Goal: Task Accomplishment & Management: Manage account settings

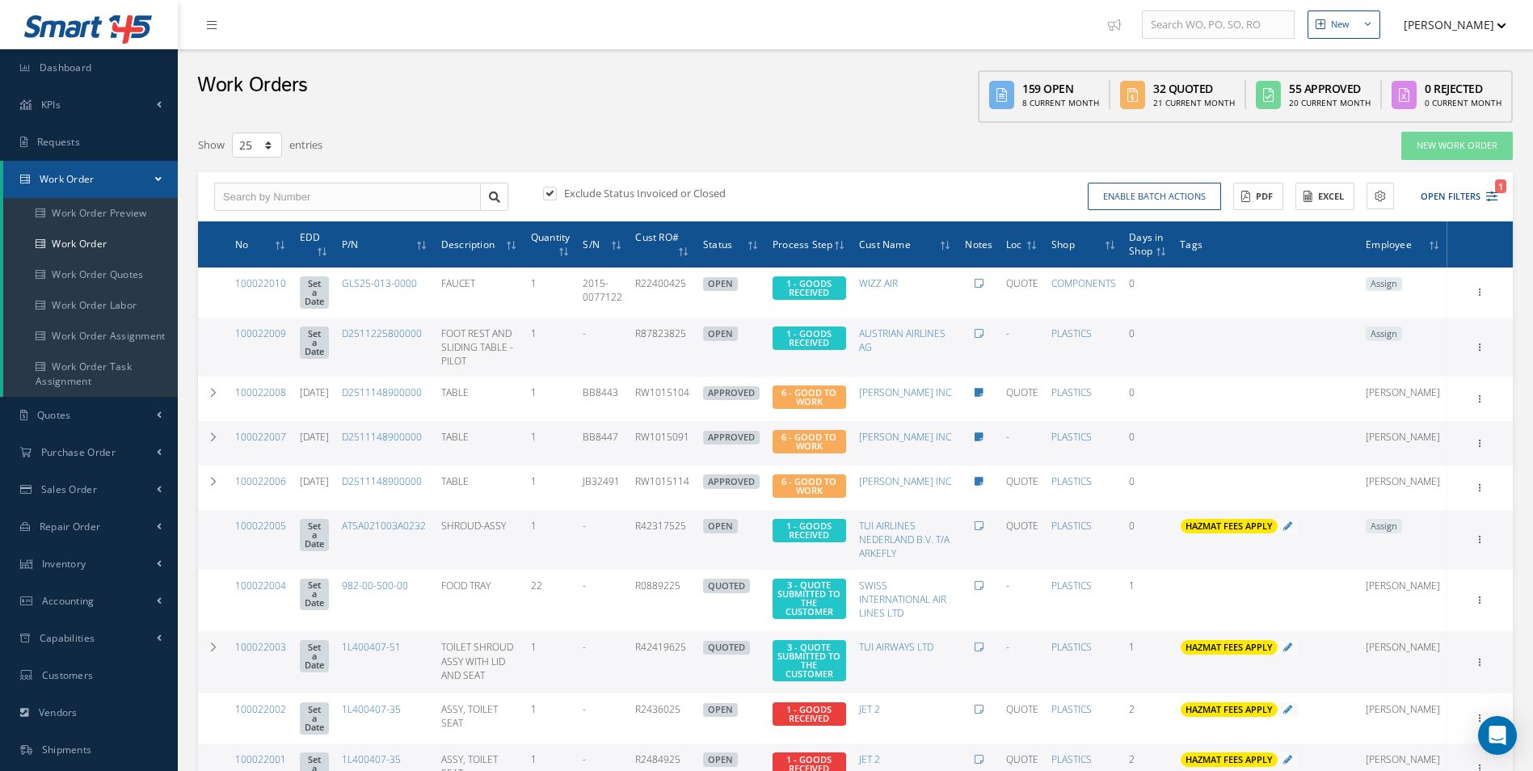
select select "25"
click at [233, 200] on input "text" at bounding box center [347, 197] width 267 height 29
type input "100021934"
click at [497, 204] on link at bounding box center [494, 197] width 28 height 29
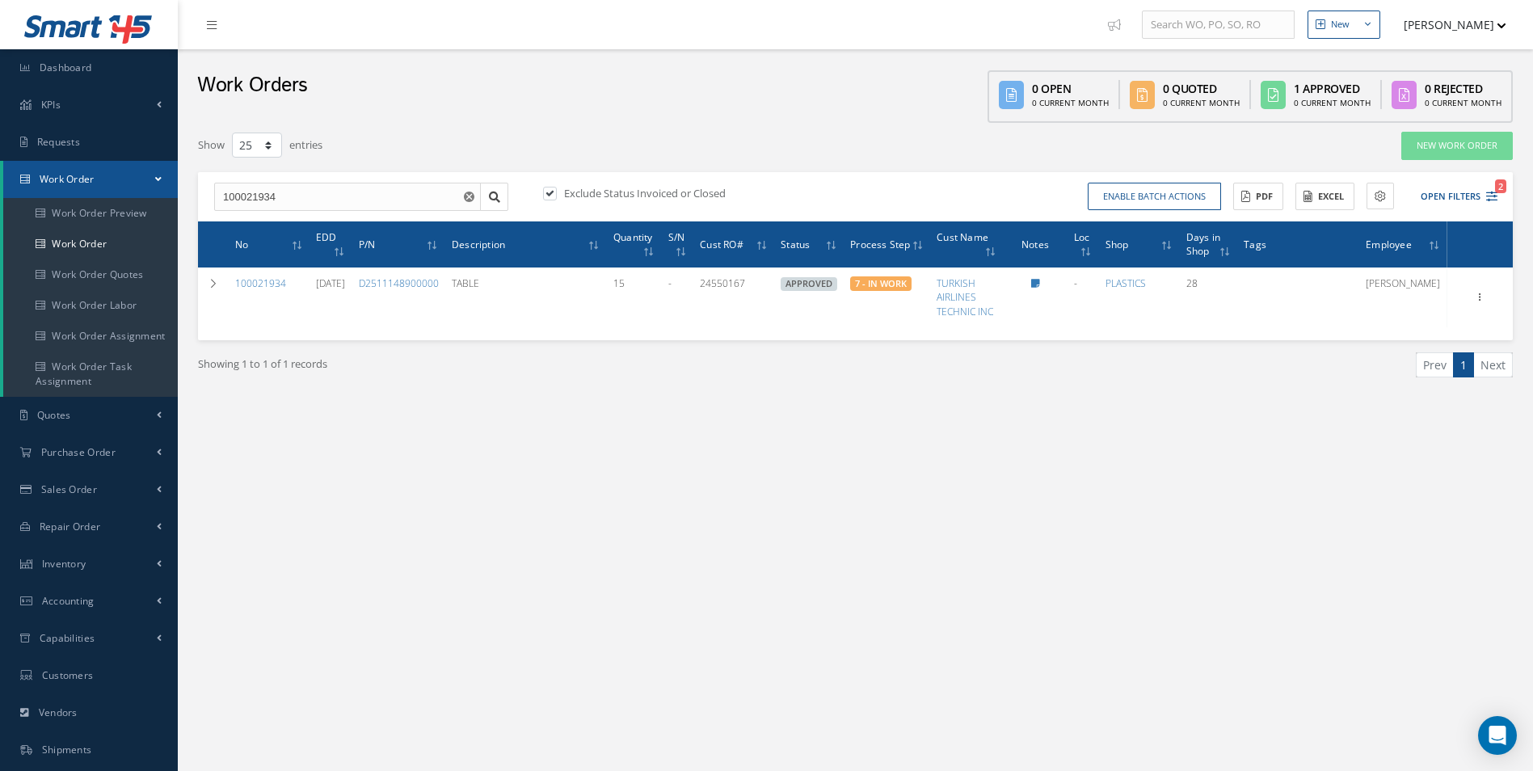
click at [1168, 553] on div "New New Work Order New Purchase Order New Customer Quote New Sales Order New Re…" at bounding box center [855, 458] width 1355 height 917
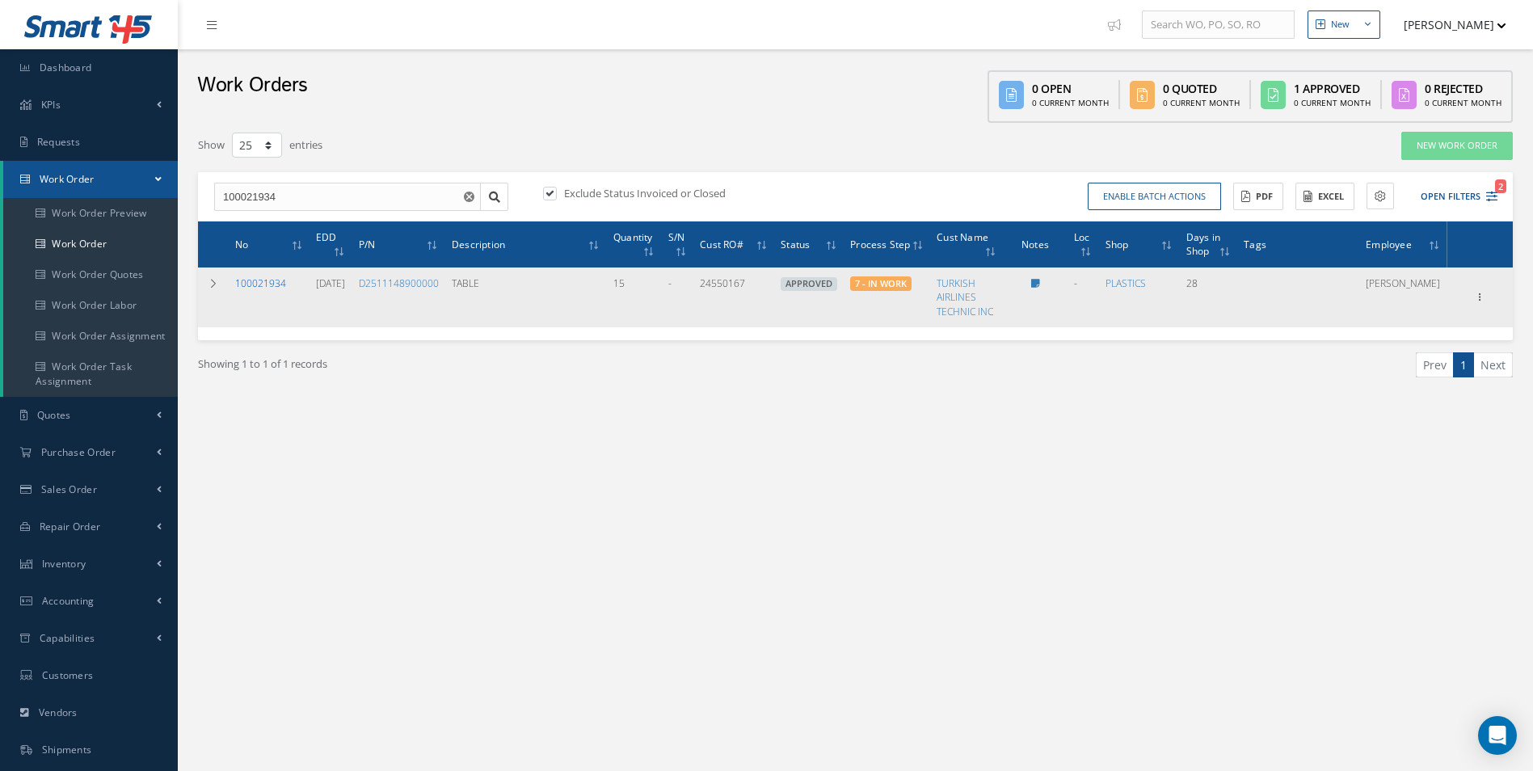
click at [269, 281] on link "100021934" at bounding box center [260, 283] width 51 height 14
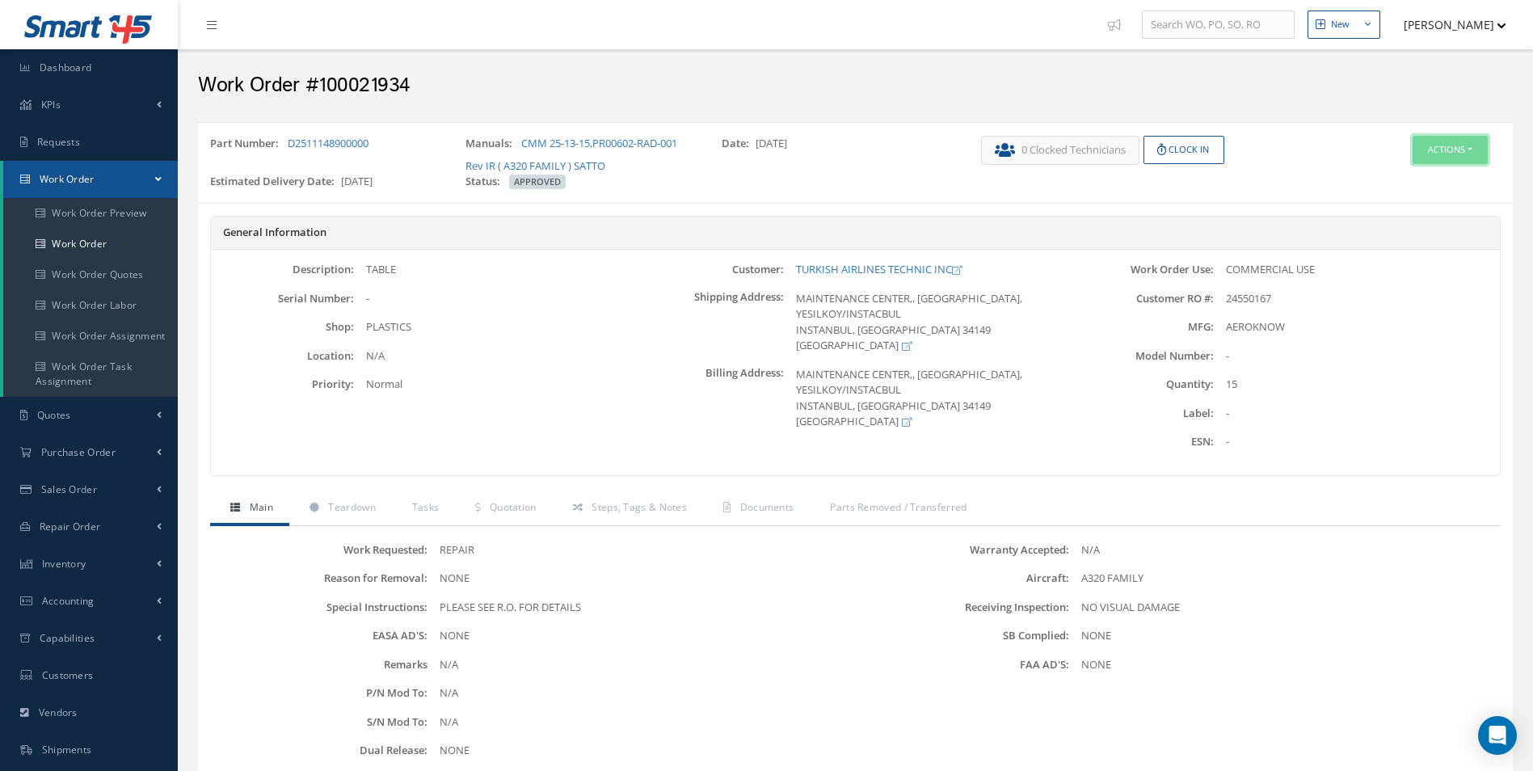
click at [1457, 157] on button "Actions" at bounding box center [1449, 150] width 75 height 28
click at [1398, 185] on link "Edit" at bounding box center [1425, 181] width 129 height 22
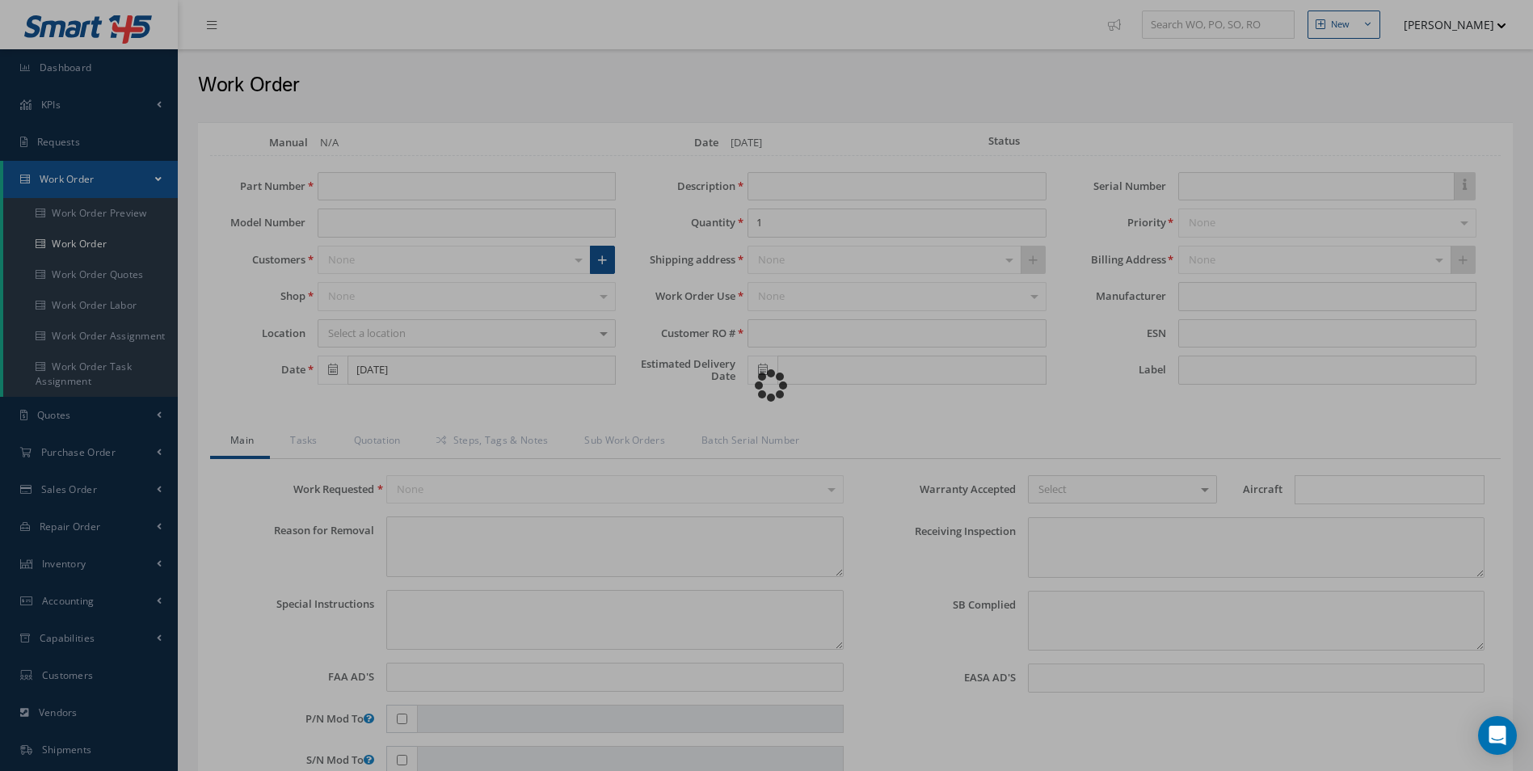
type input "D2511148900000"
type input "[DATE]"
type input "TABLE"
type input "15"
type input "24550167"
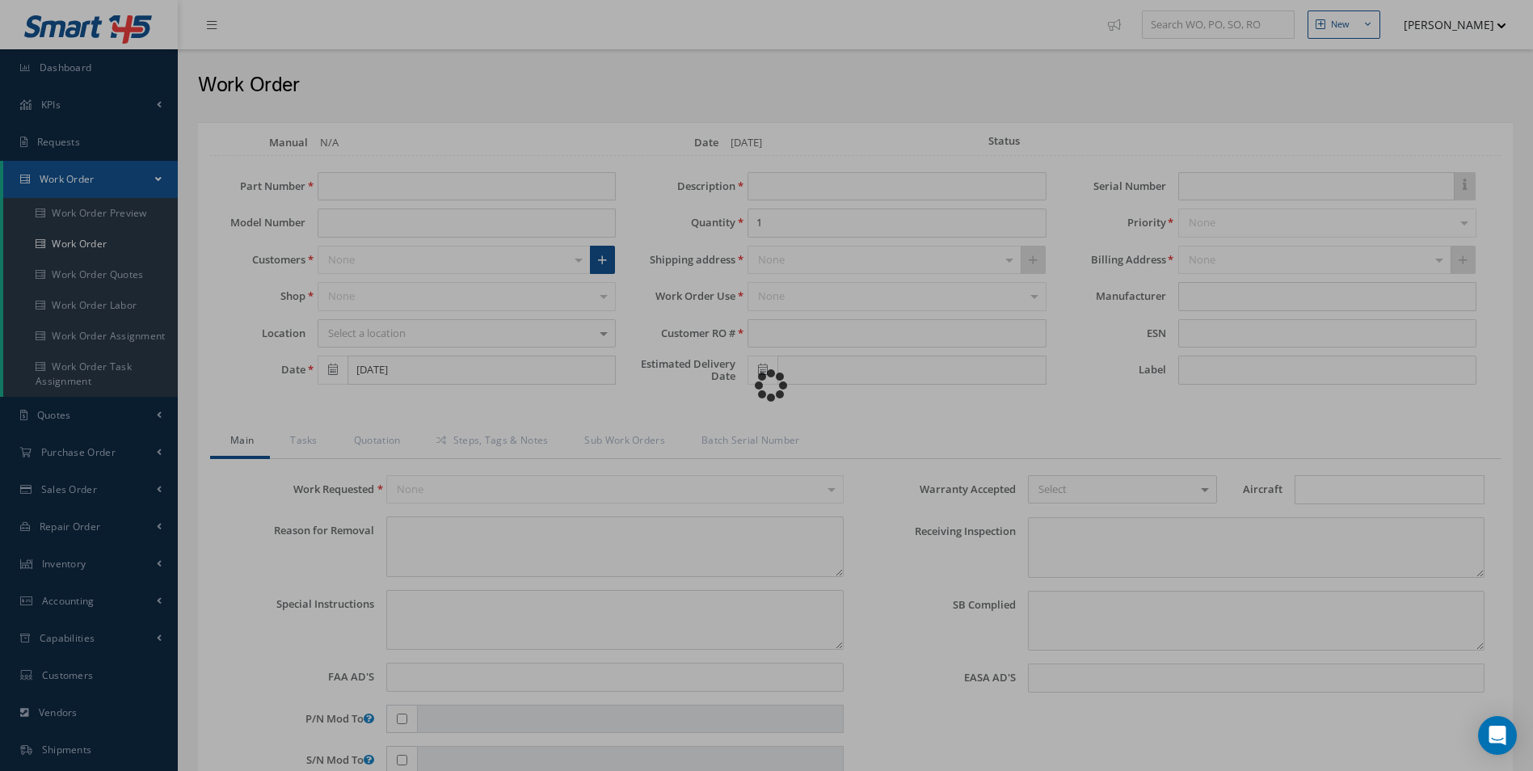
type input "10/21/2025"
type textarea "NONE"
type textarea "PLEASE SEE R.O. FOR DETAILS"
type input "NONE"
type textarea "NO VISUAL DAMAGE"
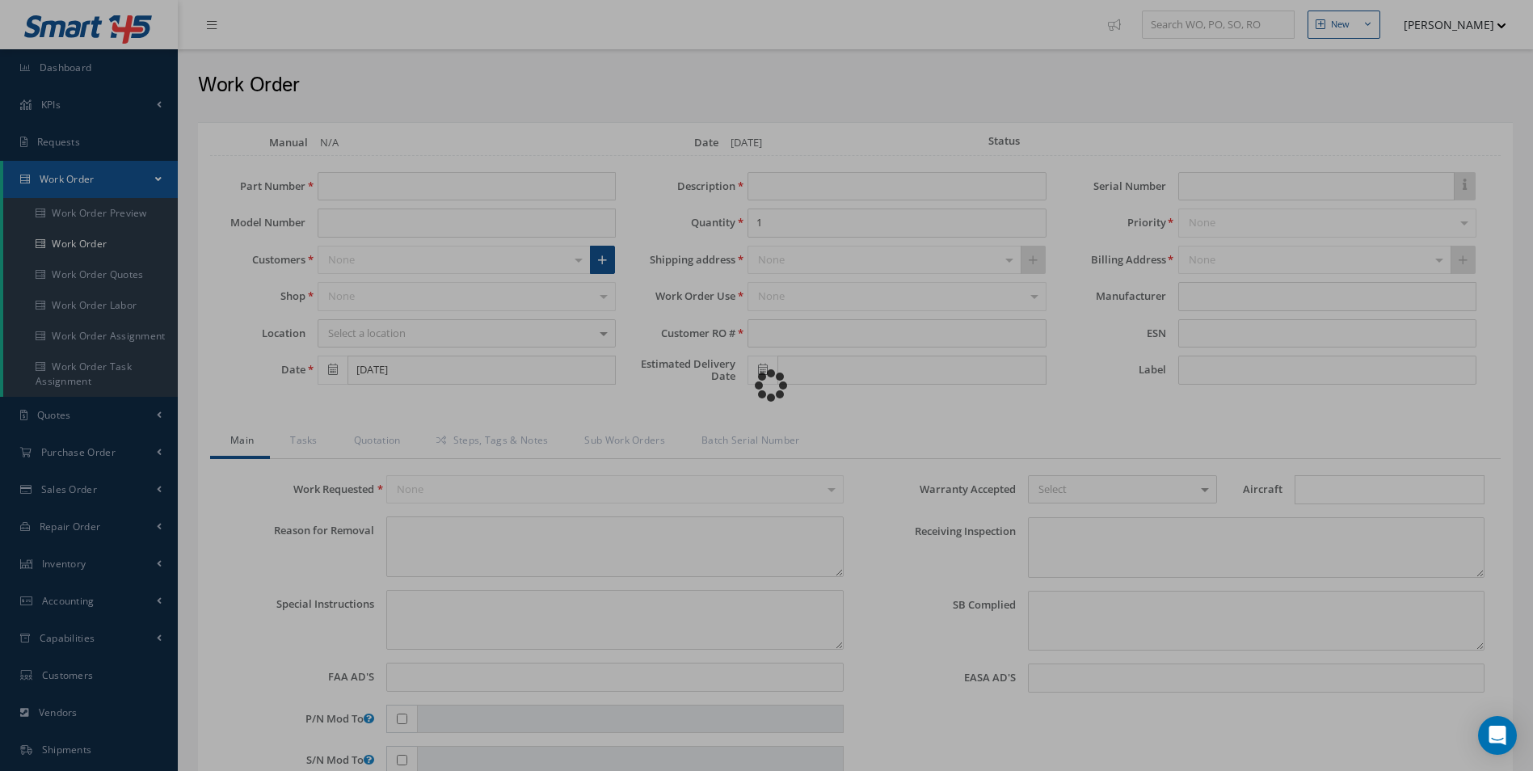
type textarea "NONE"
type input "NONE"
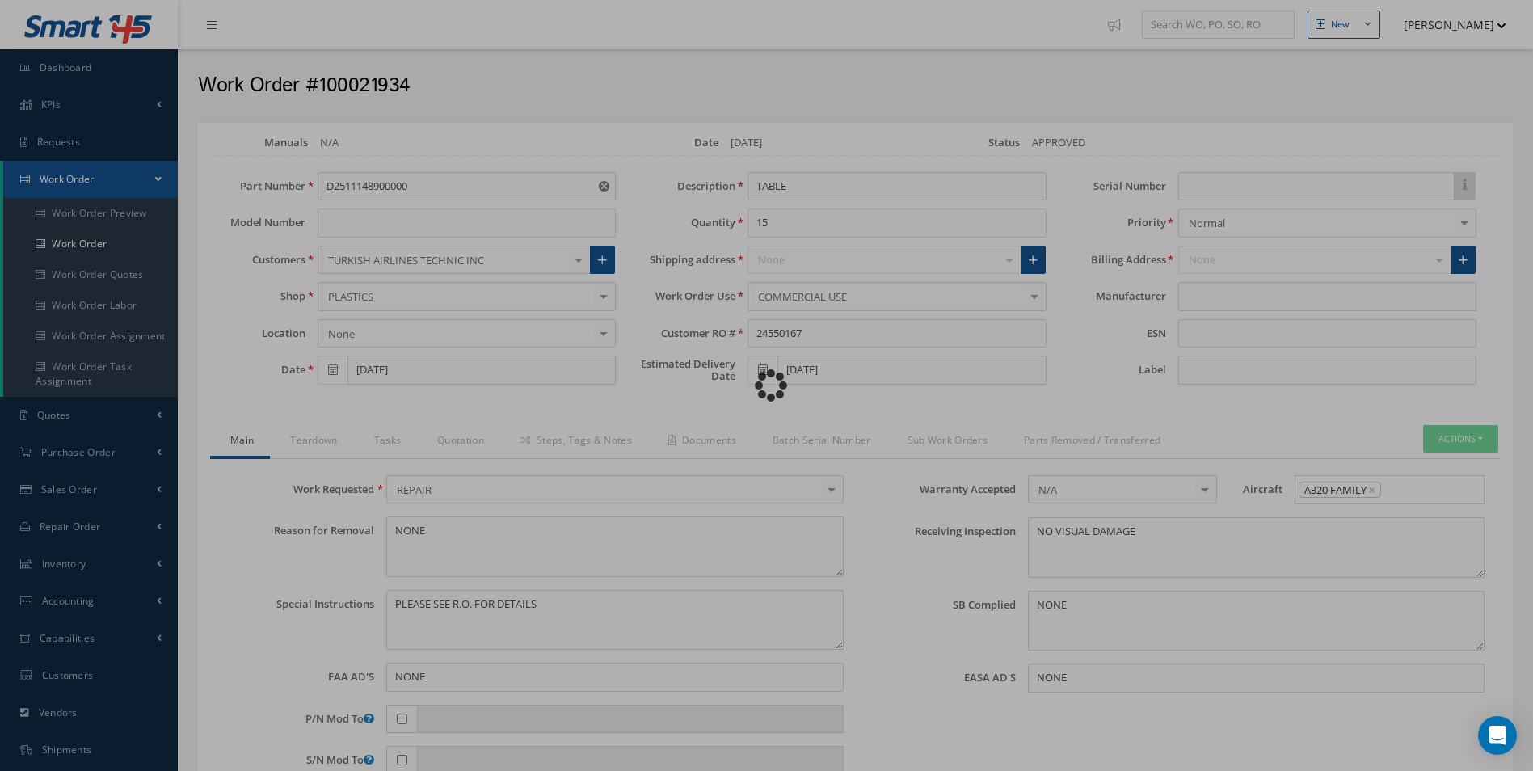
type input "$52,470"
type input "AEROKNOW"
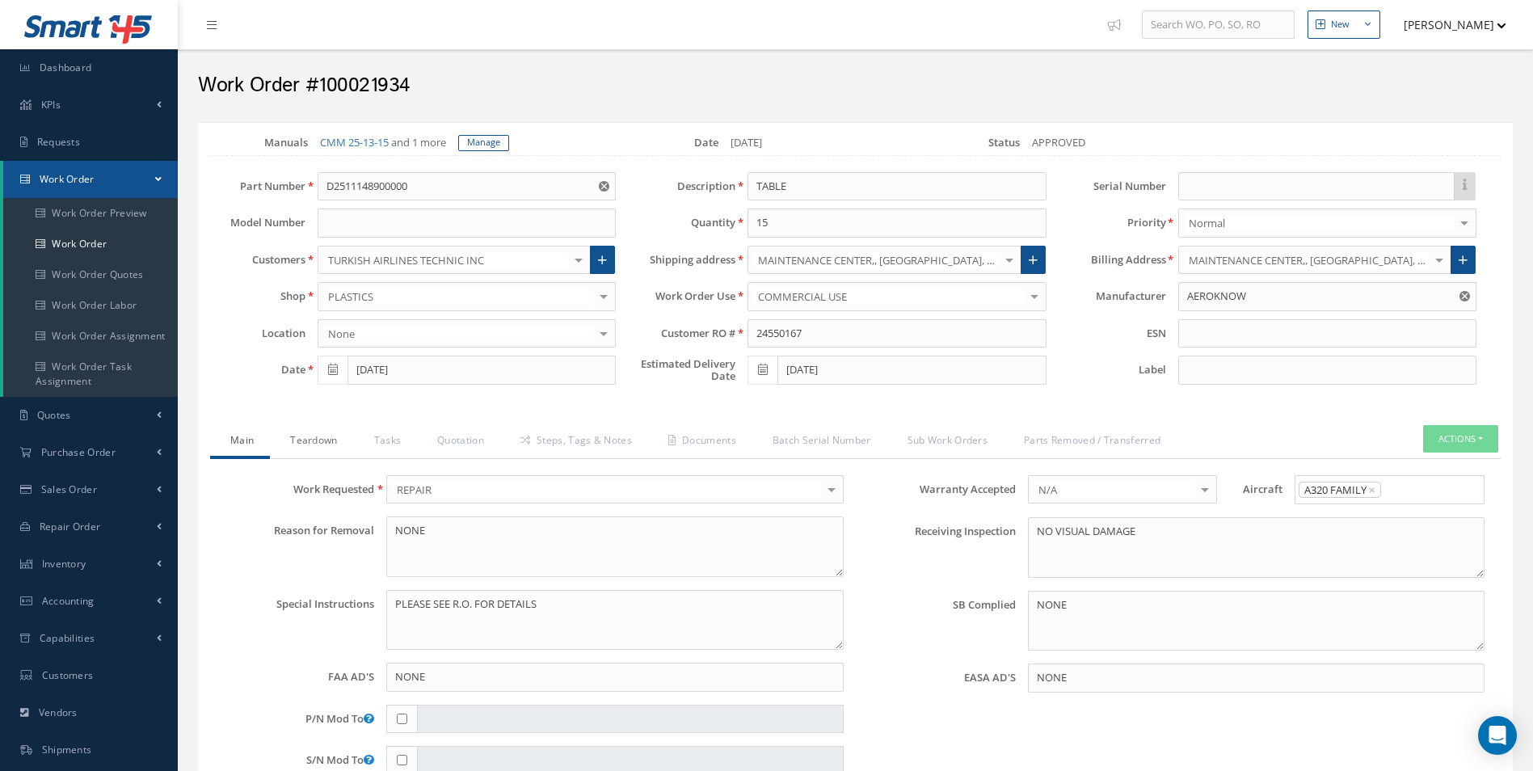
click at [302, 457] on link "Teardown" at bounding box center [311, 442] width 83 height 34
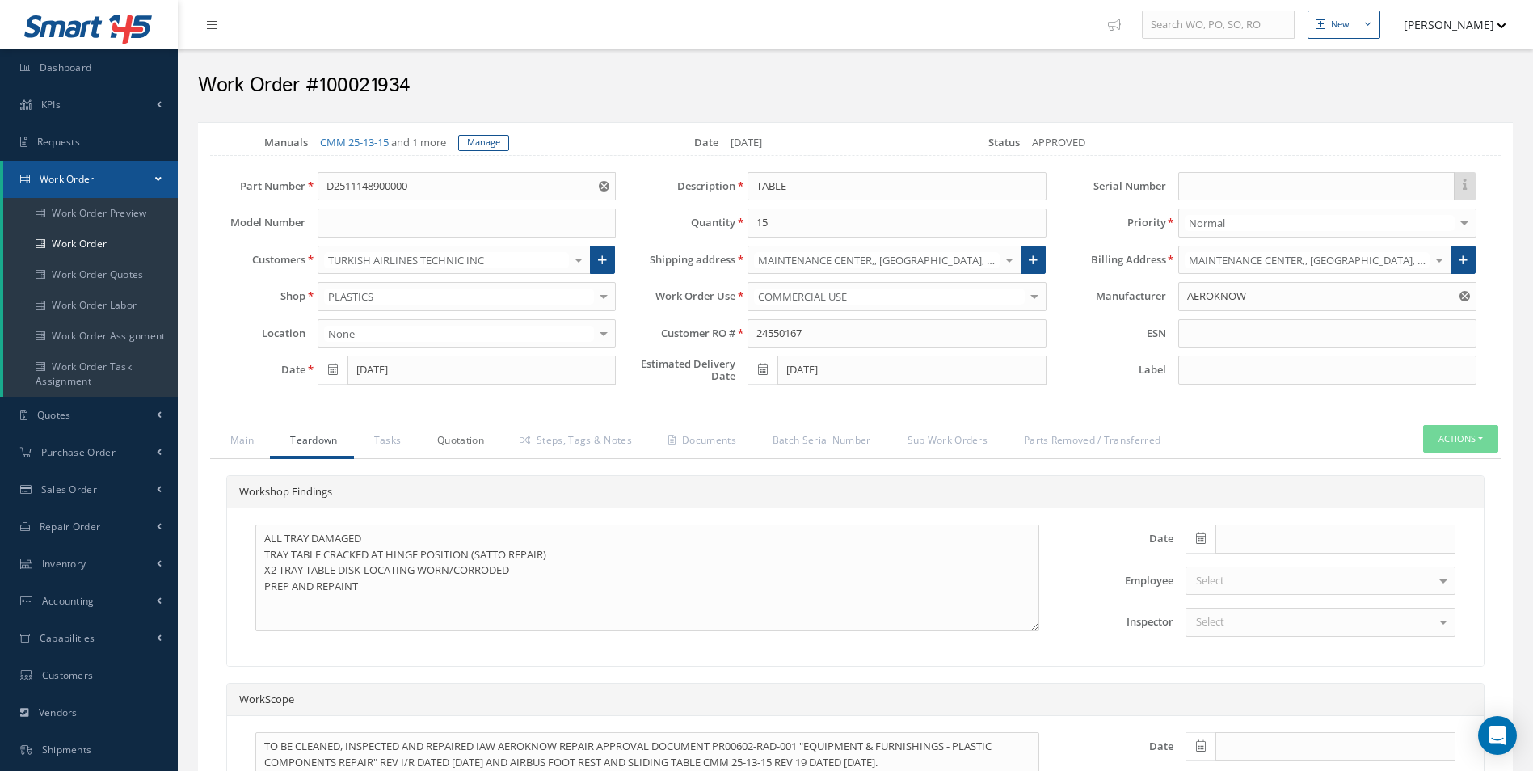
click at [456, 443] on link "Quotation" at bounding box center [458, 442] width 83 height 34
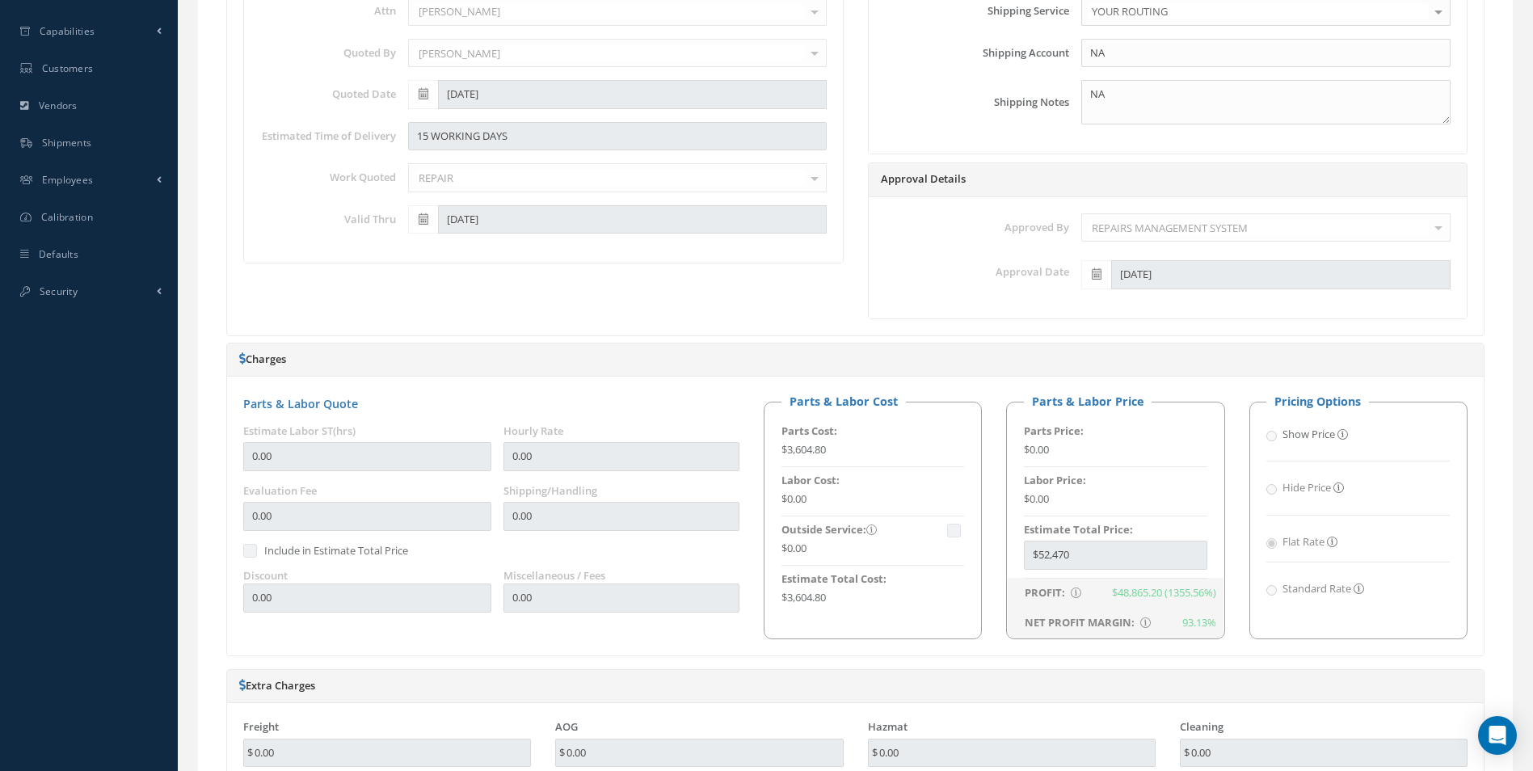
scroll to position [404, 0]
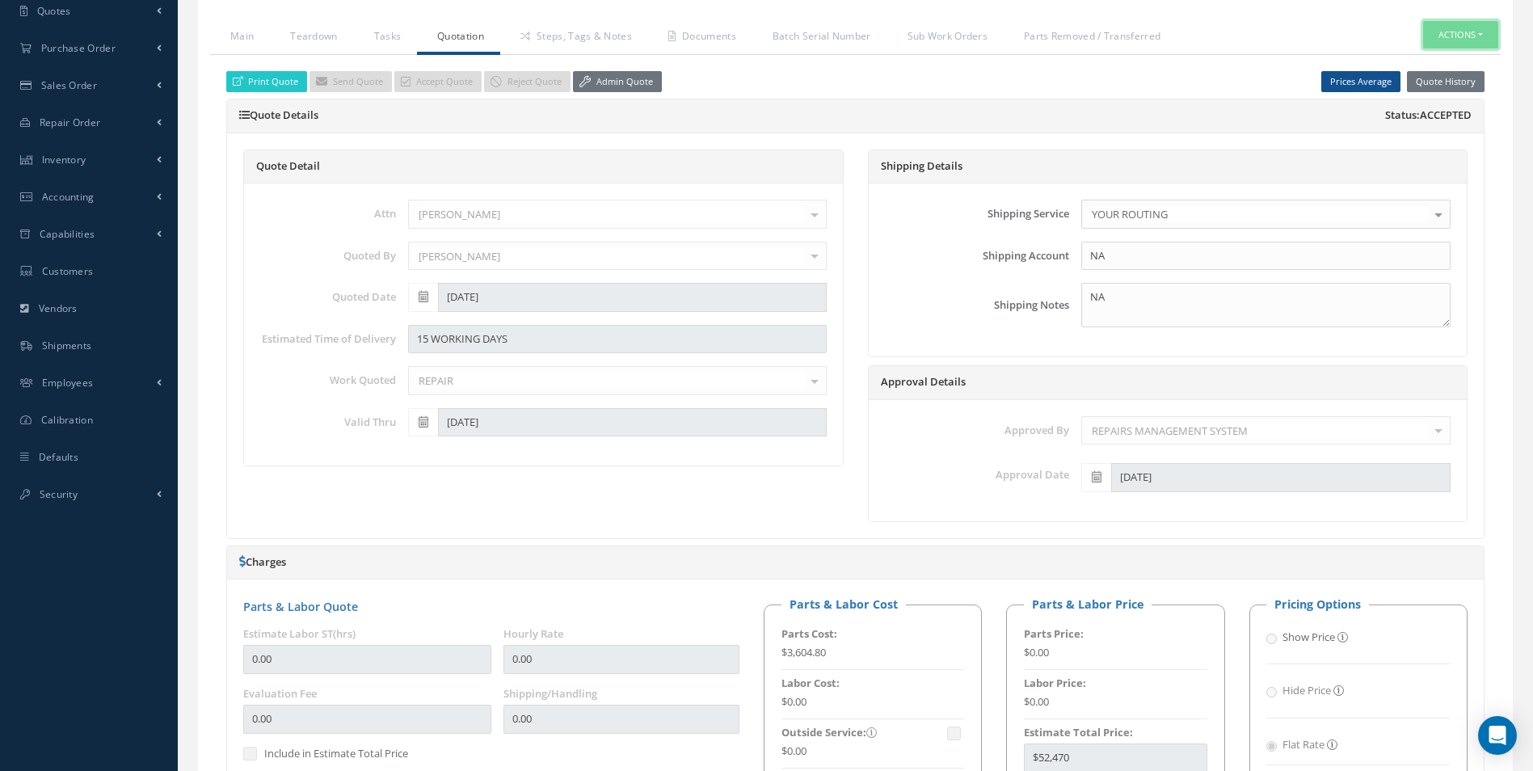
click at [1474, 24] on button "Actions" at bounding box center [1460, 35] width 75 height 28
click at [1421, 104] on link "Part Issue" at bounding box center [1435, 106] width 129 height 22
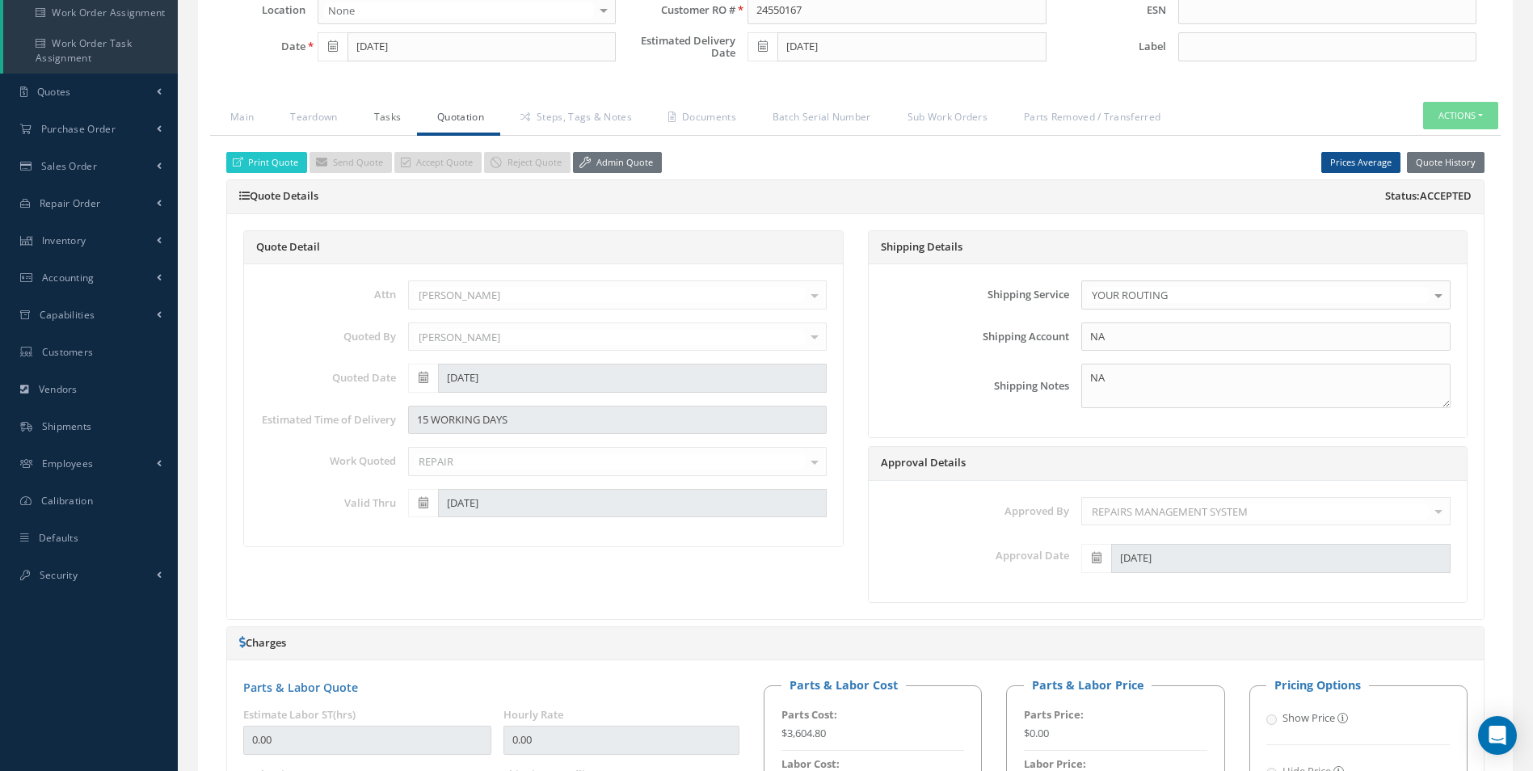
drag, startPoint x: 364, startPoint y: 128, endPoint x: 380, endPoint y: 128, distance: 15.4
click at [364, 128] on link "Tasks" at bounding box center [386, 119] width 64 height 34
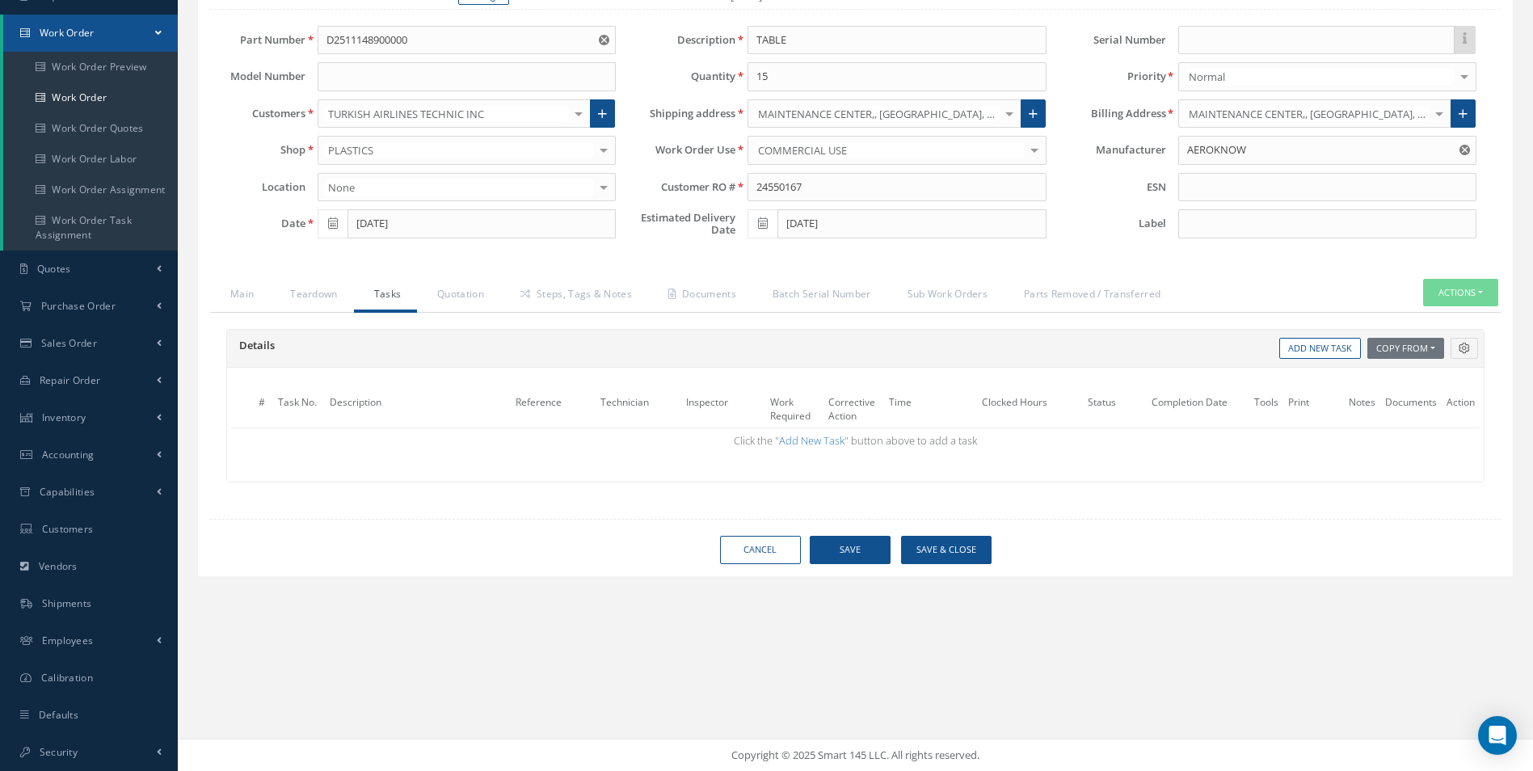
scroll to position [146, 0]
click at [490, 299] on link "Quotation" at bounding box center [458, 296] width 83 height 34
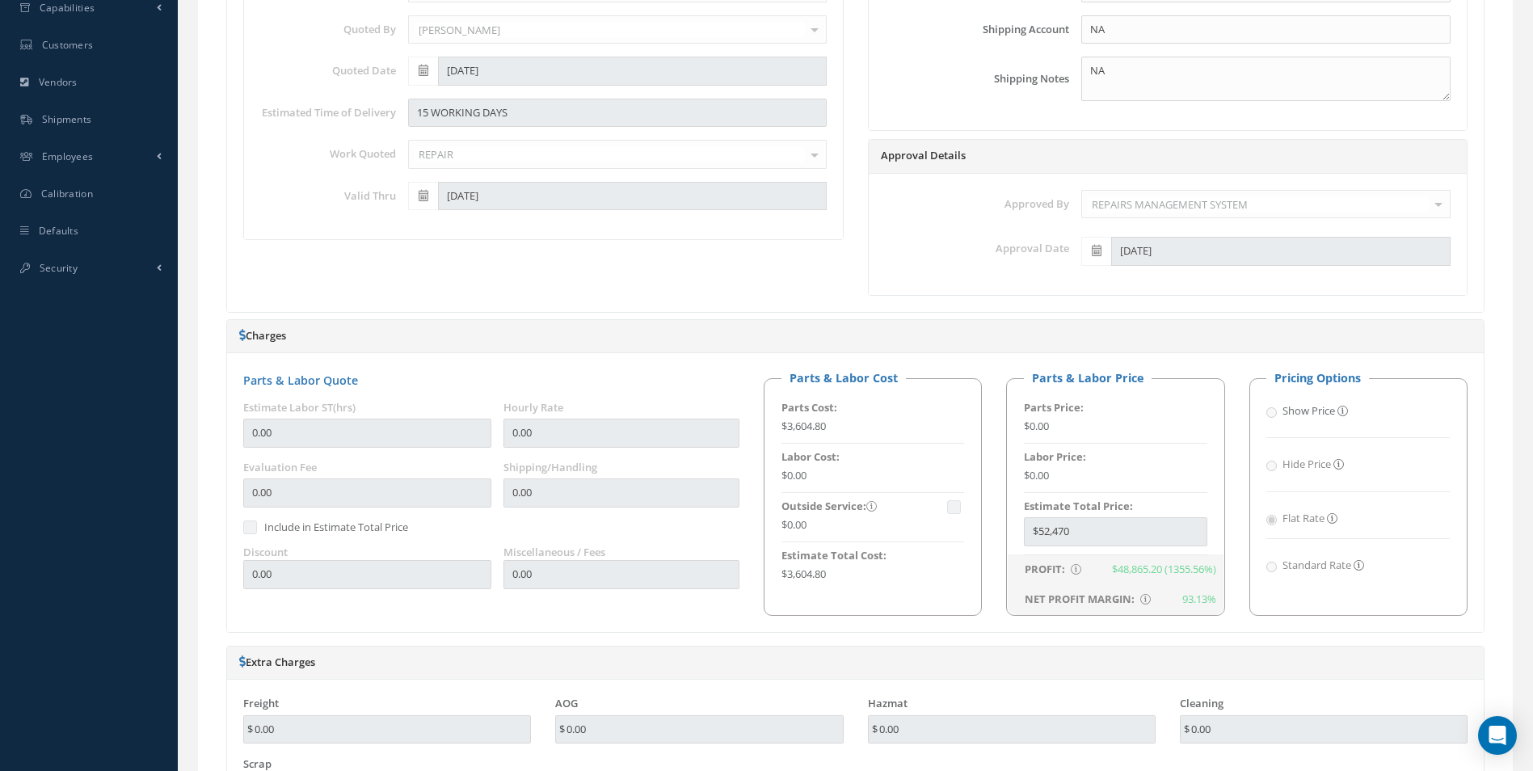
scroll to position [469, 0]
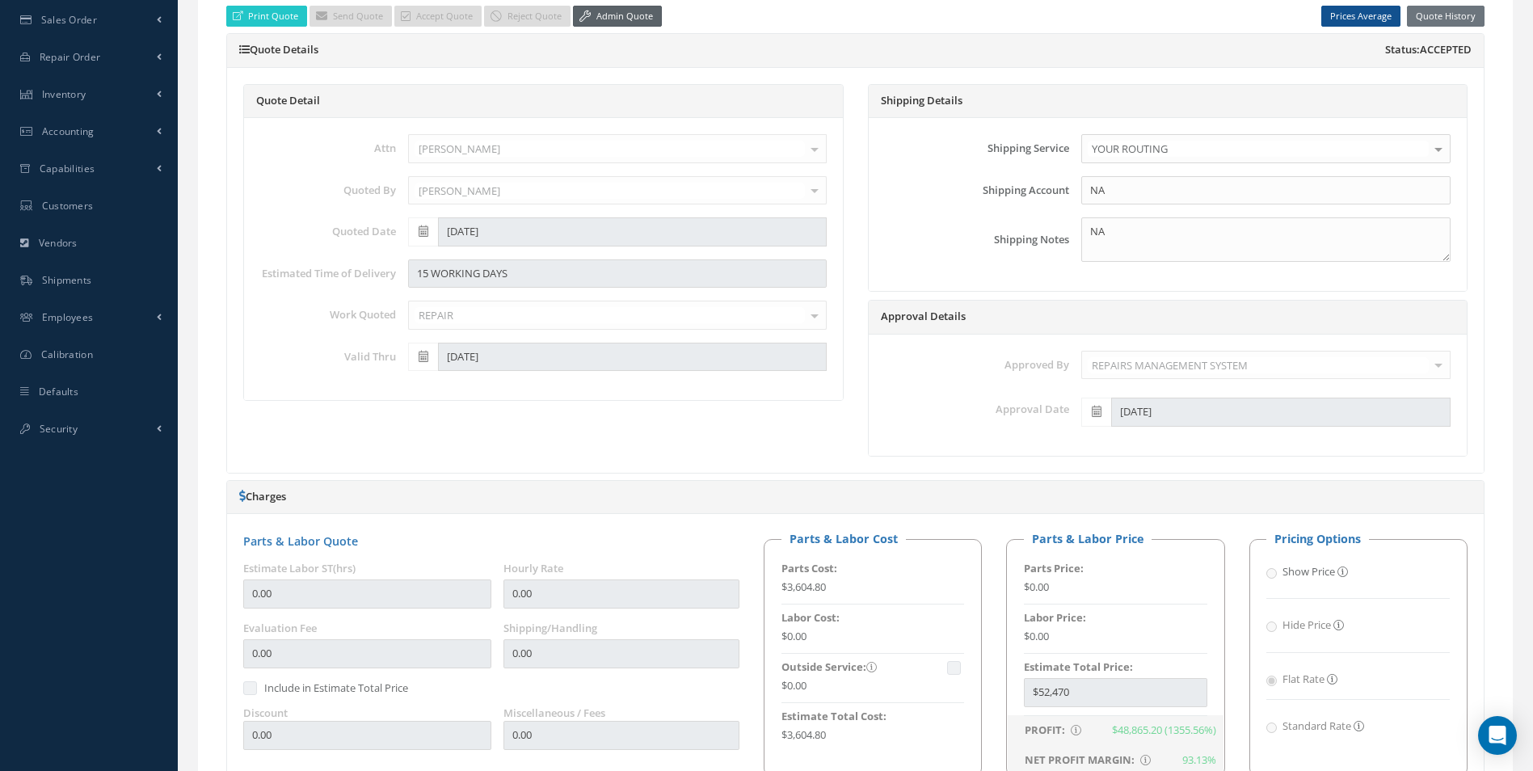
click at [608, 12] on link "Admin Quote" at bounding box center [617, 17] width 89 height 22
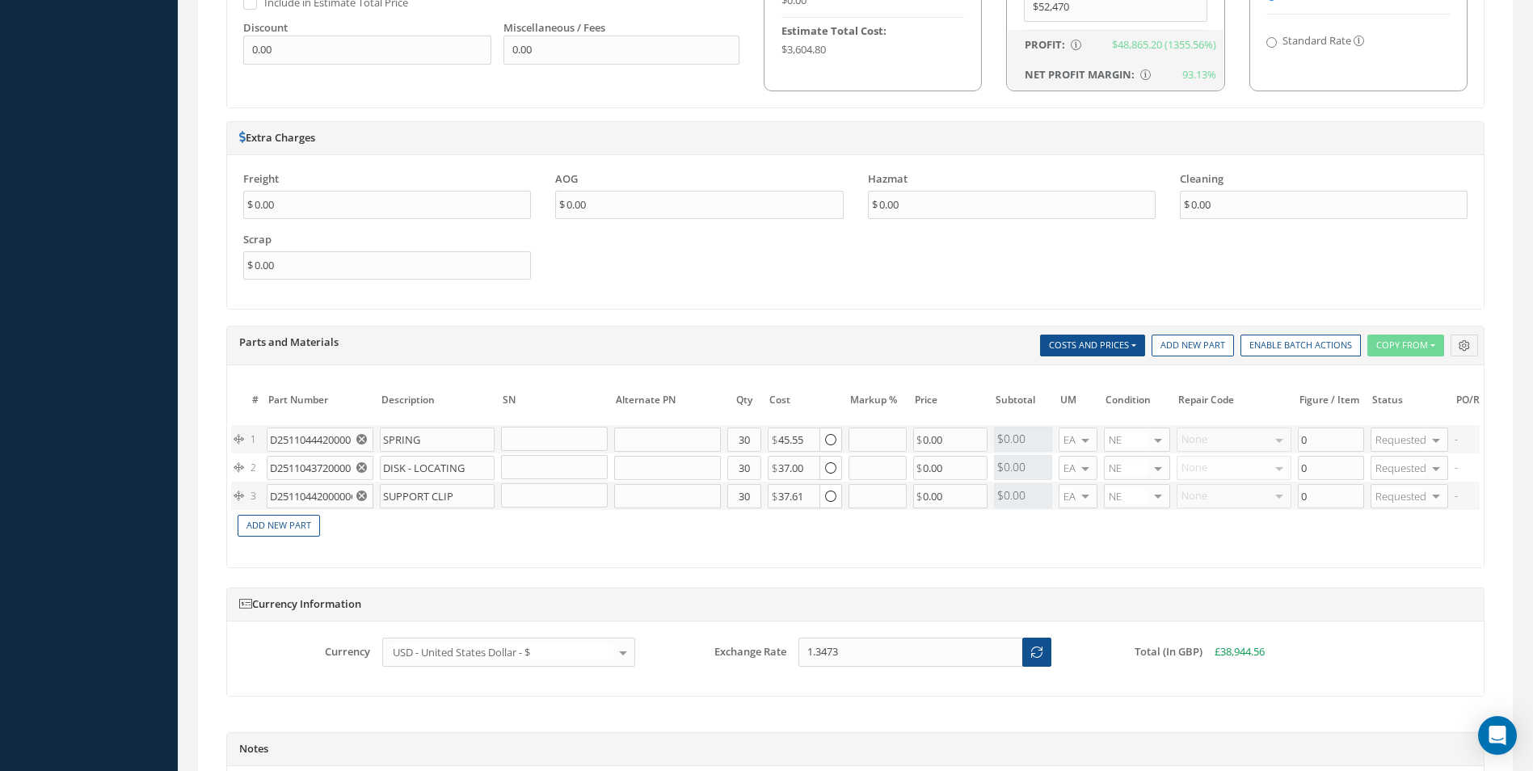
scroll to position [1277, 0]
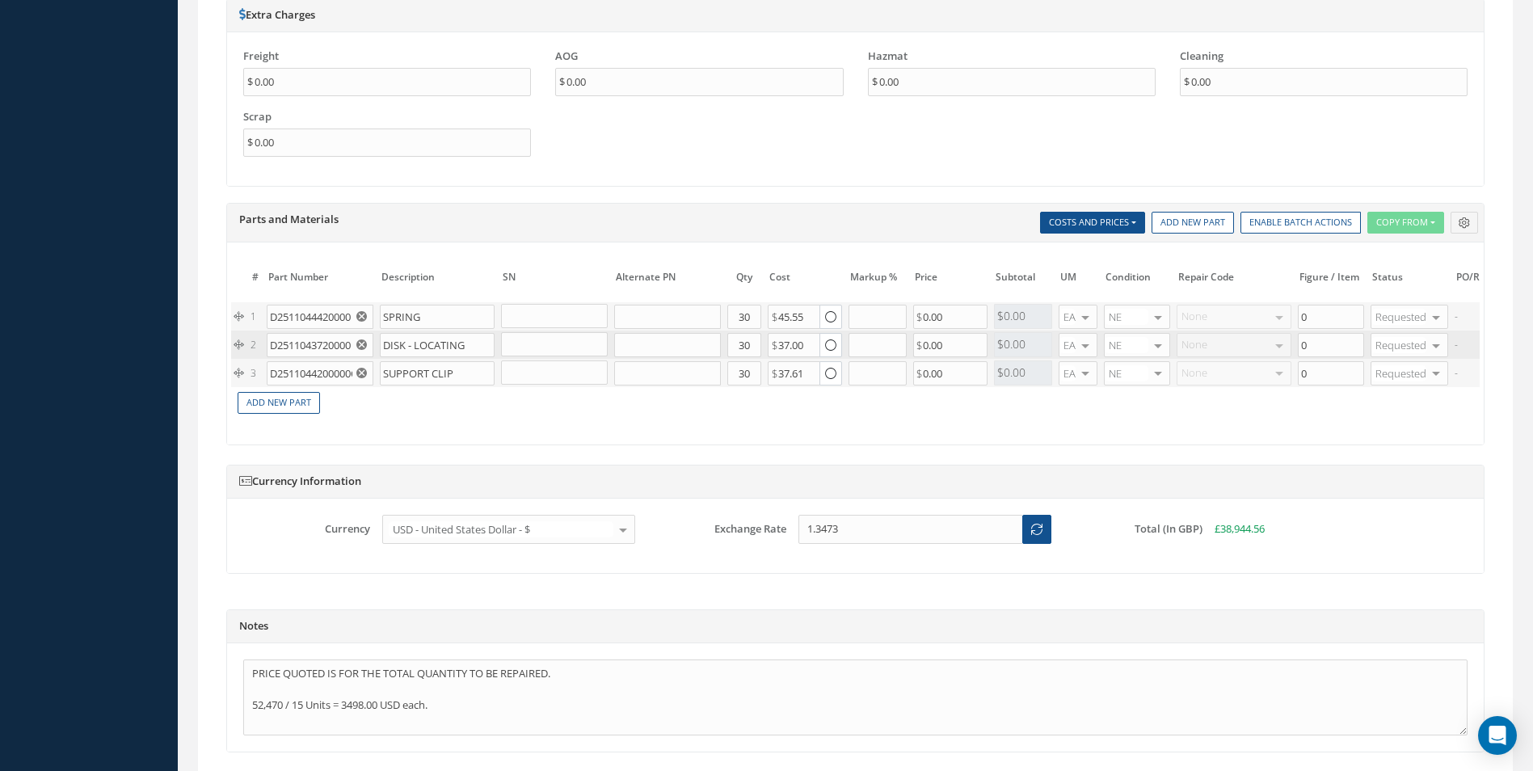
click at [357, 343] on use "Reset" at bounding box center [361, 344] width 11 height 11
click at [357, 368] on icon "Reset" at bounding box center [361, 373] width 11 height 11
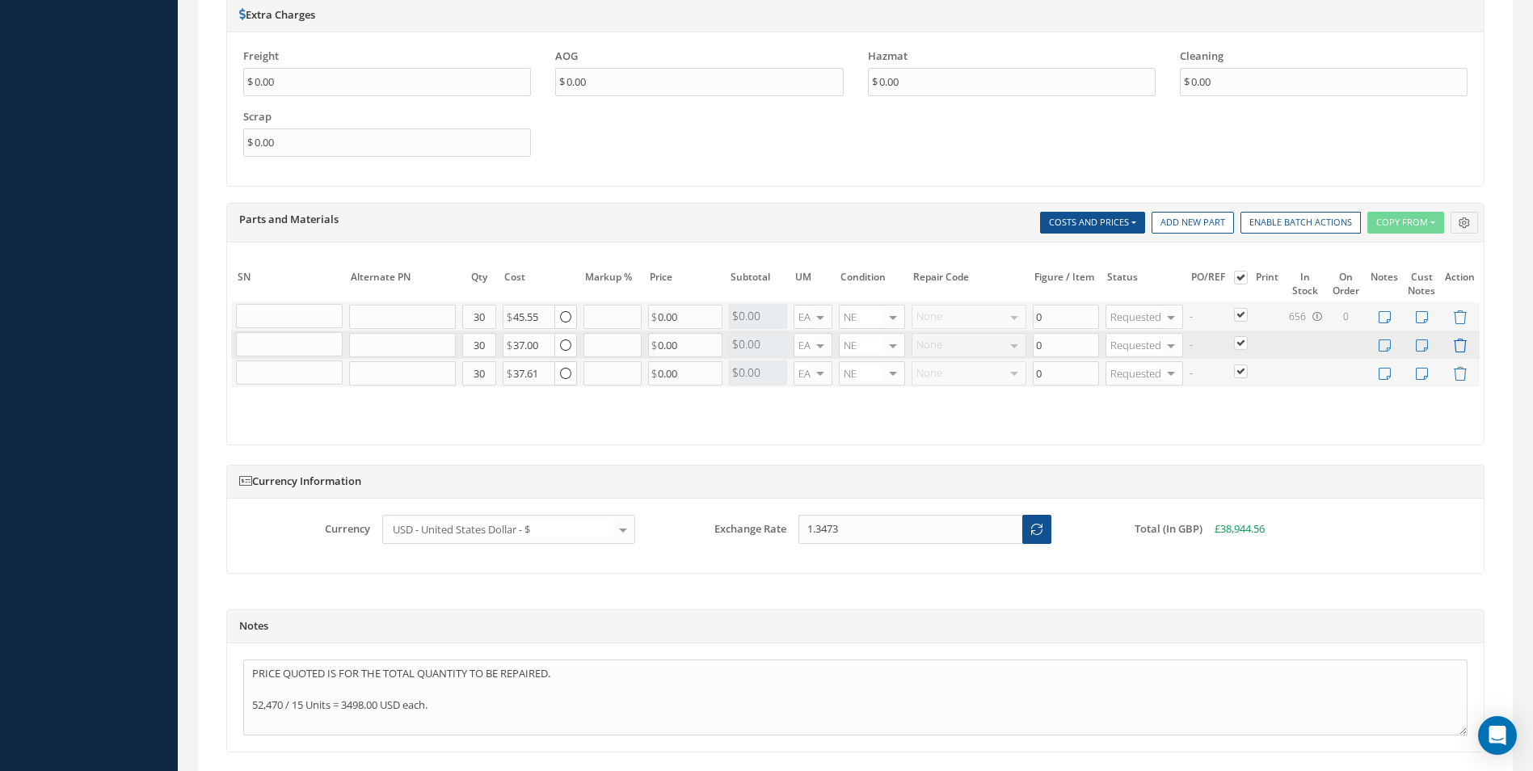
click at [1453, 339] on icon at bounding box center [1460, 346] width 14 height 14
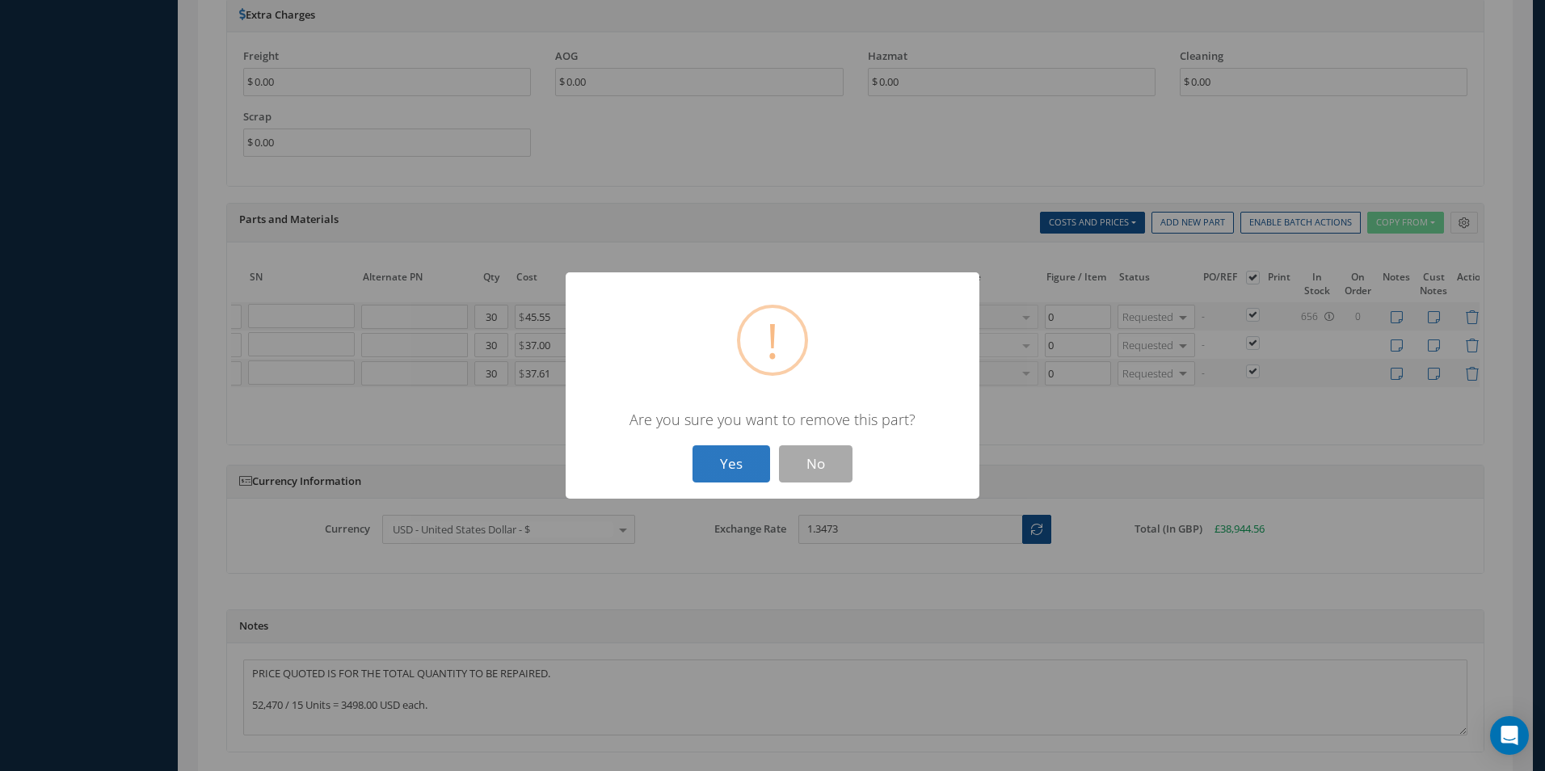
click at [731, 467] on button "Yes" at bounding box center [731, 464] width 78 height 38
type input "SUPPORT CLIP"
type input "37.61"
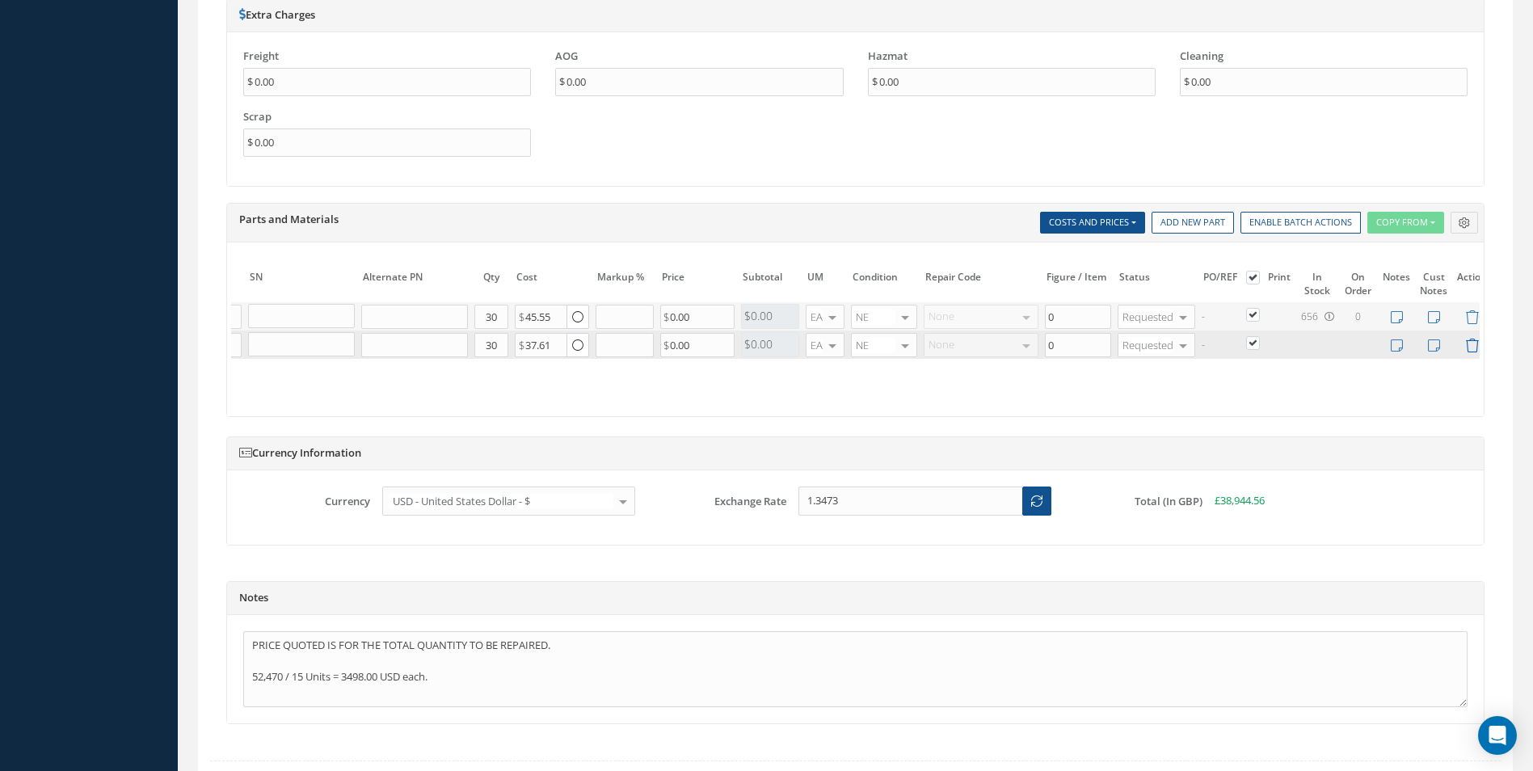
click at [1468, 347] on icon at bounding box center [1472, 346] width 14 height 14
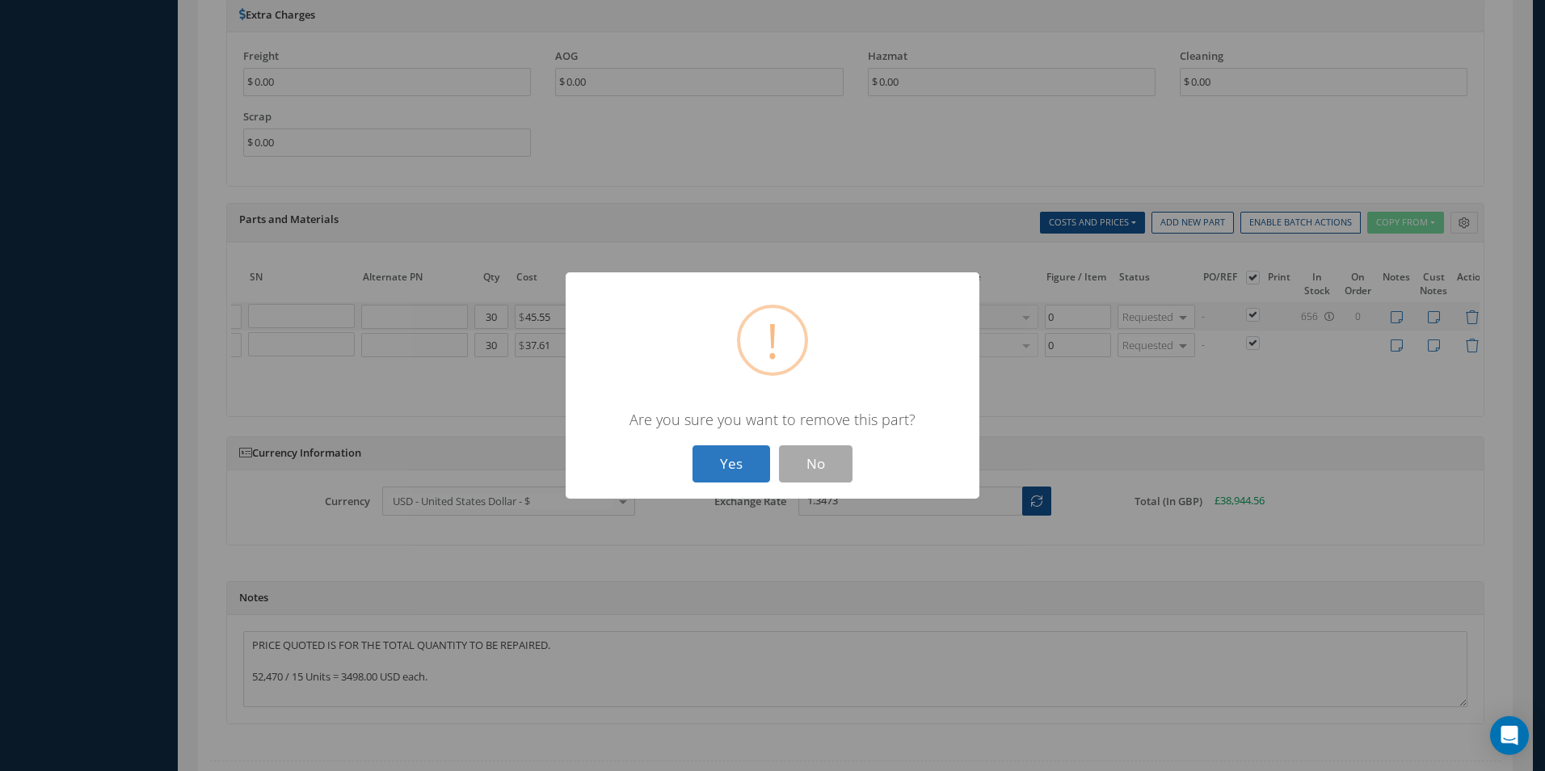
click at [742, 470] on button "Yes" at bounding box center [731, 464] width 78 height 38
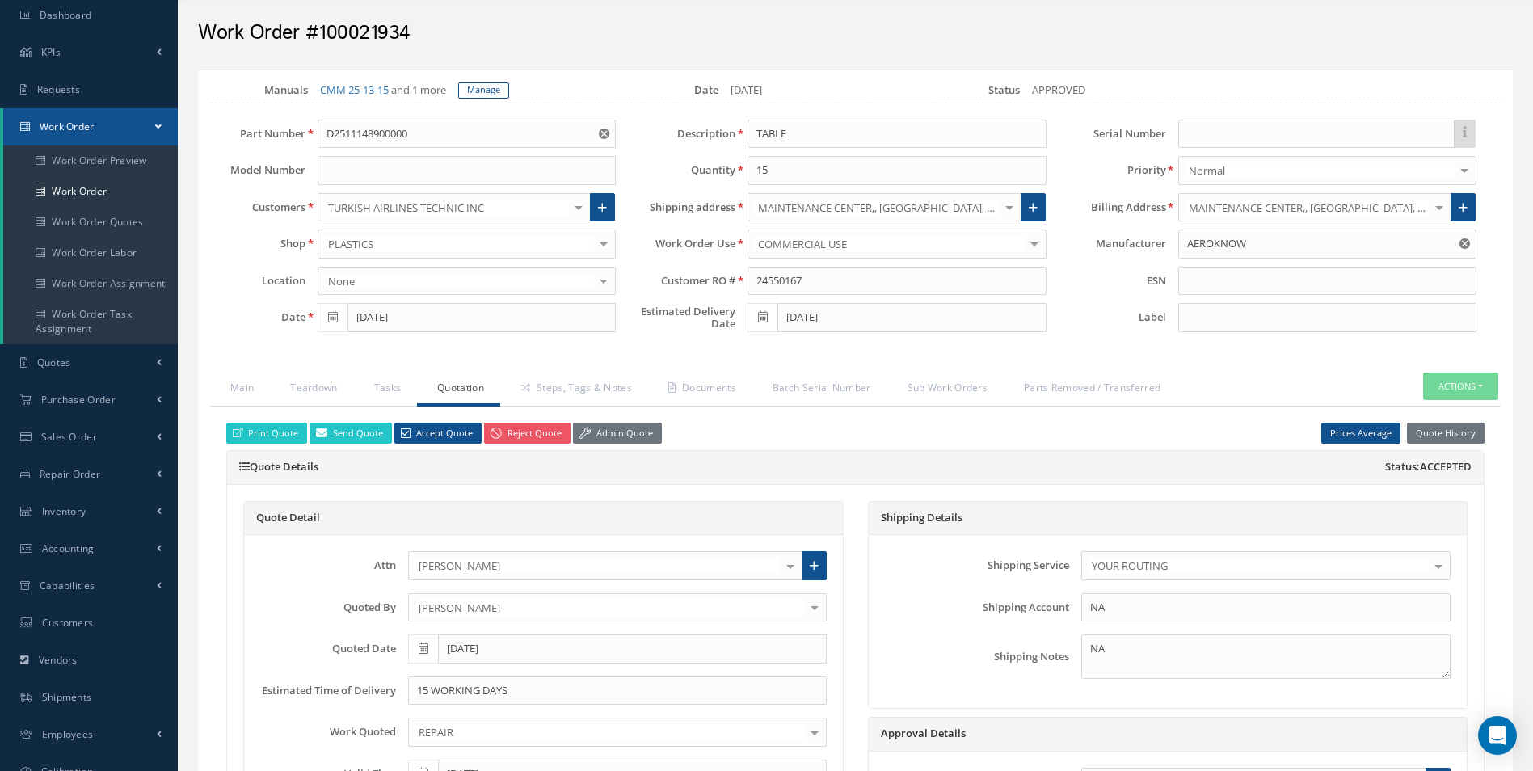
scroll to position [0, 0]
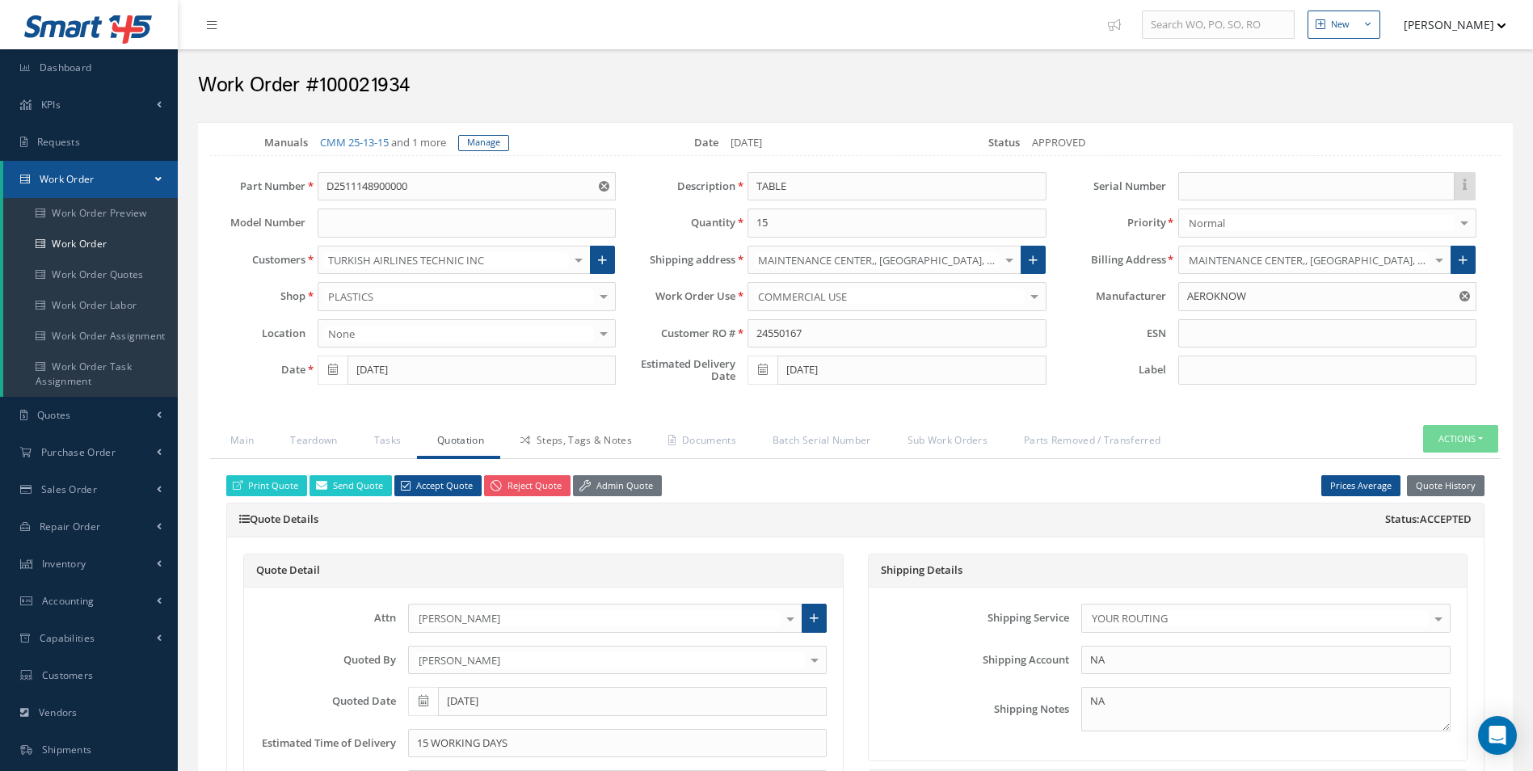
click at [557, 451] on link "Steps, Tags & Notes" at bounding box center [574, 442] width 148 height 34
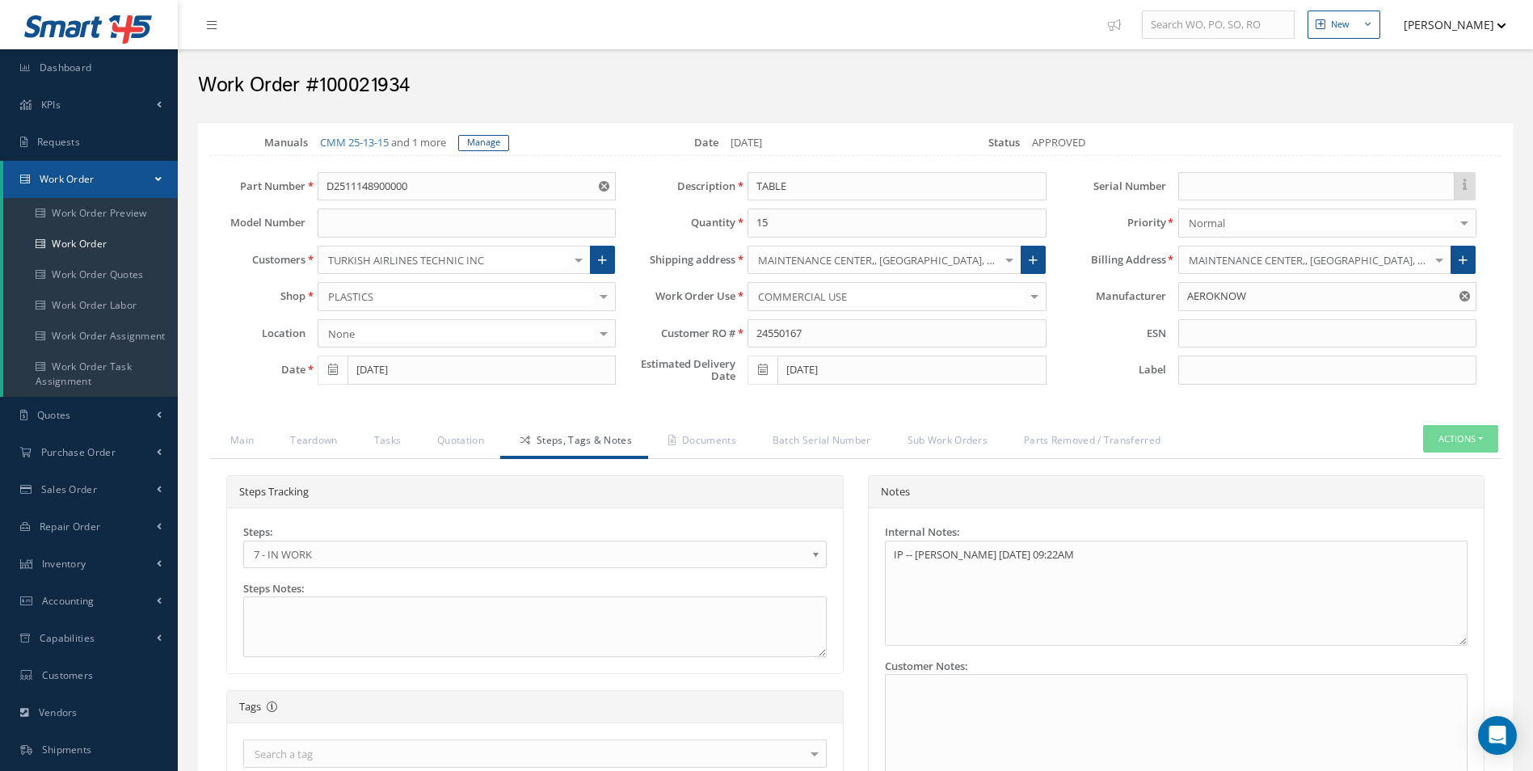
click at [359, 540] on link "7 - IN WORK" at bounding box center [534, 553] width 583 height 27
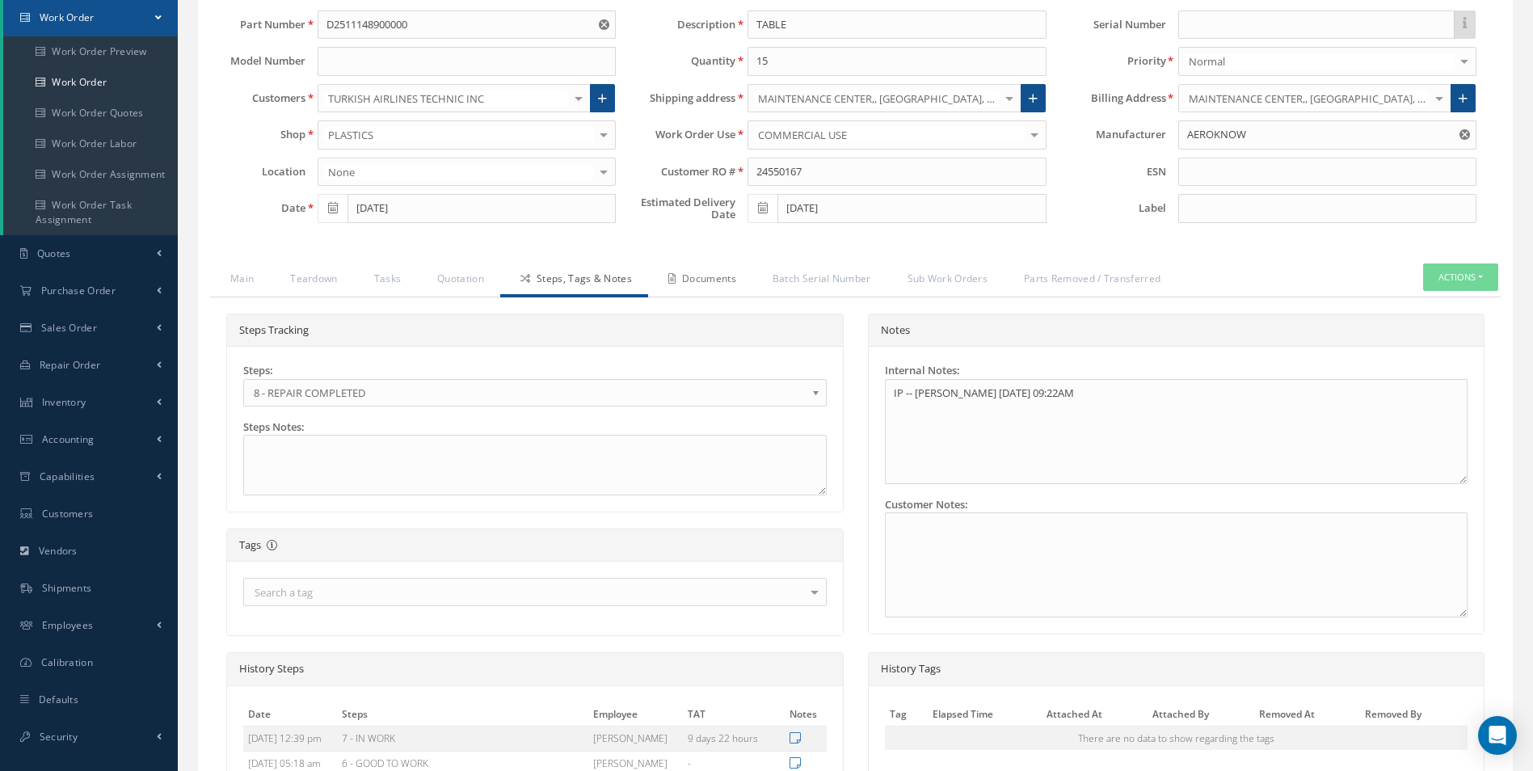
click at [718, 292] on link "Documents" at bounding box center [700, 280] width 104 height 34
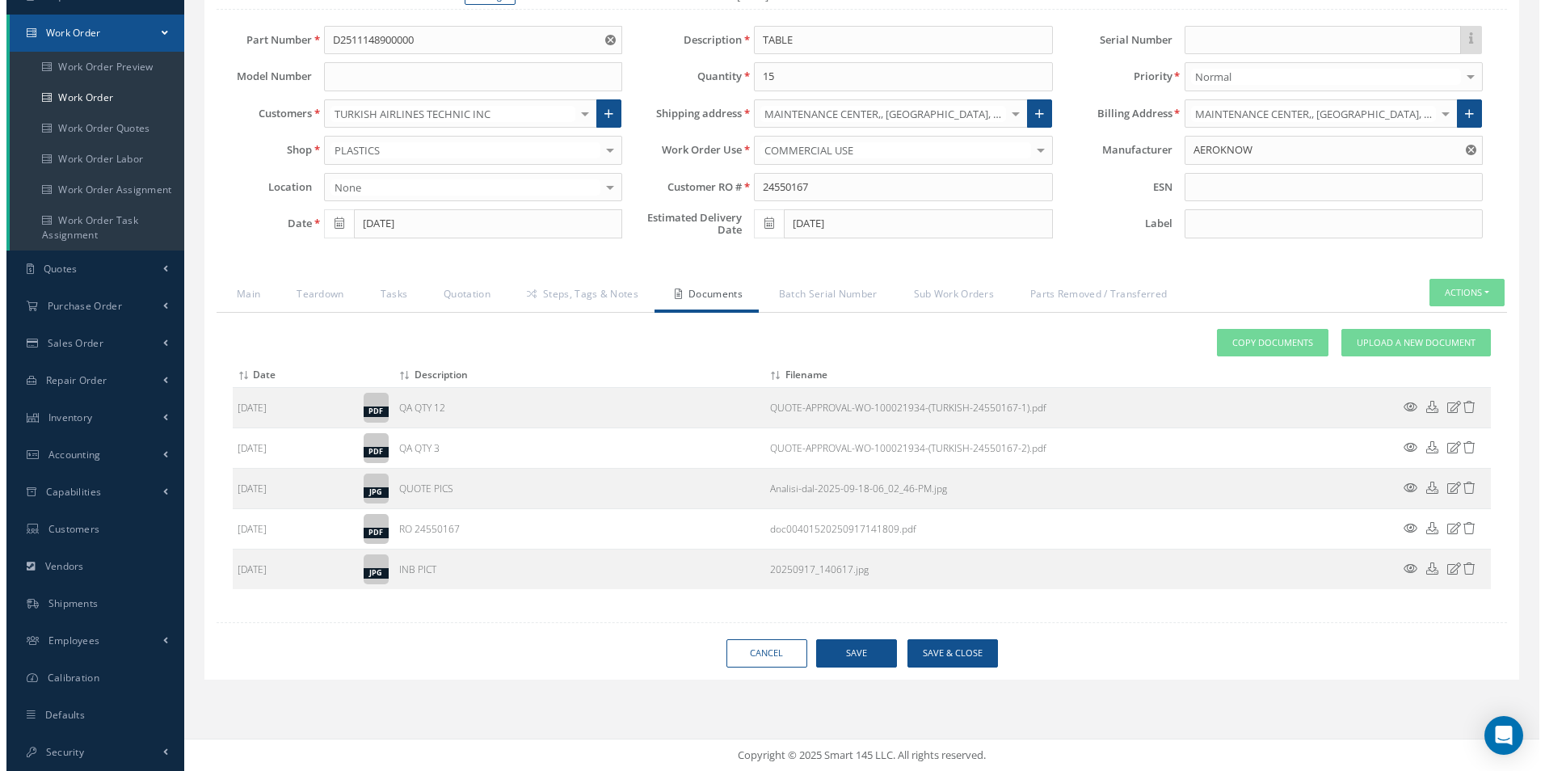
scroll to position [146, 0]
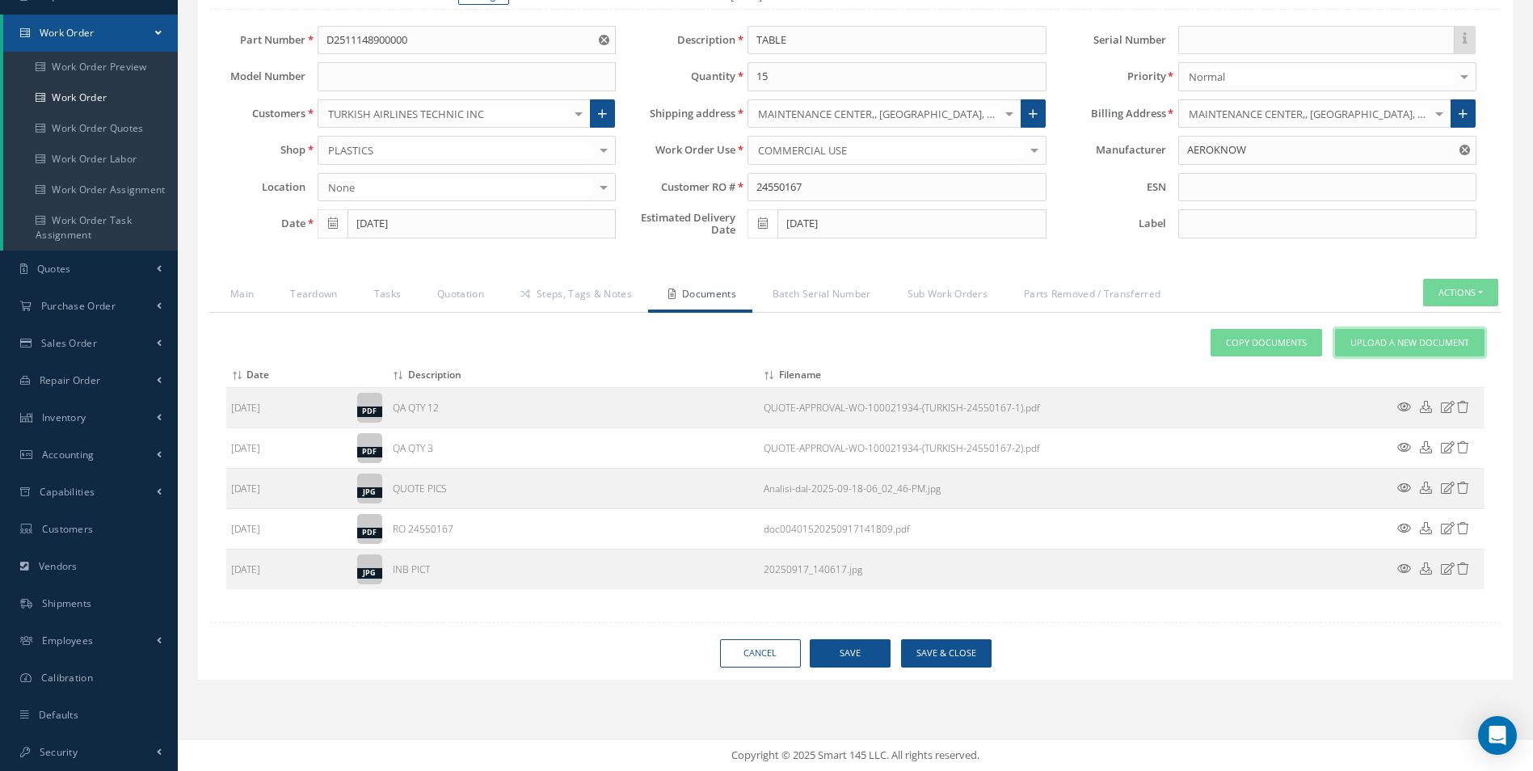
click at [1405, 351] on link "Upload a New Document" at bounding box center [1409, 343] width 149 height 28
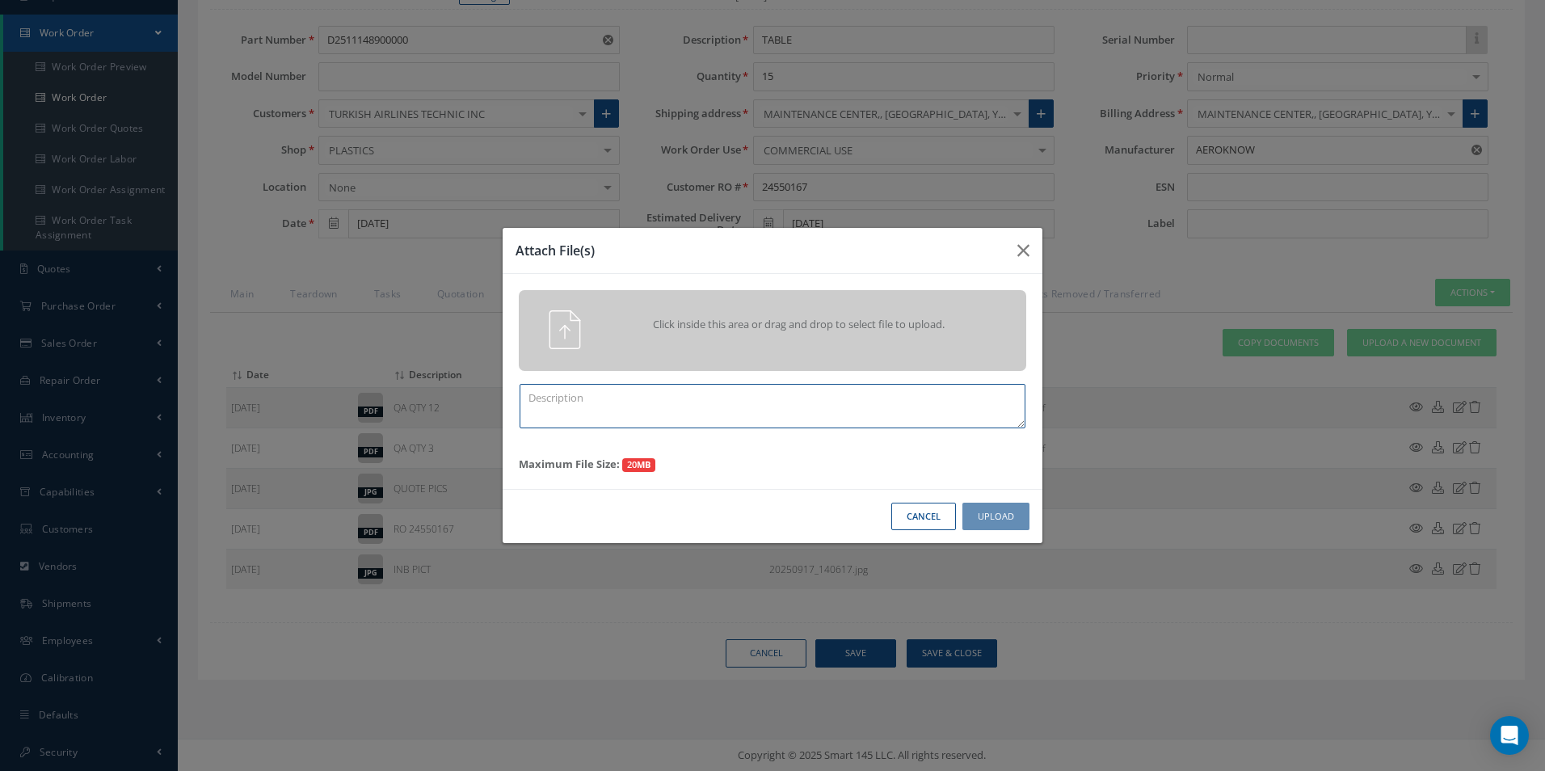
click at [737, 398] on textarea at bounding box center [772, 406] width 506 height 44
type textarea "FINISH"
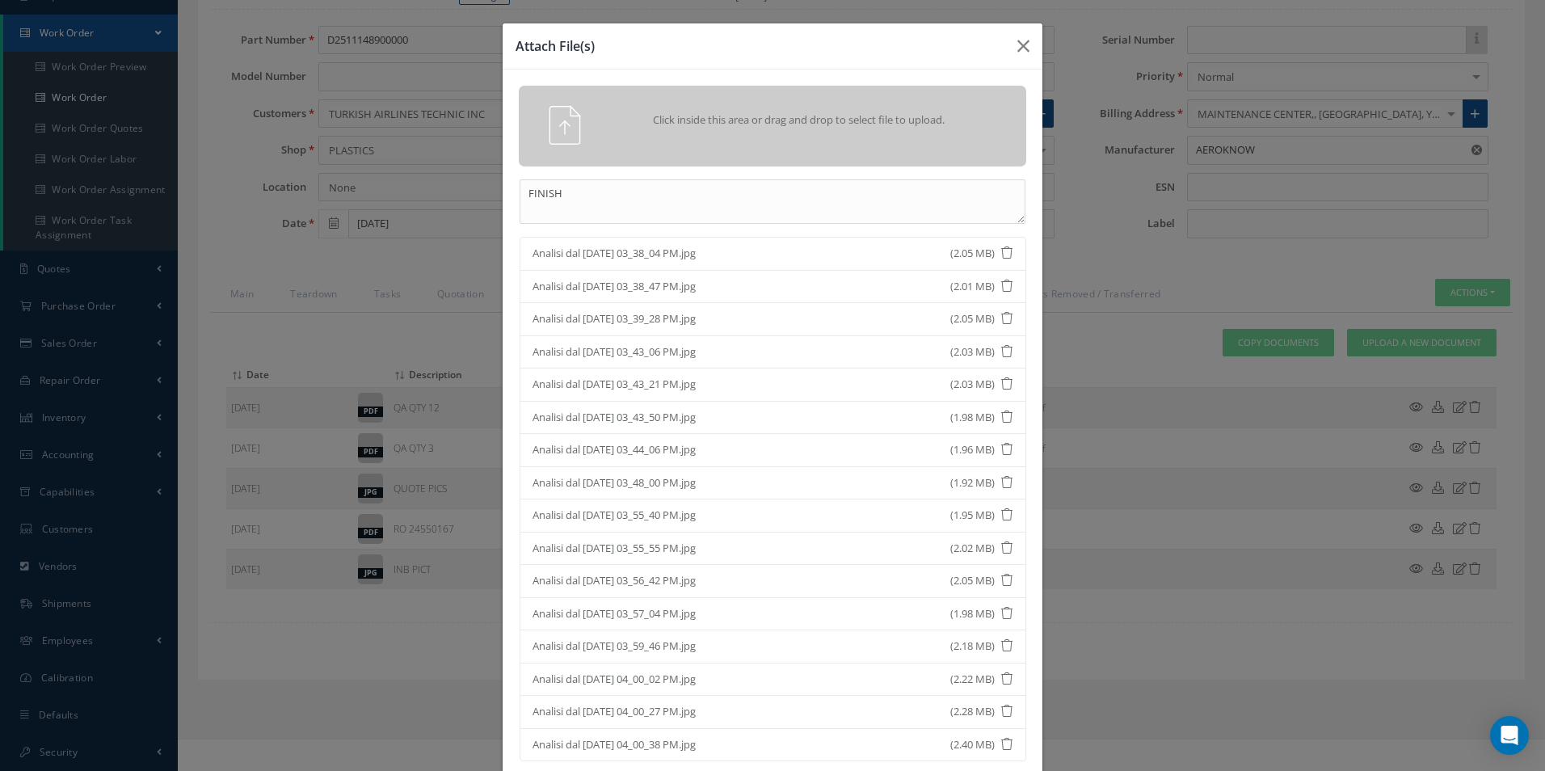
drag, startPoint x: 0, startPoint y: 250, endPoint x: -588, endPoint y: 224, distance: 588.8
click at [0, 224] on html "Smart 145 Dashboard KPIs Work Order Accounting Requests Work Order Work Order P…" at bounding box center [772, 239] width 1545 height 771
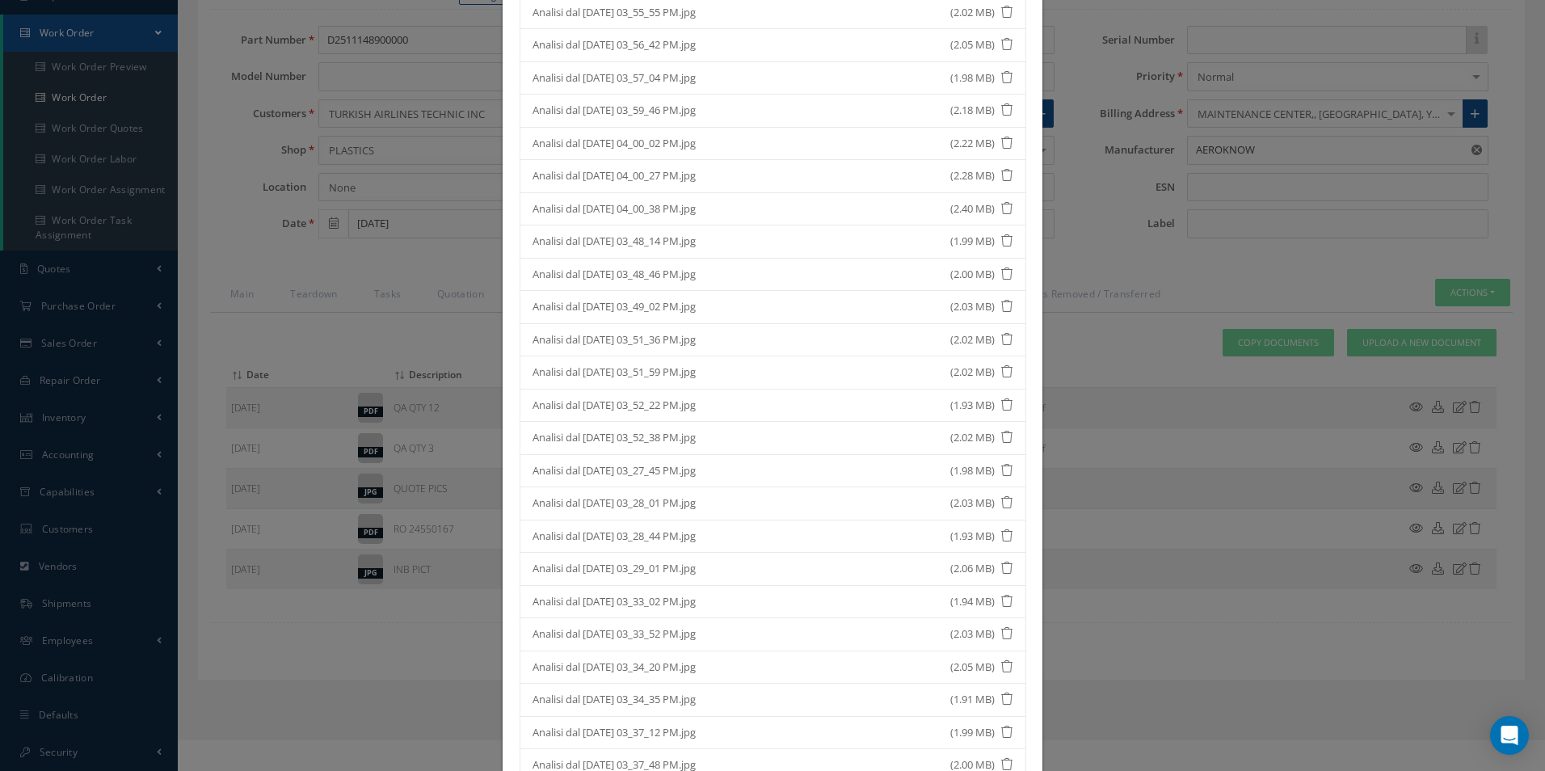
scroll to position [685, 0]
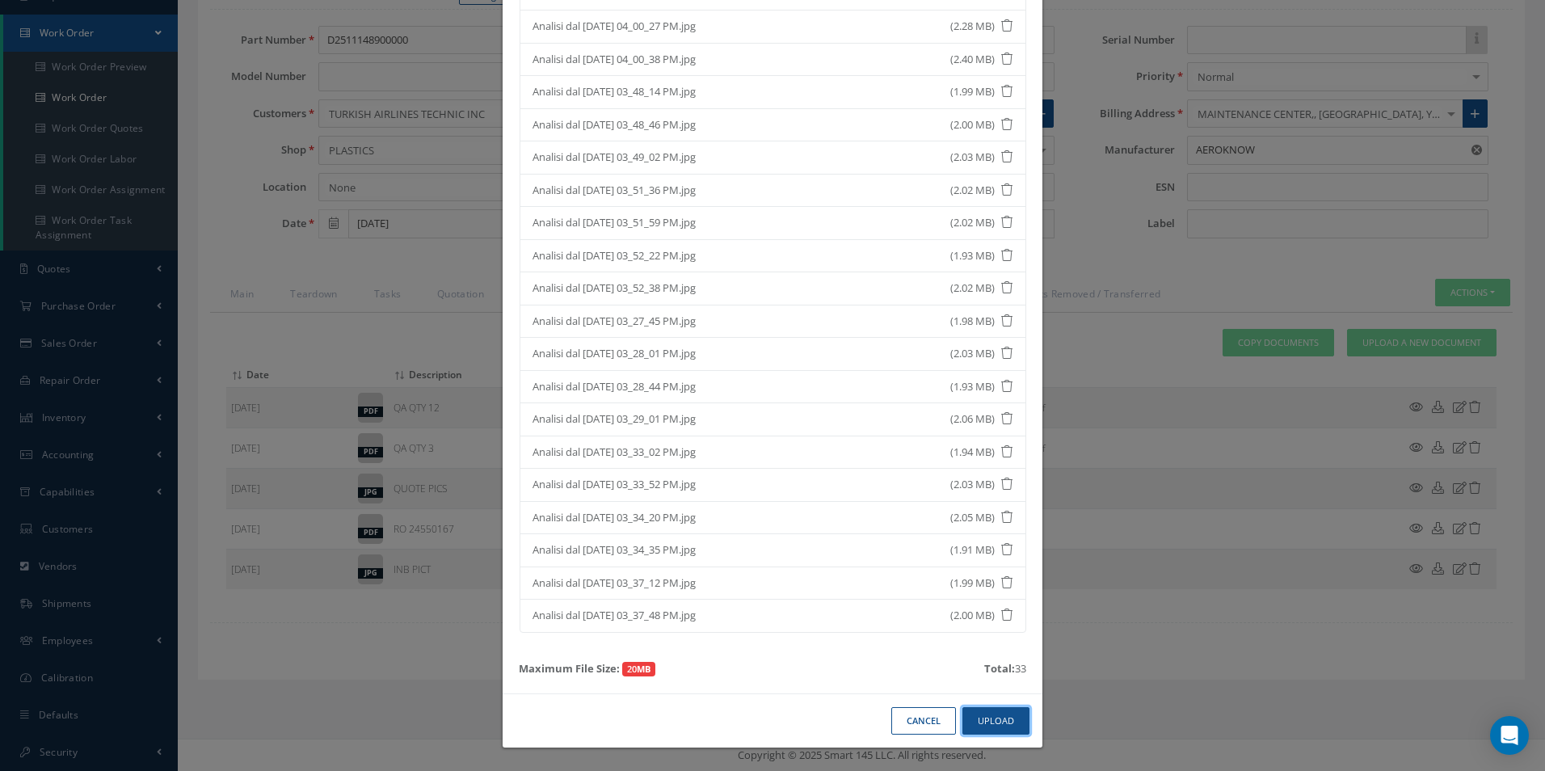
click at [985, 723] on button "Upload" at bounding box center [995, 721] width 67 height 28
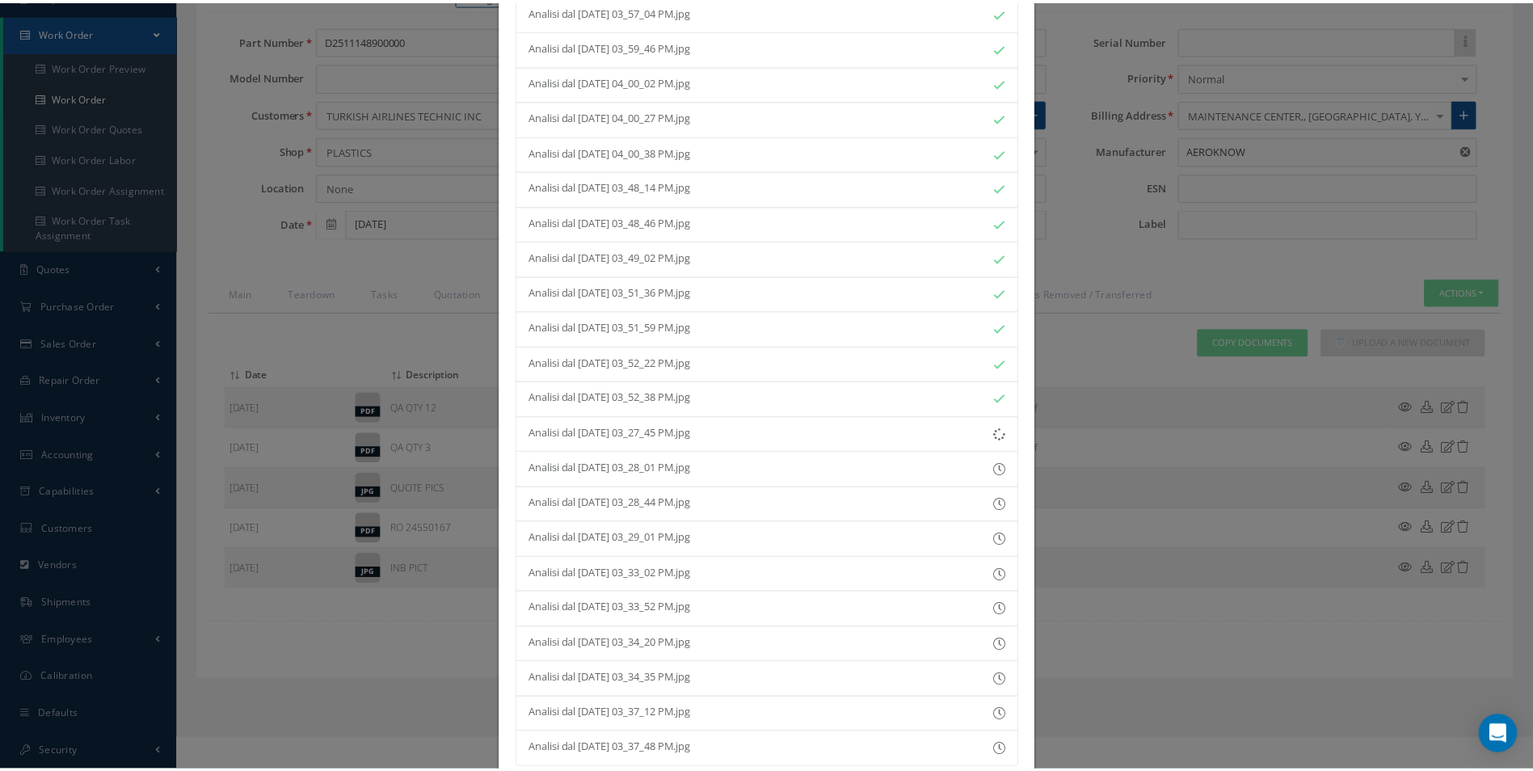
scroll to position [589, 0]
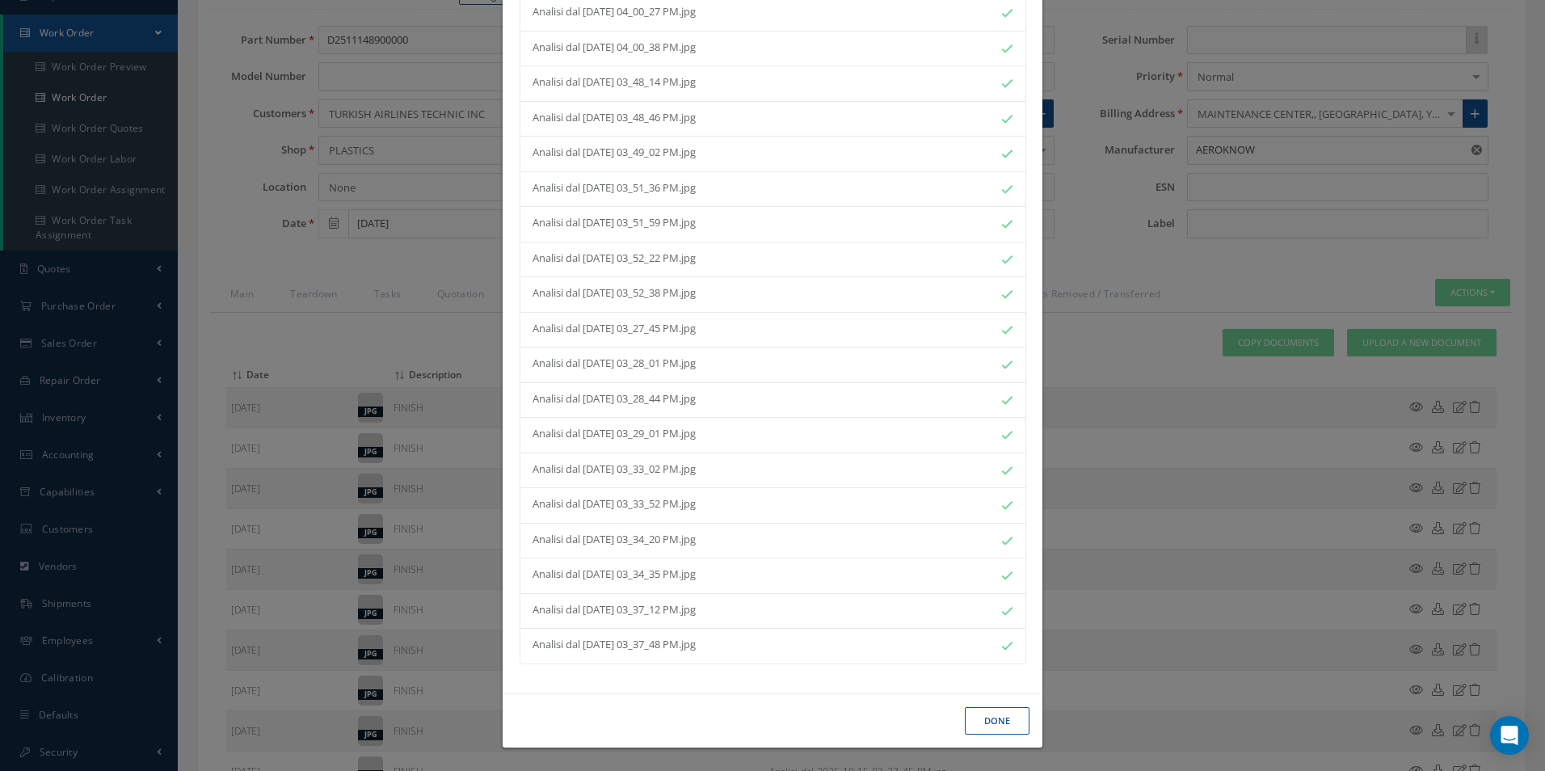
click at [1009, 709] on button "Done" at bounding box center [997, 721] width 65 height 28
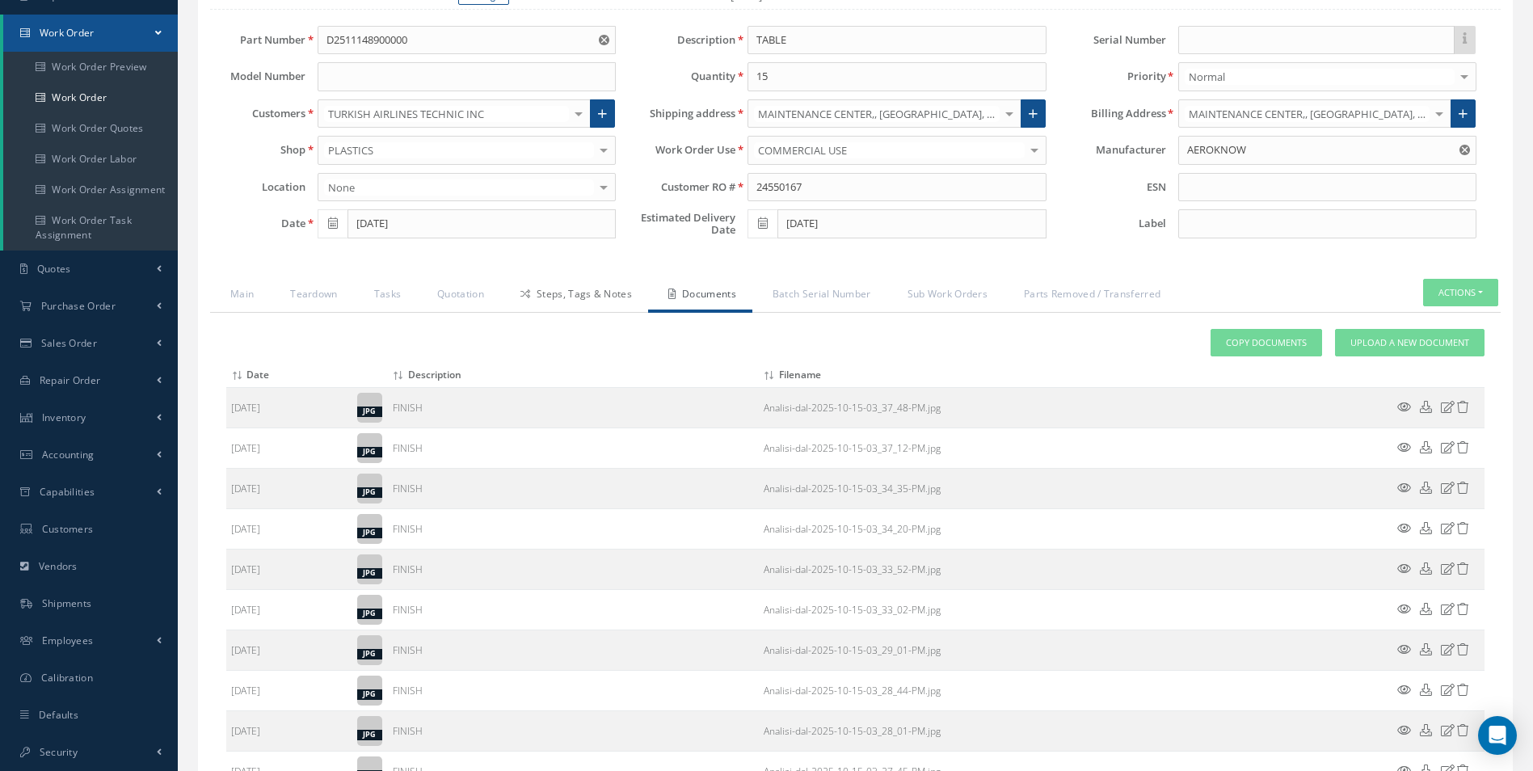
click at [592, 303] on link "Steps, Tags & Notes" at bounding box center [574, 296] width 148 height 34
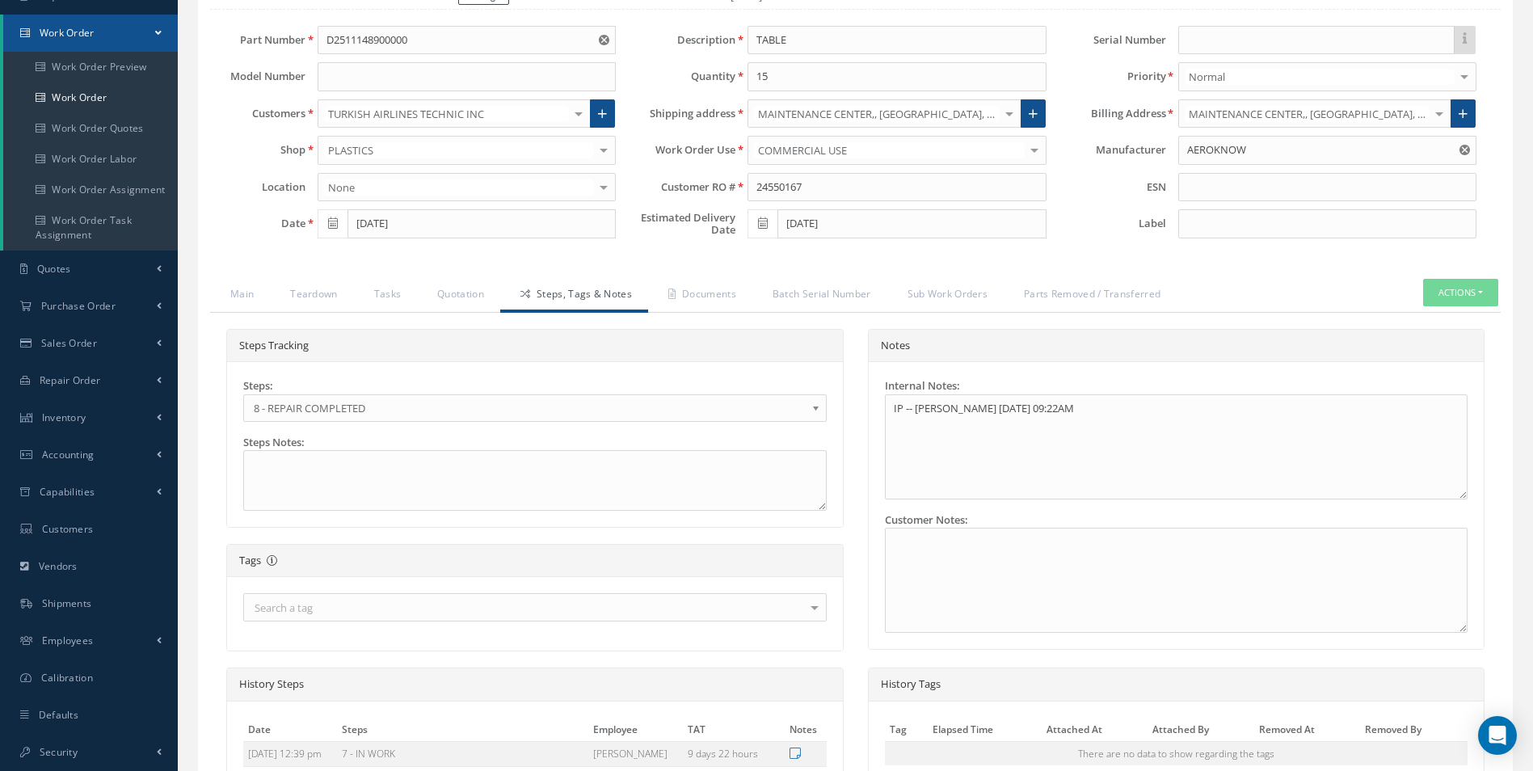
click at [532, 378] on div "Steps: 1 - GOODS RECEIVED 1.1- AWAITING CONTRACT REVIEW 2 - ESTIMATE SUBMITTED …" at bounding box center [534, 400] width 583 height 44
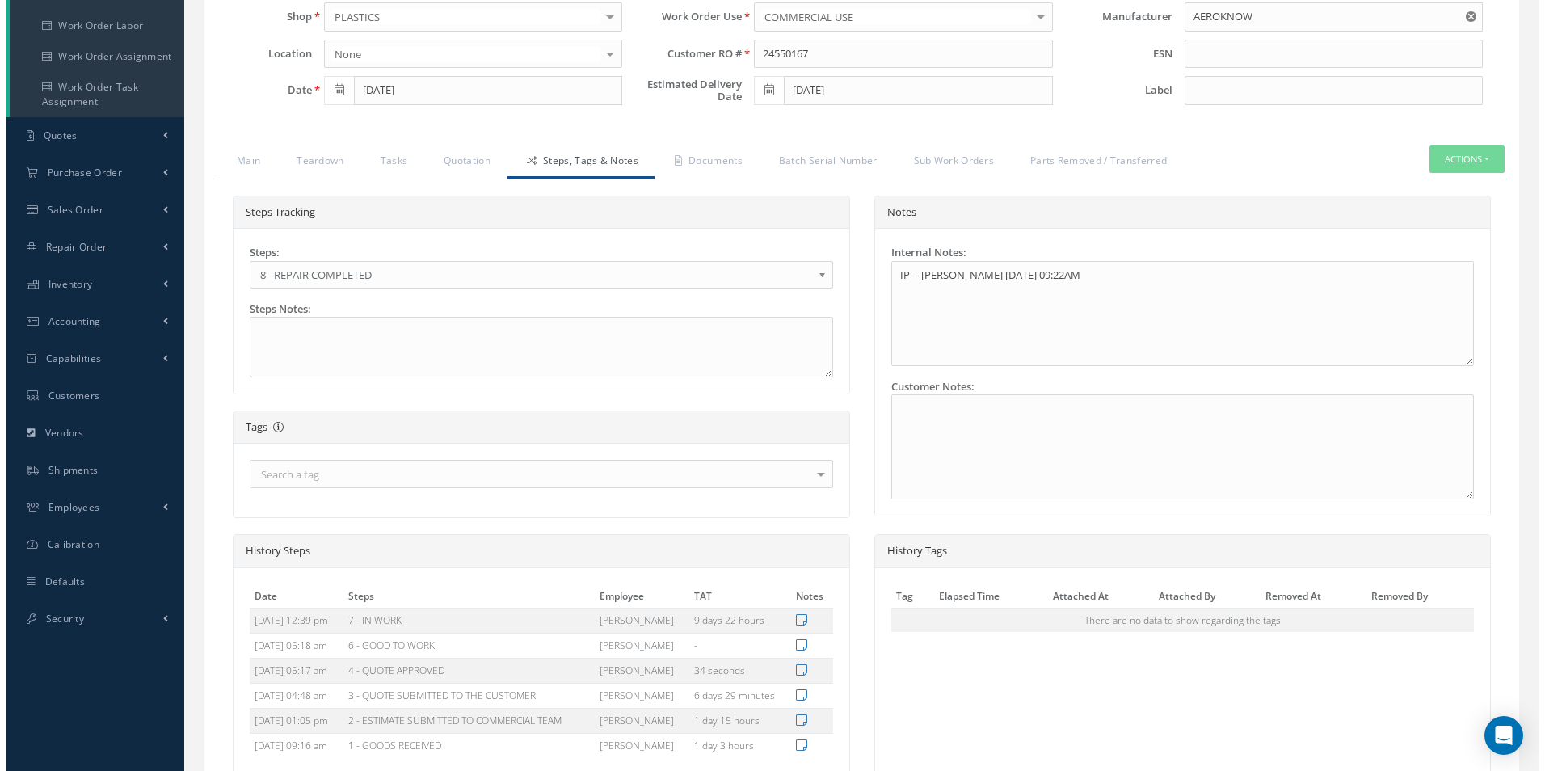
scroll to position [443, 0]
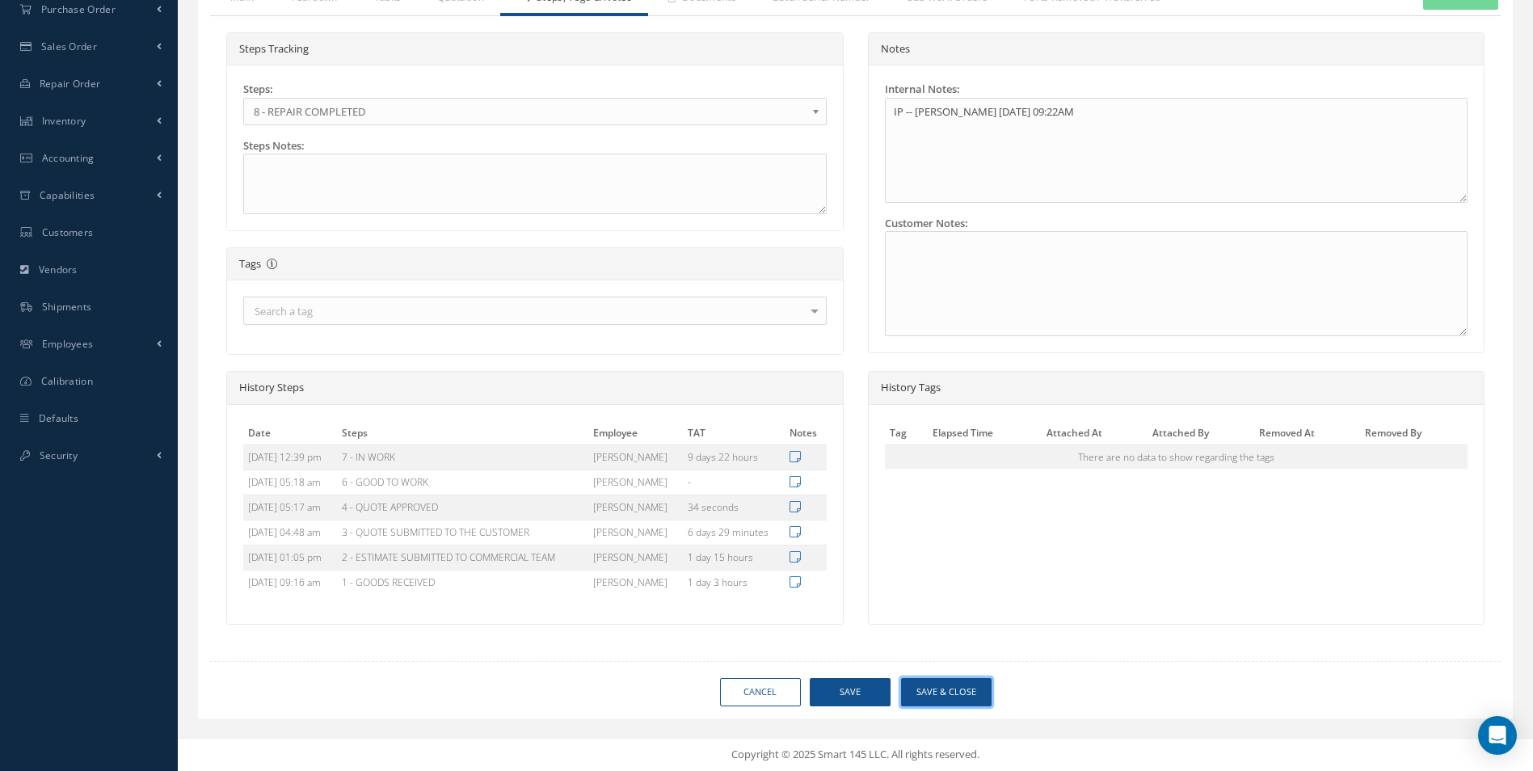
click at [955, 694] on button "Save & Close" at bounding box center [946, 692] width 90 height 28
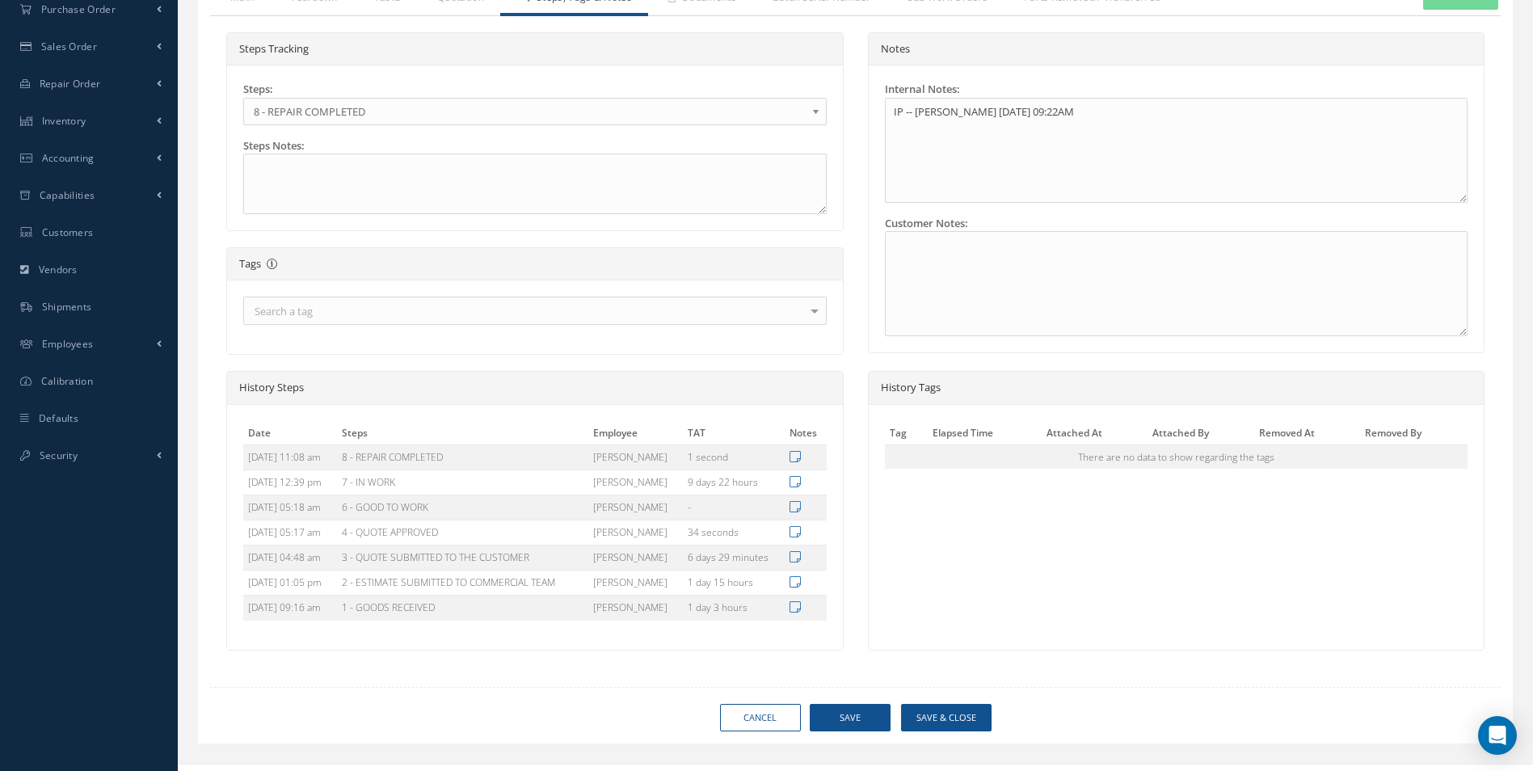
type input "AEROKNOW"
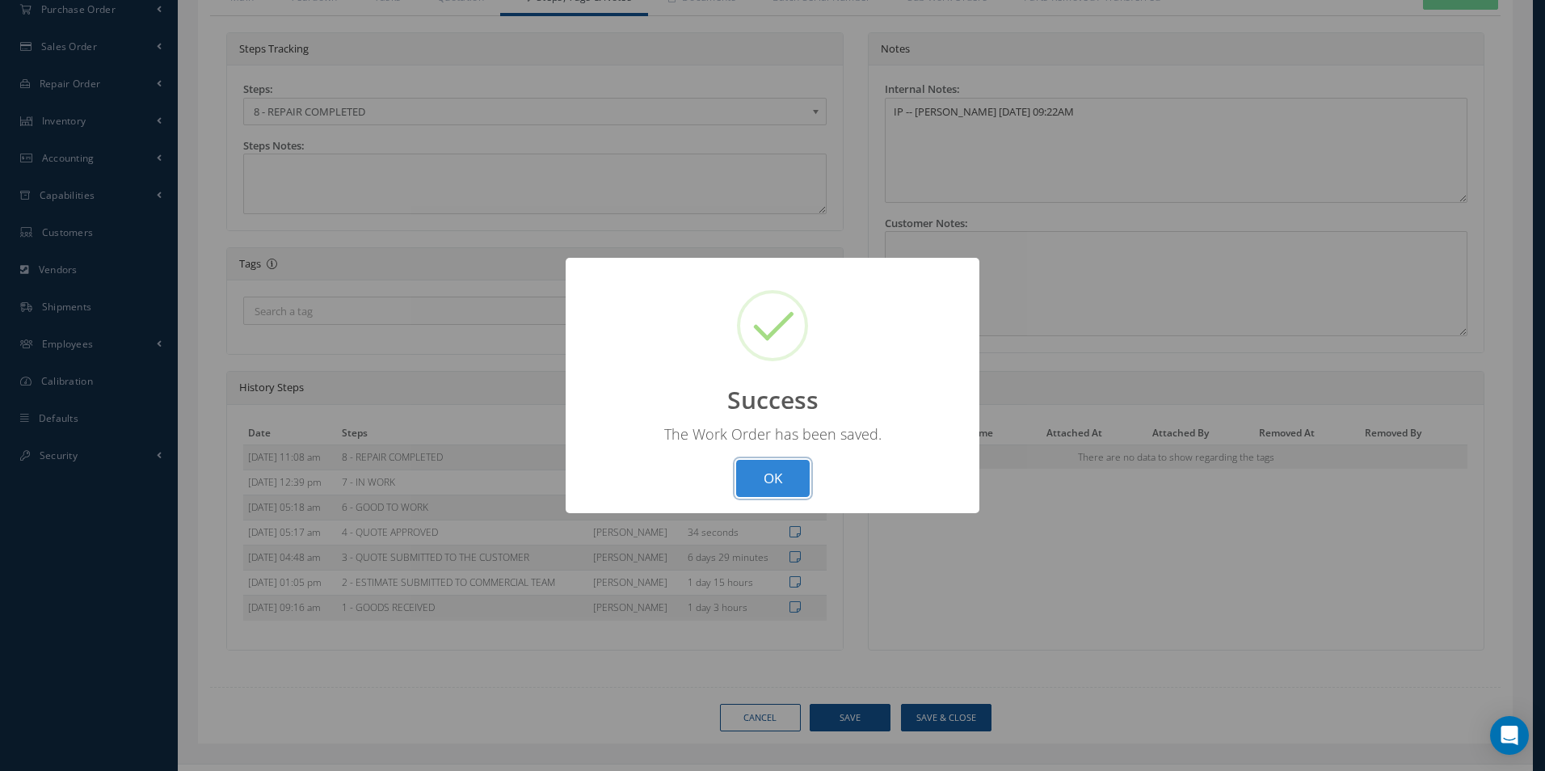
drag, startPoint x: 789, startPoint y: 486, endPoint x: 800, endPoint y: 338, distance: 149.1
click at [789, 486] on button "OK" at bounding box center [773, 479] width 74 height 38
select select "25"
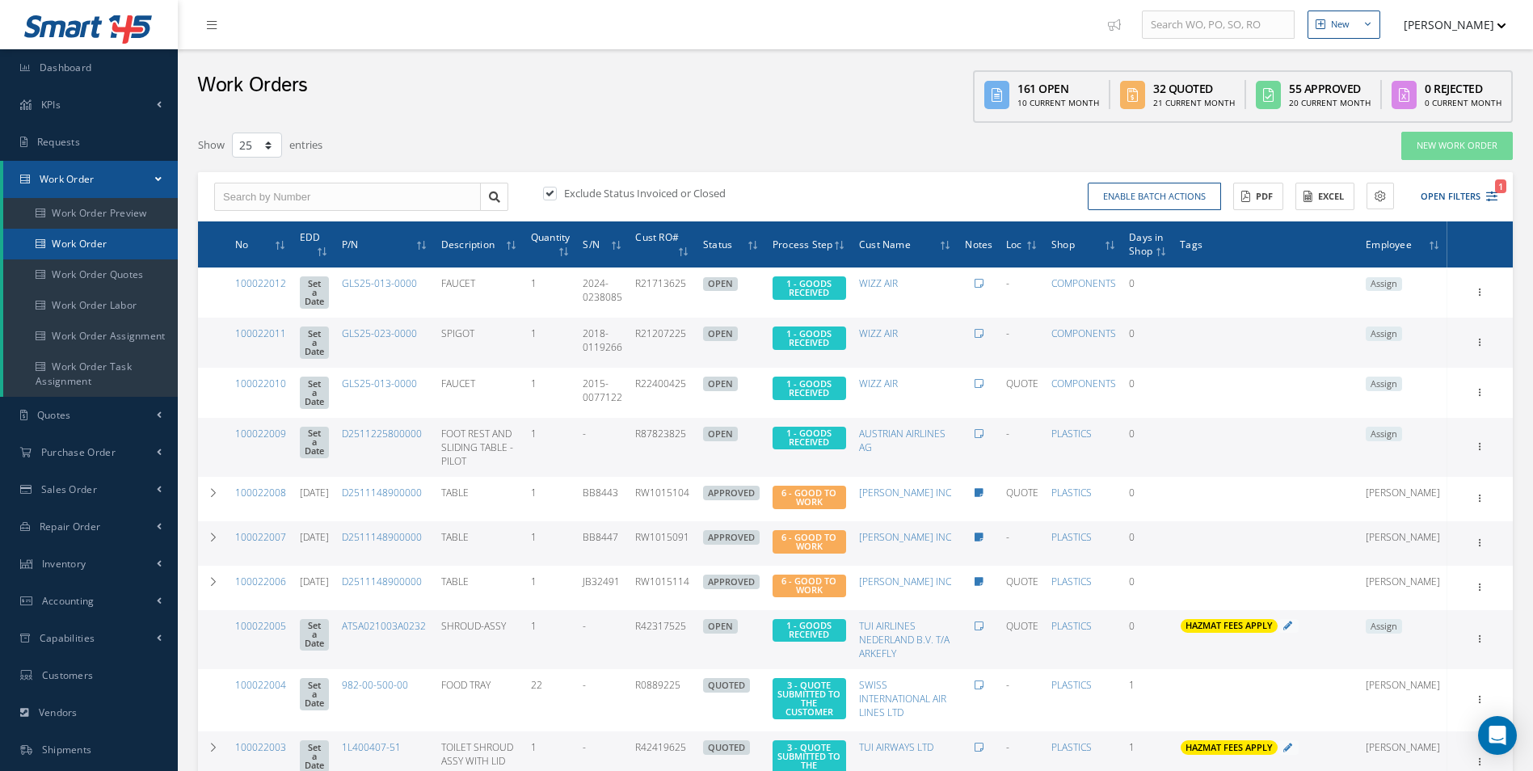
click at [94, 251] on link "Work Order" at bounding box center [90, 244] width 175 height 31
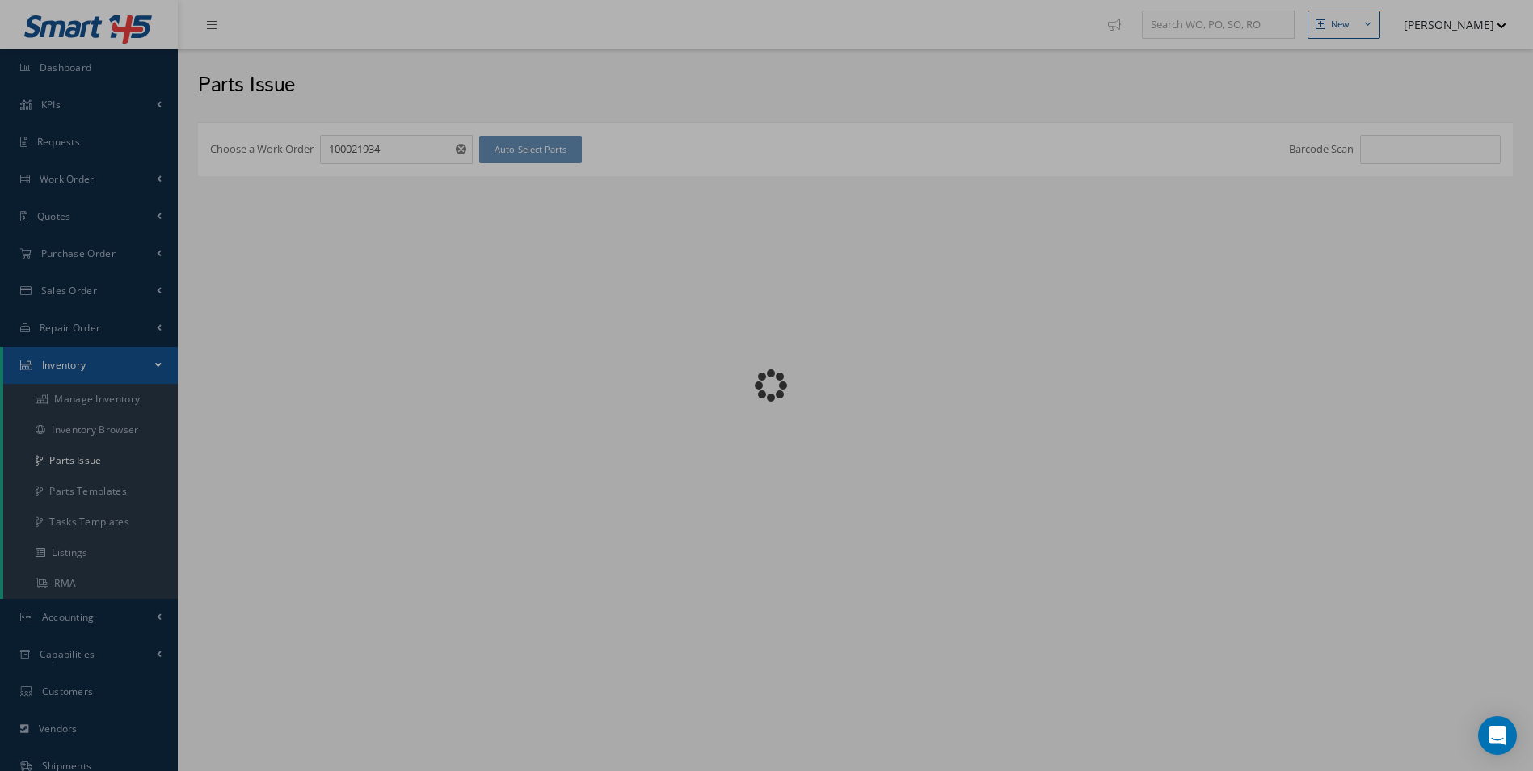
checkbox input "false"
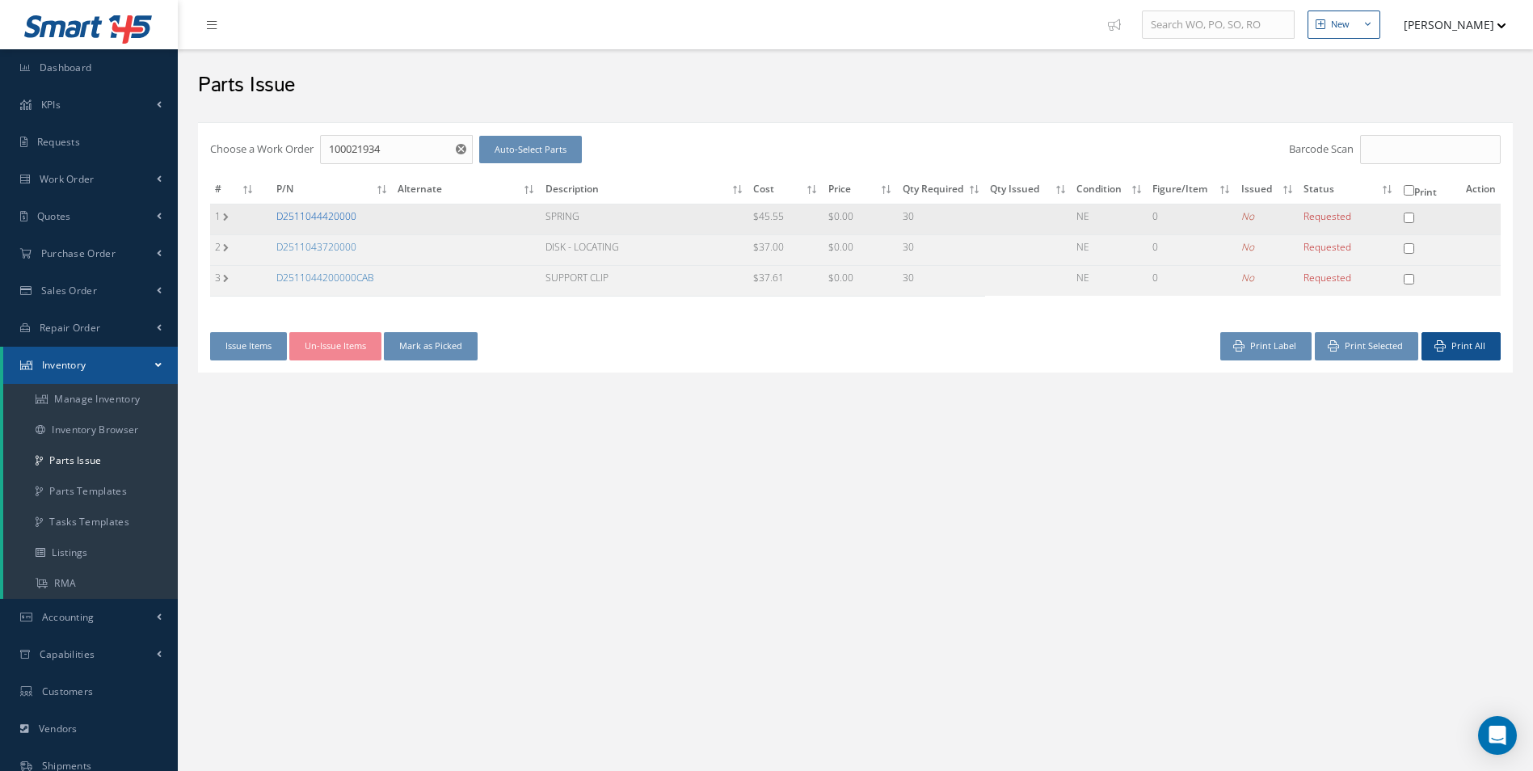
click at [342, 215] on link "D2511044420000" at bounding box center [316, 216] width 80 height 14
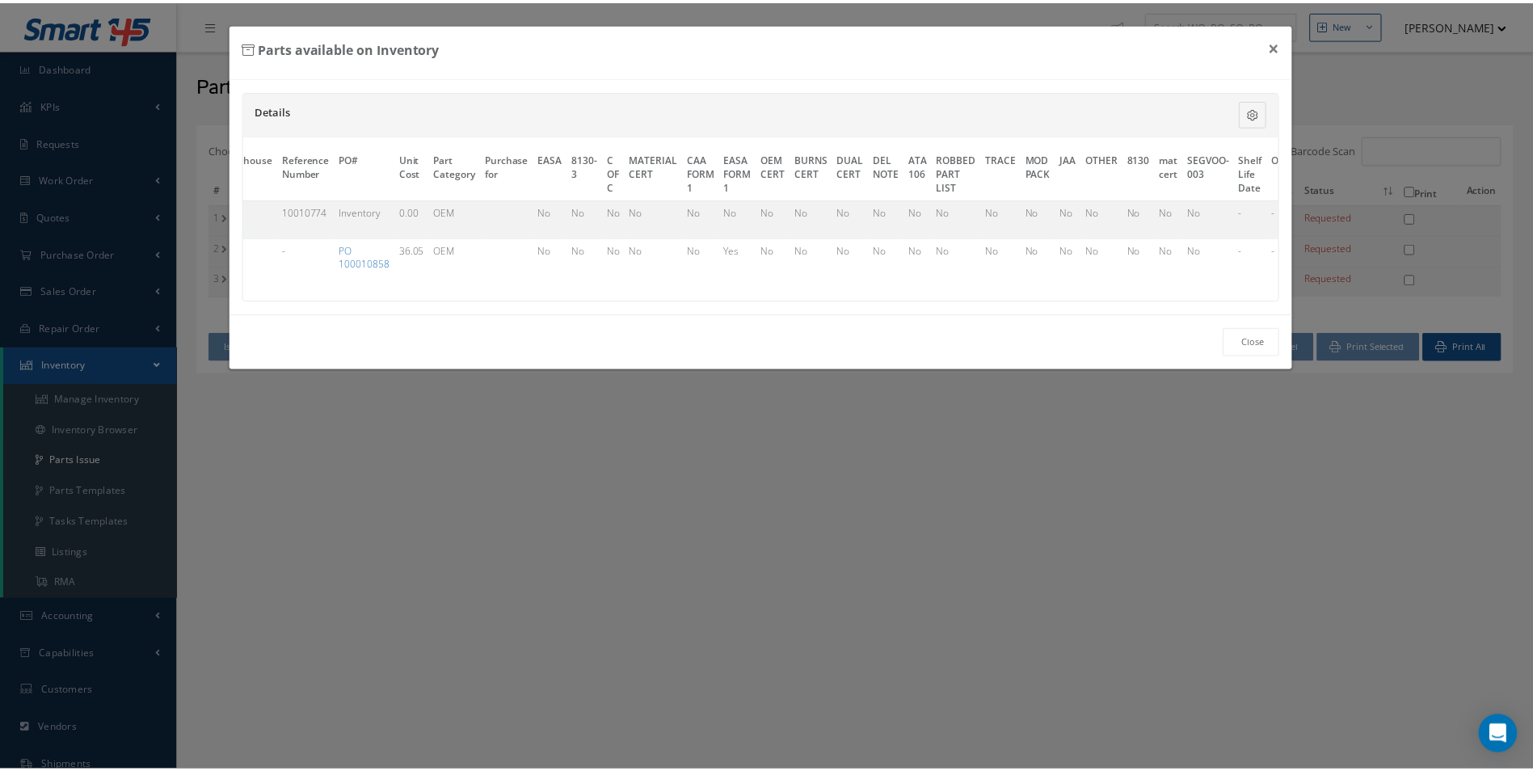
scroll to position [0, 524]
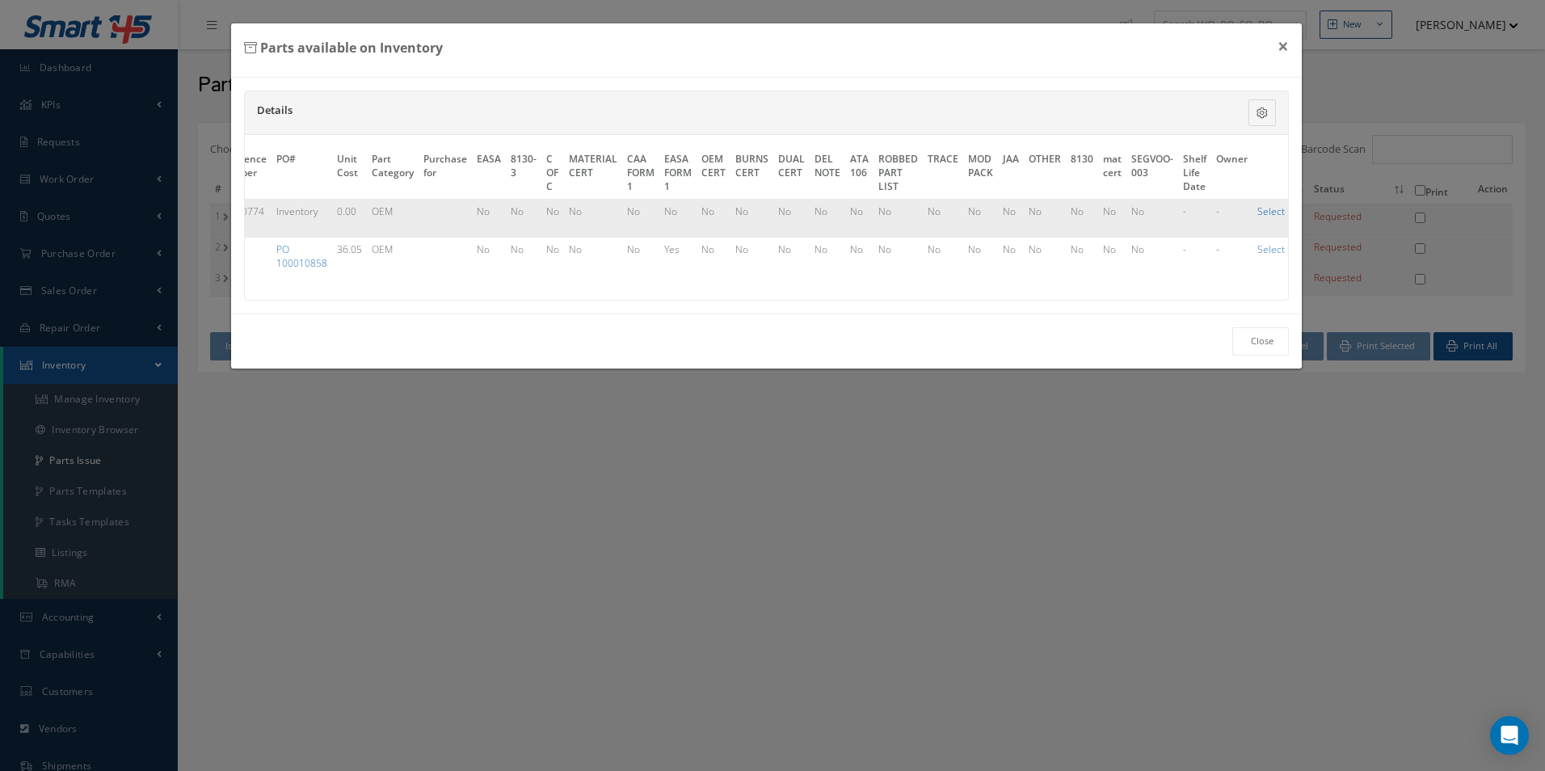
click at [1259, 216] on link "Select" at bounding box center [1270, 211] width 27 height 14
checkbox input "true"
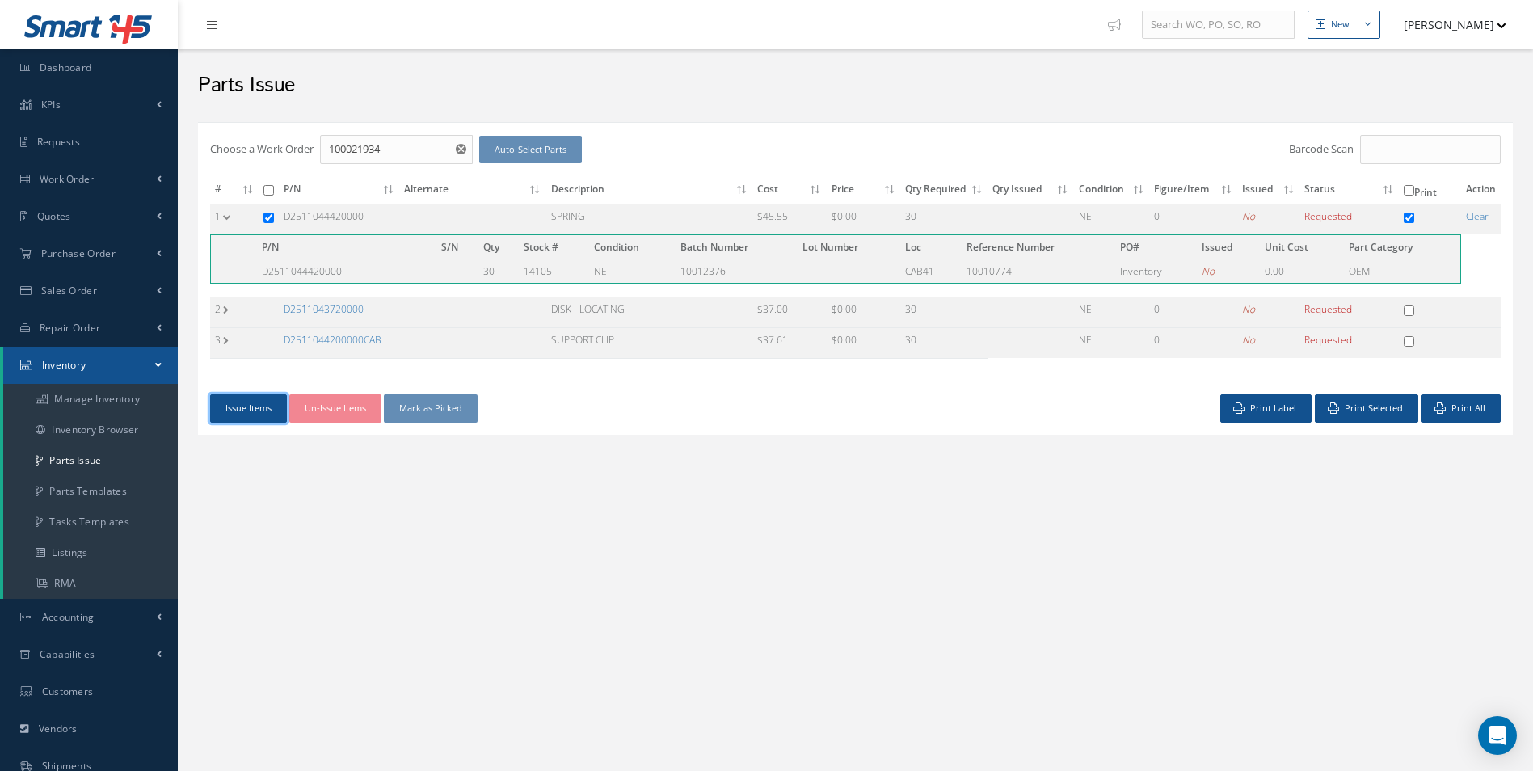
click at [247, 419] on button "Issue Items" at bounding box center [248, 408] width 77 height 28
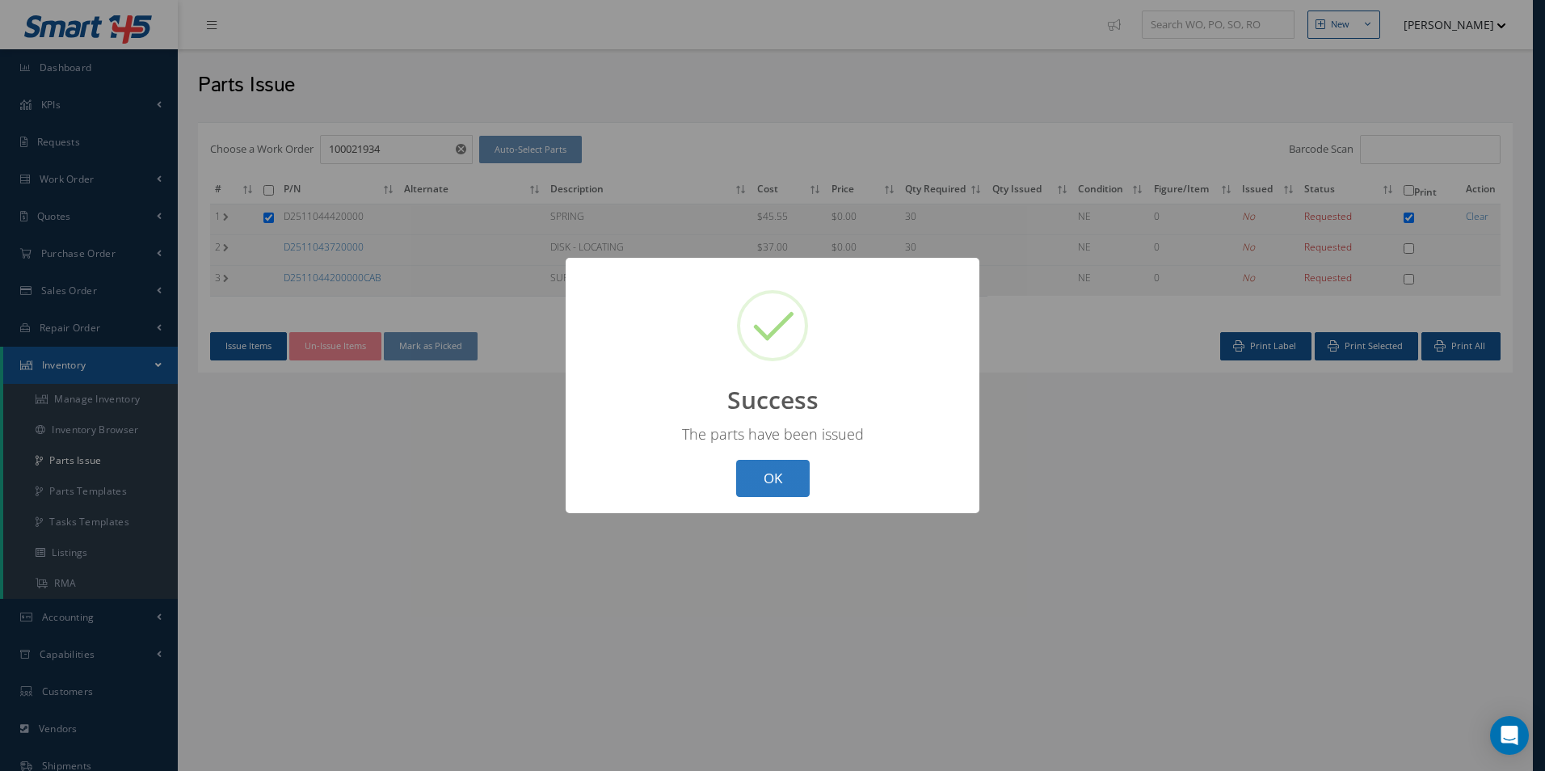
click at [776, 480] on button "OK" at bounding box center [773, 479] width 74 height 38
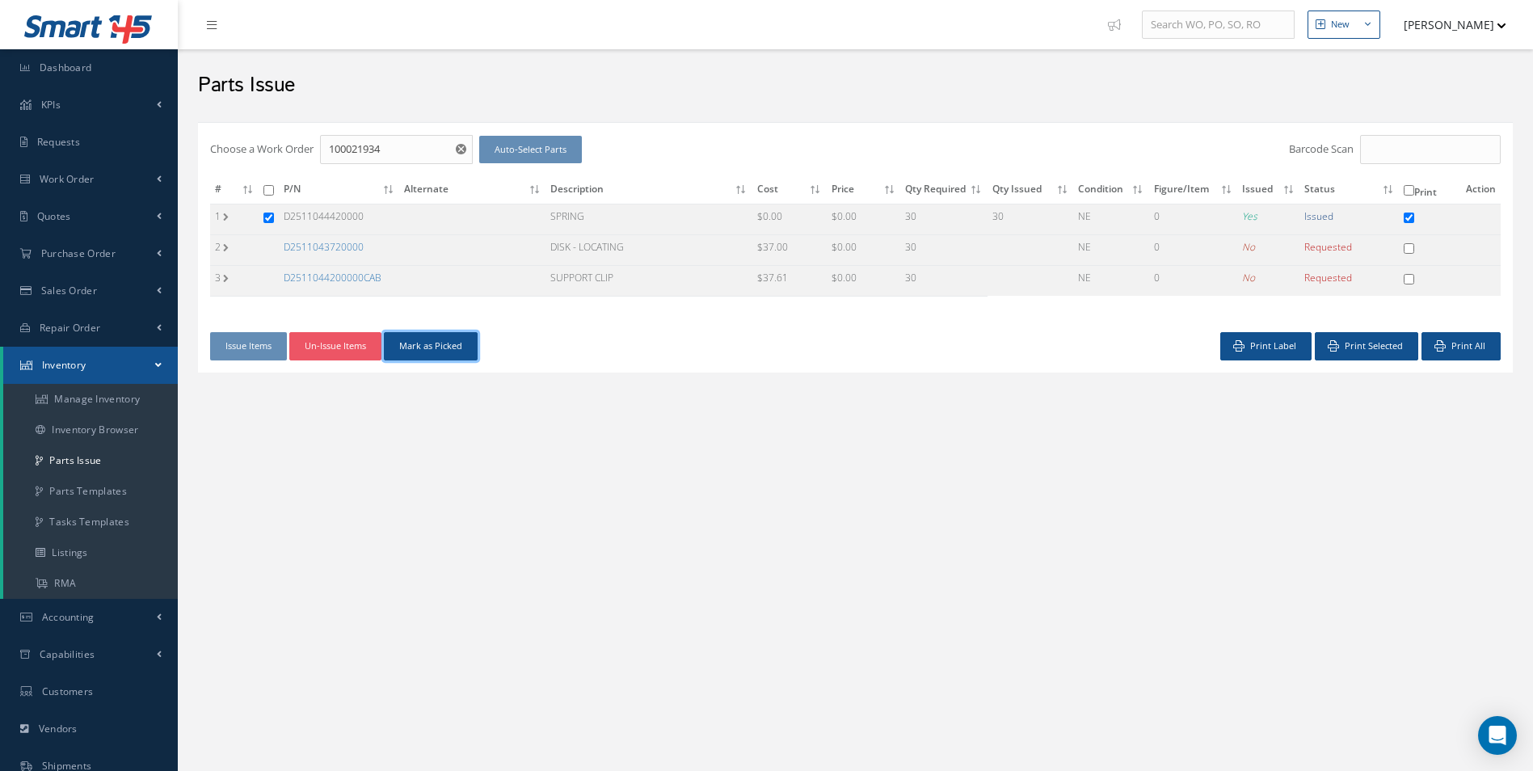
click at [451, 350] on button "Mark as Picked" at bounding box center [431, 346] width 94 height 28
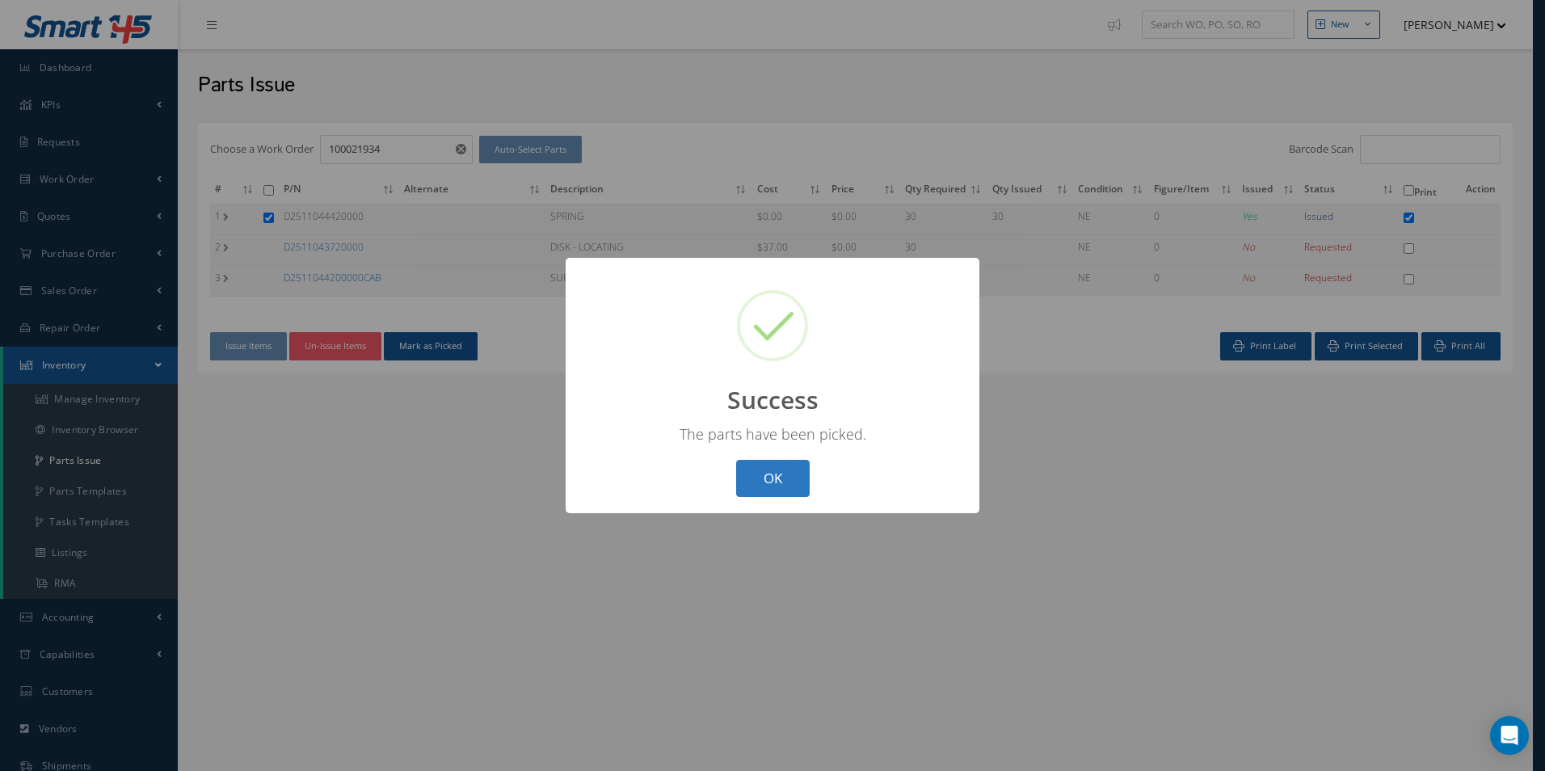
click at [795, 490] on button "OK" at bounding box center [773, 479] width 74 height 38
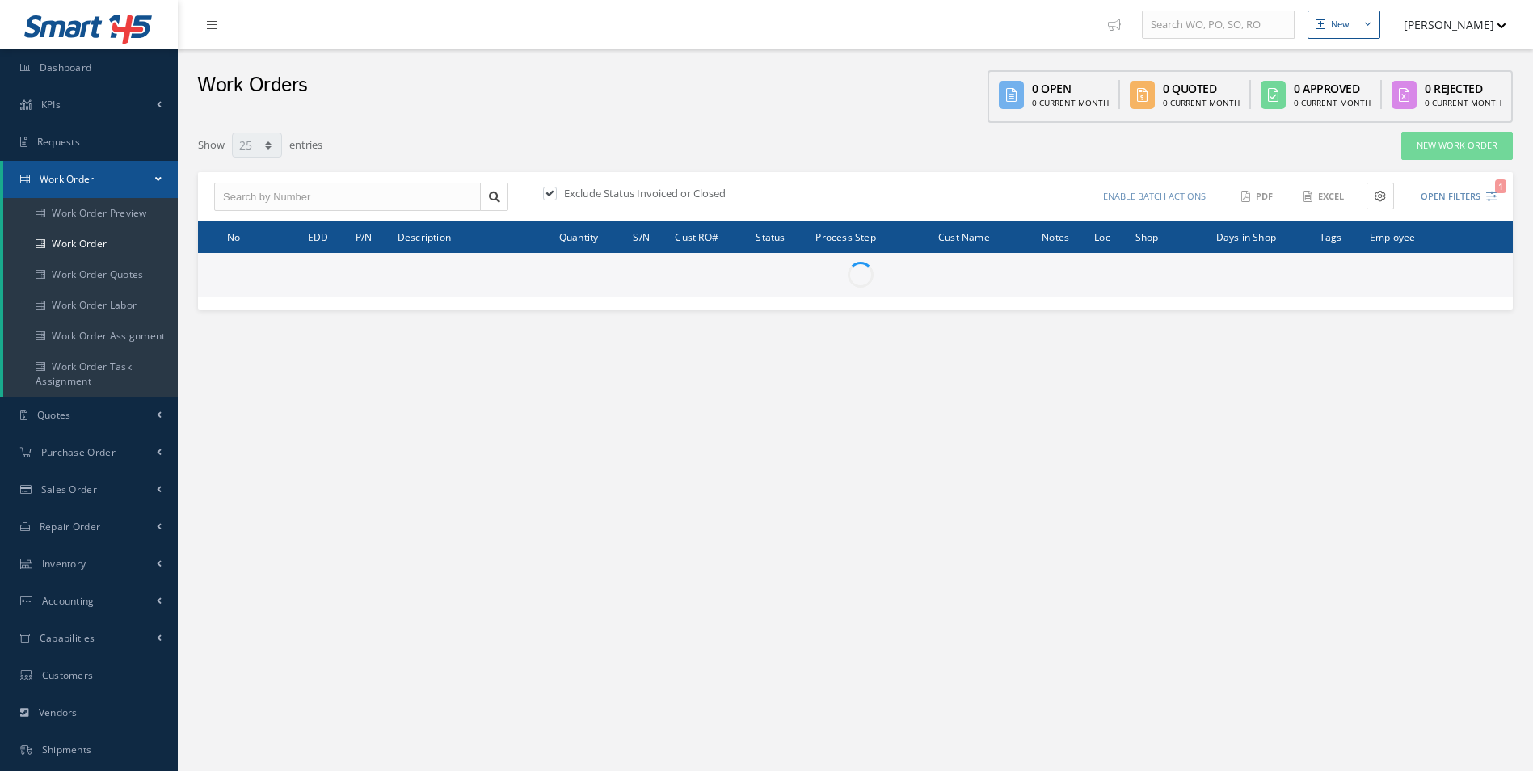
select select "25"
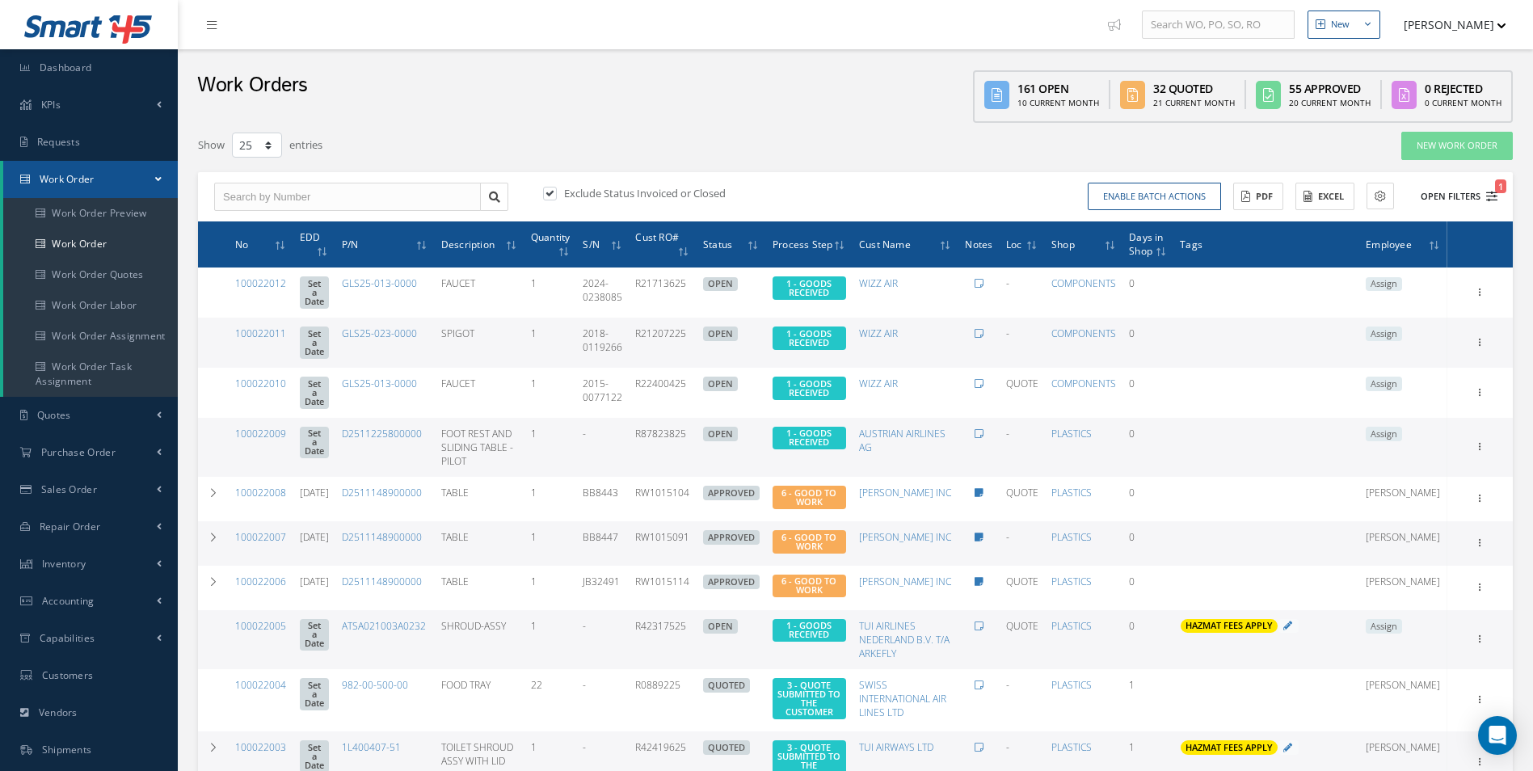
click at [1487, 198] on icon "1" at bounding box center [1491, 196] width 11 height 11
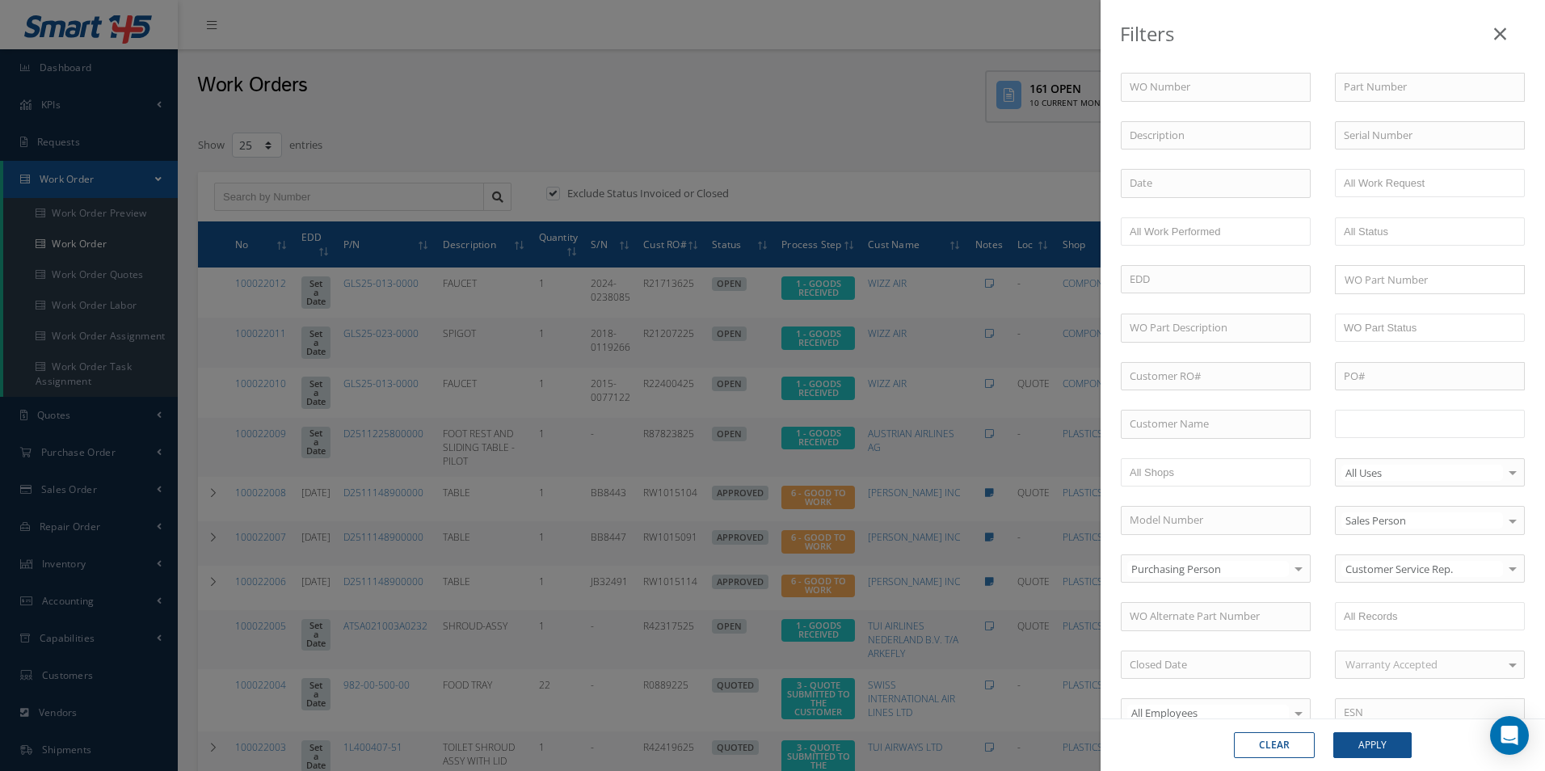
click at [1402, 411] on ul at bounding box center [1430, 424] width 190 height 28
click at [1385, 739] on button "Apply" at bounding box center [1372, 745] width 78 height 26
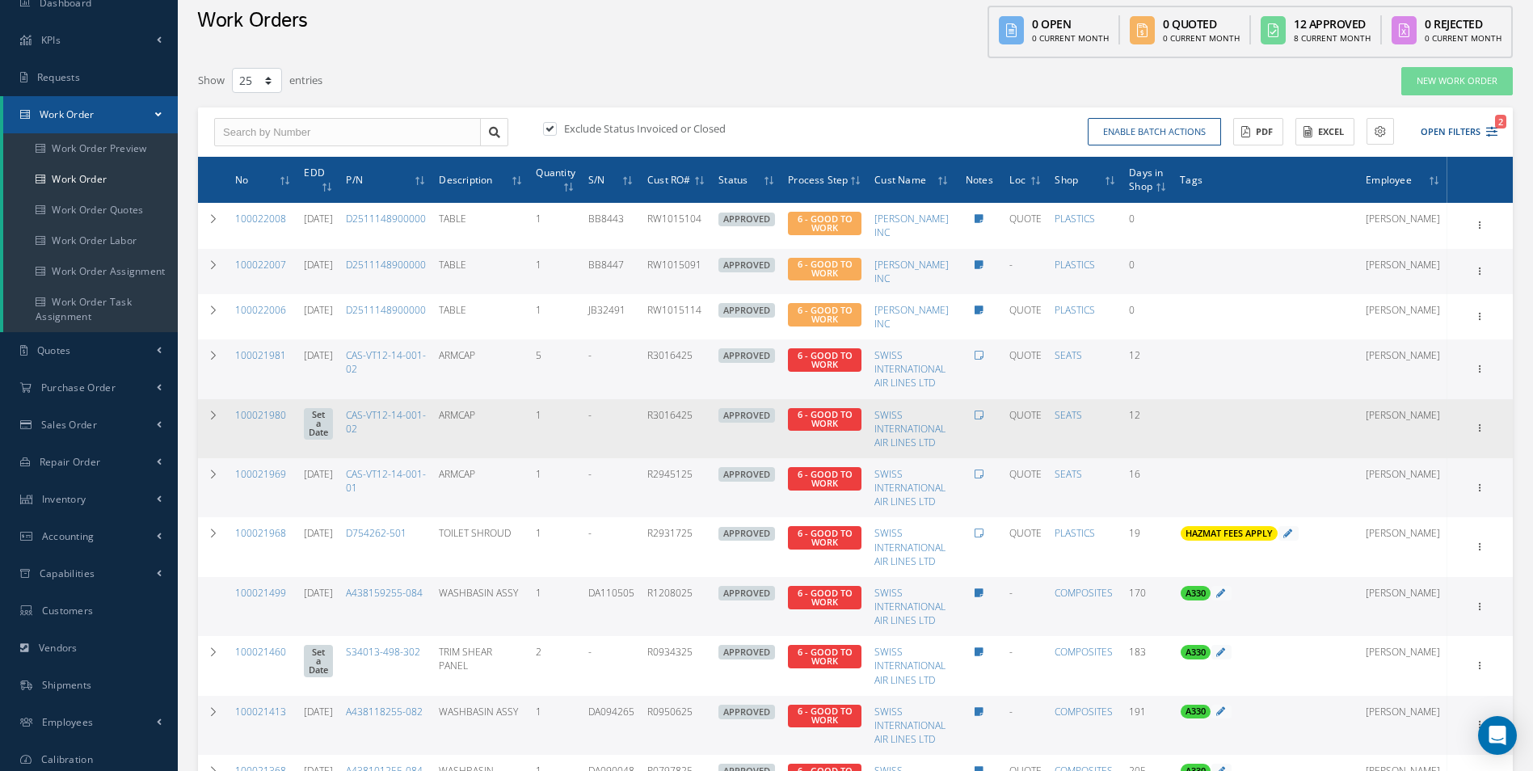
scroll to position [162, 0]
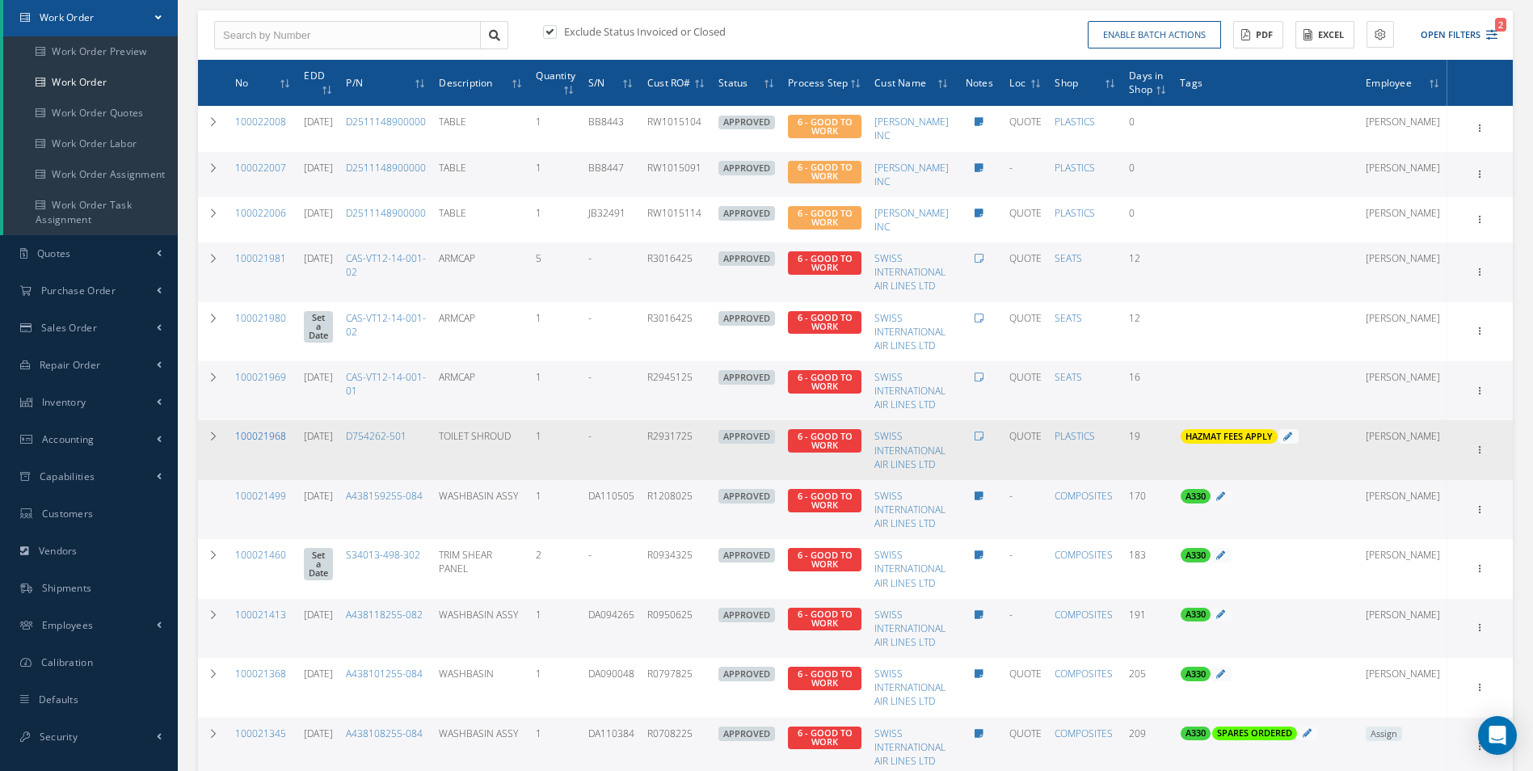
click at [279, 436] on link "100021968" at bounding box center [260, 436] width 51 height 14
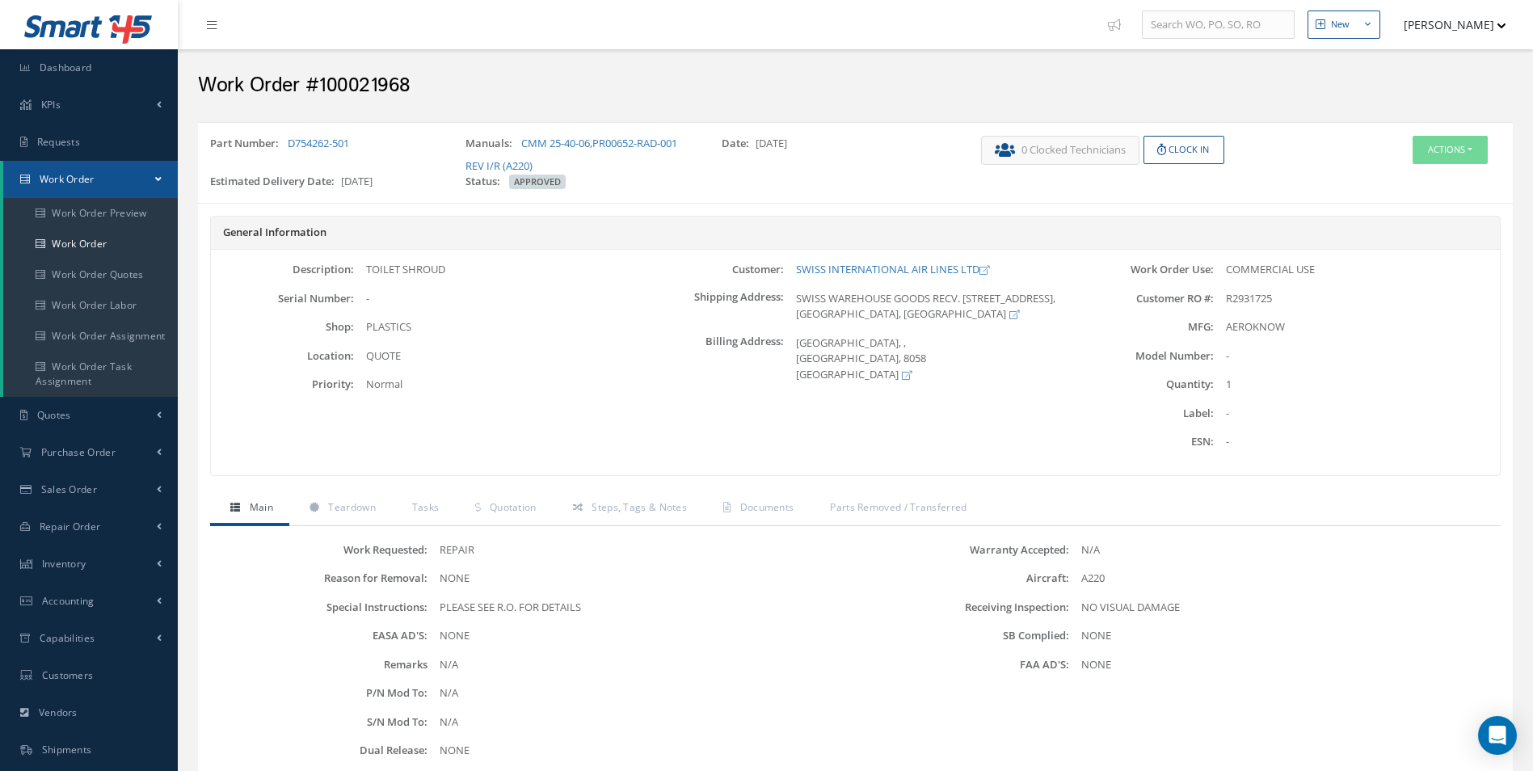
click at [348, 83] on h2 "Work Order #100021968" at bounding box center [855, 86] width 1314 height 24
copy h2 "100021968"
click at [1263, 292] on span "R2931725" at bounding box center [1249, 298] width 46 height 15
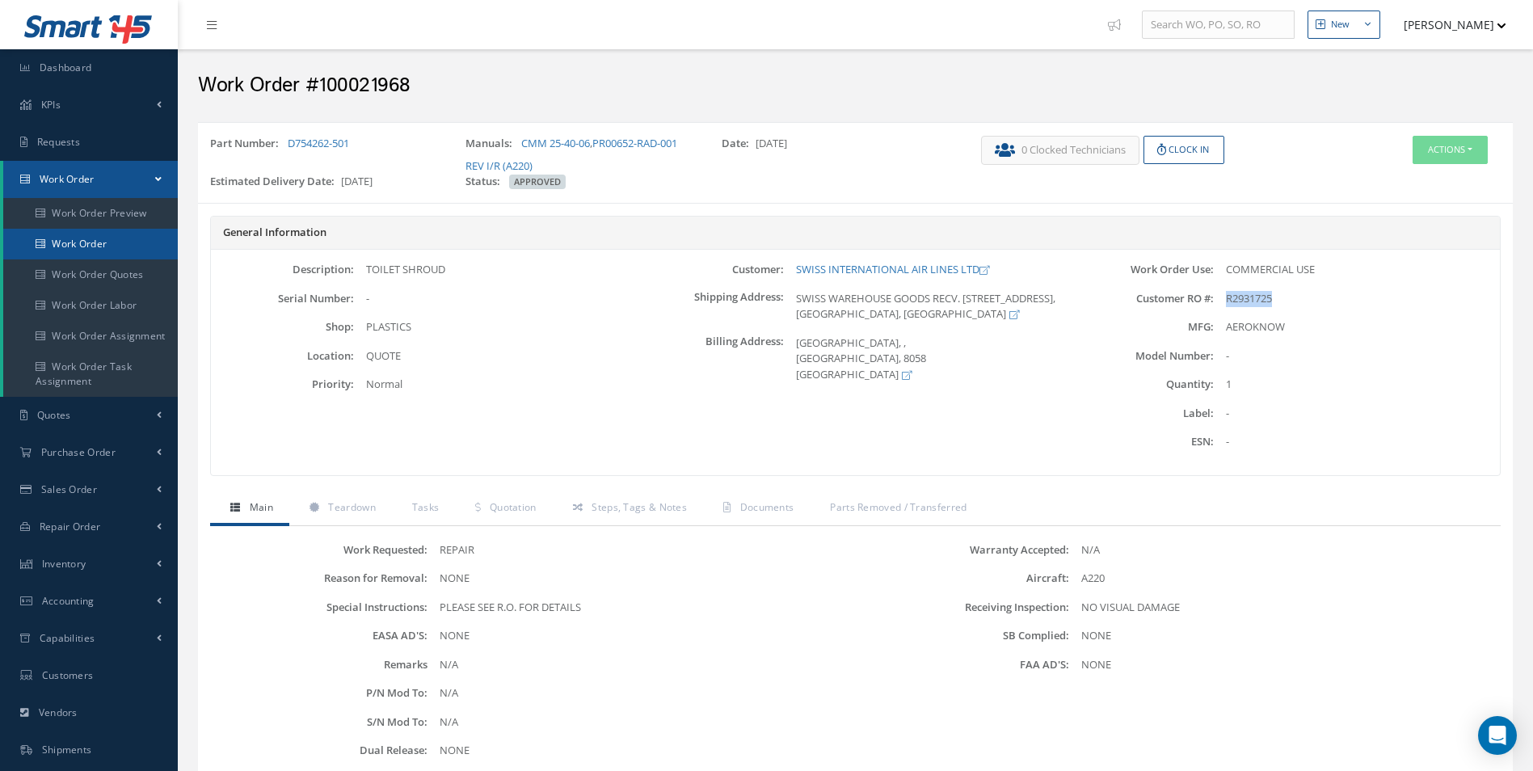
copy span "R2931725"
drag, startPoint x: 359, startPoint y: 143, endPoint x: 288, endPoint y: 141, distance: 71.1
click at [288, 141] on div "Part Number: D754262-501" at bounding box center [325, 155] width 255 height 38
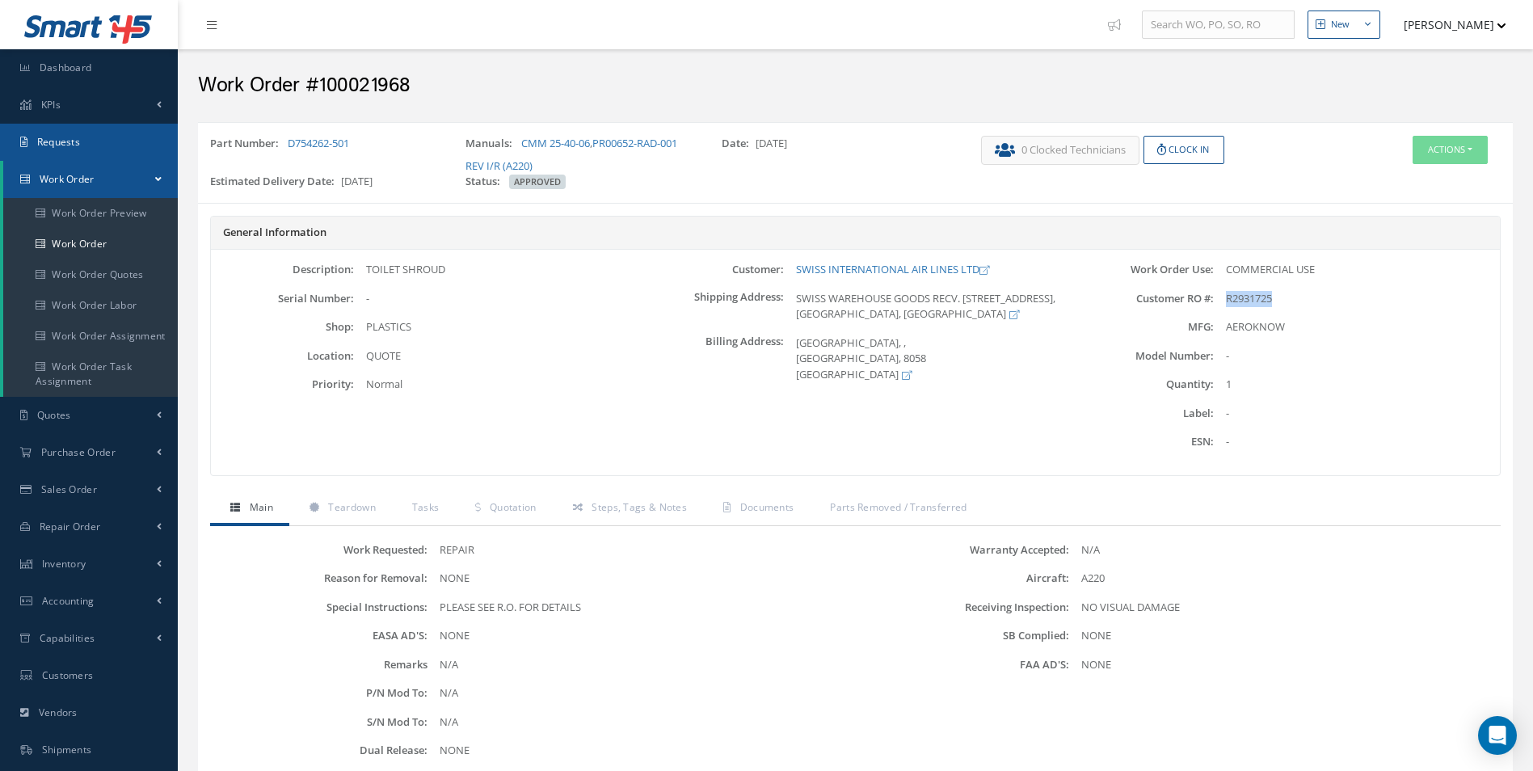
copy link "D754262-501"
drag, startPoint x: 791, startPoint y: 256, endPoint x: 912, endPoint y: 263, distance: 121.4
click at [912, 263] on div "Description: TOILET SHROUD Serial Number: - Shop: PLASTICS Location: Priority: …" at bounding box center [855, 362] width 1289 height 225
copy link "SWISS INTERNATIONAL"
drag, startPoint x: 458, startPoint y: 265, endPoint x: 363, endPoint y: 265, distance: 95.3
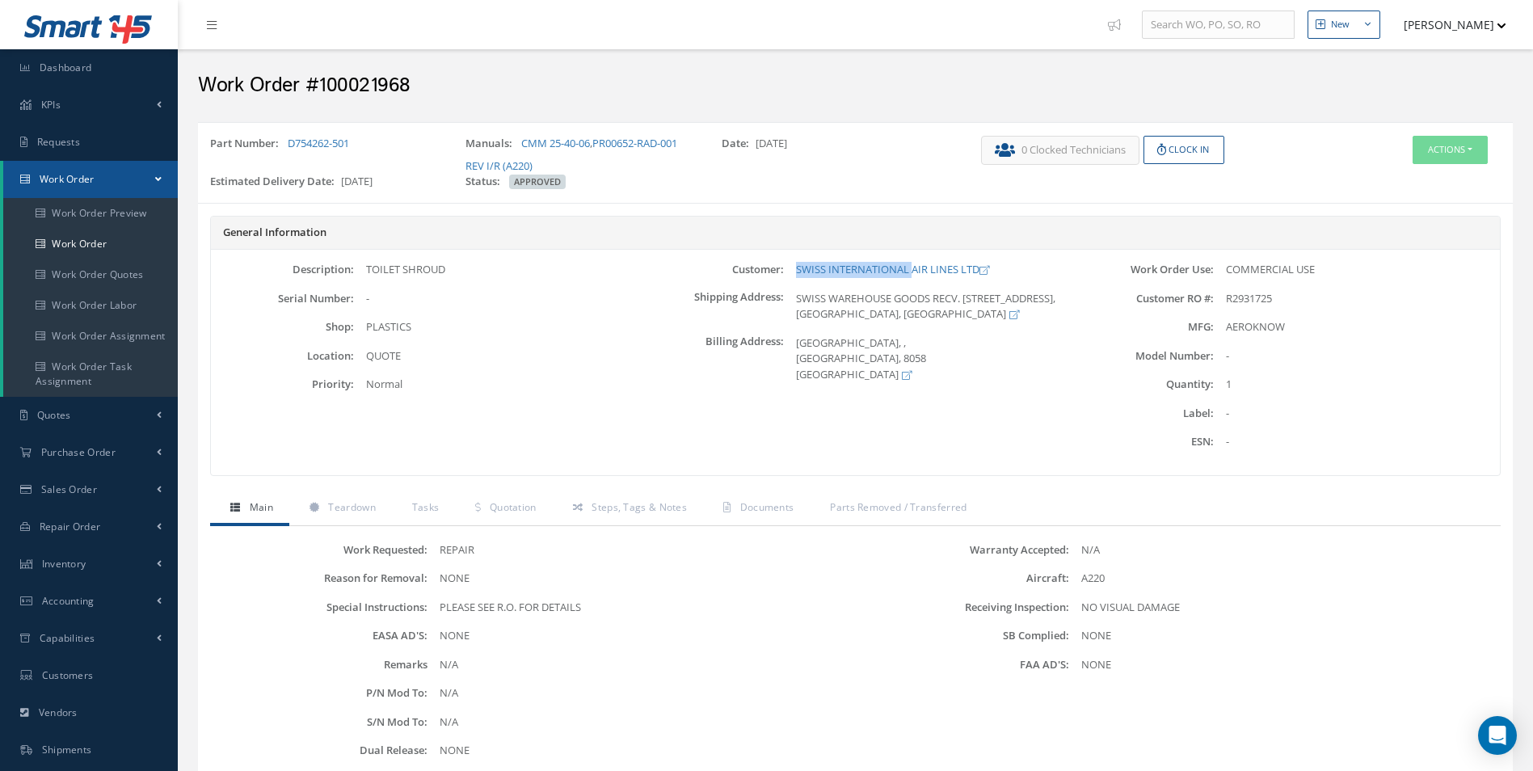
click at [363, 265] on div "TOILET SHROUD" at bounding box center [497, 270] width 286 height 16
copy div "TOILET SHROUD"
drag, startPoint x: 515, startPoint y: 138, endPoint x: 592, endPoint y: 138, distance: 76.8
click at [592, 138] on div "Manuals: CMM 25-40-06 , PR00652-RAD-001 REV I/R (A220)" at bounding box center [580, 155] width 255 height 38
copy div "CMM 25-40-06"
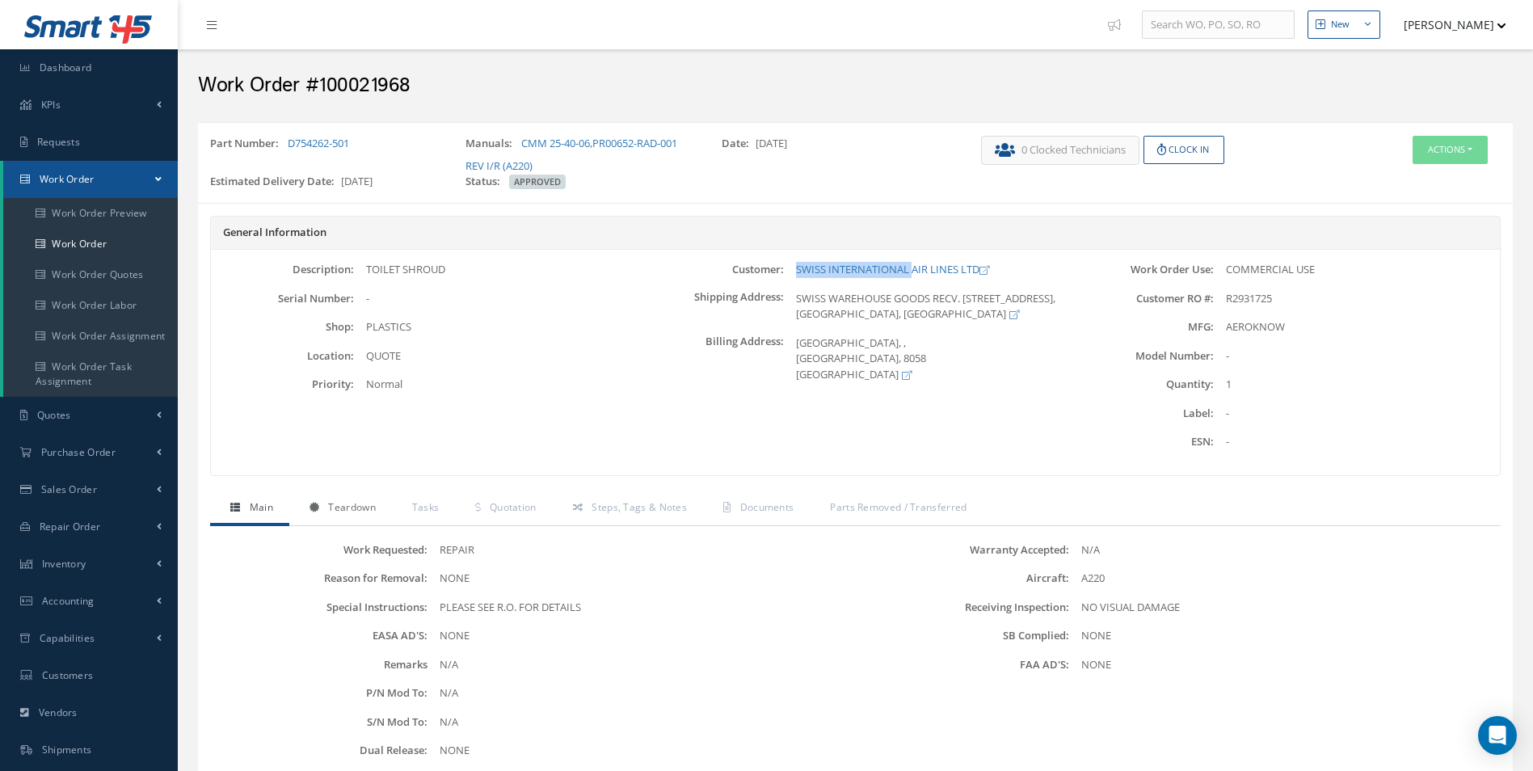
click at [358, 503] on span "Teardown" at bounding box center [351, 507] width 47 height 14
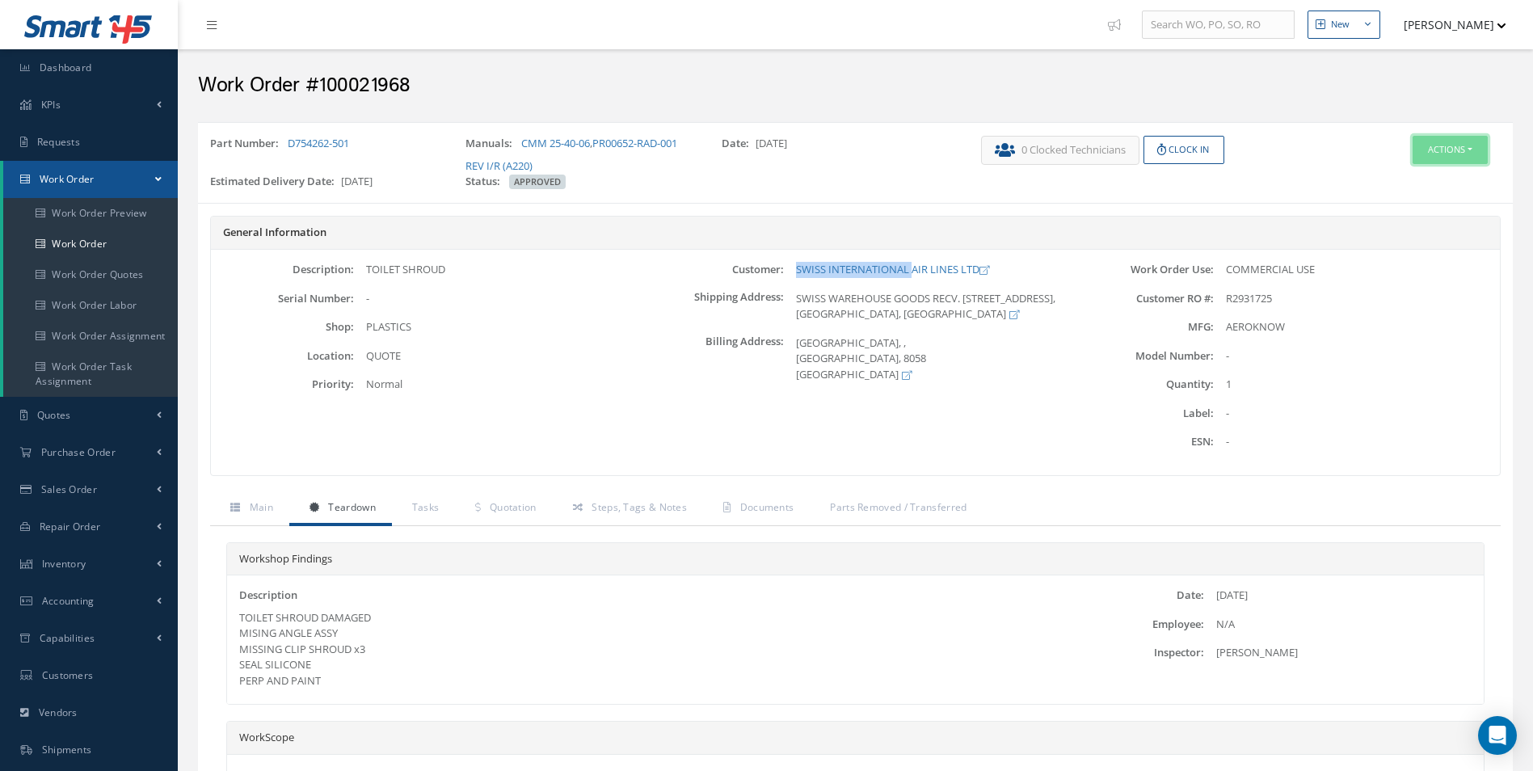
click at [1450, 144] on button "Actions" at bounding box center [1449, 150] width 75 height 28
click at [1413, 177] on link "Edit" at bounding box center [1425, 181] width 129 height 22
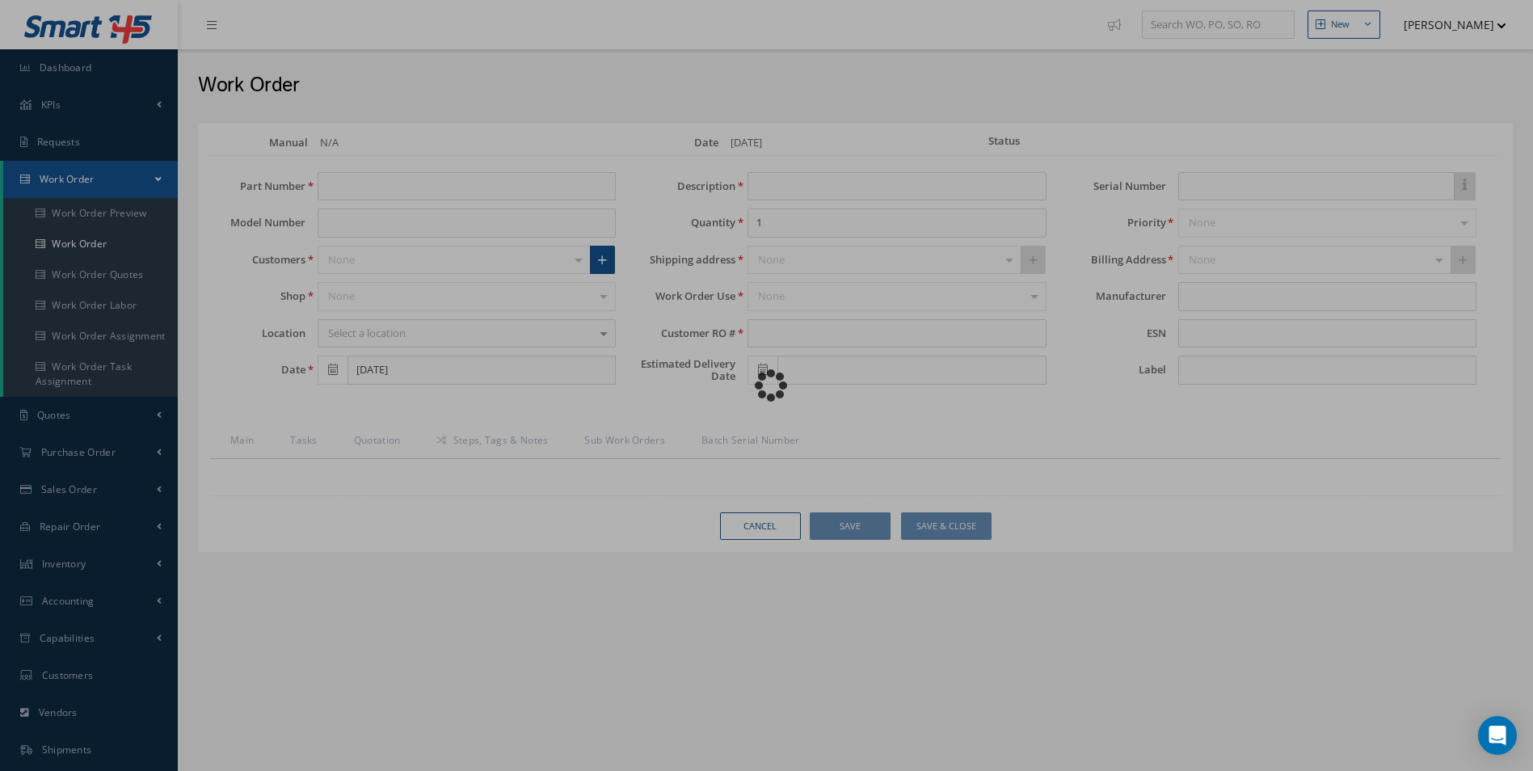
type input "D754262-501"
type input "[DATE]"
type input "TOILET SHROUD"
type input "R2931725"
type input "[DATE]"
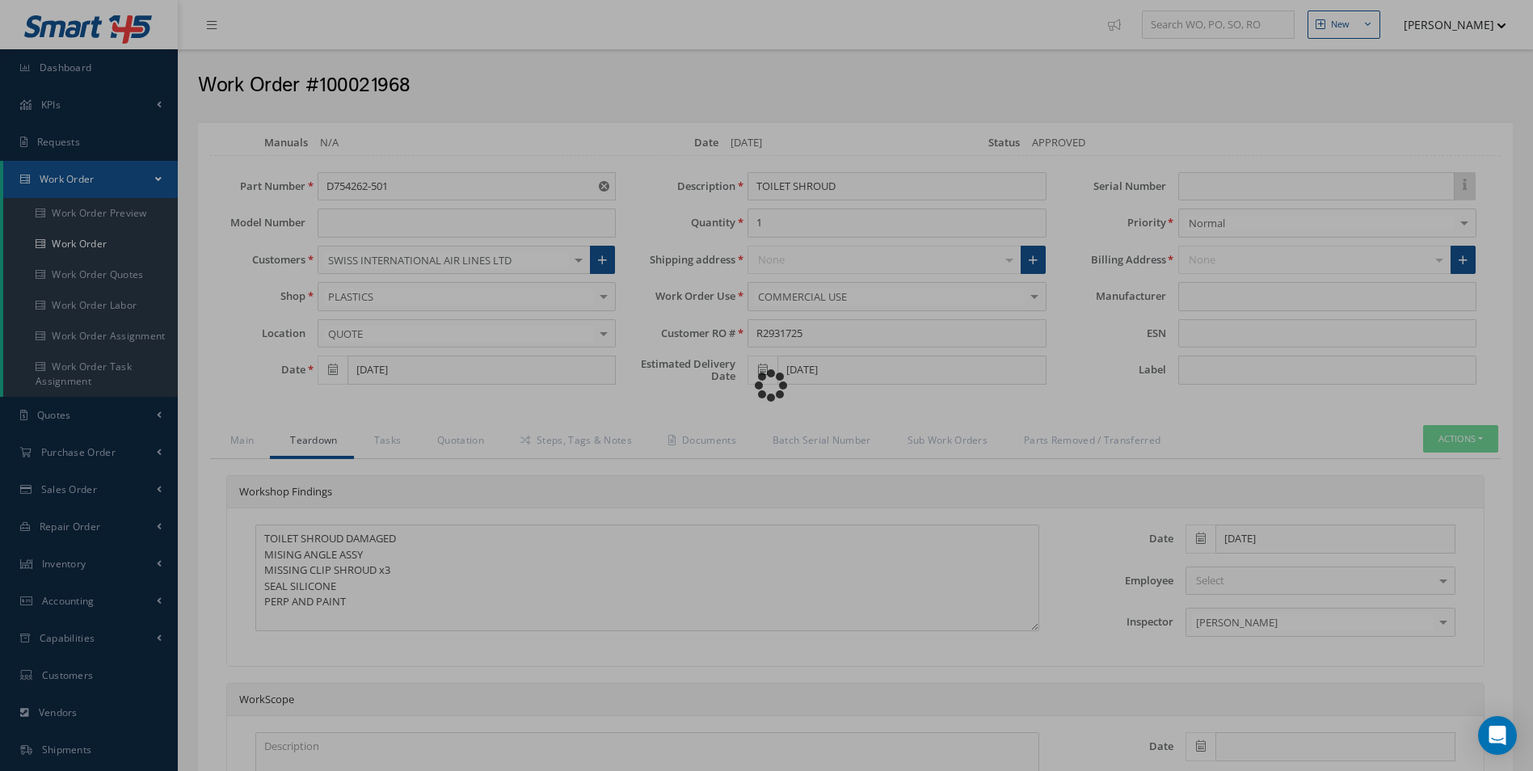
type input "AEROKNOW"
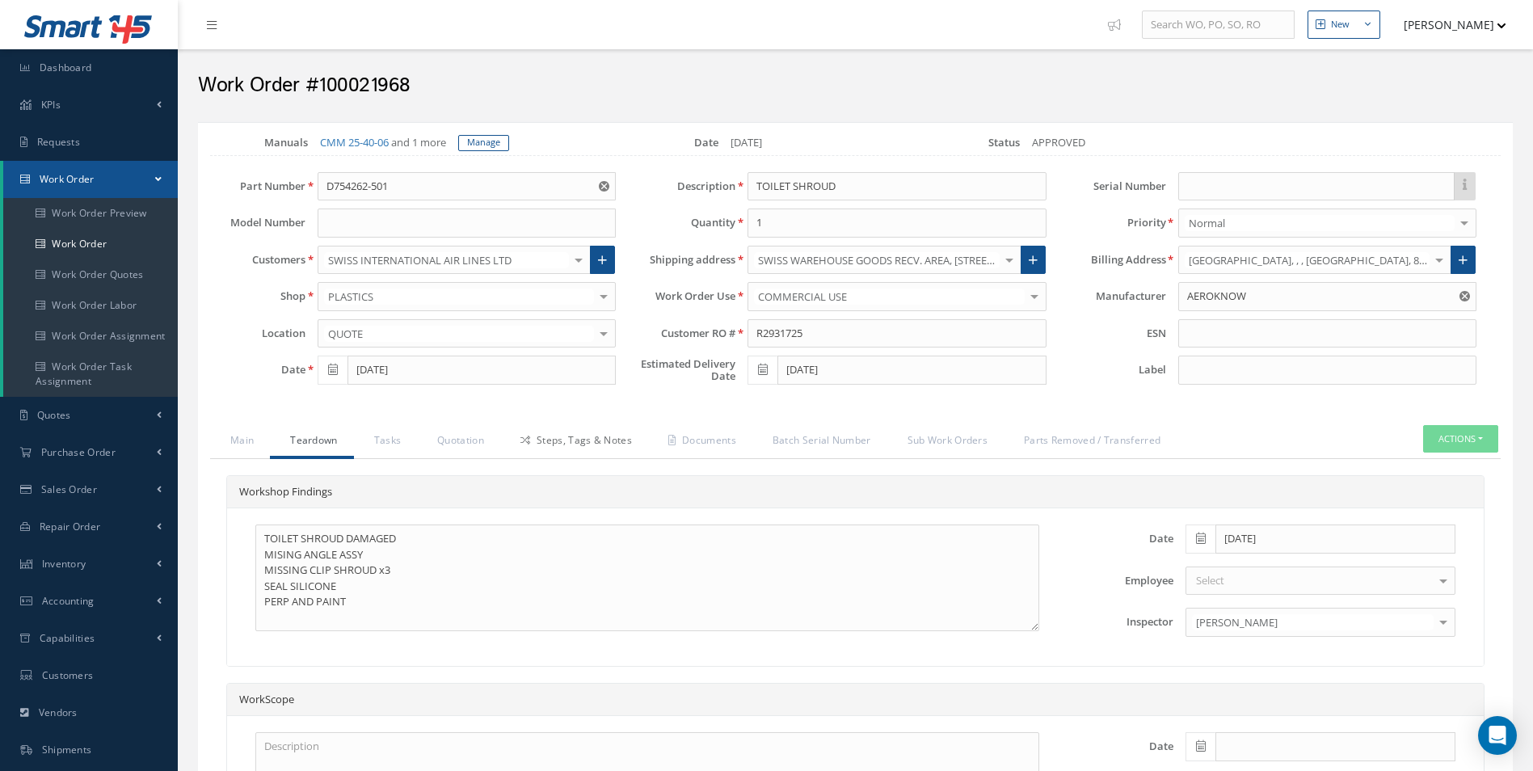
click at [561, 441] on link "Steps, Tags & Notes" at bounding box center [574, 442] width 148 height 34
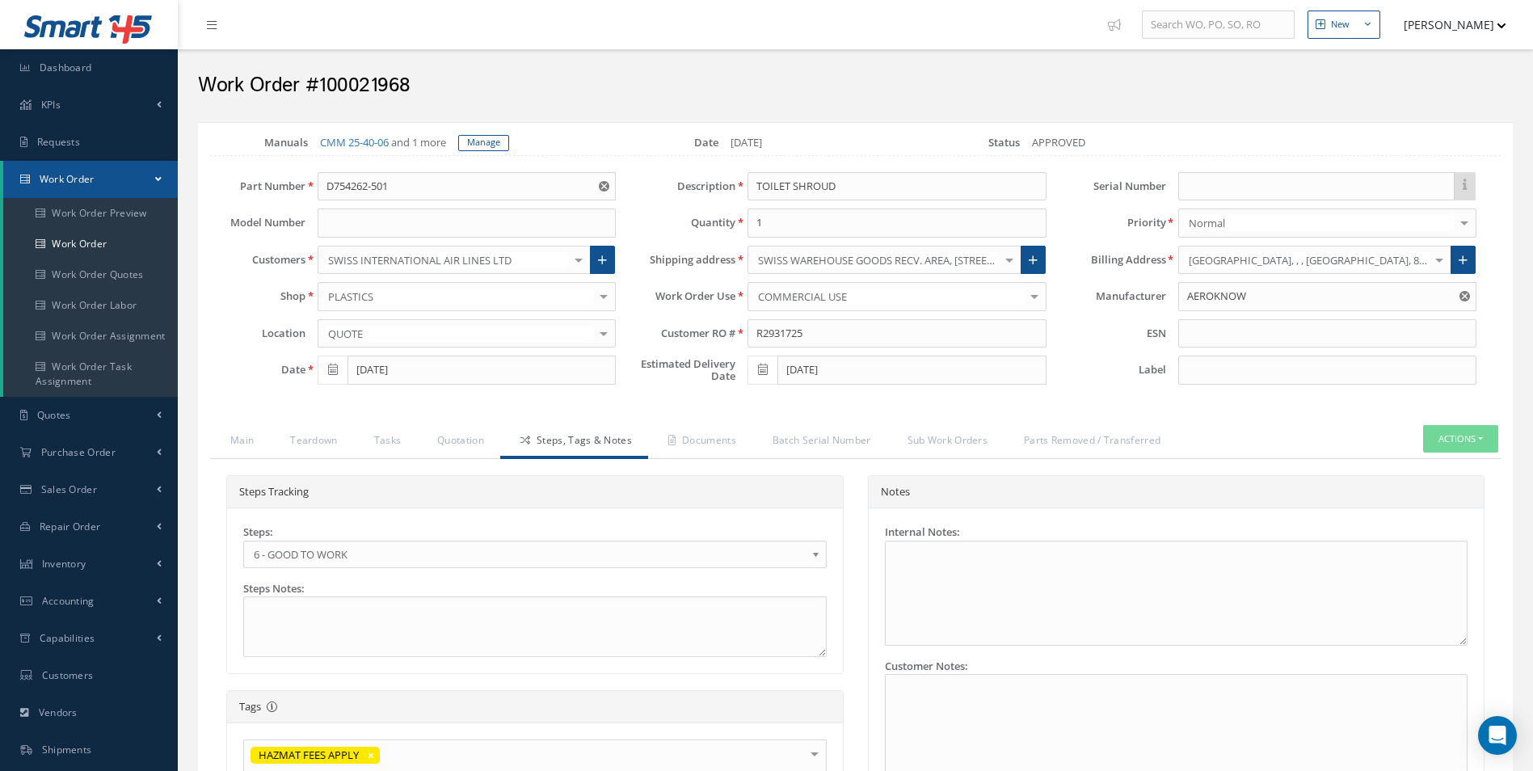
click at [323, 549] on span "6 - GOOD TO WORK" at bounding box center [530, 554] width 552 height 19
click at [481, 443] on link "Quotation" at bounding box center [458, 442] width 83 height 34
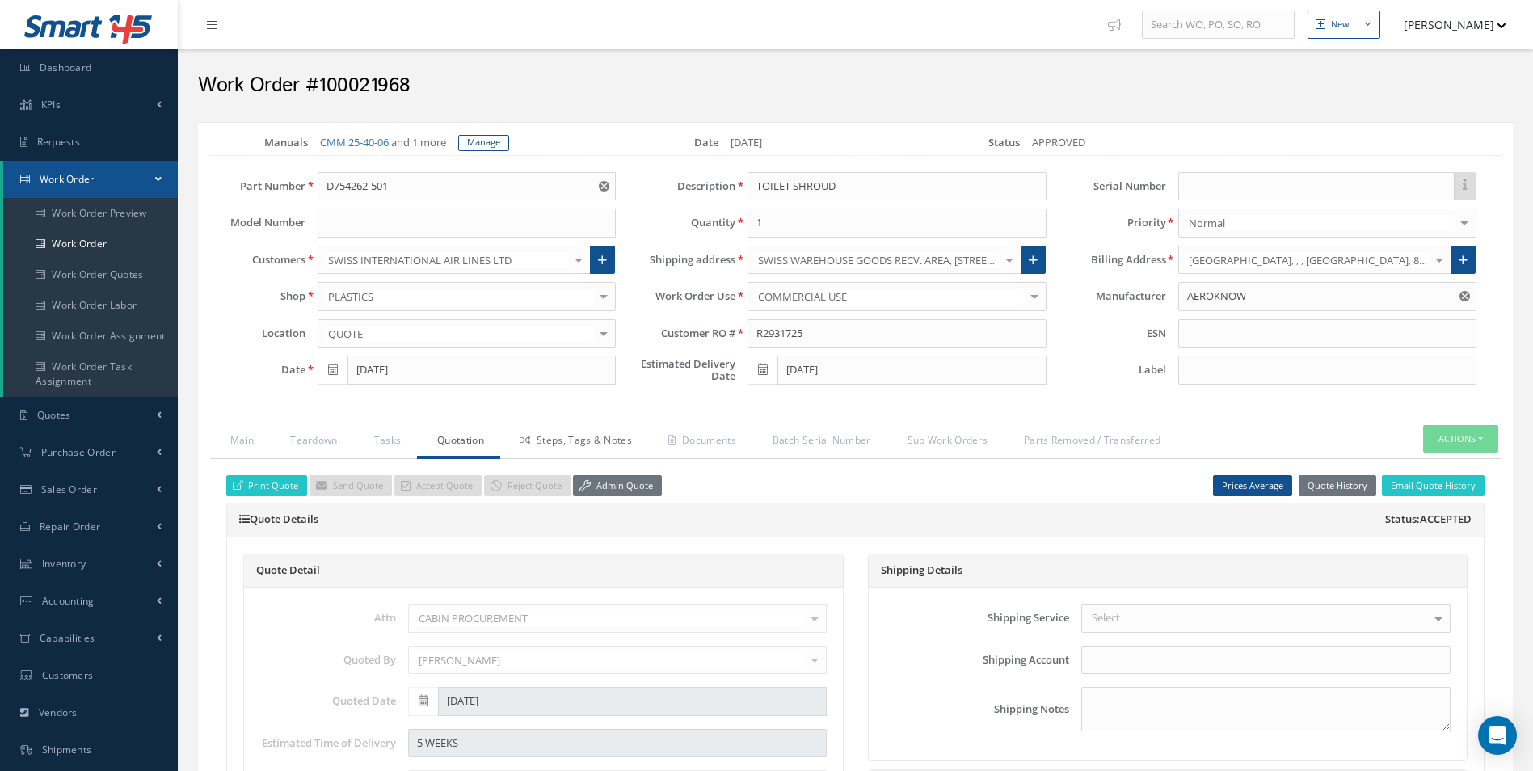
click at [578, 440] on link "Steps, Tags & Notes" at bounding box center [574, 442] width 148 height 34
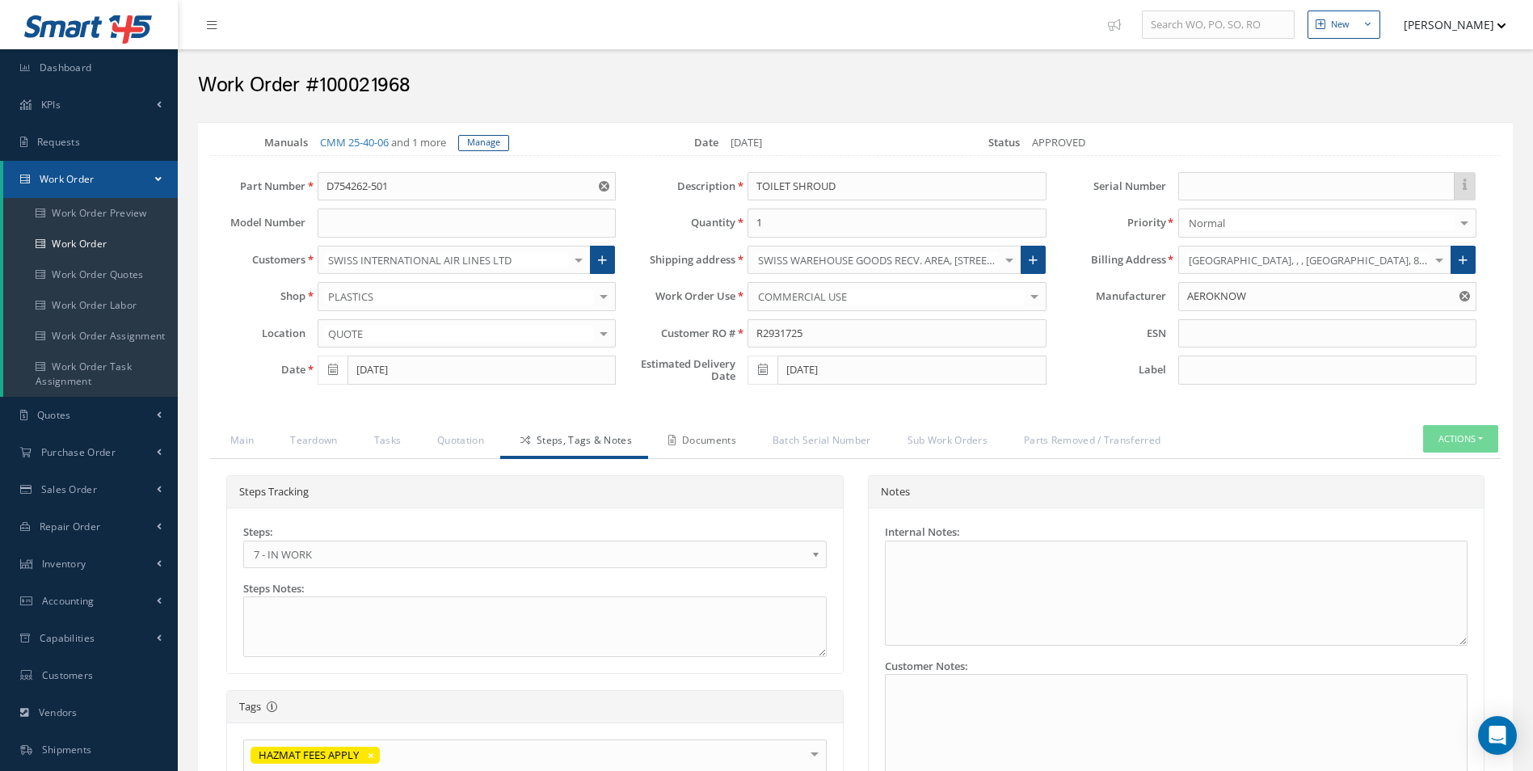
click at [701, 441] on link "Documents" at bounding box center [700, 442] width 104 height 34
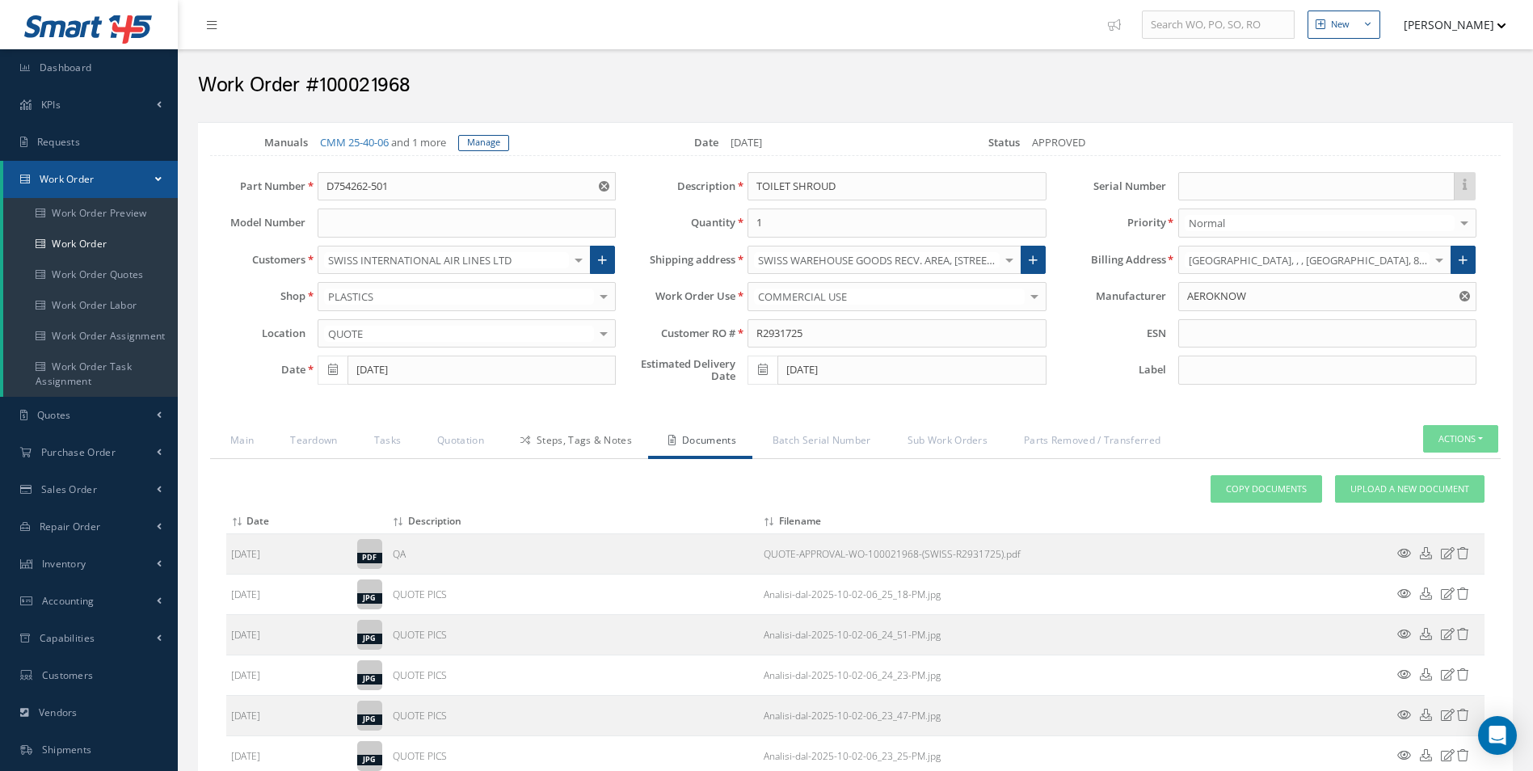
click at [580, 440] on link "Steps, Tags & Notes" at bounding box center [574, 442] width 148 height 34
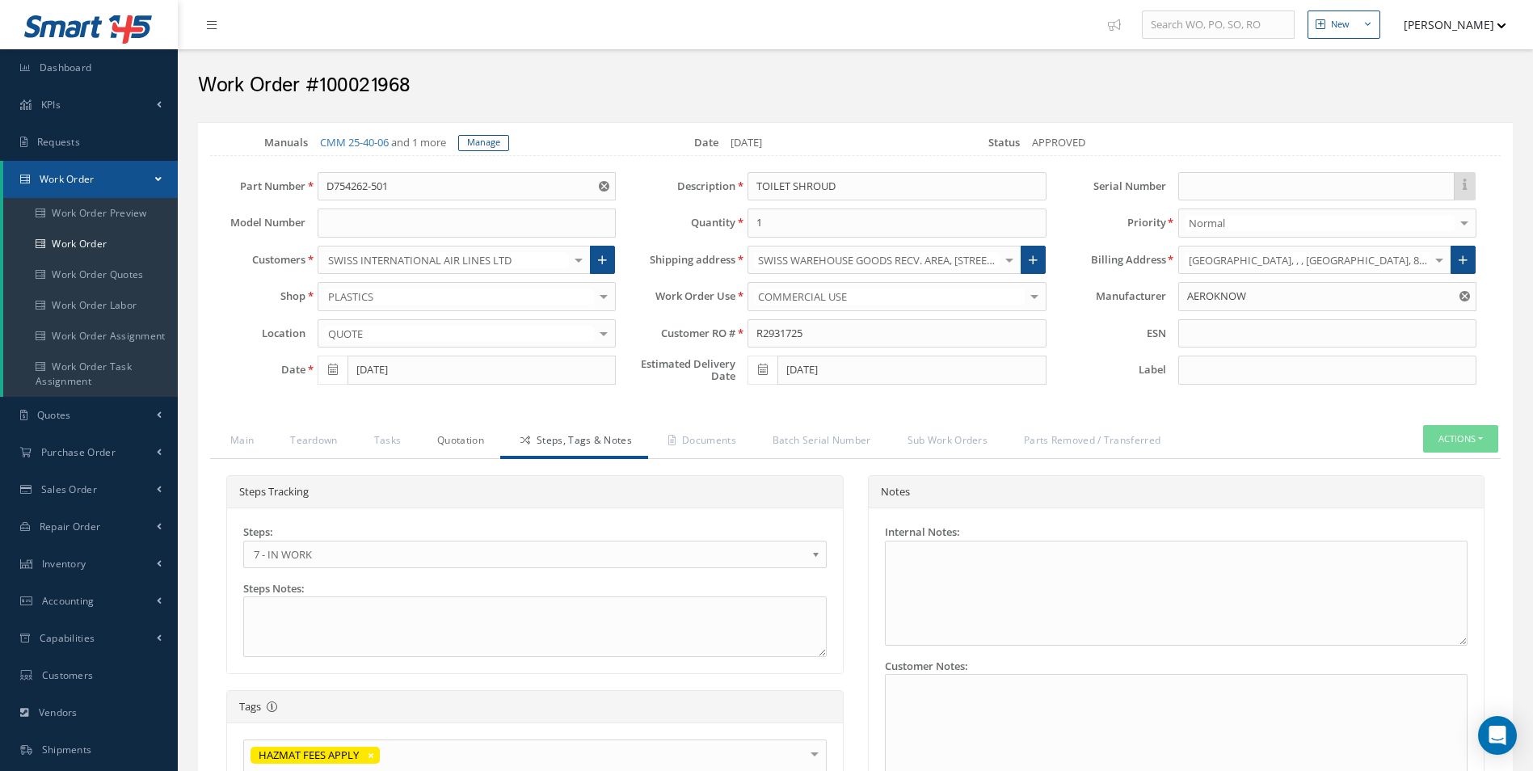
click at [451, 438] on link "Quotation" at bounding box center [458, 442] width 83 height 34
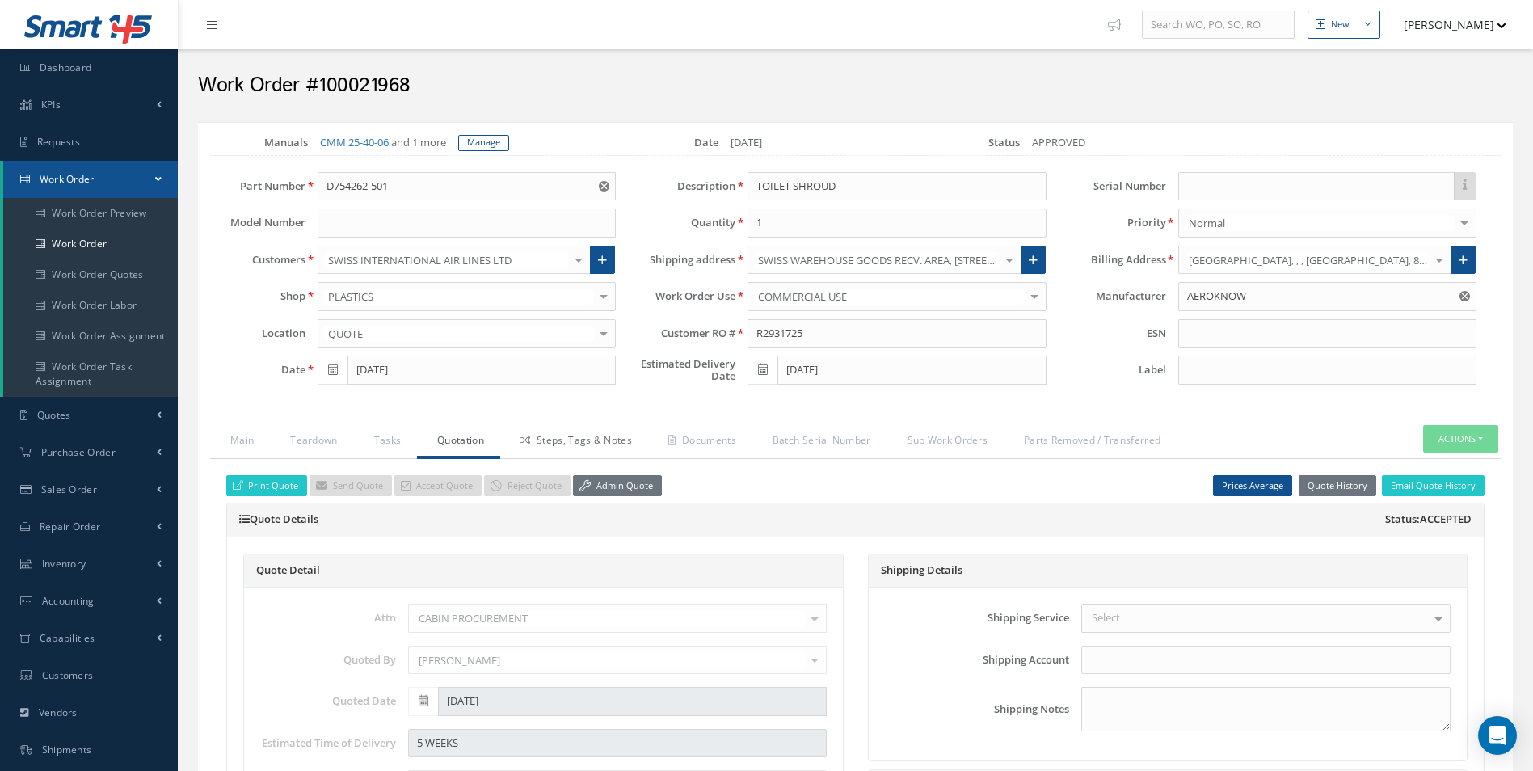
click at [561, 429] on link "Steps, Tags & Notes" at bounding box center [574, 442] width 148 height 34
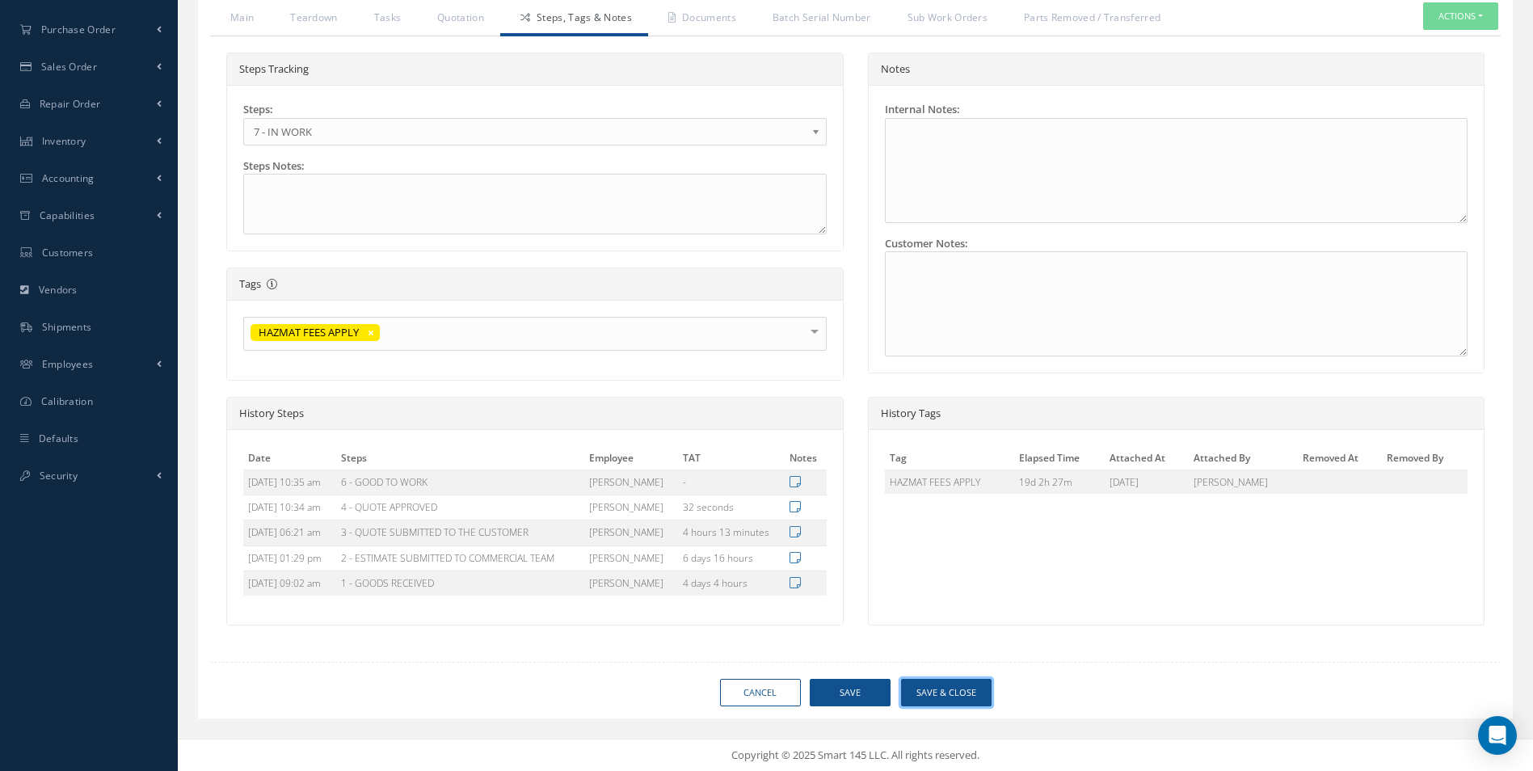
click at [956, 683] on button "Save & Close" at bounding box center [946, 693] width 90 height 28
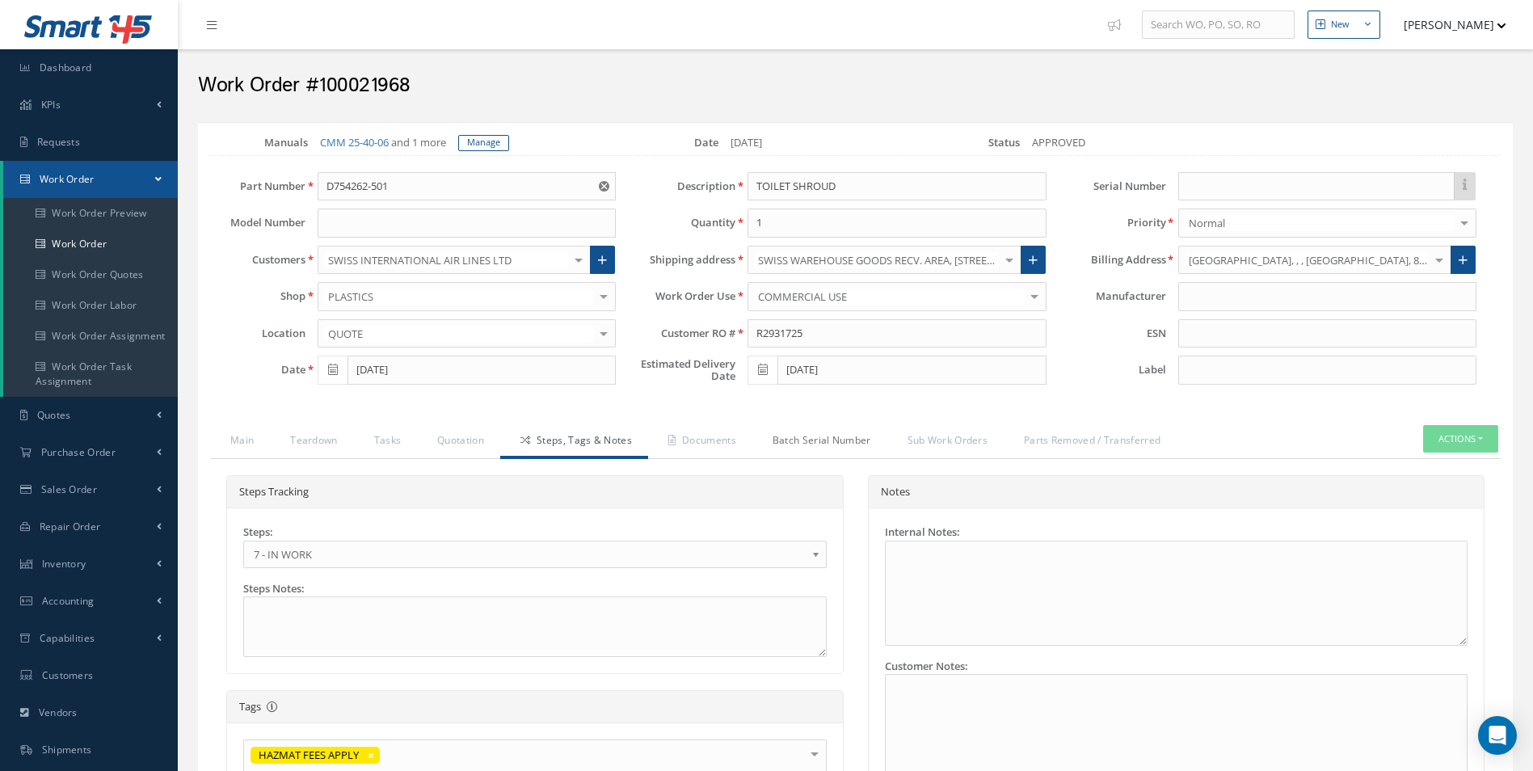
type input "AEROKNOW"
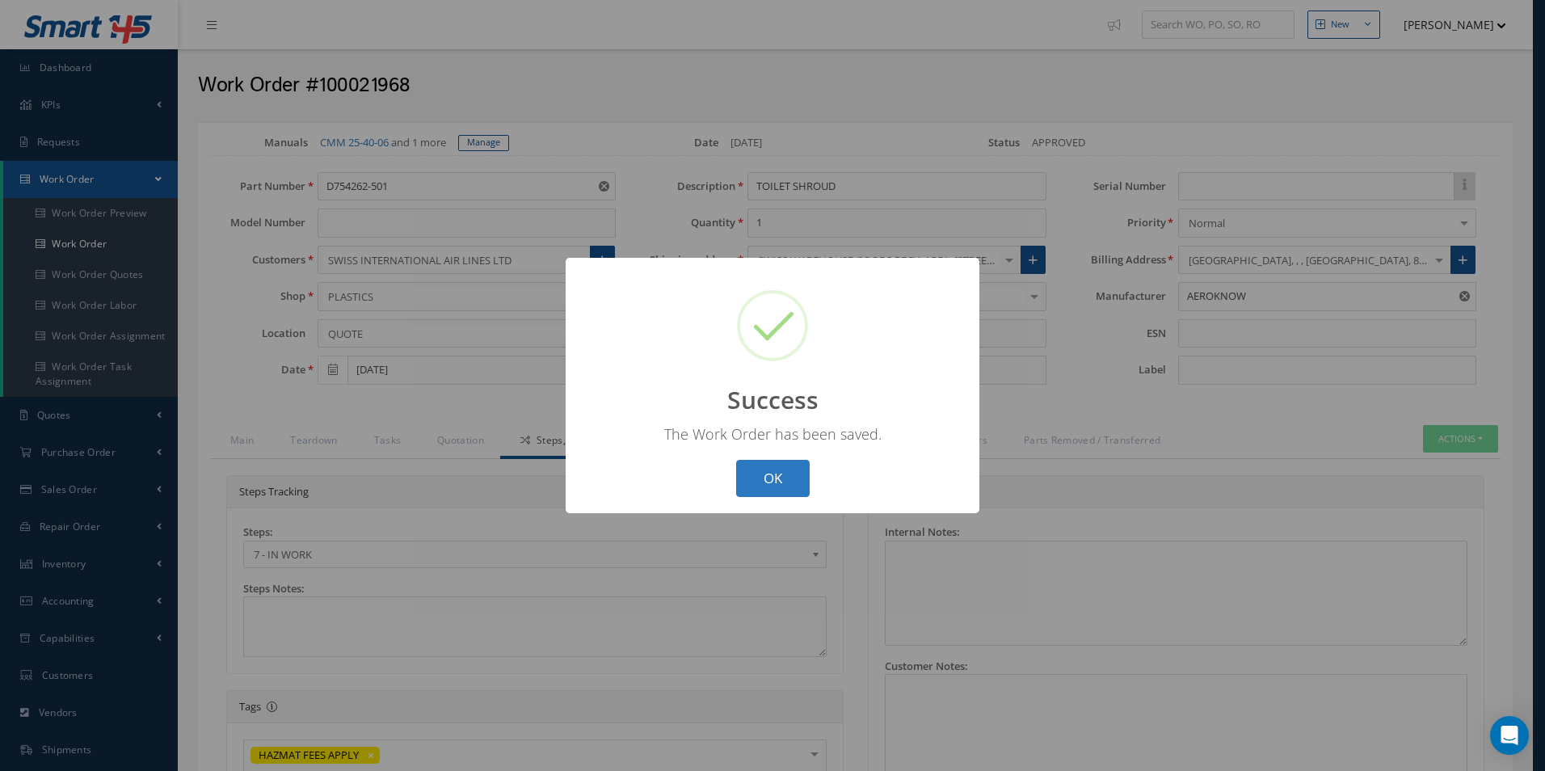
click at [755, 475] on button "OK" at bounding box center [773, 479] width 74 height 38
select select "25"
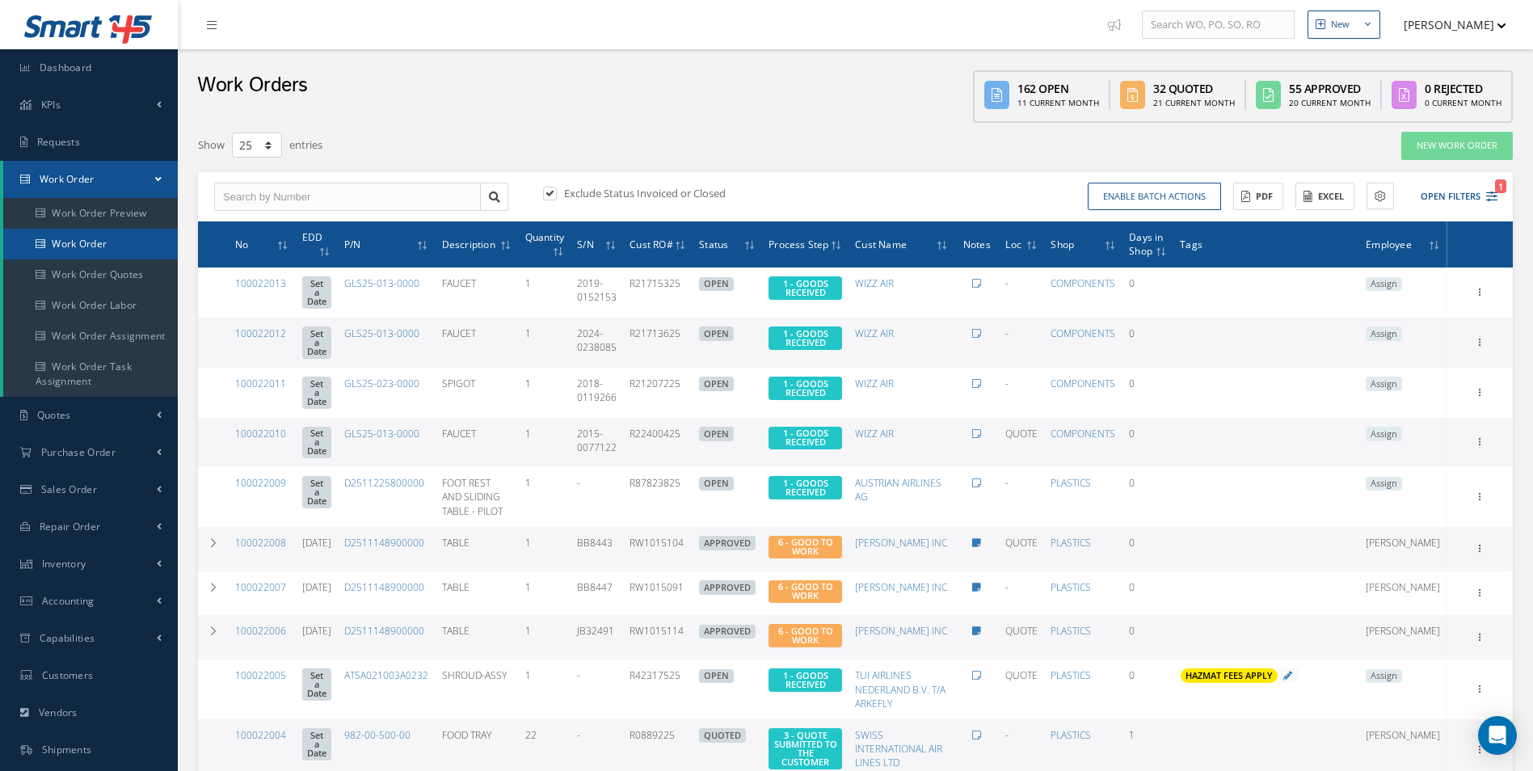
click at [113, 244] on link "Work Order" at bounding box center [90, 244] width 175 height 31
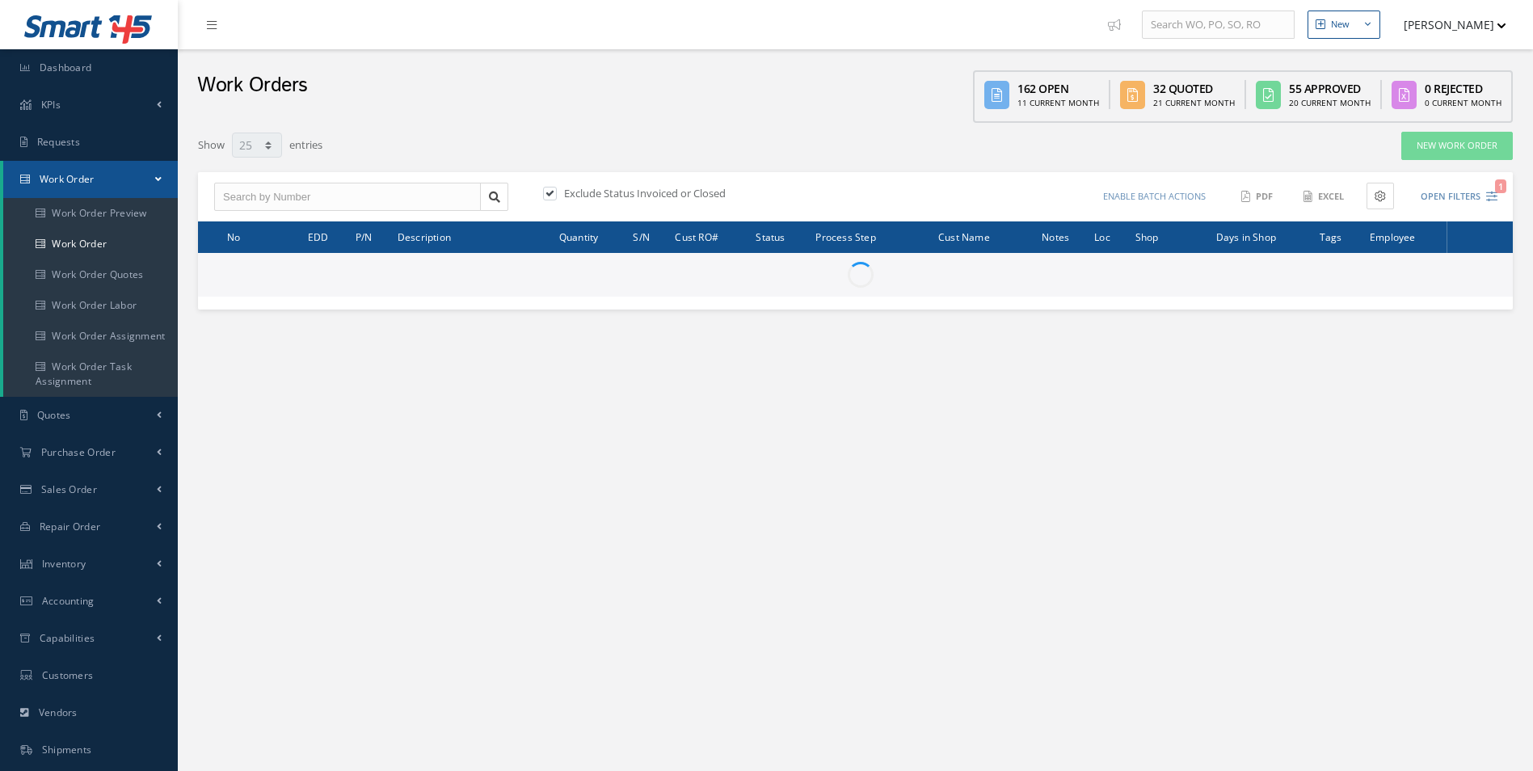
select select "25"
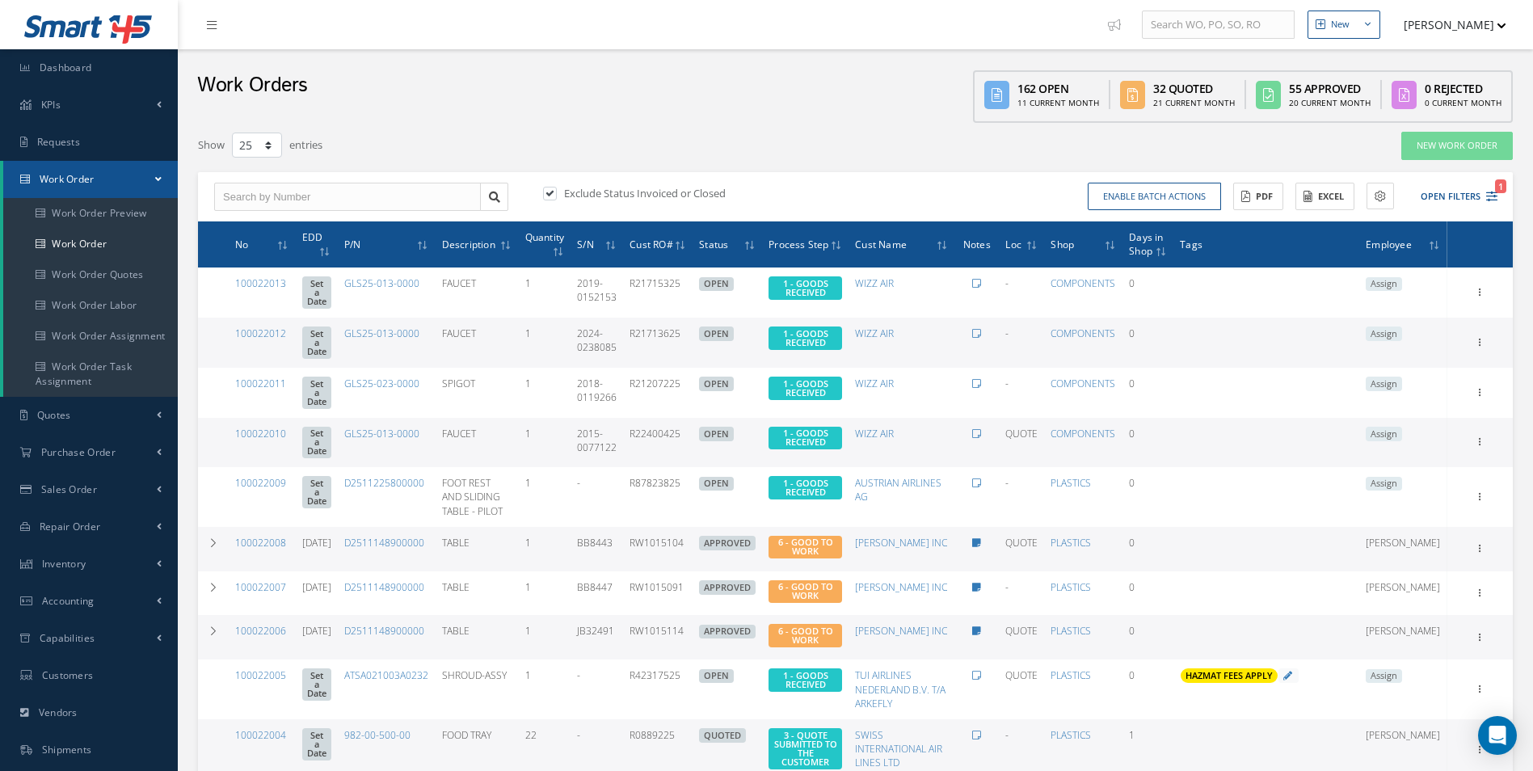
click at [1499, 202] on div "Enable batch actions Update Work Orders Close Work Orders ACTIONS Receive Payme…" at bounding box center [1179, 197] width 647 height 28
click at [1496, 200] on icon "1" at bounding box center [1491, 196] width 11 height 11
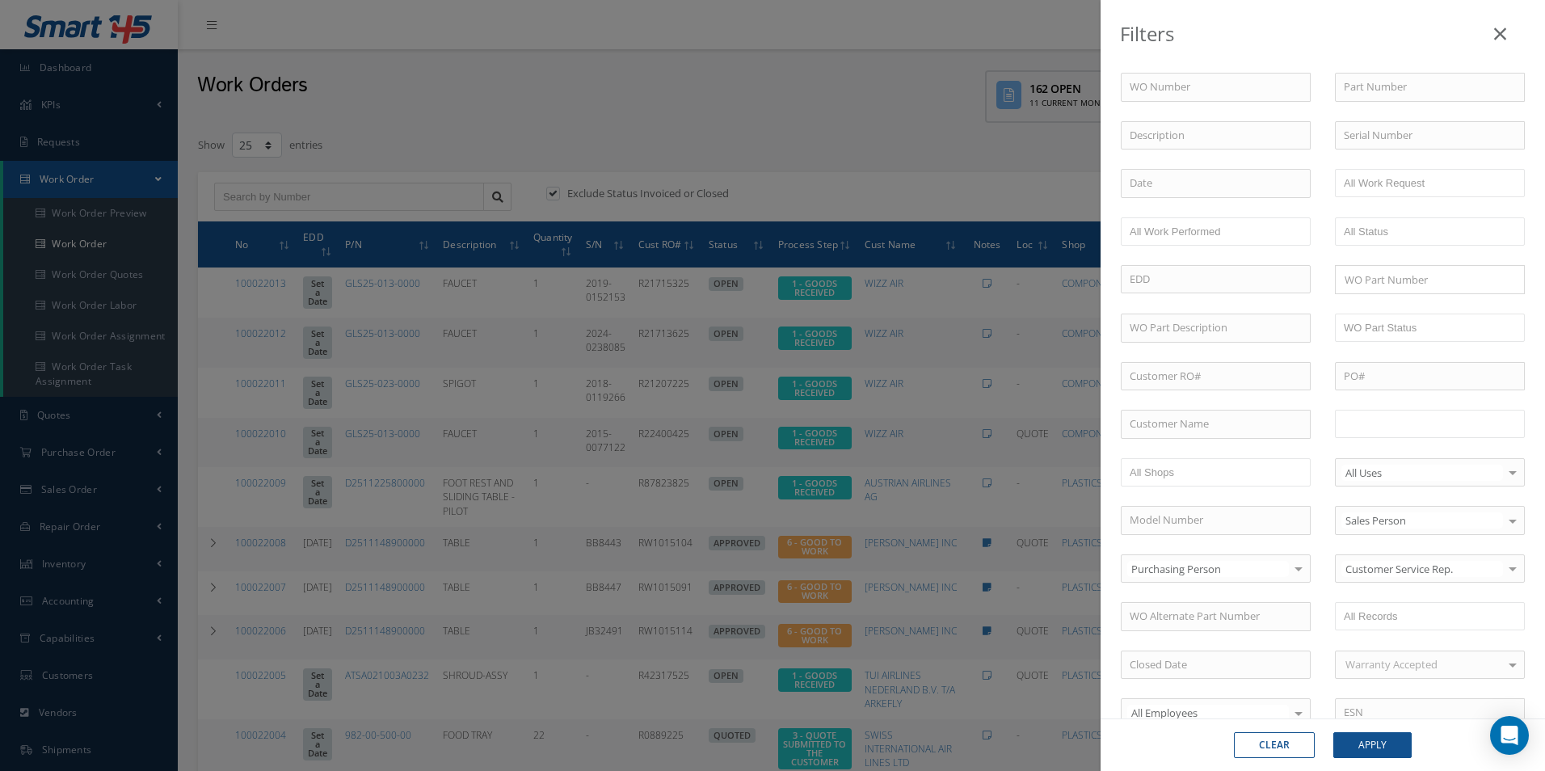
click at [1397, 435] on ul at bounding box center [1430, 424] width 190 height 28
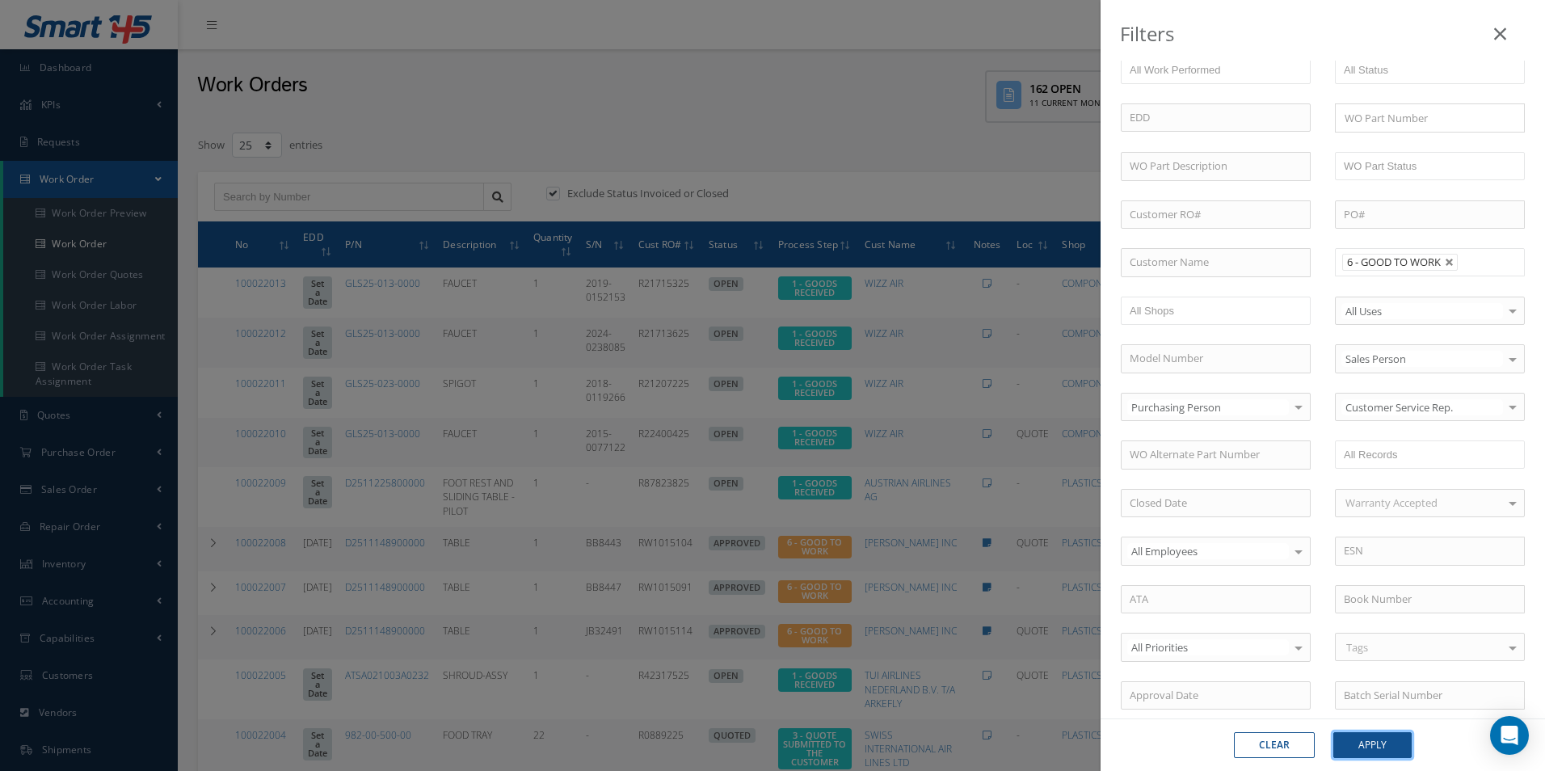
click at [1396, 743] on button "Apply" at bounding box center [1372, 745] width 78 height 26
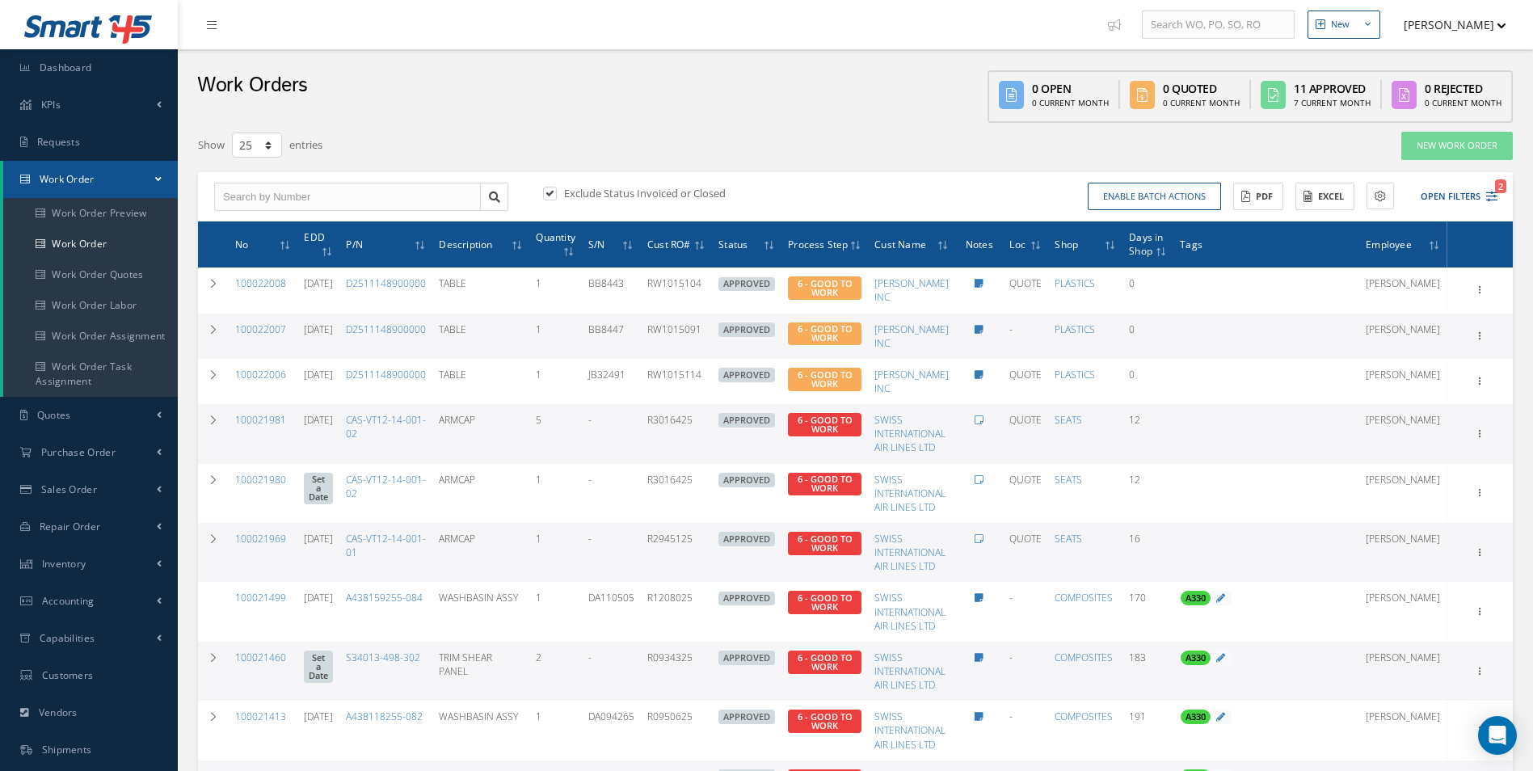
drag, startPoint x: 252, startPoint y: 281, endPoint x: 221, endPoint y: 241, distance: 51.2
click at [252, 281] on link "100022008" at bounding box center [260, 283] width 51 height 14
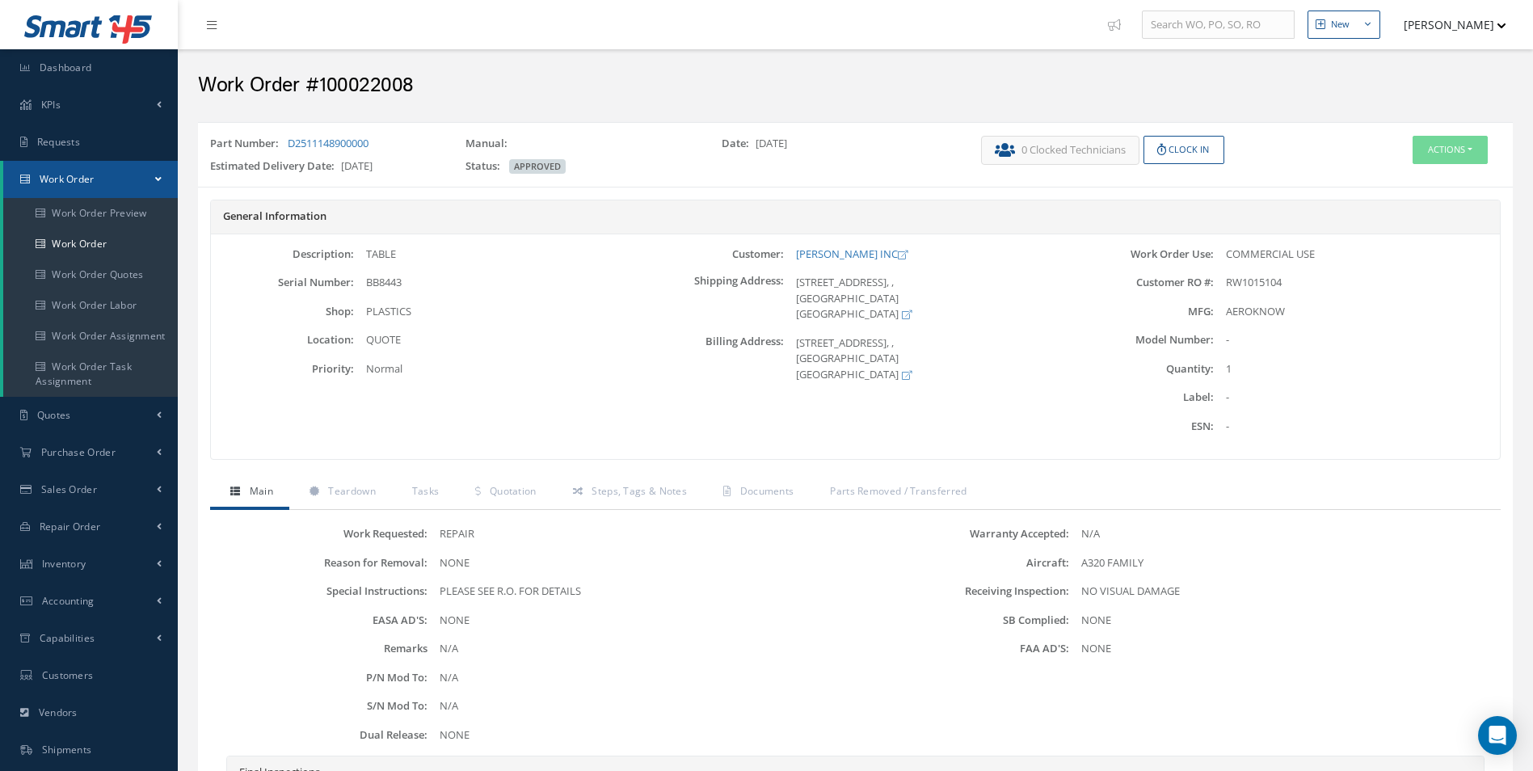
click at [397, 84] on h2 "Work Order #100022008" at bounding box center [855, 86] width 1314 height 24
copy h2 "100022008"
click at [1251, 282] on span "RW1015104" at bounding box center [1254, 282] width 56 height 15
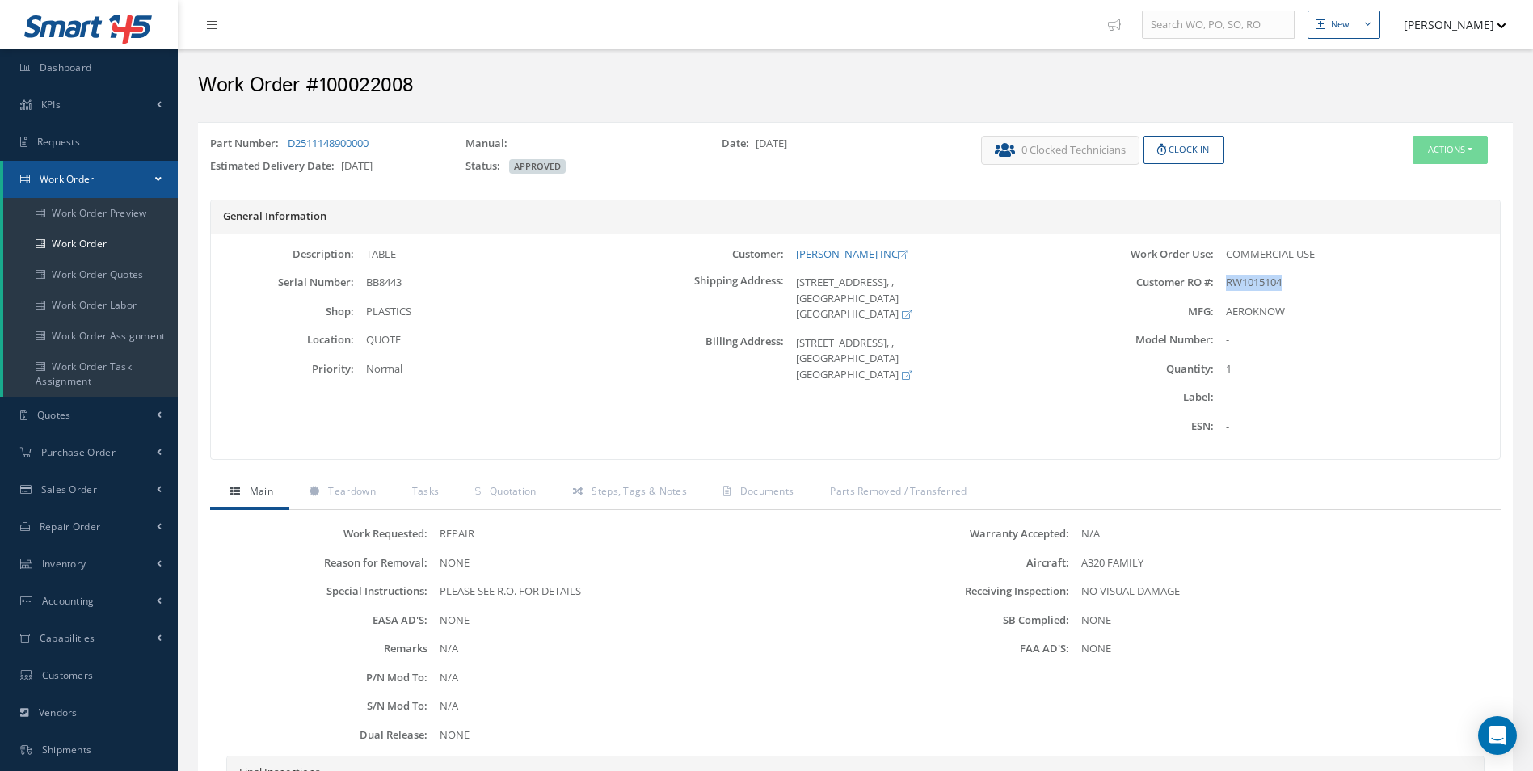
copy span "RW1015104"
drag, startPoint x: 354, startPoint y: 141, endPoint x: 288, endPoint y: 141, distance: 66.2
click at [288, 141] on div "Part Number: D2511148900000" at bounding box center [325, 147] width 255 height 23
copy link "D2511148900000"
drag, startPoint x: 410, startPoint y: 287, endPoint x: 389, endPoint y: 285, distance: 21.1
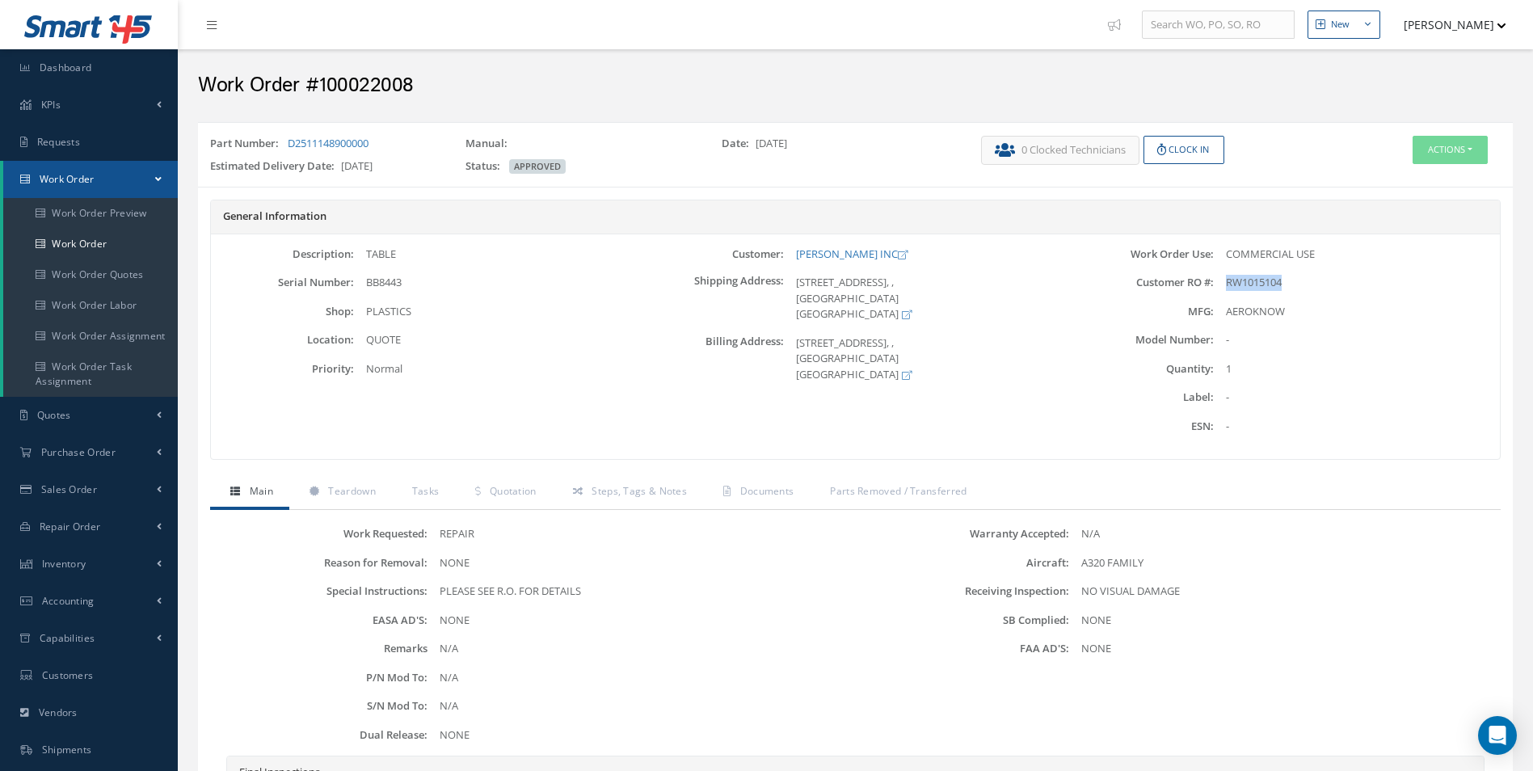
click at [410, 287] on div "BB8443" at bounding box center [497, 283] width 286 height 16
click at [389, 285] on span "BB8443" at bounding box center [384, 282] width 36 height 15
copy span "BB8443"
click at [395, 255] on div "TABLE" at bounding box center [497, 254] width 286 height 16
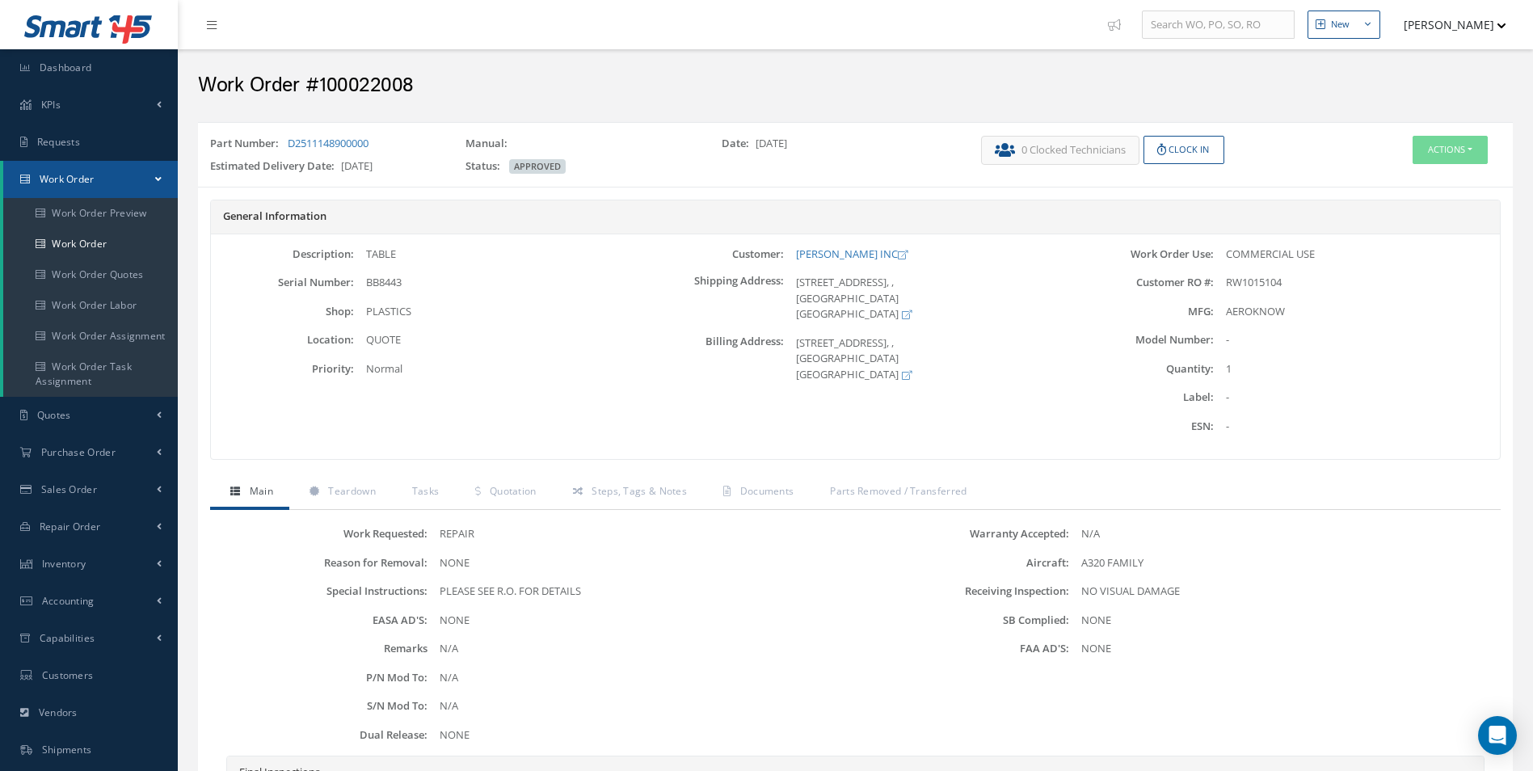
click at [395, 255] on div "TABLE" at bounding box center [497, 254] width 286 height 16
click at [374, 249] on div "TABLE" at bounding box center [497, 254] width 286 height 16
copy div "TABLE"
click at [650, 486] on span "Steps, Tags & Notes" at bounding box center [638, 491] width 95 height 14
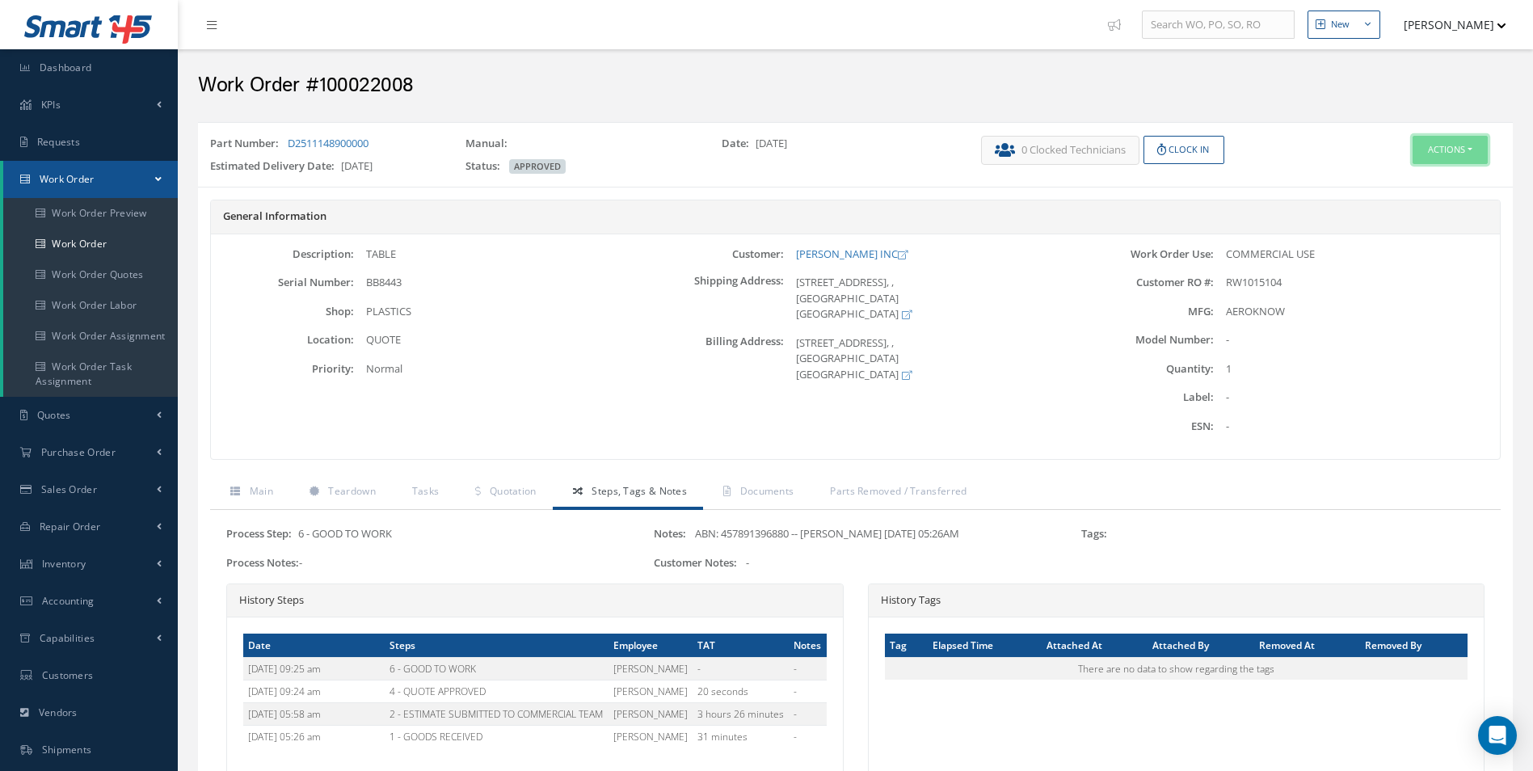
click at [1466, 157] on button "Actions" at bounding box center [1449, 150] width 75 height 28
click at [1399, 187] on link "Edit" at bounding box center [1425, 181] width 129 height 22
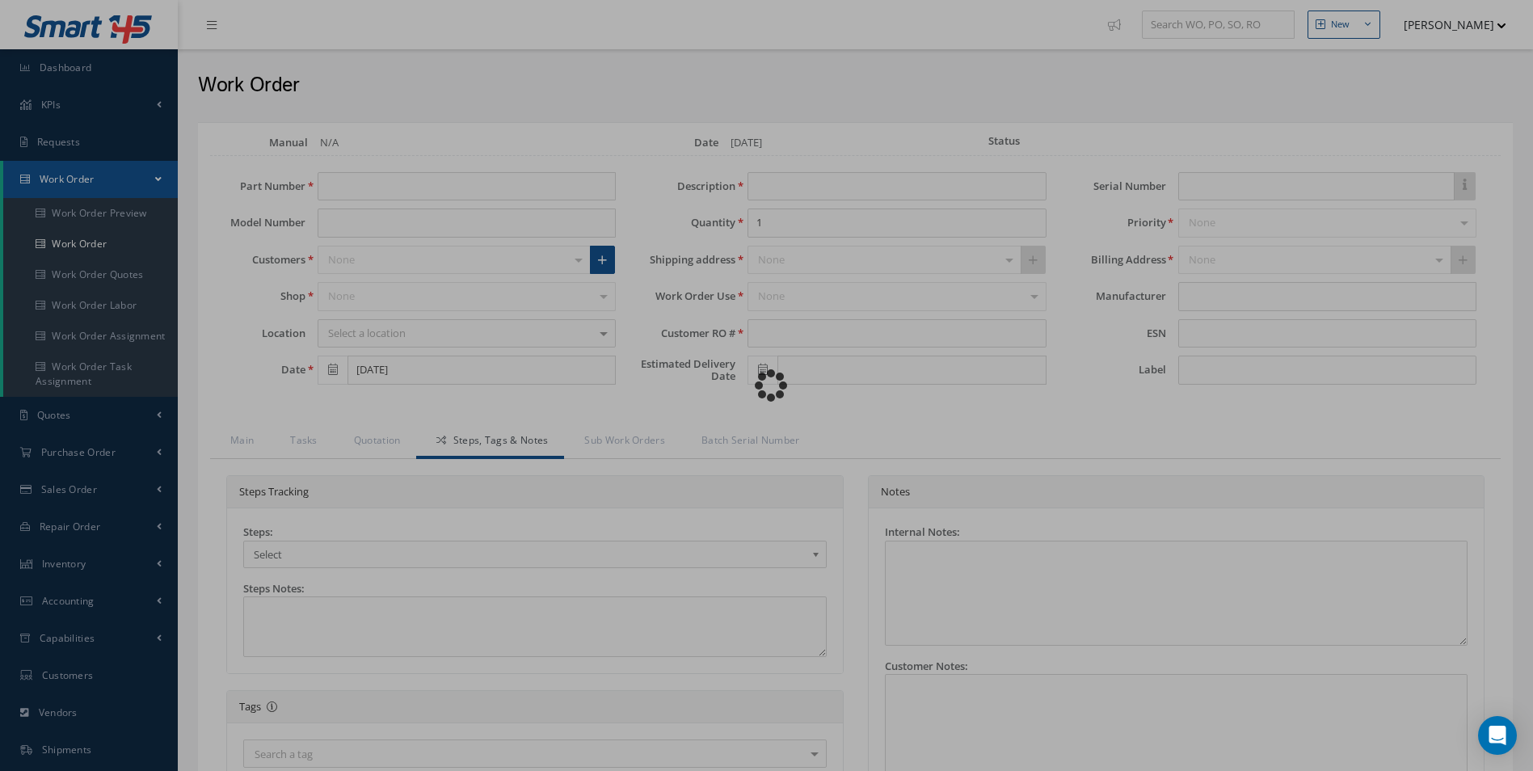
type input "D2511148900000"
type input "TABLE"
type input "RW1015104"
type input "[DATE]"
type input "BB8443"
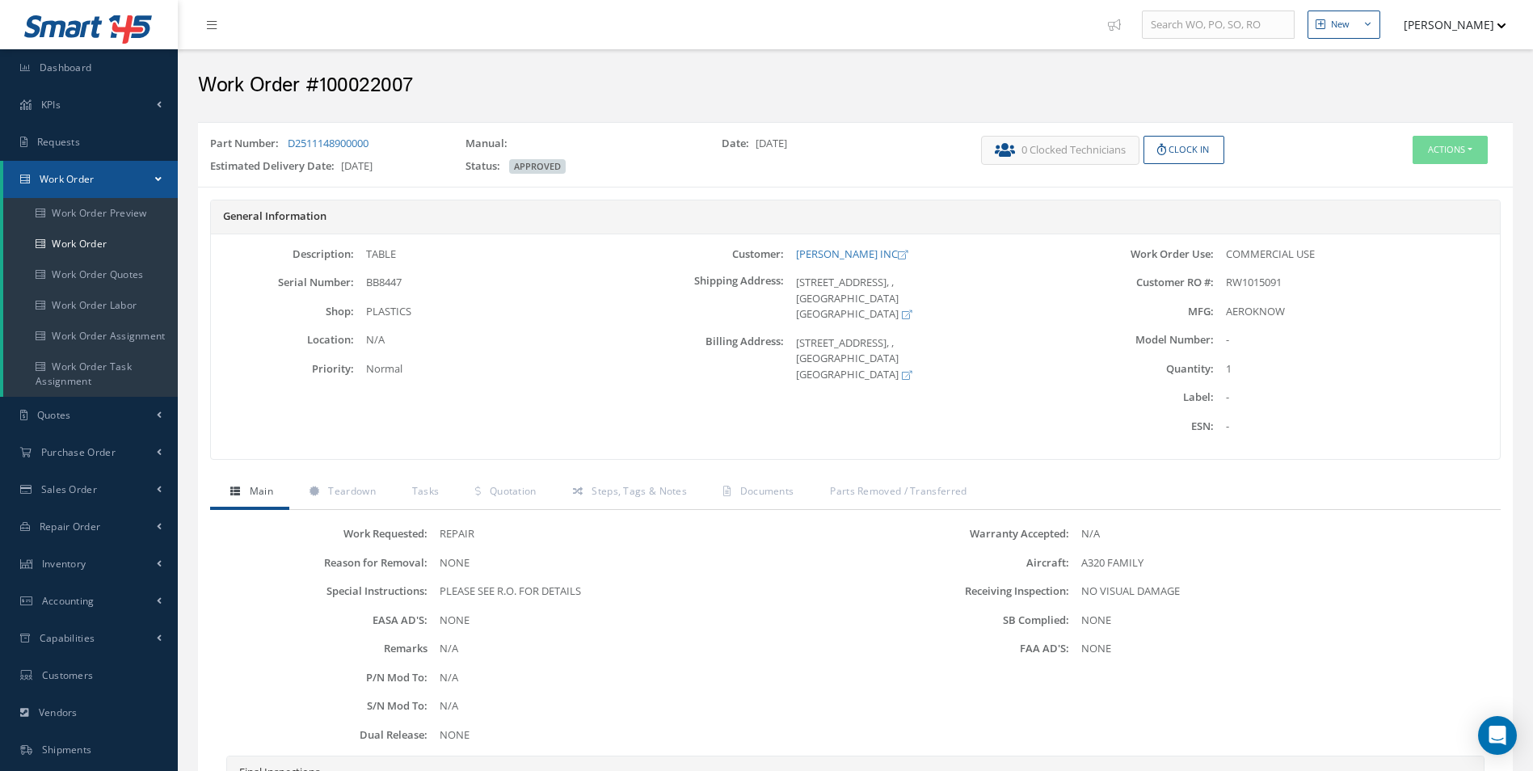
click at [384, 283] on span "BB8447" at bounding box center [384, 282] width 36 height 15
copy span "BB8447"
click at [1272, 284] on span "RW1015091" at bounding box center [1254, 282] width 56 height 15
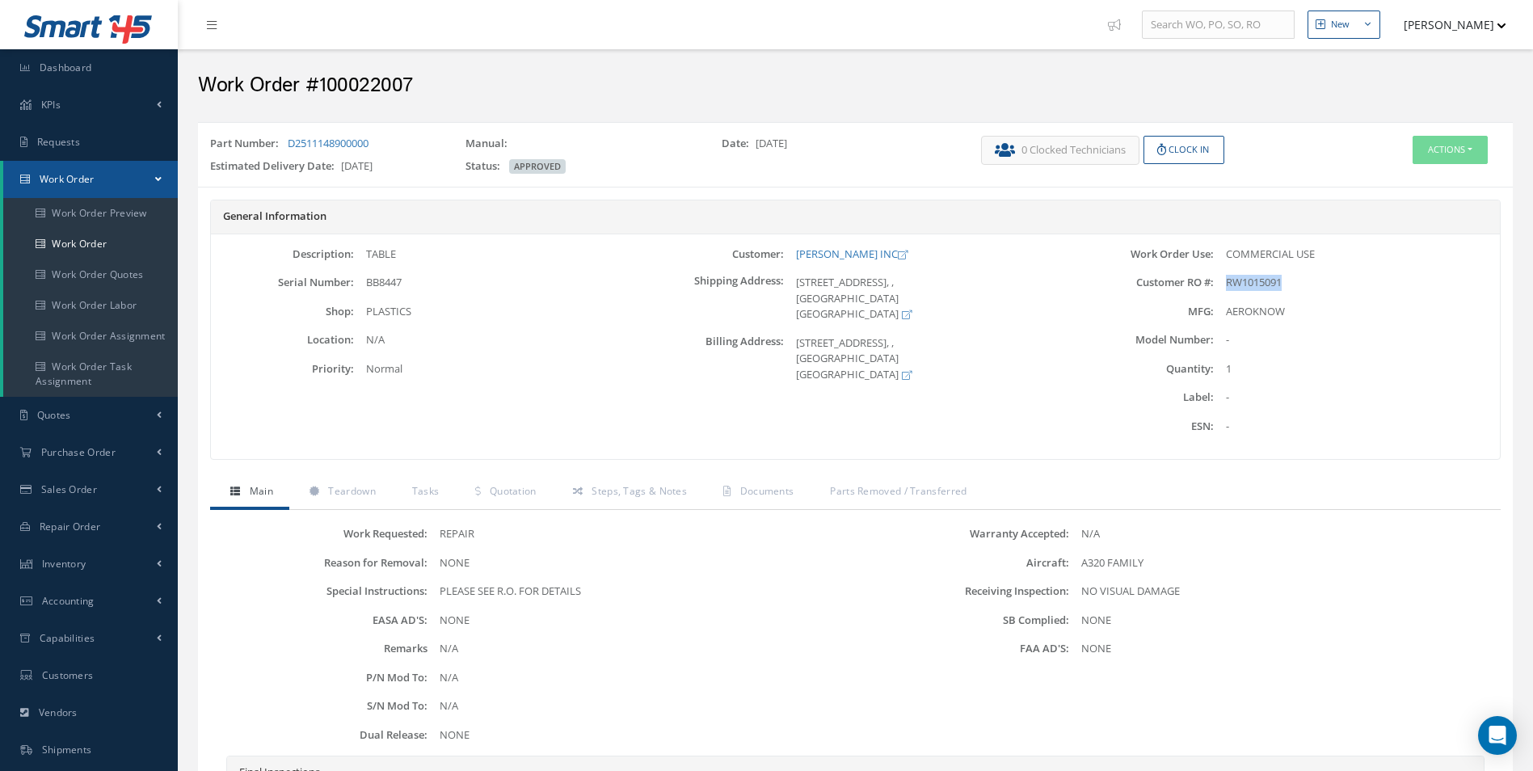
copy span "RW1015091"
click at [1454, 152] on button "Actions" at bounding box center [1449, 150] width 75 height 28
click at [1416, 180] on link "Edit" at bounding box center [1425, 181] width 129 height 22
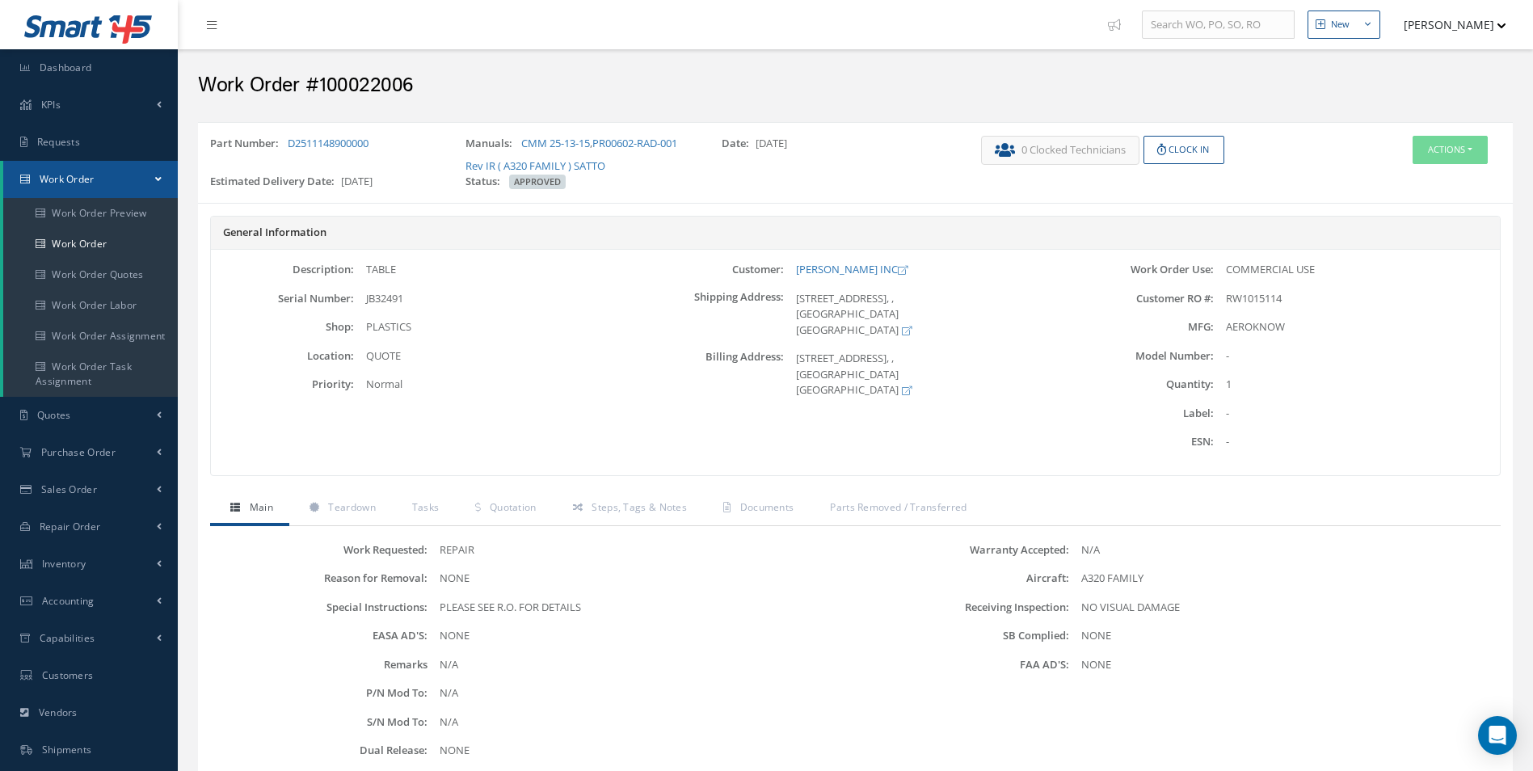
click at [1254, 301] on span "RW1015114" at bounding box center [1254, 298] width 56 height 15
copy span "RW1015114"
click at [395, 294] on span "JB32491" at bounding box center [384, 298] width 37 height 15
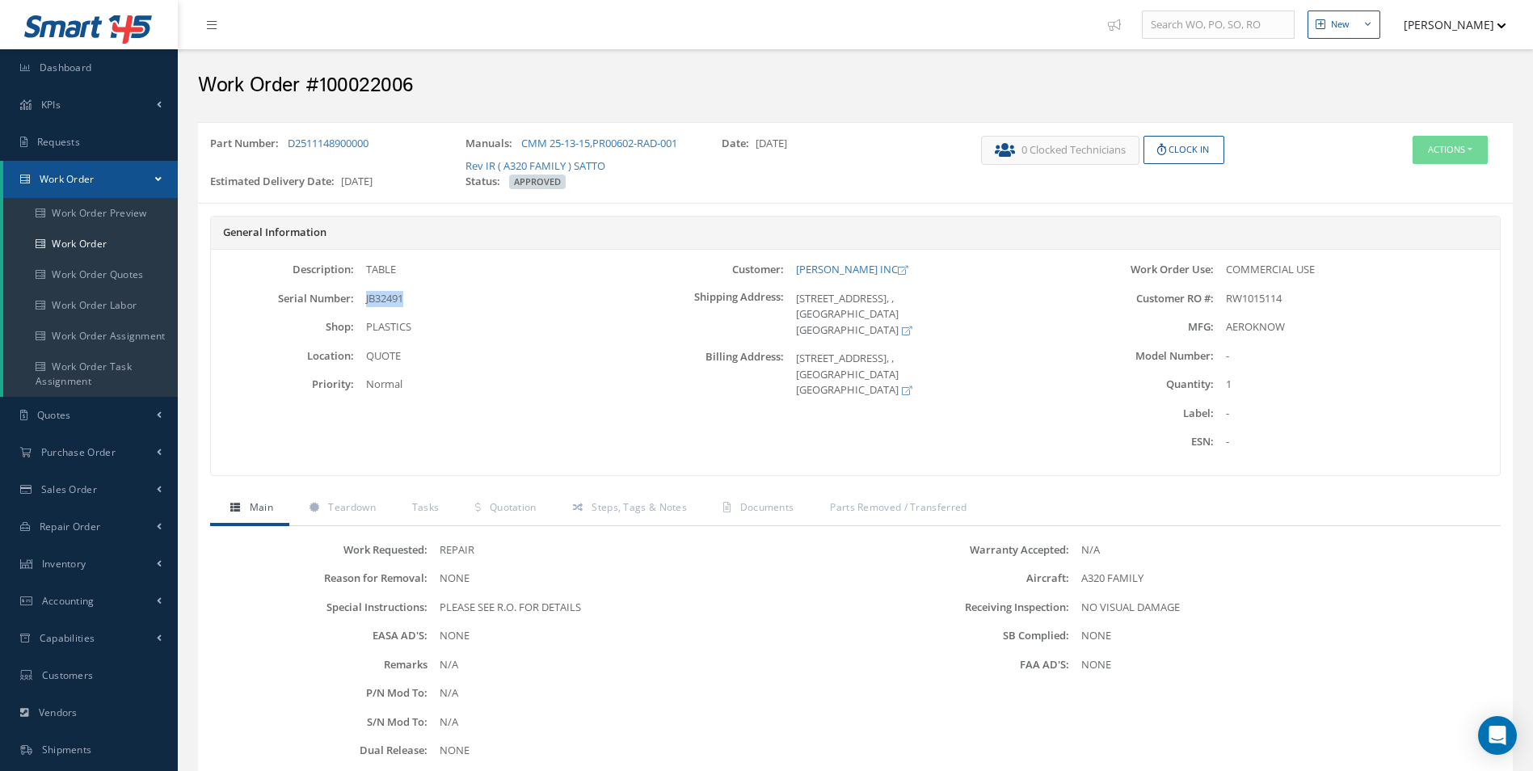
copy span "JB32491"
click at [104, 240] on link "Work Order" at bounding box center [90, 244] width 175 height 31
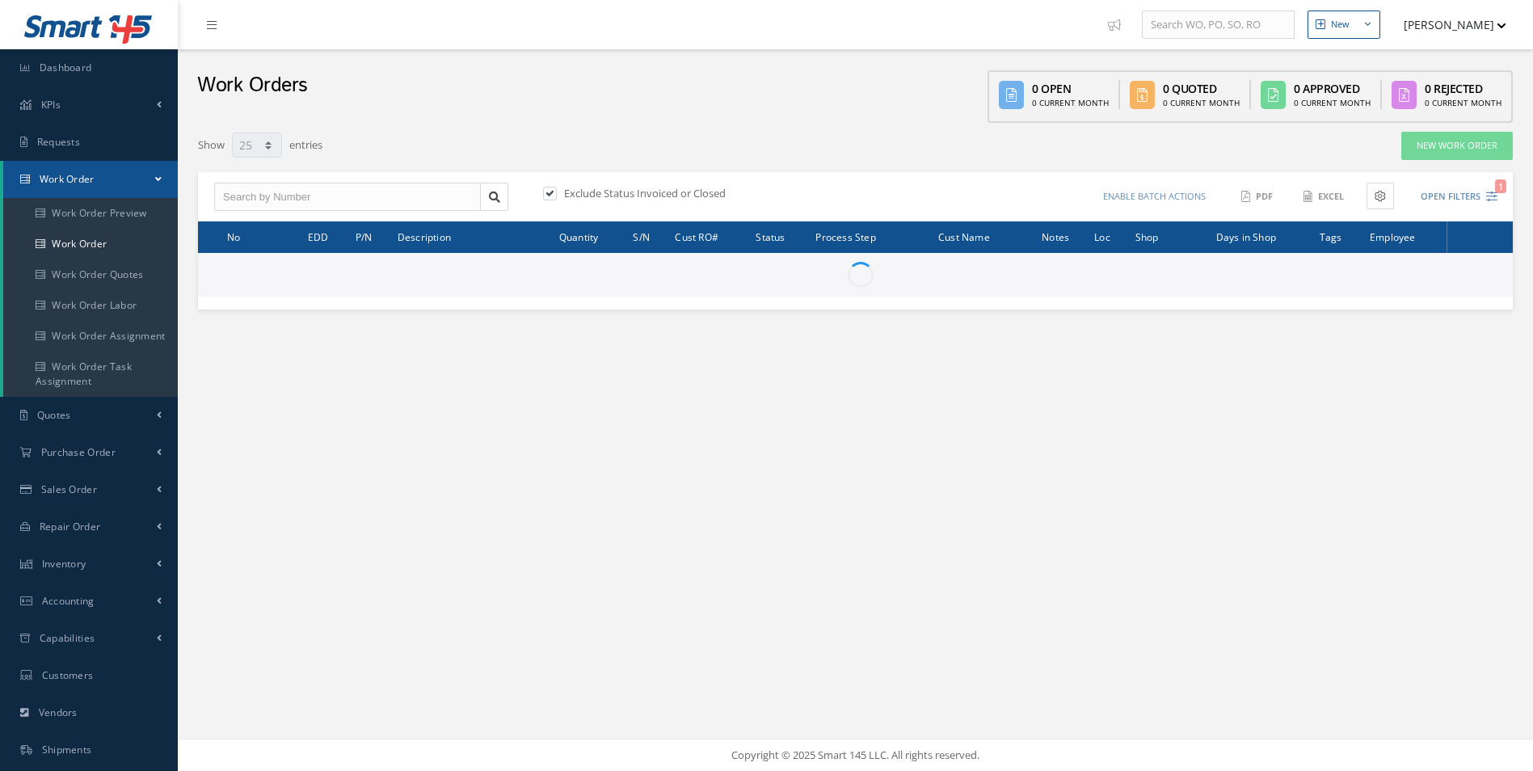
select select "25"
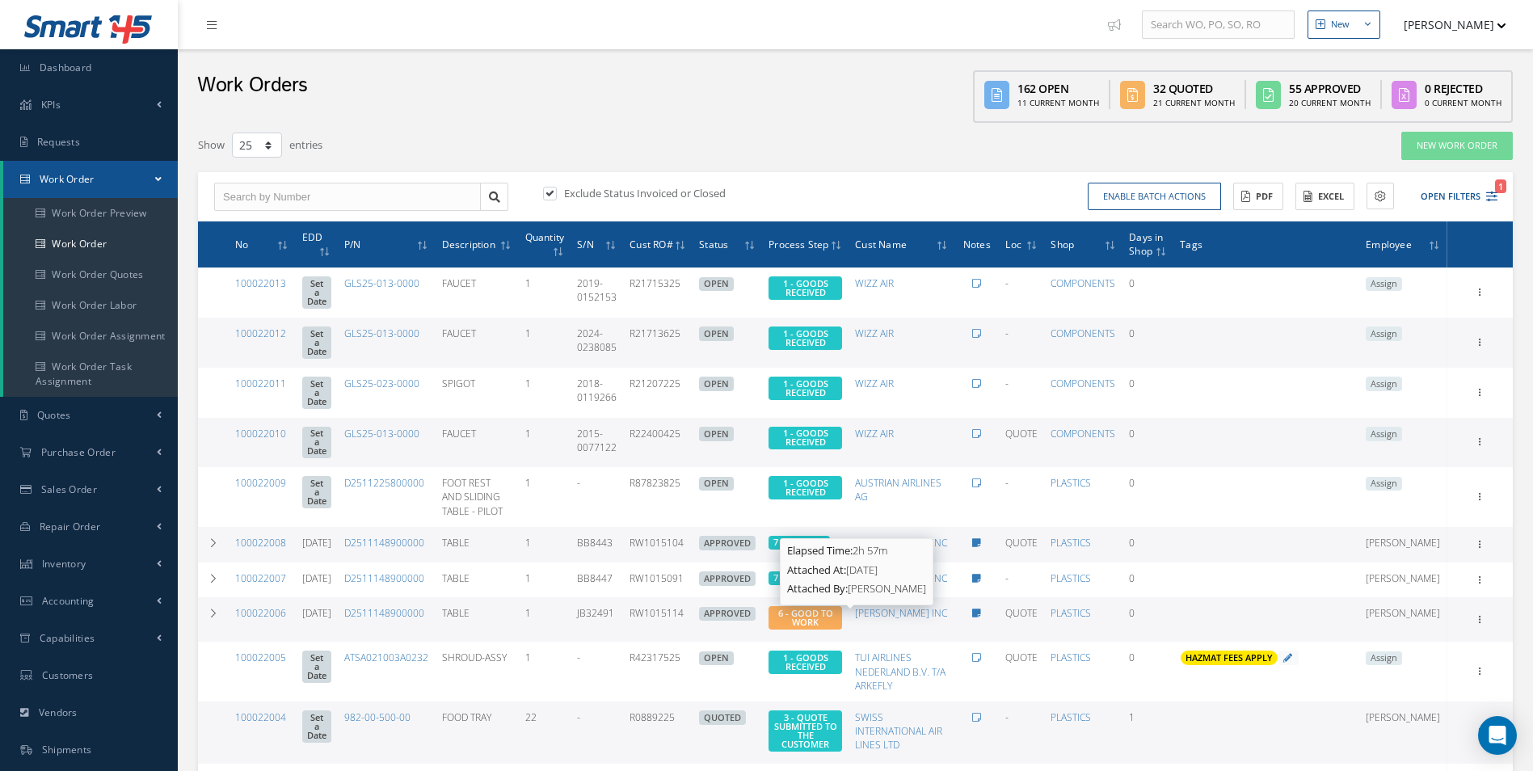
click at [833, 621] on span "6 - GOOD TO WORK" at bounding box center [805, 617] width 55 height 21
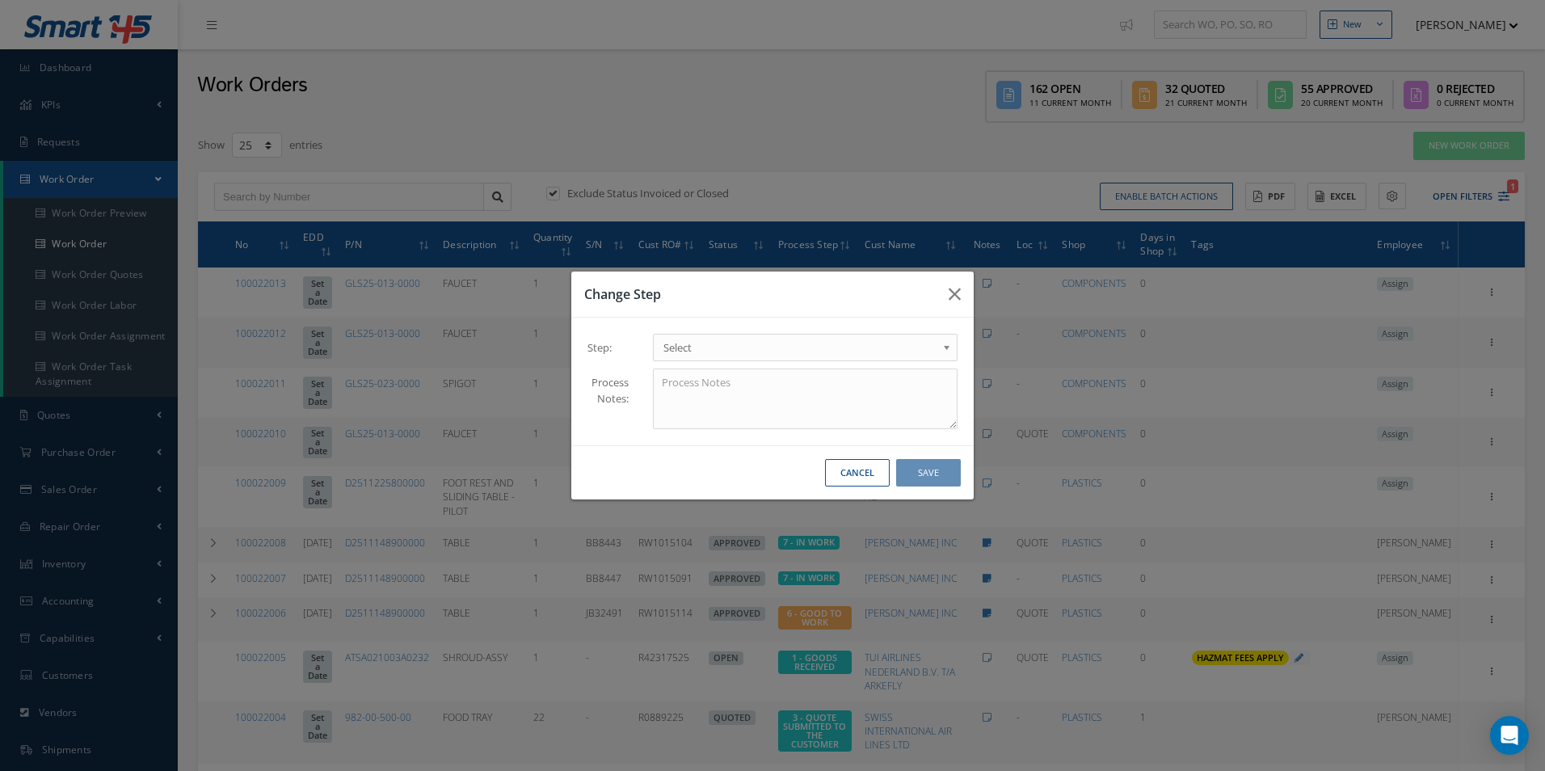
click at [698, 351] on span "Select" at bounding box center [799, 347] width 273 height 19
click at [959, 471] on button "Save" at bounding box center [928, 473] width 65 height 28
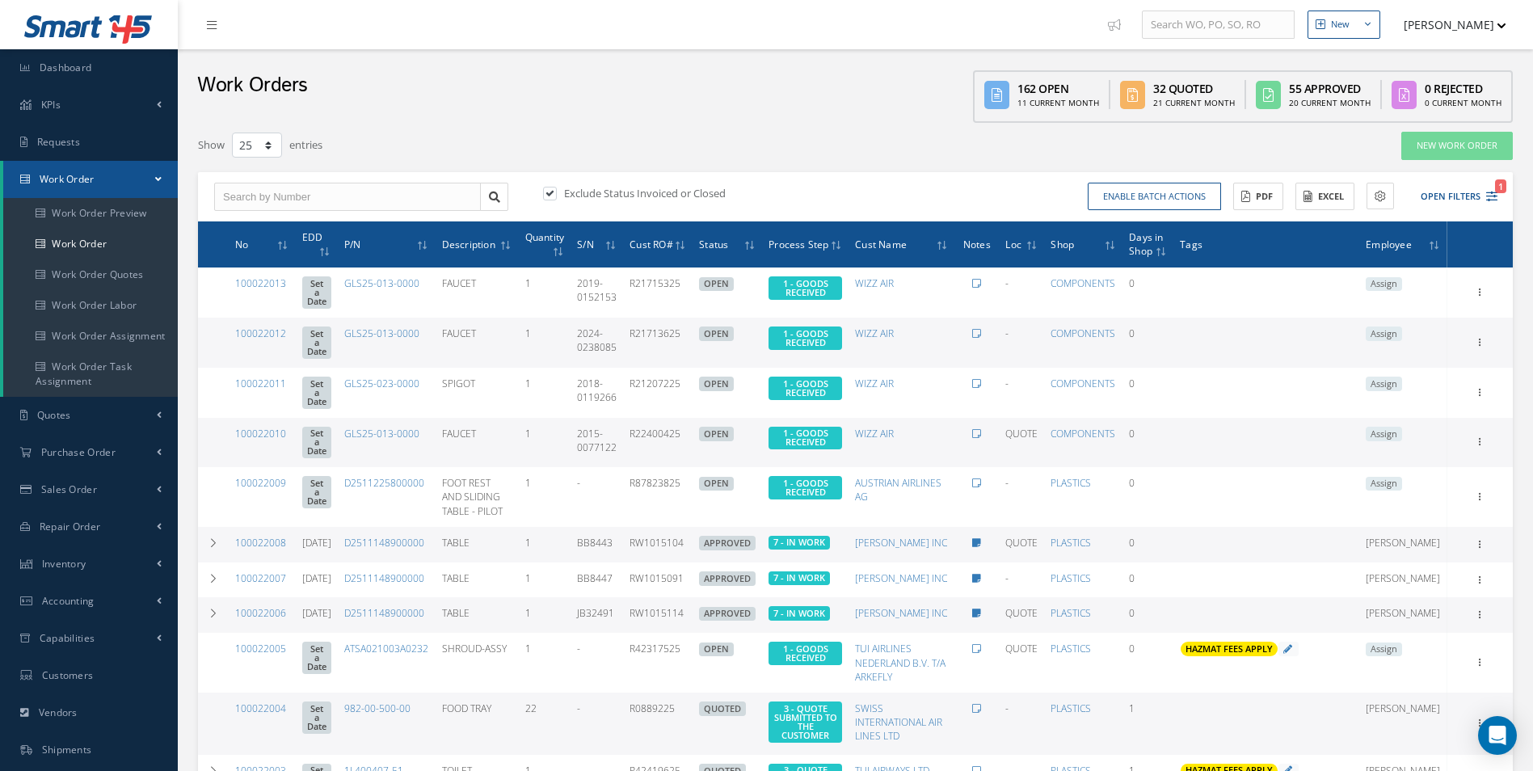
drag, startPoint x: 1495, startPoint y: 187, endPoint x: 1495, endPoint y: 211, distance: 23.4
click at [1495, 187] on span "1" at bounding box center [1500, 186] width 11 height 14
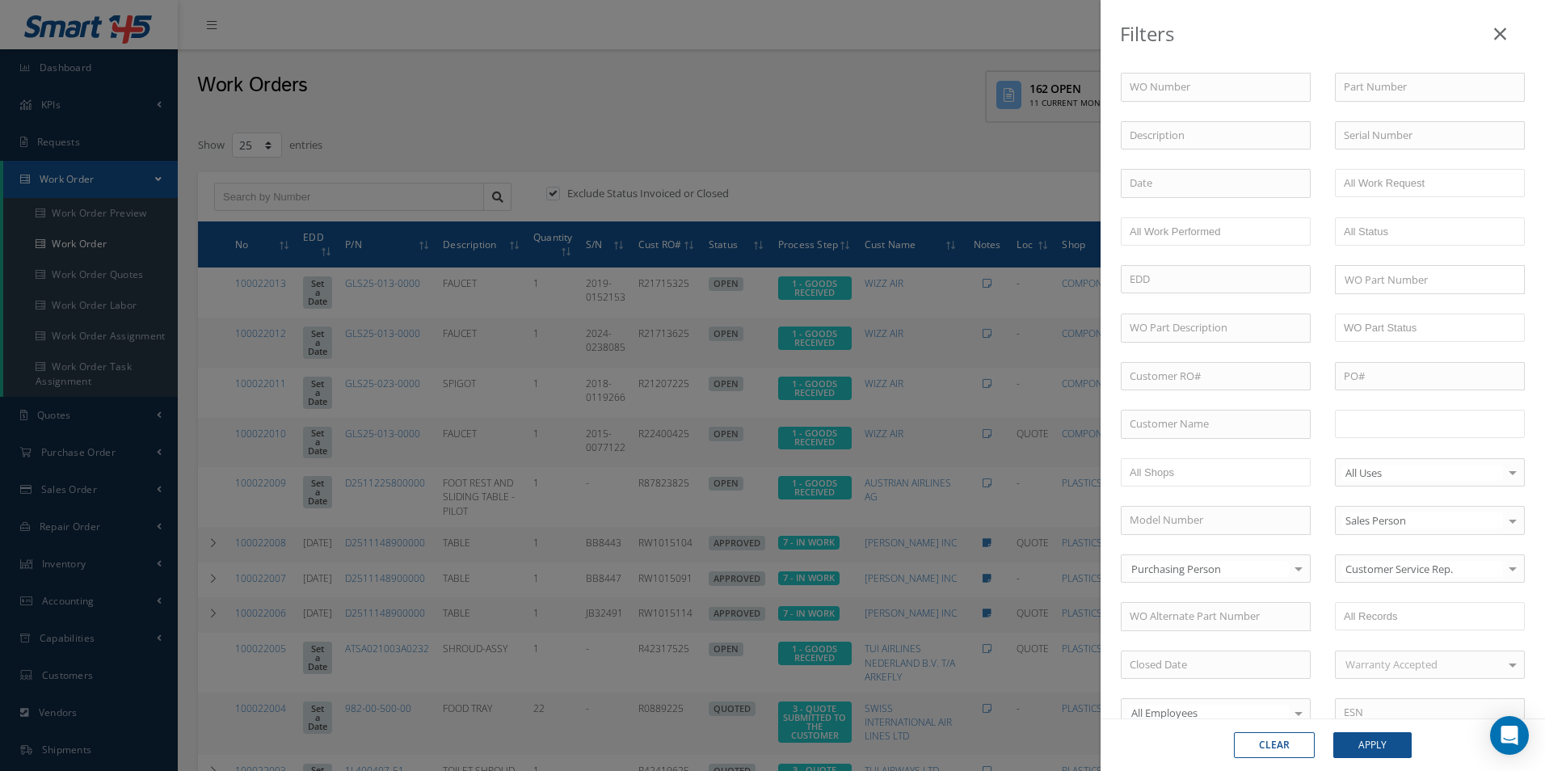
click at [1423, 411] on ul at bounding box center [1430, 424] width 190 height 28
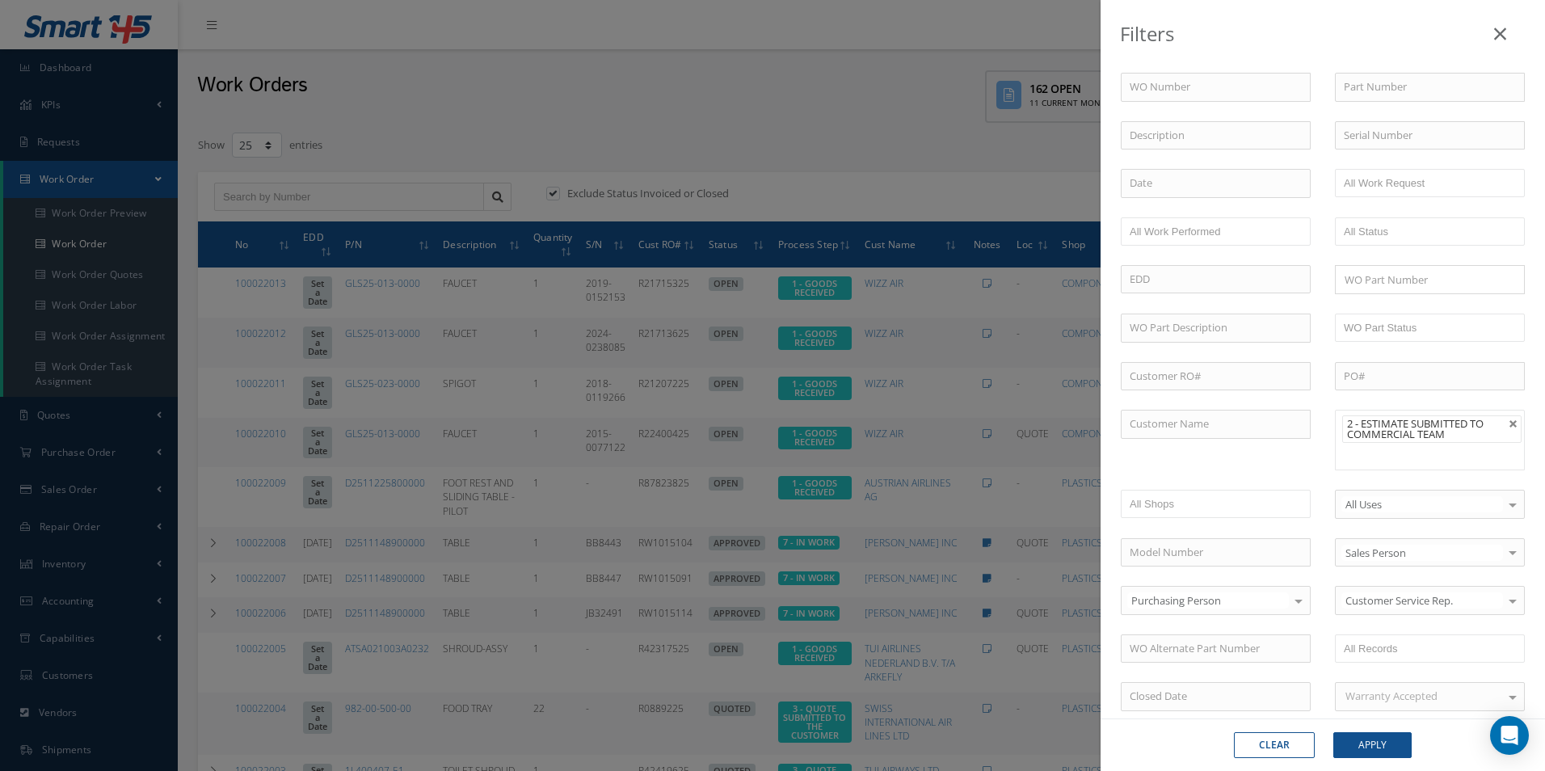
click at [1373, 763] on div "Clear Apply" at bounding box center [1322, 744] width 444 height 53
click at [1378, 755] on button "Apply" at bounding box center [1372, 745] width 78 height 26
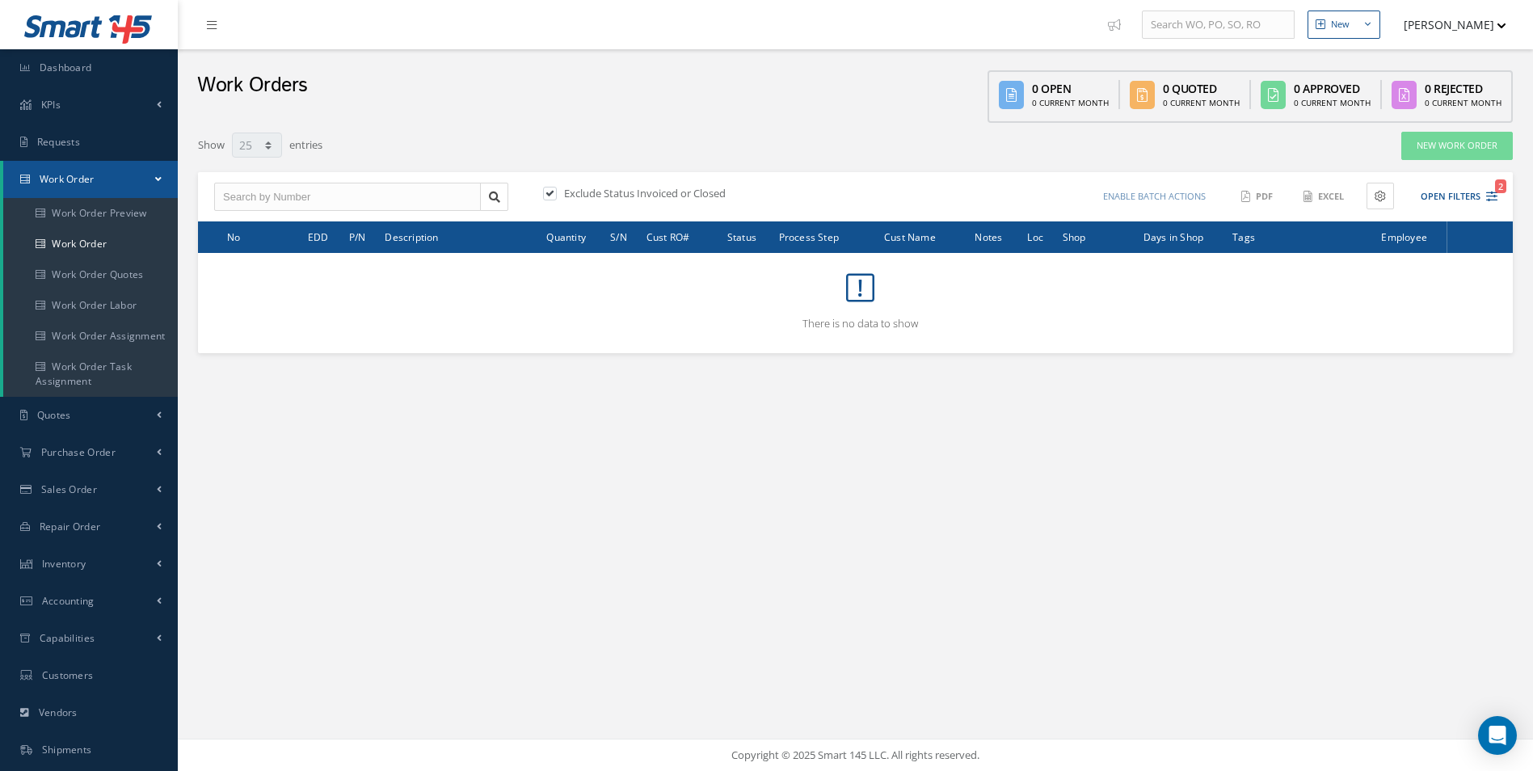
click at [1498, 196] on div "Enable batch actions Update Work Orders Close Work Orders ACTIONS Receive Payme…" at bounding box center [1179, 197] width 647 height 28
click at [1484, 202] on button "Open Filters 2" at bounding box center [1451, 196] width 91 height 27
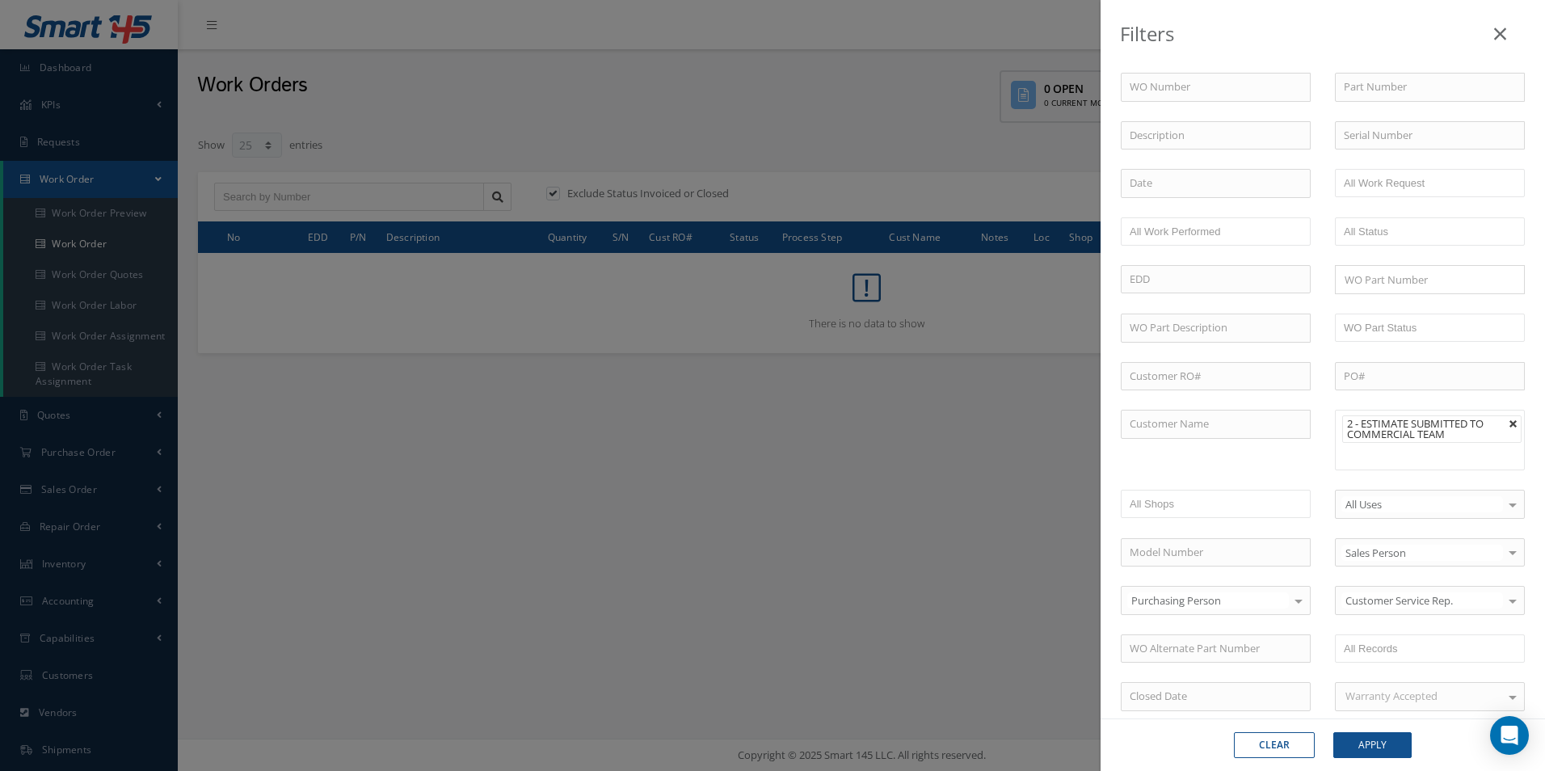
click at [1508, 426] on link at bounding box center [1513, 424] width 10 height 10
type input "All Proccess Step"
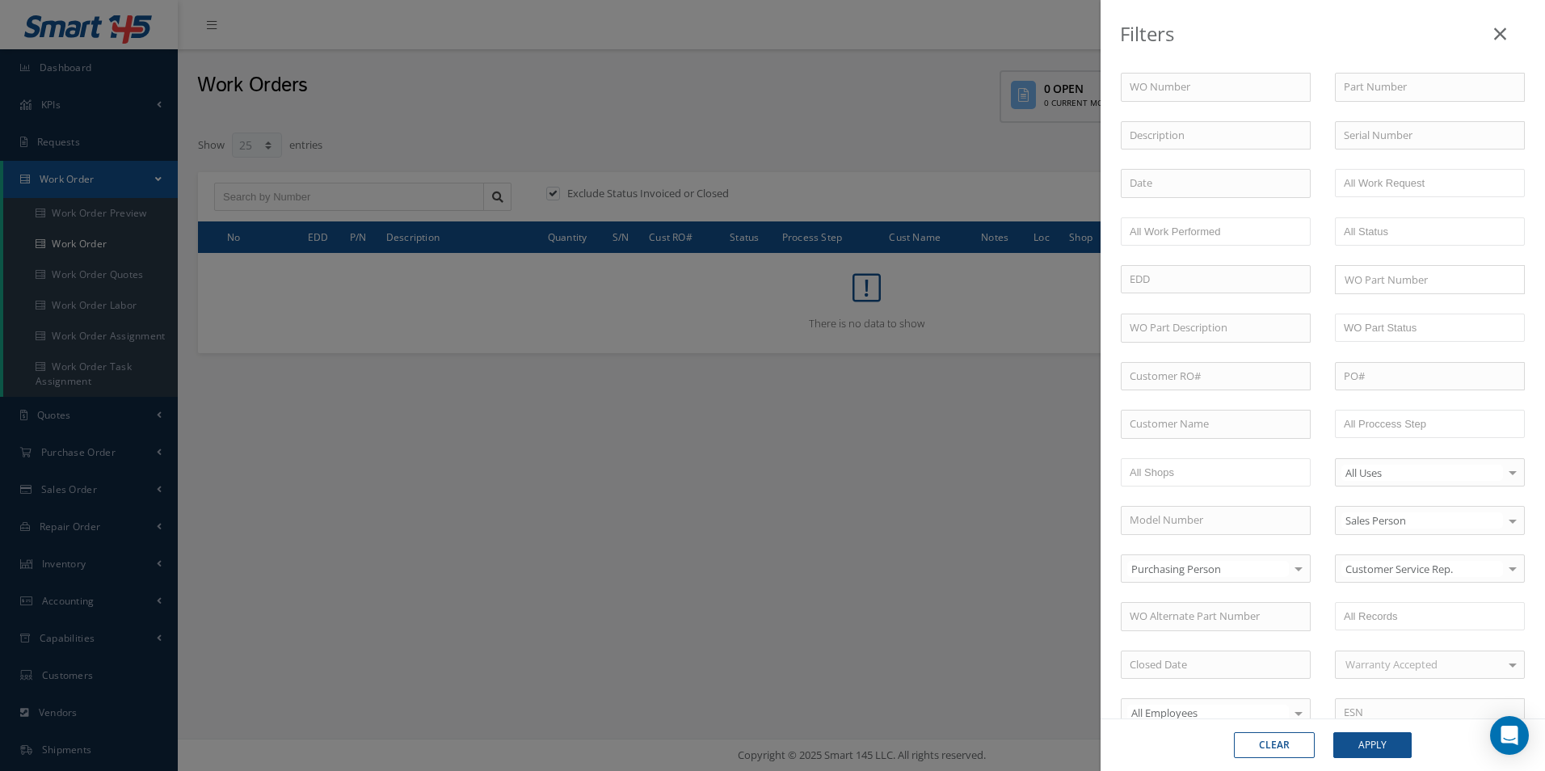
click at [1409, 445] on div "WO Number Part Number Description Serial Number - BER CERTIFICATION FILE ONLY D…" at bounding box center [1322, 551] width 428 height 957
click at [1392, 427] on input "text" at bounding box center [1395, 424] width 103 height 20
click at [1385, 741] on button "Apply" at bounding box center [1372, 745] width 78 height 26
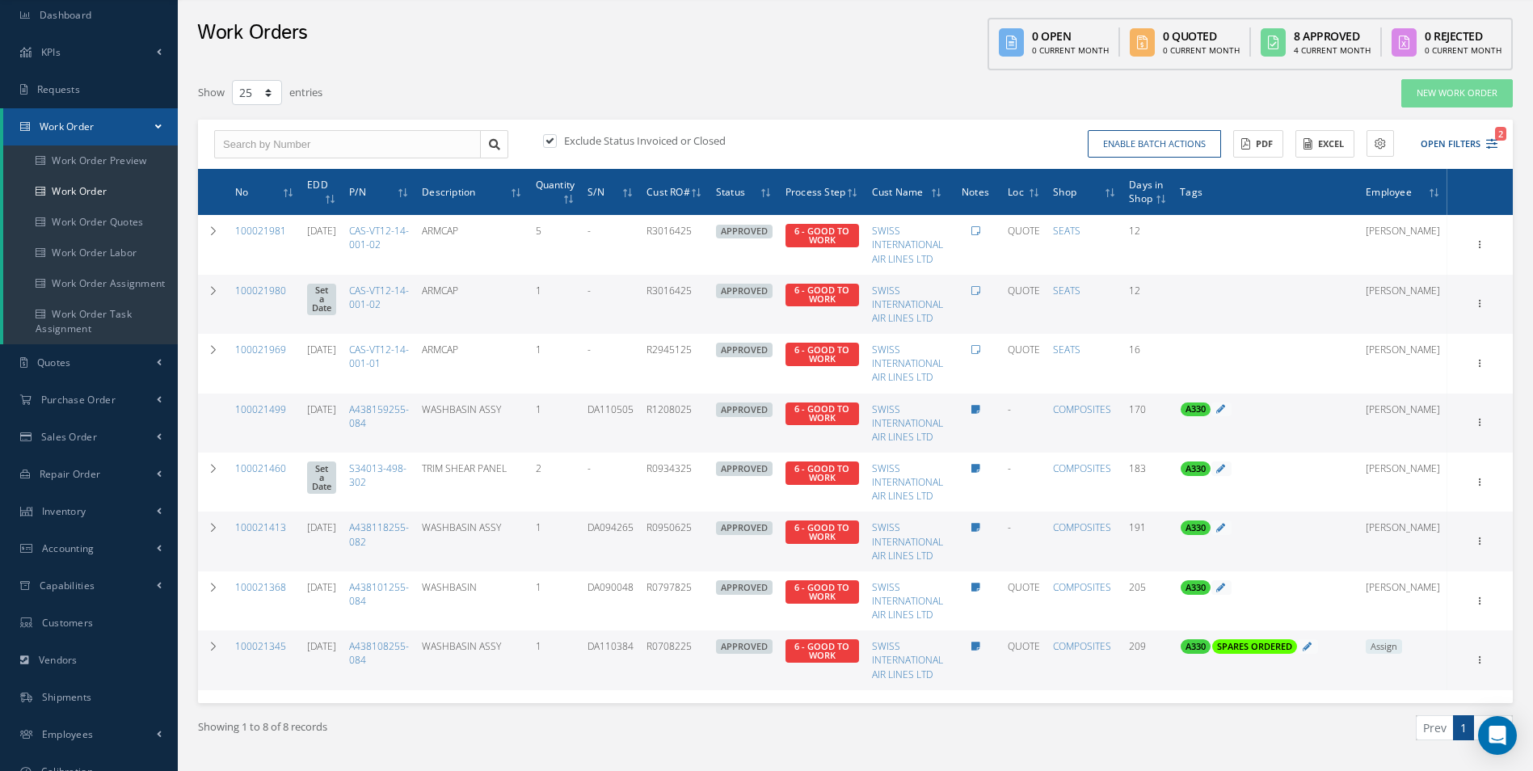
scroll to position [81, 0]
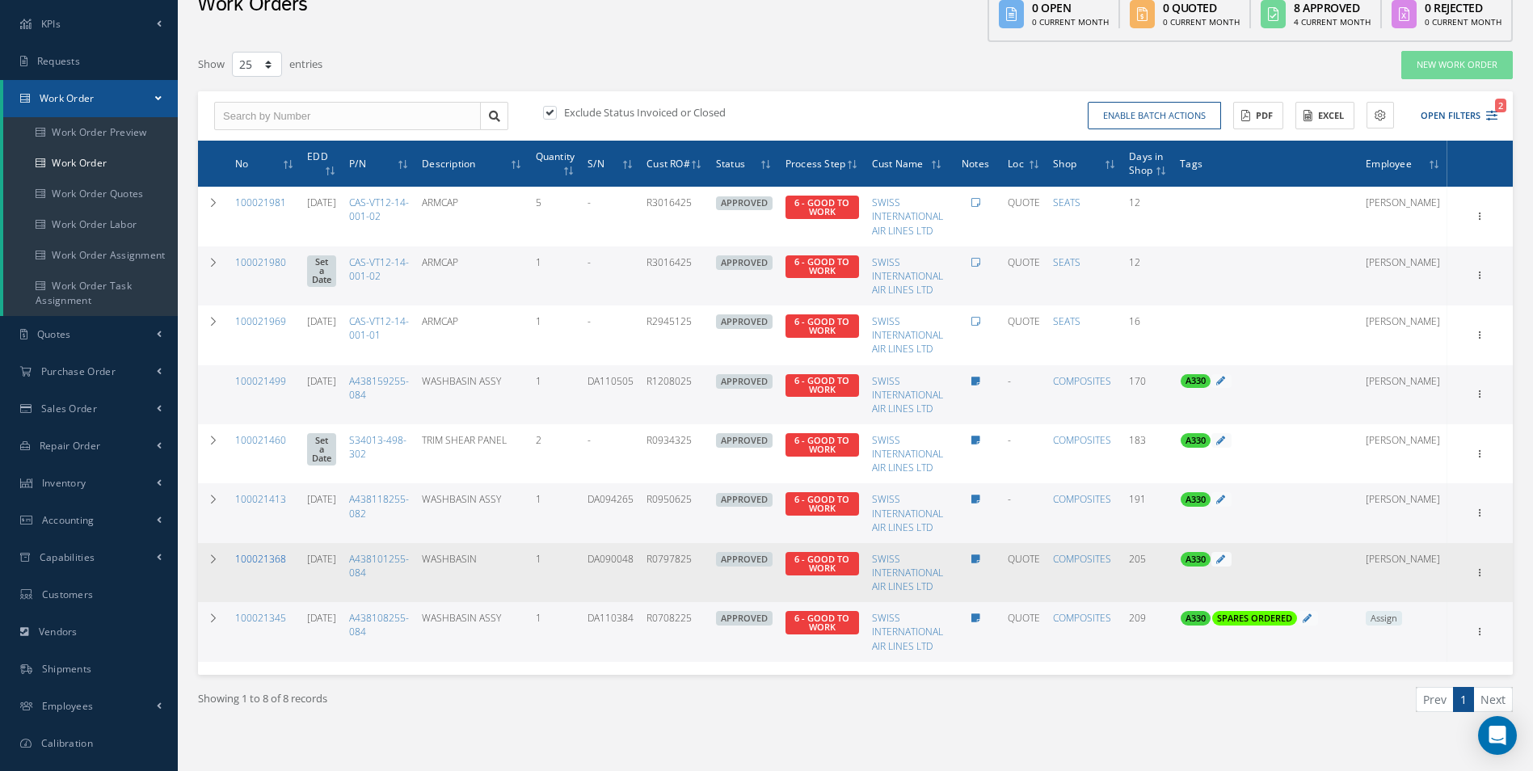
click at [267, 559] on link "100021368" at bounding box center [260, 559] width 51 height 14
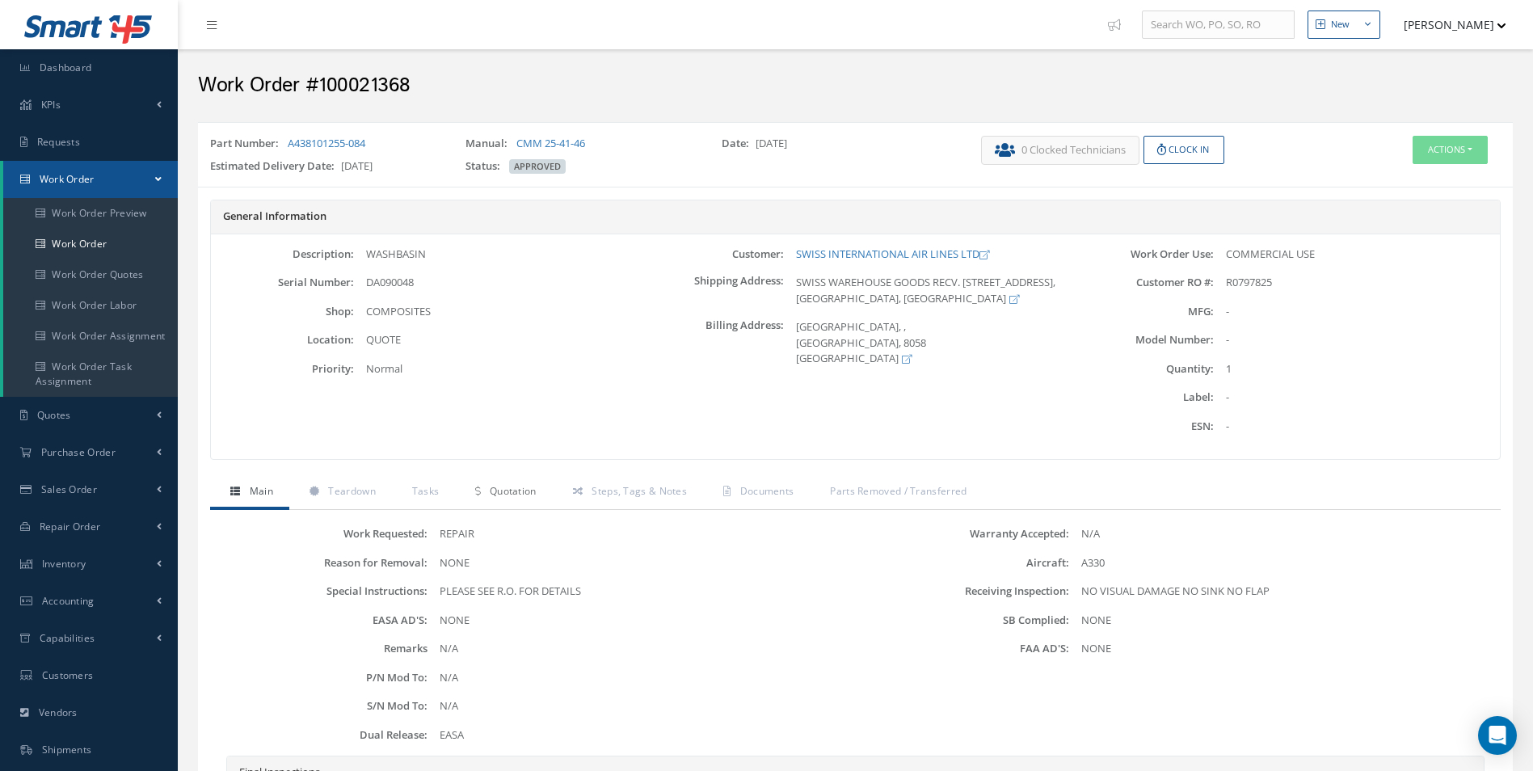
click at [507, 490] on span "Quotation" at bounding box center [513, 491] width 47 height 14
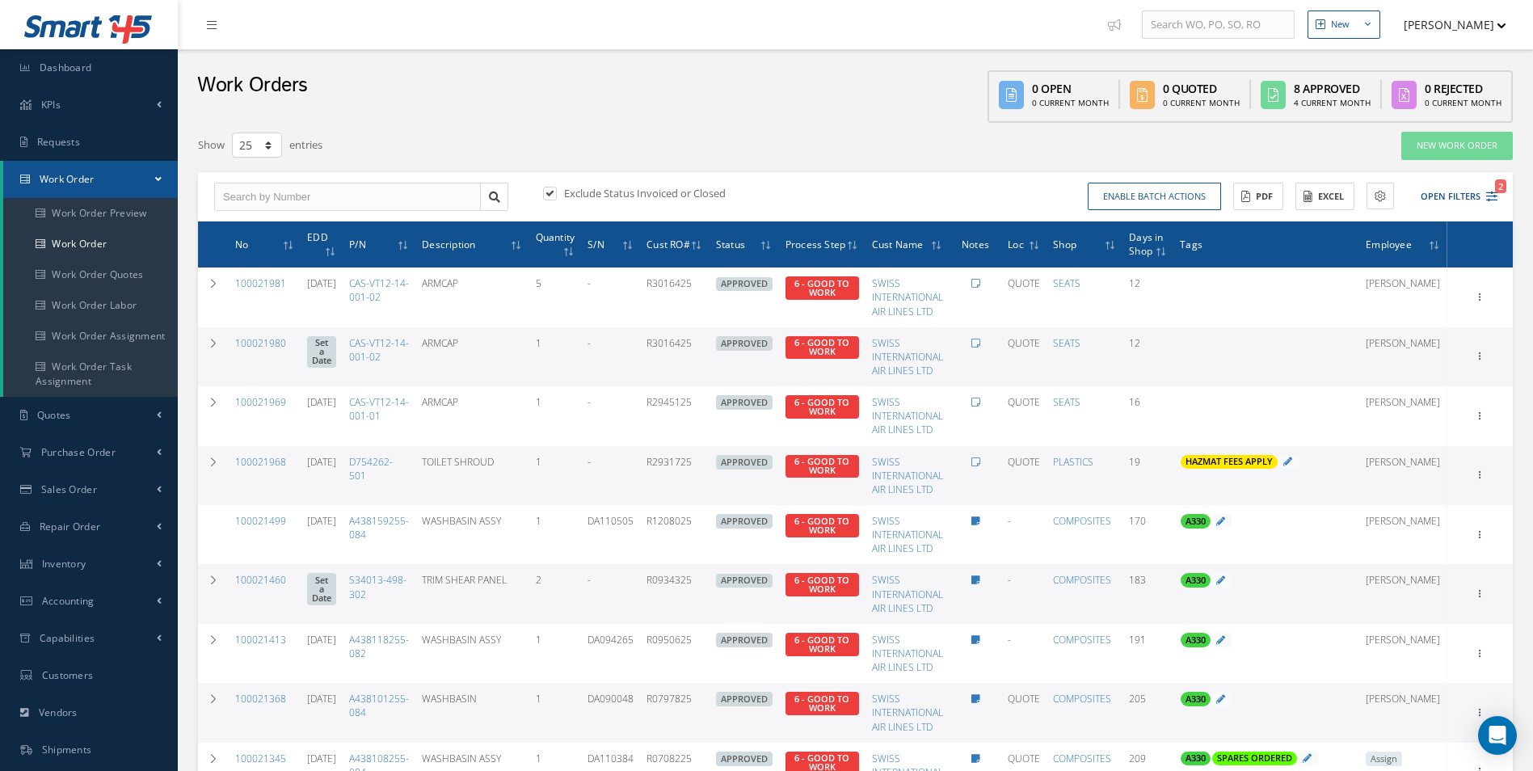
select select "25"
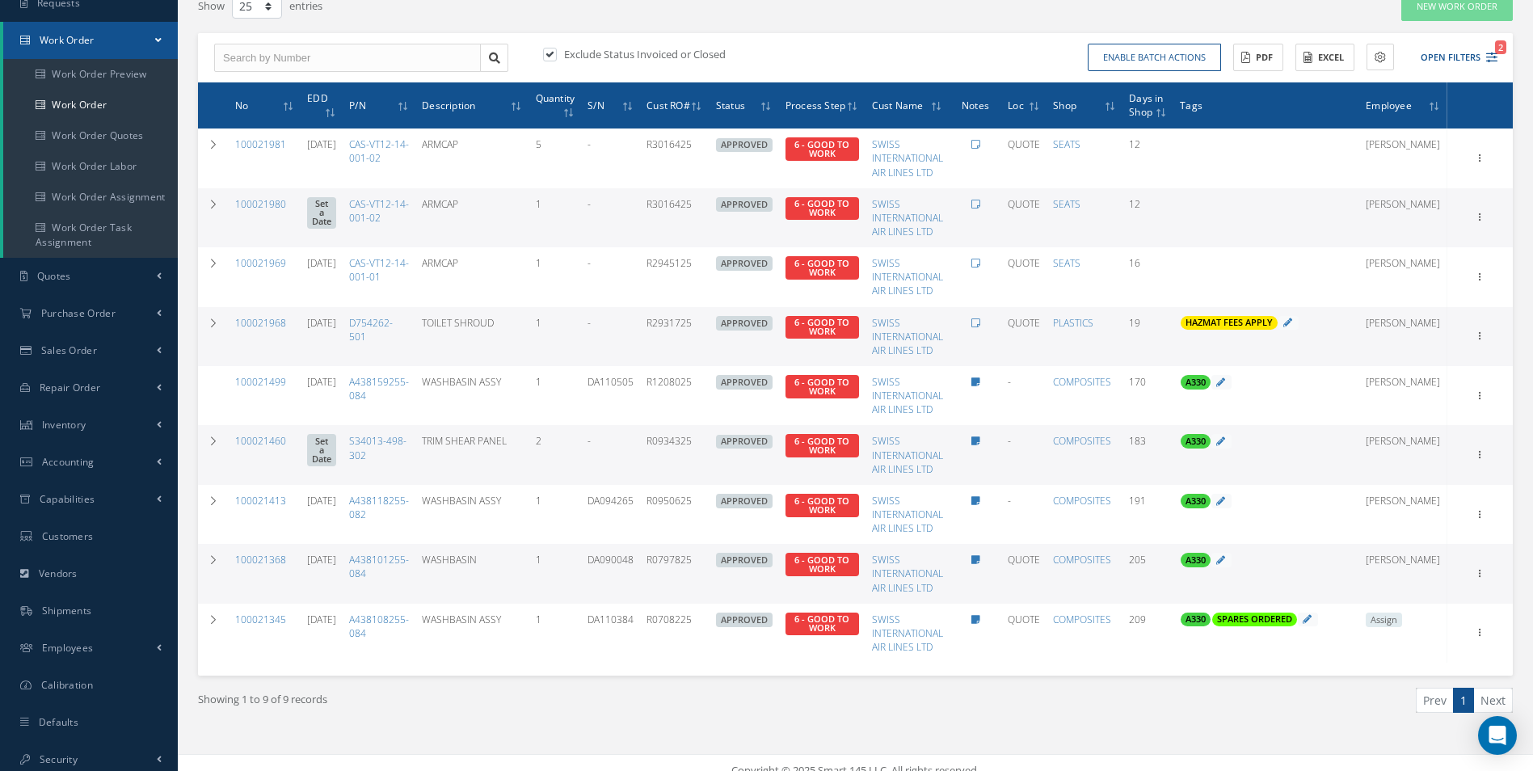
scroll to position [154, 0]
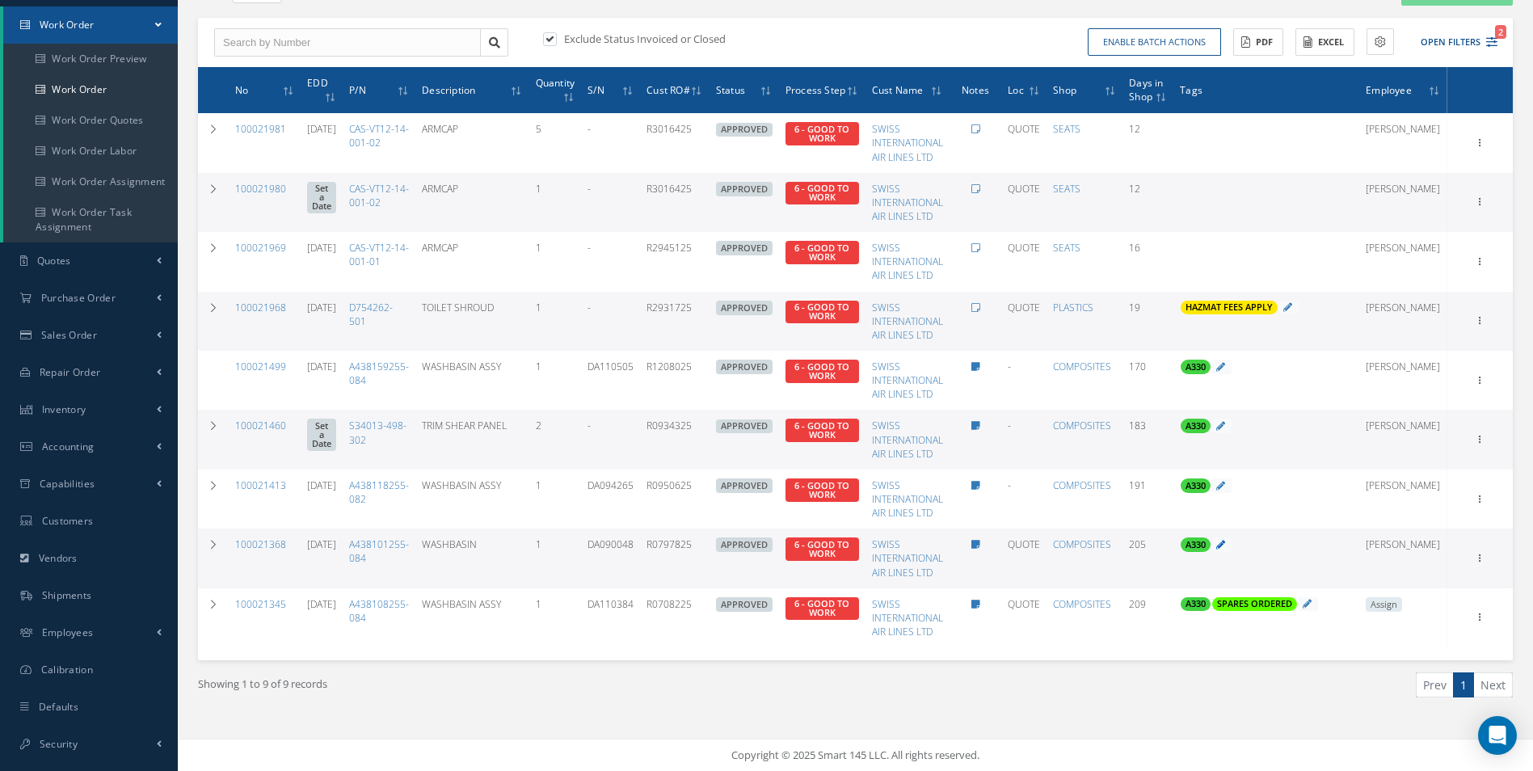
click at [1225, 546] on icon at bounding box center [1220, 544] width 9 height 9
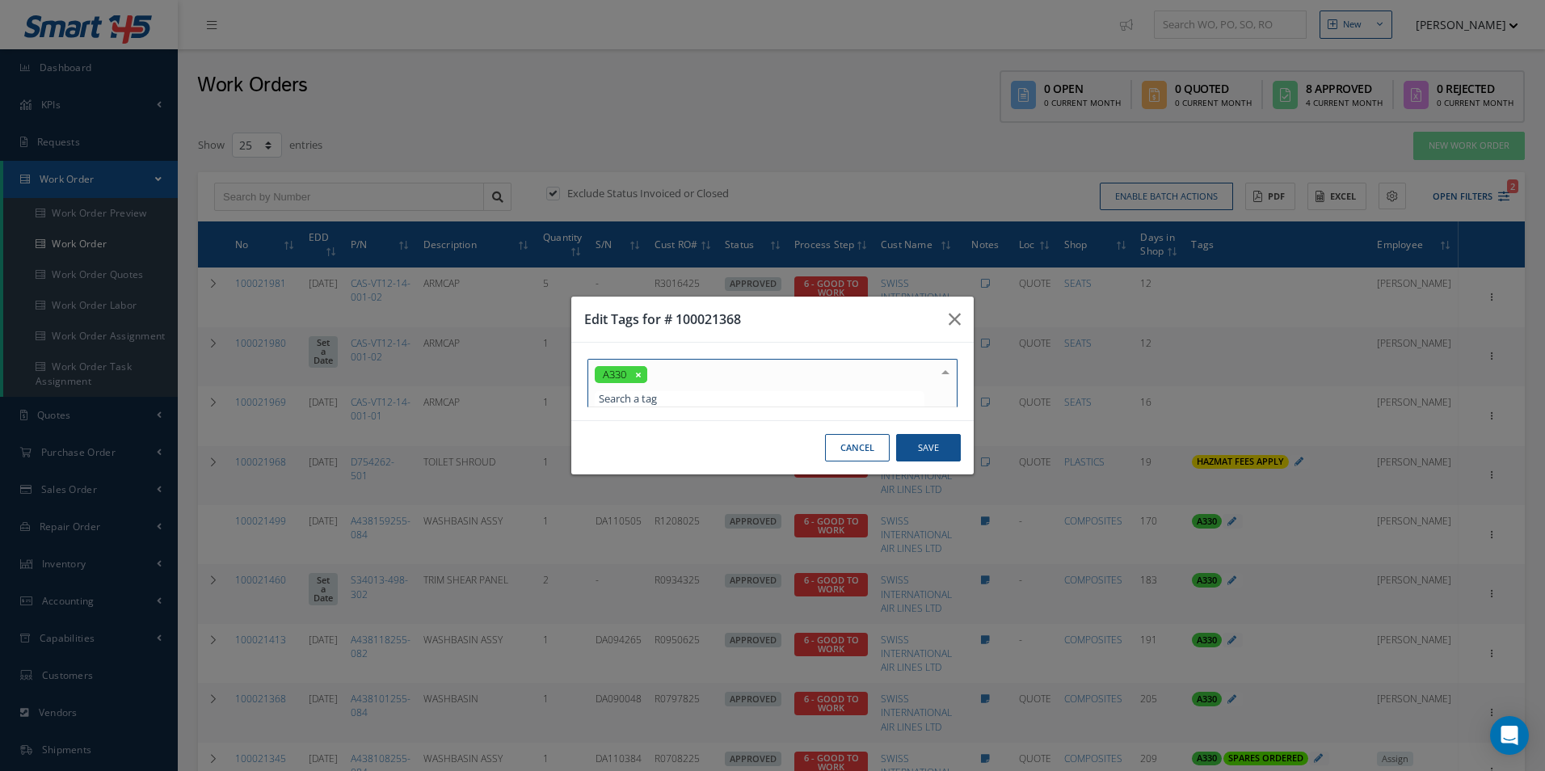
click at [742, 389] on div "A330" at bounding box center [772, 383] width 370 height 48
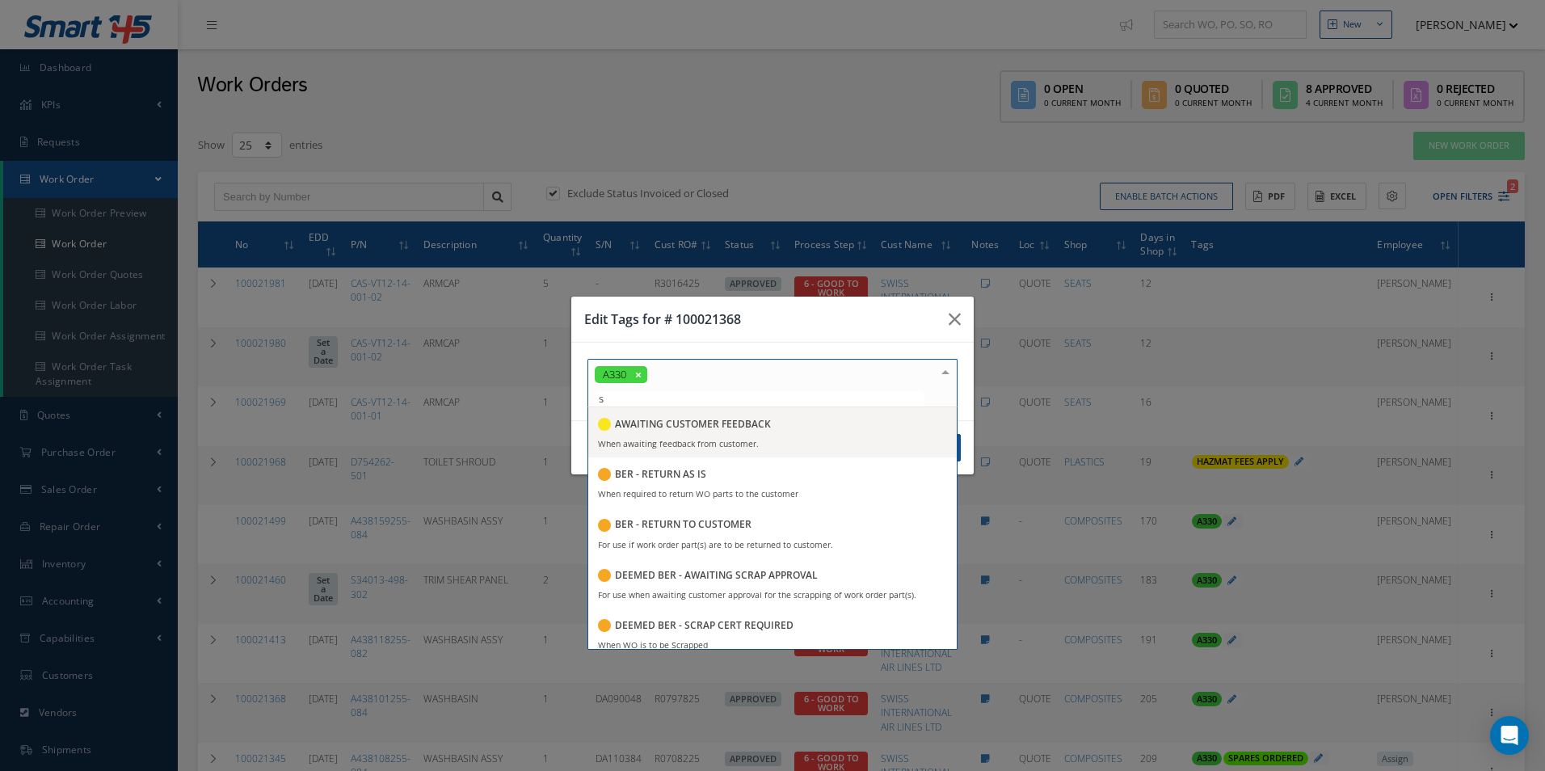
type input "sp"
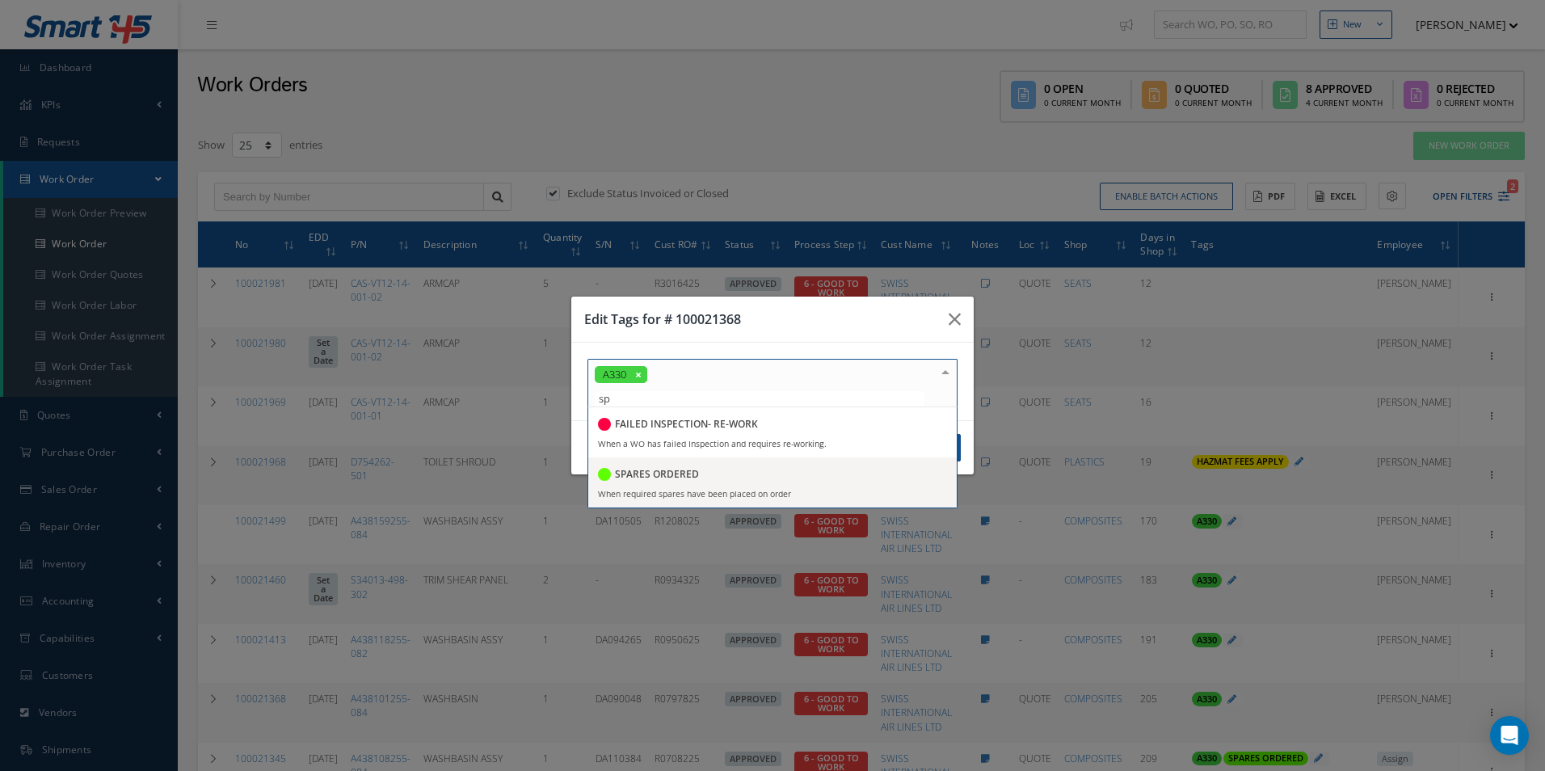
click at [675, 482] on div "SPARES ORDERED" at bounding box center [648, 476] width 101 height 22
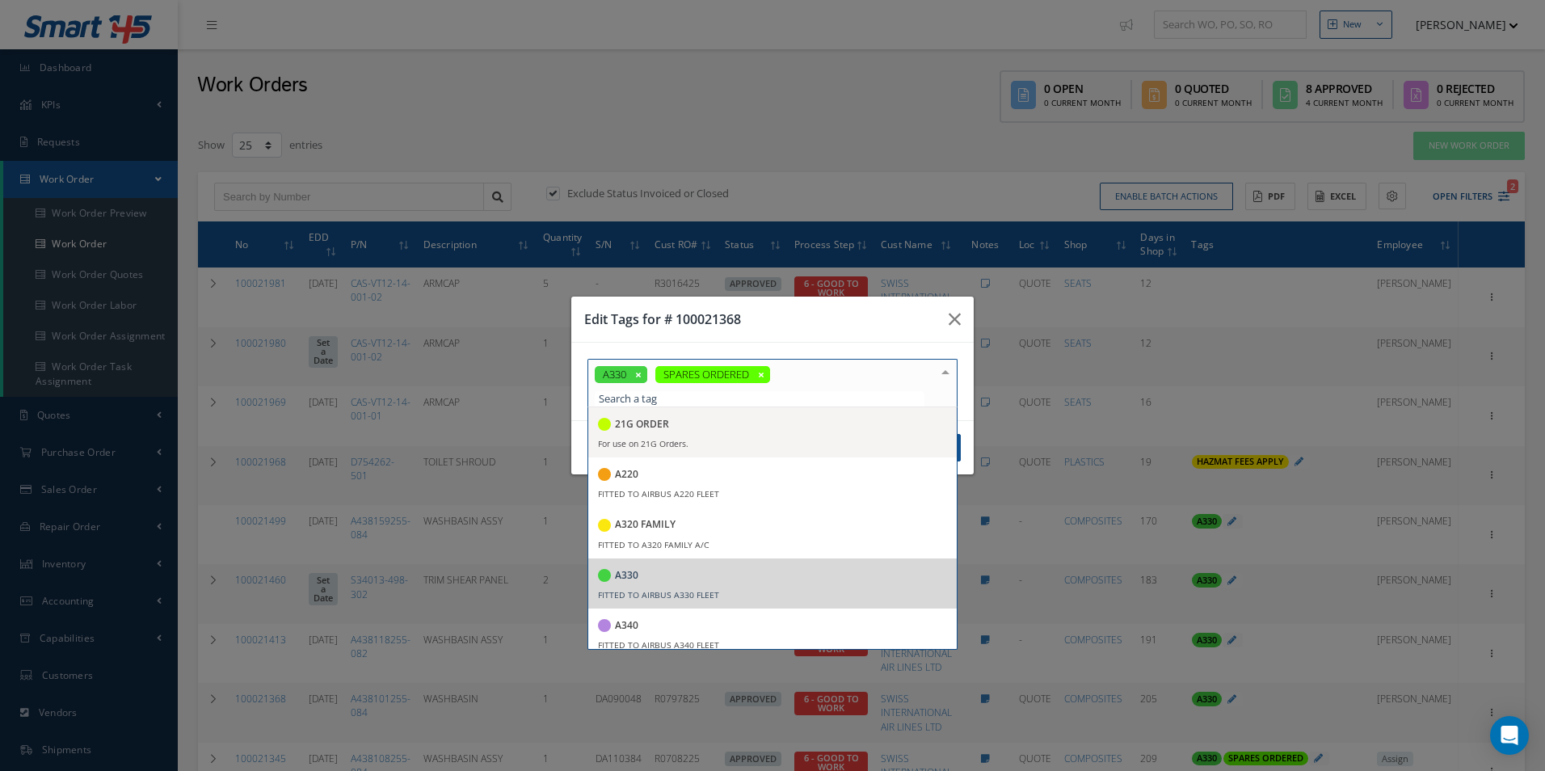
click at [906, 325] on h3 "Edit Tags for # 100021368" at bounding box center [759, 318] width 351 height 19
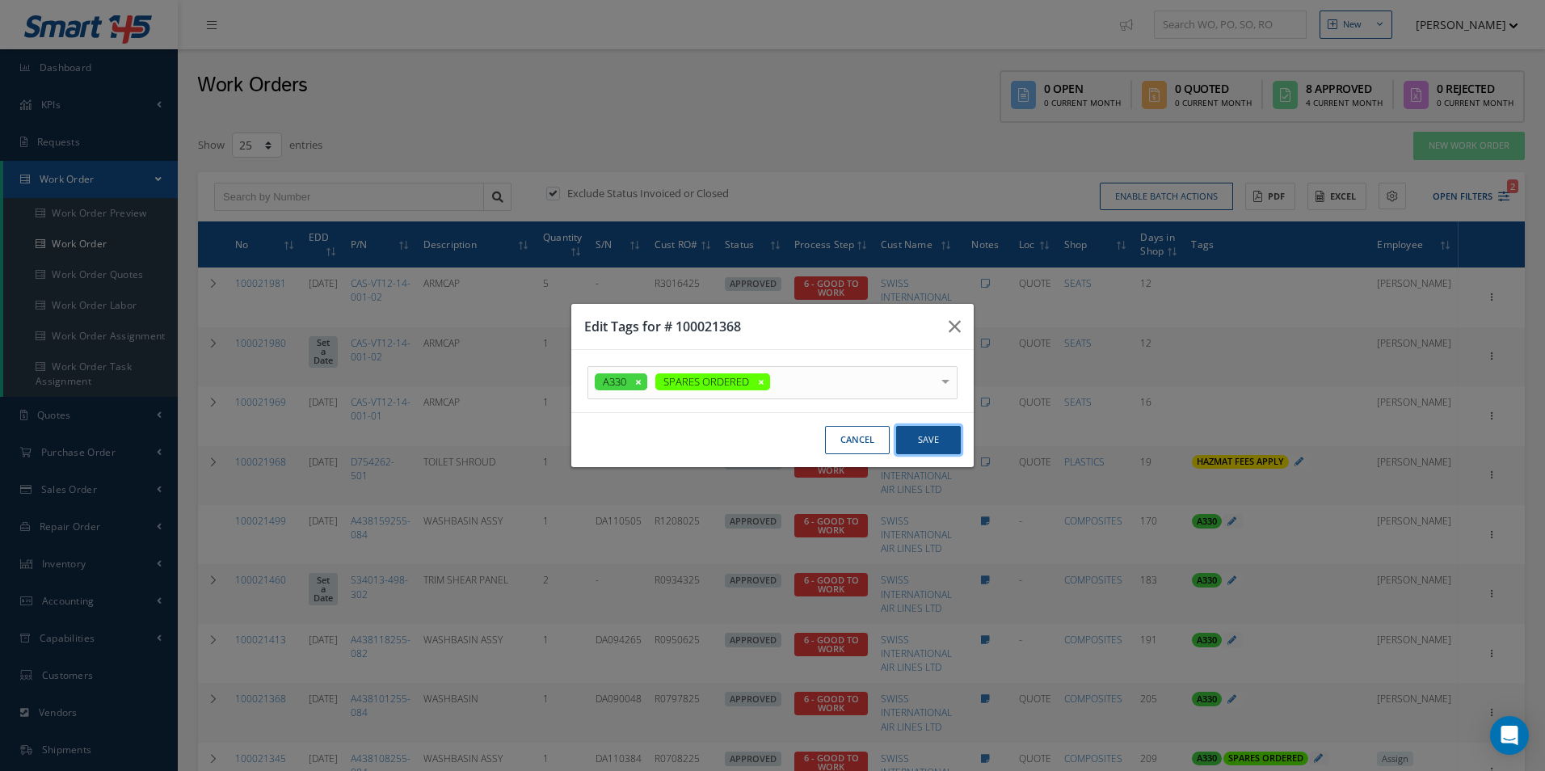
click at [941, 445] on button "Save" at bounding box center [928, 440] width 65 height 28
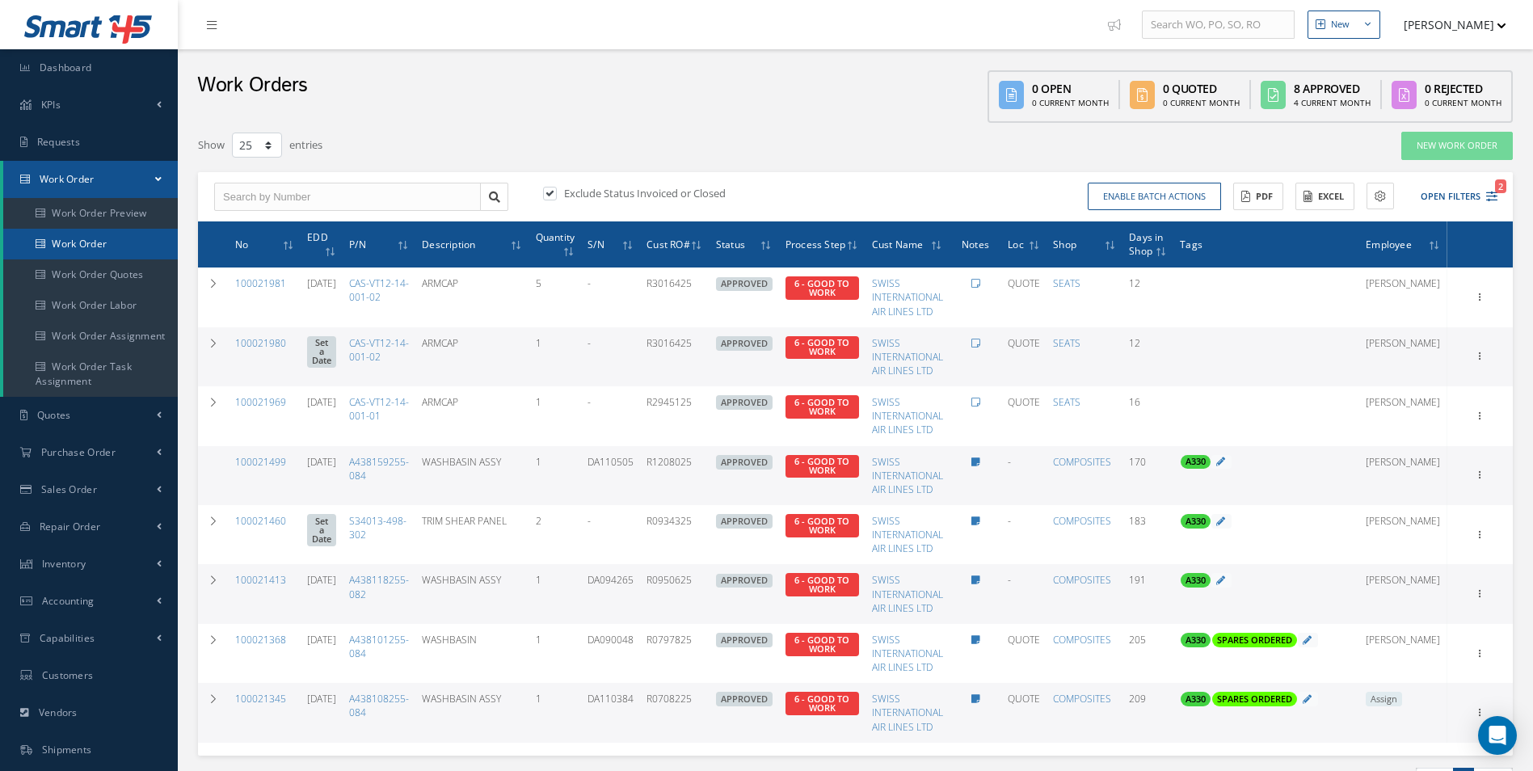
click at [76, 242] on link "Work Order" at bounding box center [90, 244] width 175 height 31
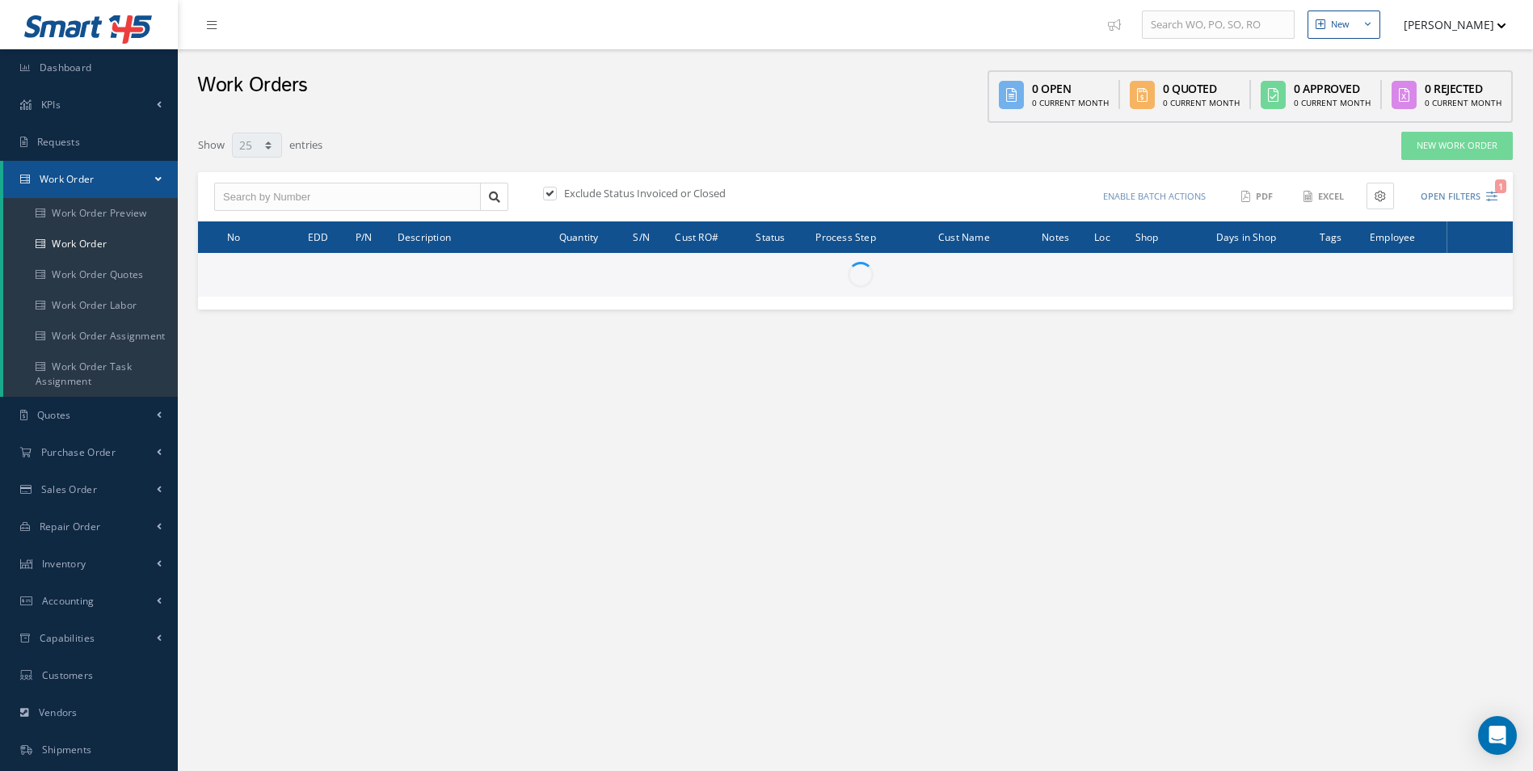
select select "25"
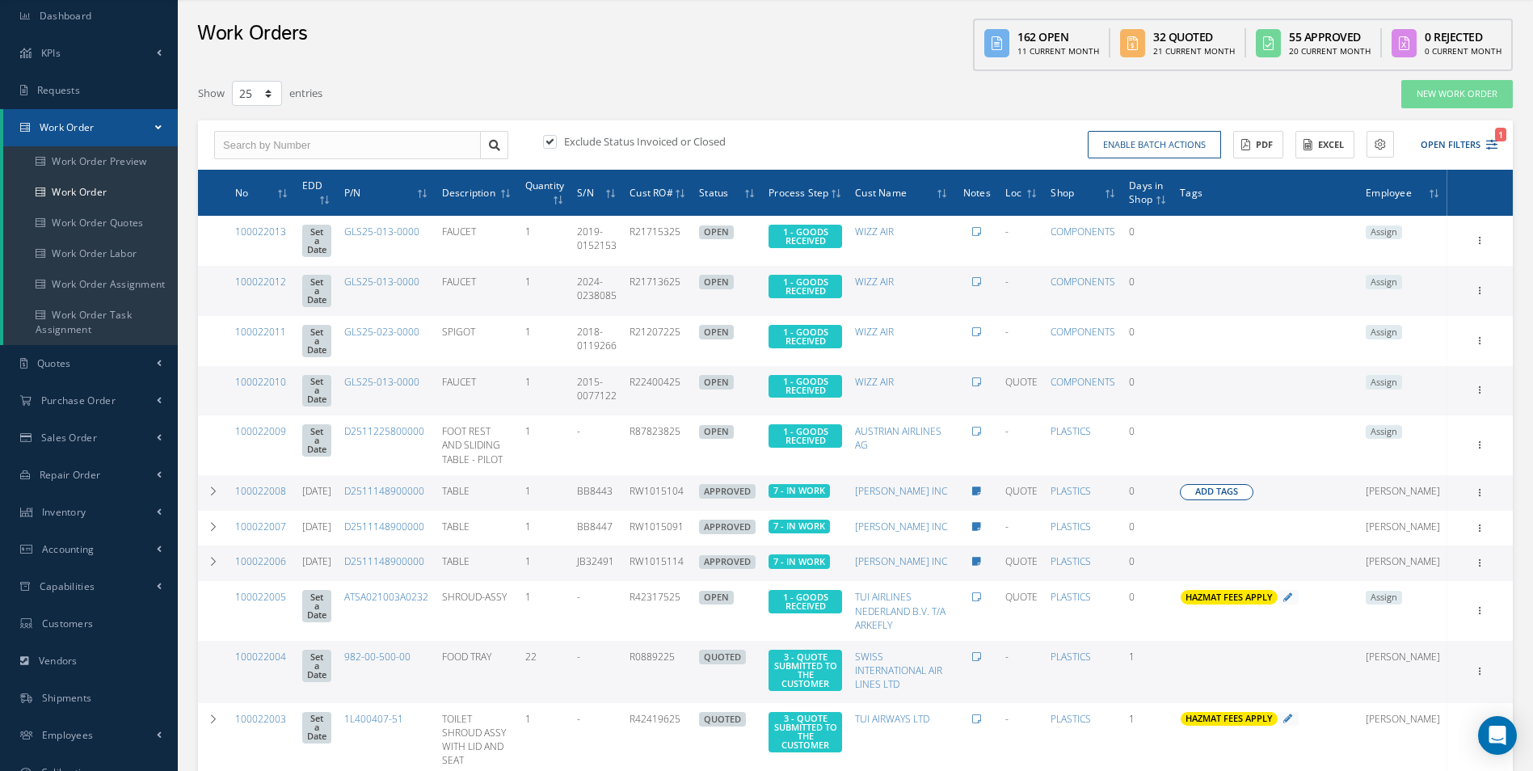
scroll to position [81, 0]
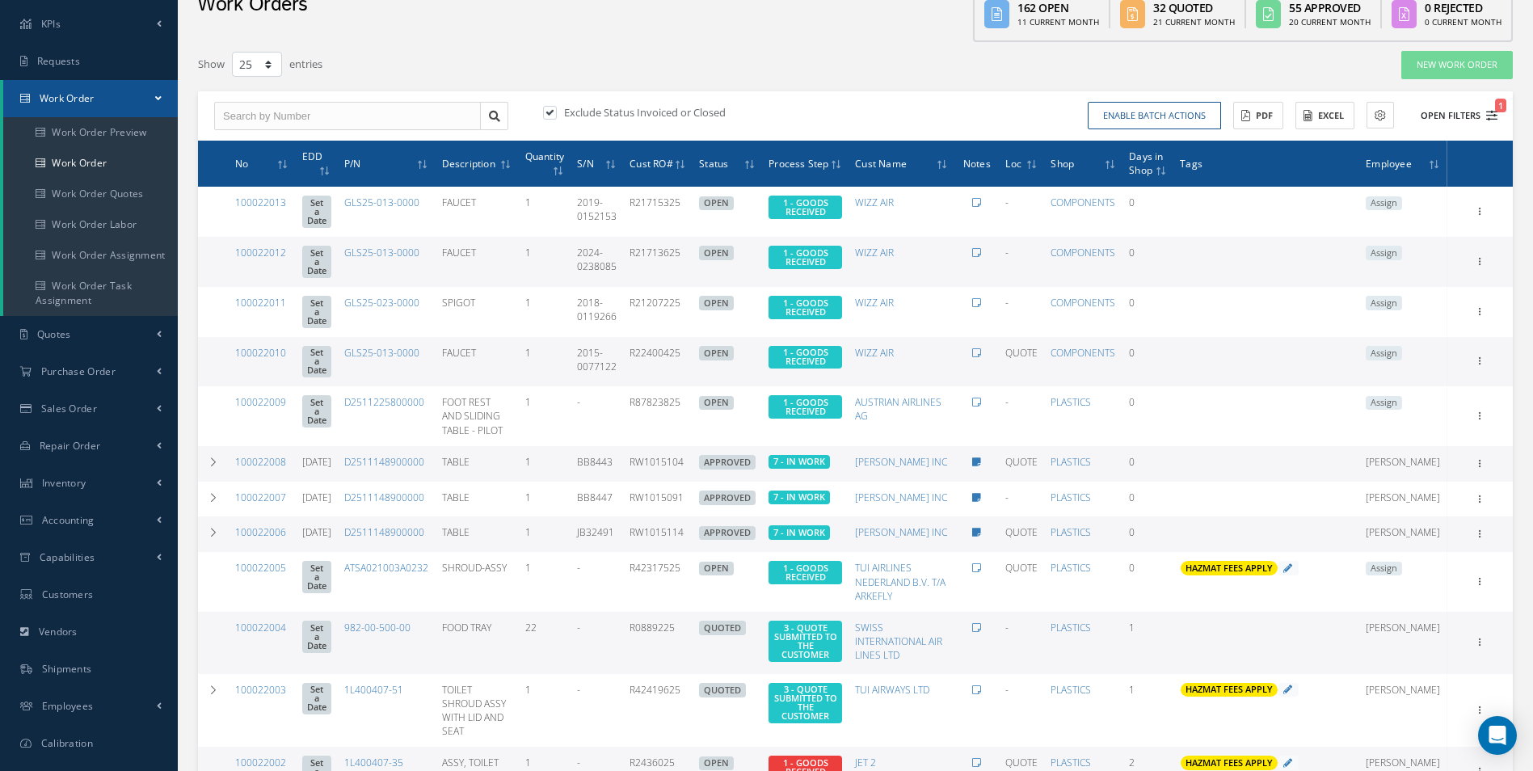
click at [1494, 116] on icon "1" at bounding box center [1491, 115] width 11 height 11
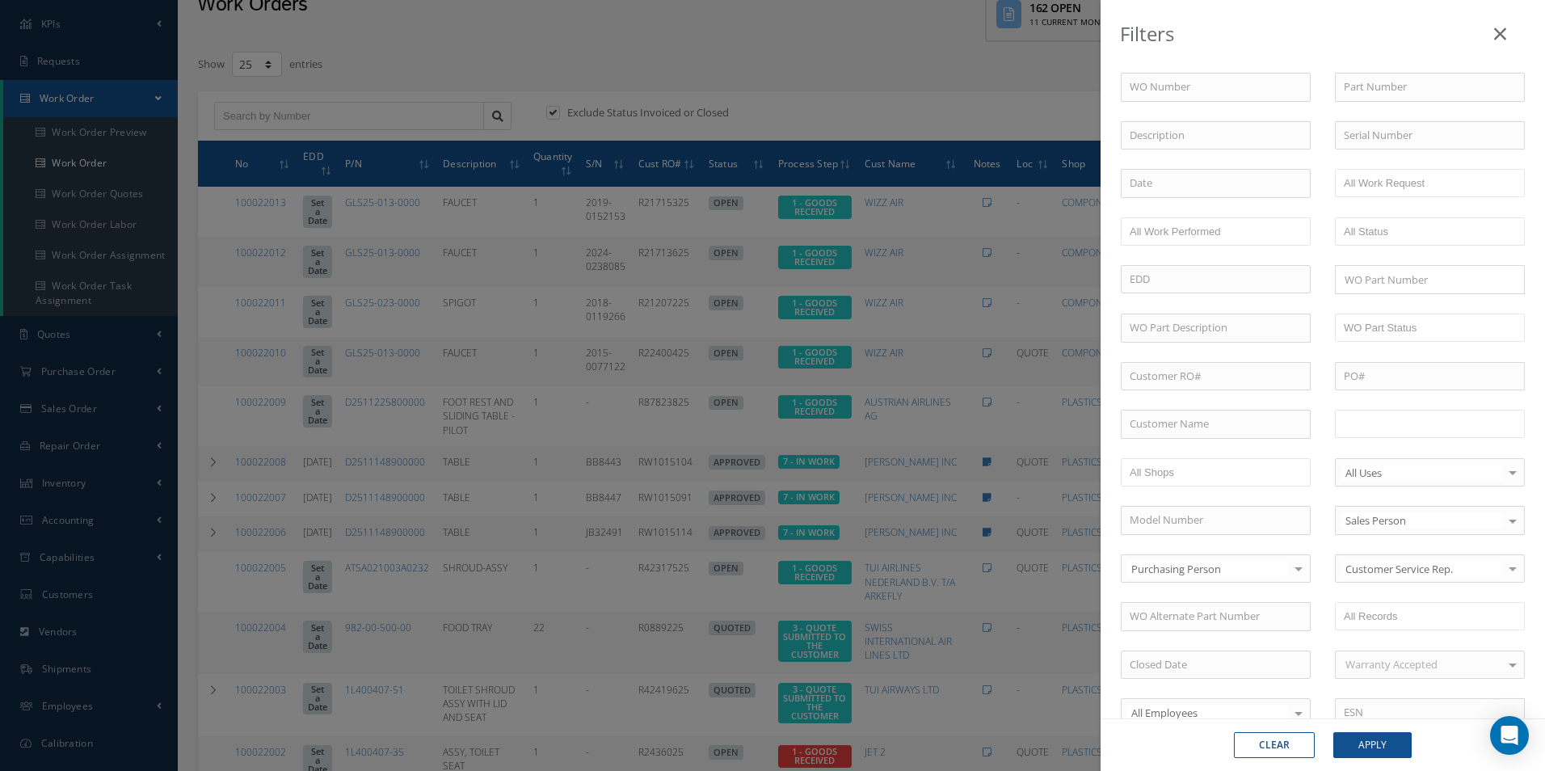
click at [1428, 425] on input "text" at bounding box center [1395, 424] width 103 height 20
click at [1393, 752] on button "Apply" at bounding box center [1372, 745] width 78 height 26
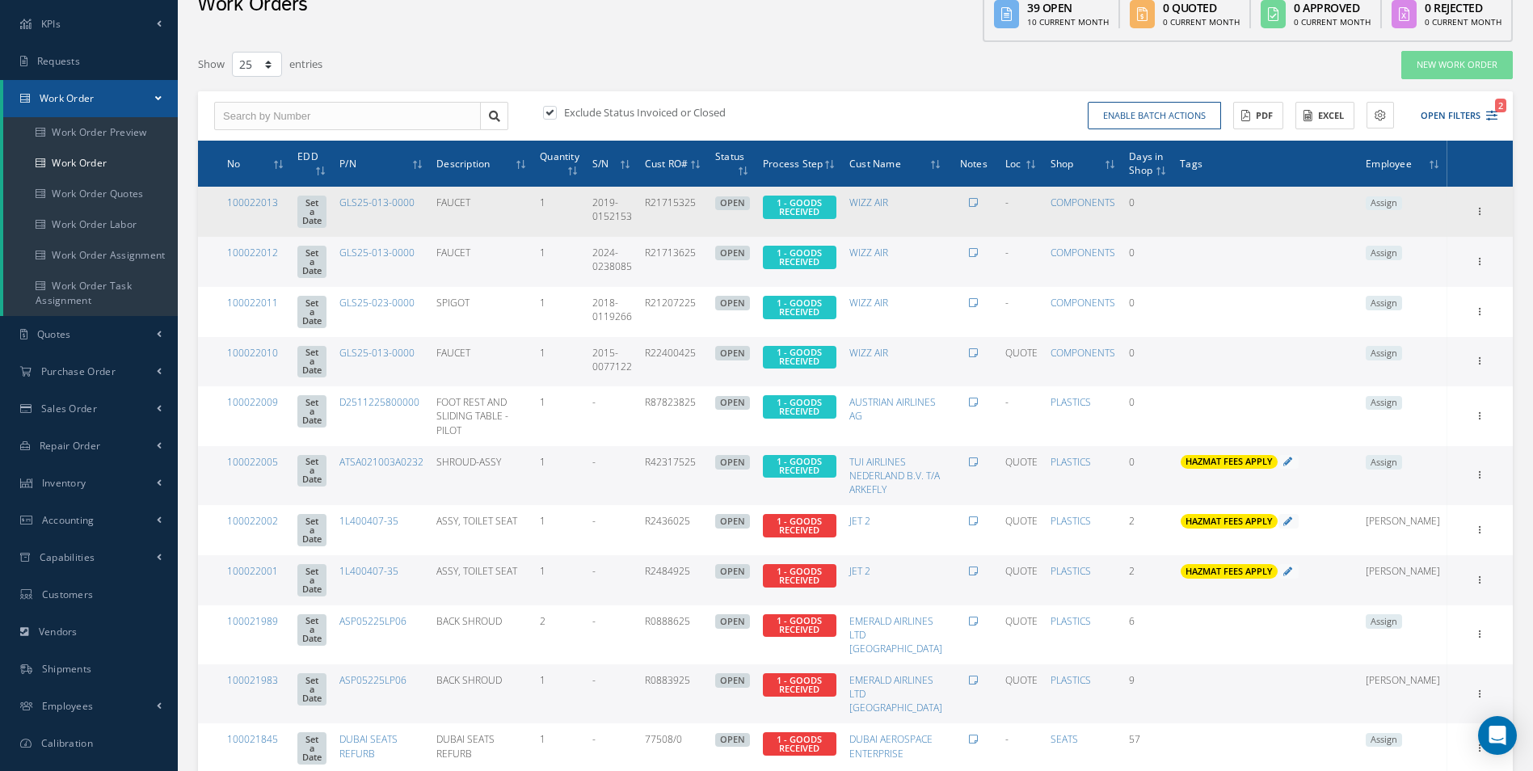
click at [1402, 201] on span "Assign" at bounding box center [1383, 203] width 36 height 15
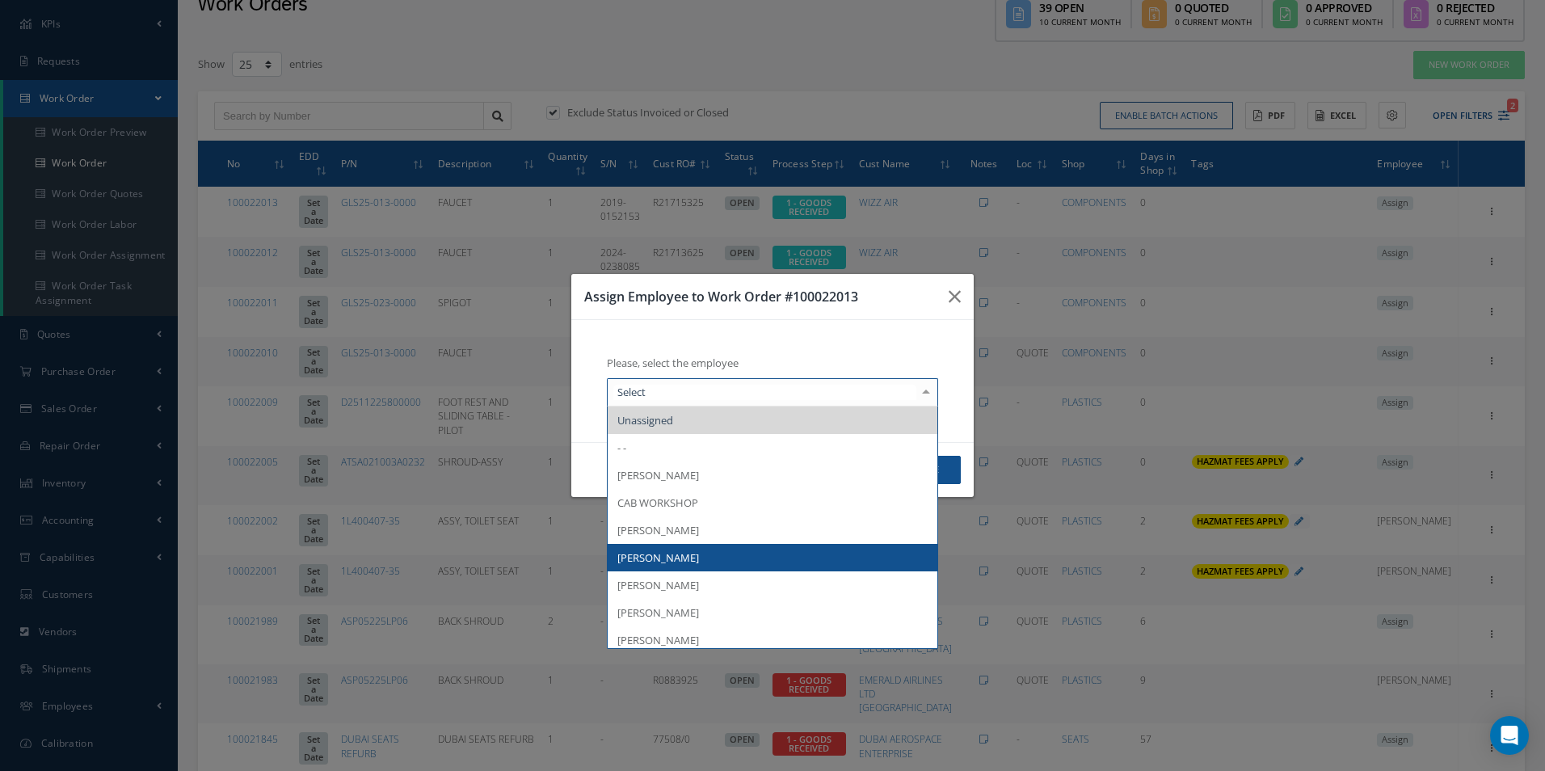
click at [672, 552] on span "[PERSON_NAME]" at bounding box center [658, 557] width 82 height 15
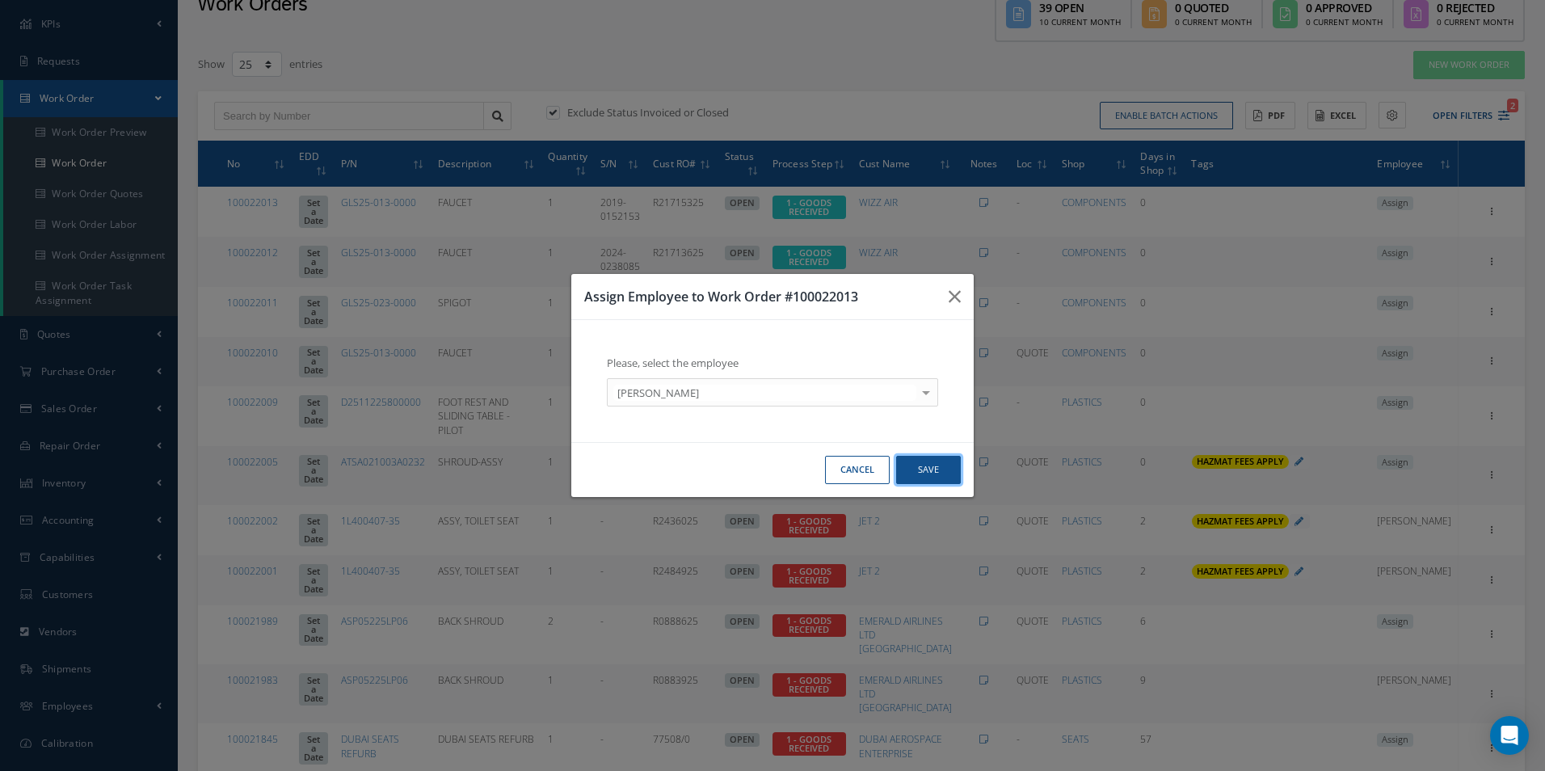
click at [923, 464] on button "Save" at bounding box center [928, 470] width 65 height 28
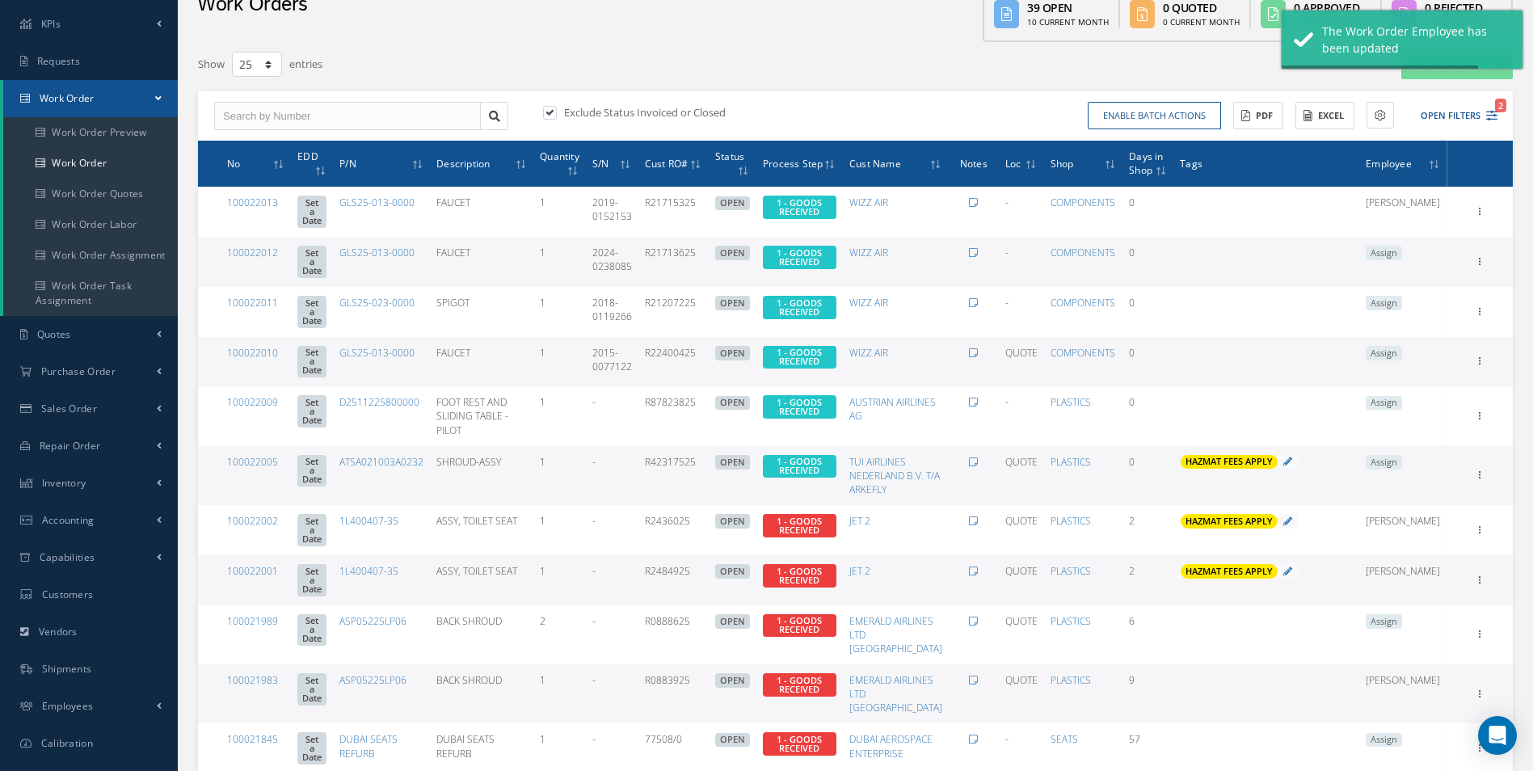
click at [1402, 254] on span "Assign" at bounding box center [1383, 253] width 36 height 15
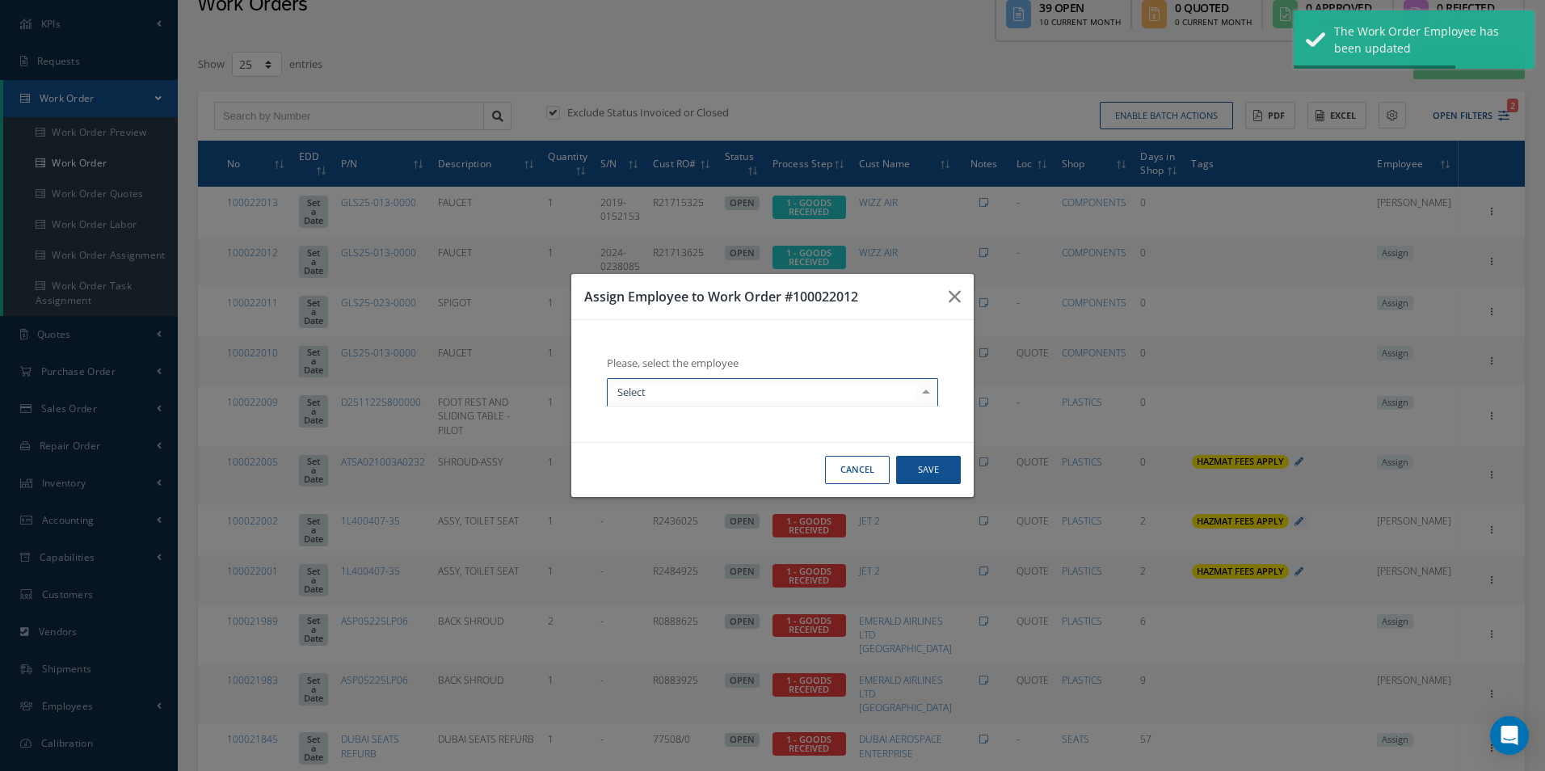
drag, startPoint x: 734, startPoint y: 389, endPoint x: 707, endPoint y: 477, distance: 92.0
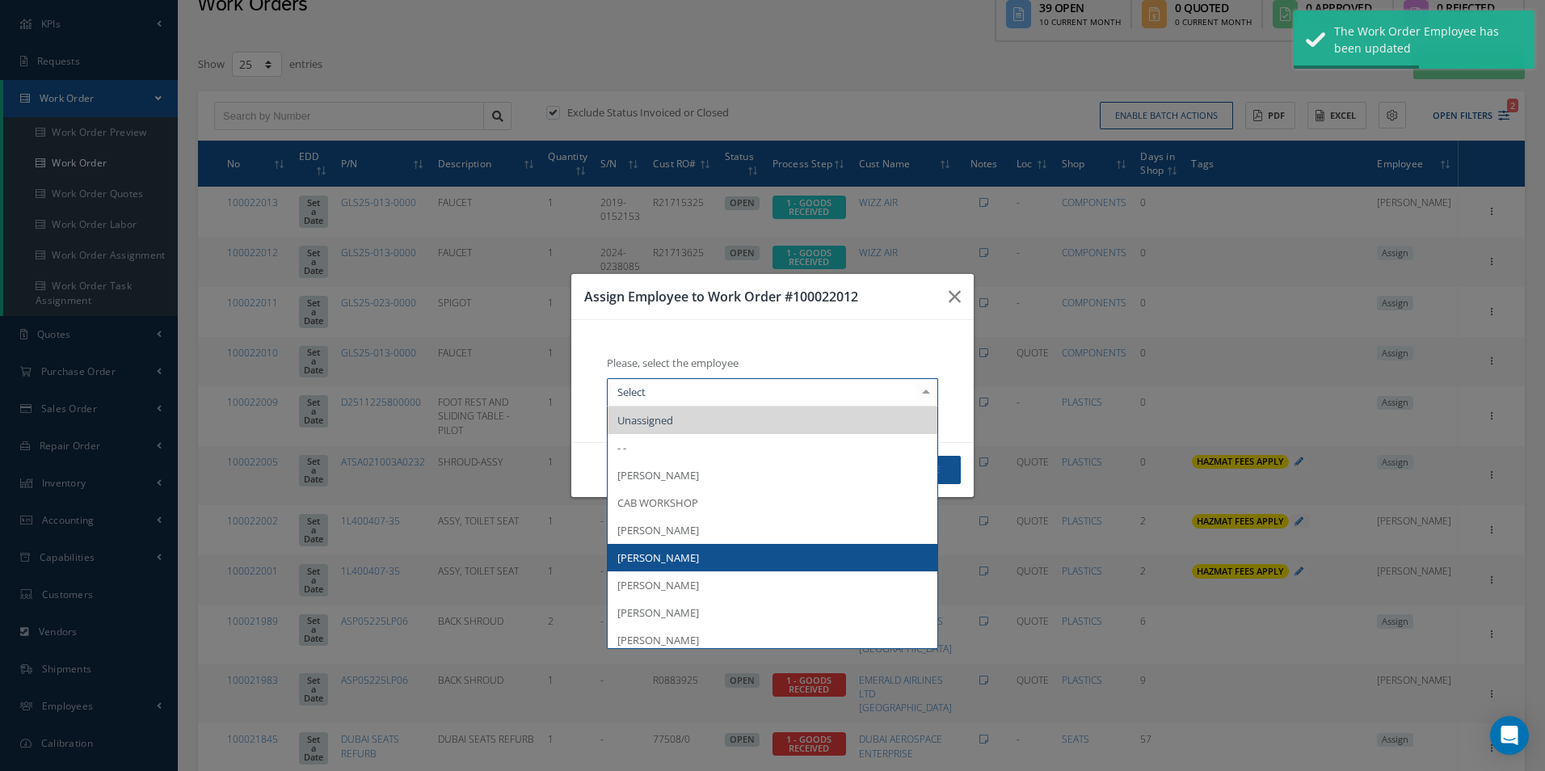
click at [690, 546] on span "[PERSON_NAME]" at bounding box center [773, 557] width 330 height 27
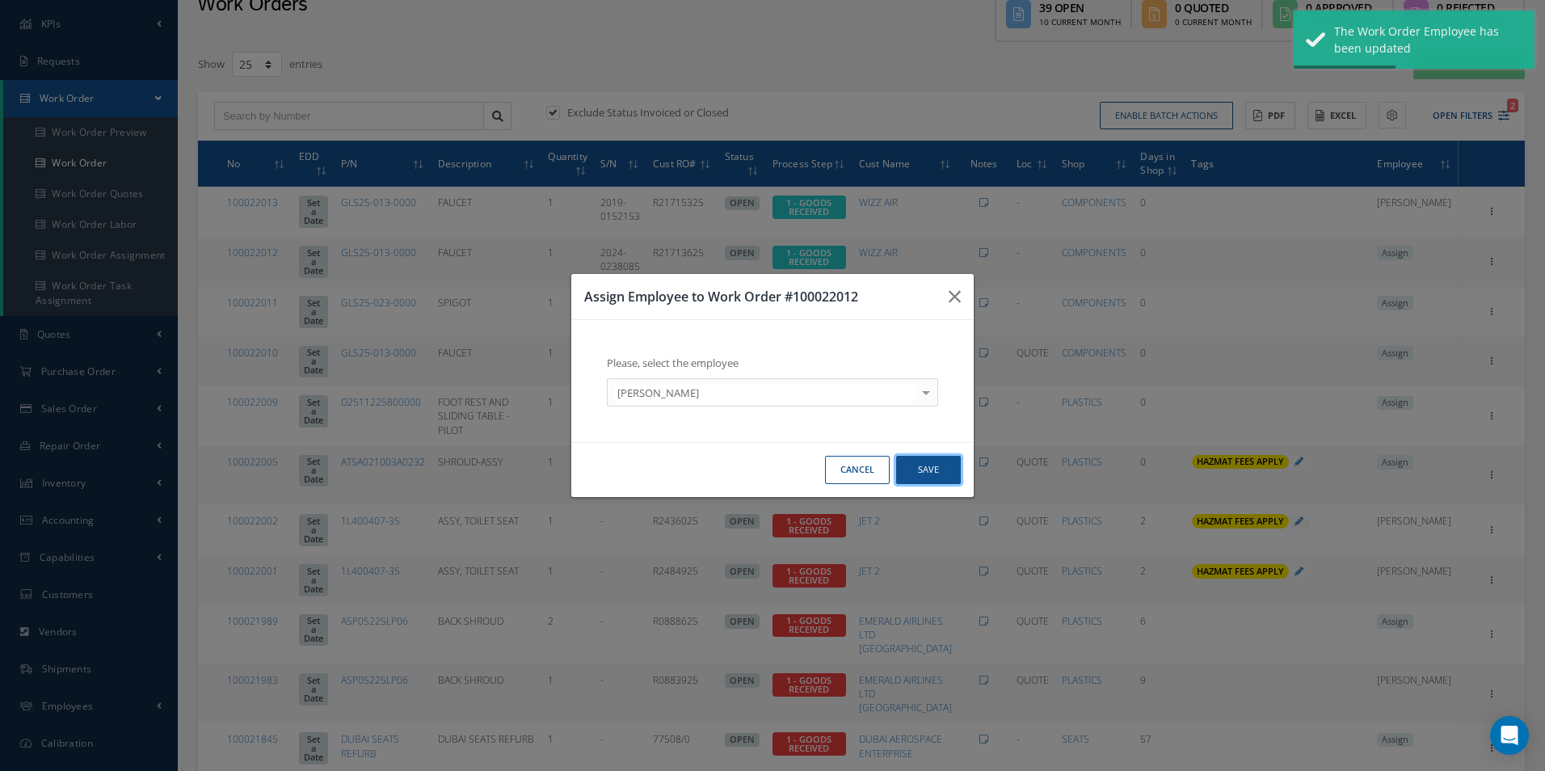
click at [950, 465] on button "Save" at bounding box center [928, 470] width 65 height 28
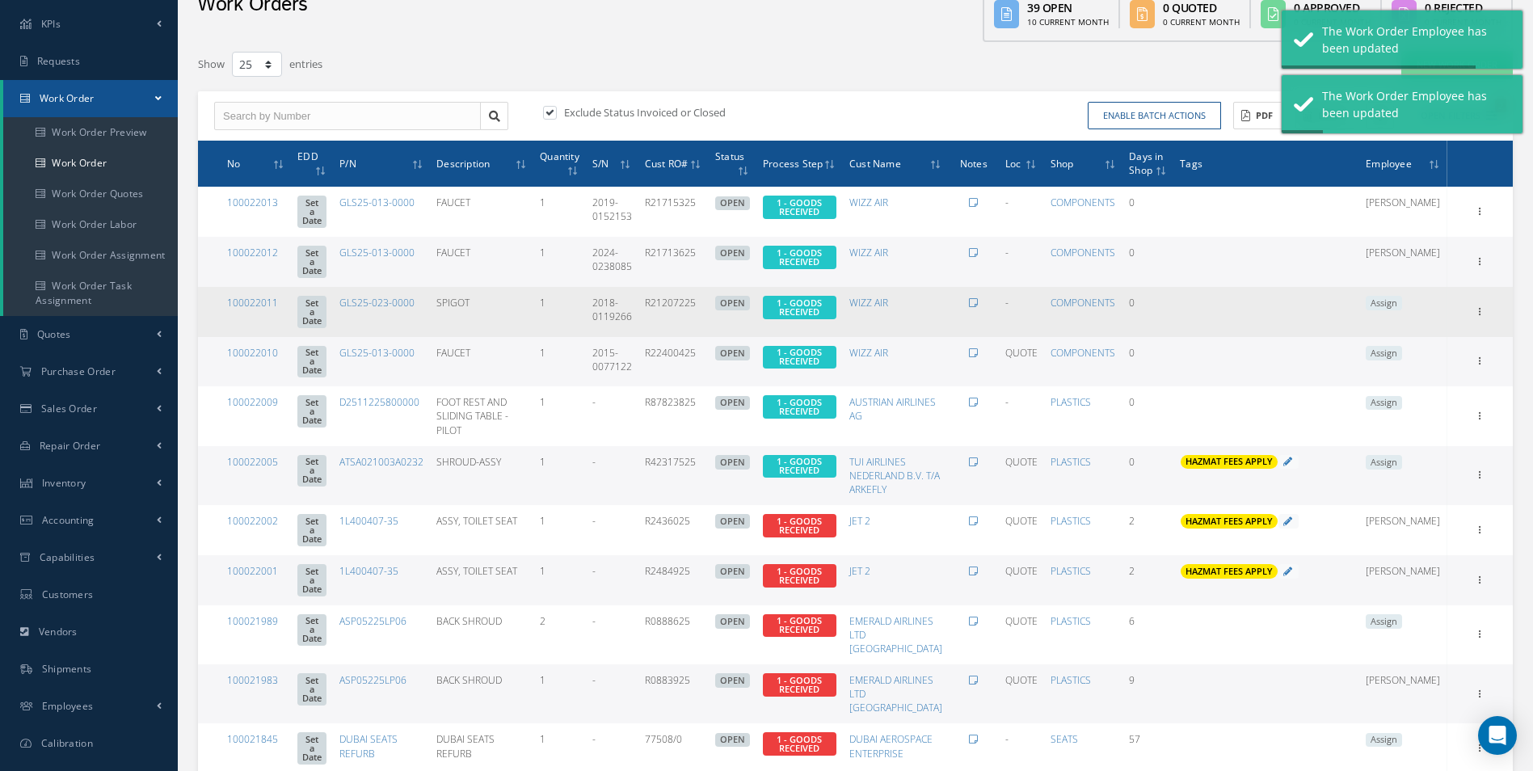
click at [1402, 296] on span "Assign" at bounding box center [1383, 303] width 36 height 15
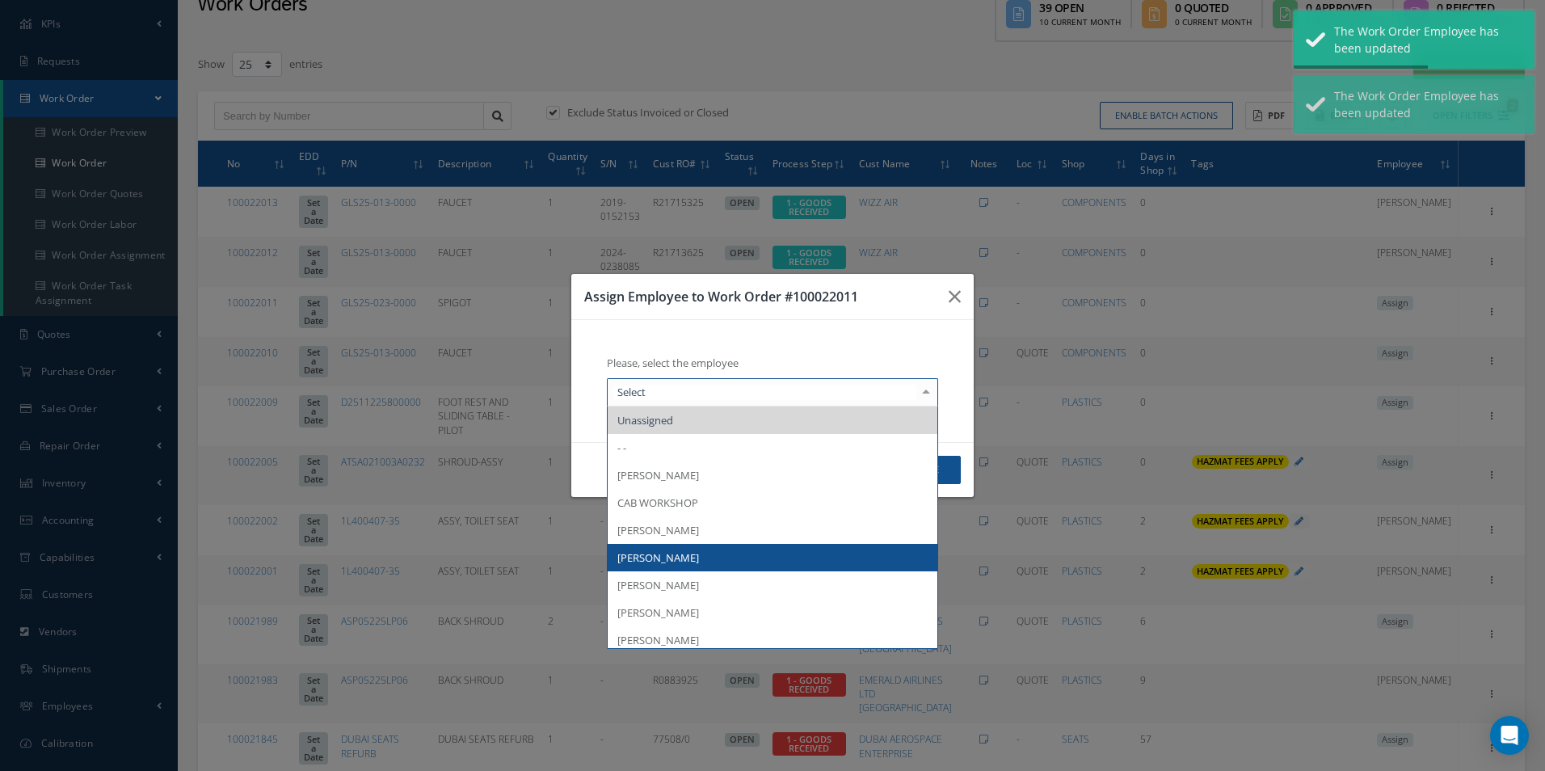
click at [721, 553] on span "[PERSON_NAME]" at bounding box center [773, 557] width 330 height 27
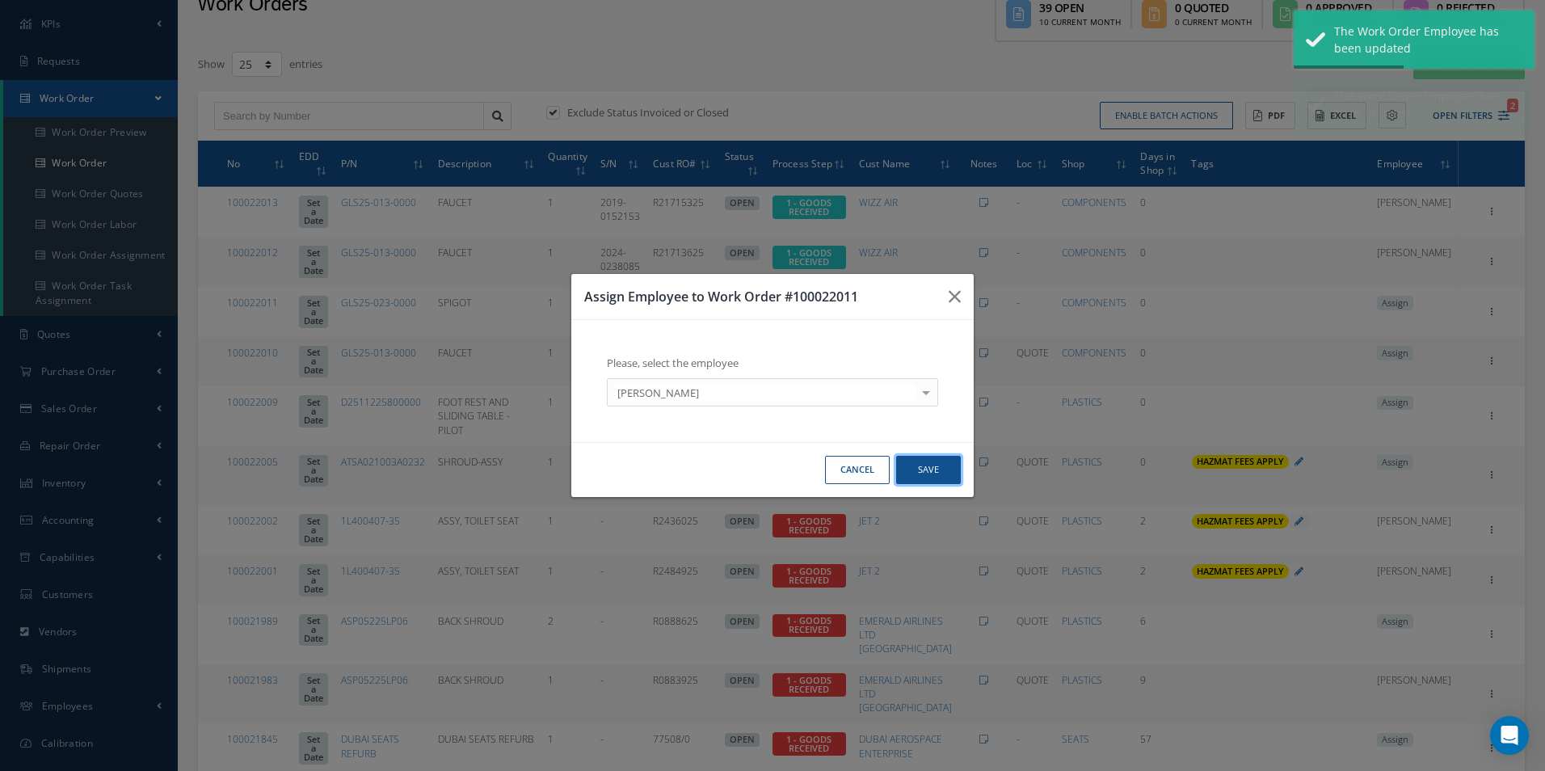
click at [913, 467] on button "Save" at bounding box center [928, 470] width 65 height 28
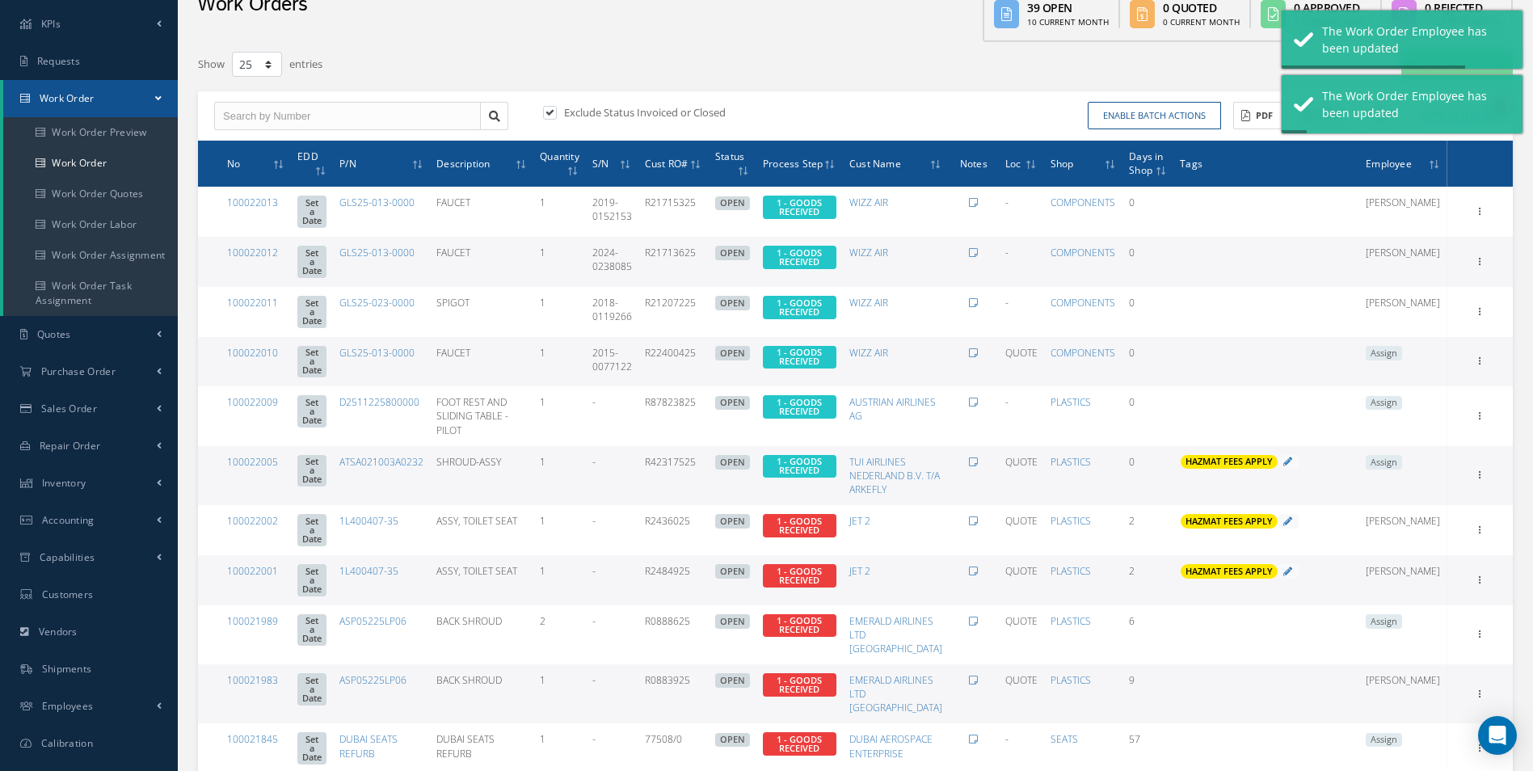
click at [1402, 350] on span "Assign" at bounding box center [1383, 353] width 36 height 15
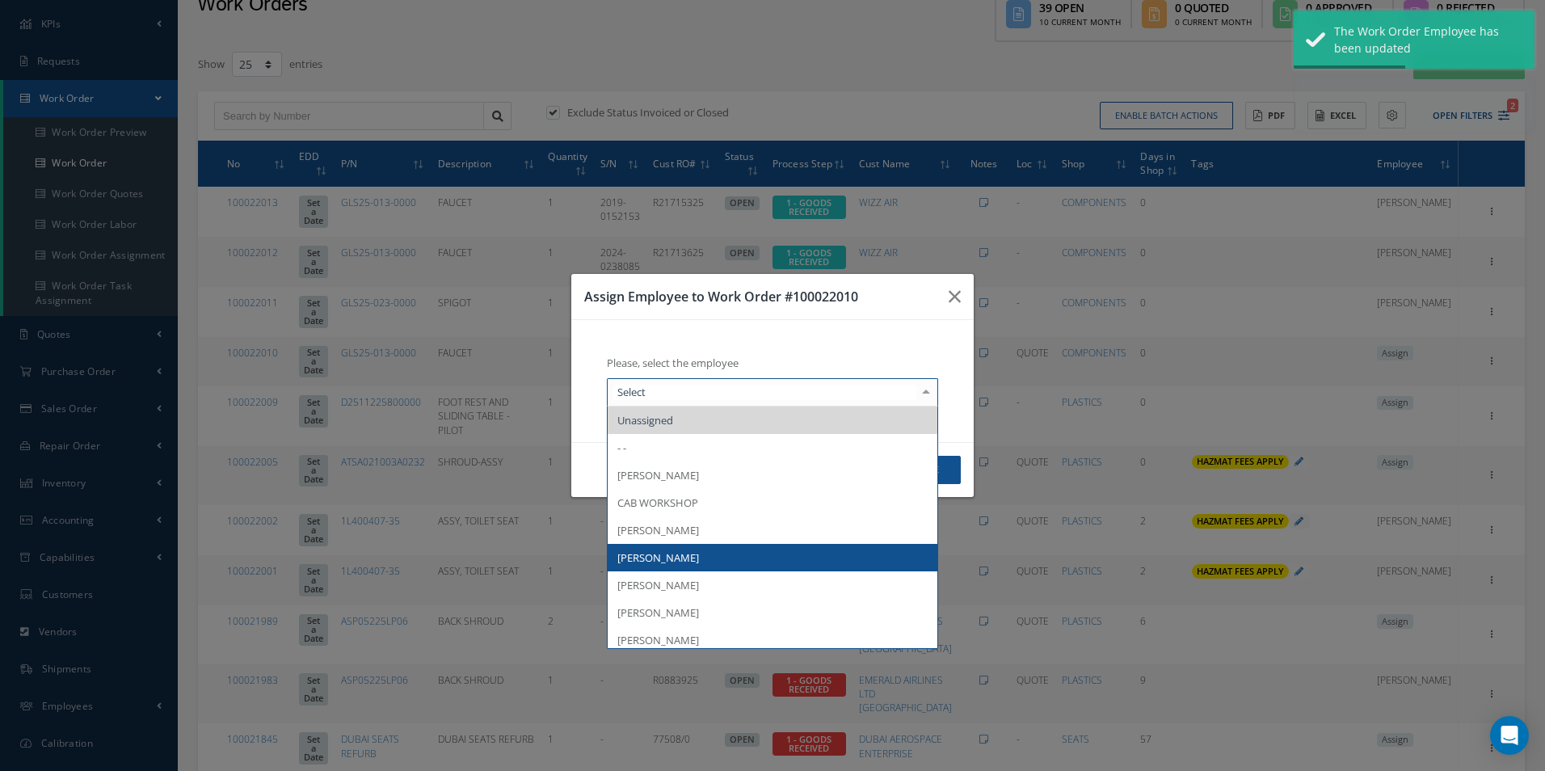
click at [667, 554] on span "[PERSON_NAME]" at bounding box center [658, 557] width 82 height 15
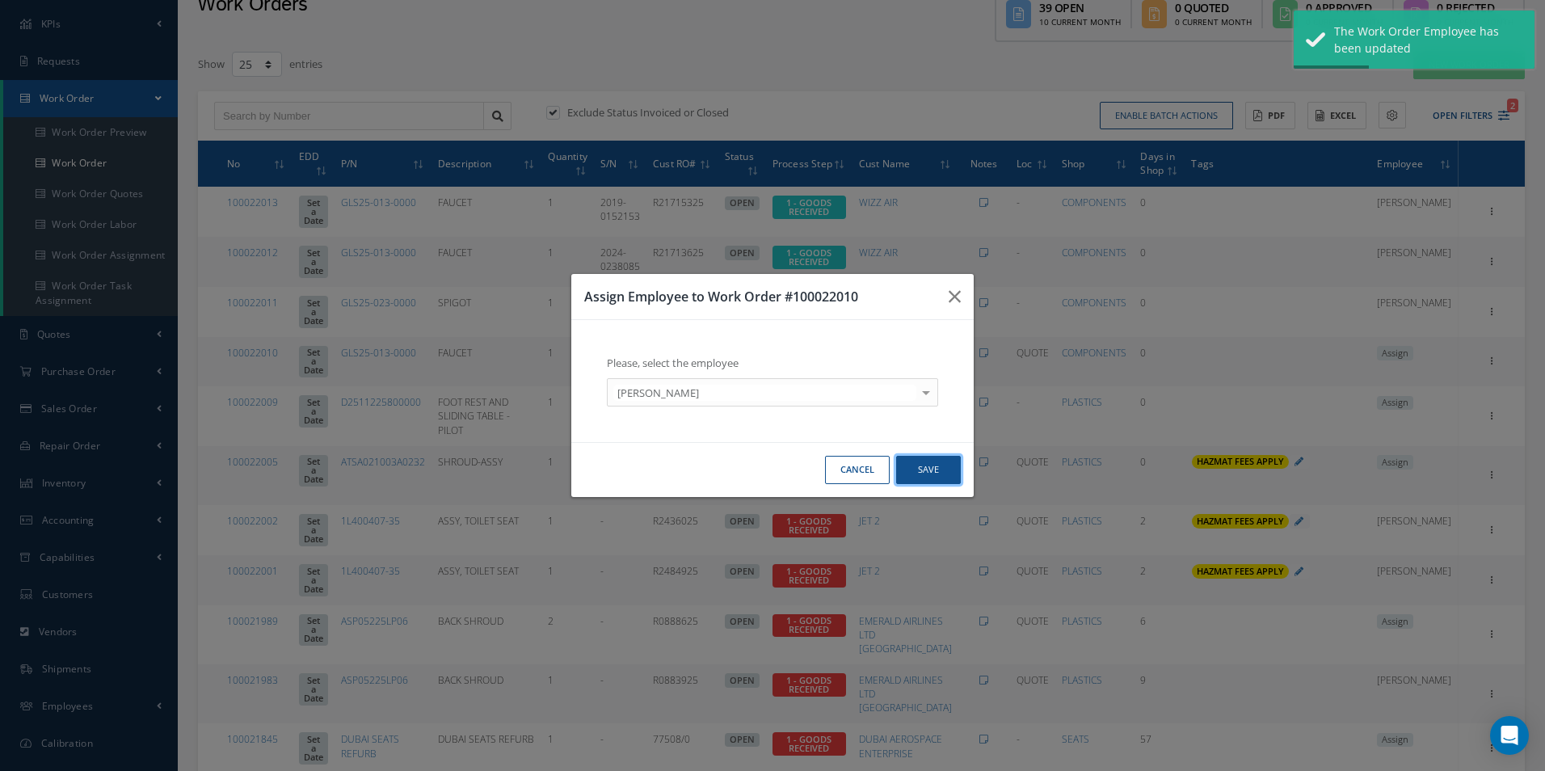
click at [933, 467] on button "Save" at bounding box center [928, 470] width 65 height 28
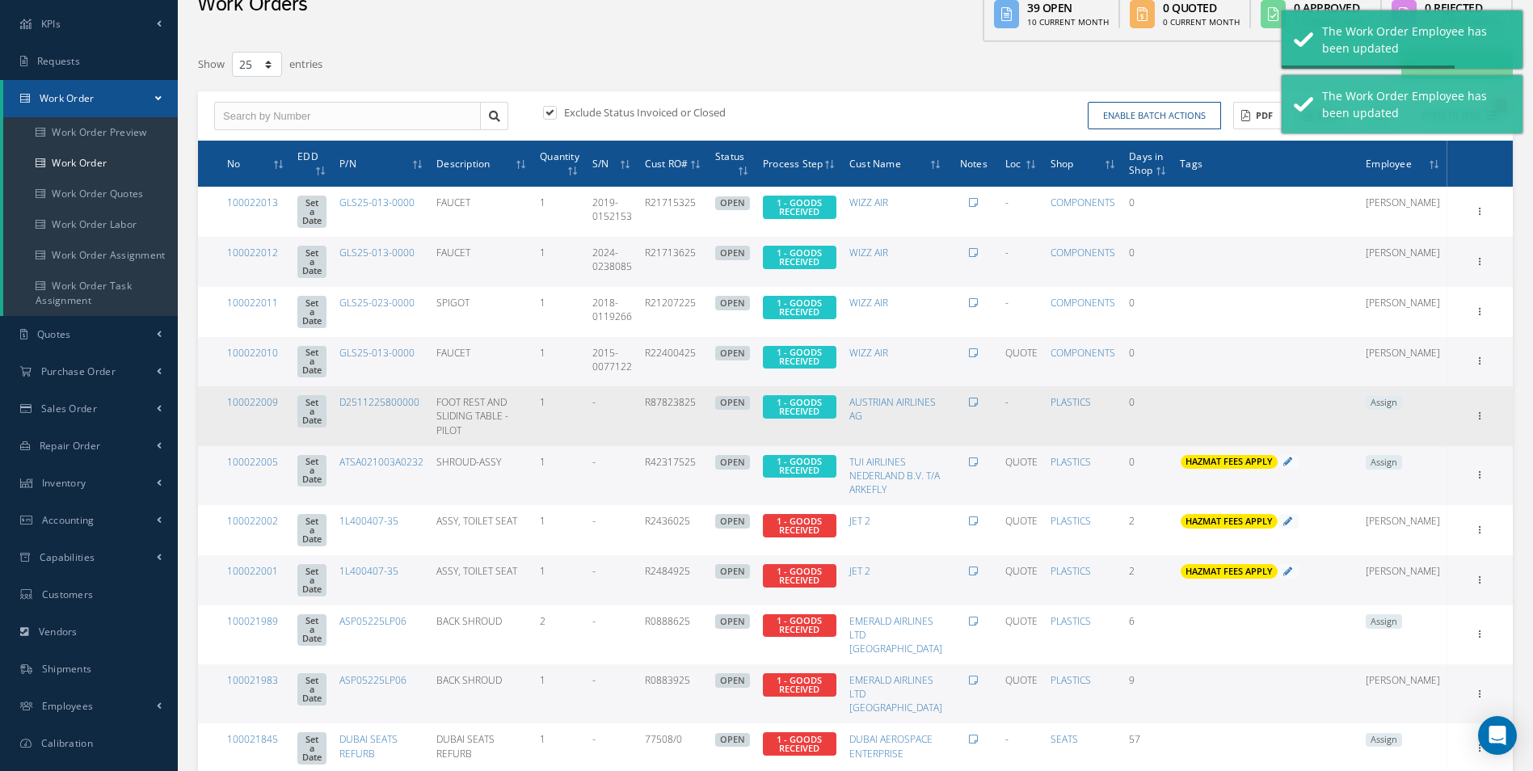
click at [1402, 404] on span "Assign" at bounding box center [1383, 403] width 36 height 15
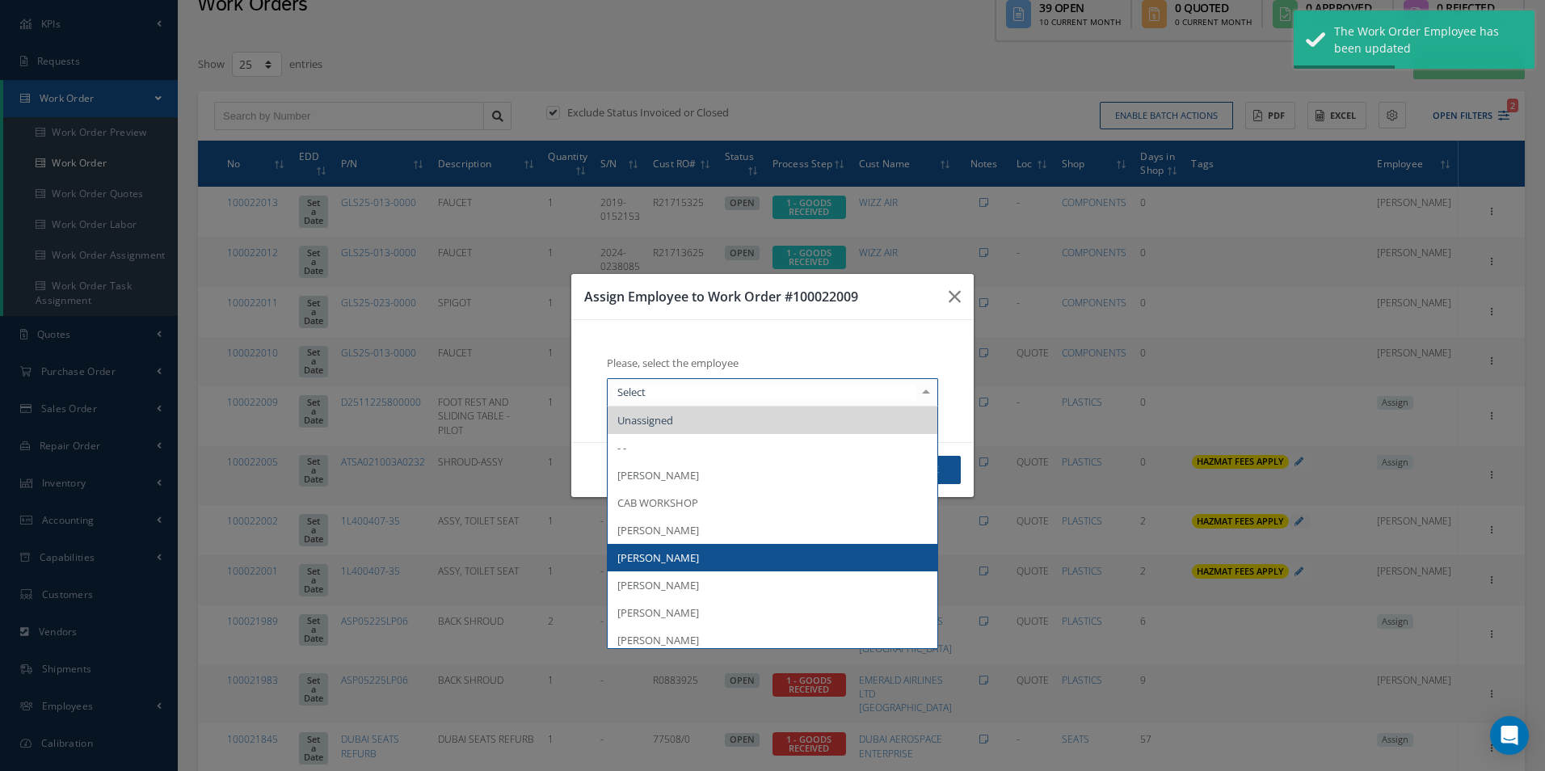
click at [683, 554] on span "[PERSON_NAME]" at bounding box center [658, 557] width 82 height 15
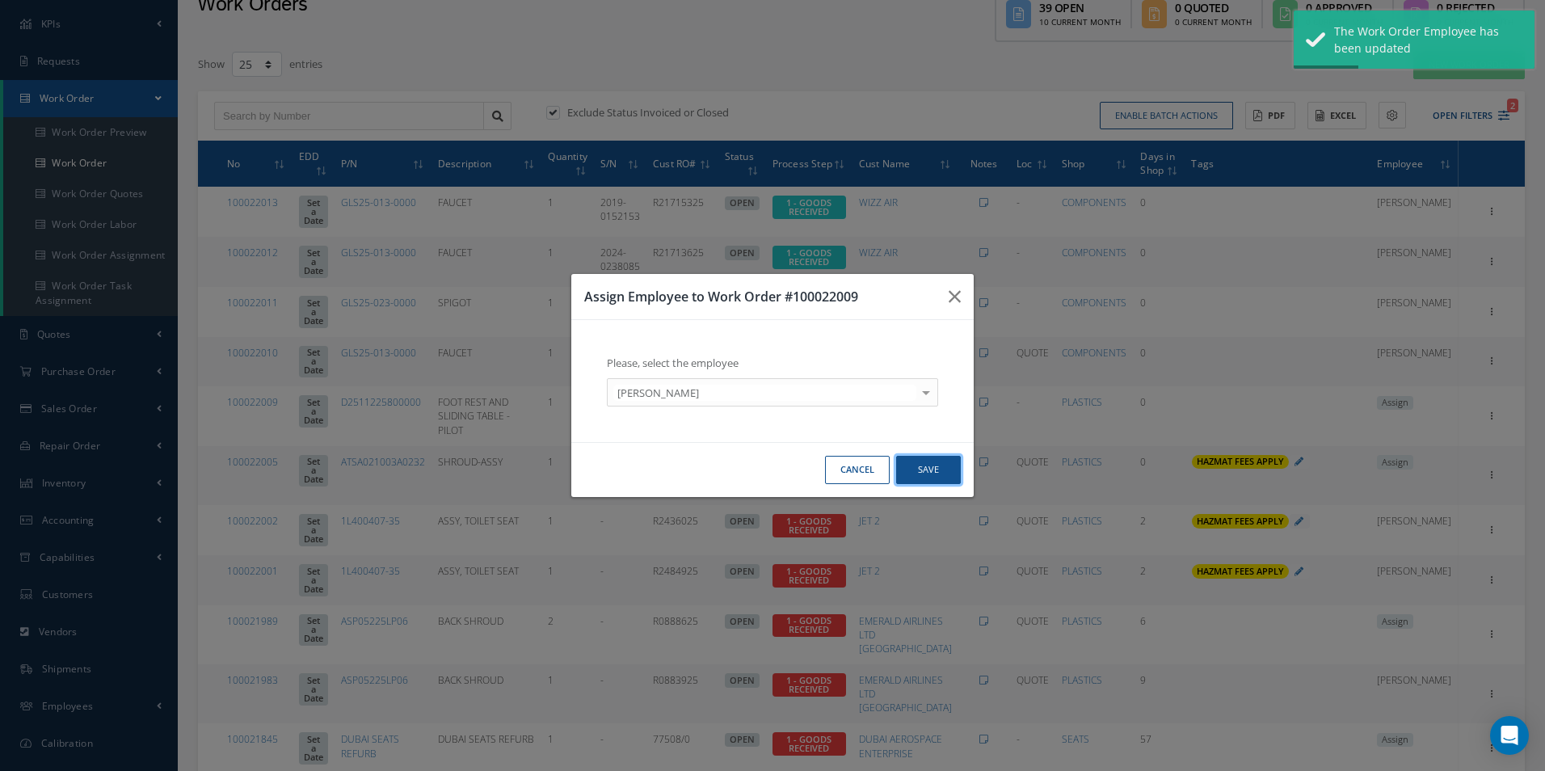
click at [944, 475] on button "Save" at bounding box center [928, 470] width 65 height 28
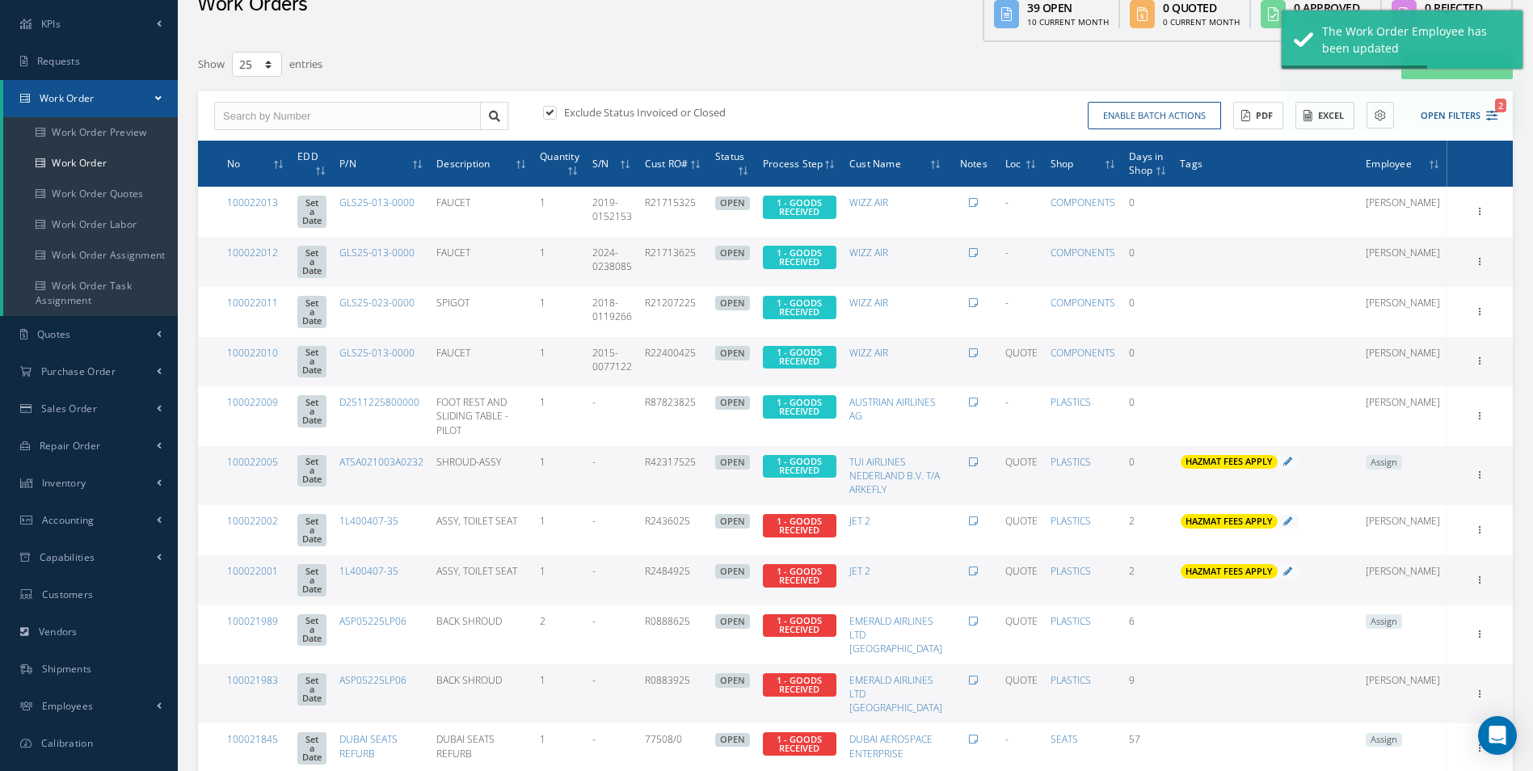
click at [1402, 456] on span "Assign" at bounding box center [1383, 462] width 36 height 15
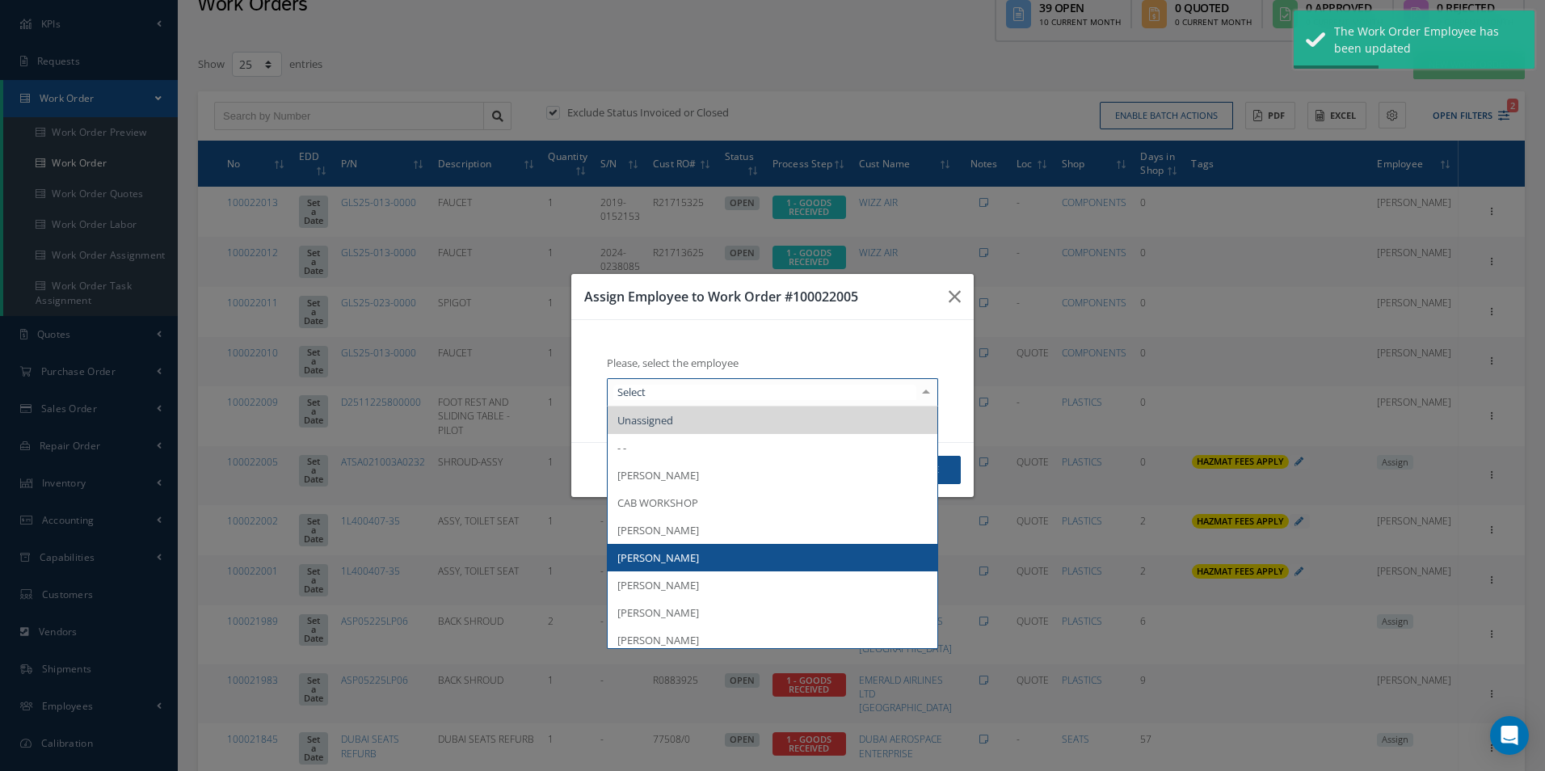
click at [692, 560] on span "[PERSON_NAME]" at bounding box center [658, 557] width 82 height 15
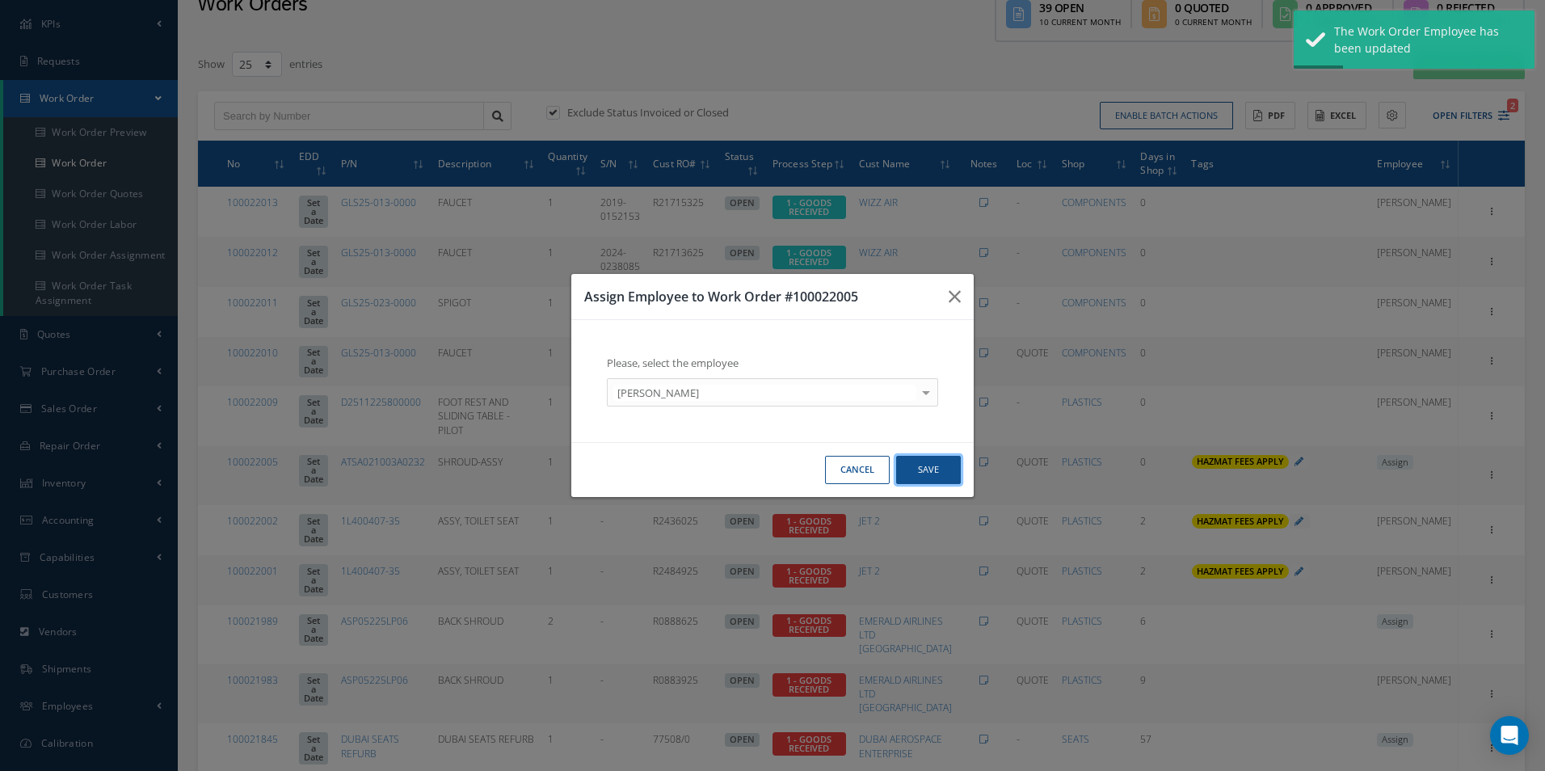
click at [920, 461] on button "Save" at bounding box center [928, 470] width 65 height 28
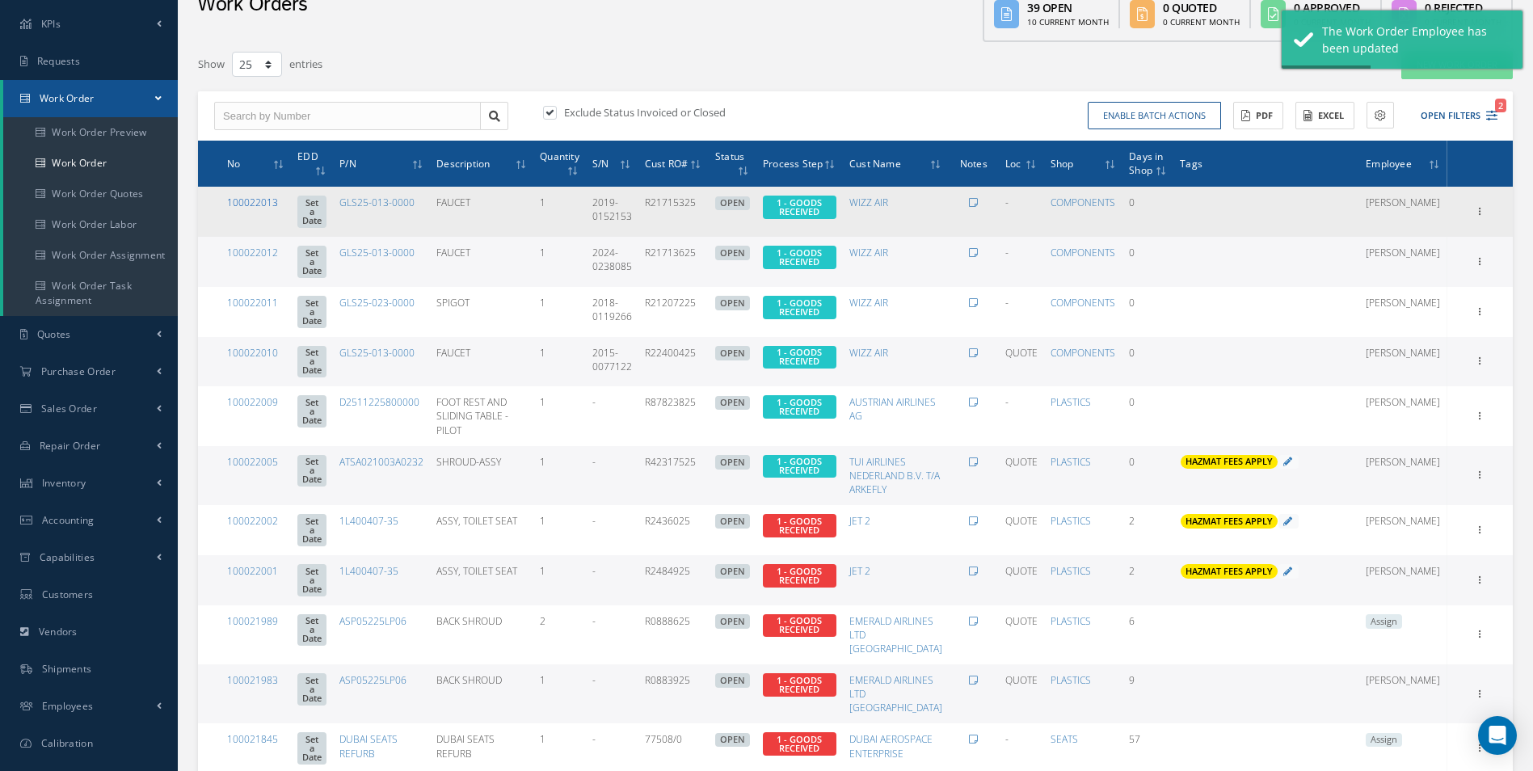
click at [253, 196] on link "100022013" at bounding box center [252, 203] width 51 height 14
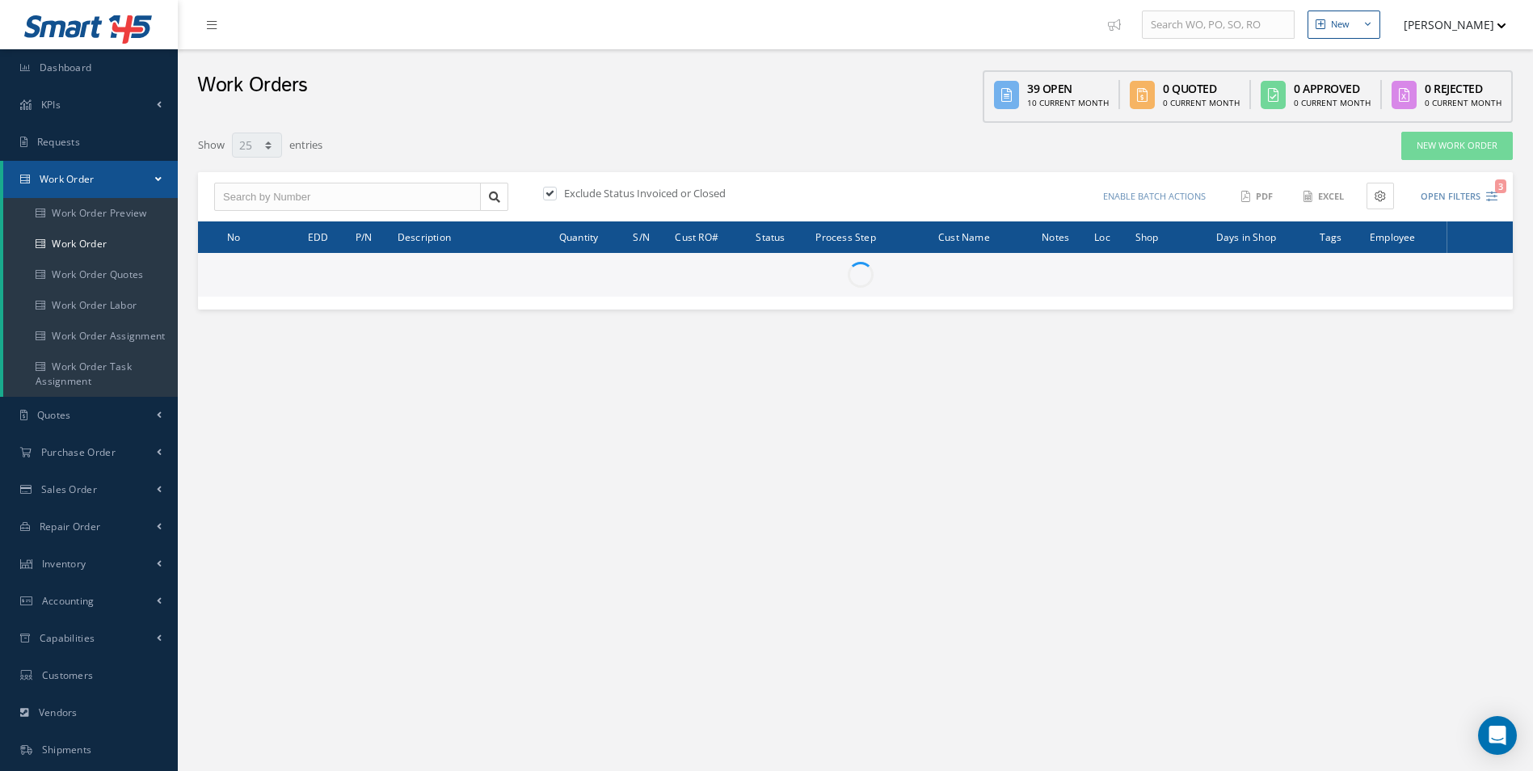
select select "25"
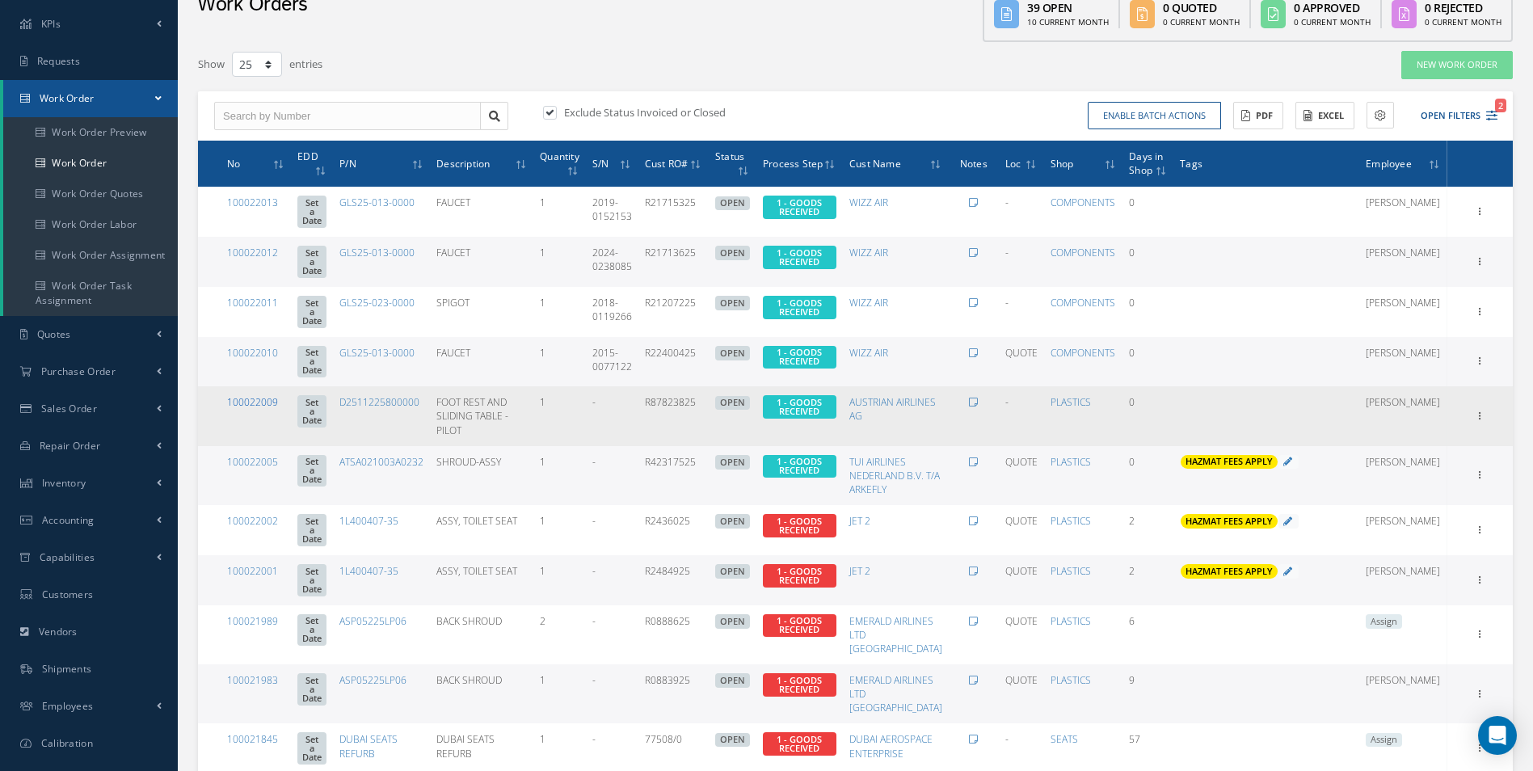
click at [257, 402] on link "100022009" at bounding box center [252, 402] width 51 height 14
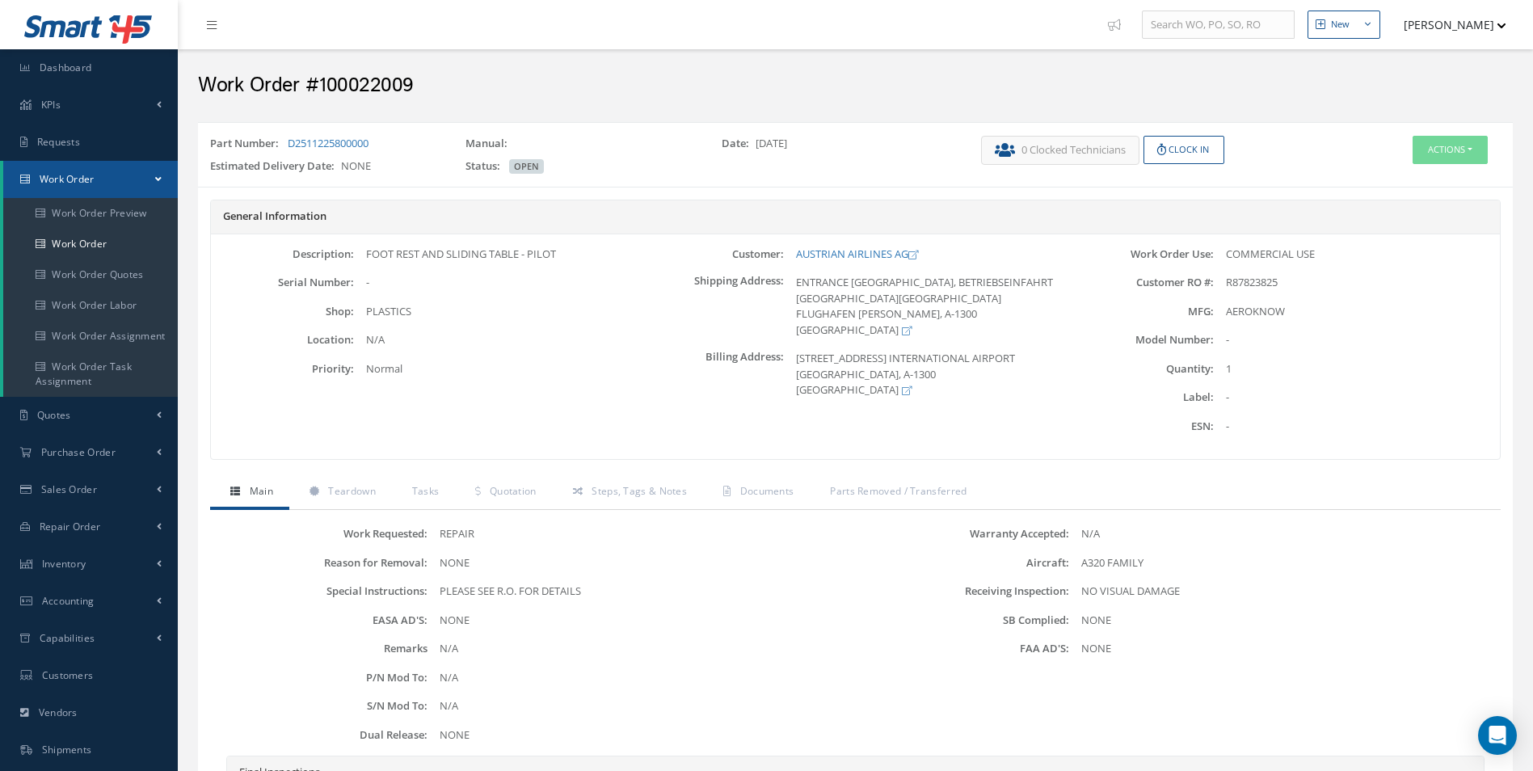
click at [1451, 134] on div "Part Number: D2511225800000 Manual: Date: [DATE] Estimated Delivery Date: NONE …" at bounding box center [855, 154] width 1314 height 51
click at [1453, 153] on button "Actions" at bounding box center [1449, 150] width 75 height 28
click at [1398, 183] on link "Edit" at bounding box center [1425, 181] width 129 height 22
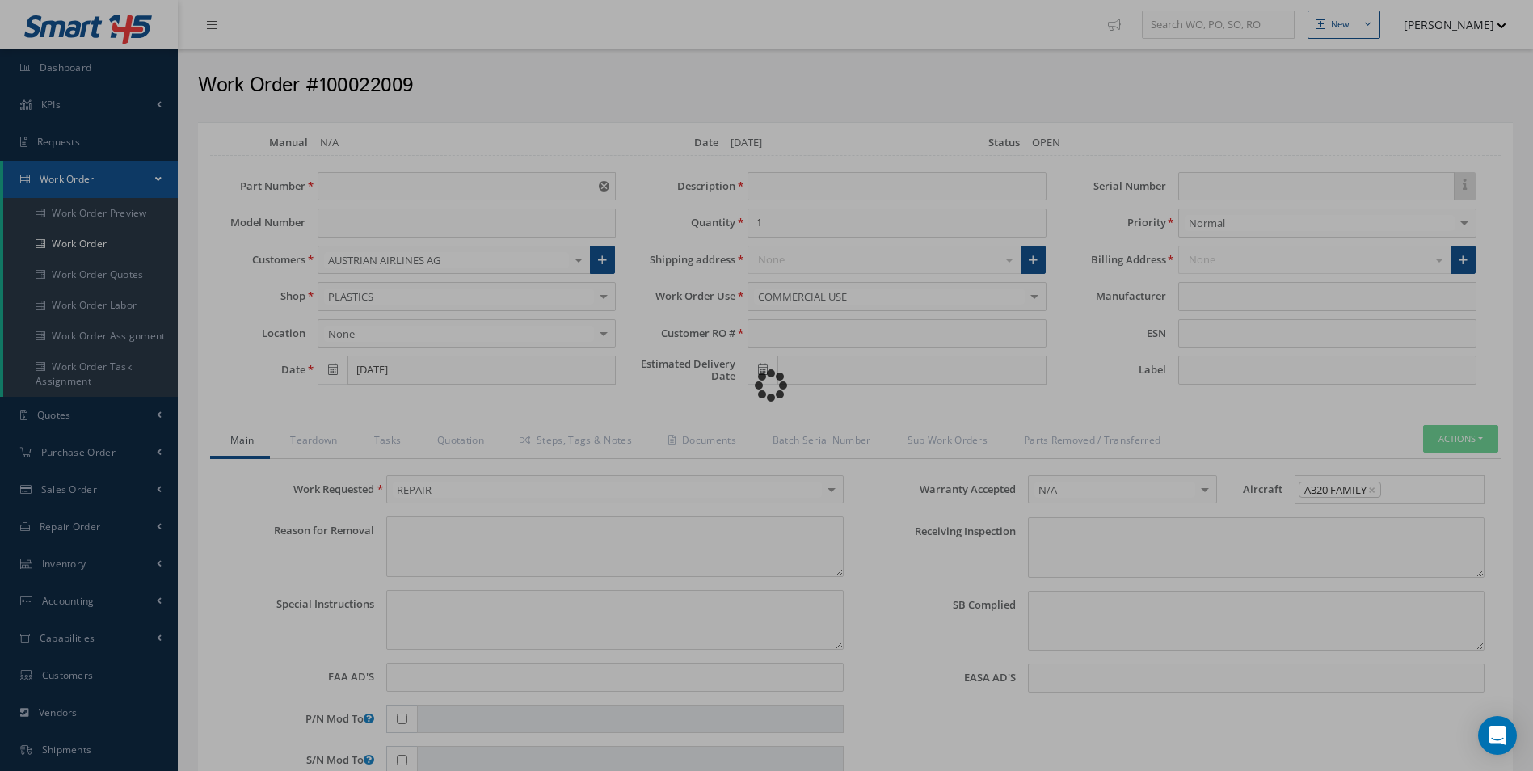
type input "D2511225800000"
type input "FOOT REST AND SLIDING TABLE - PILOT"
type input "R87823825"
type textarea "NONE"
type textarea "PLEASE SEE R.O. FOR DETAILS"
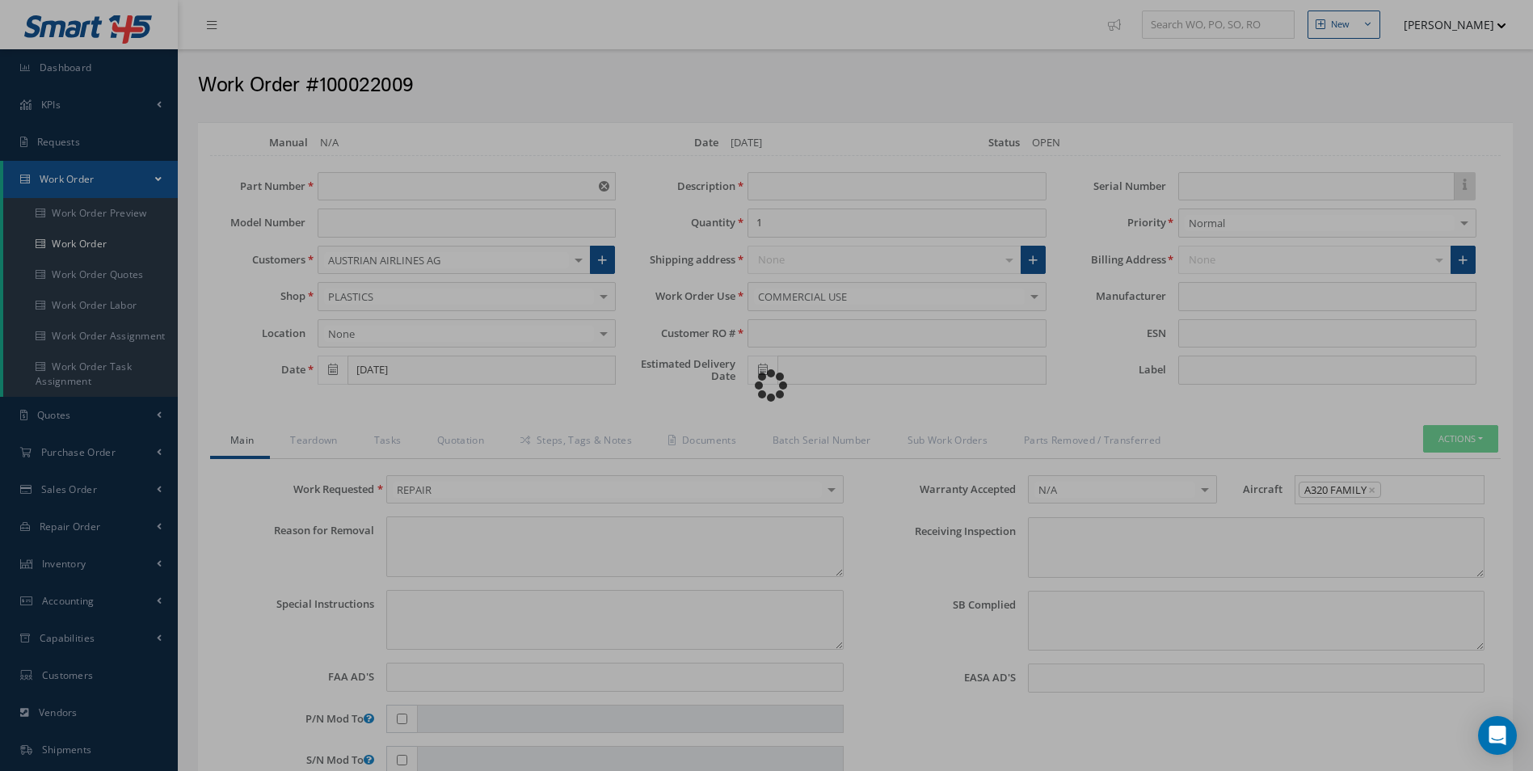
type input "NONE"
type textarea "NO VISUAL DAMAGE"
type textarea "NONE"
type input "NONE"
type input "AEROKNOW"
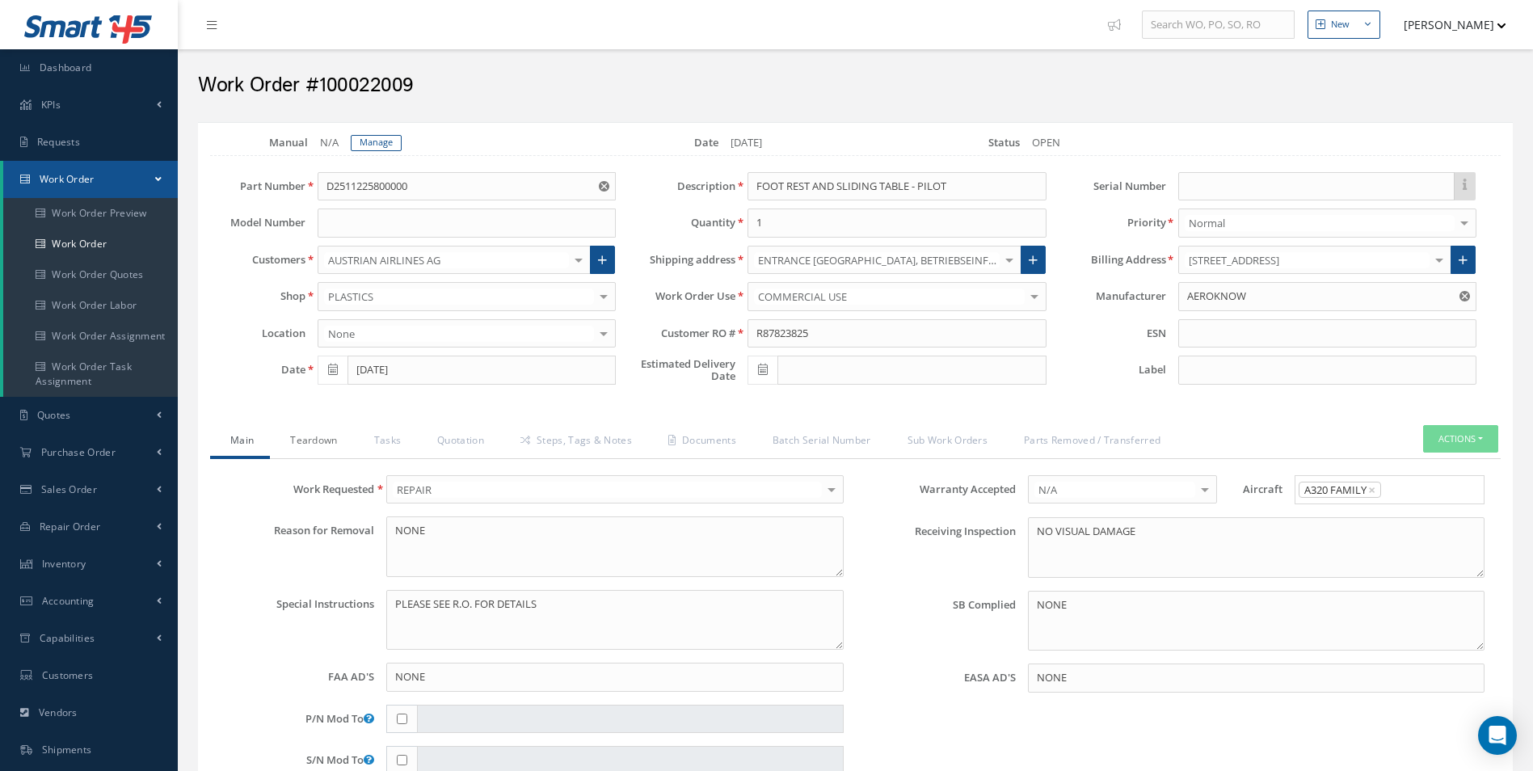
click at [291, 444] on link "Teardown" at bounding box center [311, 442] width 83 height 34
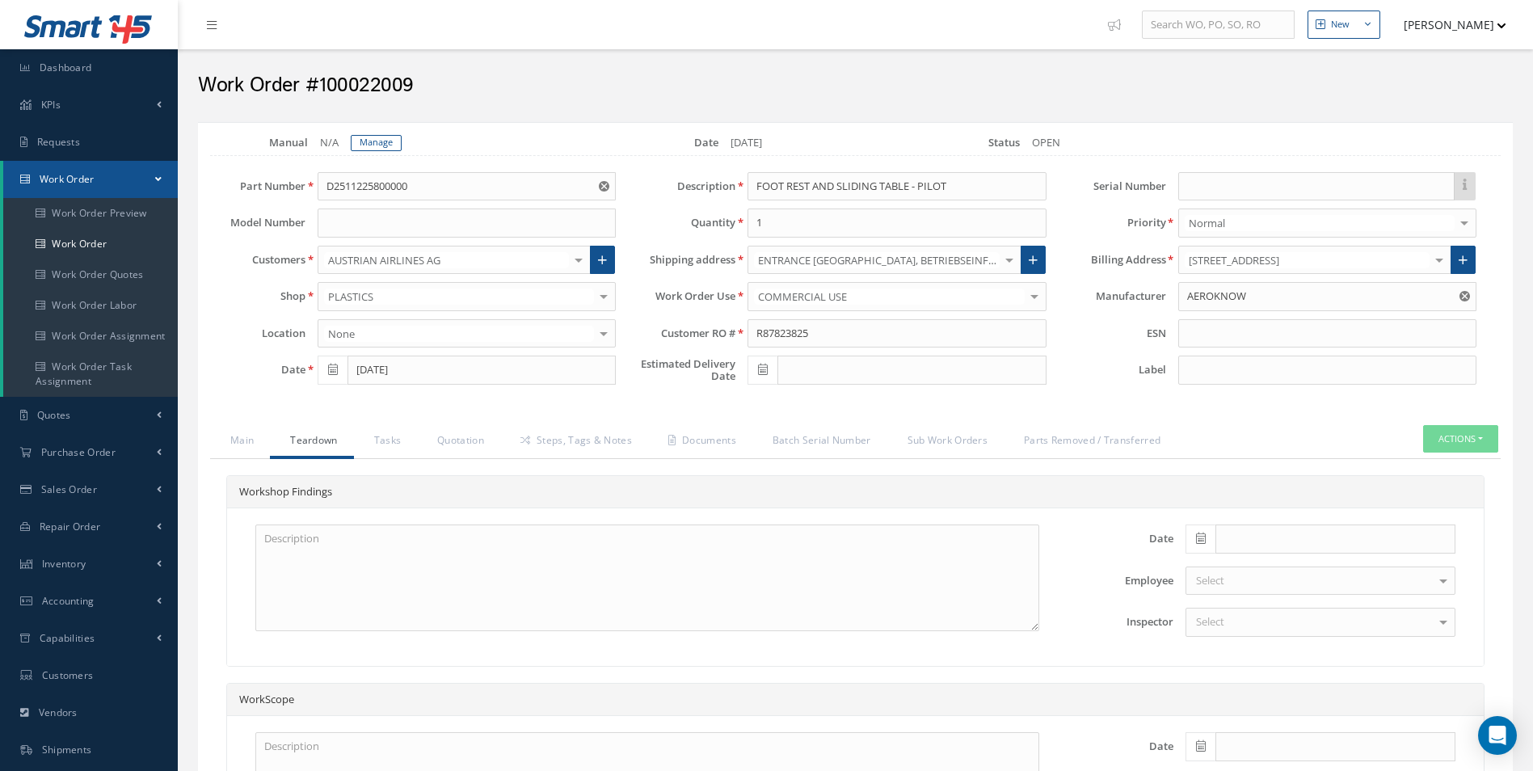
click at [1195, 534] on span at bounding box center [1200, 538] width 30 height 29
drag, startPoint x: 1290, startPoint y: 510, endPoint x: 1286, endPoint y: 581, distance: 71.2
click at [1290, 511] on th "Today" at bounding box center [1270, 514] width 170 height 24
type input "[DATE]"
click at [1280, 625] on div "Select" at bounding box center [1320, 622] width 270 height 29
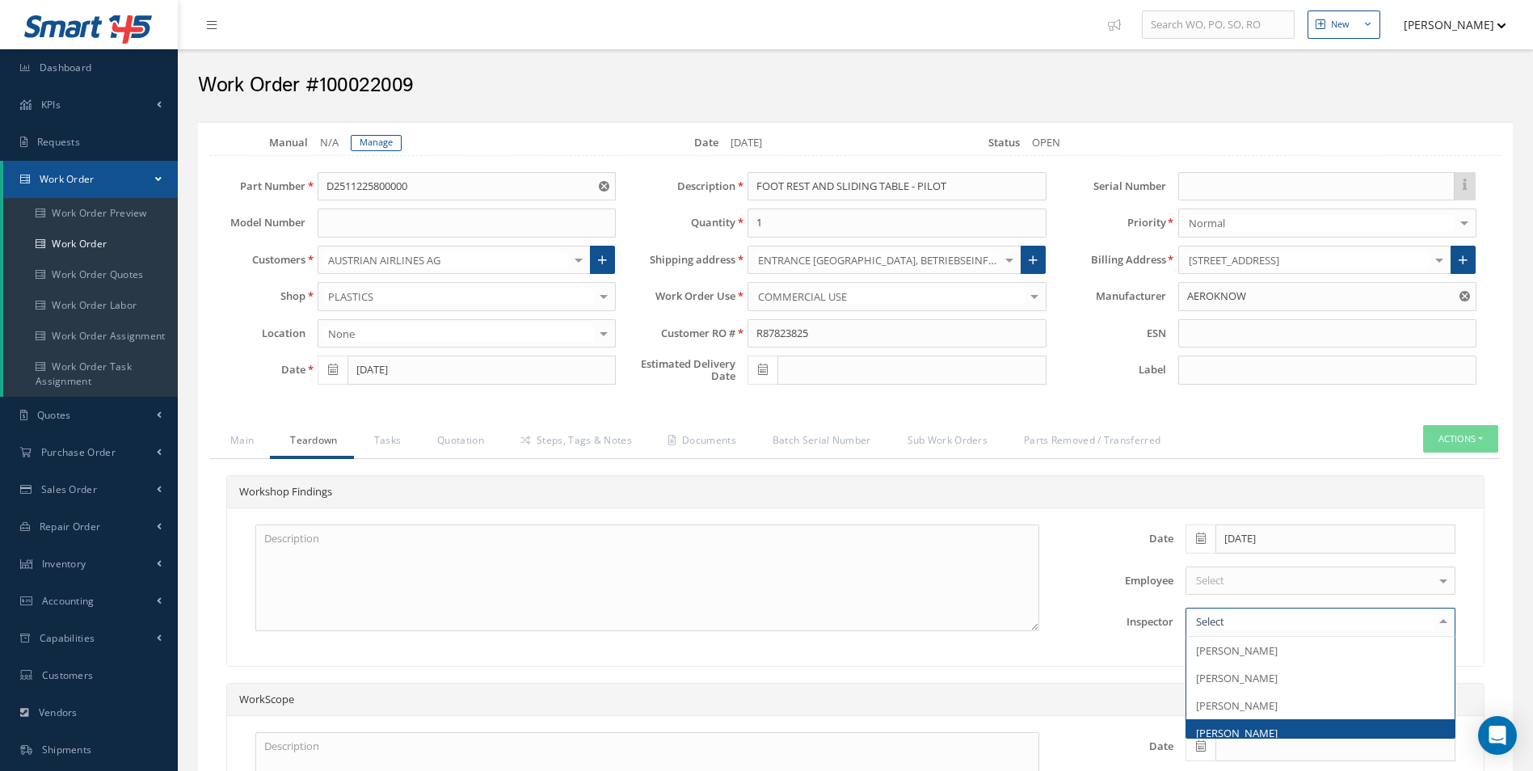
click at [1260, 722] on span "[PERSON_NAME]" at bounding box center [1320, 732] width 268 height 27
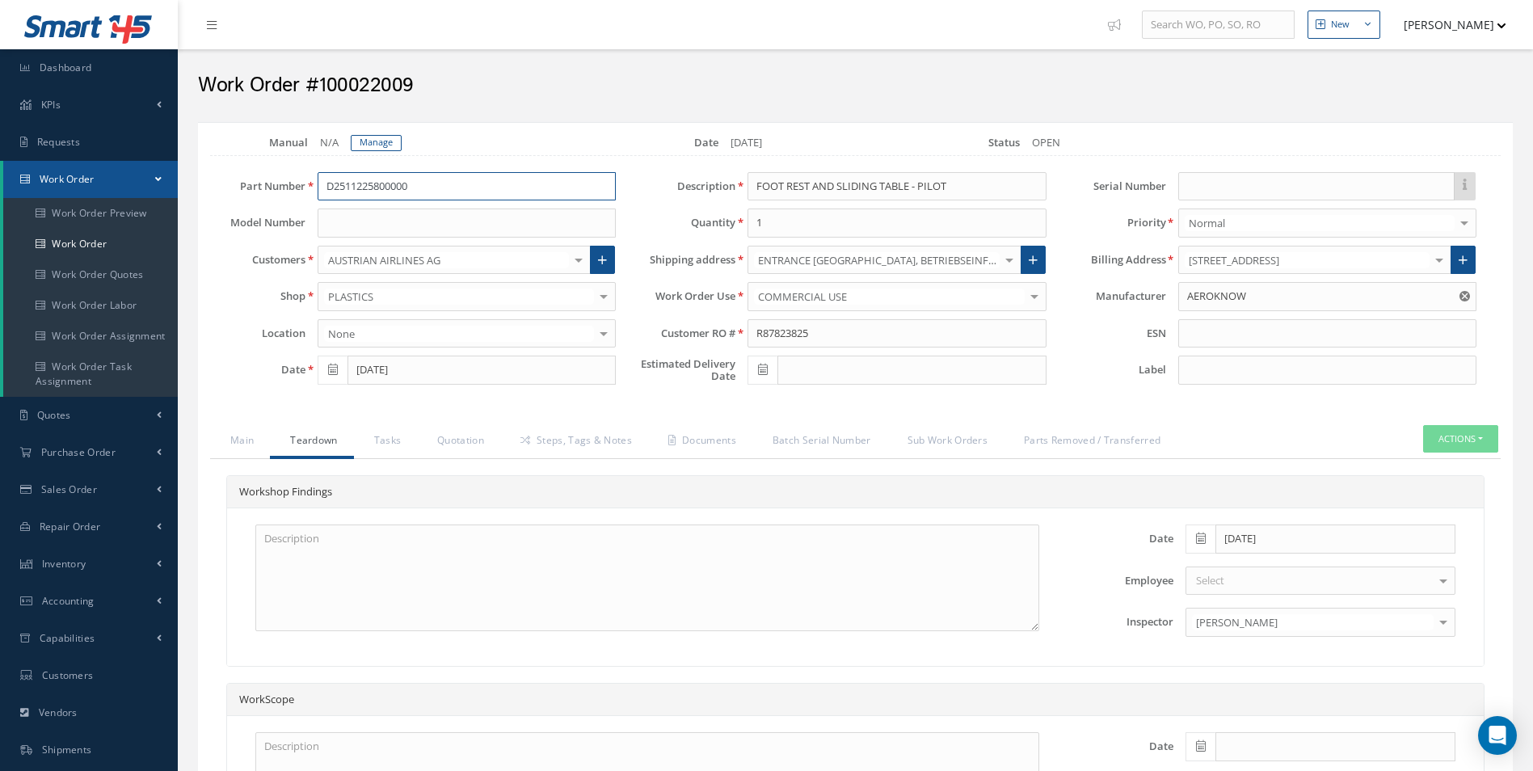
drag, startPoint x: 419, startPoint y: 183, endPoint x: 131, endPoint y: 175, distance: 287.7
click at [133, 175] on div "Smart 145 Dashboard KPIs Work Order Accounting Requests Work Order Work Order P…" at bounding box center [766, 510] width 1533 height 1020
click at [357, 136] on link "Manage" at bounding box center [376, 143] width 51 height 16
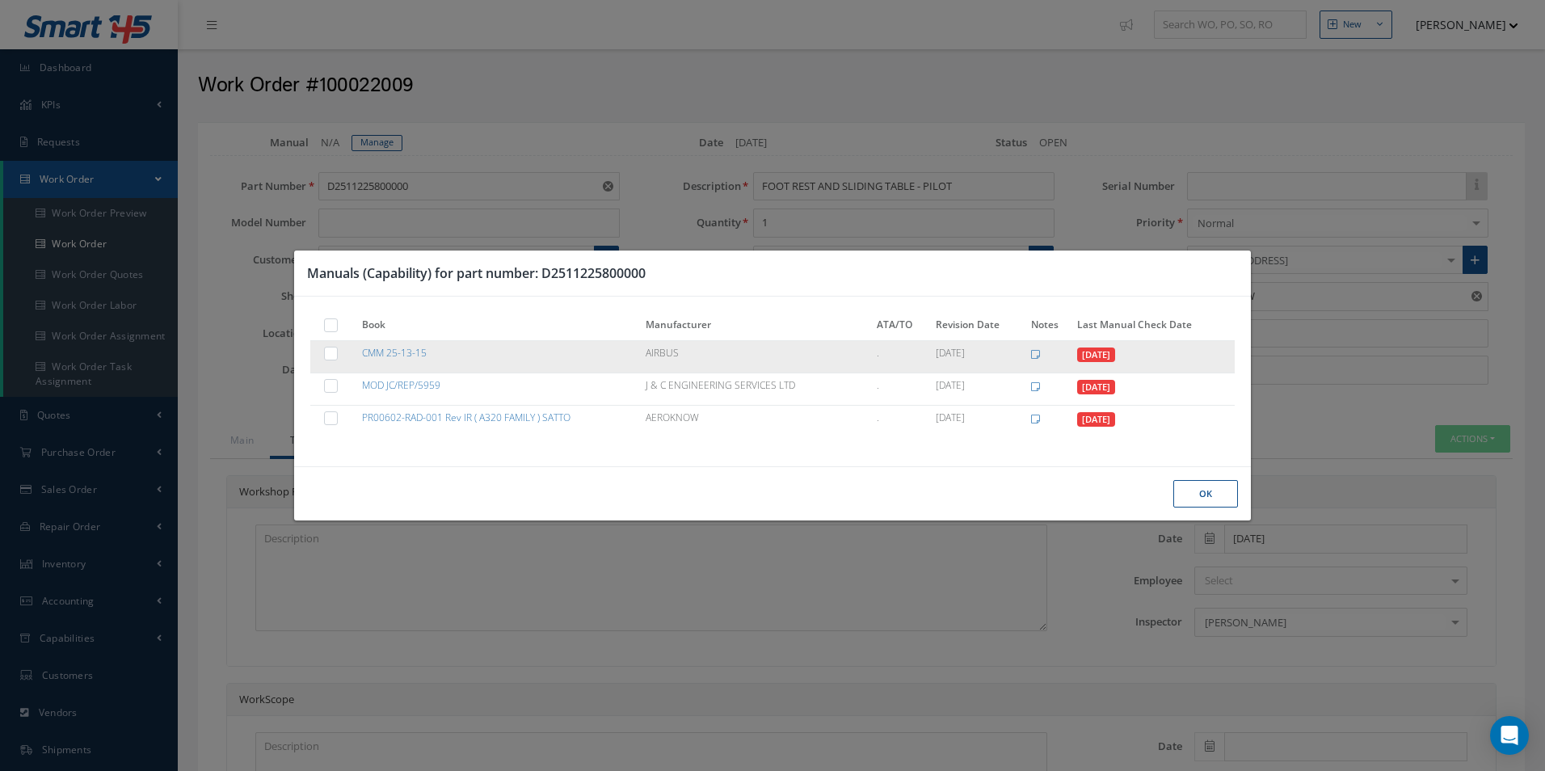
click at [337, 355] on label at bounding box center [339, 353] width 4 height 14
click at [334, 355] on input "checkbox" at bounding box center [331, 355] width 11 height 11
checkbox input "true"
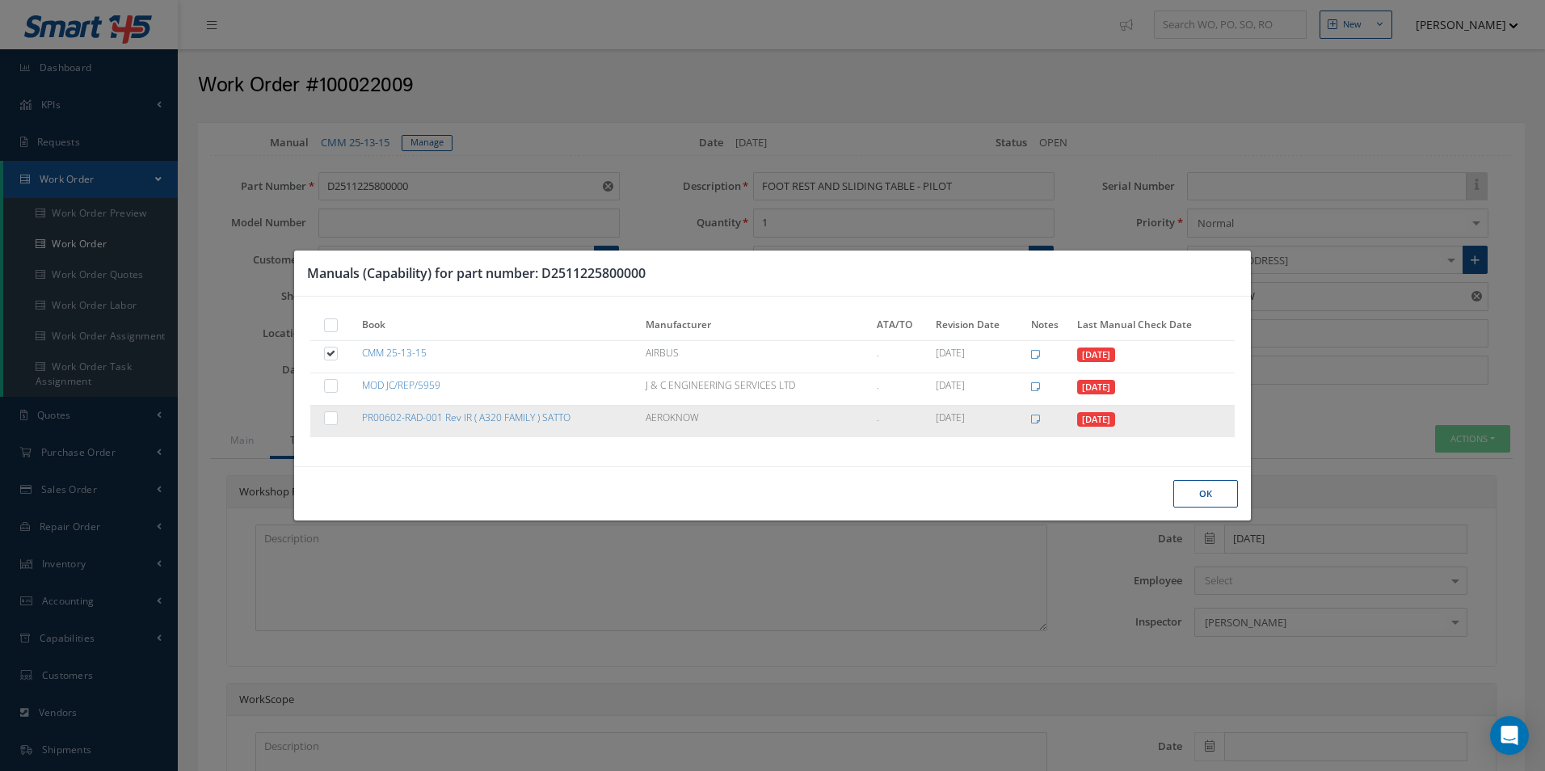
click at [337, 419] on label at bounding box center [339, 417] width 4 height 14
click at [334, 419] on input "checkbox" at bounding box center [331, 419] width 11 height 11
checkbox input "true"
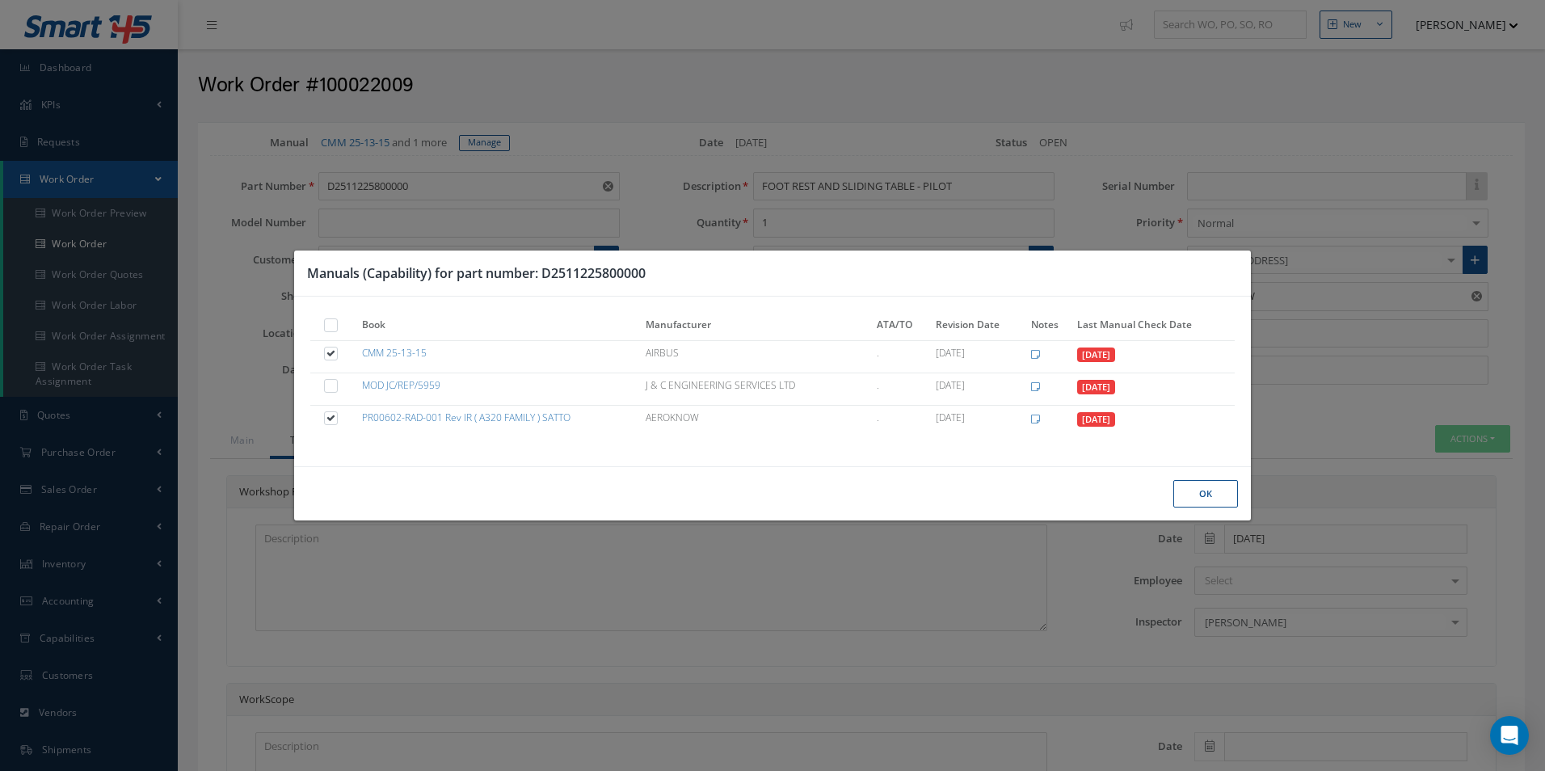
click at [1188, 486] on button "Ok" at bounding box center [1205, 494] width 65 height 28
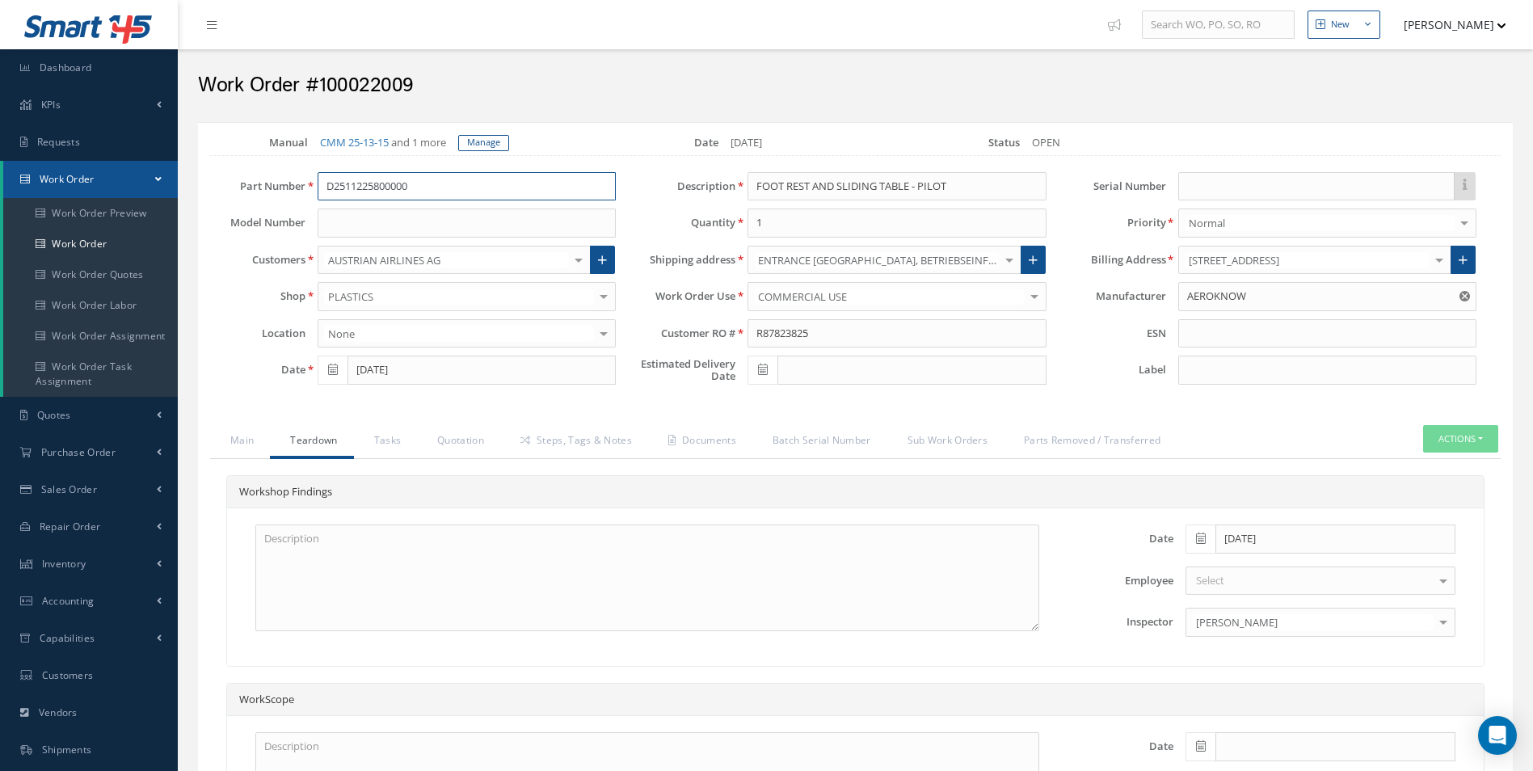
drag, startPoint x: 440, startPoint y: 193, endPoint x: 228, endPoint y: 187, distance: 211.8
click at [233, 184] on div "Part Number D2511225800000 D2511225800000" at bounding box center [413, 186] width 430 height 29
click at [442, 560] on textarea at bounding box center [647, 577] width 784 height 107
paste textarea "TRAY TABLE CRACKED AT HINGE POSITION (SATTO REPAIR) X2 TRAY TABLE DISK-LOCATING…"
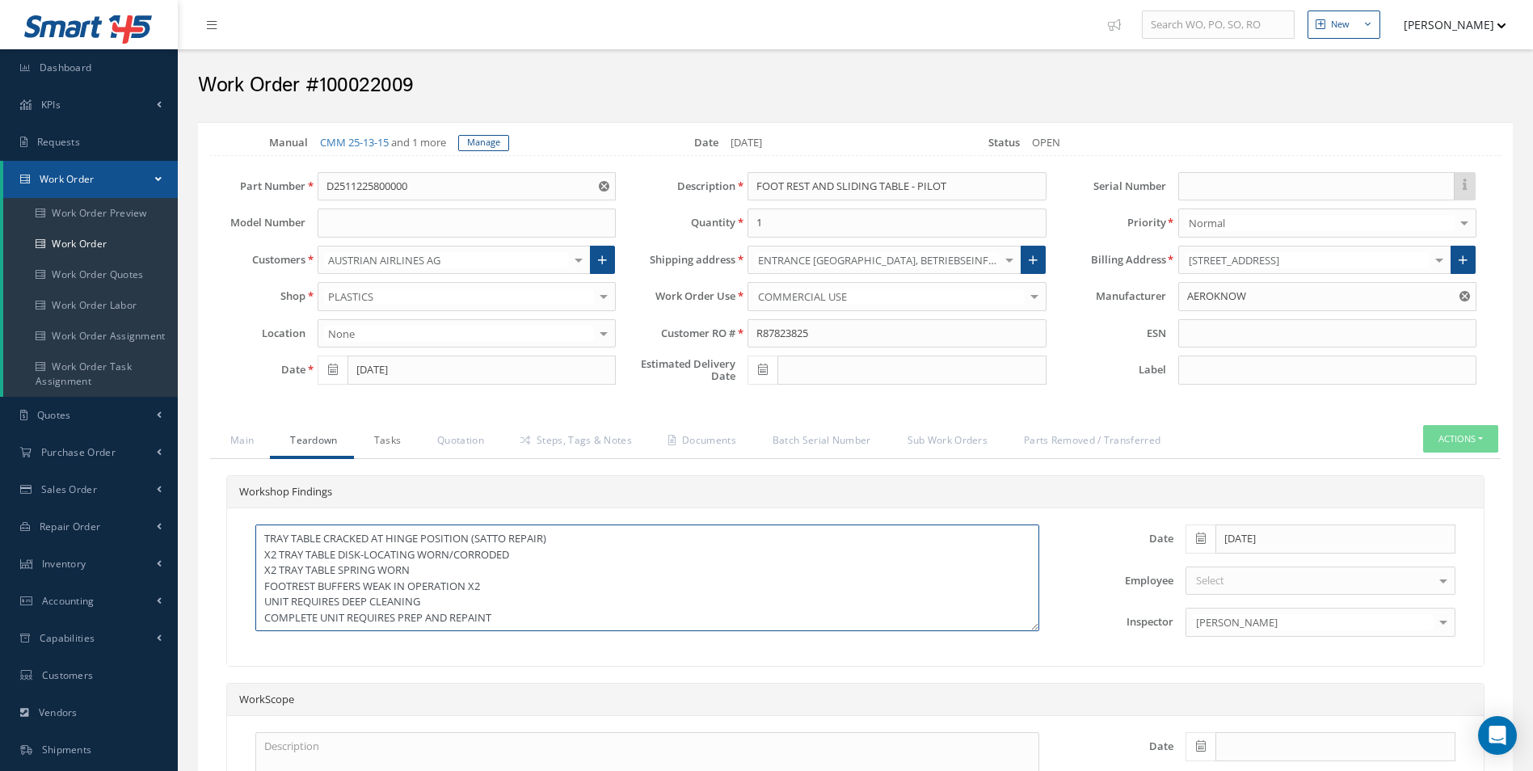
type textarea "TRAY TABLE CRACKED AT HINGE POSITION (SATTO REPAIR) X2 TRAY TABLE DISK-LOCATING…"
click at [382, 448] on link "Tasks" at bounding box center [386, 442] width 64 height 34
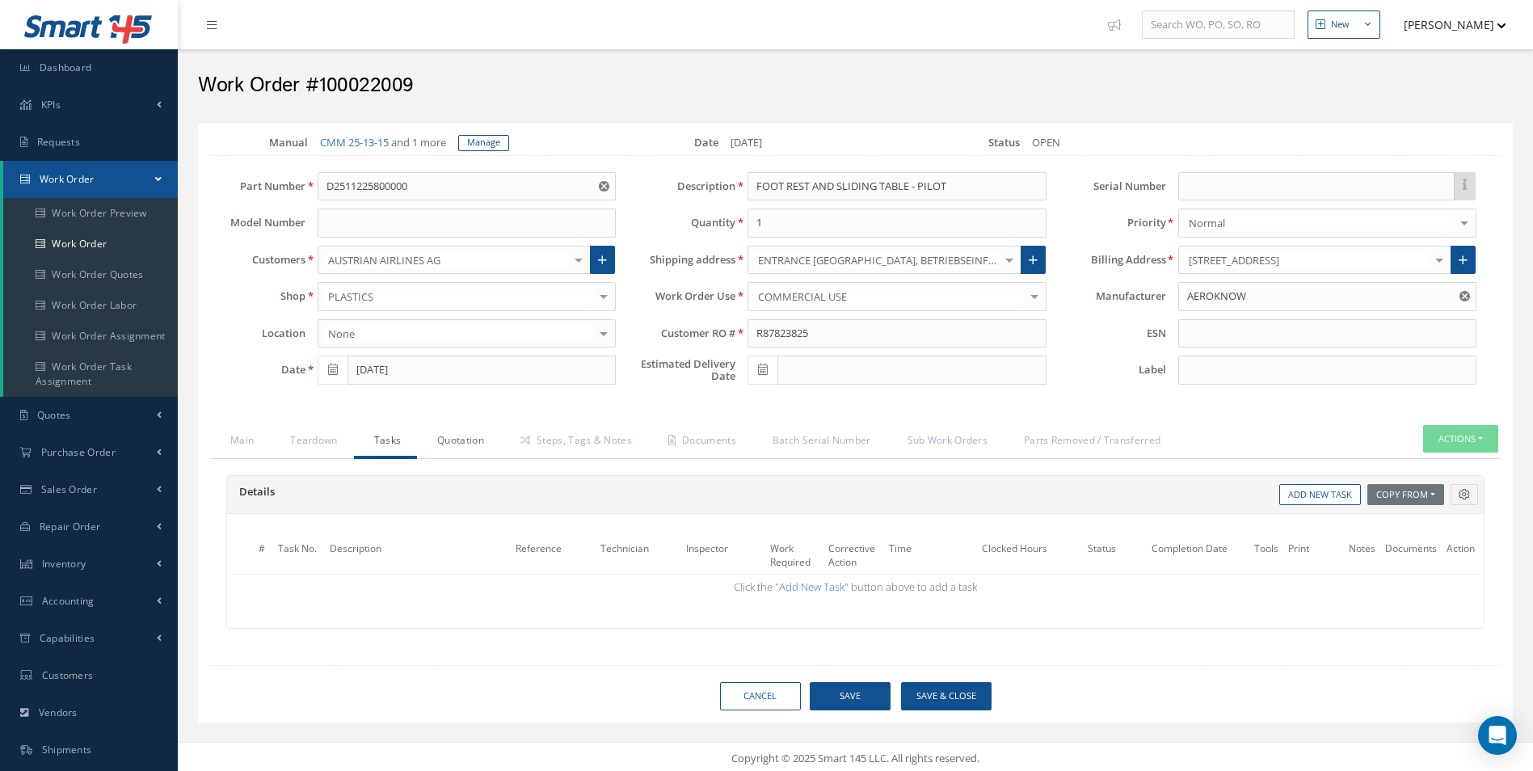
click at [438, 442] on link "Quotation" at bounding box center [458, 442] width 83 height 34
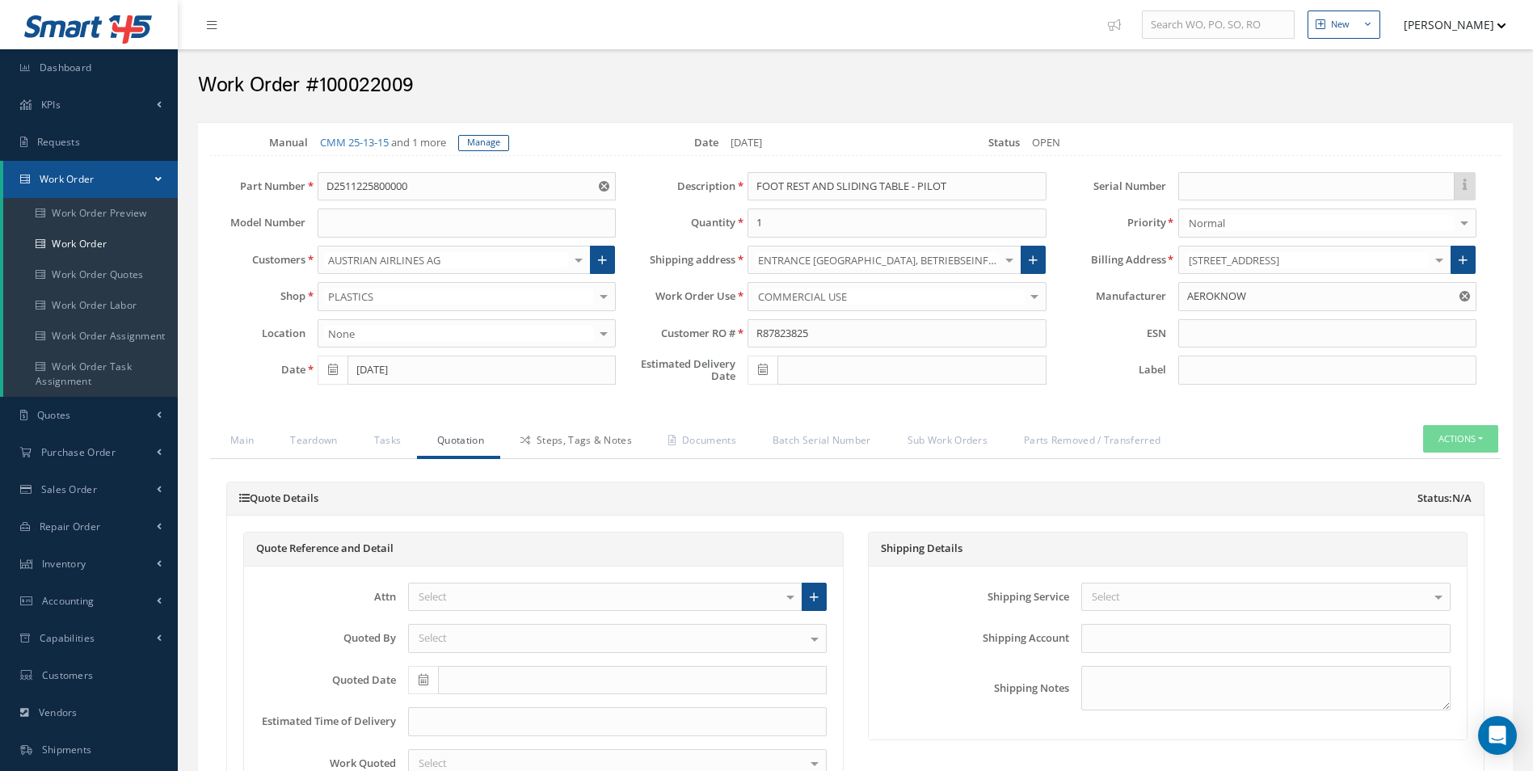
click at [564, 452] on link "Steps, Tags & Notes" at bounding box center [574, 442] width 148 height 34
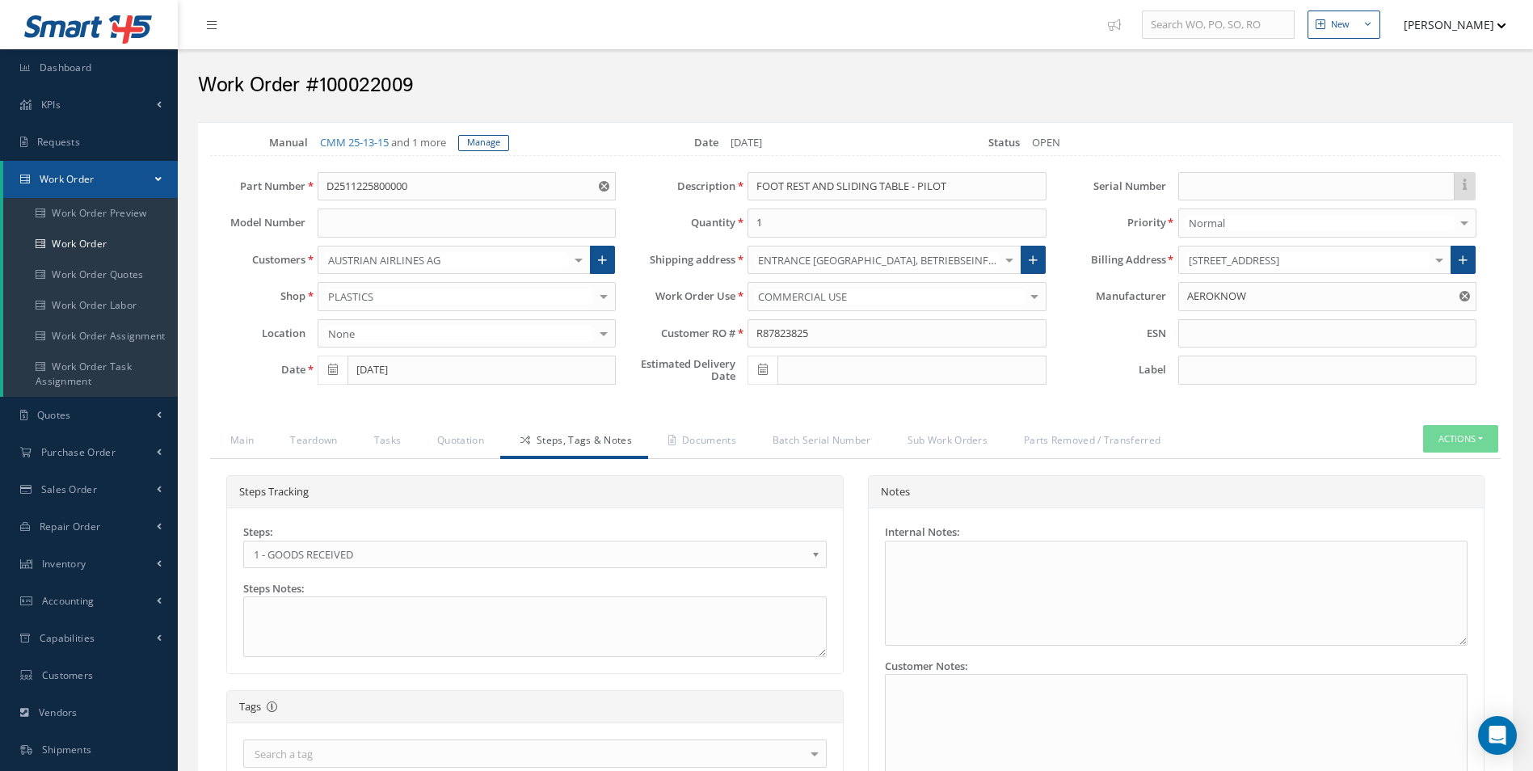
click at [315, 564] on link "1 - GOODS RECEIVED" at bounding box center [534, 553] width 583 height 27
click at [732, 431] on link "Documents" at bounding box center [700, 442] width 104 height 34
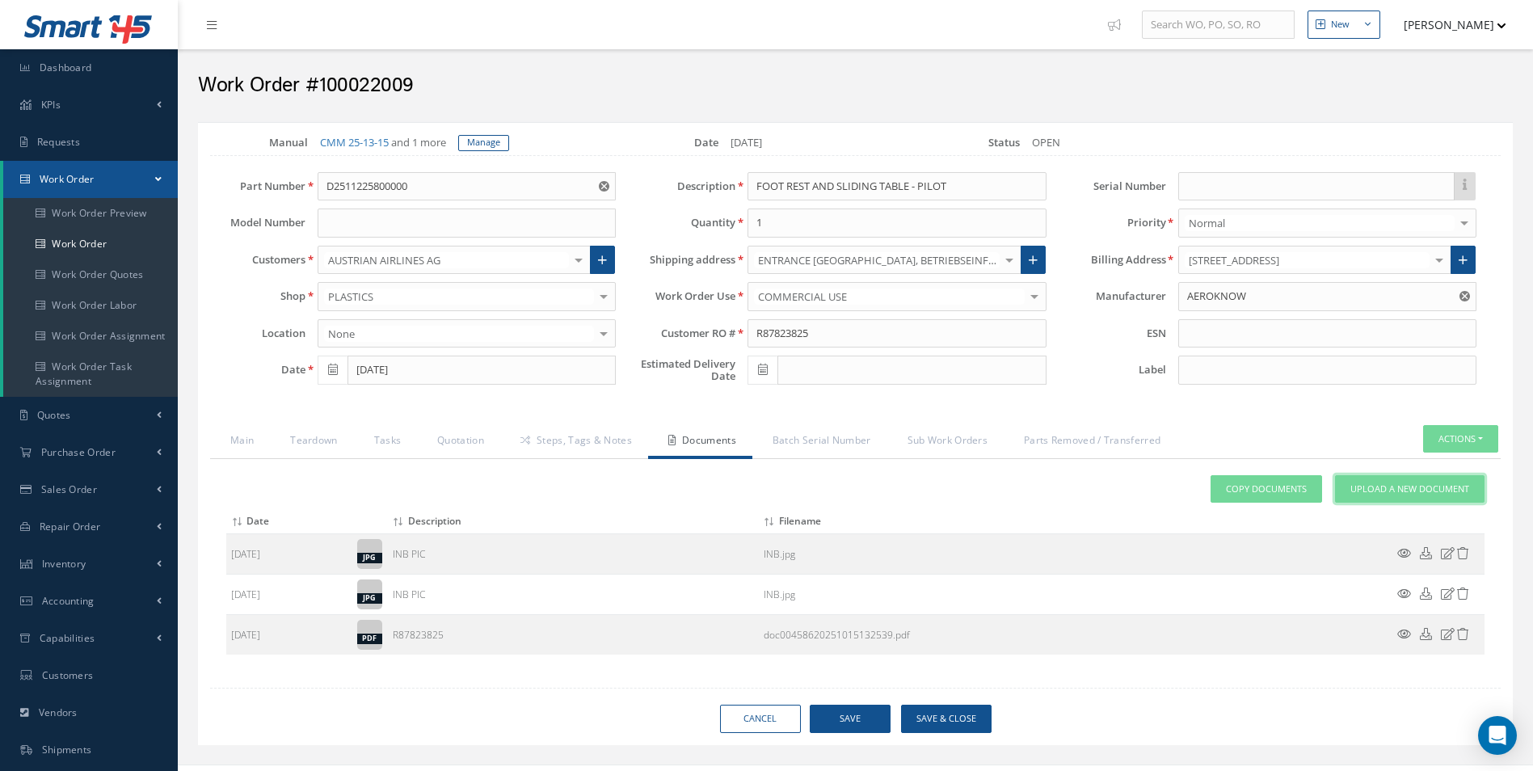
click at [1416, 492] on span "Upload a New Document" at bounding box center [1409, 489] width 119 height 14
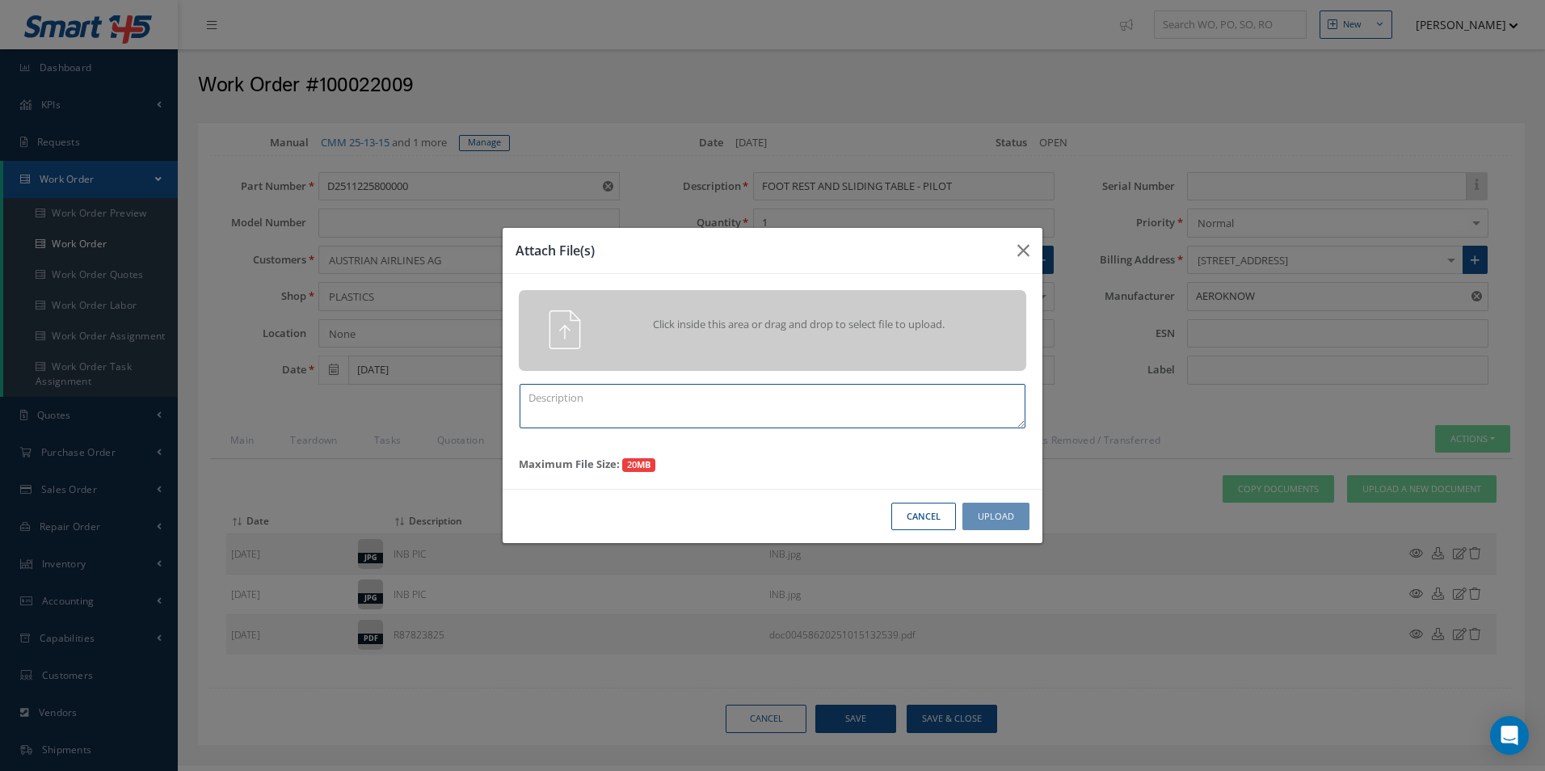
click at [726, 415] on textarea at bounding box center [772, 406] width 506 height 44
type textarea "q"
type textarea "QUOTE PICS"
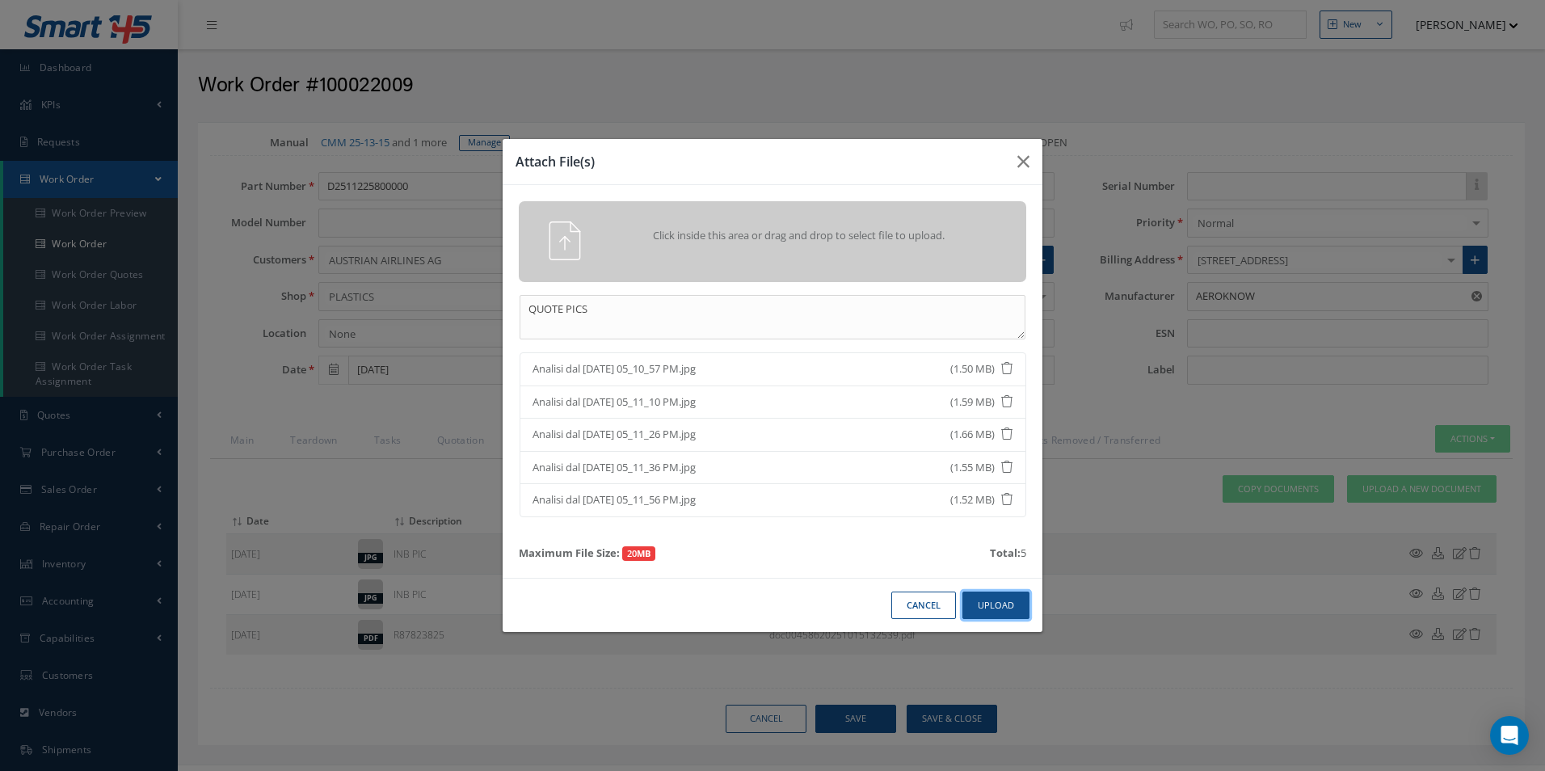
click at [992, 604] on button "Upload" at bounding box center [995, 605] width 67 height 28
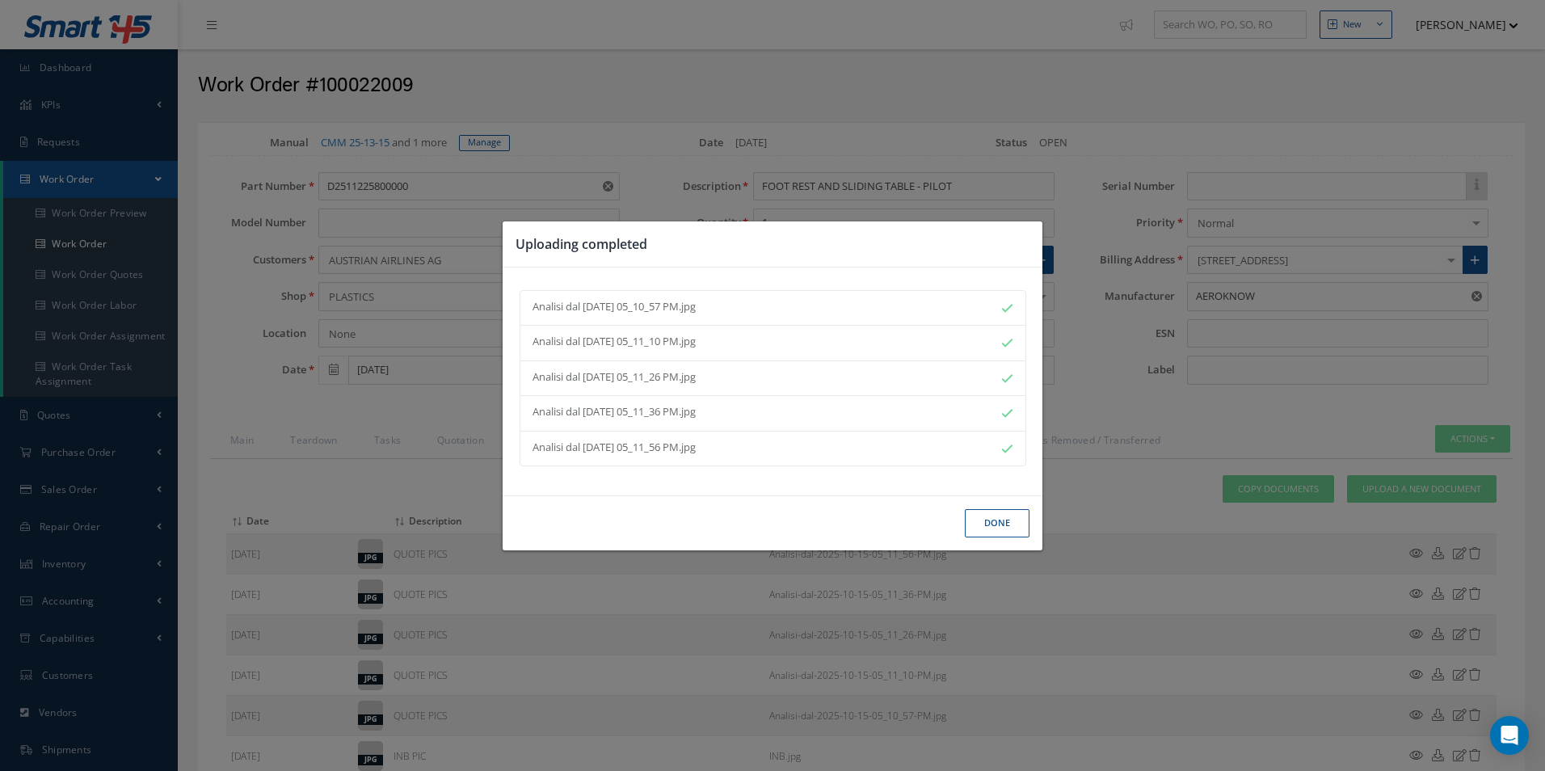
click at [1006, 522] on button "Done" at bounding box center [997, 523] width 65 height 28
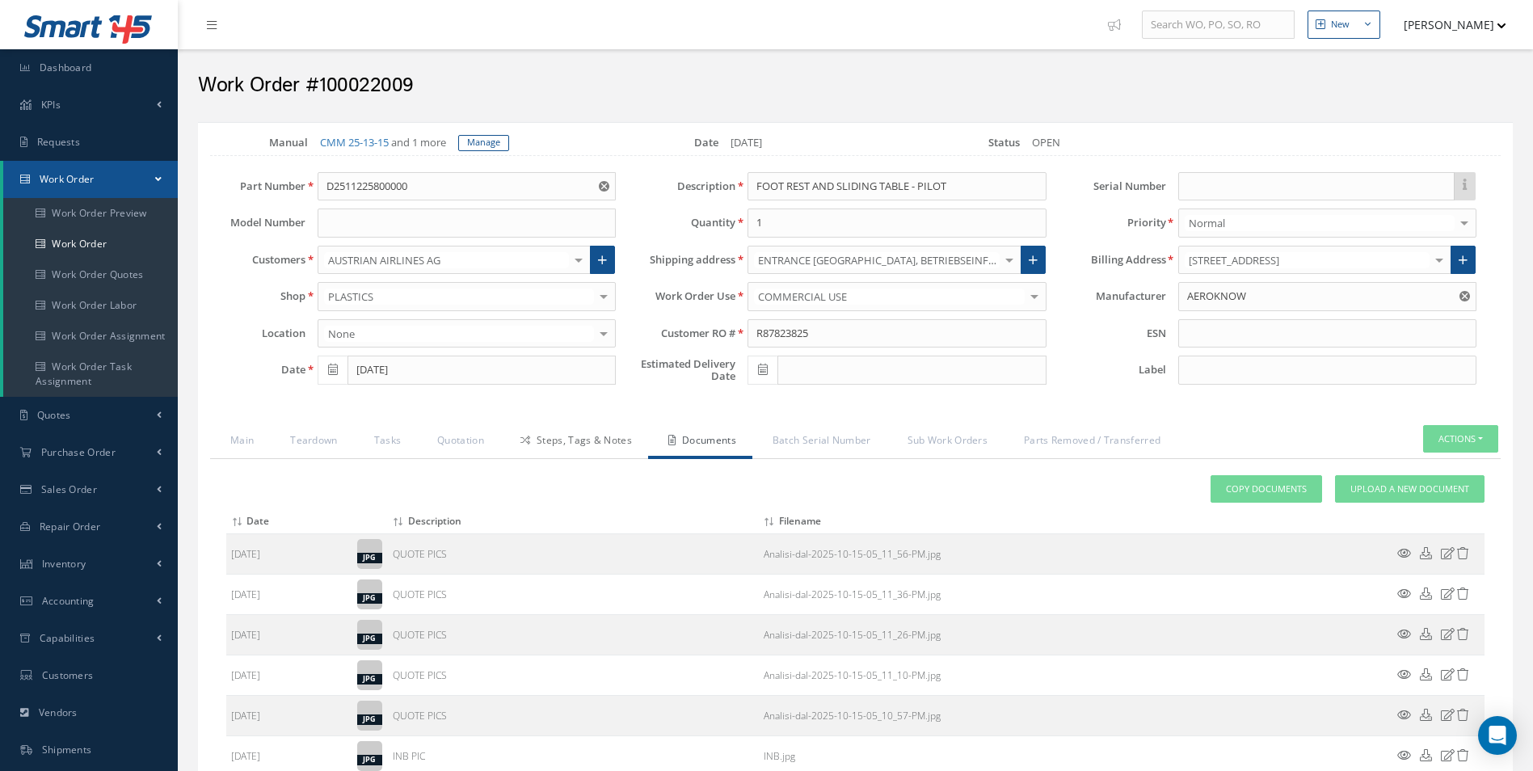
click at [565, 444] on link "Steps, Tags & Notes" at bounding box center [574, 442] width 148 height 34
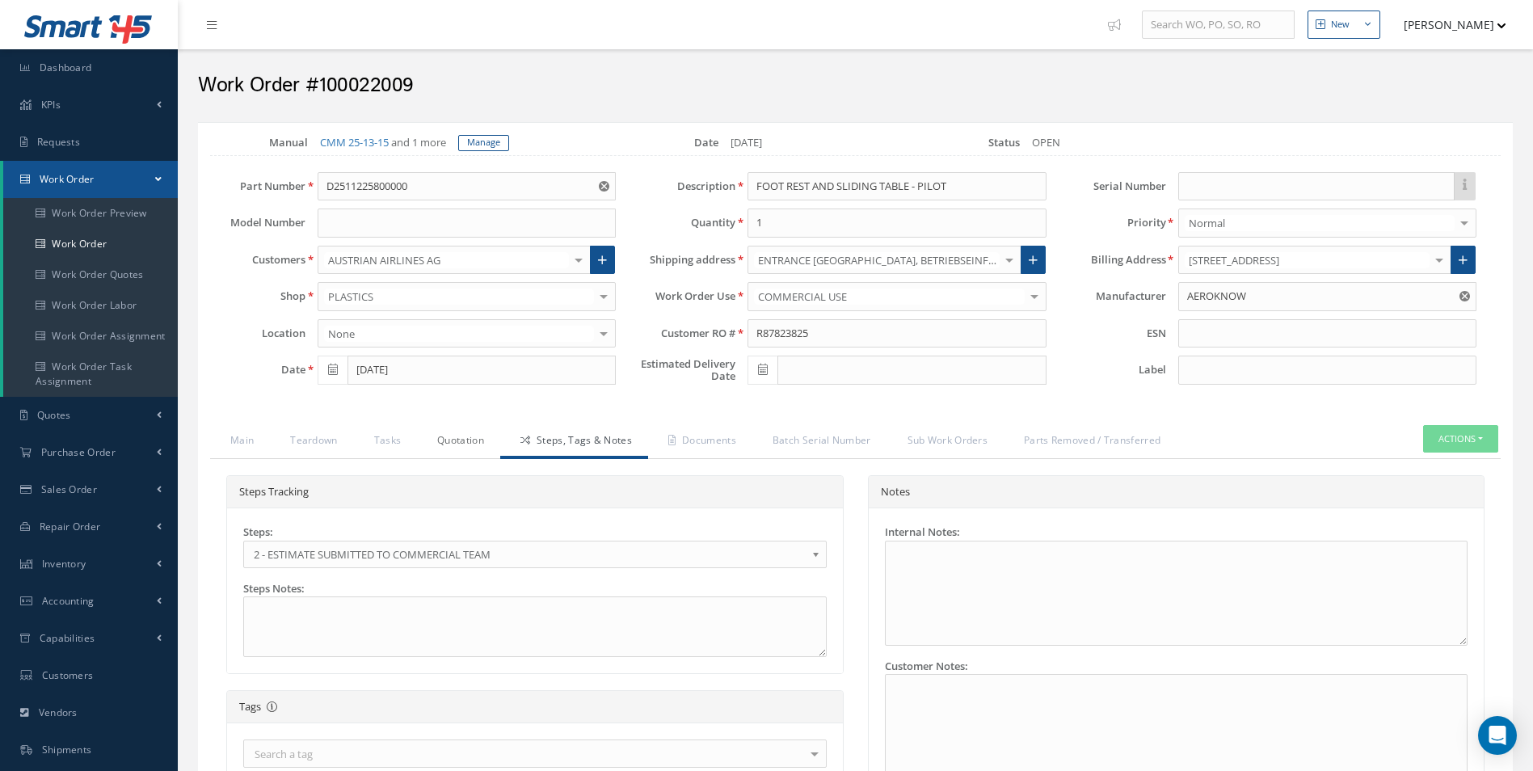
click at [457, 443] on link "Quotation" at bounding box center [458, 442] width 83 height 34
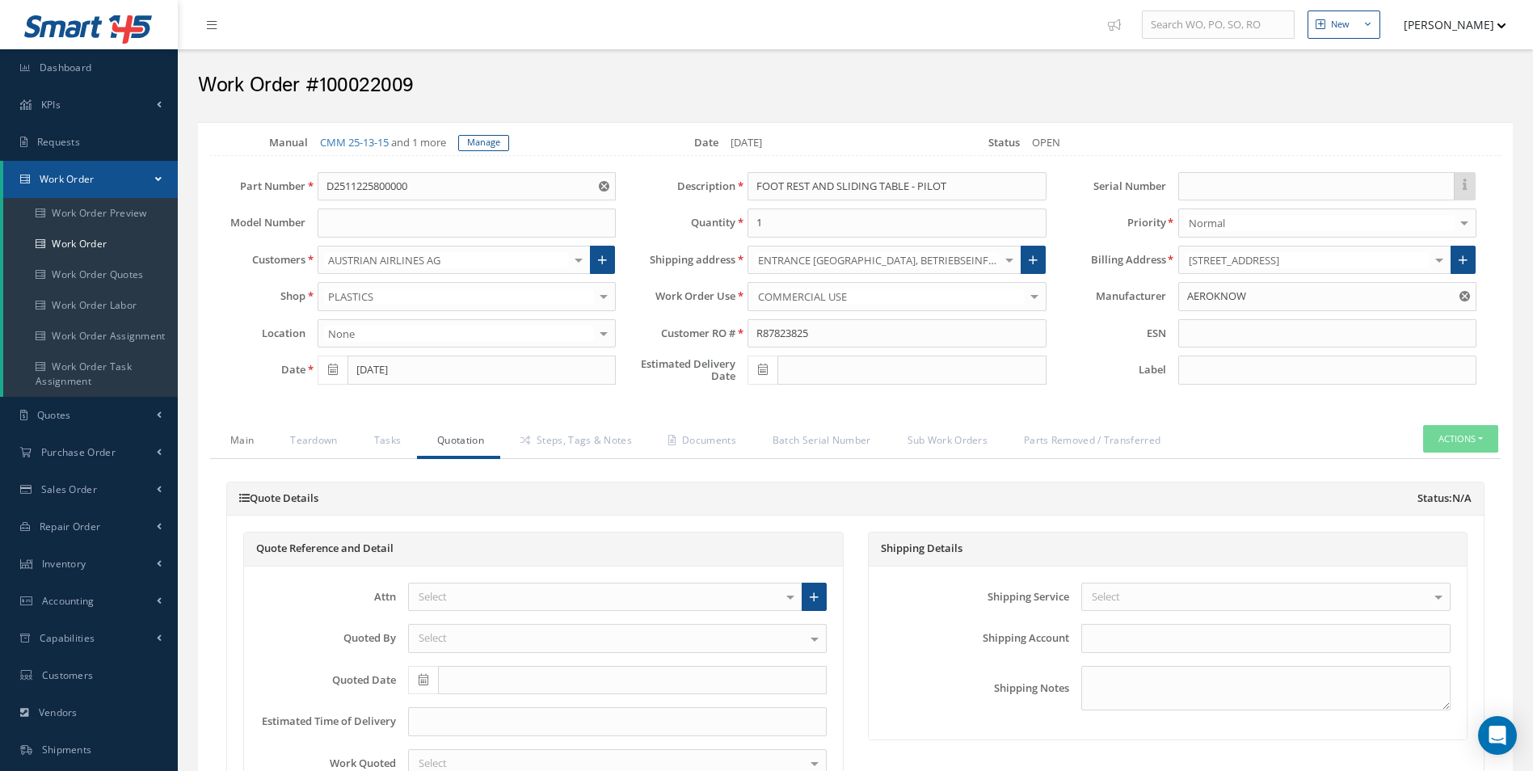
click at [264, 433] on link "Main" at bounding box center [240, 442] width 60 height 34
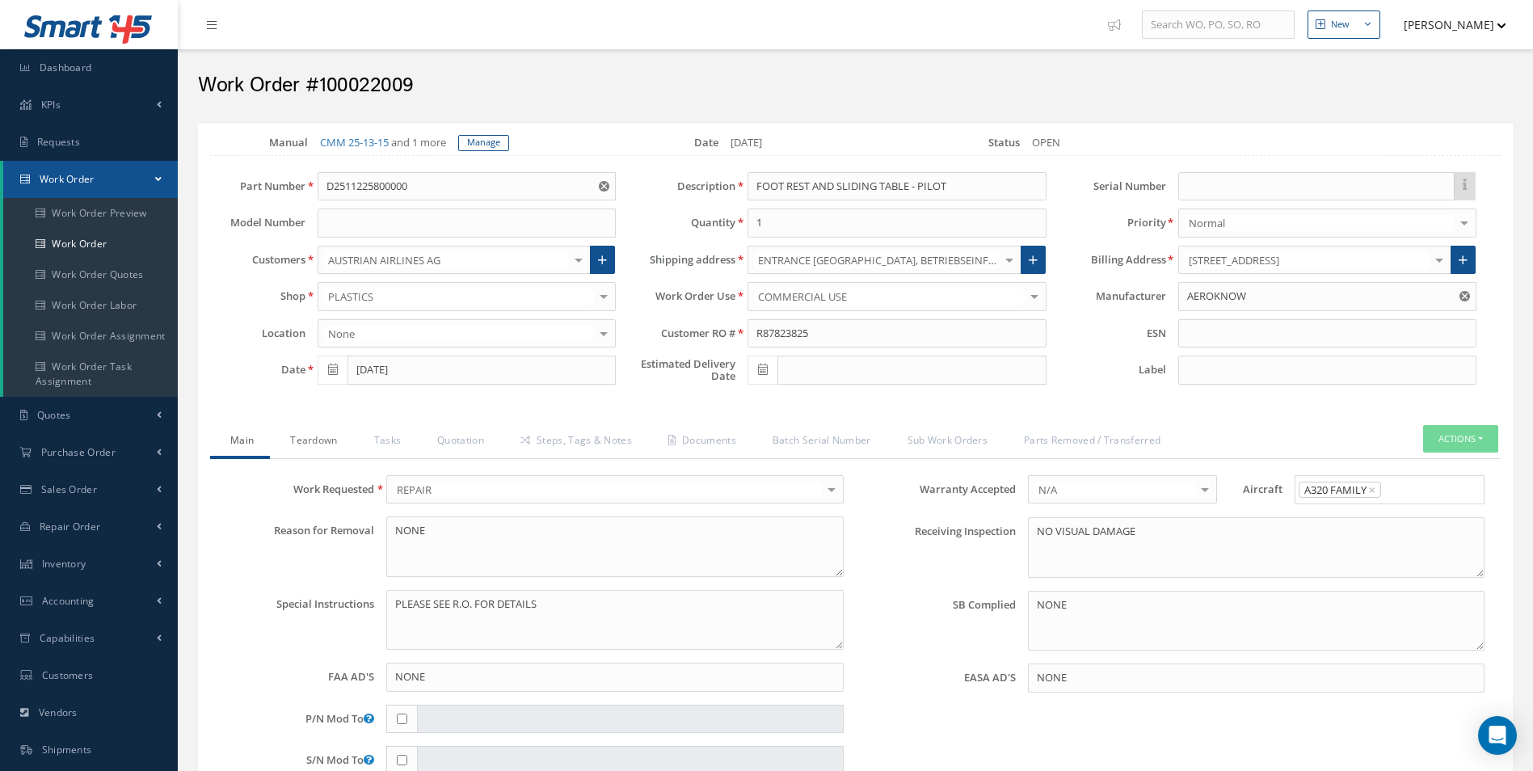
click at [323, 438] on link "Teardown" at bounding box center [311, 442] width 83 height 34
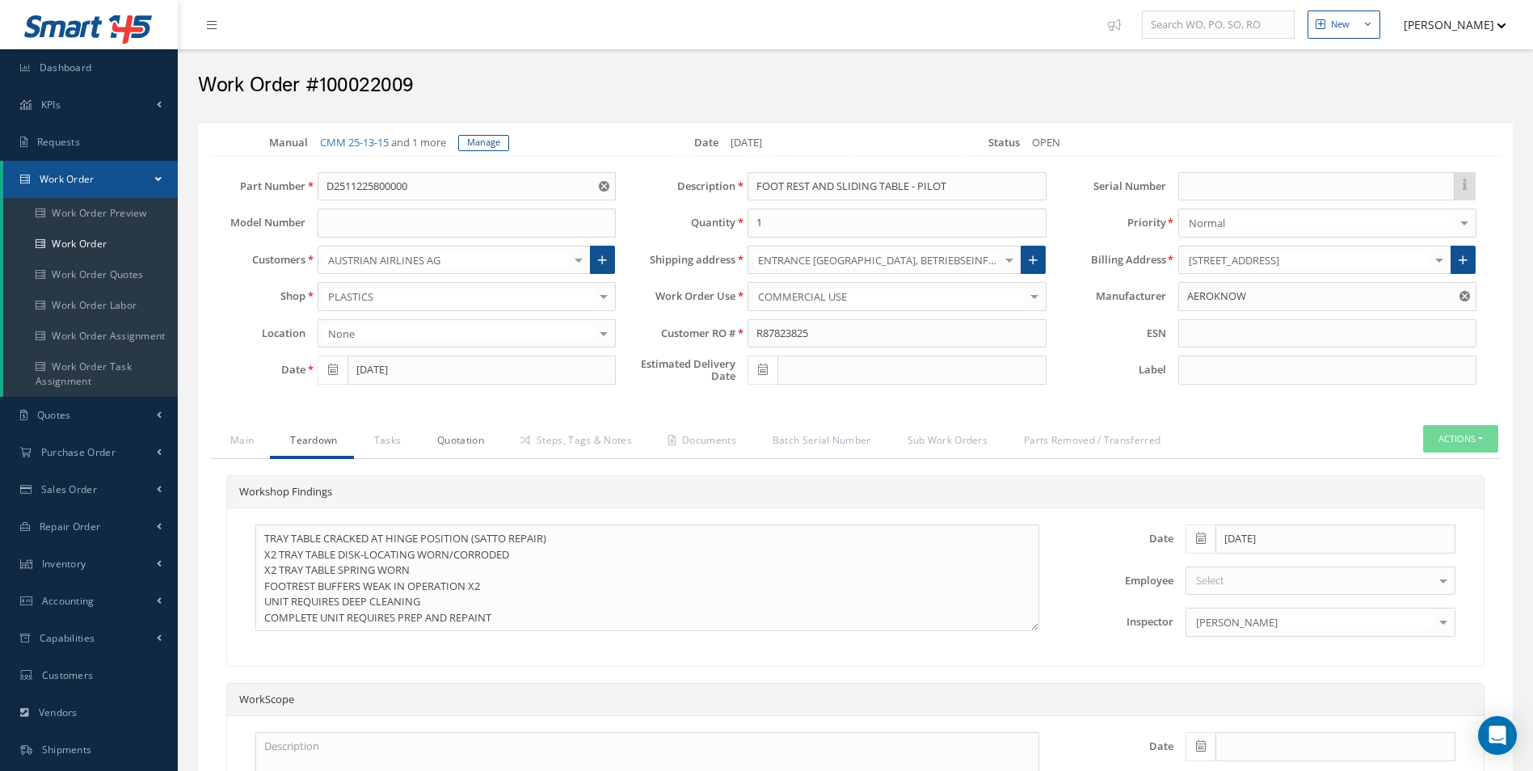
click at [457, 441] on link "Quotation" at bounding box center [458, 442] width 83 height 34
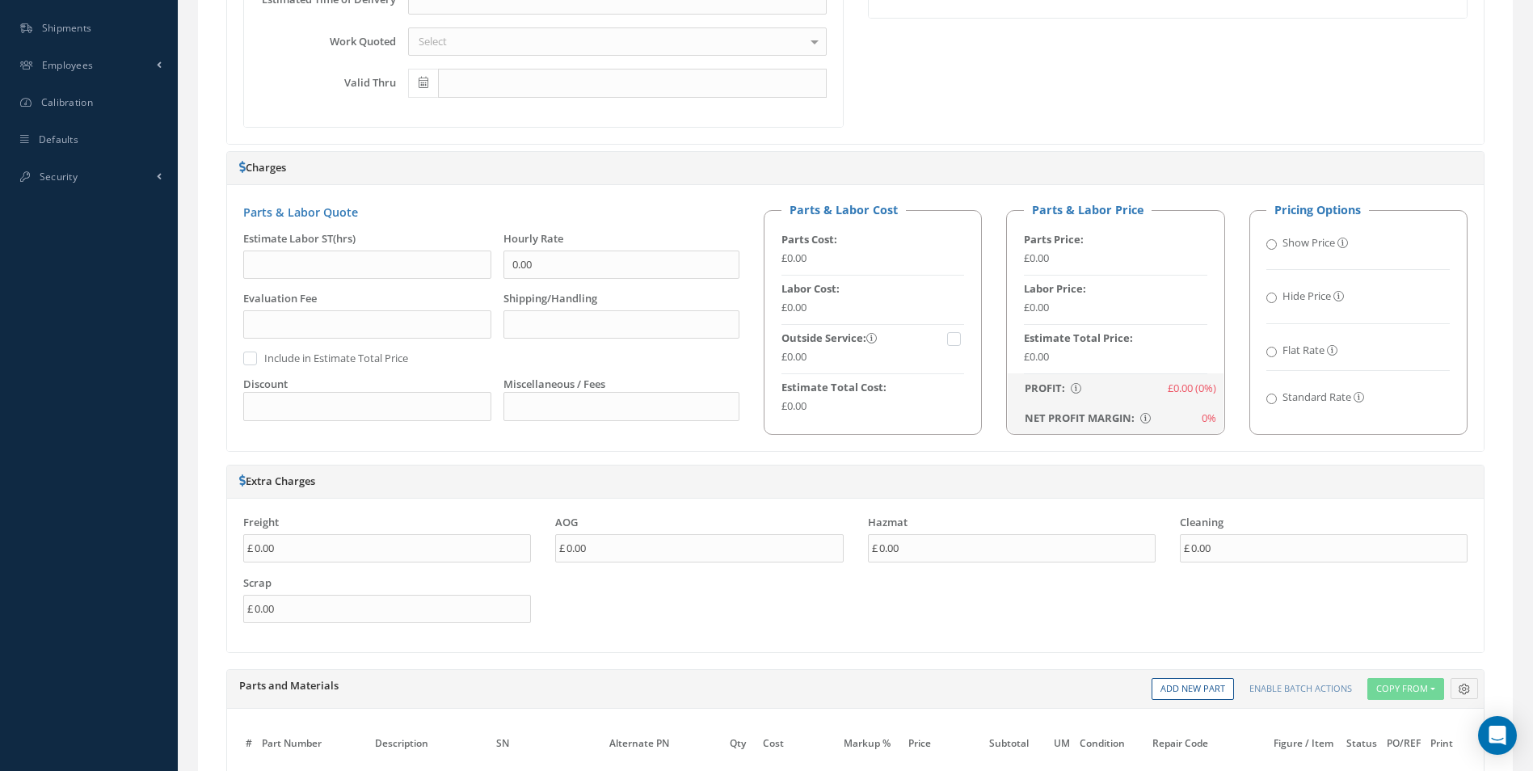
scroll to position [889, 0]
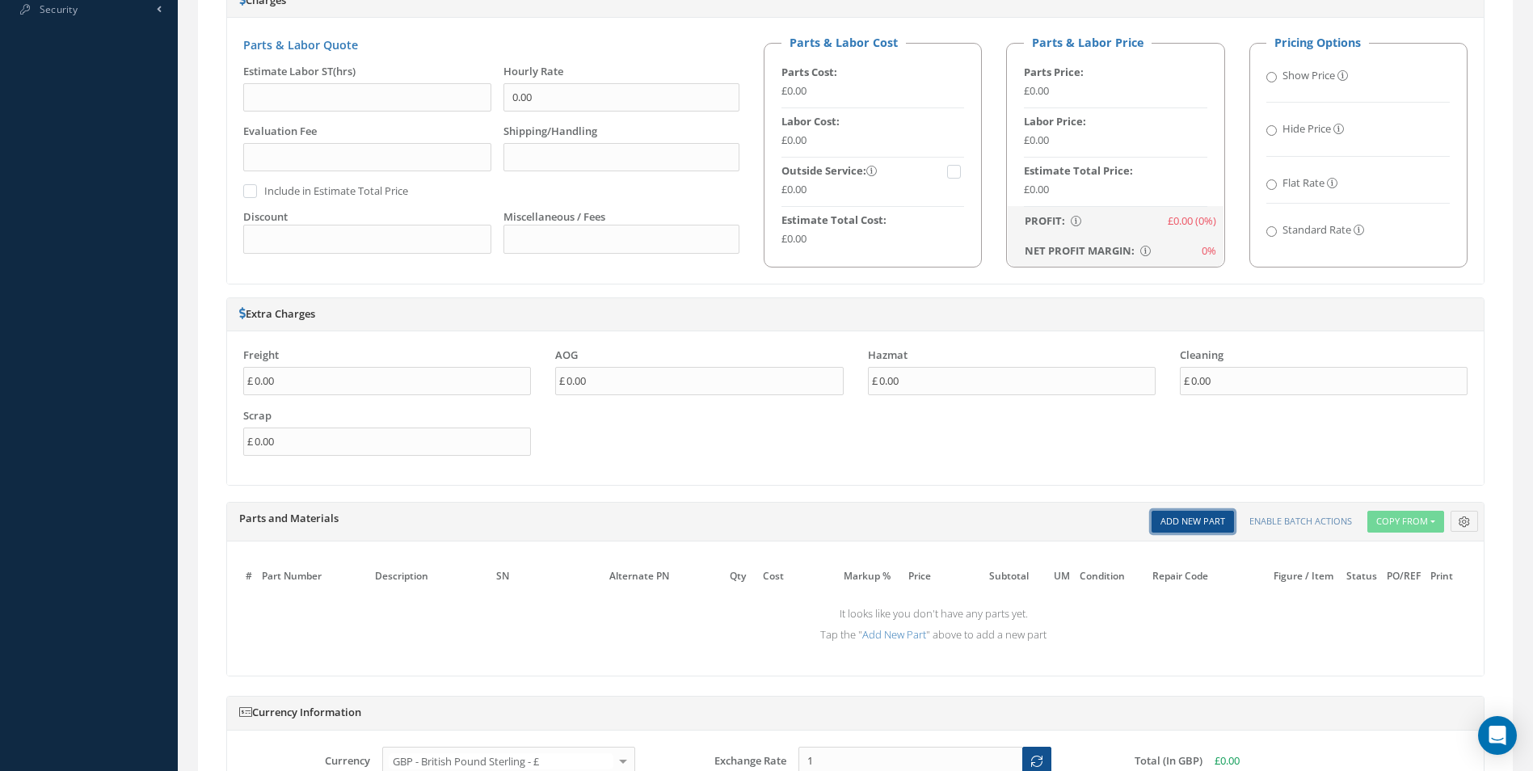
click at [1193, 529] on link "Add New Part" at bounding box center [1192, 522] width 82 height 22
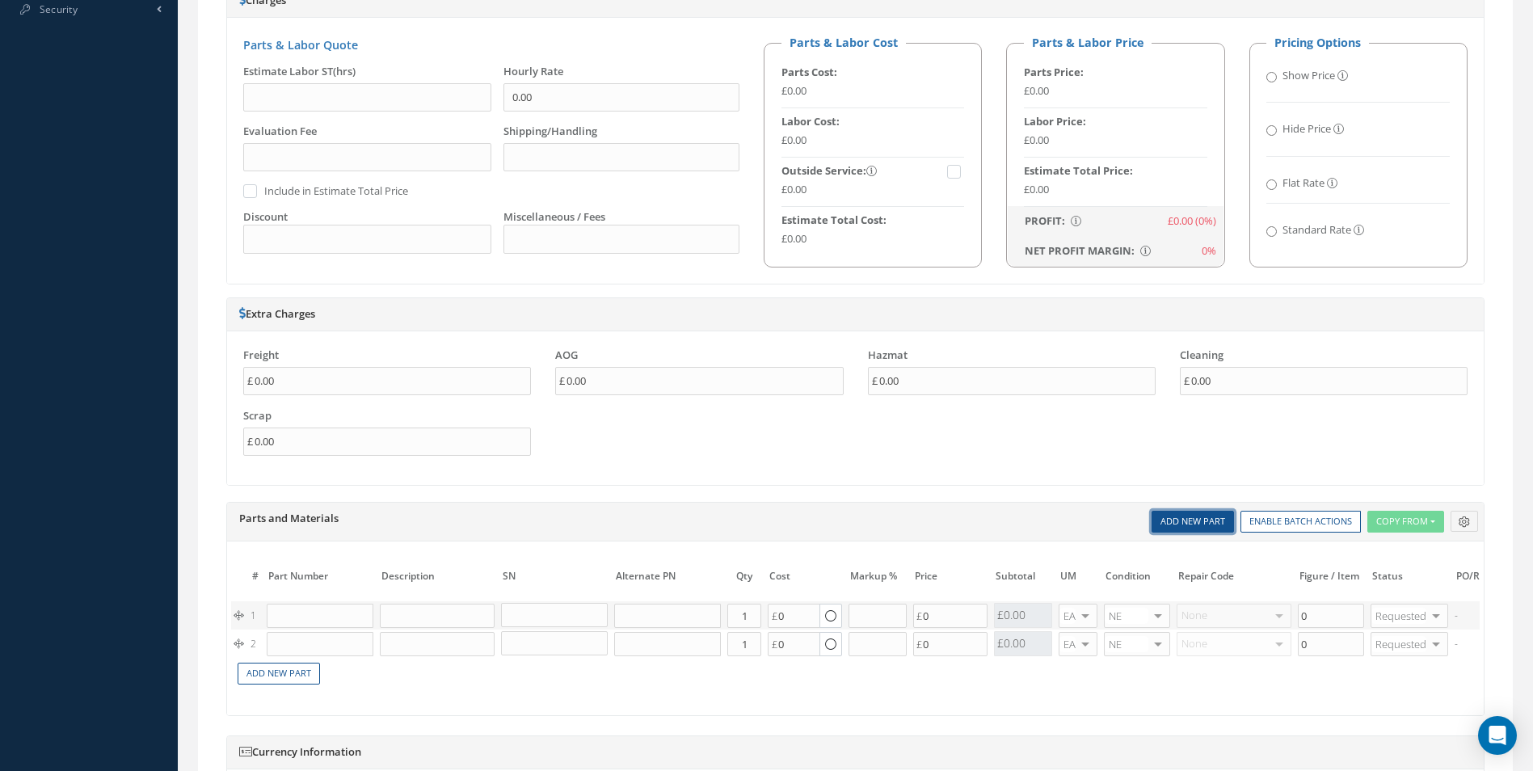
click at [1193, 529] on link "Add New Part" at bounding box center [1192, 522] width 82 height 22
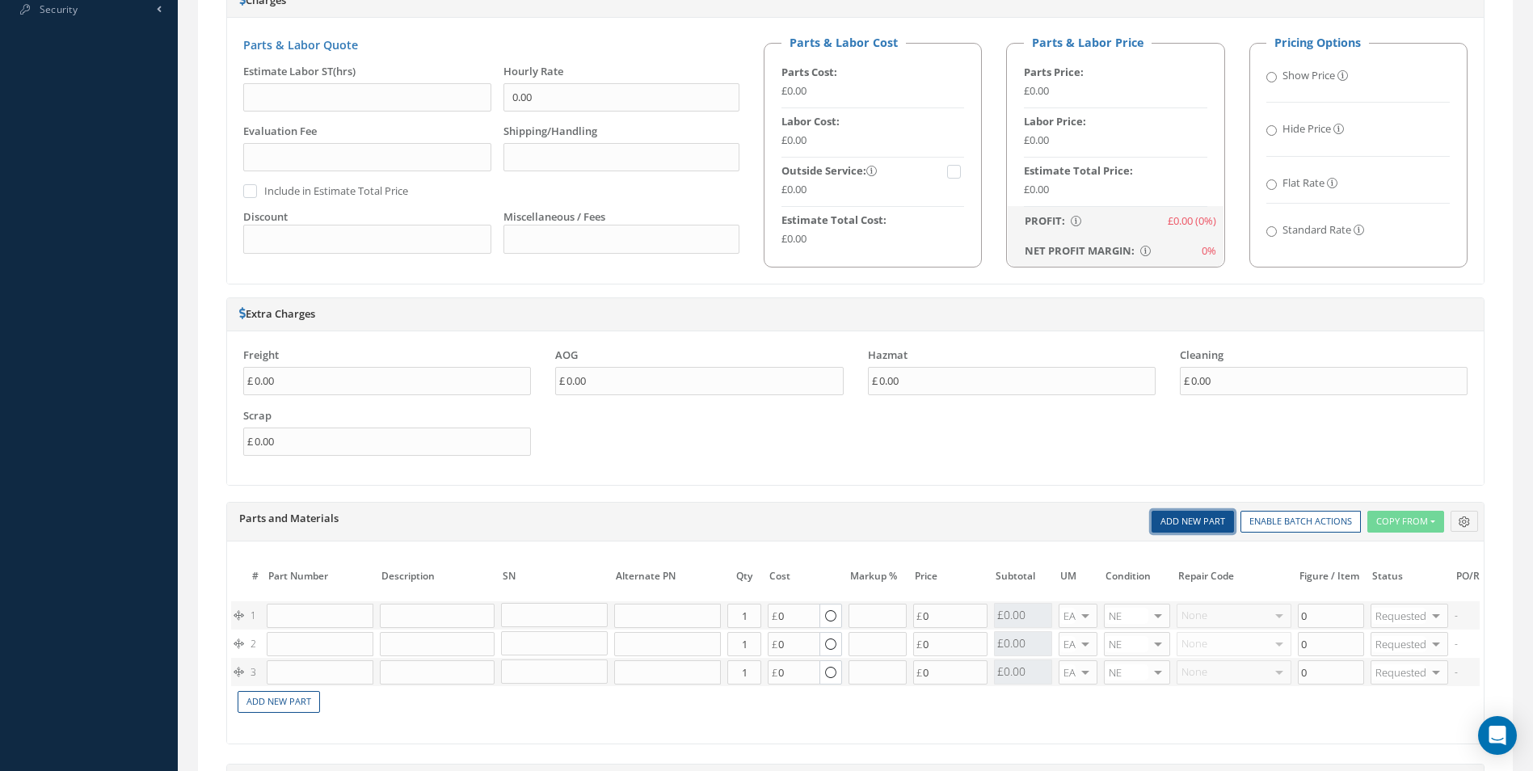
click at [1193, 529] on link "Add New Part" at bounding box center [1192, 522] width 82 height 22
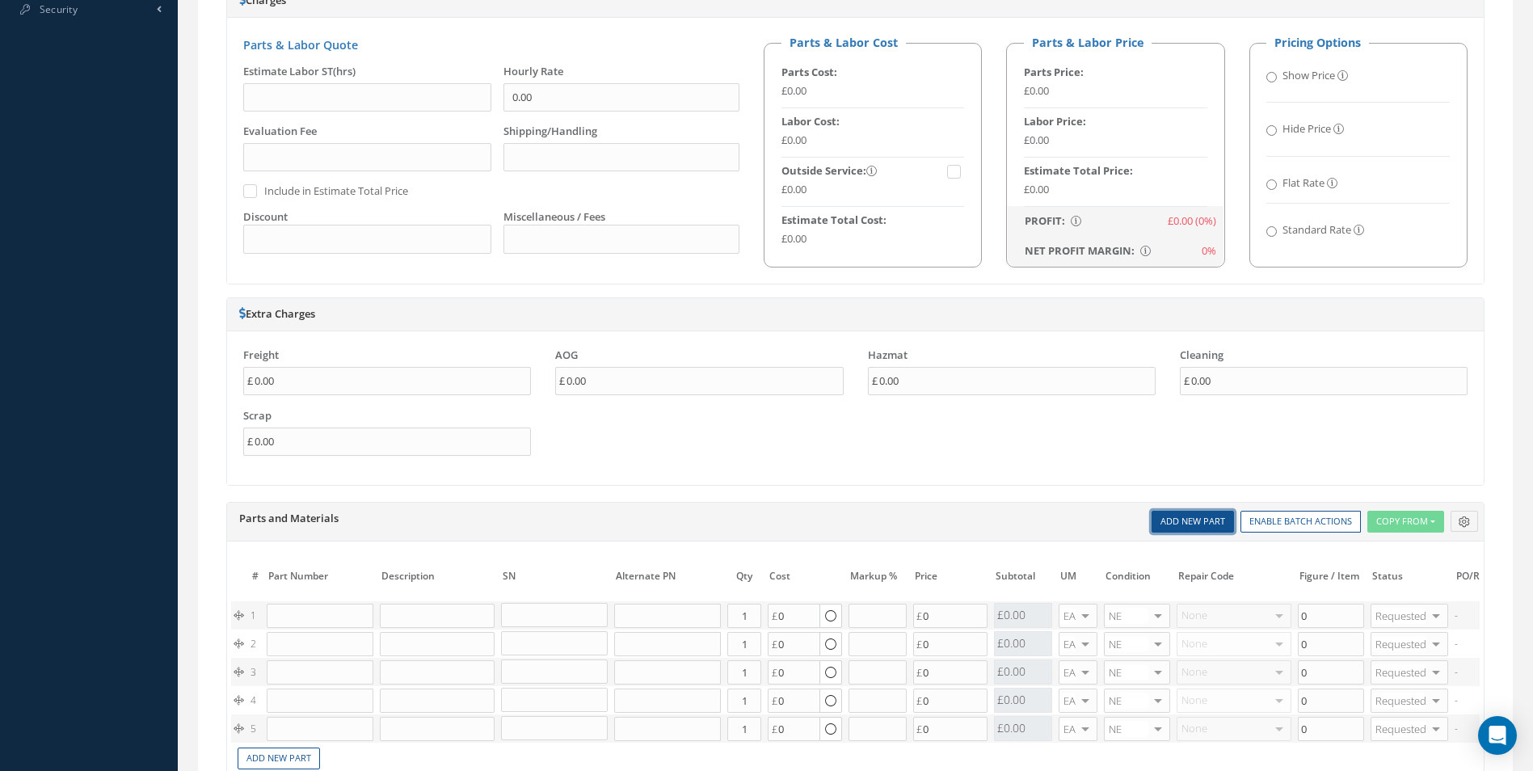
click at [1193, 529] on link "Add New Part" at bounding box center [1192, 522] width 82 height 22
click at [313, 609] on input "text" at bounding box center [320, 616] width 107 height 24
paste input "192805-0150N"
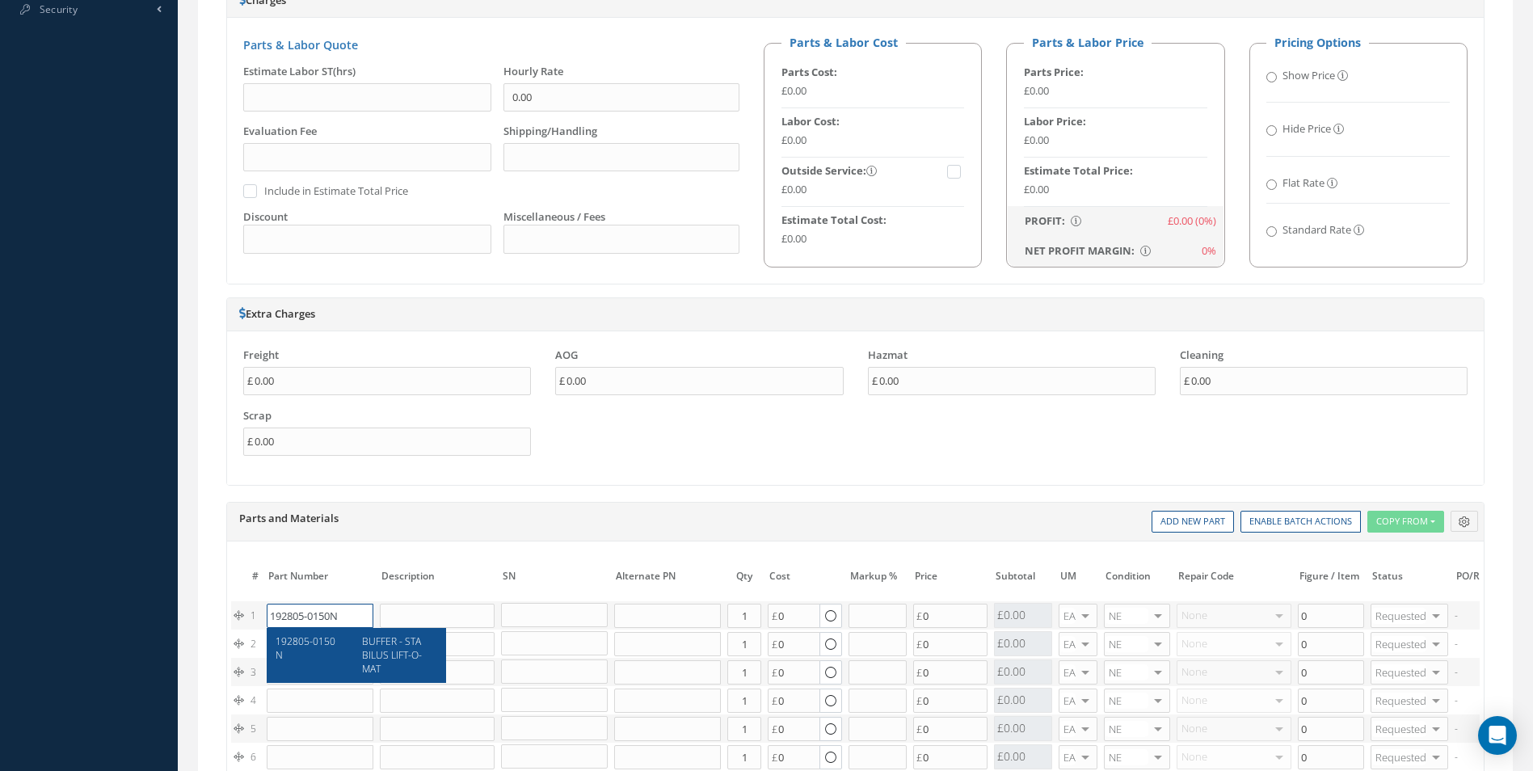
type input "192805-0150N"
click at [342, 646] on div "192805-0150N" at bounding box center [312, 654] width 75 height 41
type input "BUFFER - STABILUS LIFT-O-MAT"
type input "8.59"
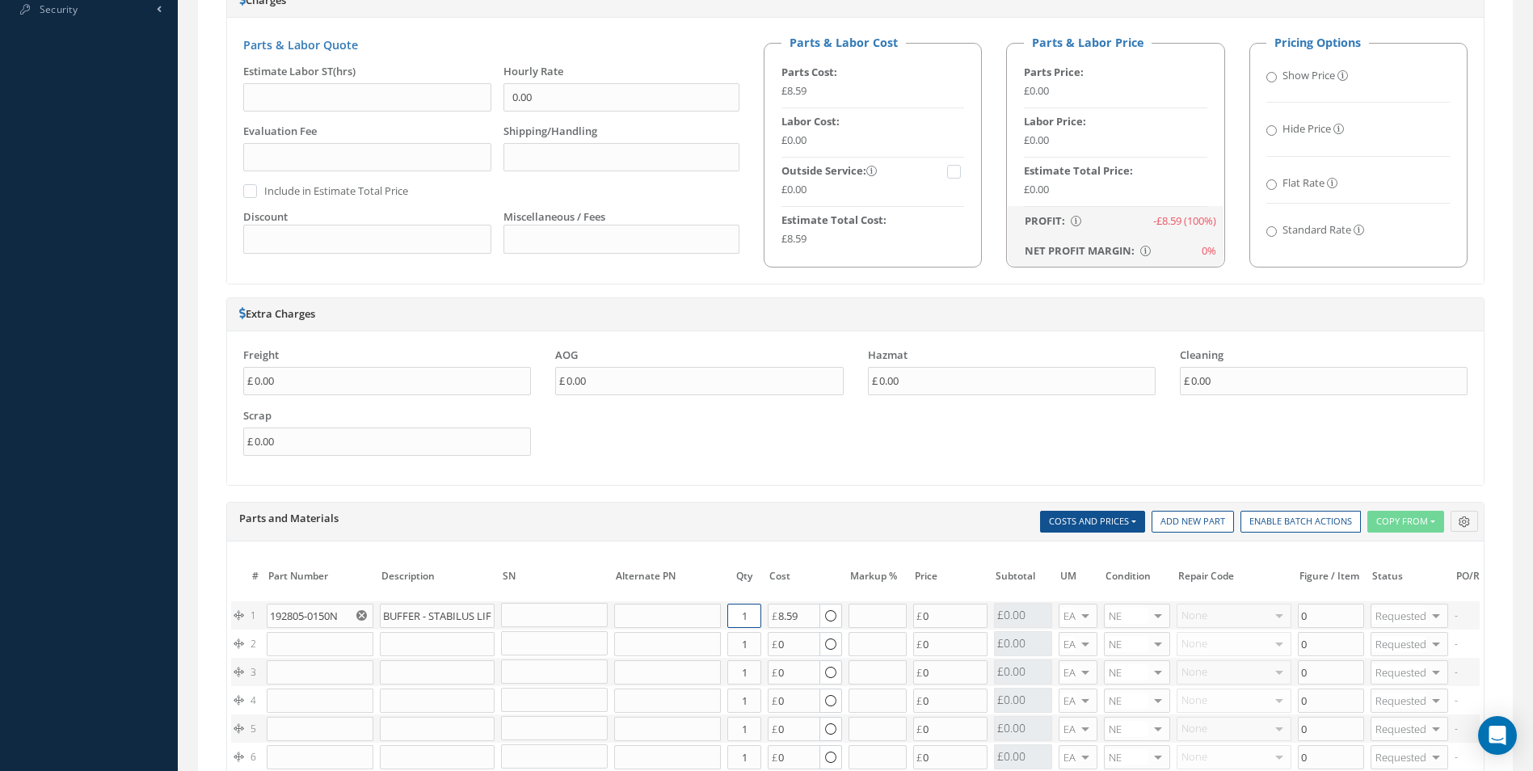
click at [756, 616] on input "1" at bounding box center [744, 616] width 34 height 24
type input "2"
click at [313, 652] on input "text" at bounding box center [320, 644] width 107 height 24
paste input "D2511044420000"
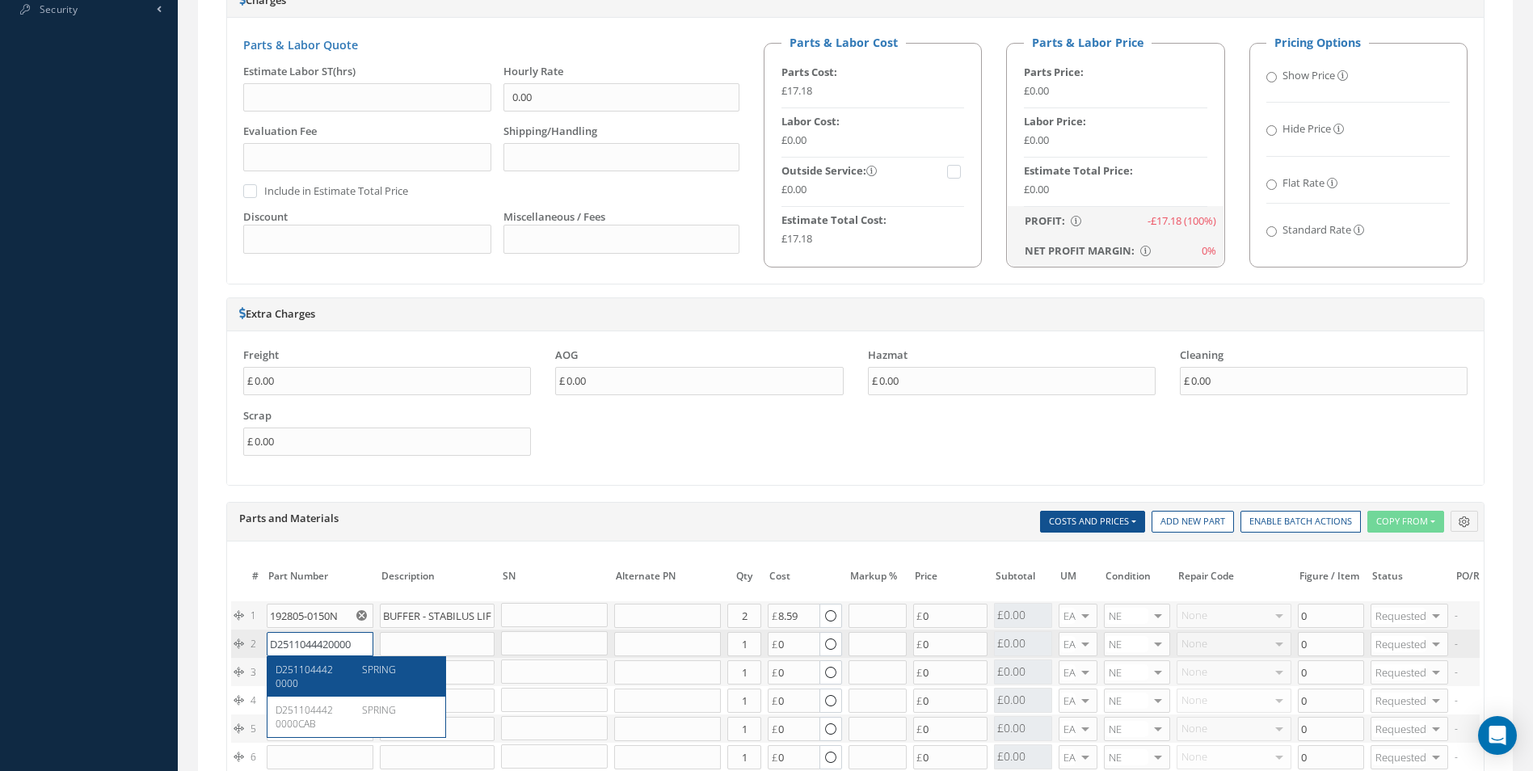
type input "D2511044420000"
click at [343, 658] on div "D2511044420000 SPRING" at bounding box center [356, 676] width 178 height 40
type input "SPRING"
type input "45.55"
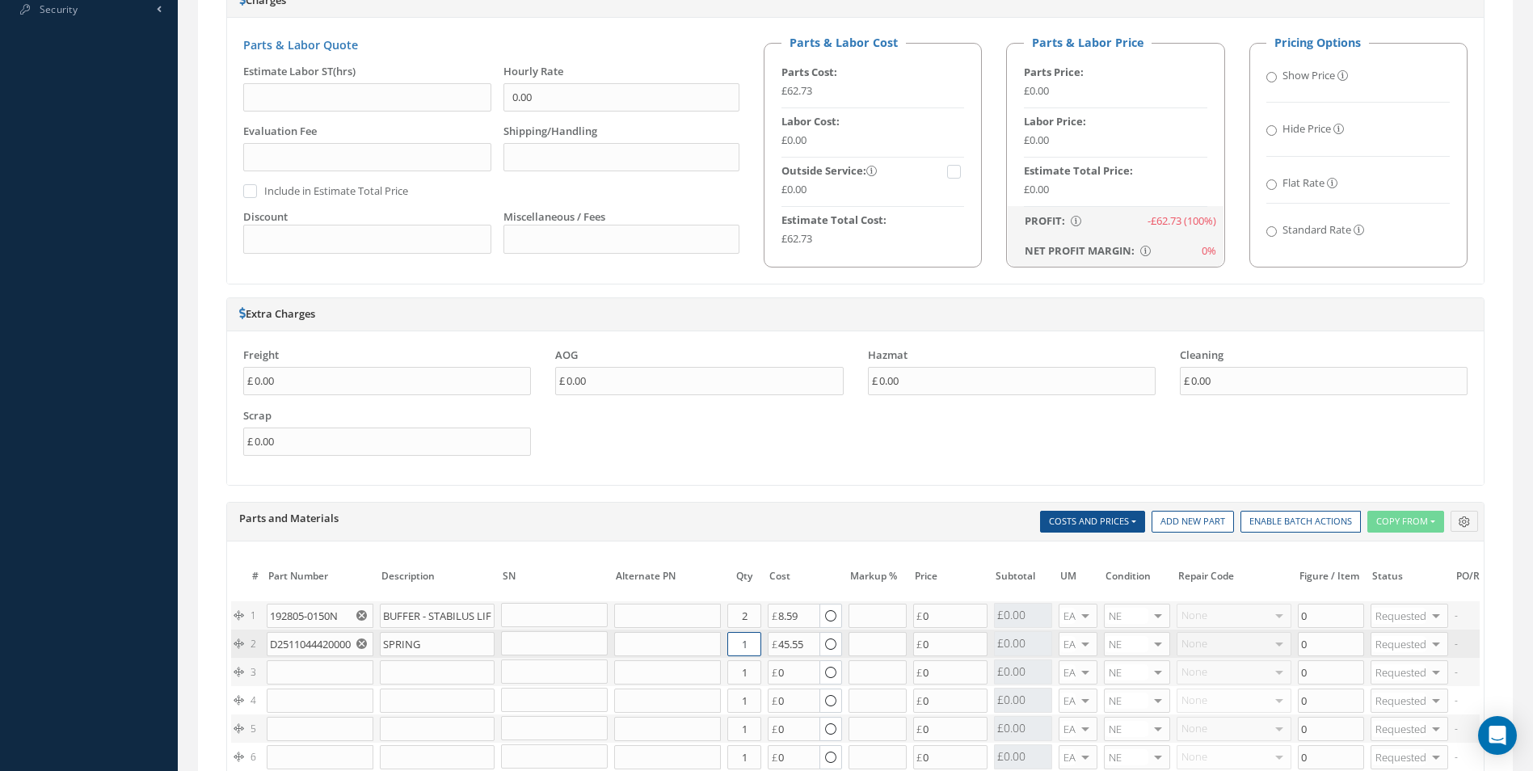
click at [755, 645] on input "1" at bounding box center [744, 644] width 34 height 24
type input "2"
click at [310, 668] on input "text" at bounding box center [320, 672] width 107 height 24
paste input "D2511043720000"
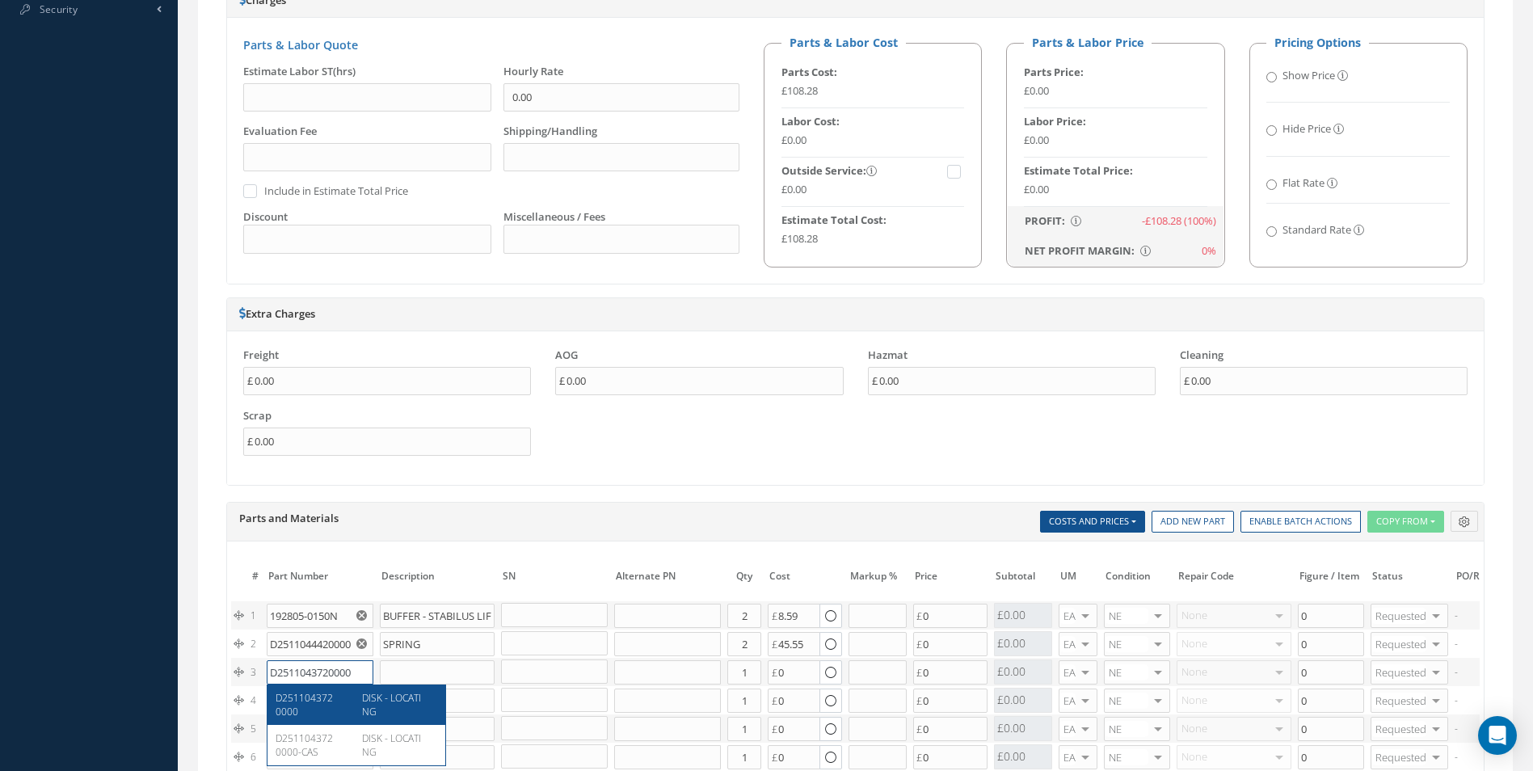
type input "D2511043720000"
click at [333, 695] on span "D2511043720000" at bounding box center [303, 704] width 57 height 27
type input "DISK - LOCATING"
type input "37.00"
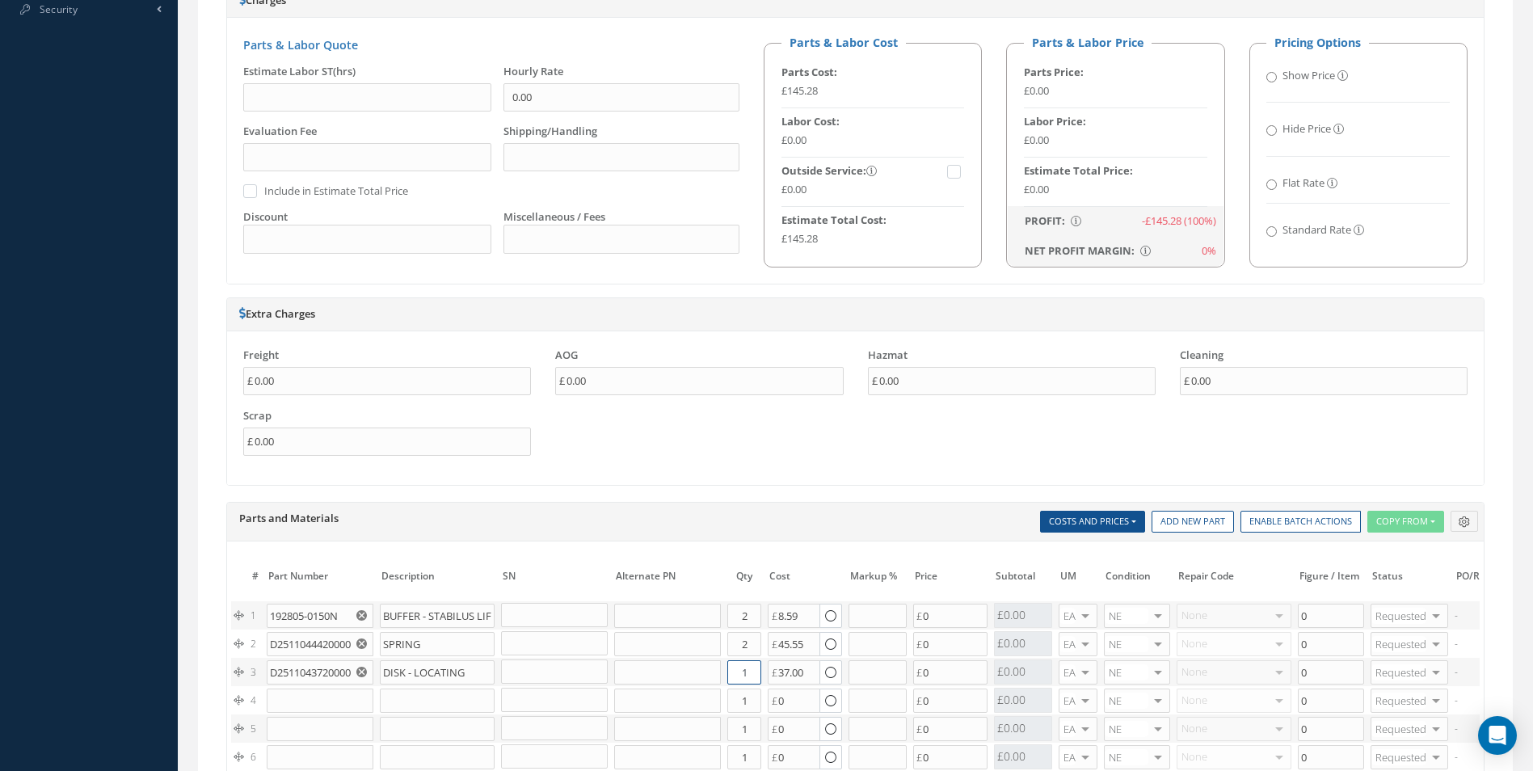
click at [758, 669] on input "1" at bounding box center [744, 672] width 34 height 24
type input "2"
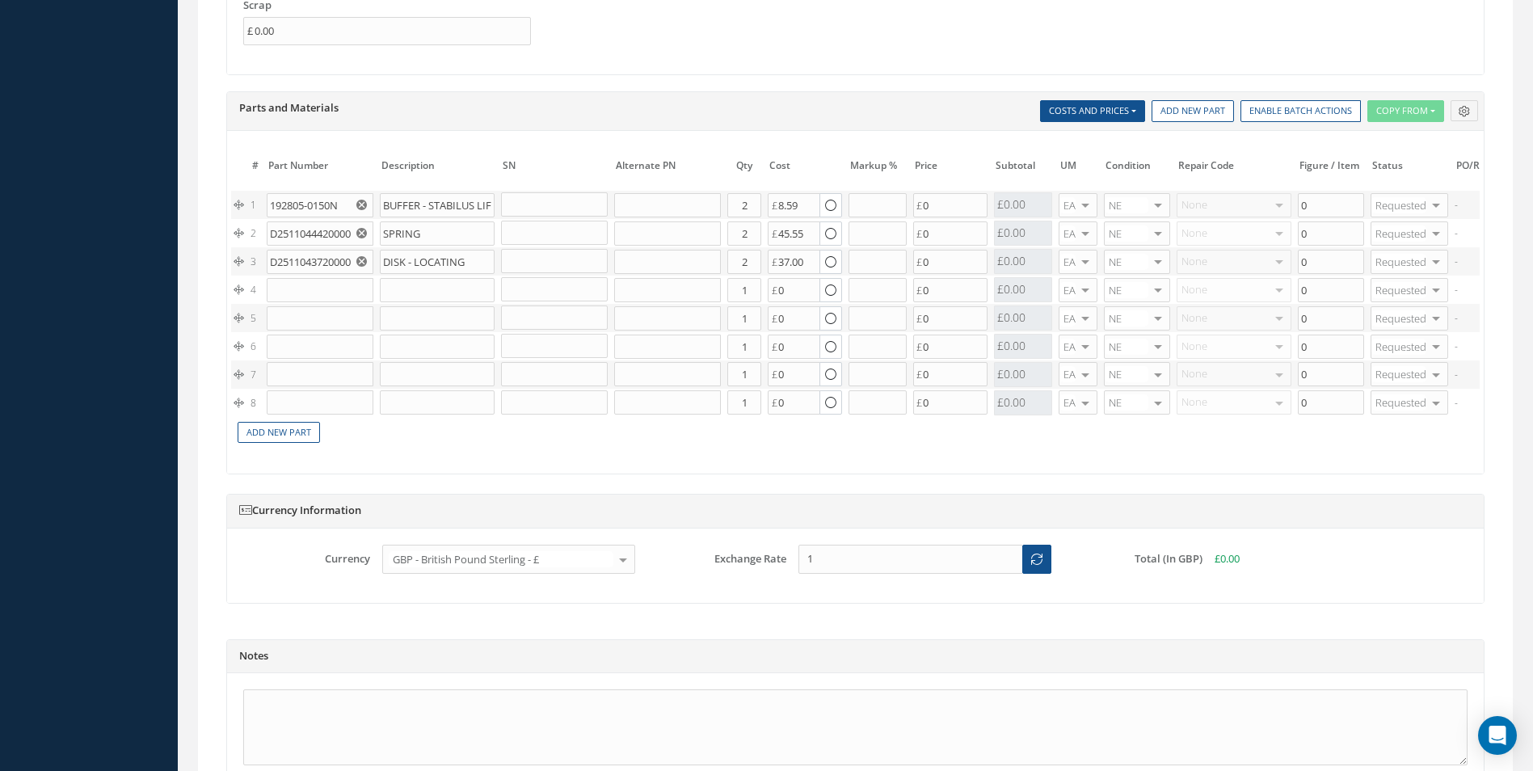
scroll to position [1373, 0]
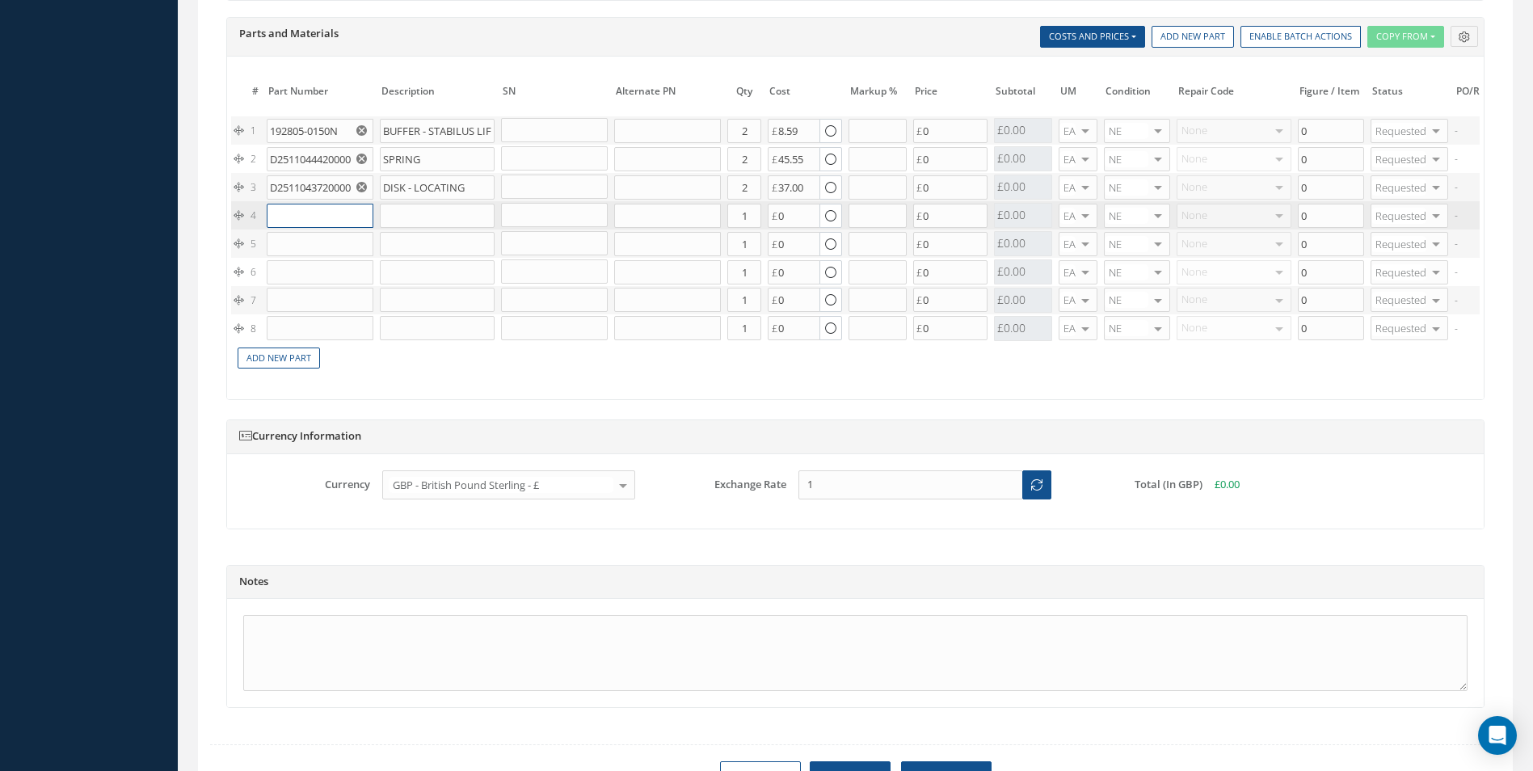
click at [348, 221] on input "text" at bounding box center [320, 216] width 107 height 24
paste input "MS24665-69"
type input "MS24665-69"
click at [343, 233] on div "MS24665-69 PIN" at bounding box center [356, 241] width 178 height 27
type input "PIN"
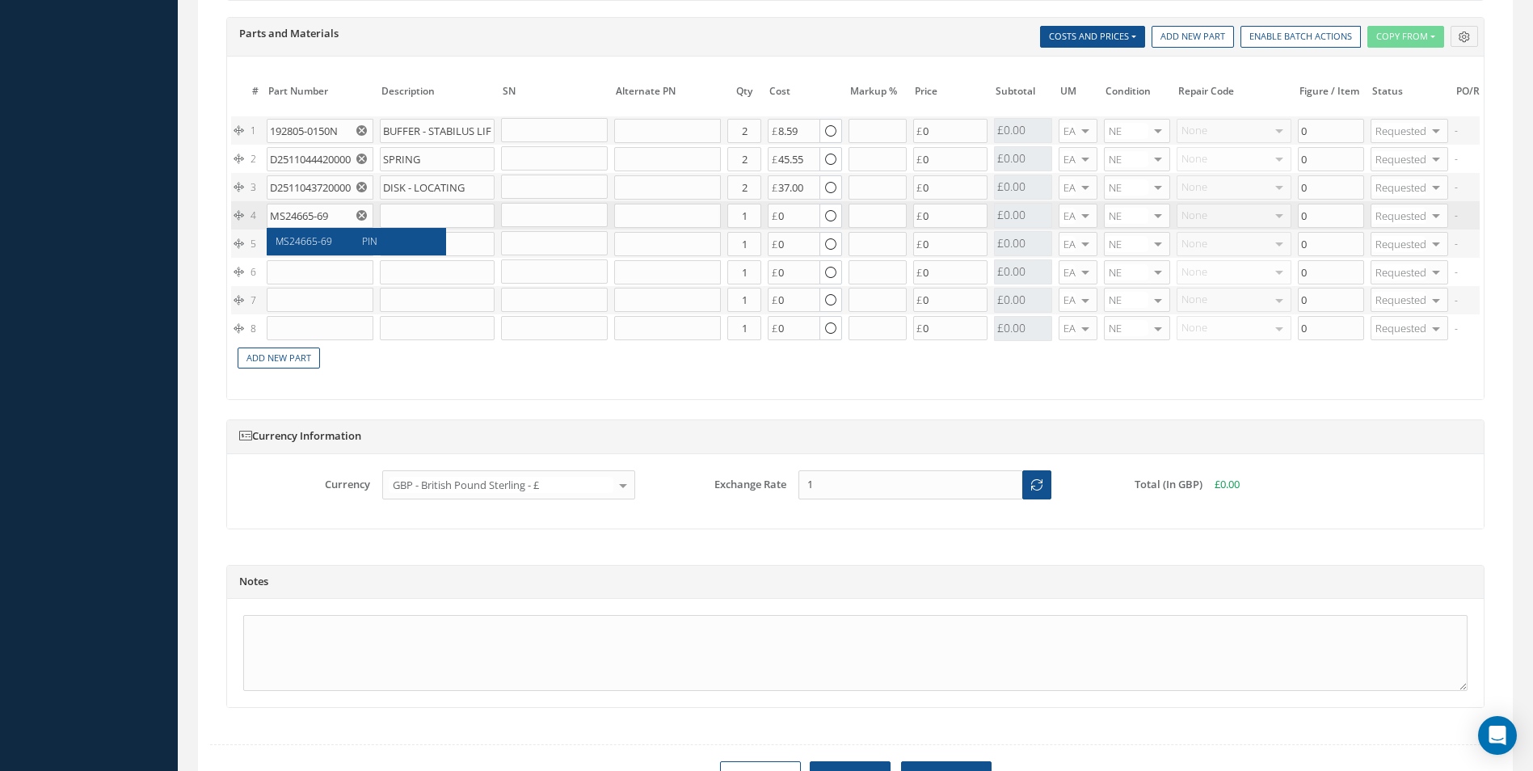
type input "0.07"
click at [748, 218] on input "1" at bounding box center [744, 216] width 34 height 24
type input "4"
click at [331, 235] on input "text" at bounding box center [320, 244] width 107 height 24
paste input "NAS1102-3-10"
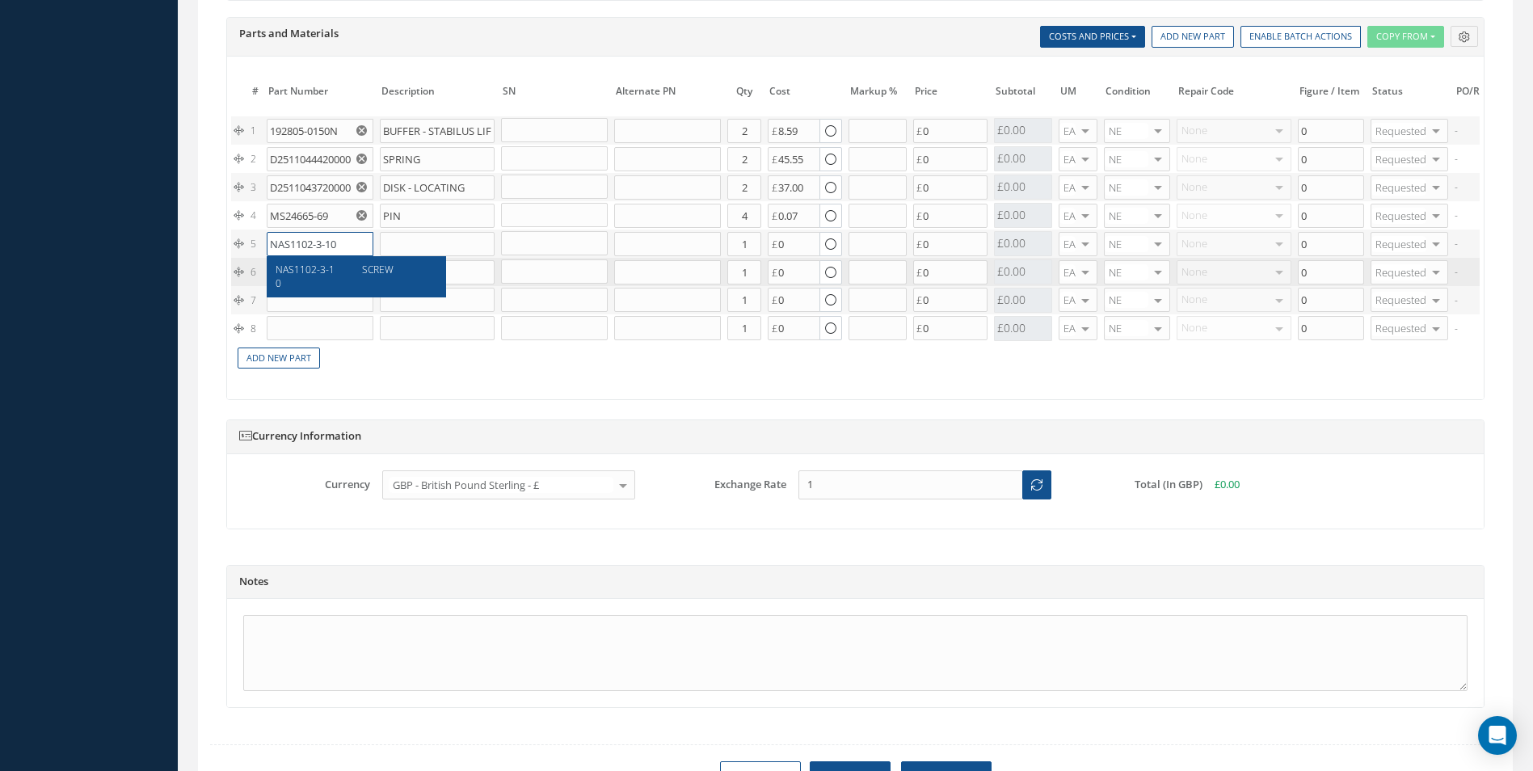
type input "NAS1102-3-10"
click at [339, 276] on div "NAS1102-3-10" at bounding box center [312, 276] width 75 height 27
type input "SCREW"
type input "0.14"
click at [752, 254] on input "1" at bounding box center [744, 244] width 34 height 24
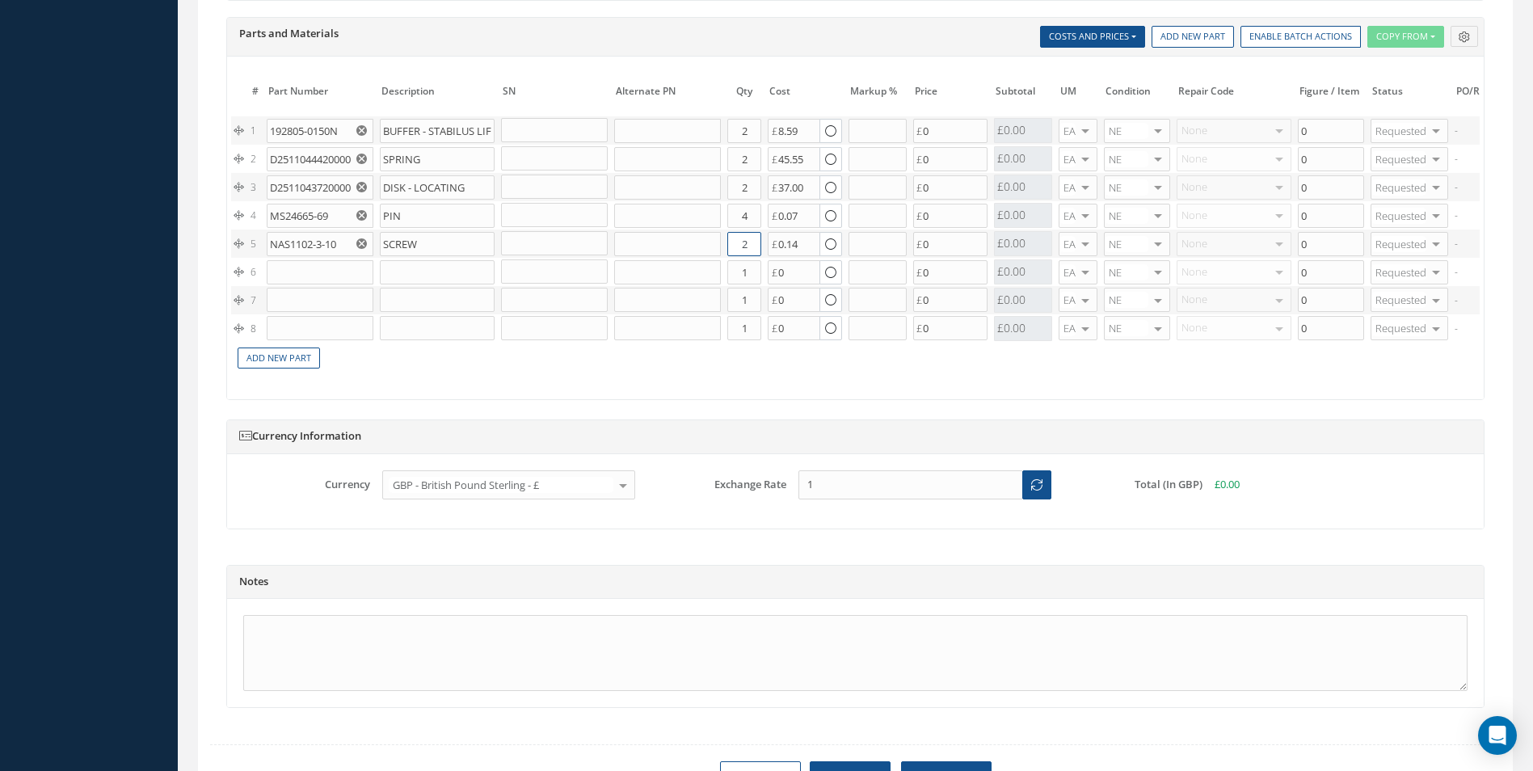
type input "2"
click at [306, 273] on input "text" at bounding box center [320, 272] width 107 height 24
paste input "D2511114200000"
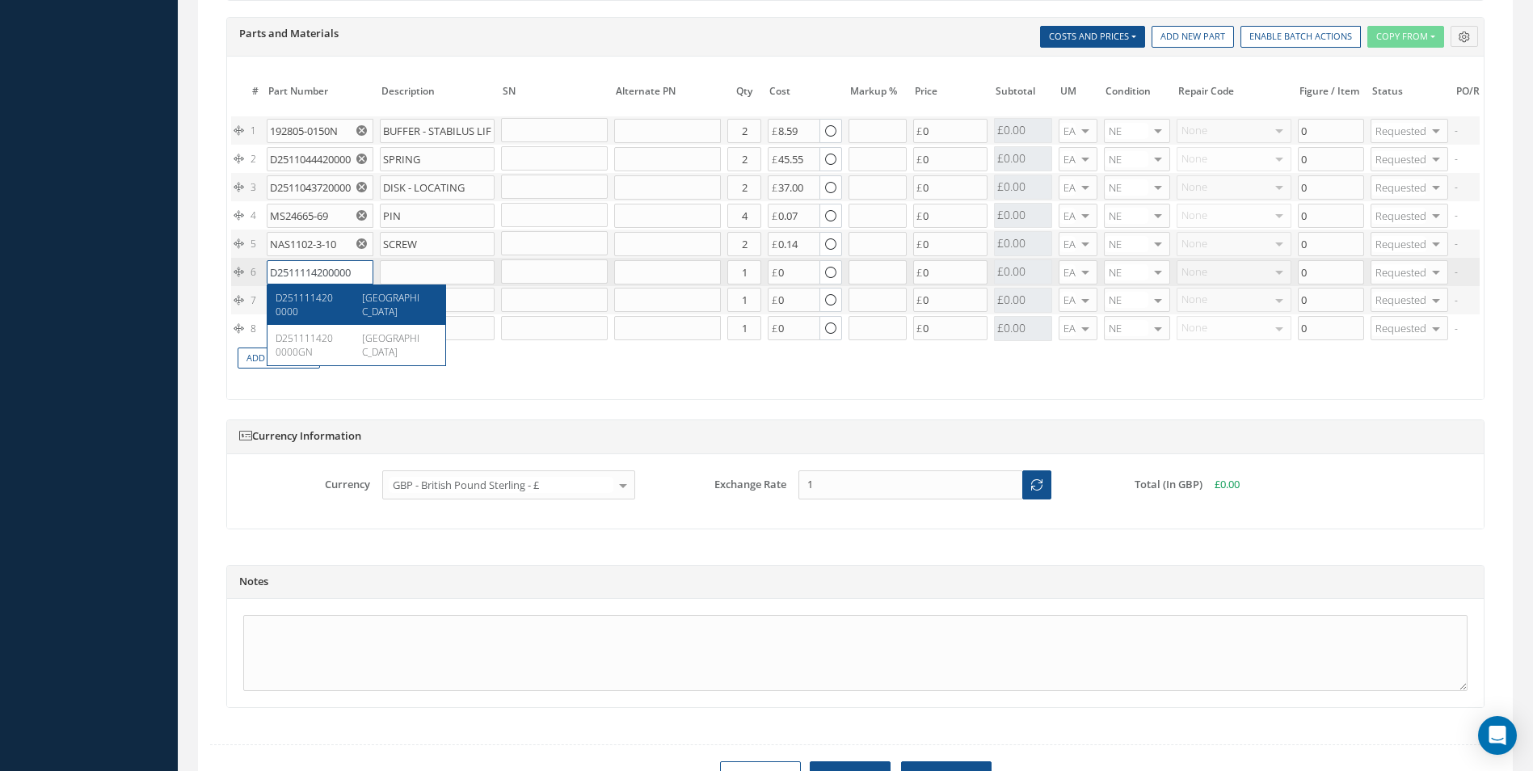
type input "D2511114200000"
click at [377, 299] on span "MOUNT ASSY" at bounding box center [390, 304] width 57 height 27
type input "MOUNT ASSY"
type input "115.09"
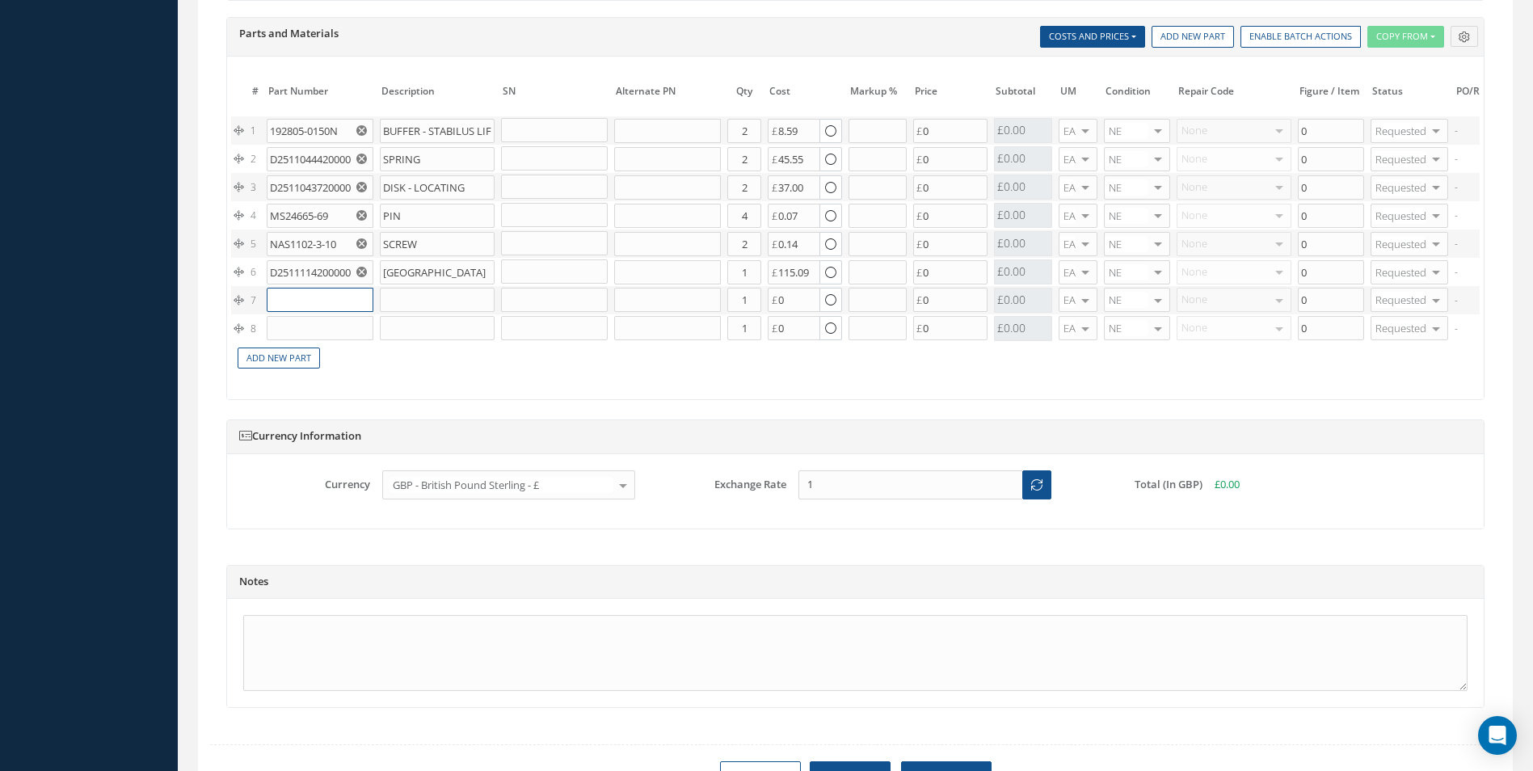
click at [288, 300] on input "text" at bounding box center [320, 300] width 107 height 24
paste input "NSA5319-02-15"
type input "NSA5319-02-15"
click at [382, 333] on div "PIN" at bounding box center [393, 331] width 87 height 27
type input "PIN"
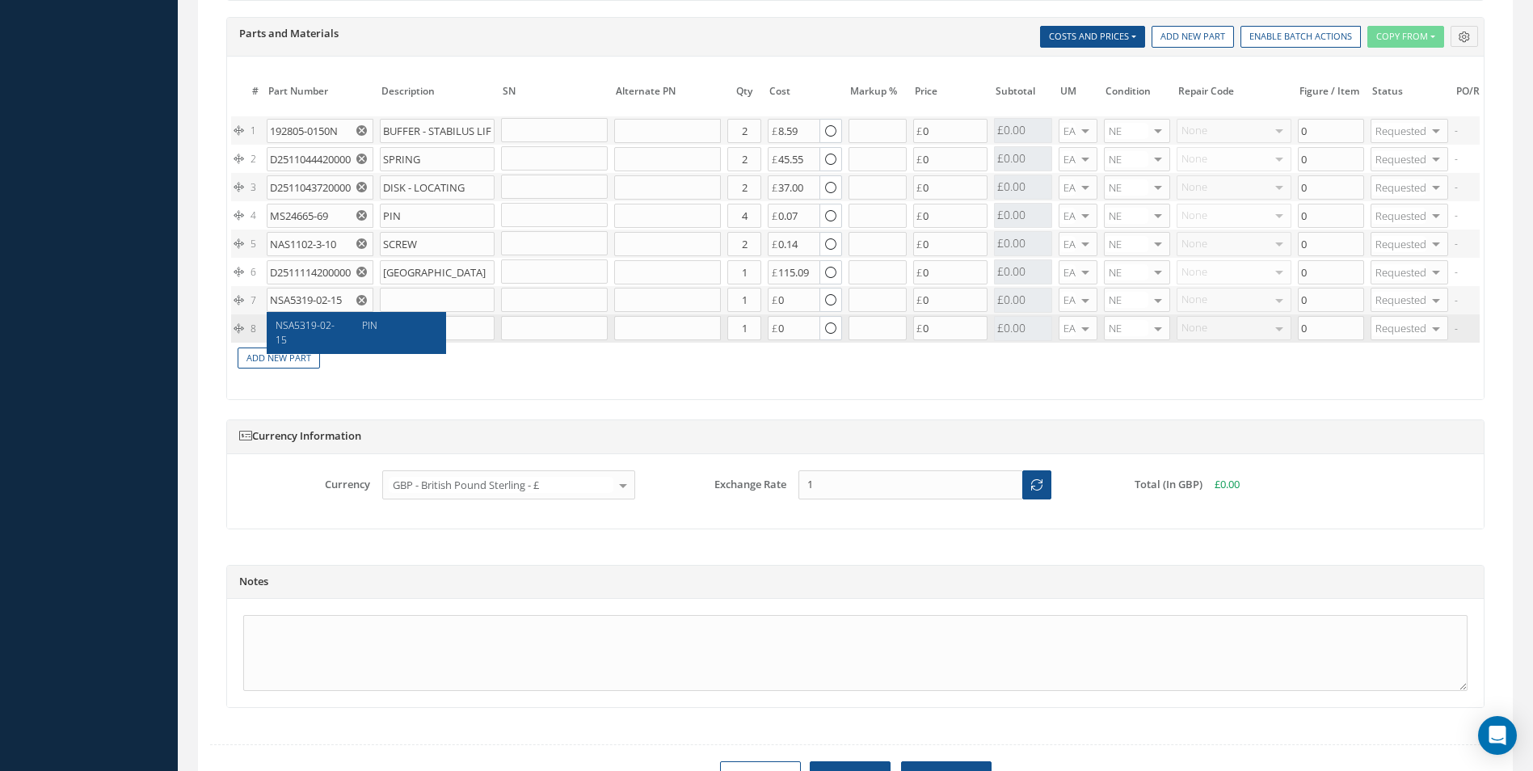
type input "3.46"
click at [755, 305] on input "1" at bounding box center [744, 300] width 34 height 24
type input "4"
click at [305, 330] on input "text" at bounding box center [320, 328] width 107 height 24
paste input "D2511148900000"
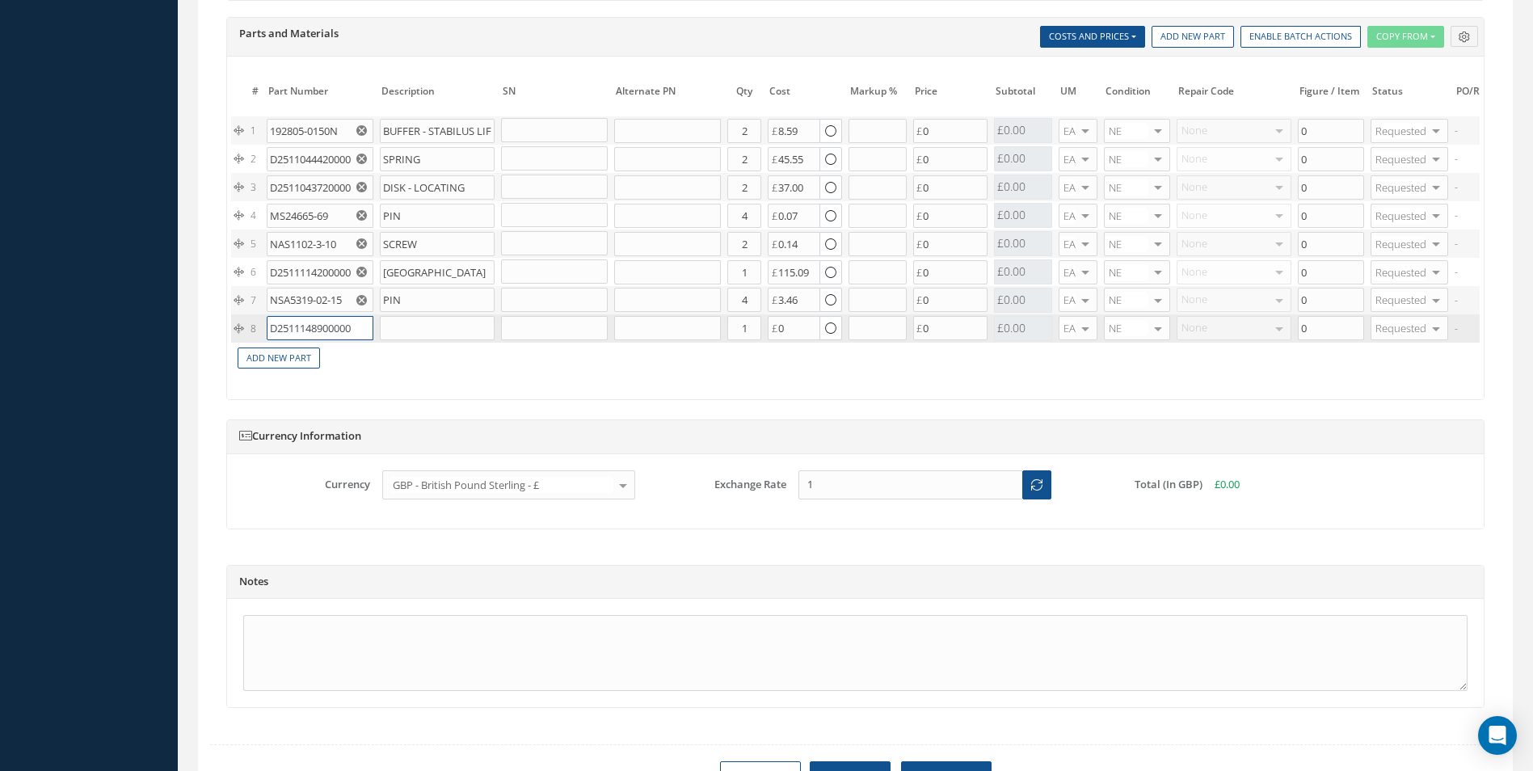
scroll to position [0, 3]
type input "D2511148900000"
click at [346, 350] on div "D2511148900000" at bounding box center [312, 360] width 75 height 27
type input "TABLE"
type input "0.00"
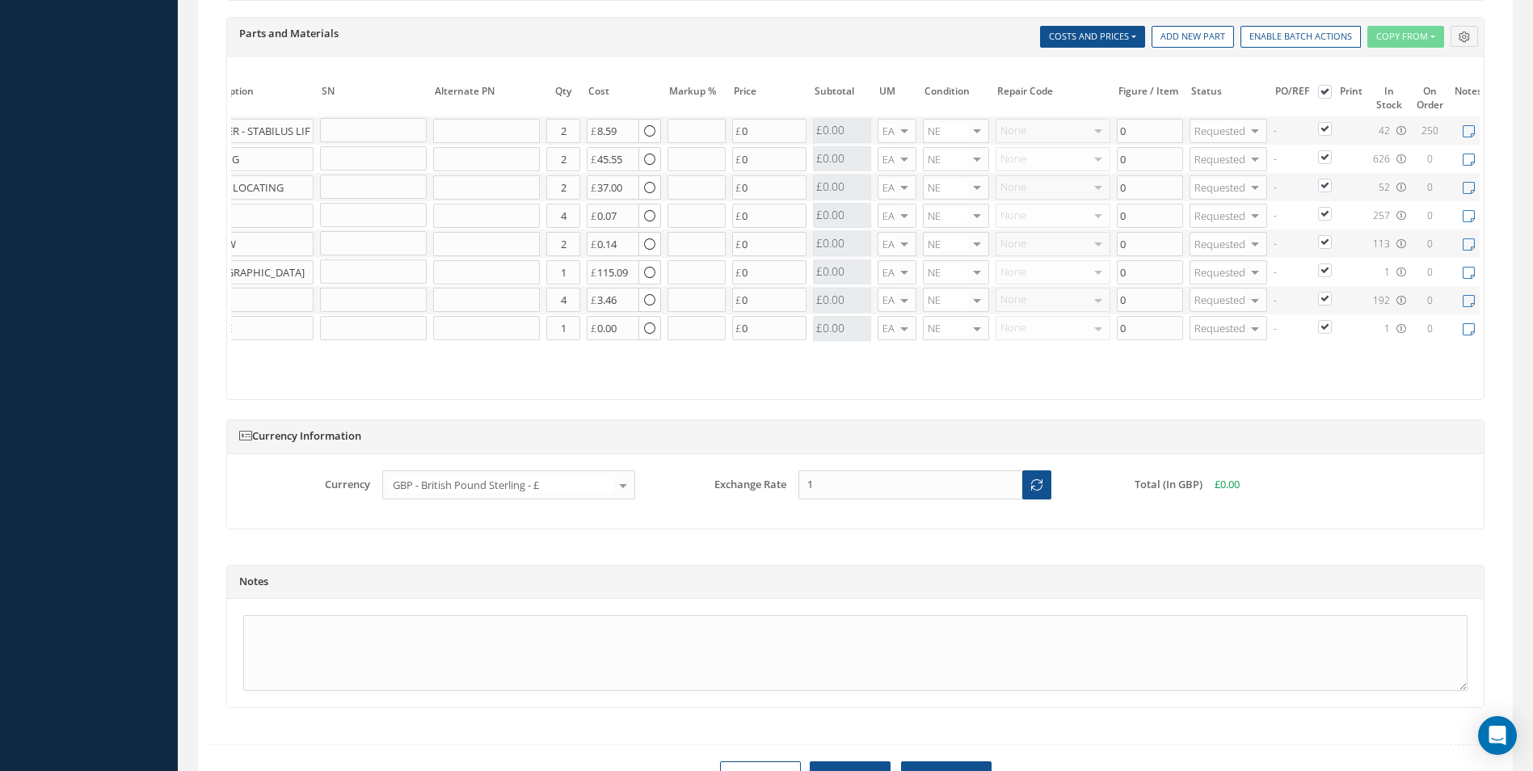
scroll to position [0, 183]
click at [1462, 328] on icon at bounding box center [1467, 329] width 12 height 14
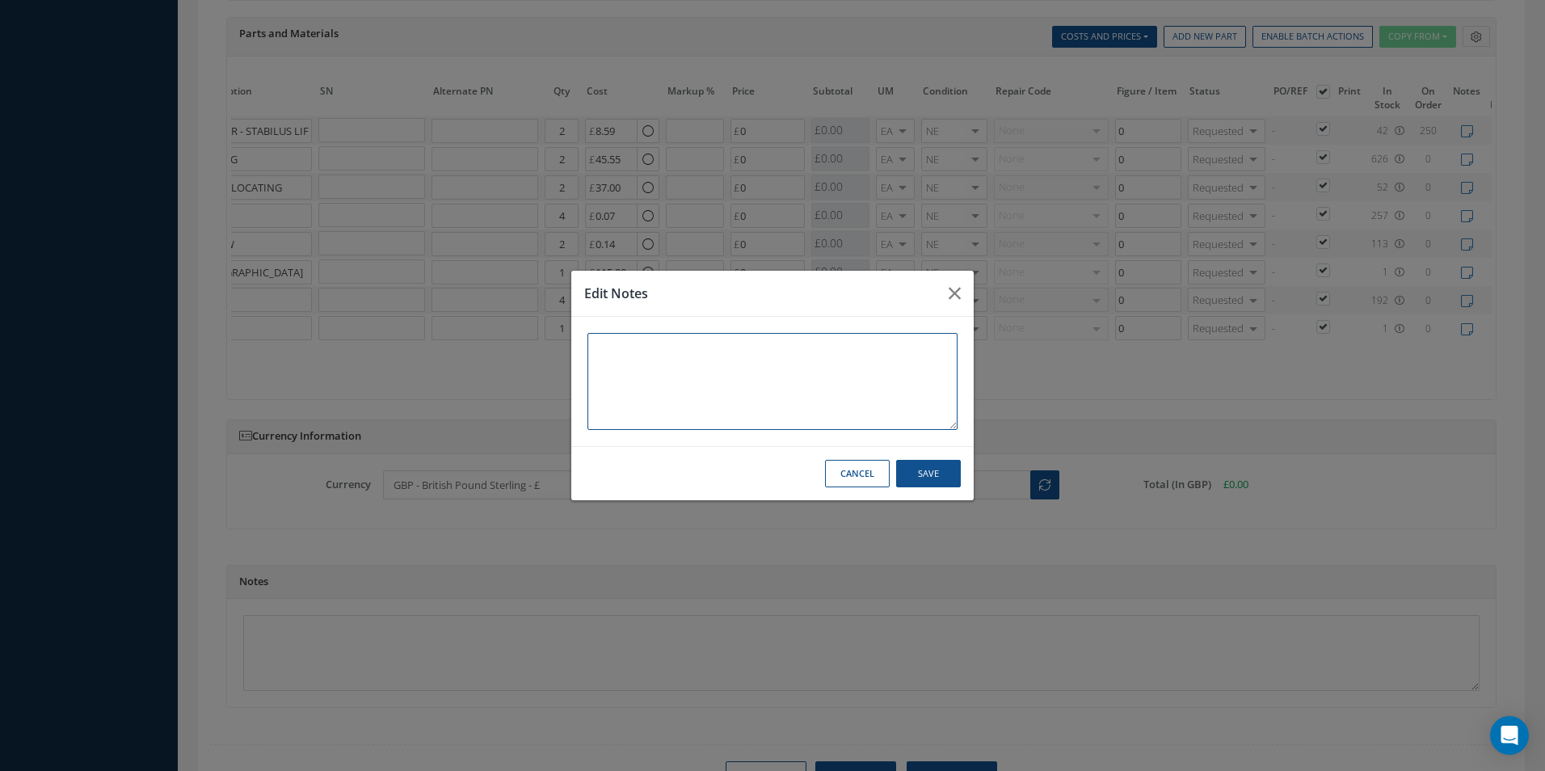
click at [721, 375] on textarea at bounding box center [772, 381] width 370 height 97
type textarea "SATTO REPAIR"
drag, startPoint x: 904, startPoint y: 473, endPoint x: 839, endPoint y: 439, distance: 73.4
click at [904, 473] on button "Save" at bounding box center [928, 474] width 65 height 28
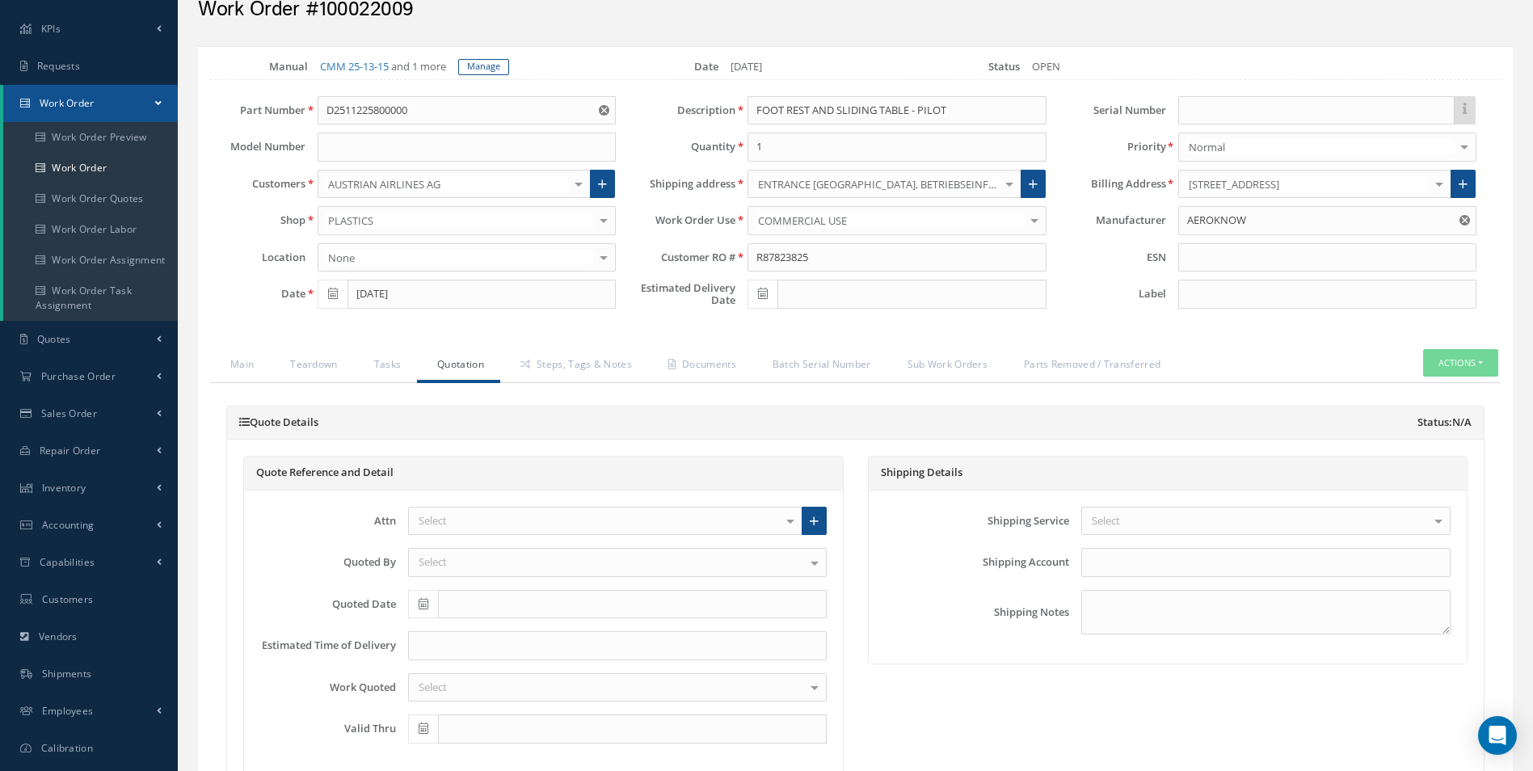
scroll to position [0, 0]
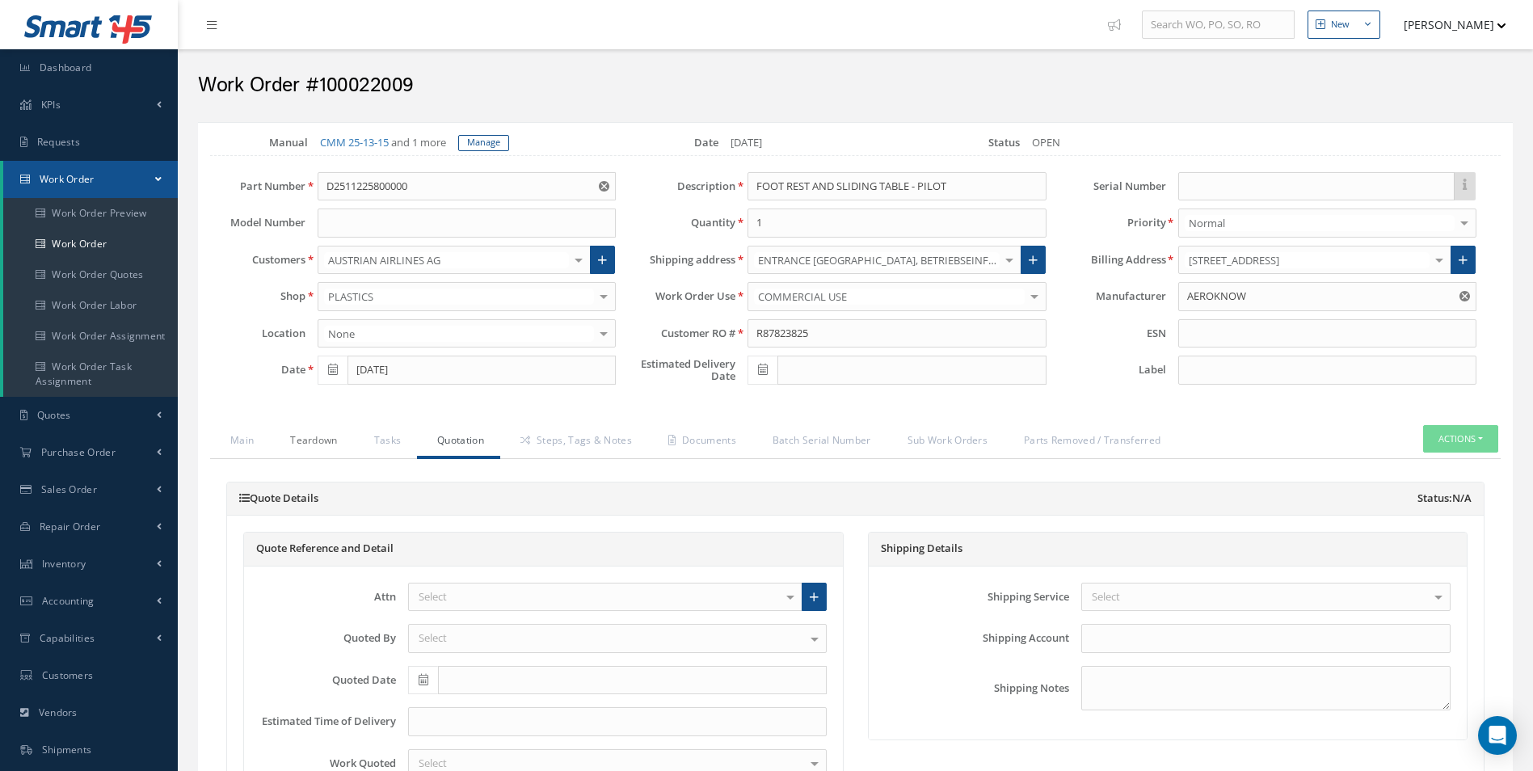
click at [310, 456] on link "Teardown" at bounding box center [311, 442] width 83 height 34
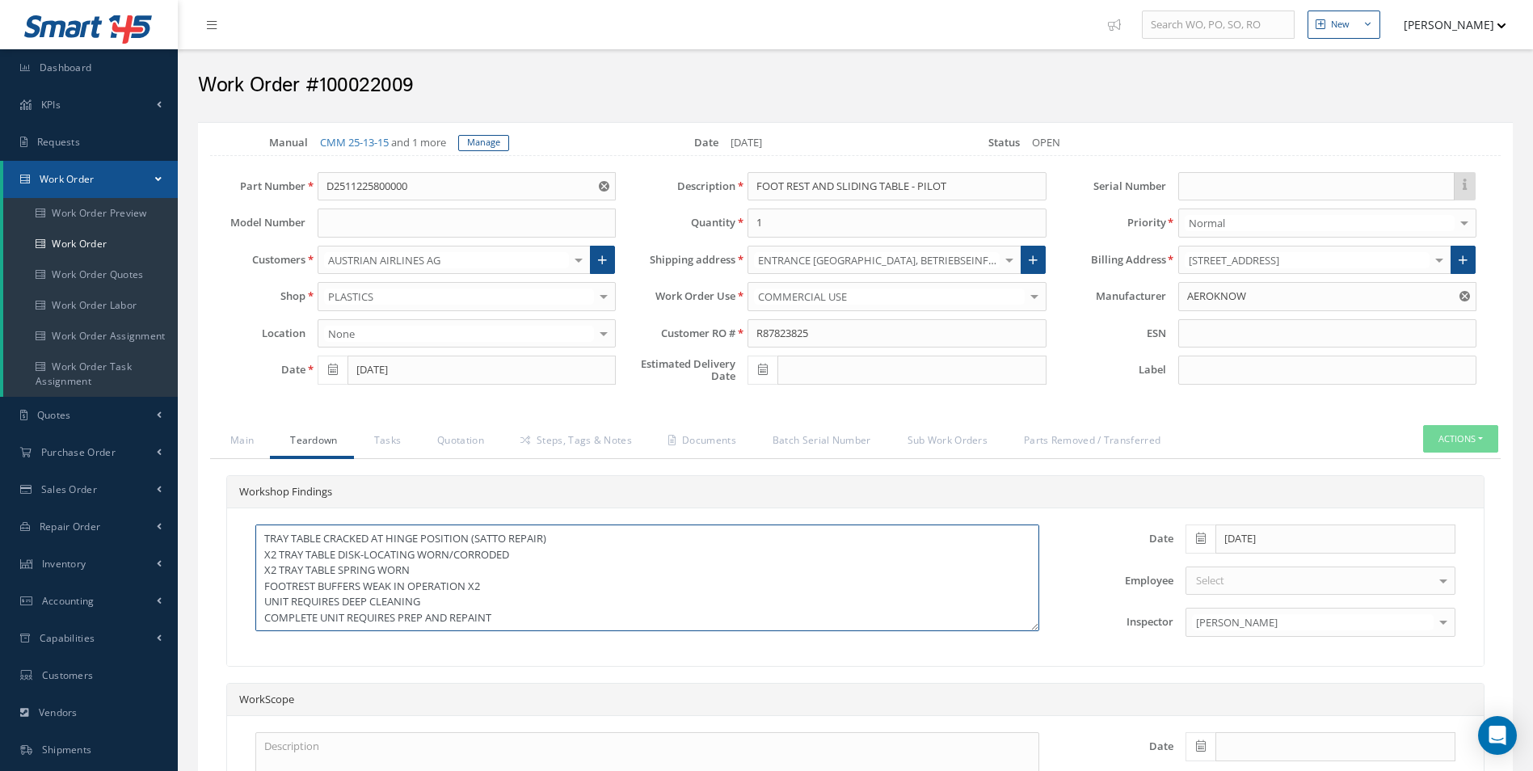
drag, startPoint x: 585, startPoint y: 544, endPoint x: 475, endPoint y: 542, distance: 109.9
click at [475, 542] on textarea "TRAY TABLE CRACKED AT HINGE POSITION (SATTO REPAIR) X2 TRAY TABLE DISK-LOCATING…" at bounding box center [647, 577] width 784 height 107
type textarea "TRAY TABLE CRACKED AT HINGE POSITION X2 TRAY TABLE DISK-LOCATING WORN/CORRODED …"
click at [238, 436] on link "Main" at bounding box center [240, 442] width 60 height 34
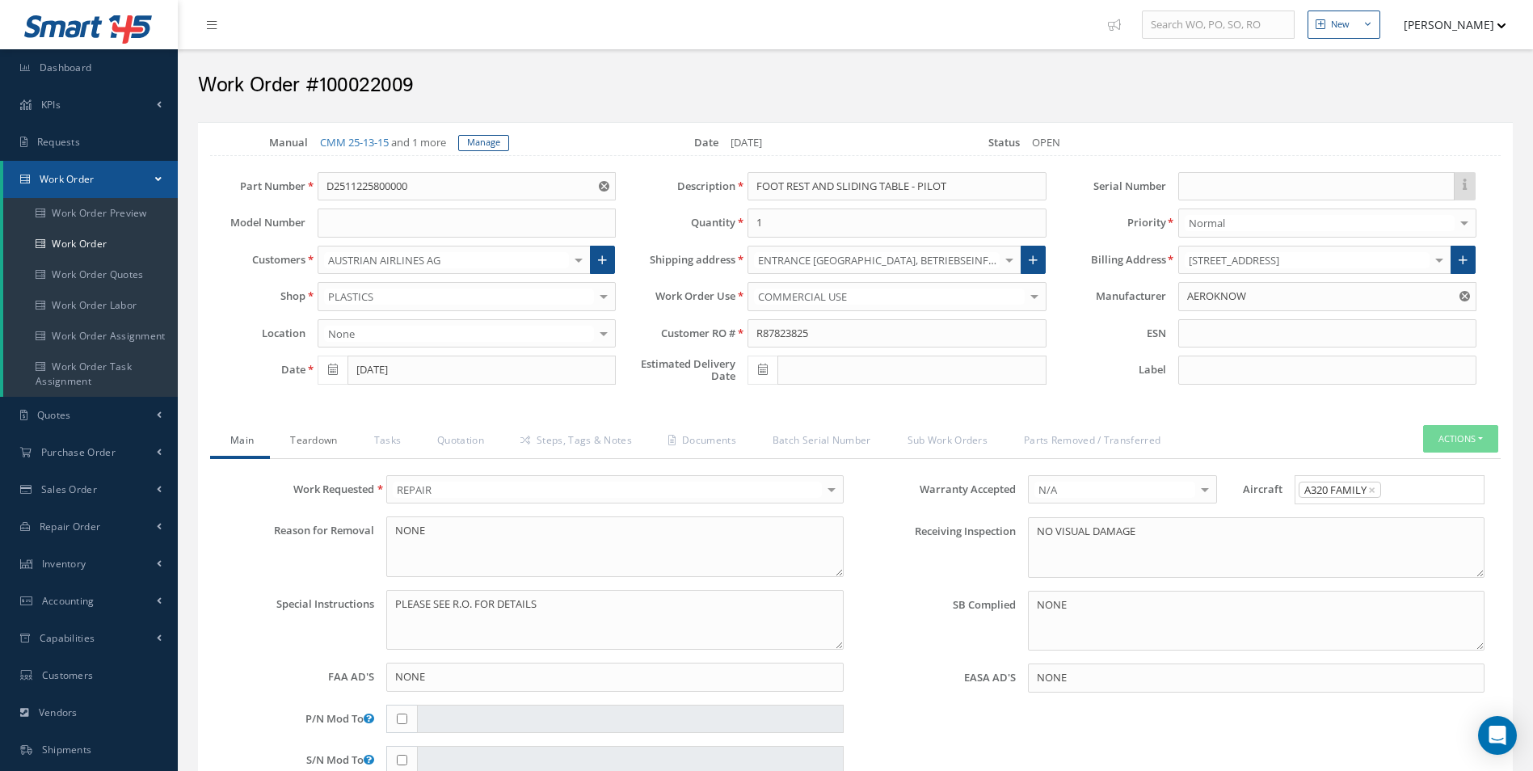
click at [300, 435] on link "Teardown" at bounding box center [311, 442] width 83 height 34
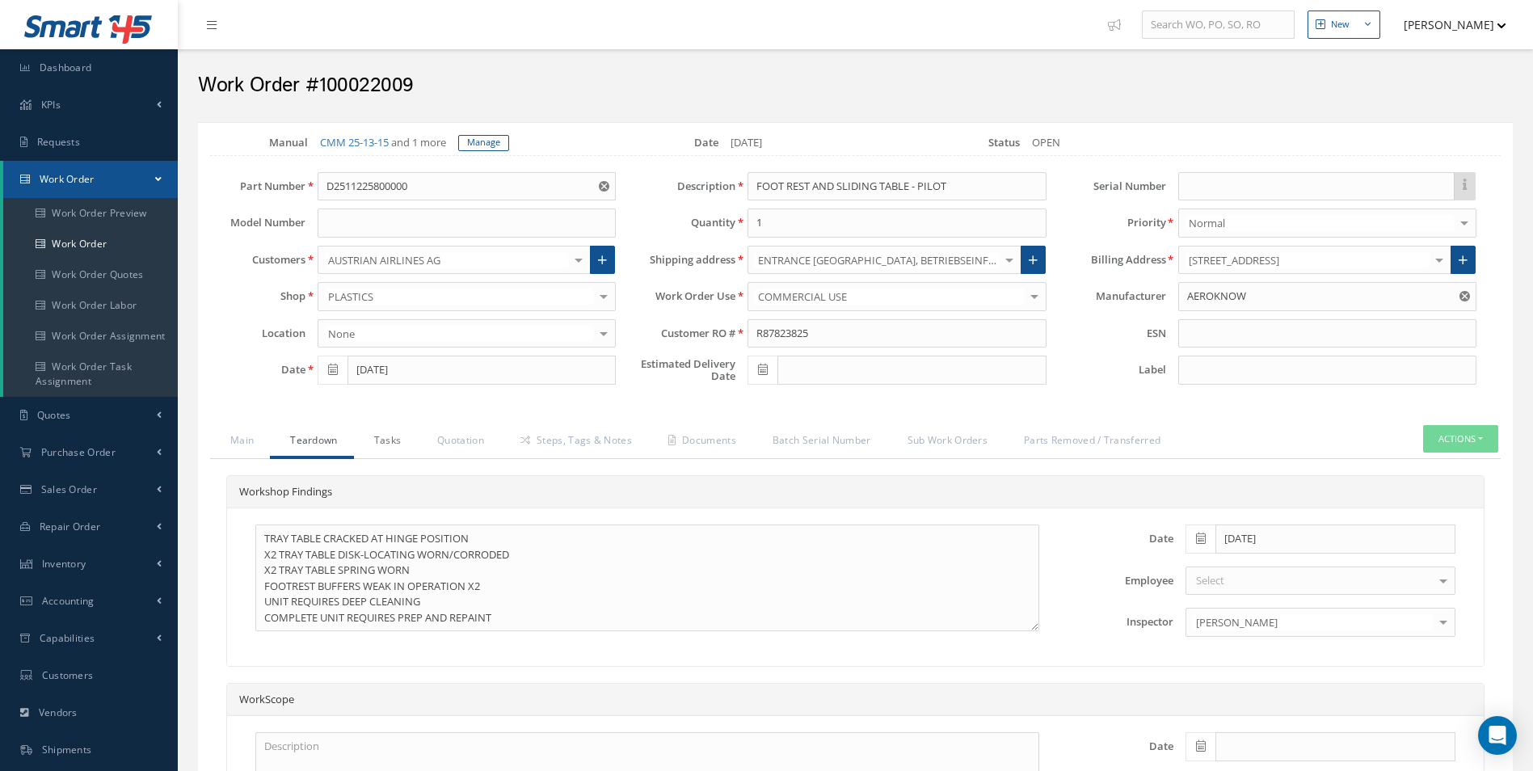
click at [397, 431] on link "Tasks" at bounding box center [386, 442] width 64 height 34
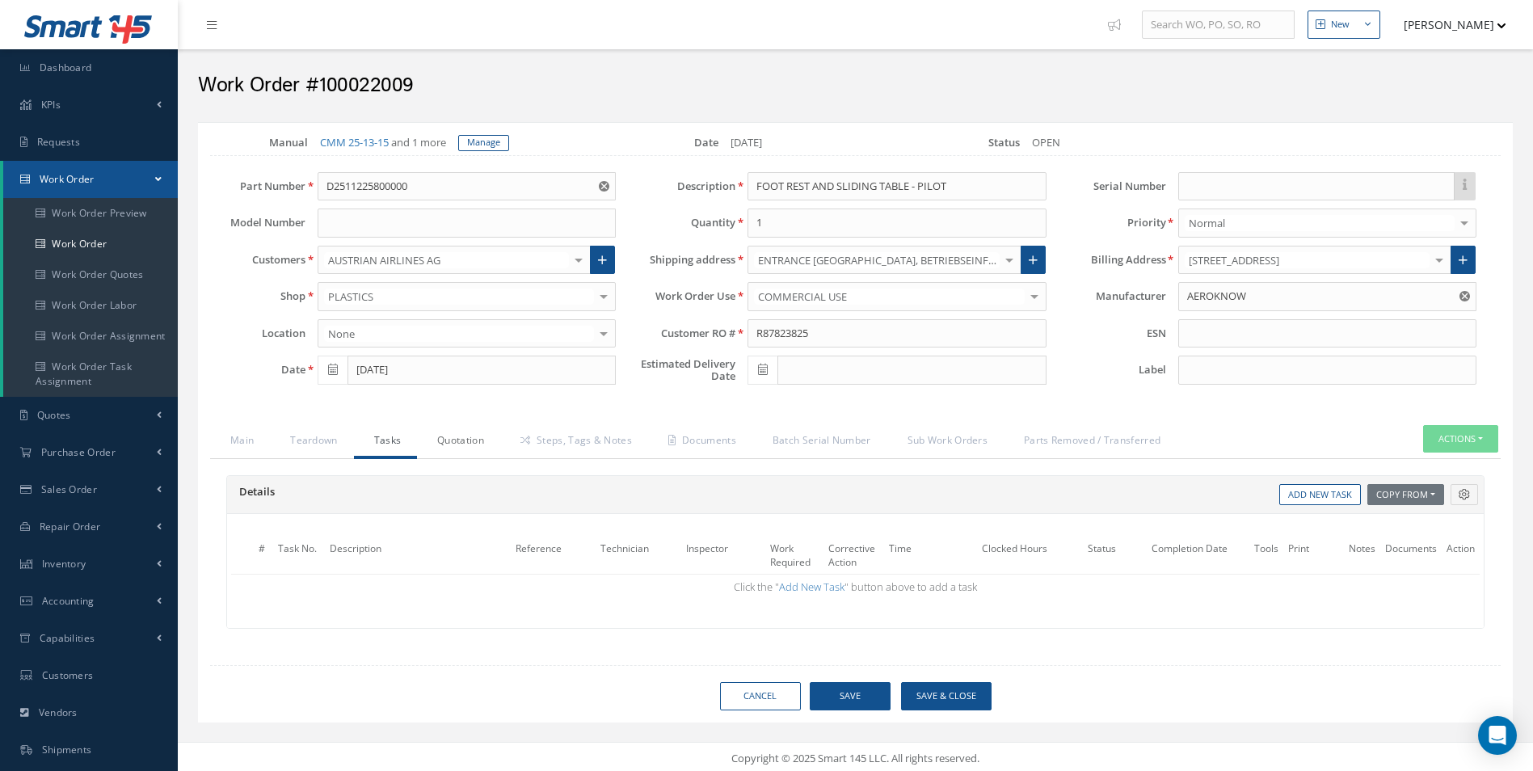
click at [461, 432] on link "Quotation" at bounding box center [458, 442] width 83 height 34
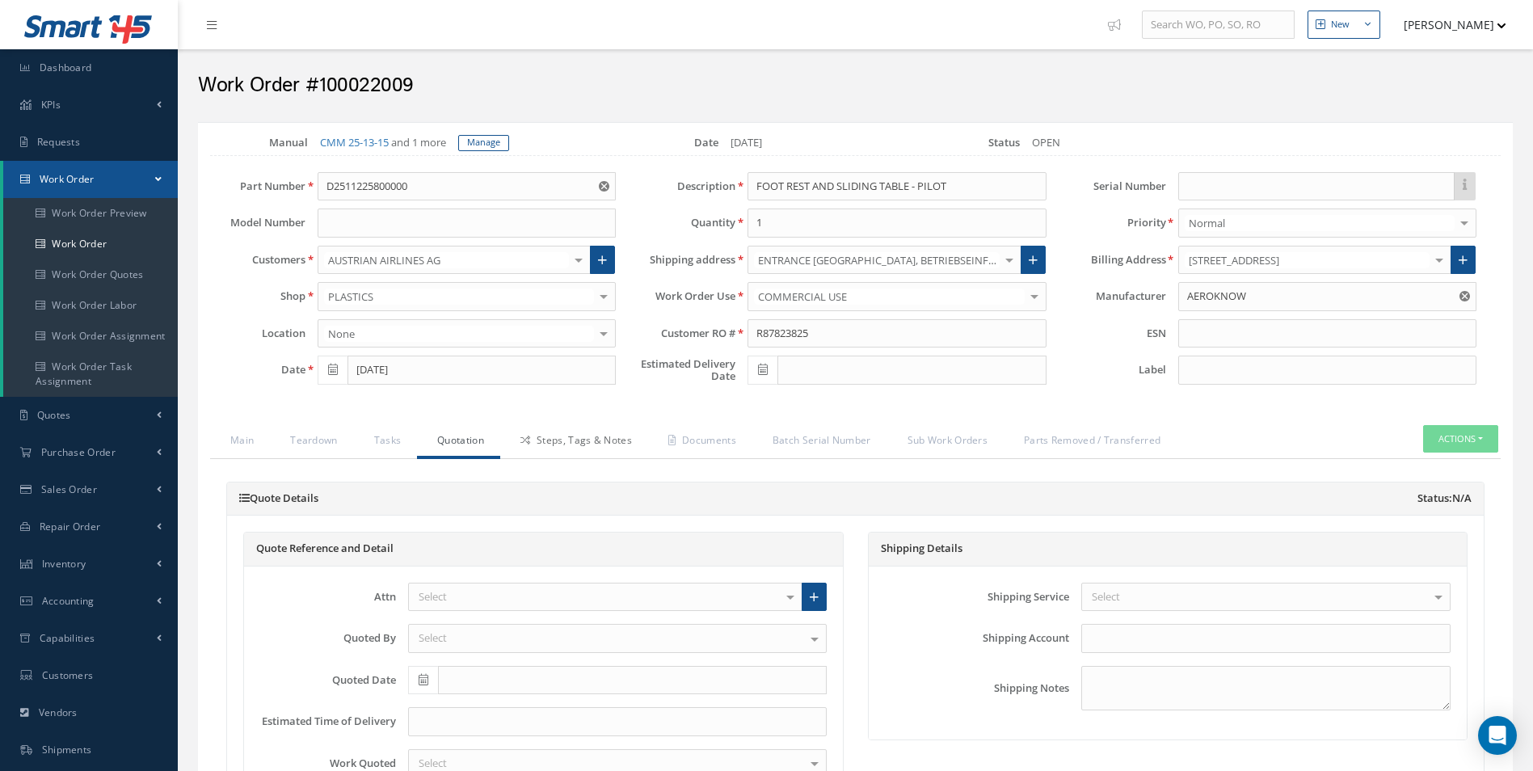
click at [625, 428] on link "Steps, Tags & Notes" at bounding box center [574, 442] width 148 height 34
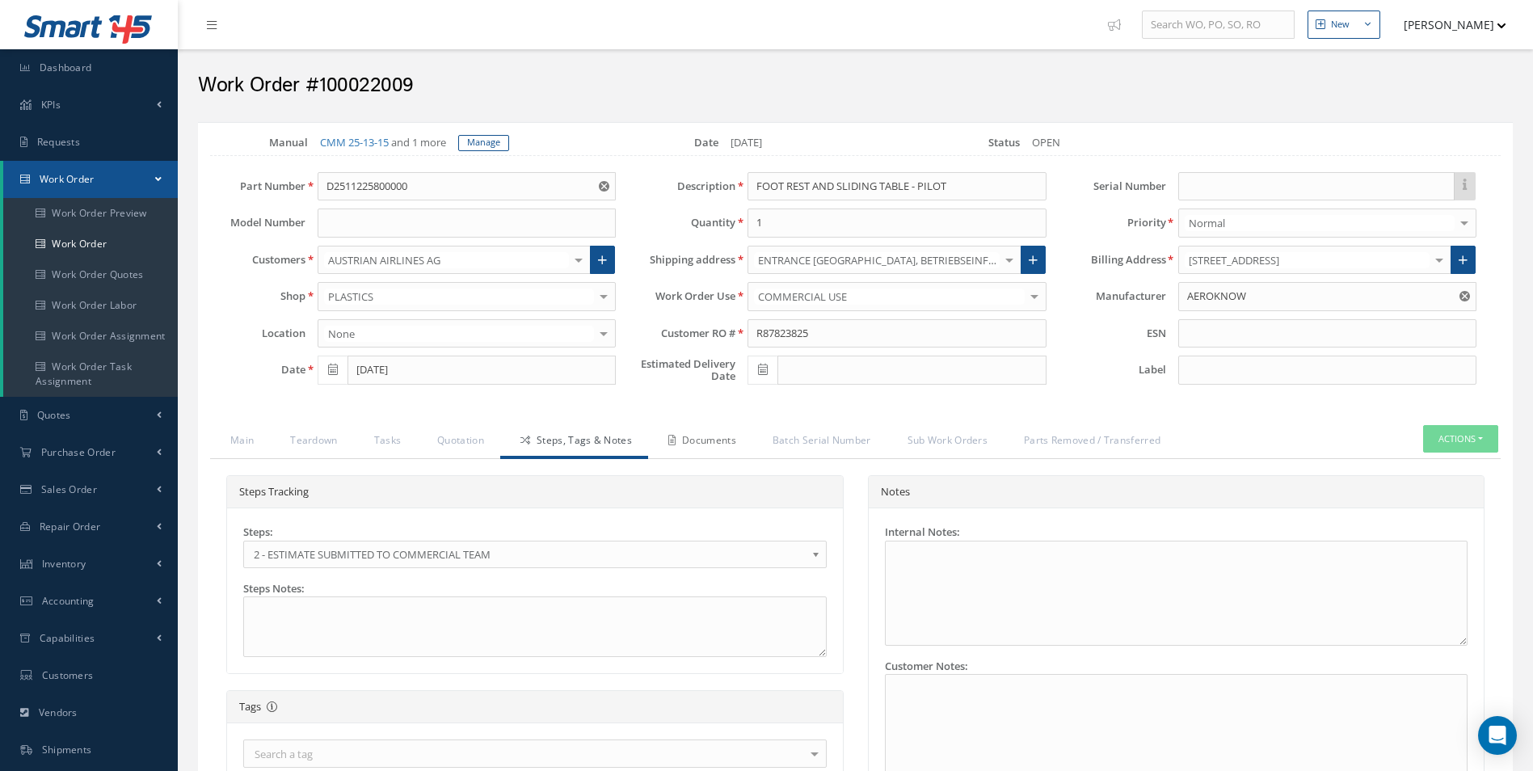
click at [721, 437] on link "Documents" at bounding box center [700, 442] width 104 height 34
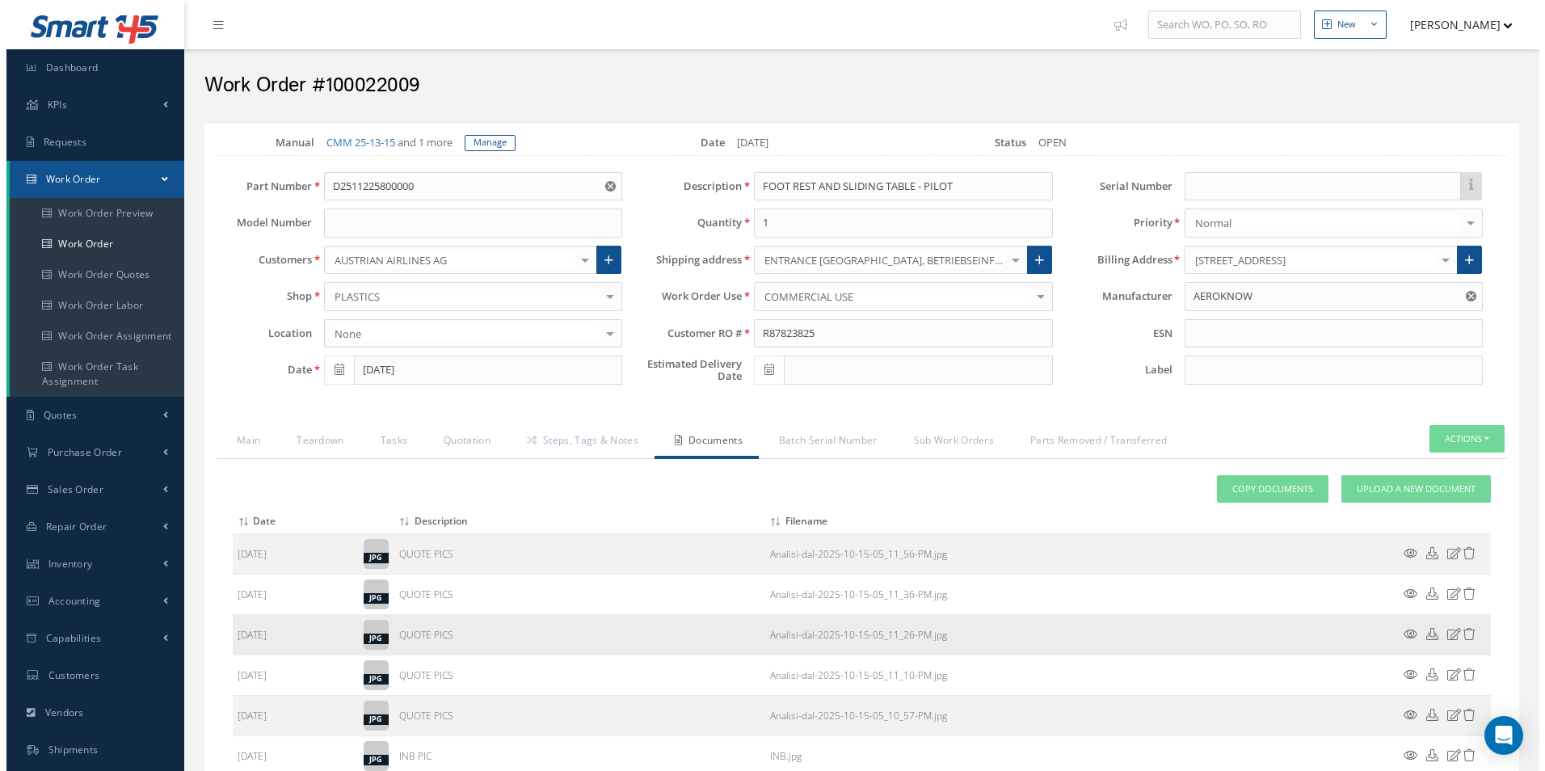
scroll to position [229, 0]
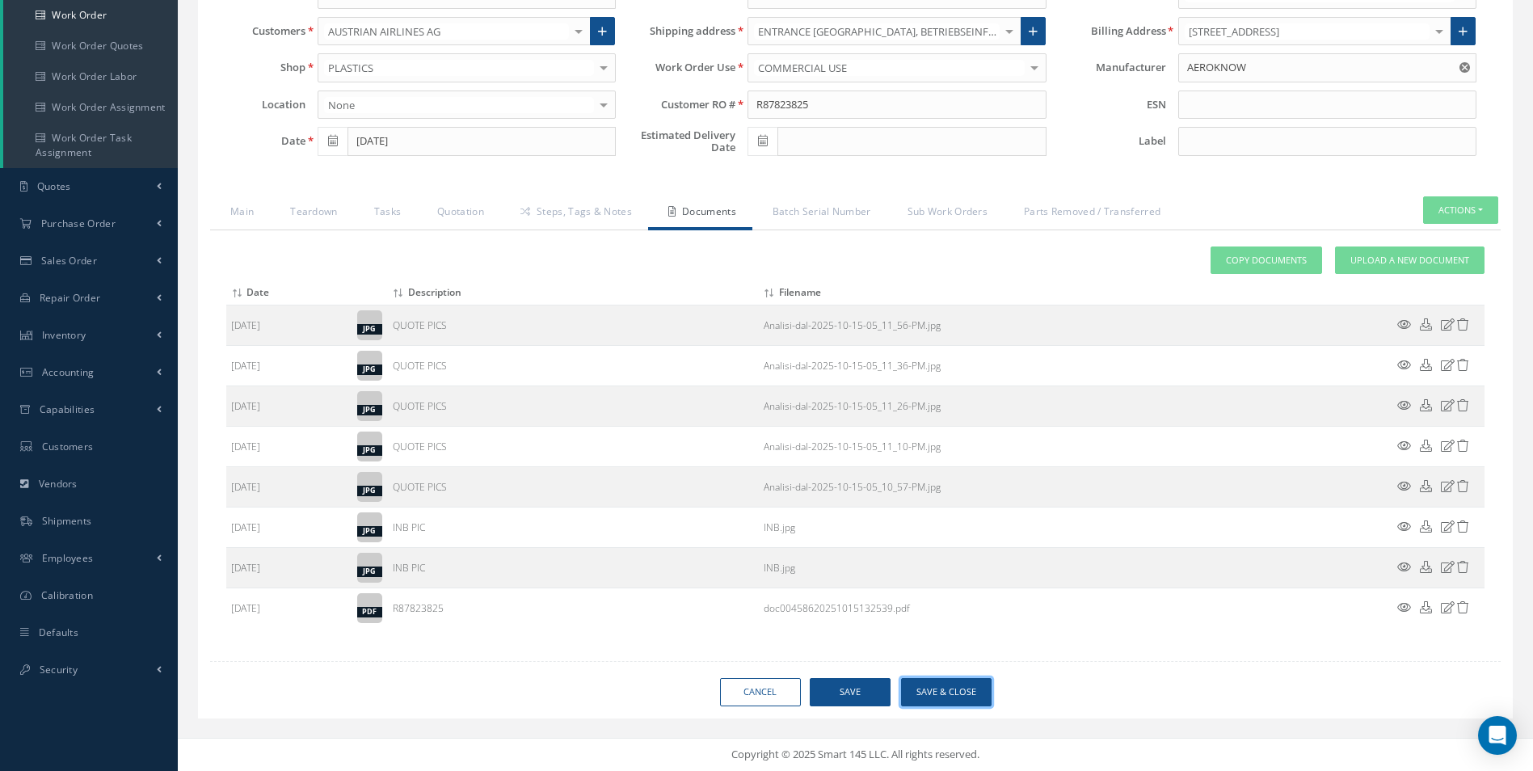
click at [954, 702] on button "Save & Close" at bounding box center [946, 692] width 90 height 28
type input "AEROKNOW"
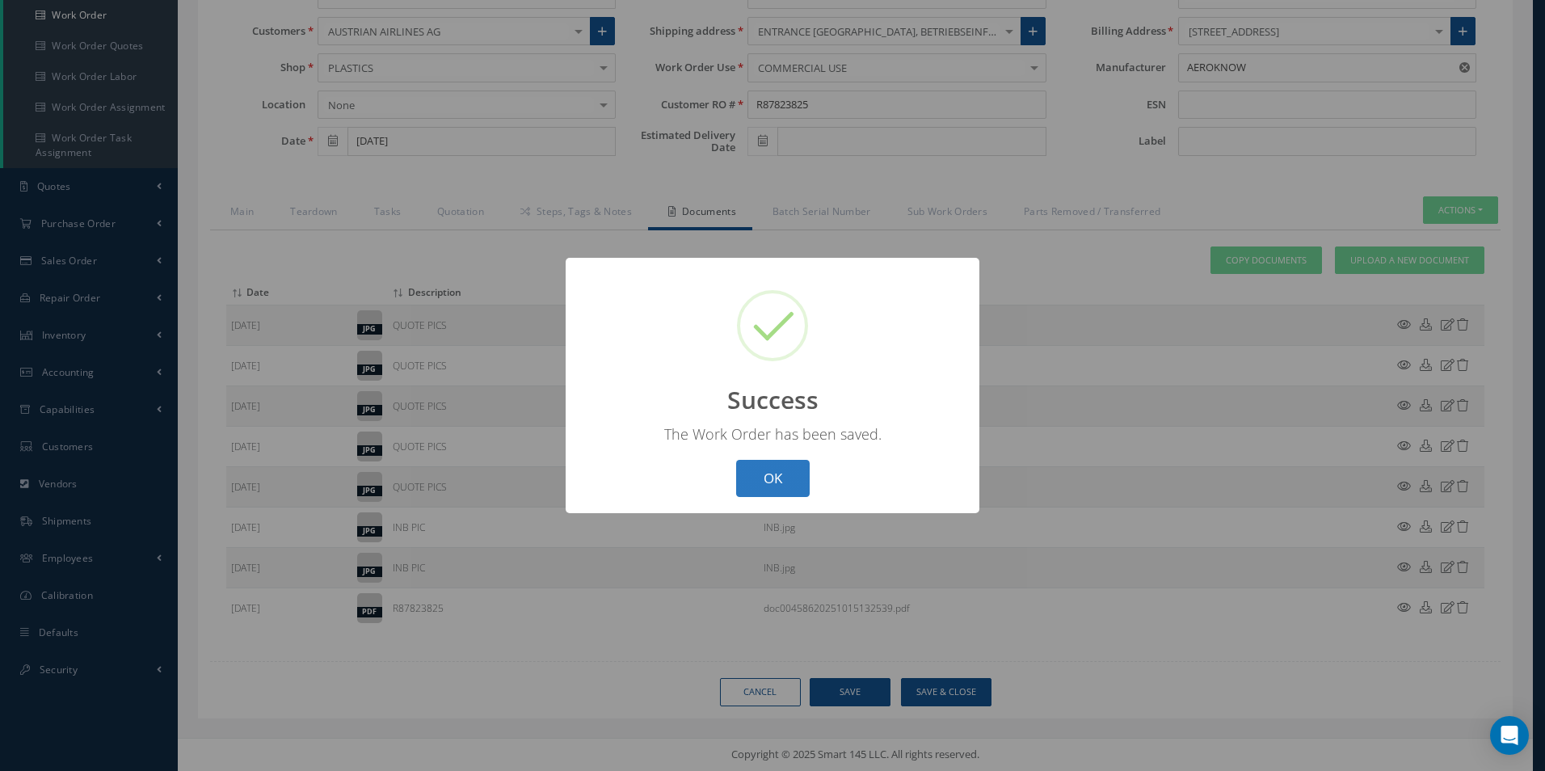
click at [774, 475] on button "OK" at bounding box center [773, 479] width 74 height 38
select select "25"
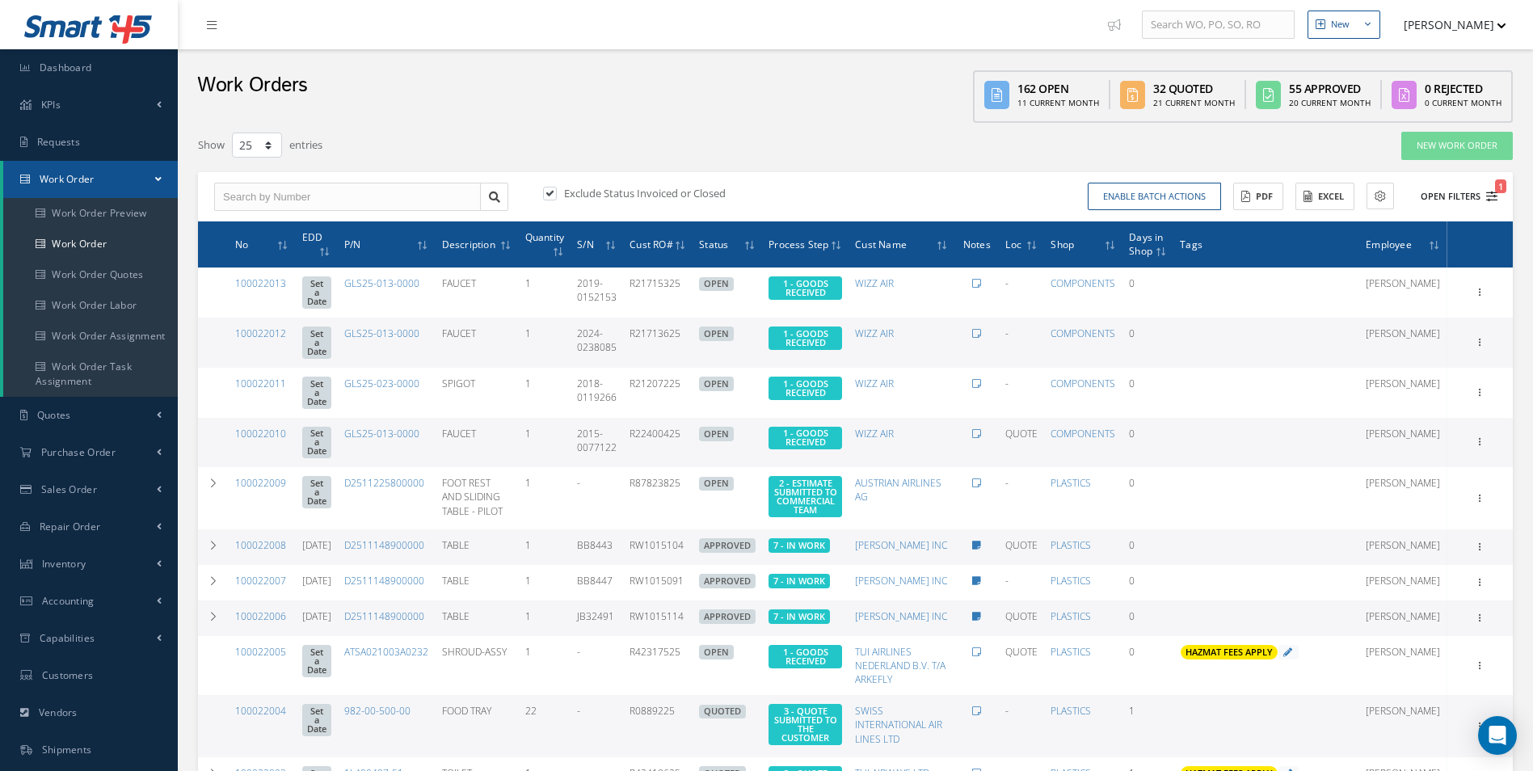
click at [1489, 192] on icon "1" at bounding box center [1491, 196] width 11 height 11
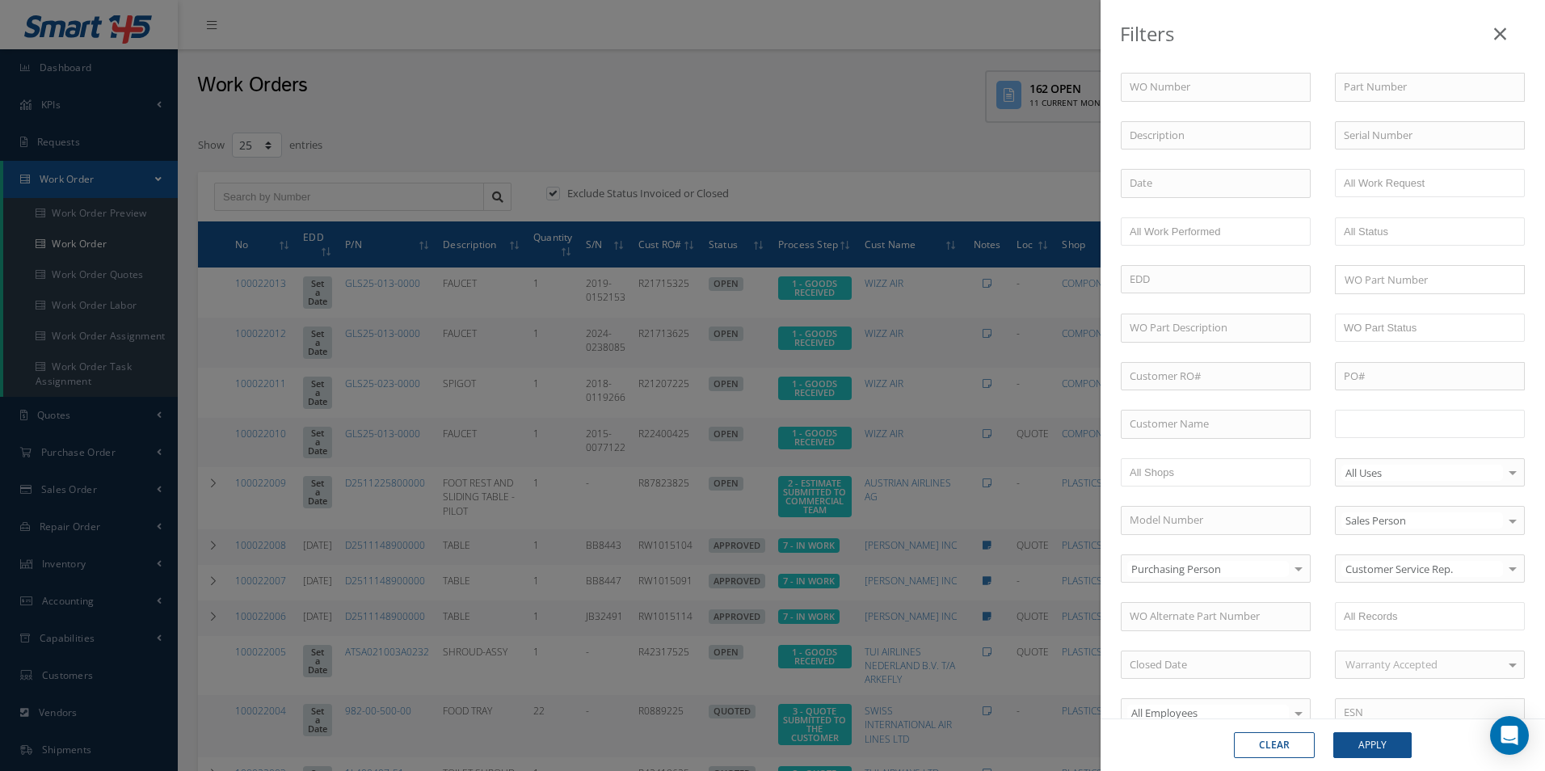
click at [1415, 419] on input "text" at bounding box center [1395, 424] width 103 height 20
click at [1382, 744] on button "Apply" at bounding box center [1372, 745] width 78 height 26
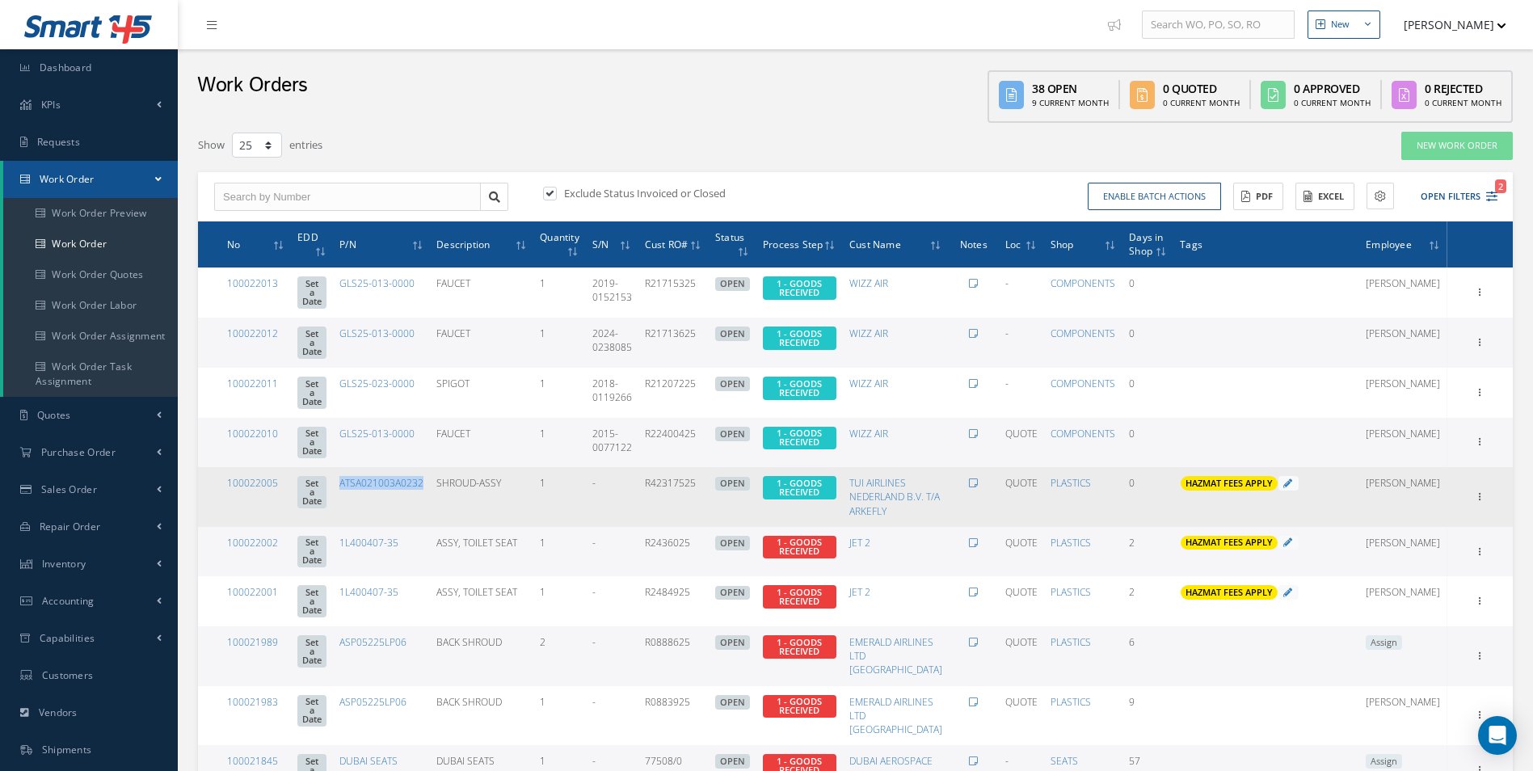
drag, startPoint x: 345, startPoint y: 499, endPoint x: 433, endPoint y: 494, distance: 88.2
click at [430, 494] on td "ATSA021003A0232" at bounding box center [381, 496] width 97 height 59
click at [266, 477] on link "100022005" at bounding box center [252, 483] width 51 height 14
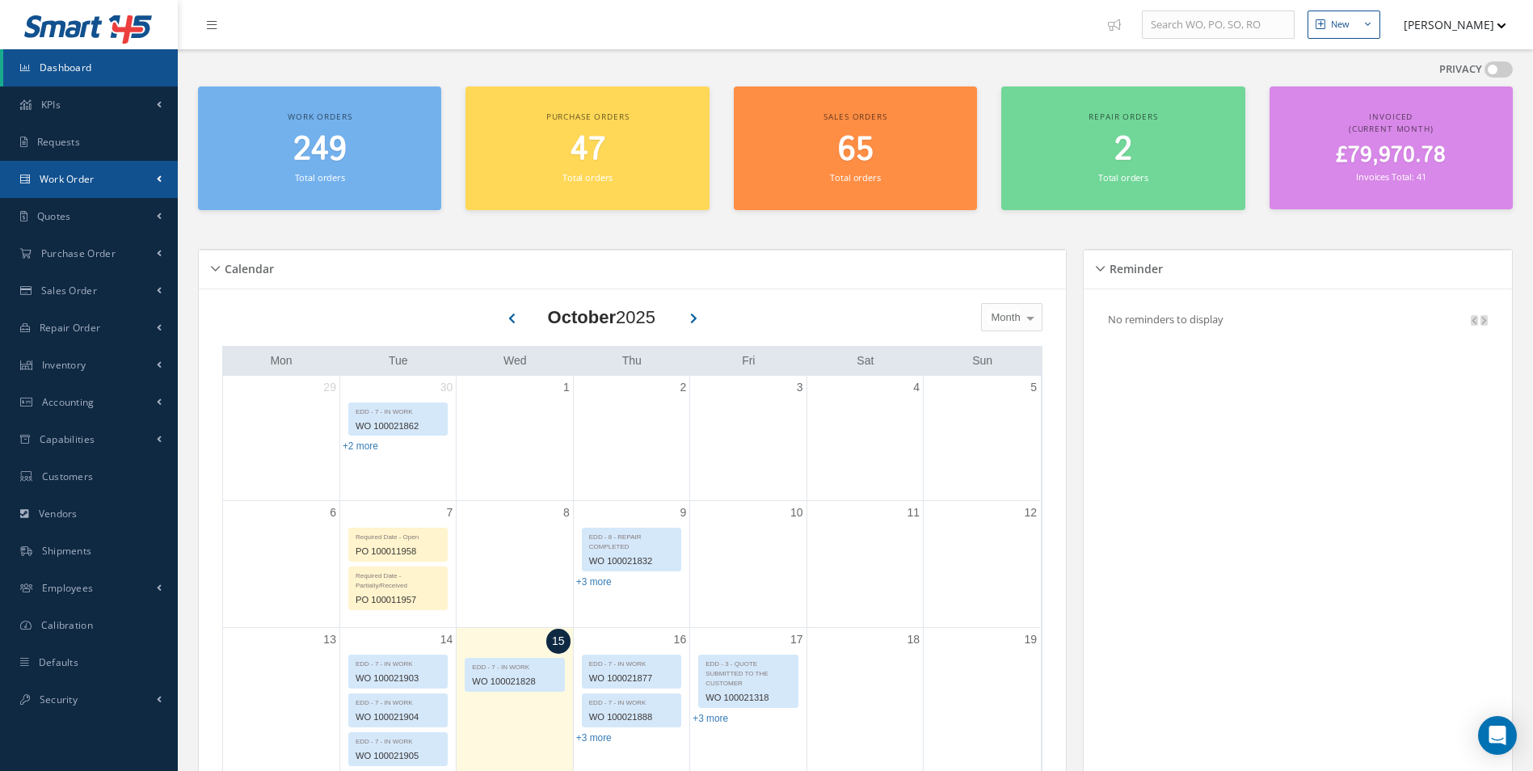
click at [75, 184] on span "Work Order" at bounding box center [67, 179] width 55 height 14
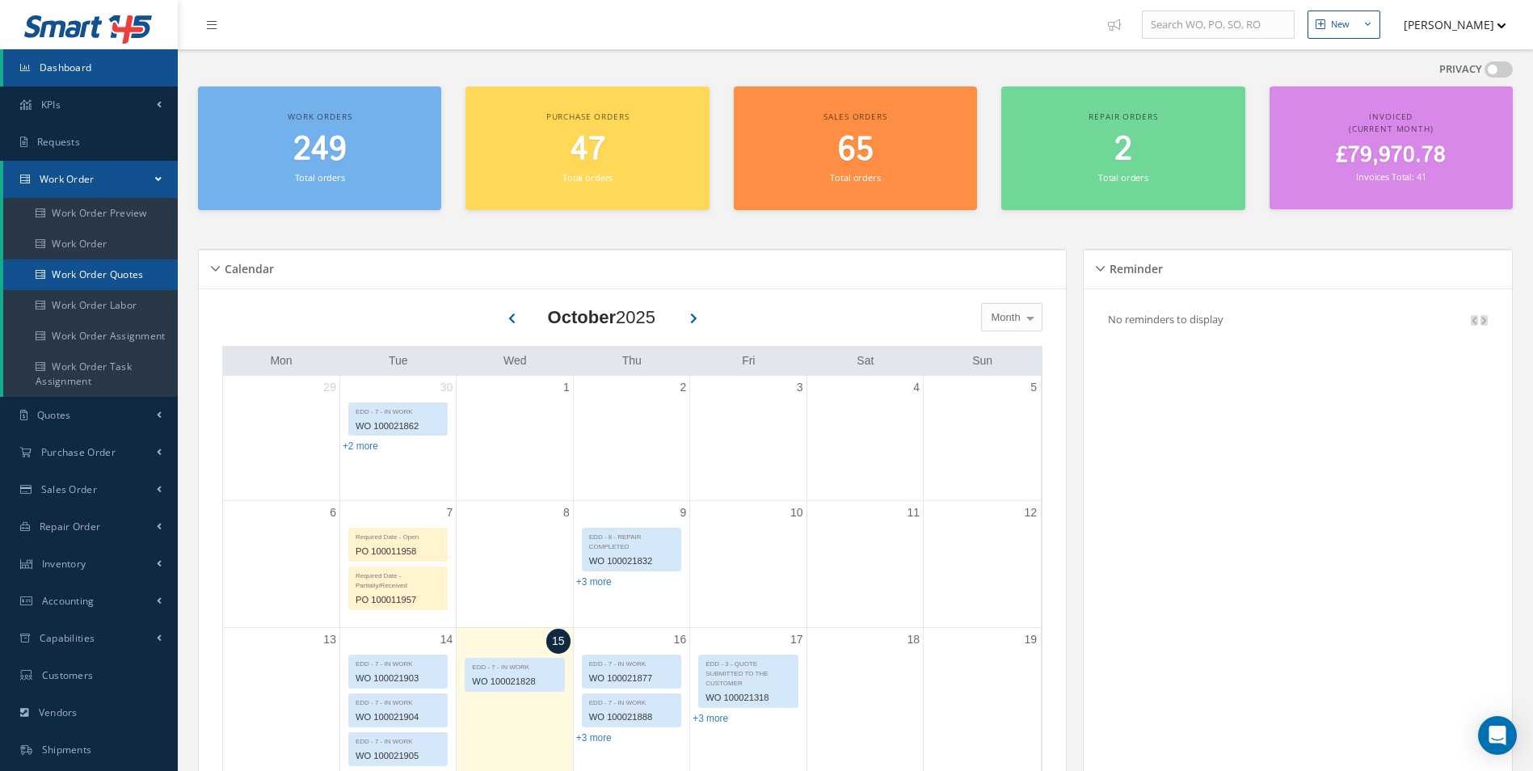
click at [101, 262] on link "Work Order Quotes" at bounding box center [90, 274] width 175 height 31
click at [96, 249] on link "Work Order" at bounding box center [90, 244] width 175 height 31
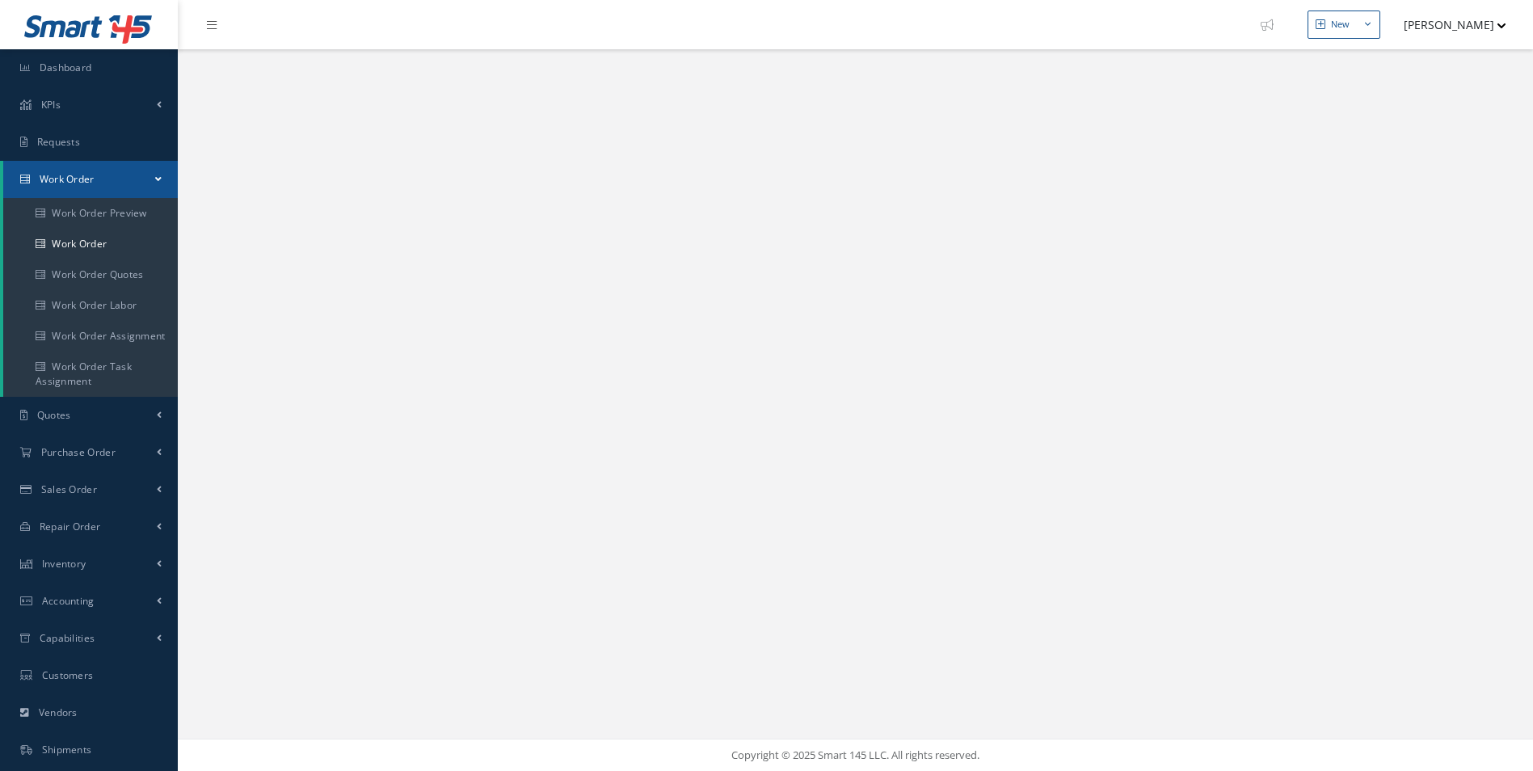
select select "25"
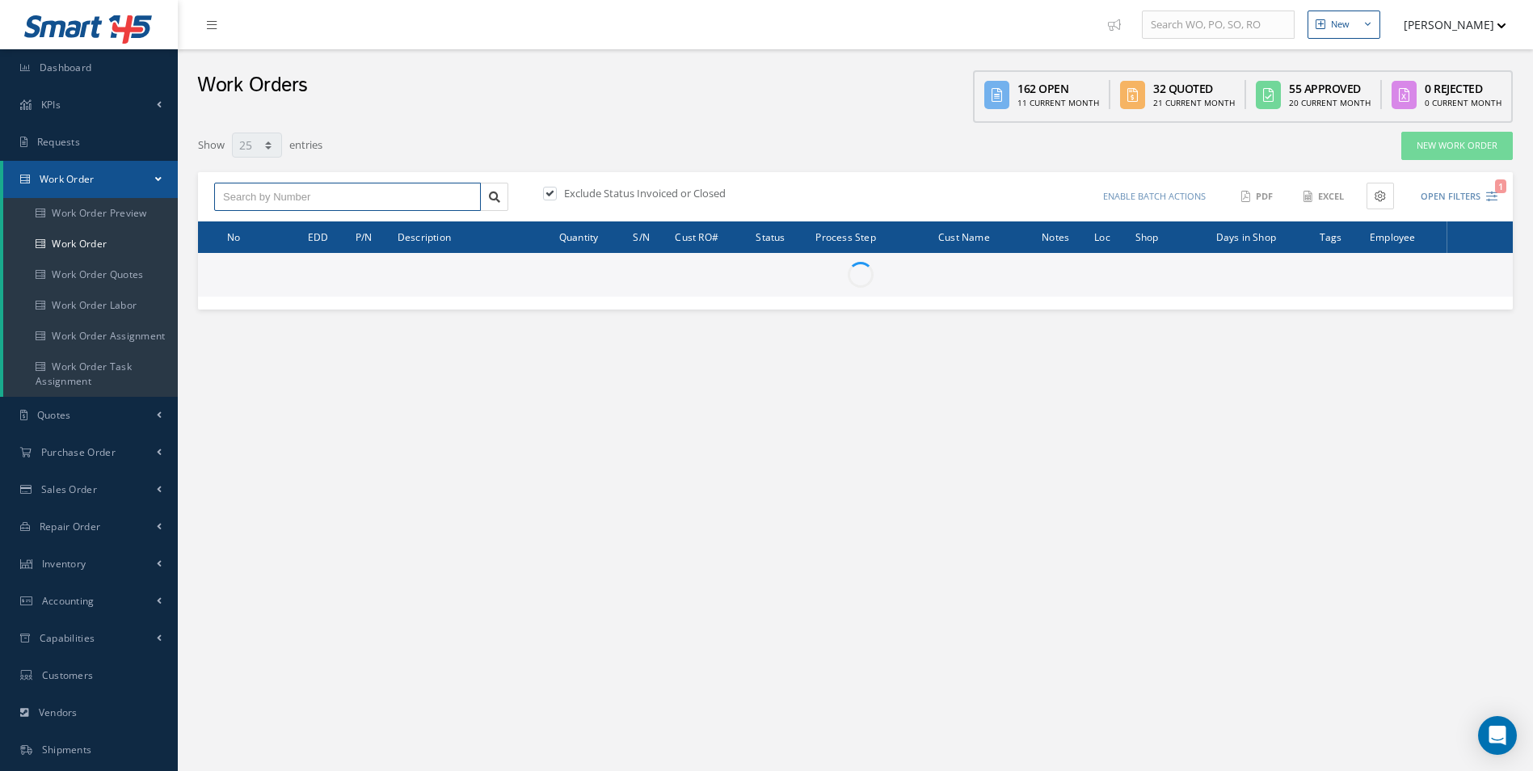
click at [347, 197] on input "text" at bounding box center [347, 197] width 267 height 29
paste input "D2511225800000"
type input "D2511225800000"
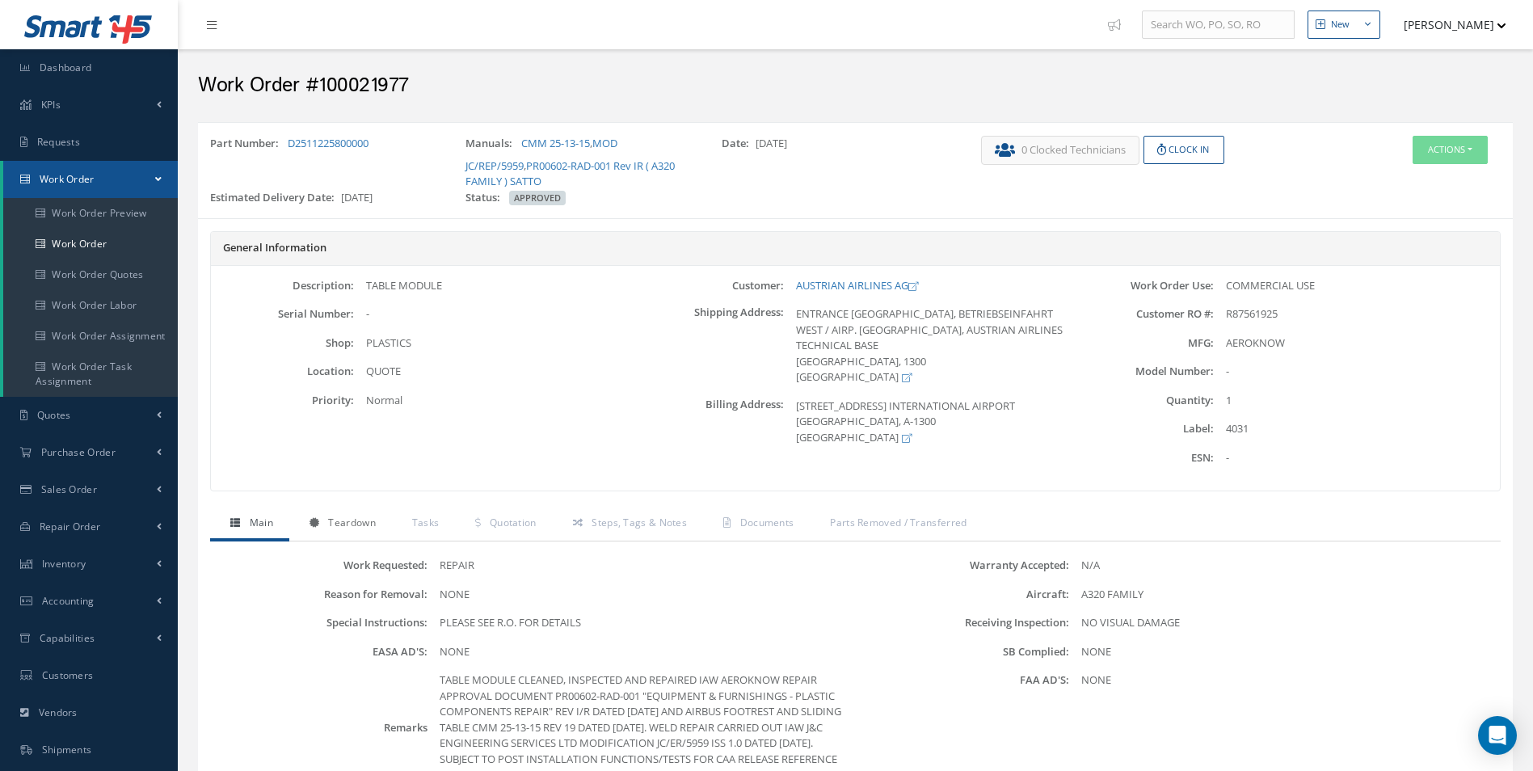
click at [368, 510] on link "Teardown" at bounding box center [340, 524] width 103 height 34
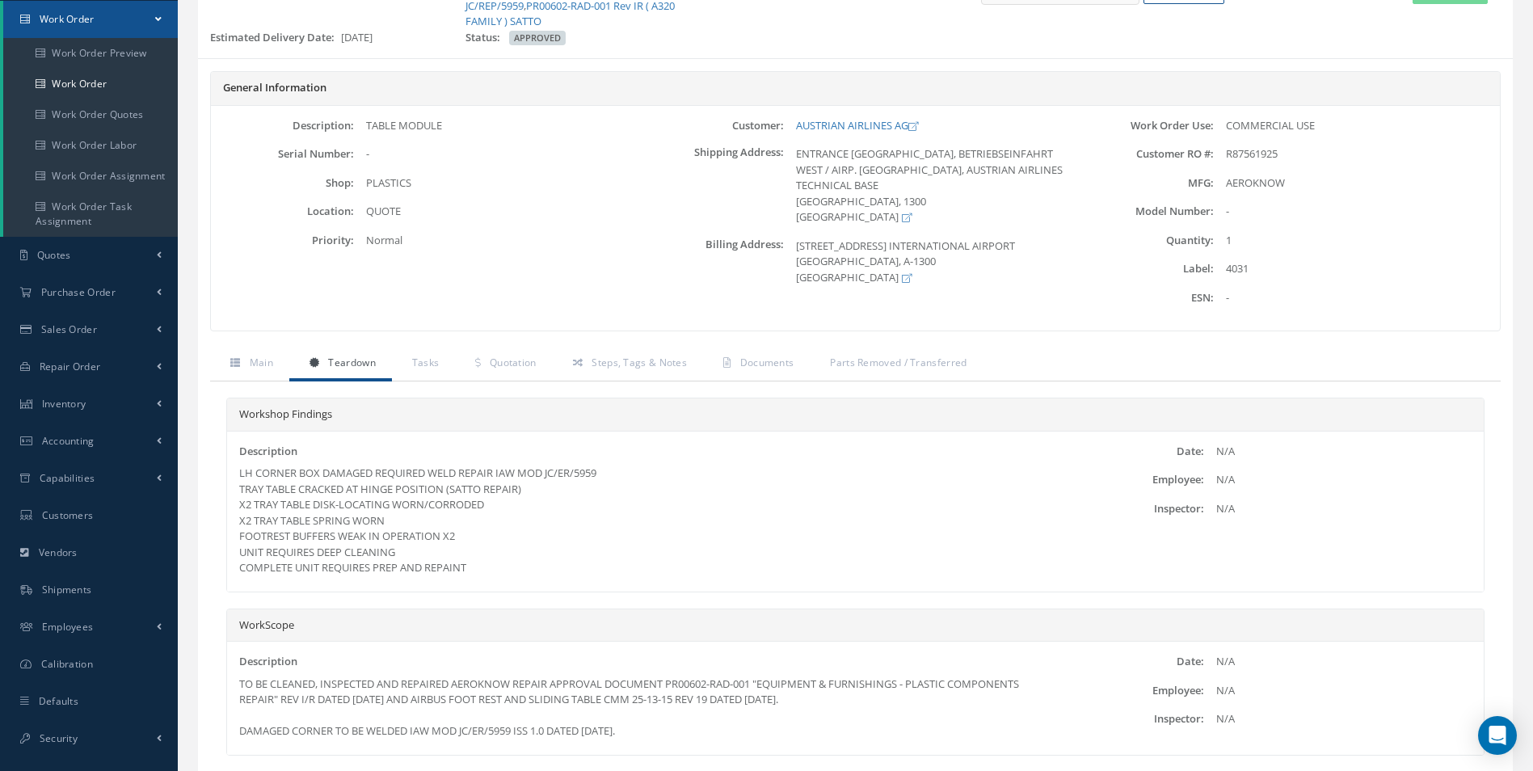
scroll to position [162, 0]
drag, startPoint x: 459, startPoint y: 569, endPoint x: 233, endPoint y: 494, distance: 237.3
click at [233, 494] on div "Description LH CORNER BOX DAMAGED REQUIRED WELD REPAIR IAW MOD JC/ER/5959 TRAY …" at bounding box center [855, 510] width 1256 height 136
copy div "TRAY TABLE CRACKED AT HINGE POSITION (SATTO REPAIR) X2 TRAY TABLE DISK-LOCATING…"
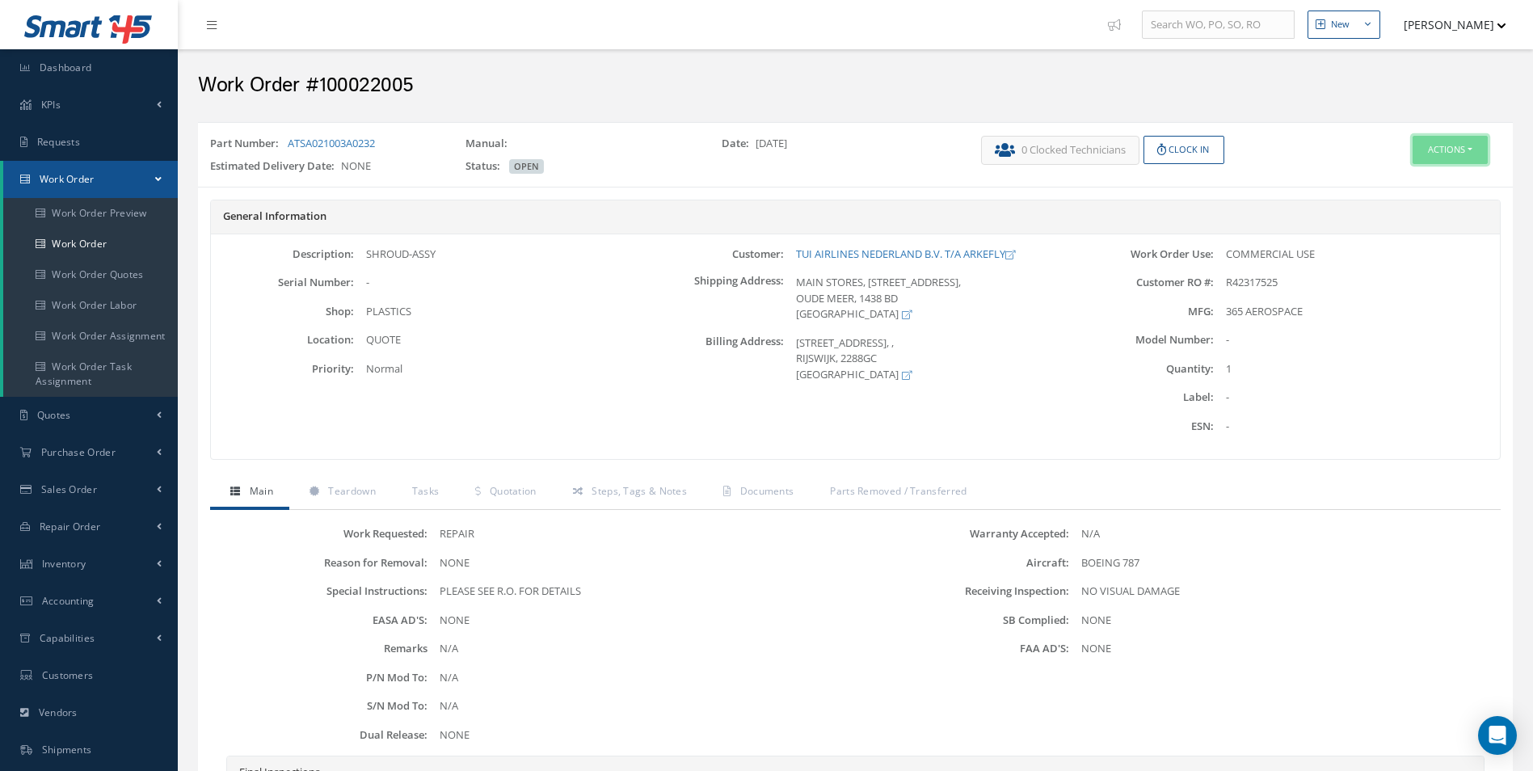
click at [1438, 152] on button "Actions" at bounding box center [1449, 150] width 75 height 28
click at [1411, 178] on link "Edit" at bounding box center [1425, 181] width 129 height 22
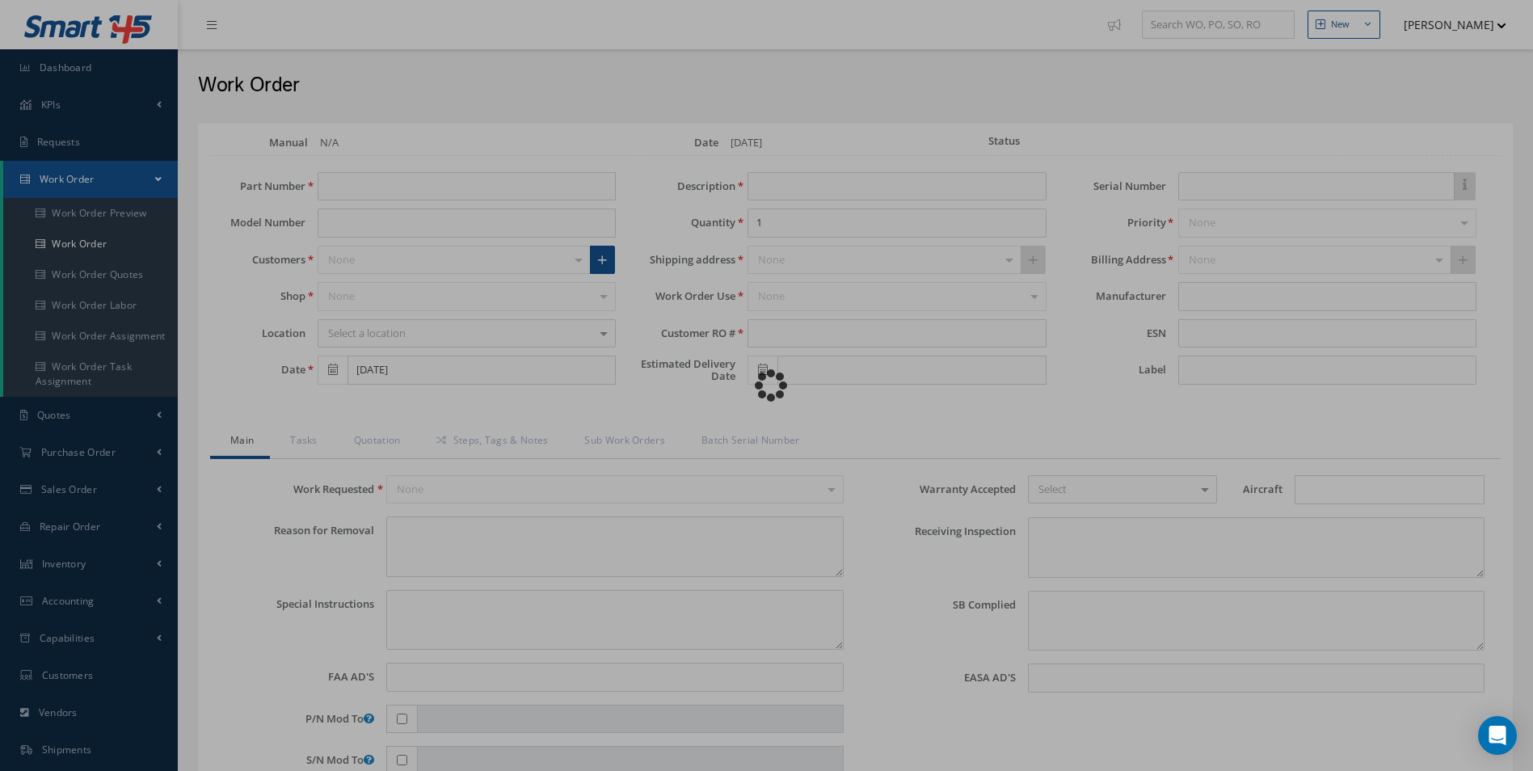
type input "ATSA021003A0232"
type input "SHROUD-ASSY"
type input "R42317525"
type textarea "NONE"
type textarea "PLEASE SEE R.O. FOR DETAILS"
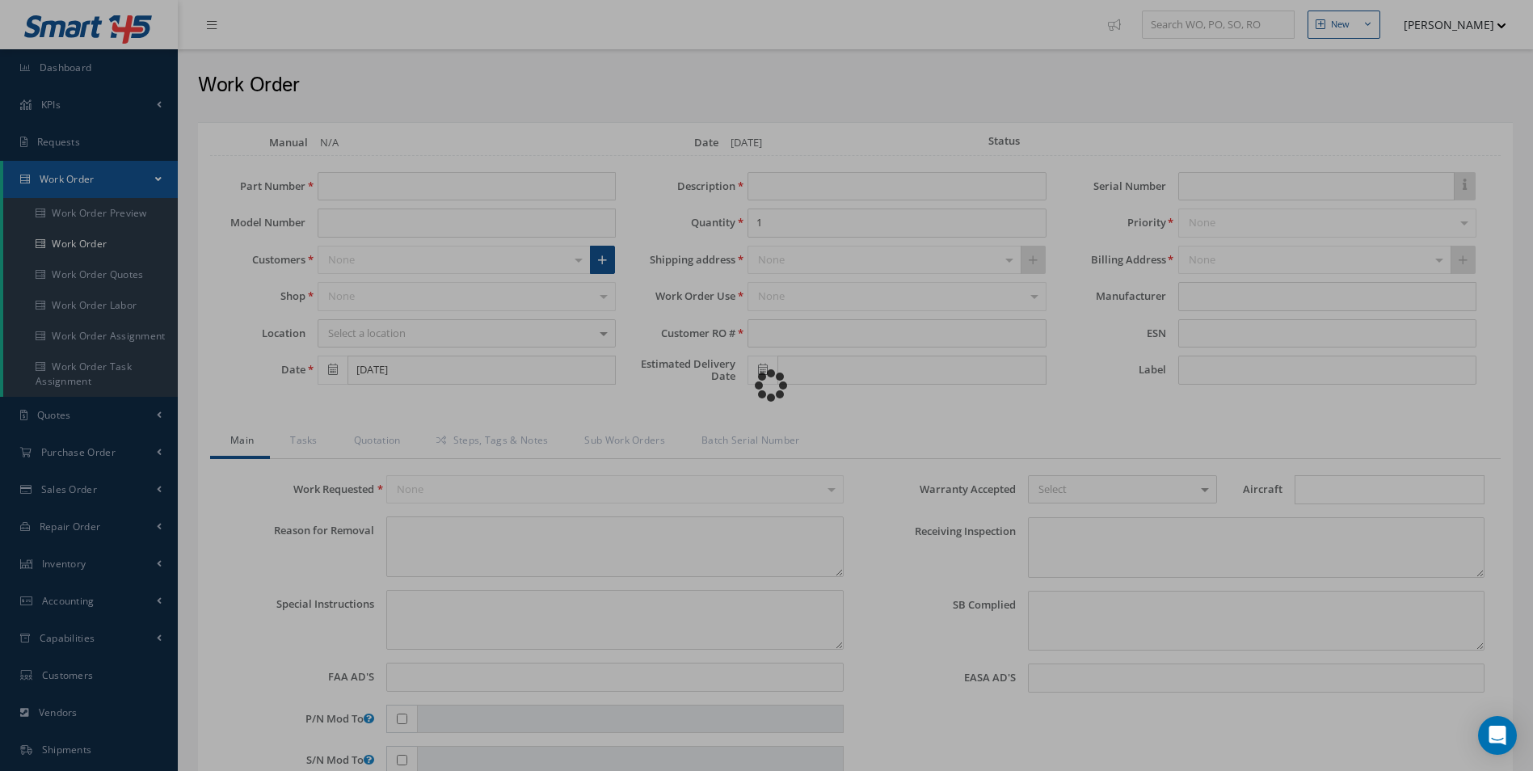
type input "NONE"
type textarea "NO VISUAL DAMAGE"
type textarea "NONE"
type input "NONE"
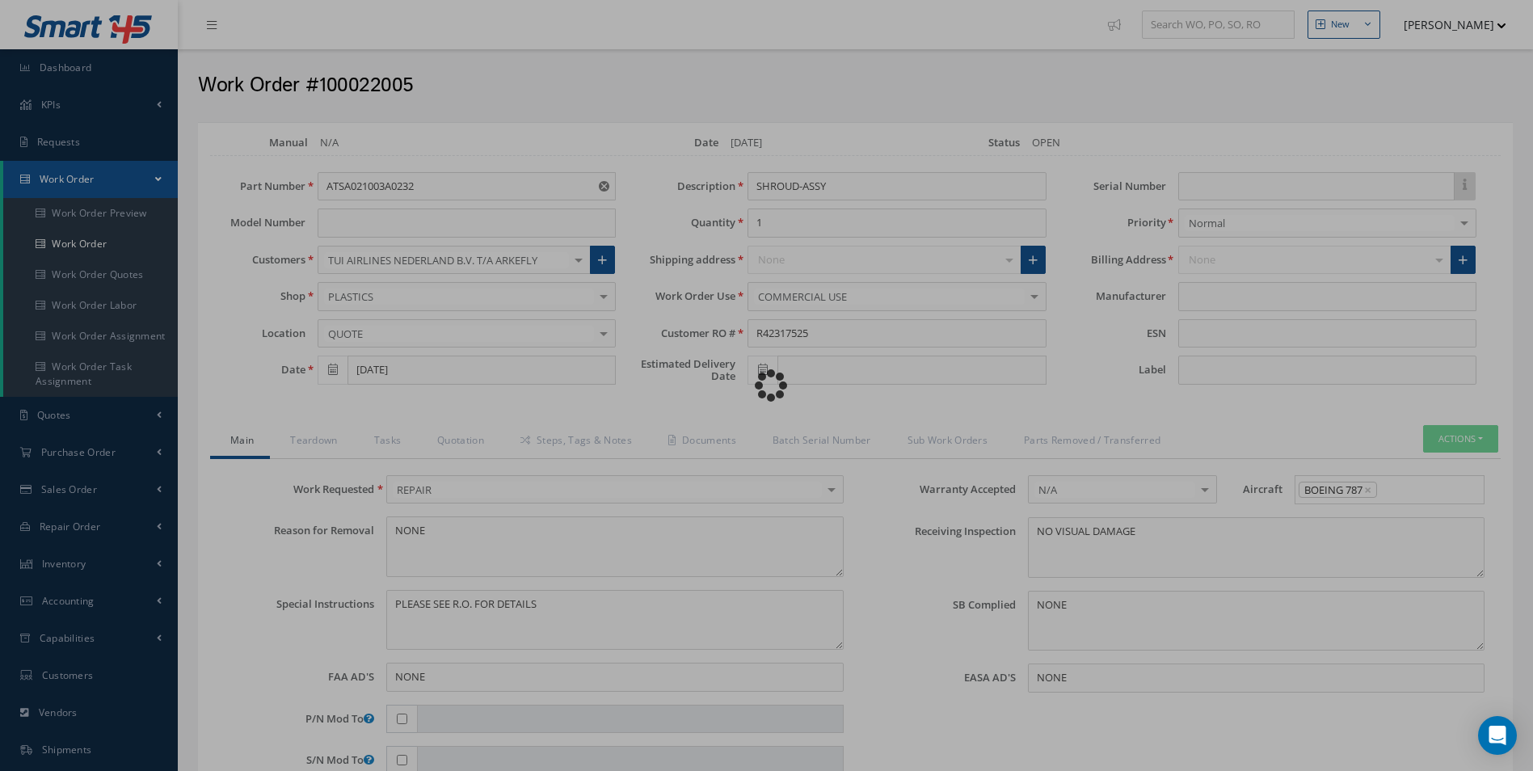
type input "365 AEROSPACE"
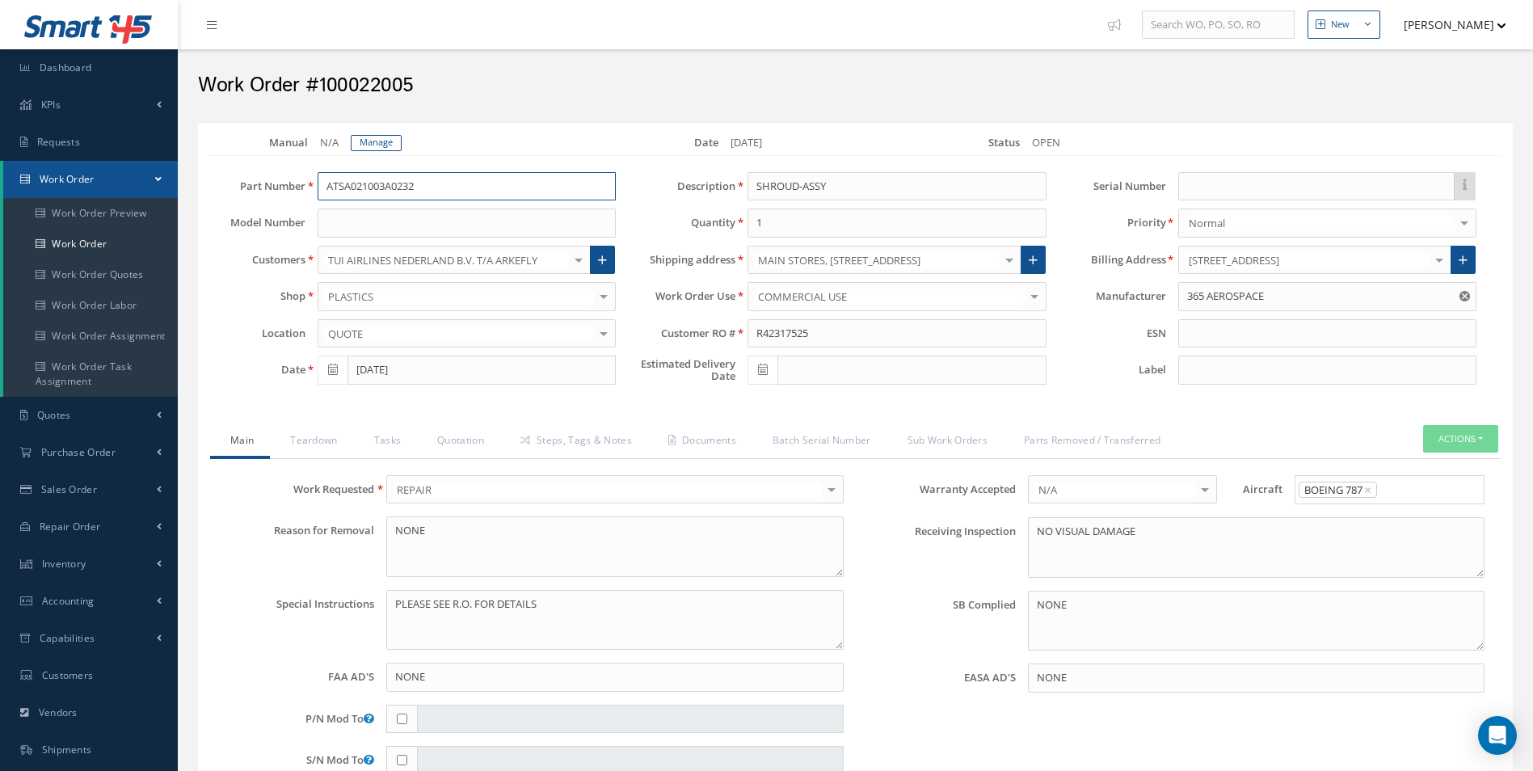
drag, startPoint x: 452, startPoint y: 183, endPoint x: 214, endPoint y: 180, distance: 237.5
click at [214, 180] on div "Part Number ATSA021003A0232" at bounding box center [413, 186] width 430 height 29
click at [501, 183] on input "ATSA021003A0232" at bounding box center [467, 186] width 298 height 29
drag, startPoint x: 458, startPoint y: 195, endPoint x: 195, endPoint y: 191, distance: 263.4
click at [195, 191] on div "Part Number ATSA021003A0232 ATSA021003A0232 Model Number Customers TUI AIRLINES…" at bounding box center [843, 282] width 1314 height 221
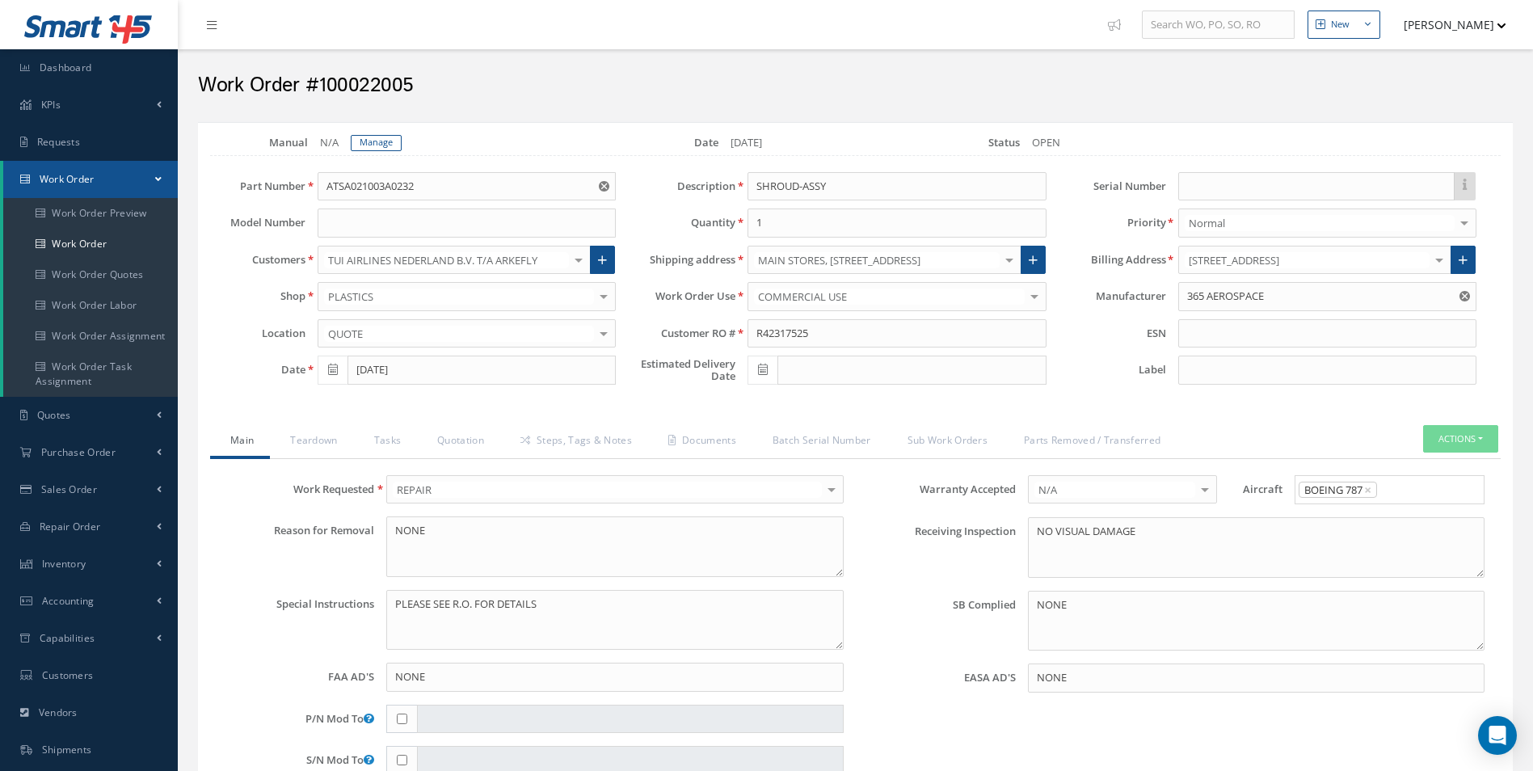
click at [370, 132] on div "Loading… Manual N/A Manage Date 10/15/2025 Status OPEN Part Number ATSA021003A0…" at bounding box center [855, 705] width 1314 height 1167
click at [370, 141] on link "Manage" at bounding box center [376, 143] width 51 height 16
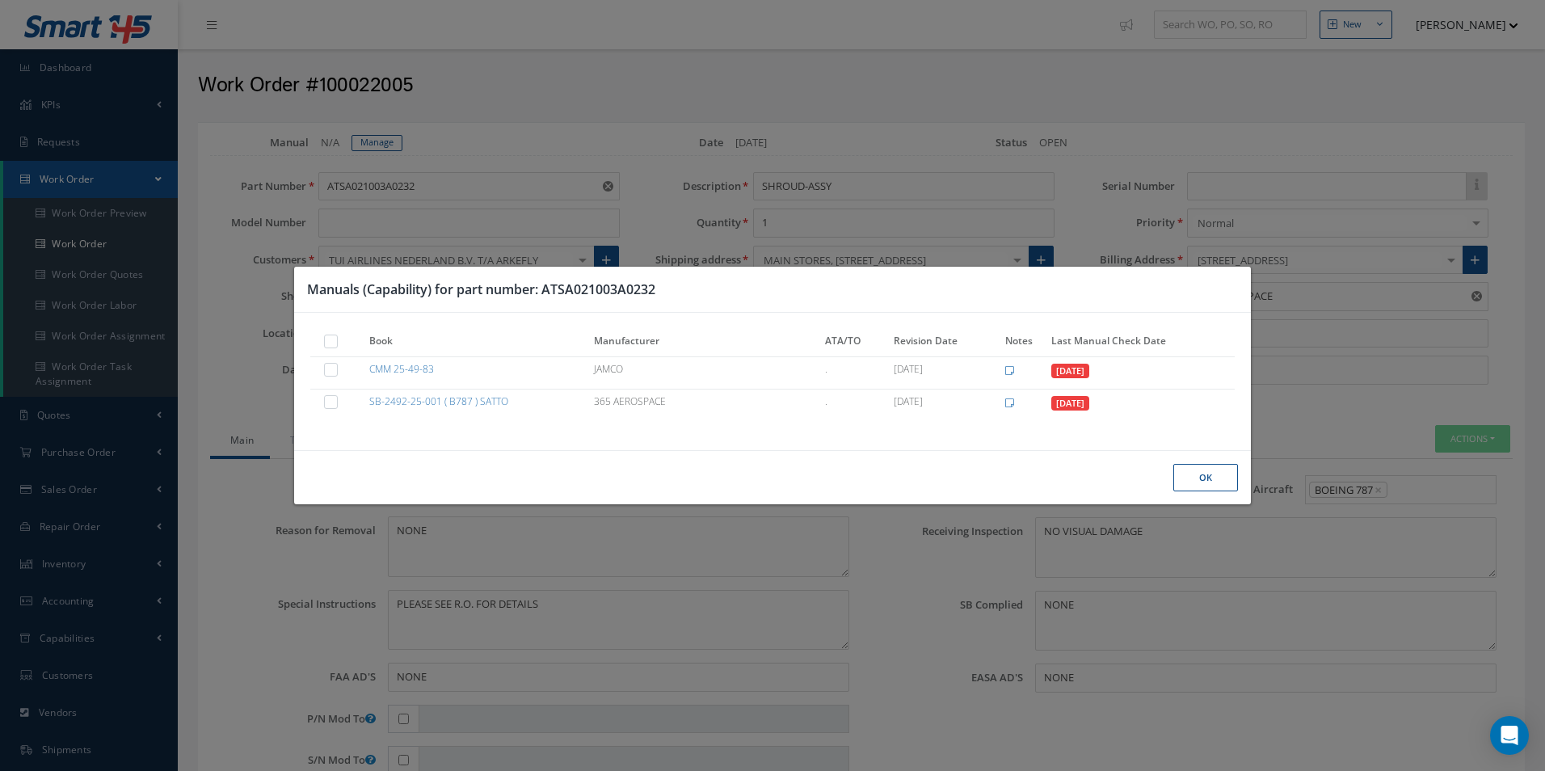
click at [337, 336] on label at bounding box center [339, 341] width 4 height 14
click at [328, 338] on input "checkbox" at bounding box center [331, 343] width 11 height 11
checkbox input "true"
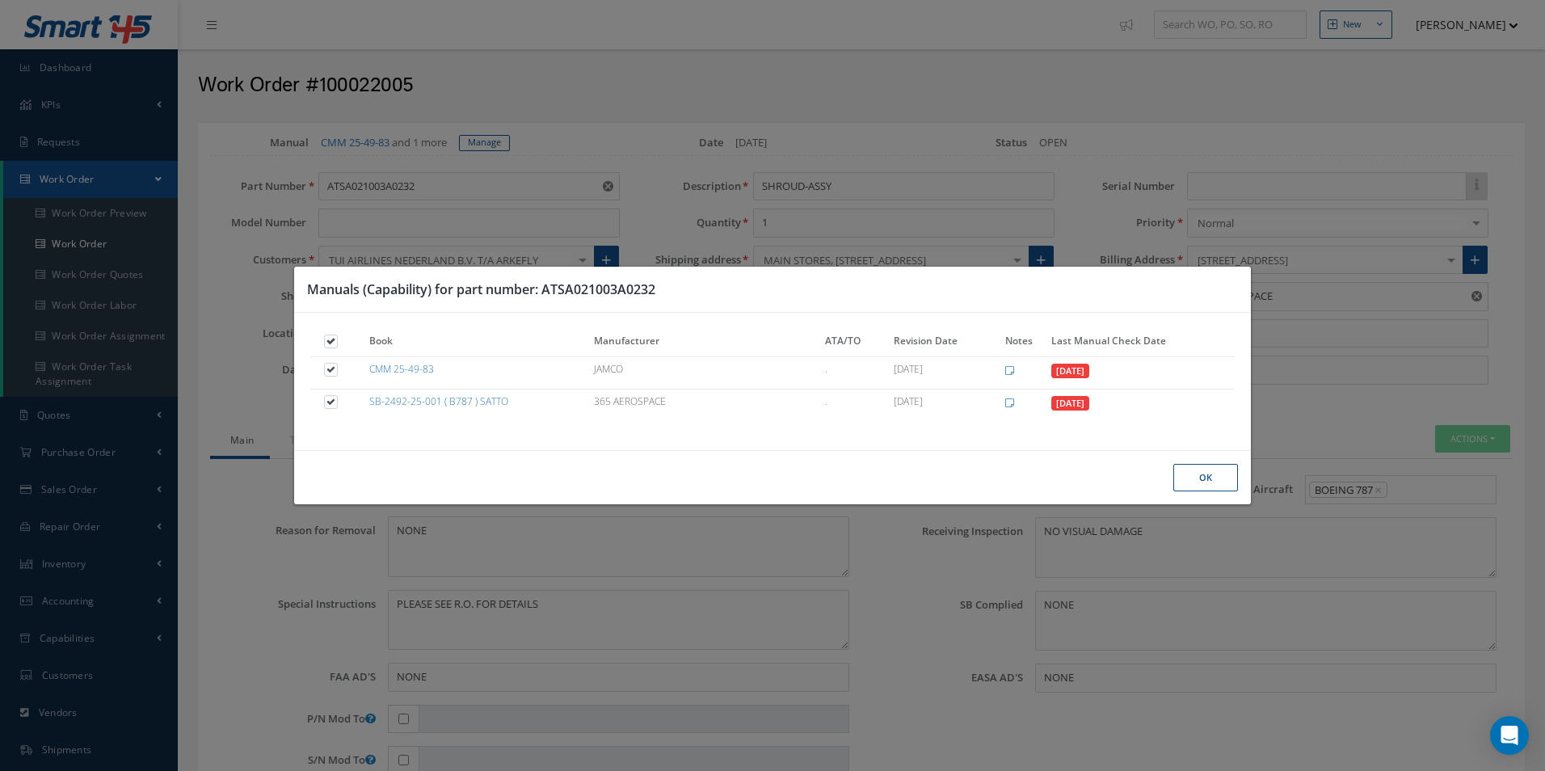
click at [1222, 473] on button "Ok" at bounding box center [1205, 478] width 65 height 28
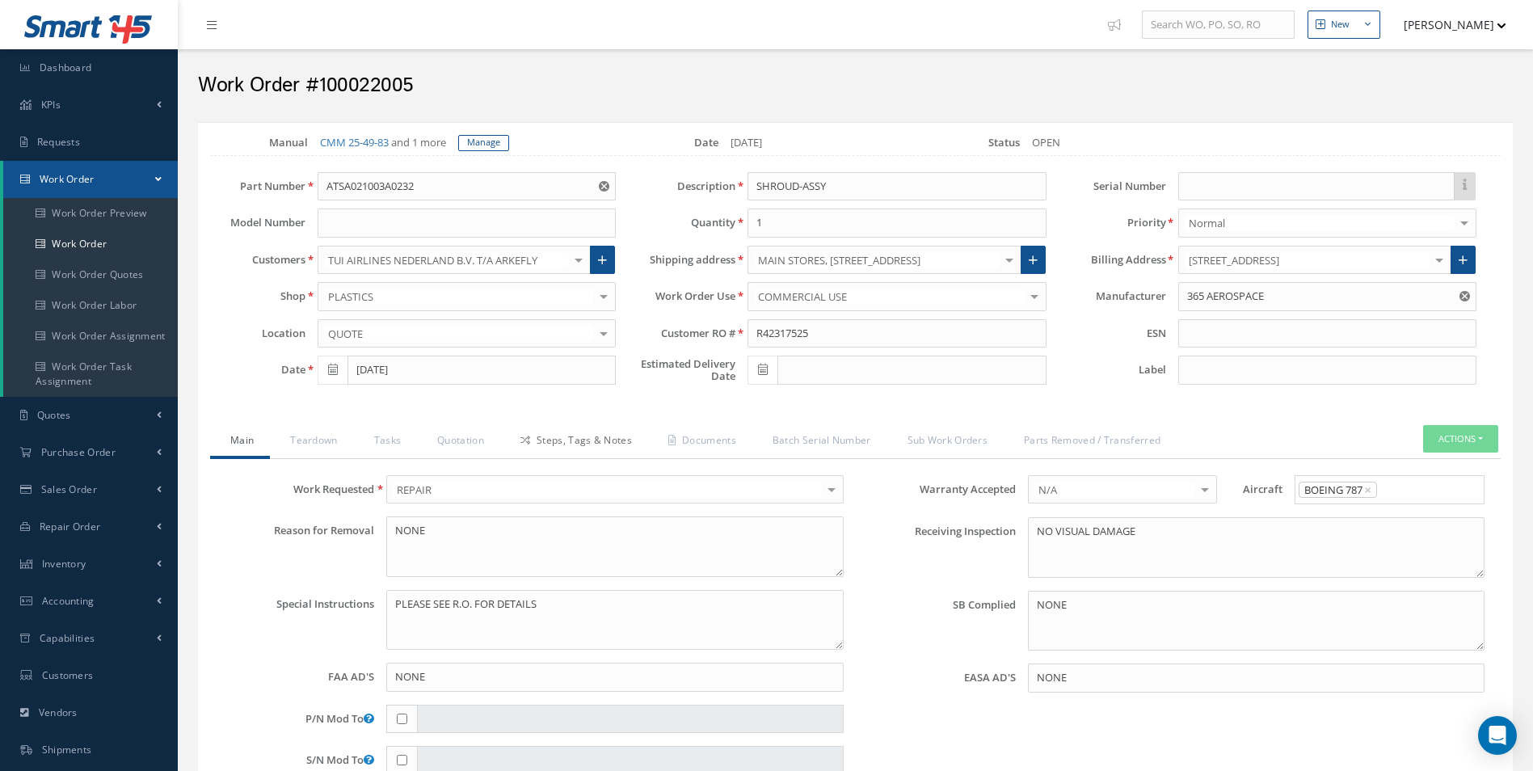
click at [581, 436] on link "Steps, Tags & Notes" at bounding box center [574, 442] width 148 height 34
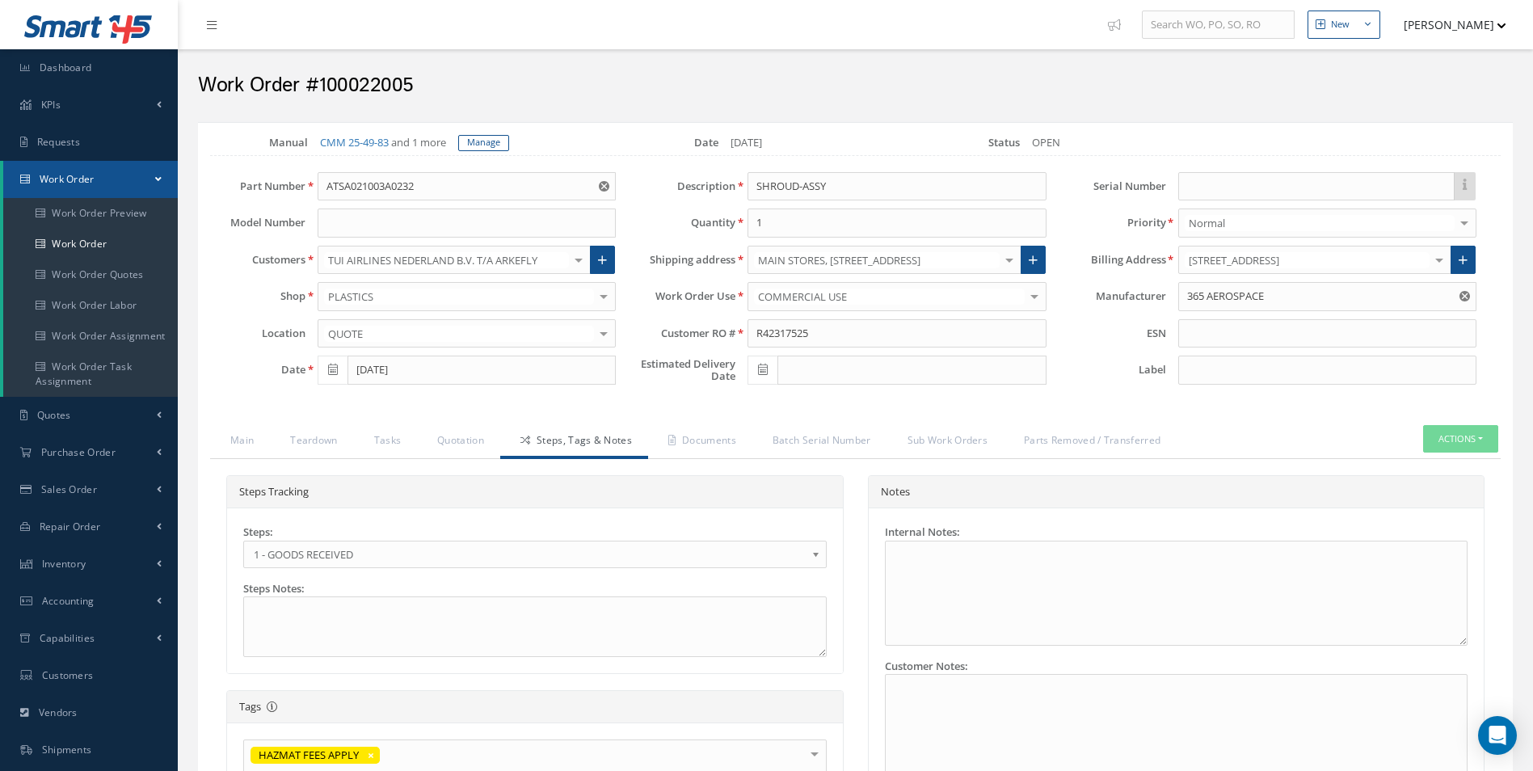
click at [391, 556] on span "1 - GOODS RECEIVED" at bounding box center [530, 554] width 552 height 19
click at [469, 434] on link "Quotation" at bounding box center [458, 442] width 83 height 34
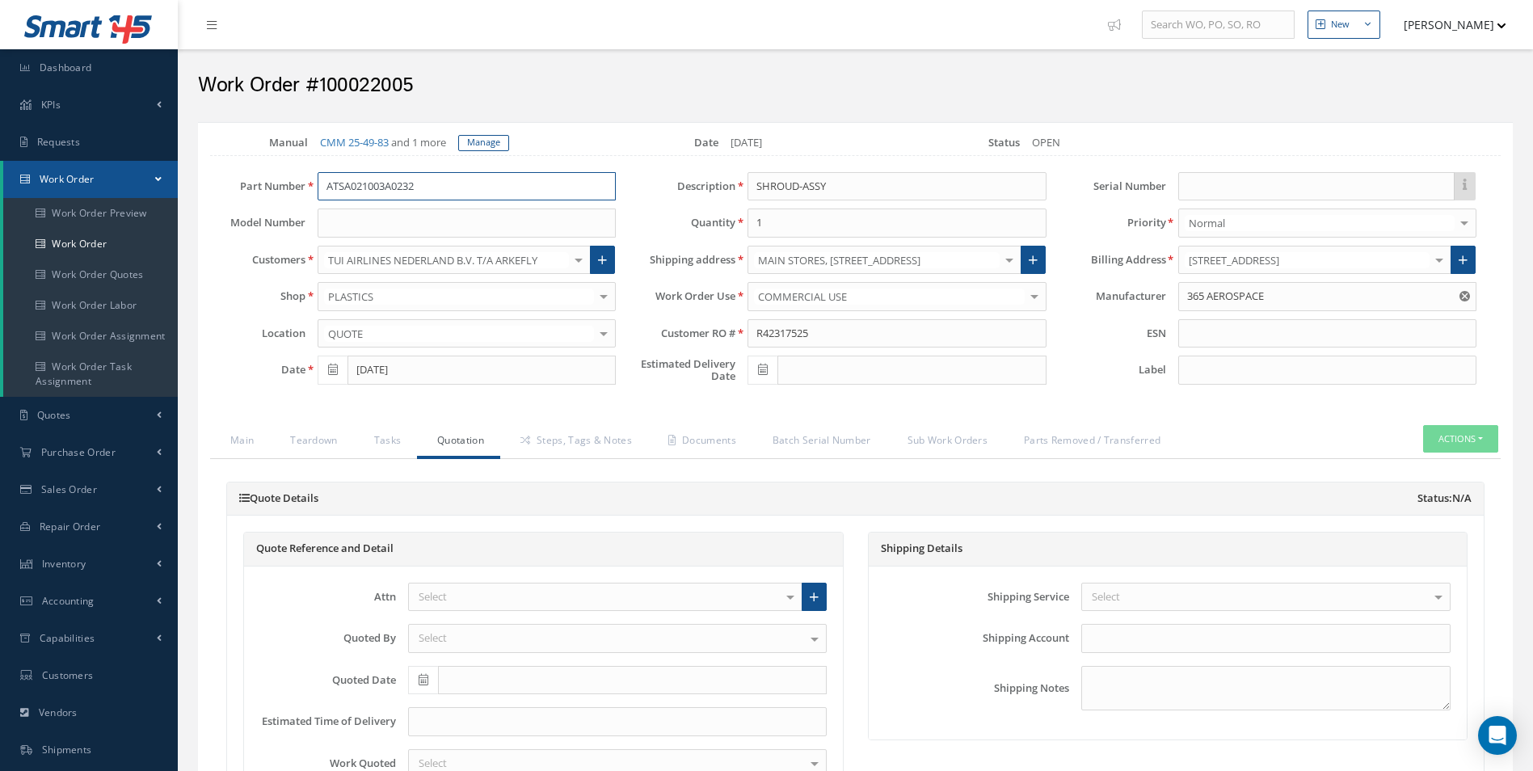
drag, startPoint x: 437, startPoint y: 188, endPoint x: 204, endPoint y: 177, distance: 233.8
click at [218, 177] on div "Part Number ATSA021003A0232 ATSA021003A0232" at bounding box center [413, 186] width 430 height 29
click at [315, 436] on link "Teardown" at bounding box center [311, 442] width 83 height 34
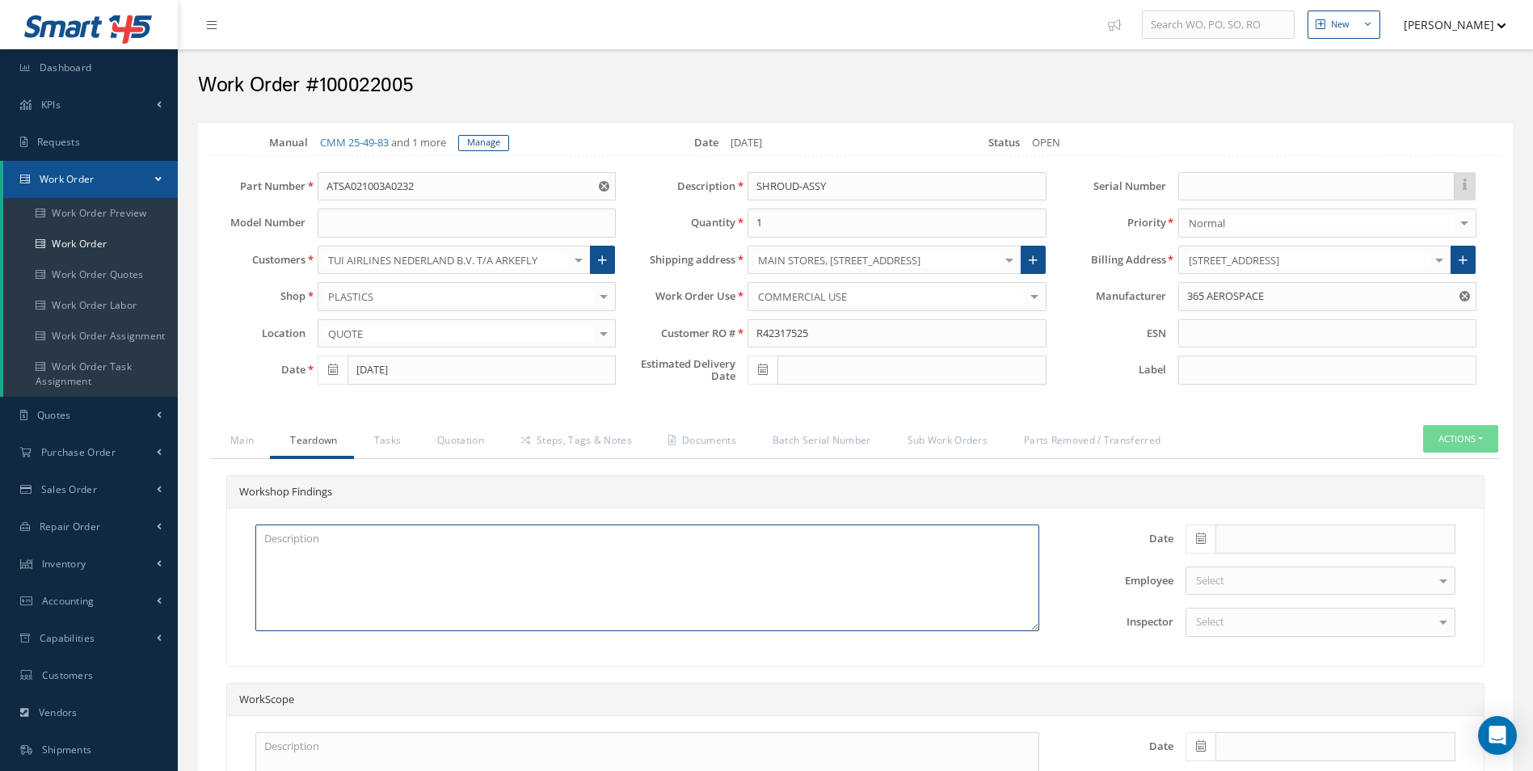
click at [292, 547] on textarea at bounding box center [647, 577] width 784 height 107
paste textarea "INSERT DAMAGED PREP AND PAINT"
click at [267, 536] on textarea "INSERT DAMAGED PREP AND PAINT" at bounding box center [647, 577] width 784 height 107
click at [263, 536] on textarea "INSERT DAMAGED PREP AND PAINT" at bounding box center [647, 577] width 784 height 107
click at [356, 539] on textarea "UPPER CORNER INSERT DAMAGED PREP AND PAINT" at bounding box center [647, 577] width 784 height 107
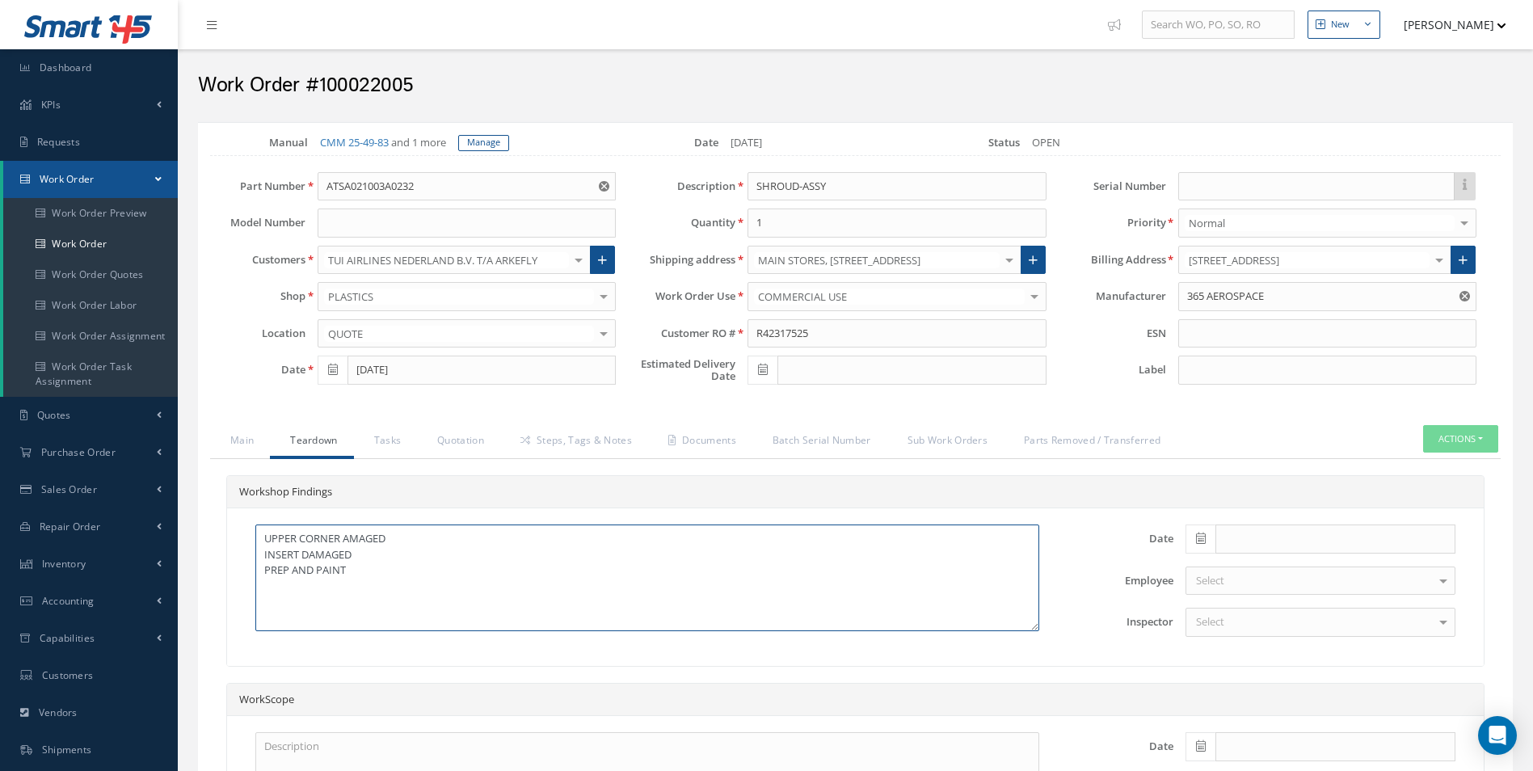
click at [345, 535] on textarea "UPPER CORNER AMAGED INSERT DAMAGED PREP AND PAINT" at bounding box center [647, 577] width 784 height 107
type textarea "UPPER CORNER DAMAGED INSERT DAMAGED PREP AND PAINT"
click at [1199, 542] on icon at bounding box center [1201, 537] width 10 height 11
click at [1260, 513] on th "Today" at bounding box center [1270, 514] width 170 height 24
type input "[DATE]"
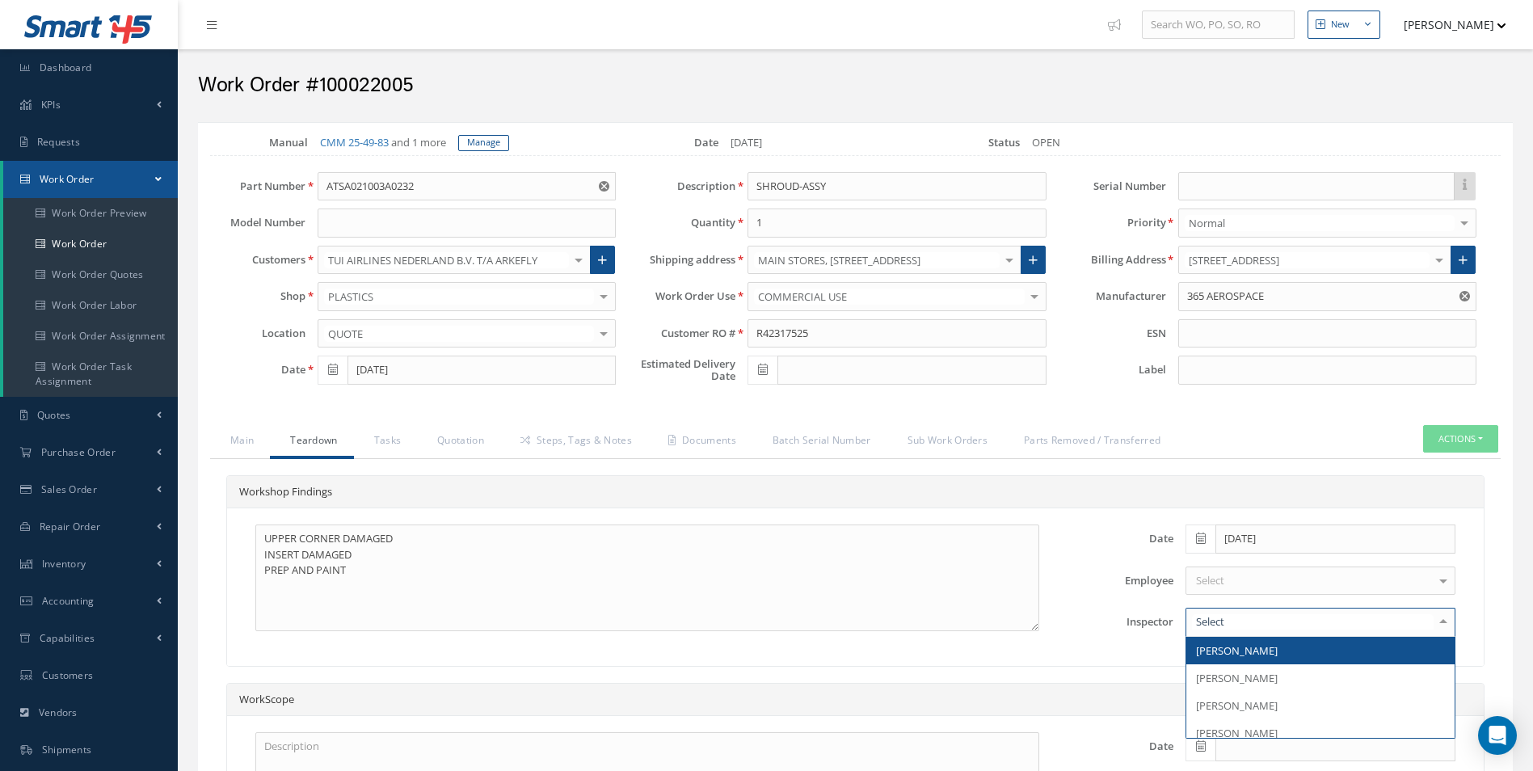
click at [1254, 612] on div at bounding box center [1320, 622] width 270 height 29
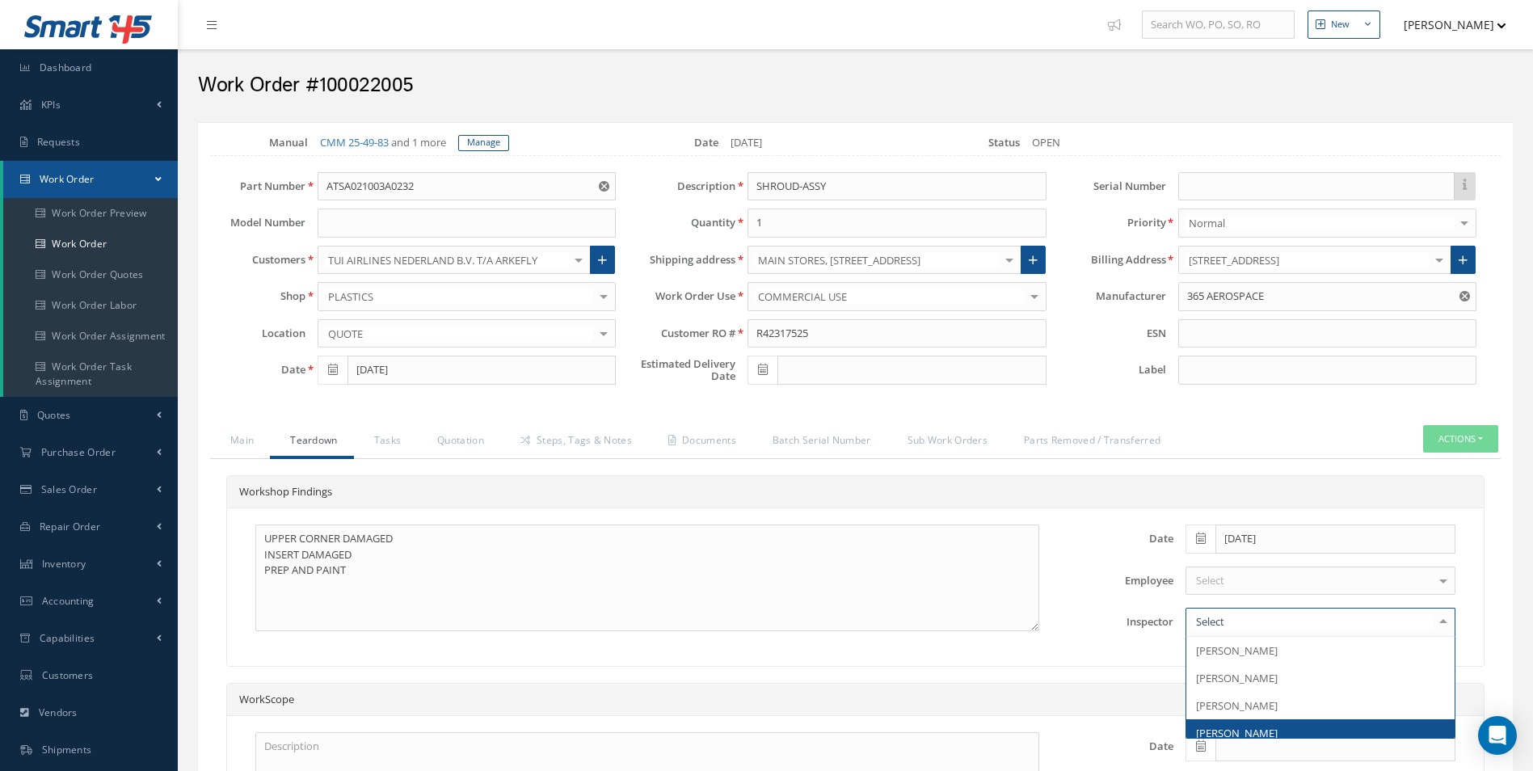
click at [1264, 726] on span "[PERSON_NAME]" at bounding box center [1237, 733] width 82 height 15
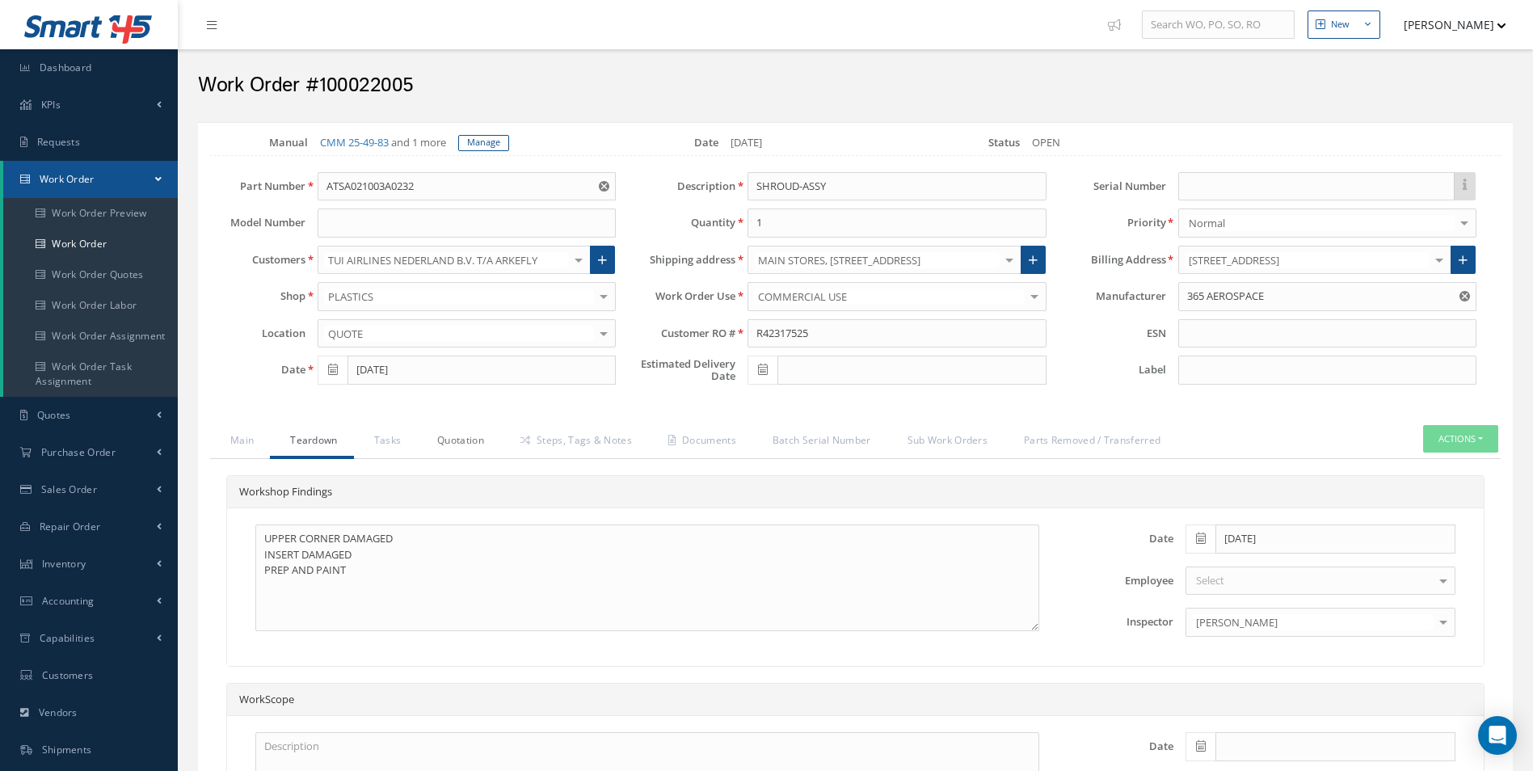
click at [417, 452] on link "Quotation" at bounding box center [458, 442] width 83 height 34
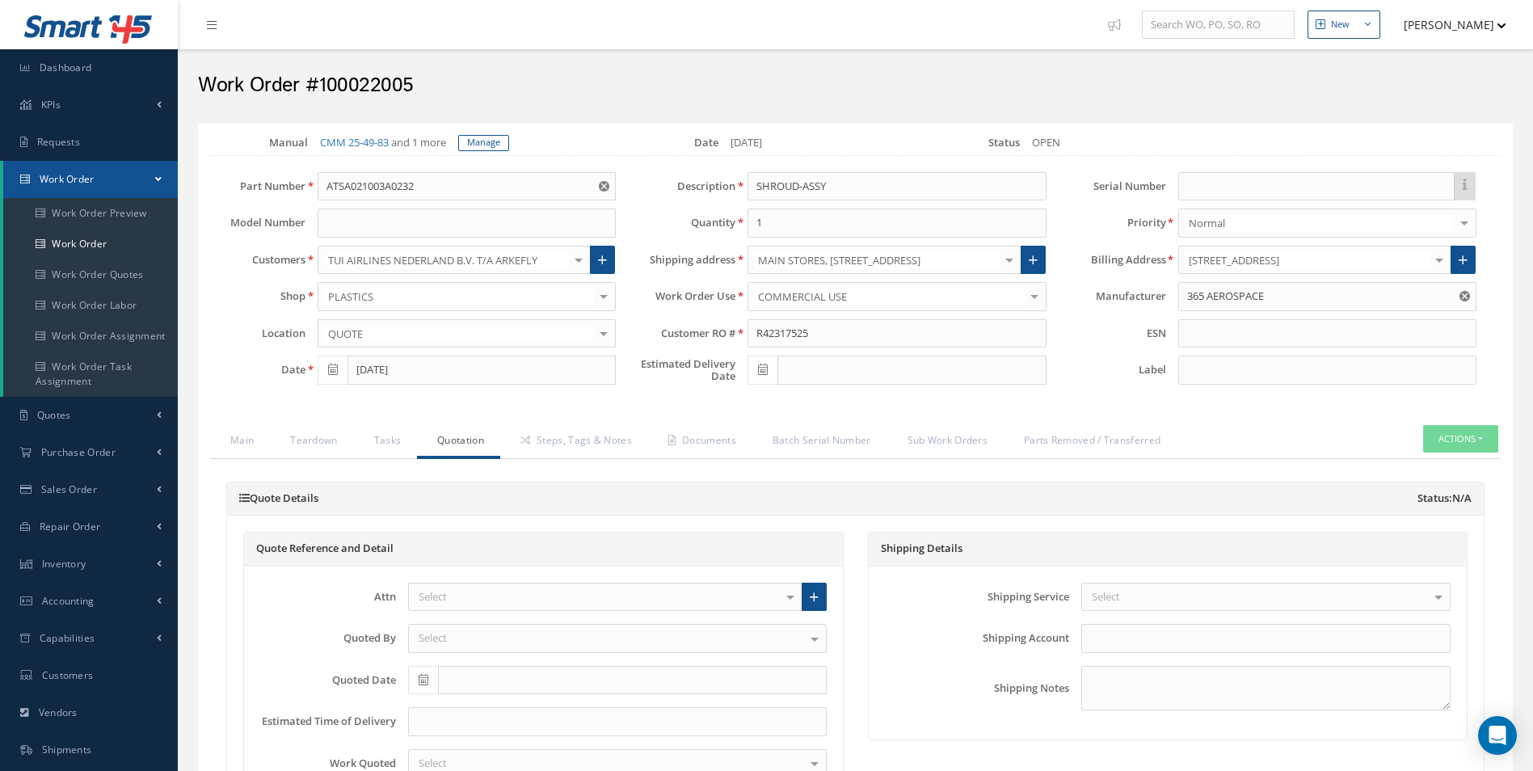
click at [461, 441] on link "Quotation" at bounding box center [458, 442] width 83 height 34
click at [553, 443] on link "Steps, Tags & Notes" at bounding box center [574, 442] width 148 height 34
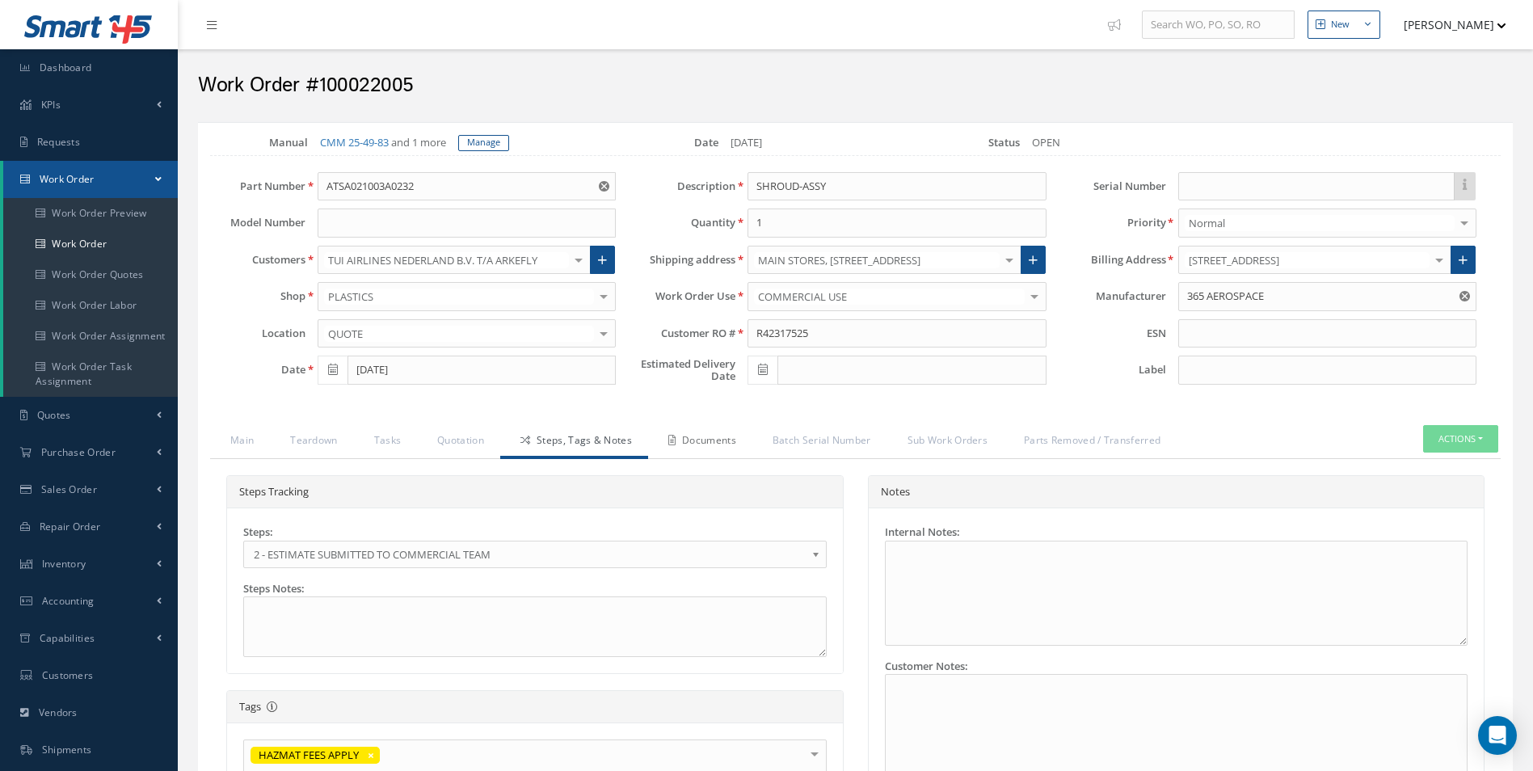
click at [698, 450] on link "Documents" at bounding box center [700, 442] width 104 height 34
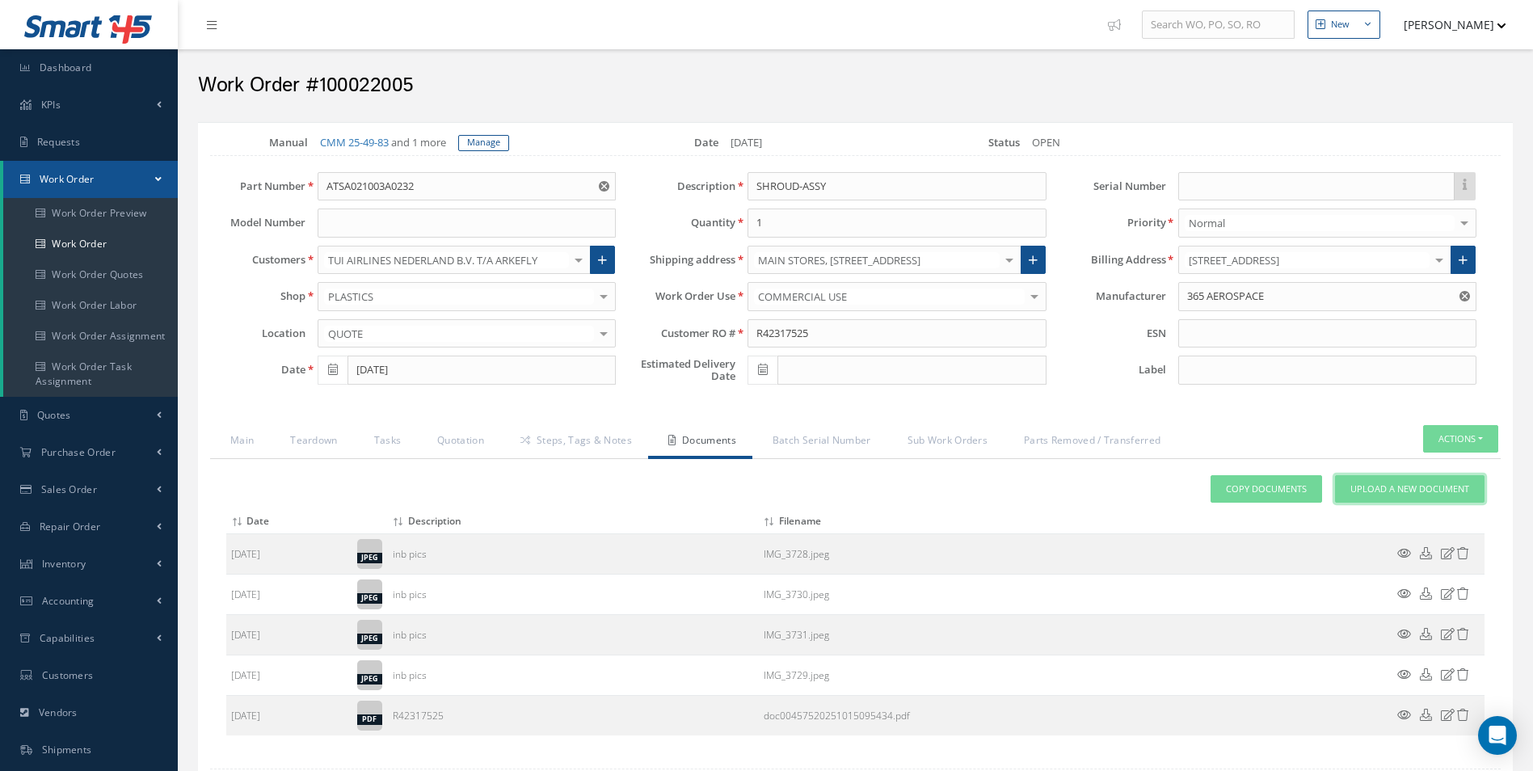
click at [1398, 486] on span "Upload a New Document" at bounding box center [1409, 489] width 119 height 14
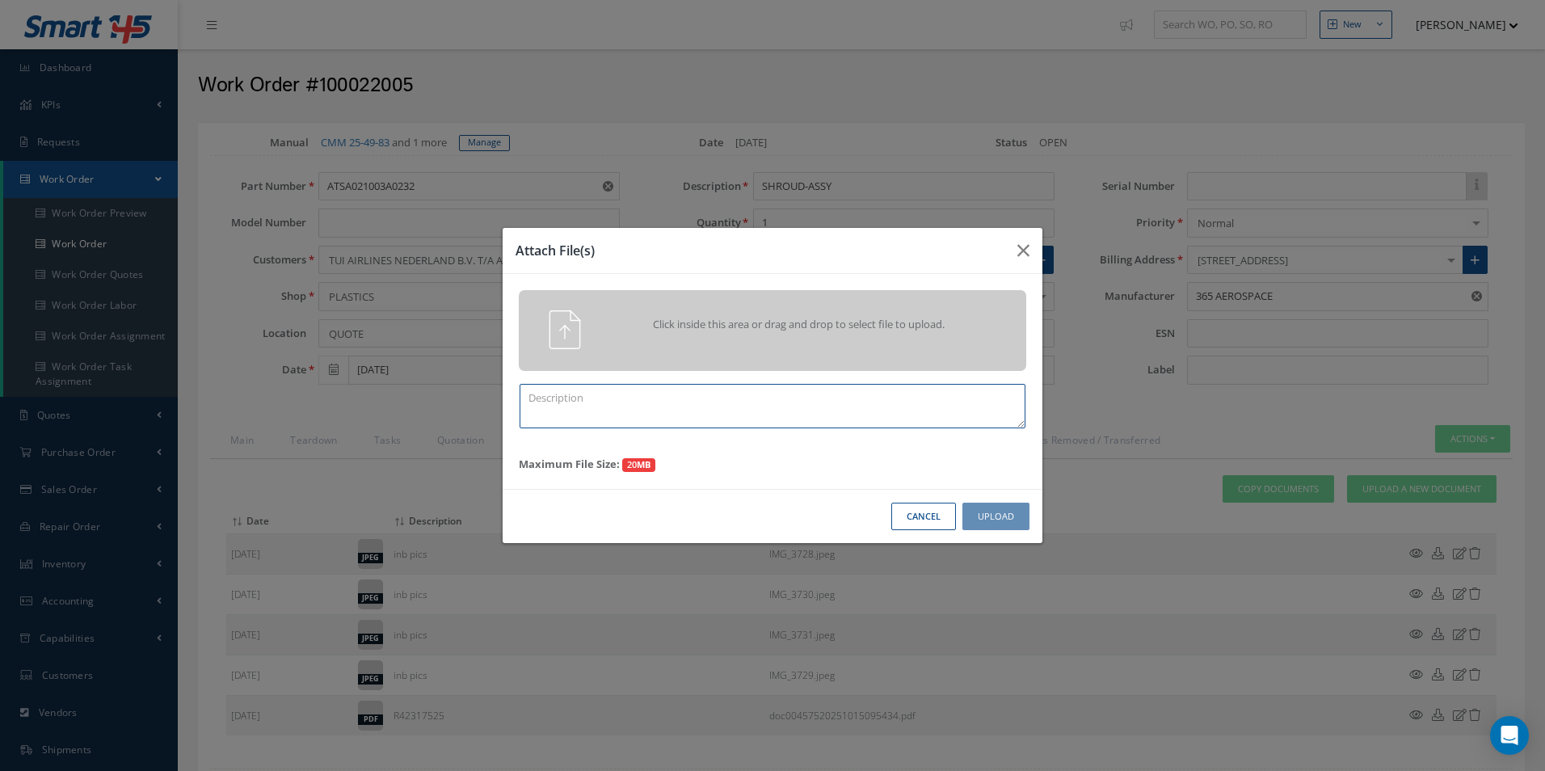
click at [624, 405] on textarea at bounding box center [772, 406] width 506 height 44
type textarea "QUOTE PICS"
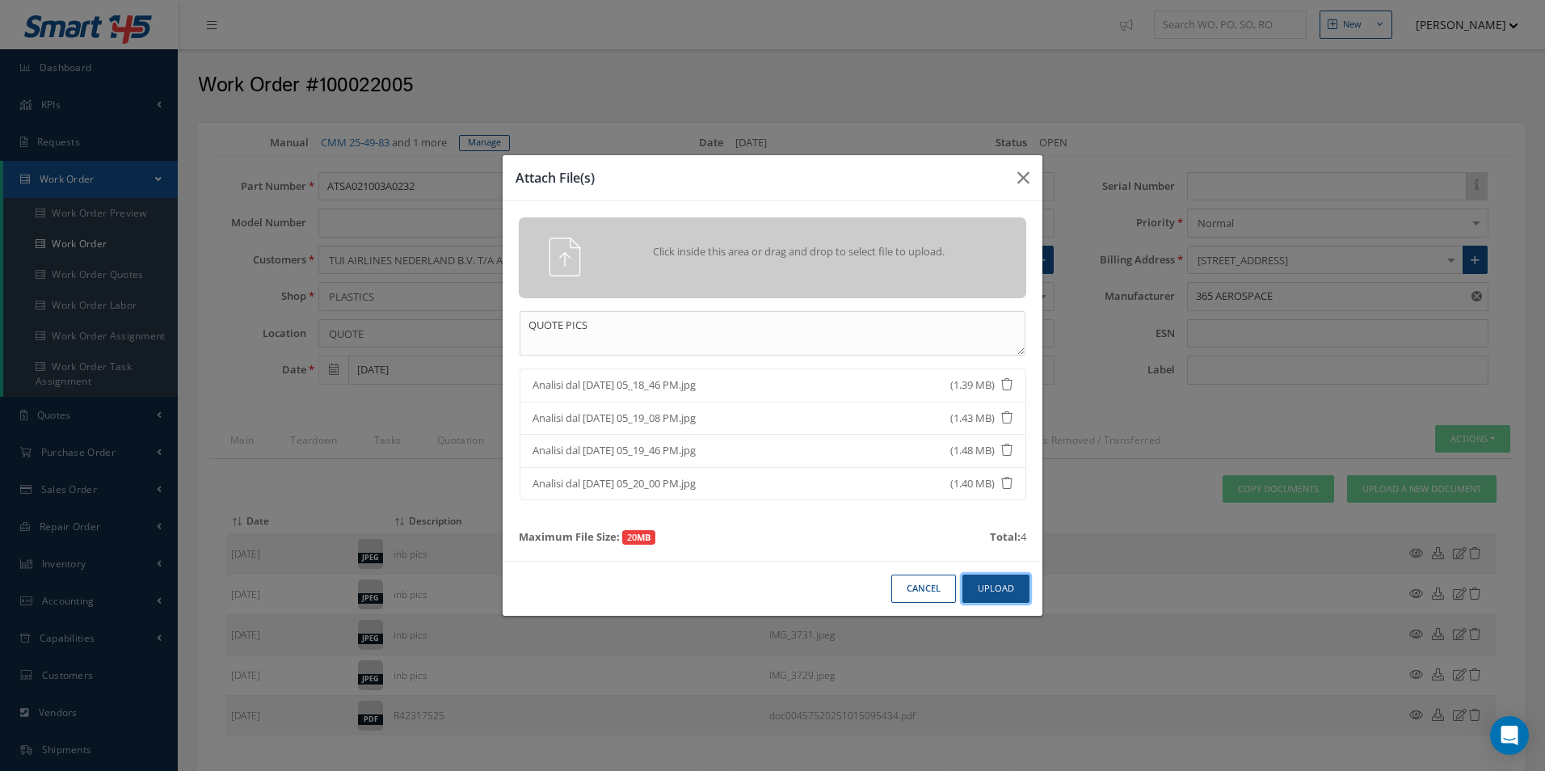
click at [998, 584] on button "Upload" at bounding box center [995, 588] width 67 height 28
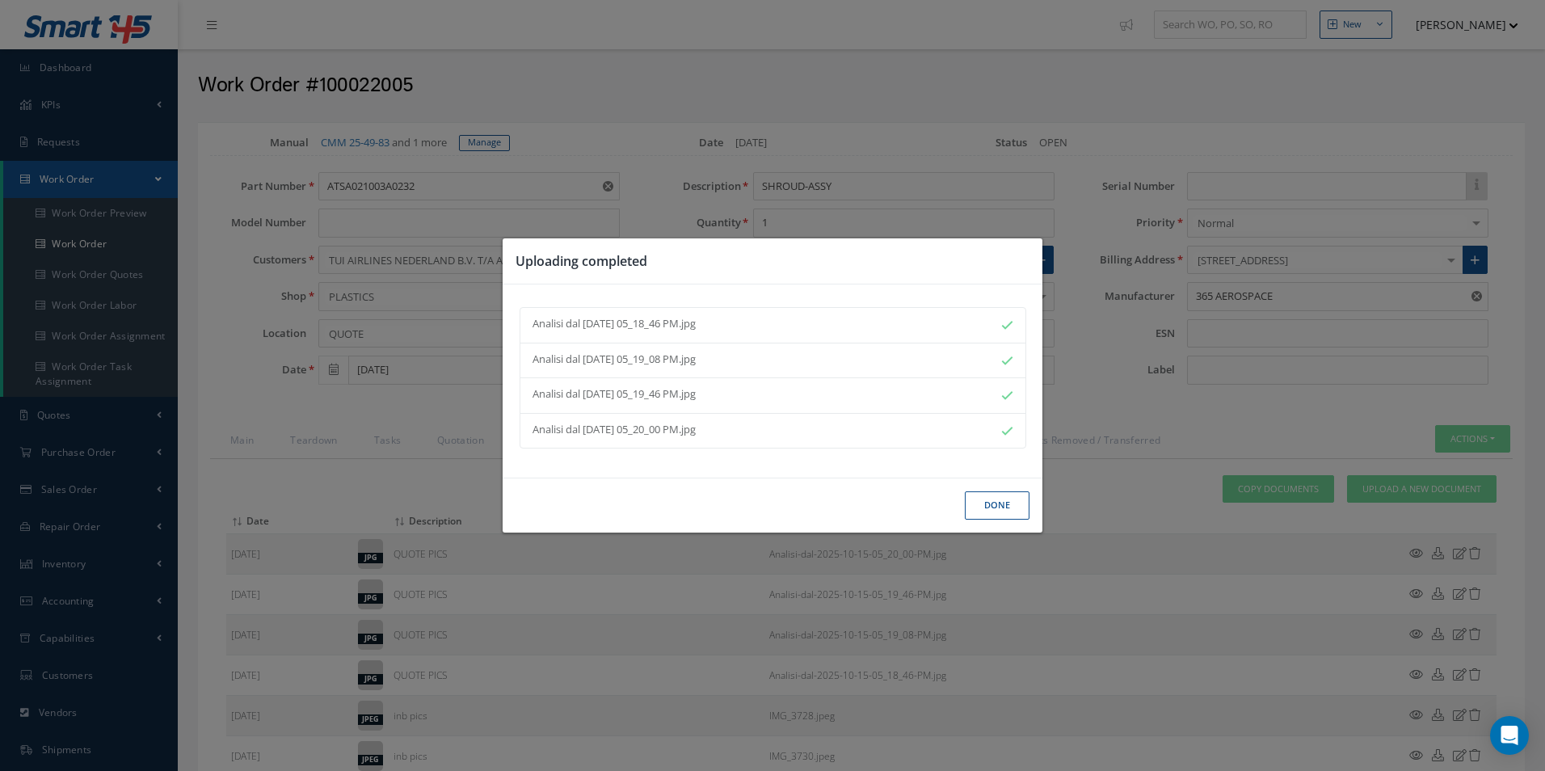
click at [978, 502] on button "Done" at bounding box center [997, 505] width 65 height 28
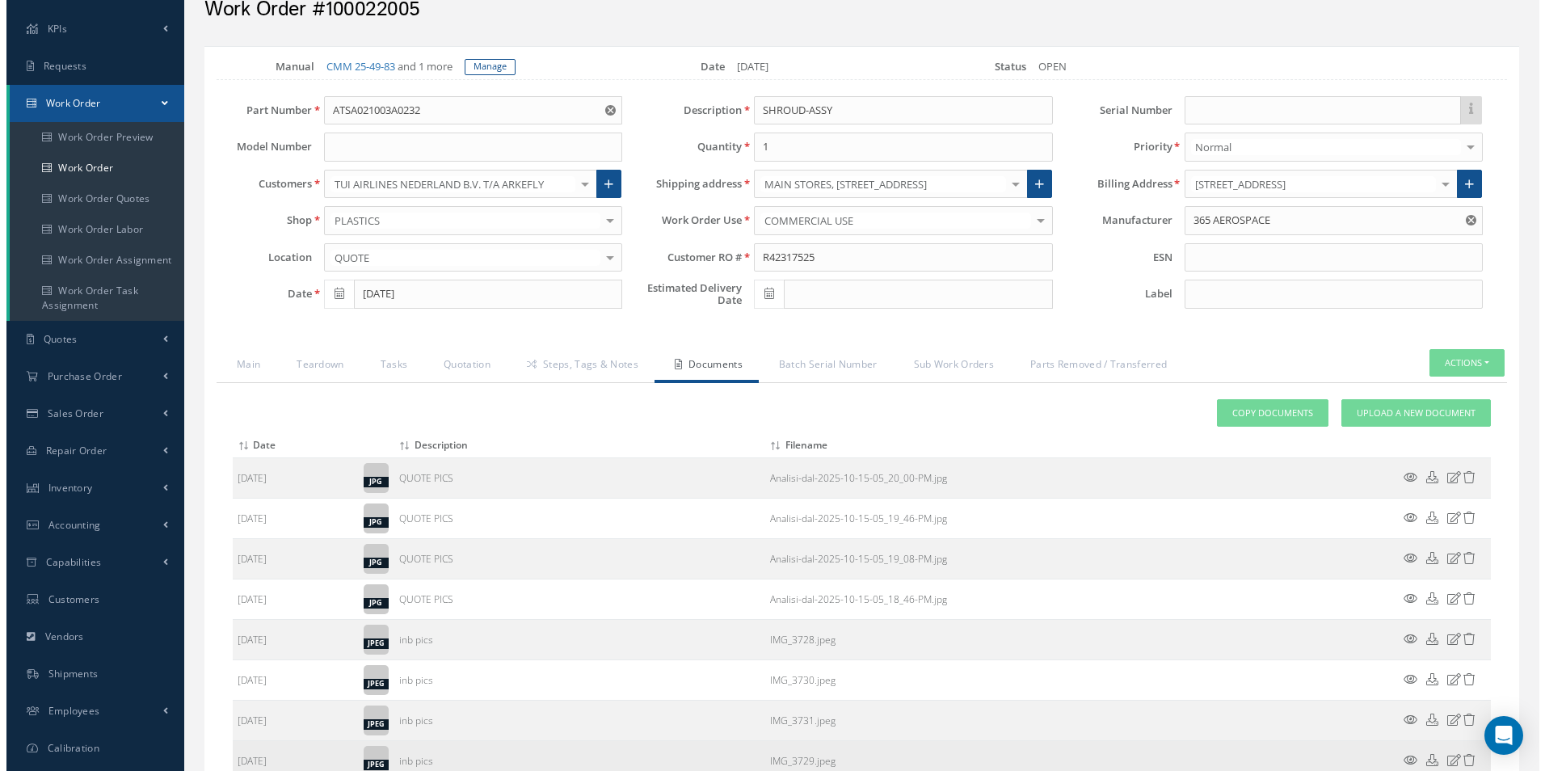
scroll to position [269, 0]
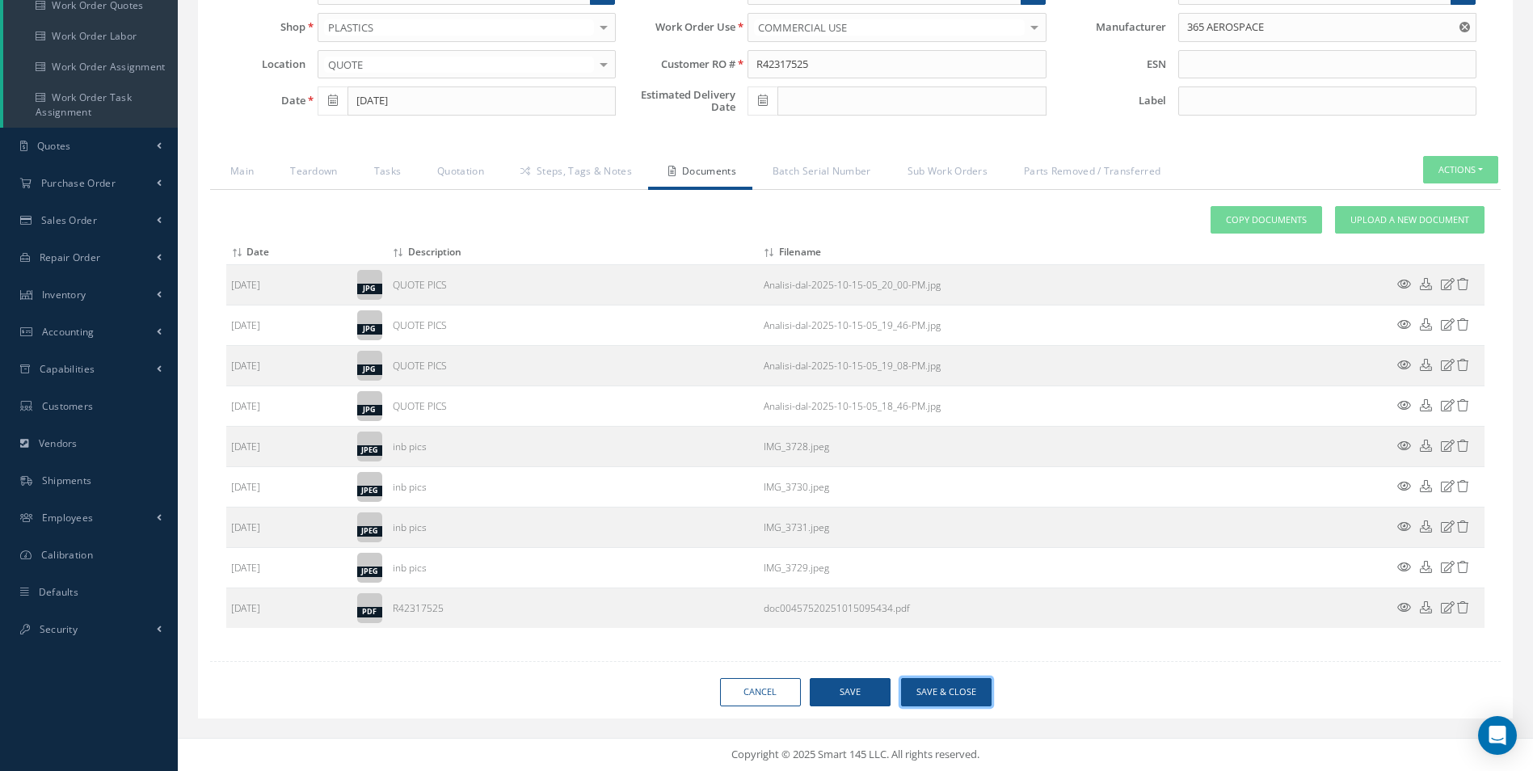
click at [950, 692] on button "Save & Close" at bounding box center [946, 692] width 90 height 28
type input "365 AEROSPACE"
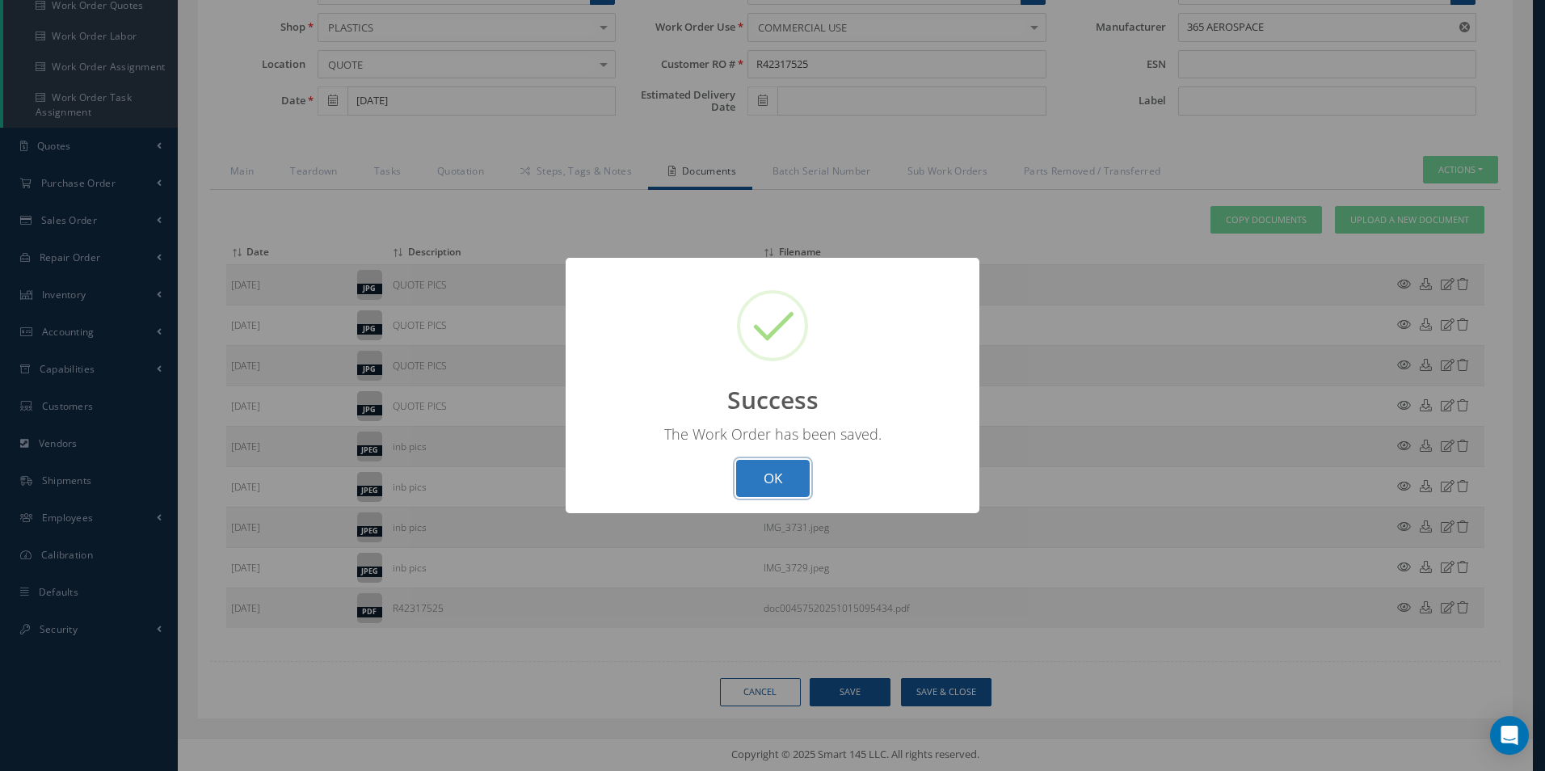
click at [780, 485] on button "OK" at bounding box center [773, 479] width 74 height 38
select select "25"
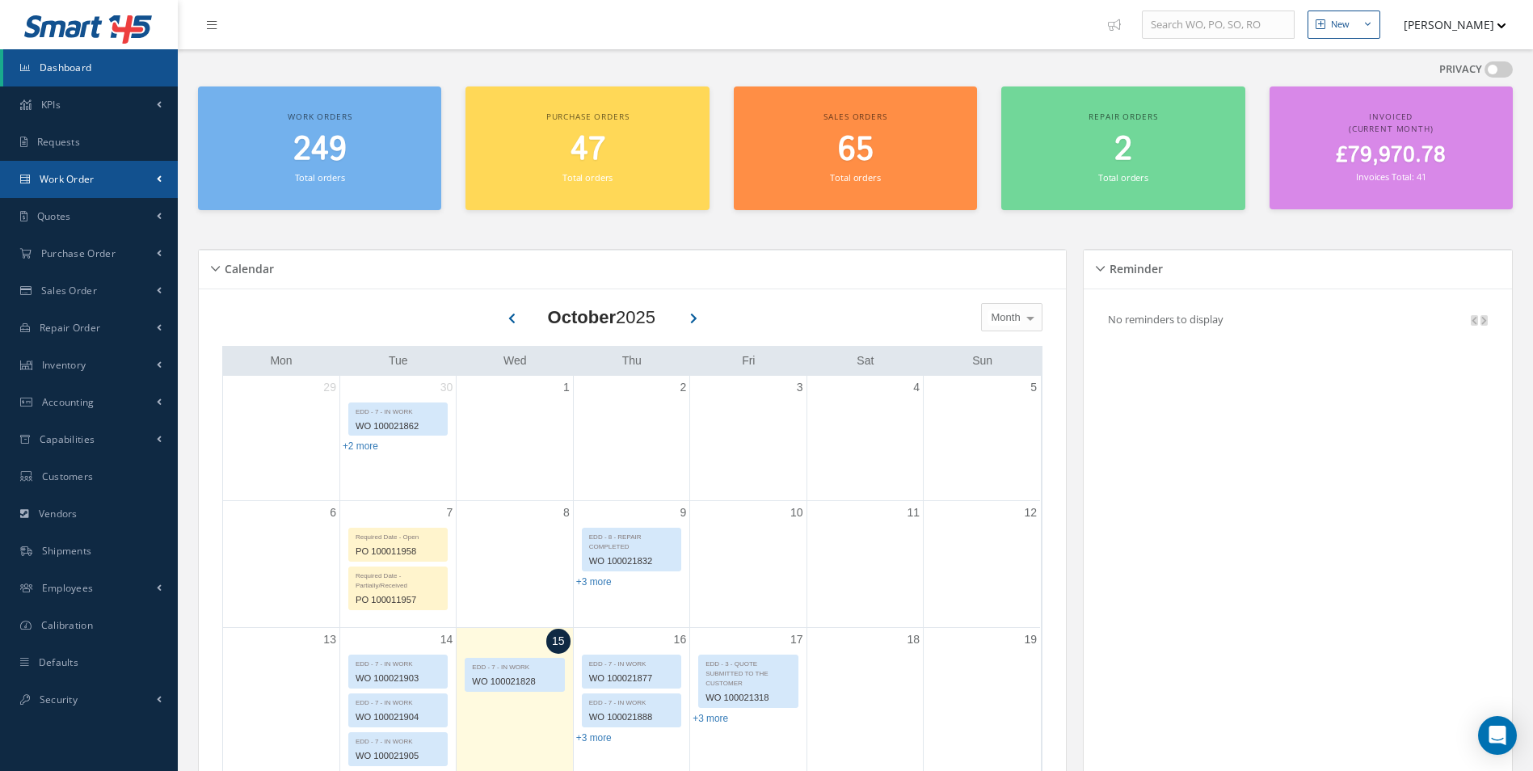
drag, startPoint x: 140, startPoint y: 172, endPoint x: 136, endPoint y: 185, distance: 13.5
click at [140, 172] on link "Work Order" at bounding box center [89, 179] width 178 height 37
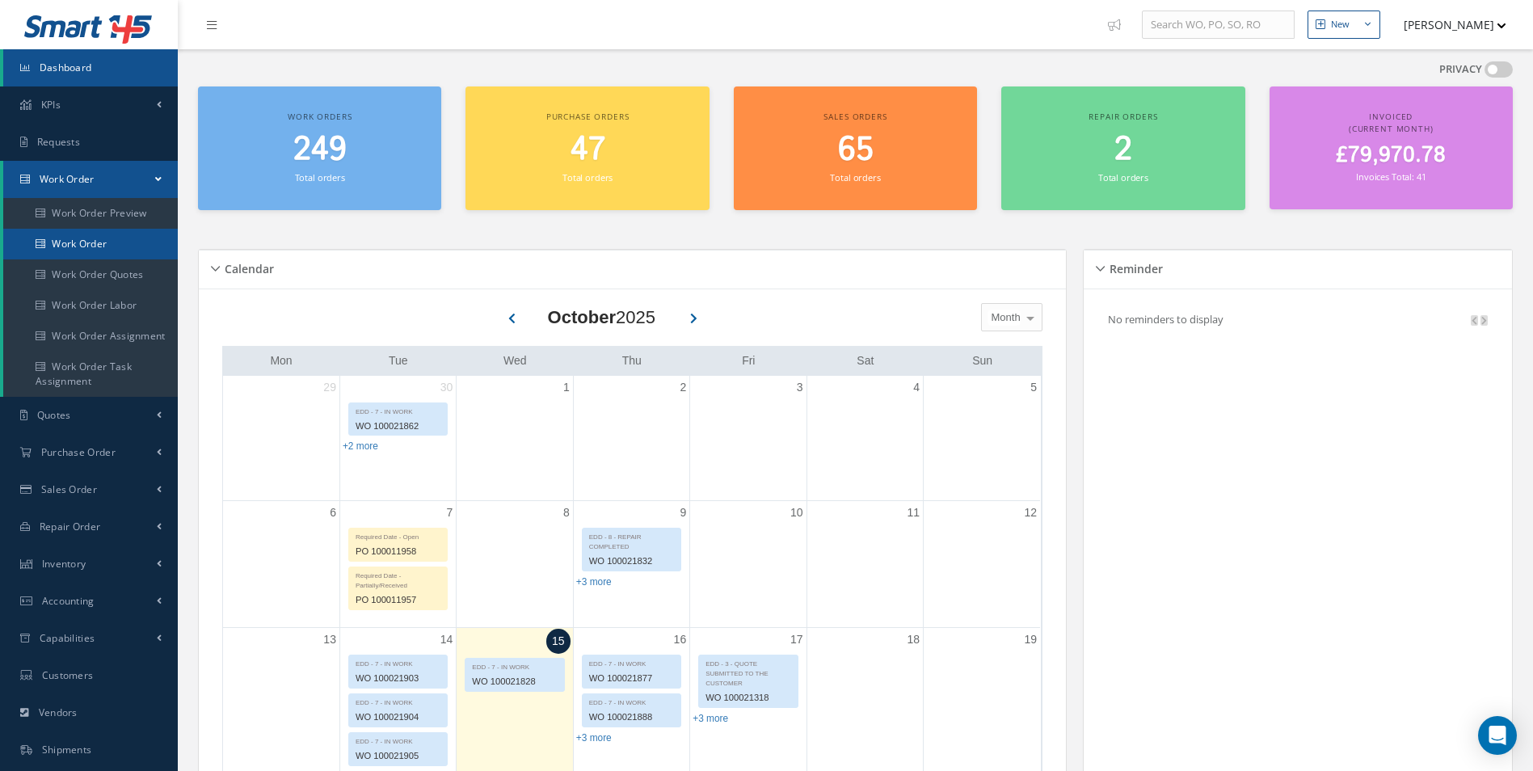
click at [98, 242] on link "Work Order" at bounding box center [92, 244] width 178 height 31
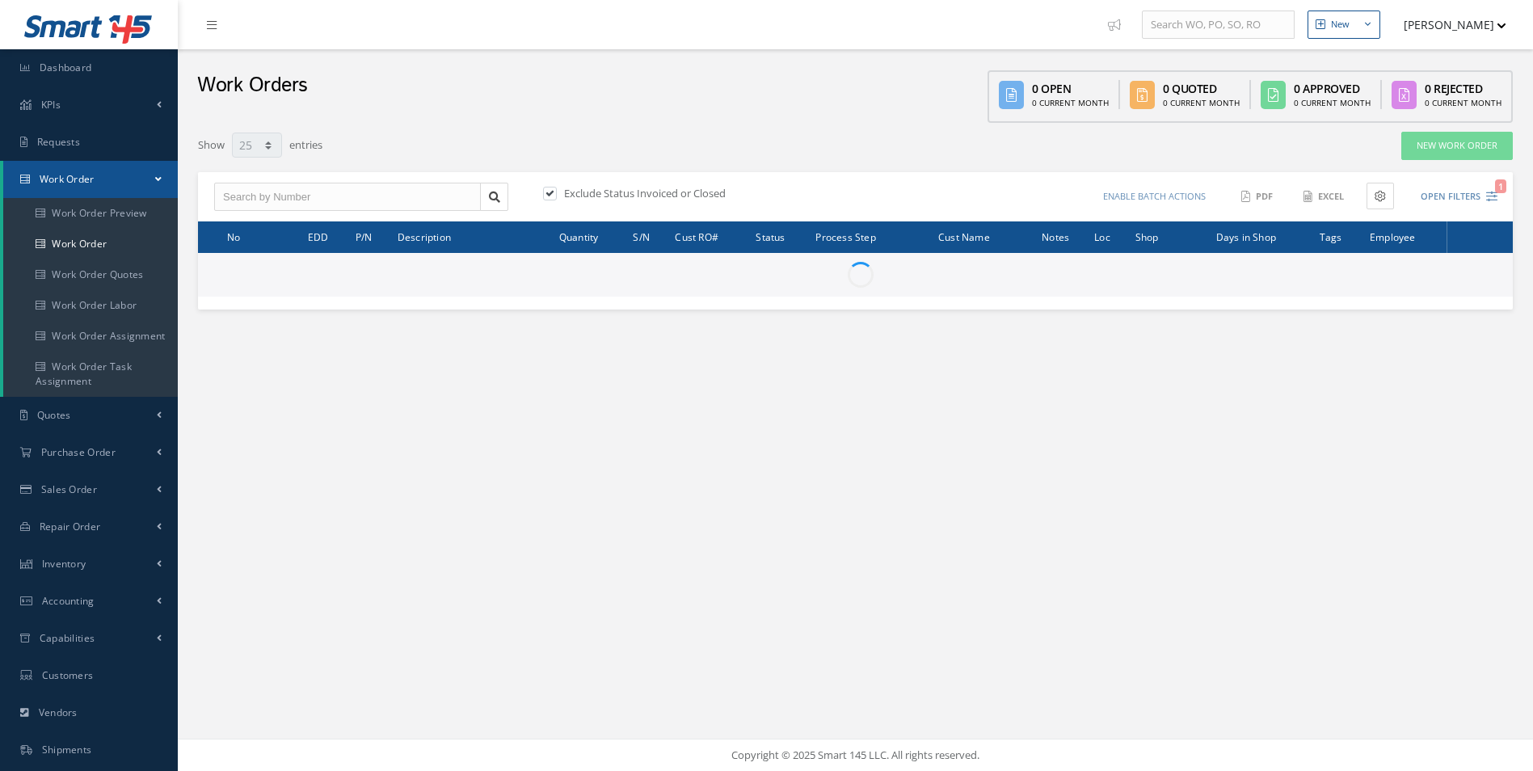
select select "25"
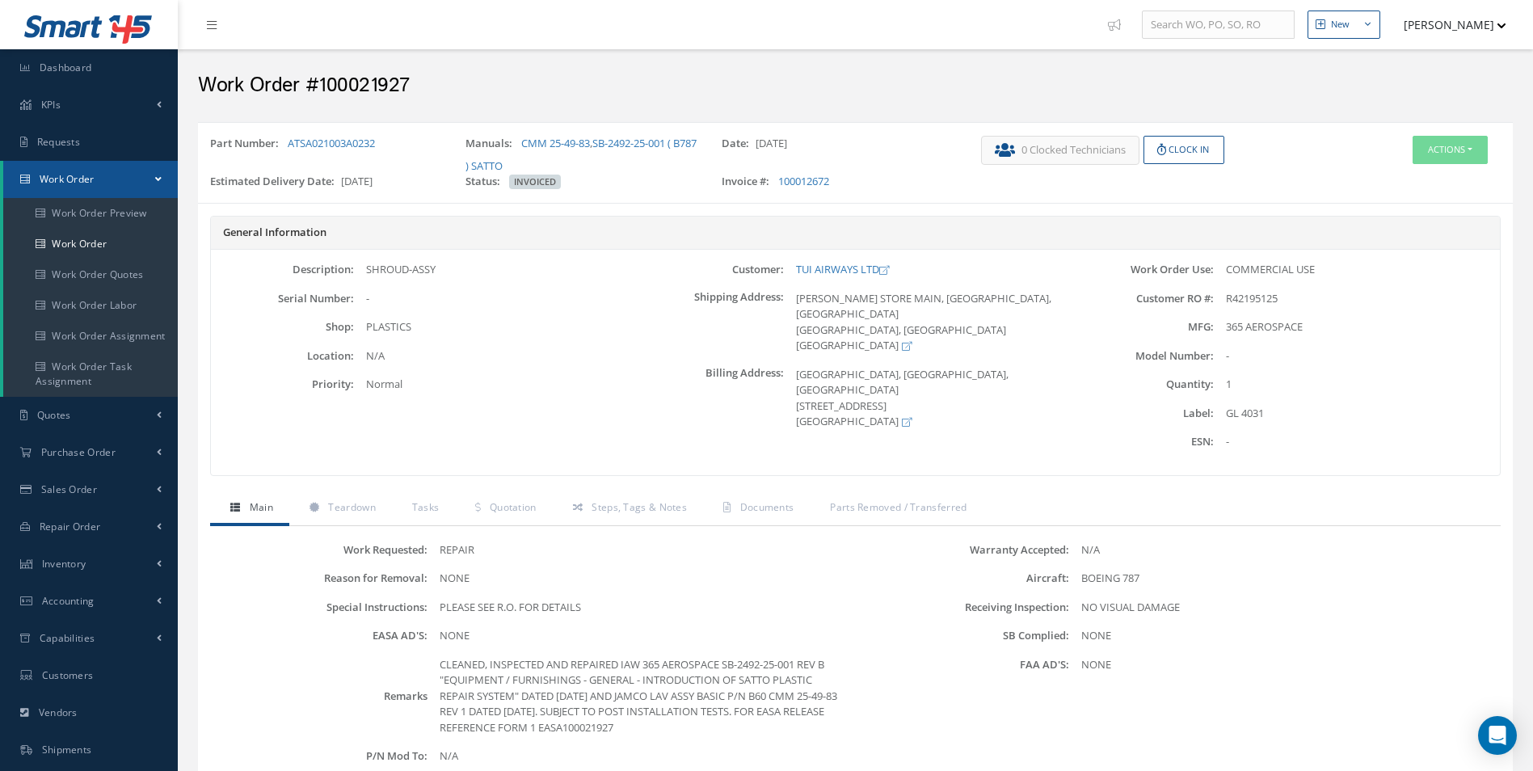
click at [375, 532] on div "Work Requested: REPAIR Reason for Removal: NONE Special Instructions: PLEASE SE…" at bounding box center [855, 773] width 1290 height 494
click at [351, 524] on link "Teardown" at bounding box center [340, 509] width 103 height 34
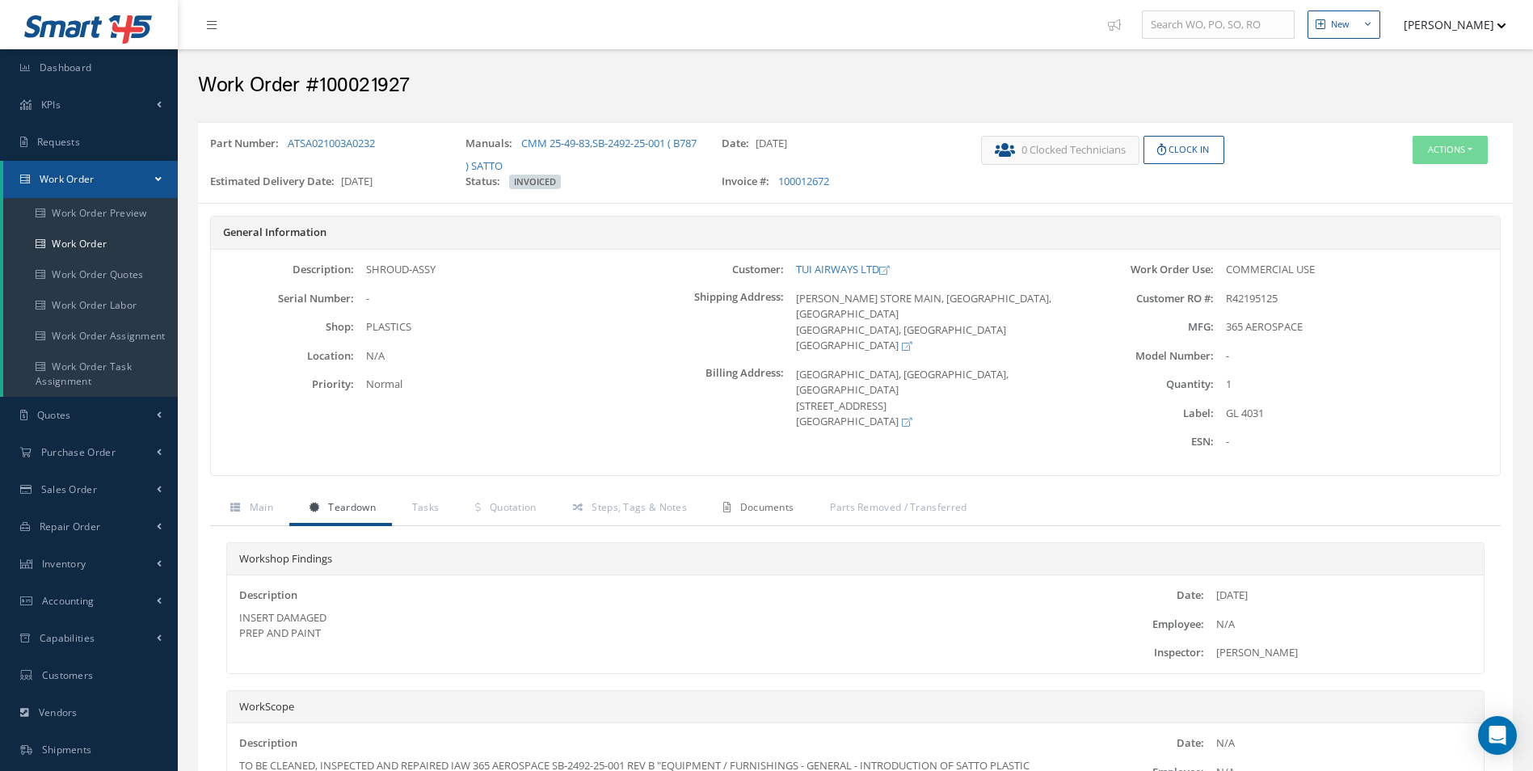
click at [768, 501] on span "Documents" at bounding box center [767, 507] width 54 height 14
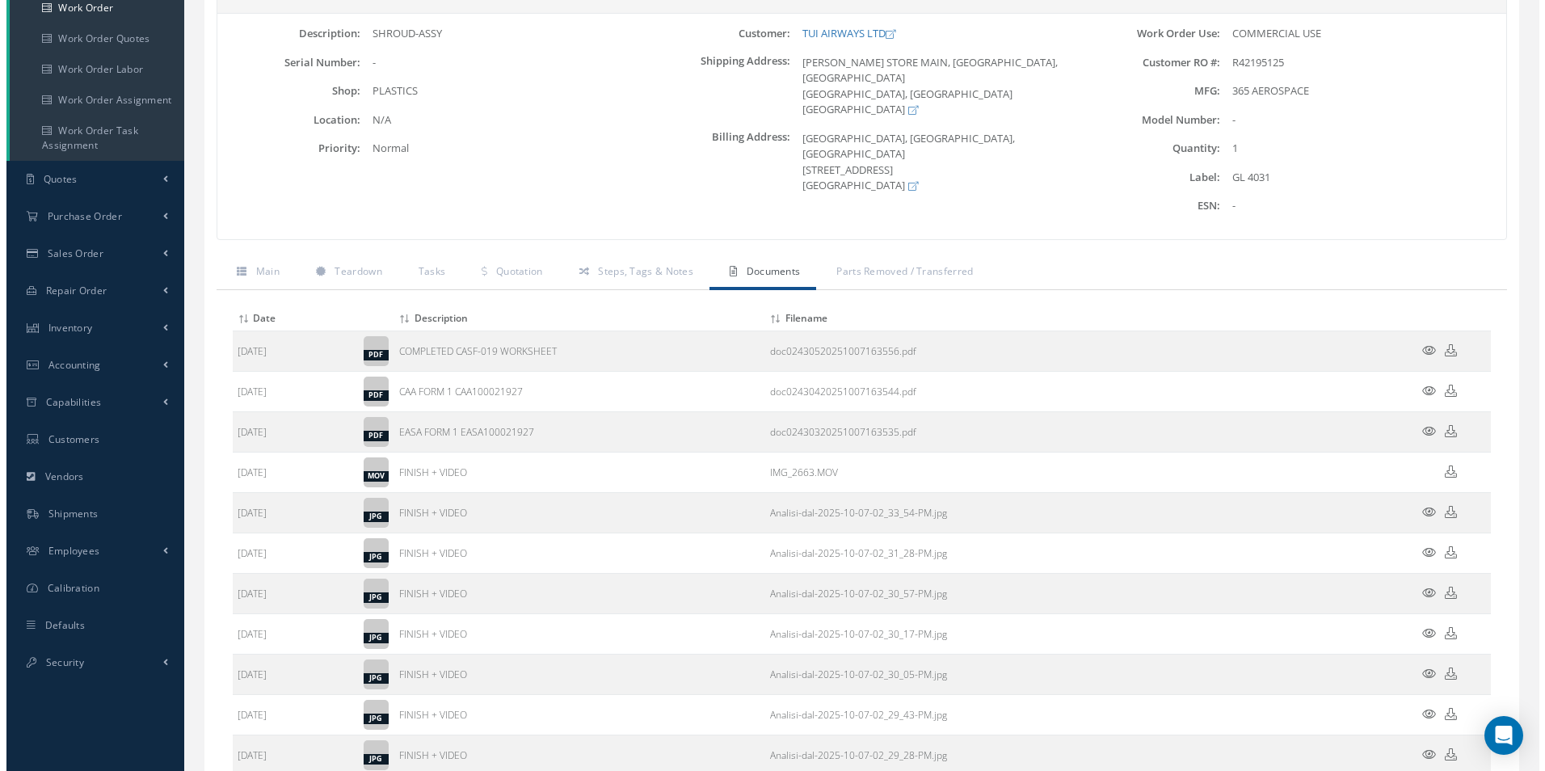
scroll to position [404, 0]
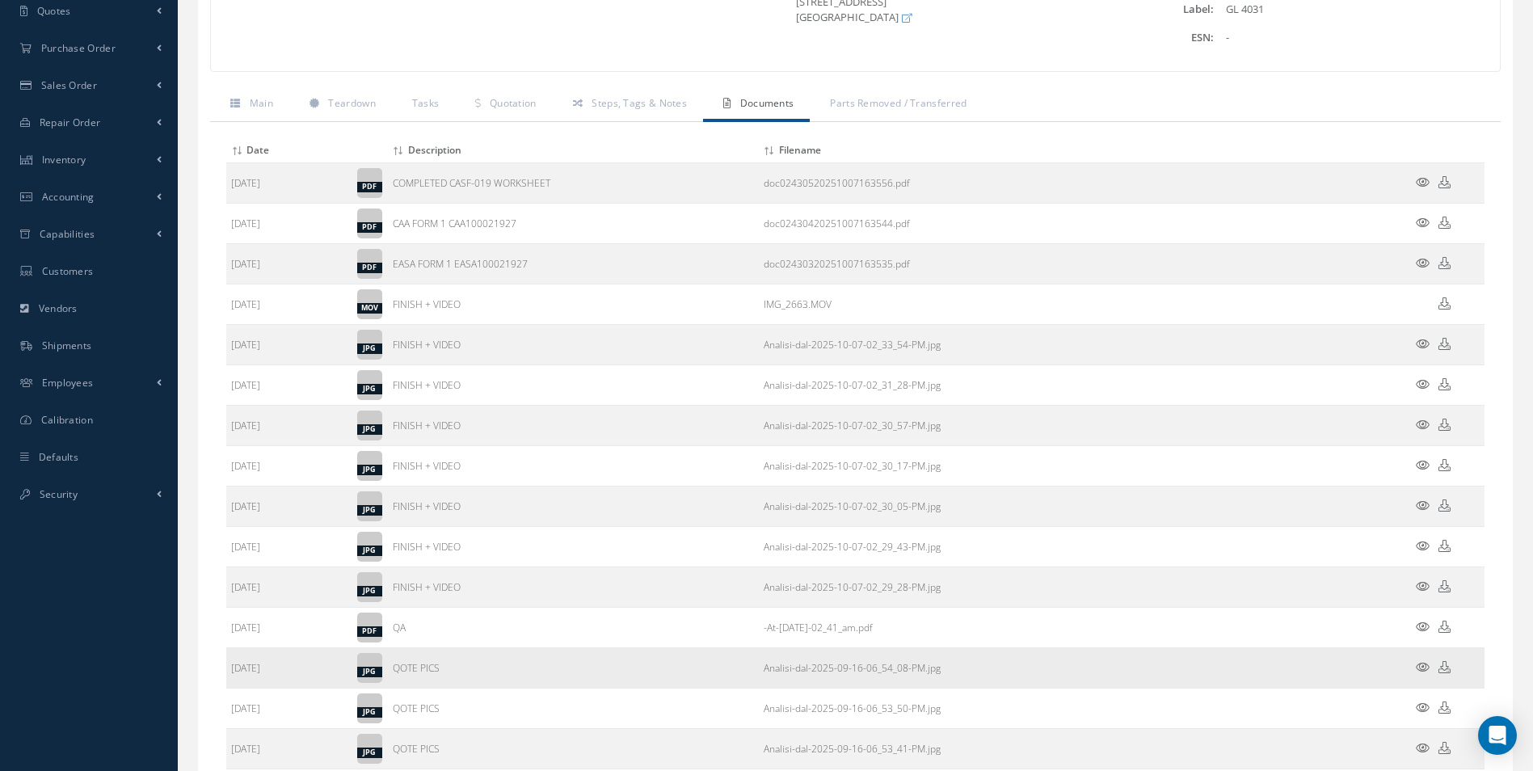
click at [1423, 667] on icon at bounding box center [1422, 667] width 14 height 12
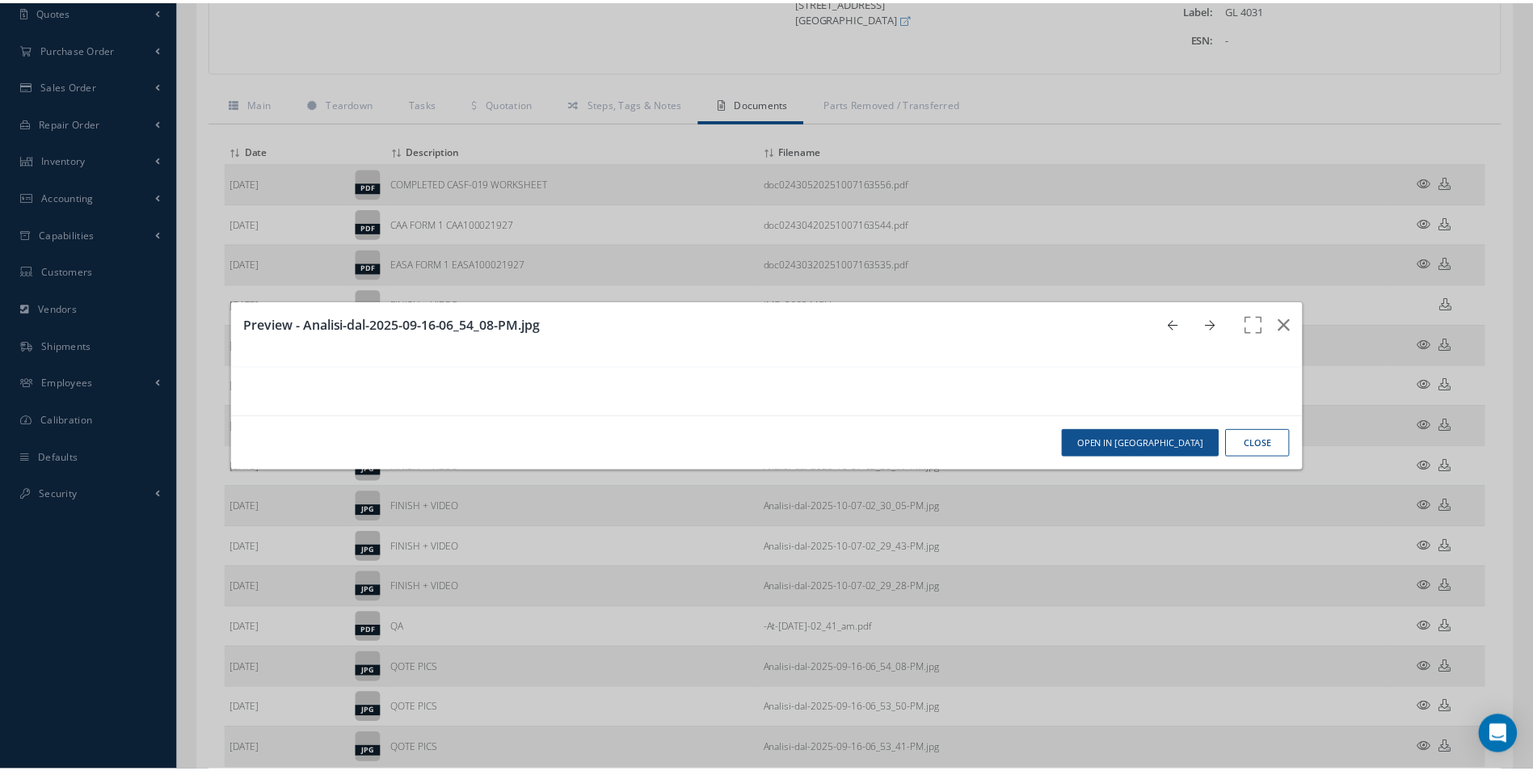
scroll to position [0, 0]
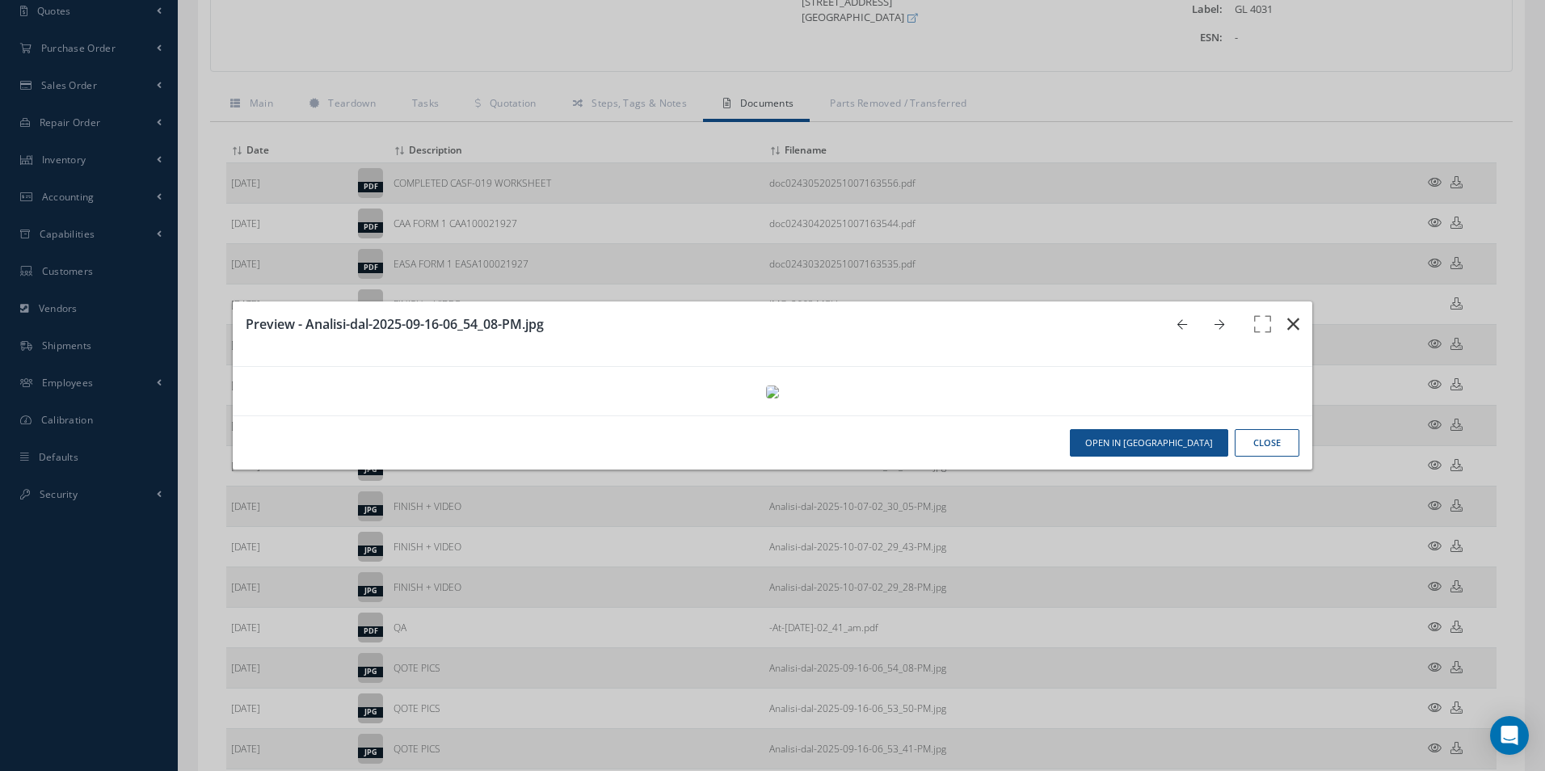
click at [1287, 314] on icon "button" at bounding box center [1293, 323] width 12 height 19
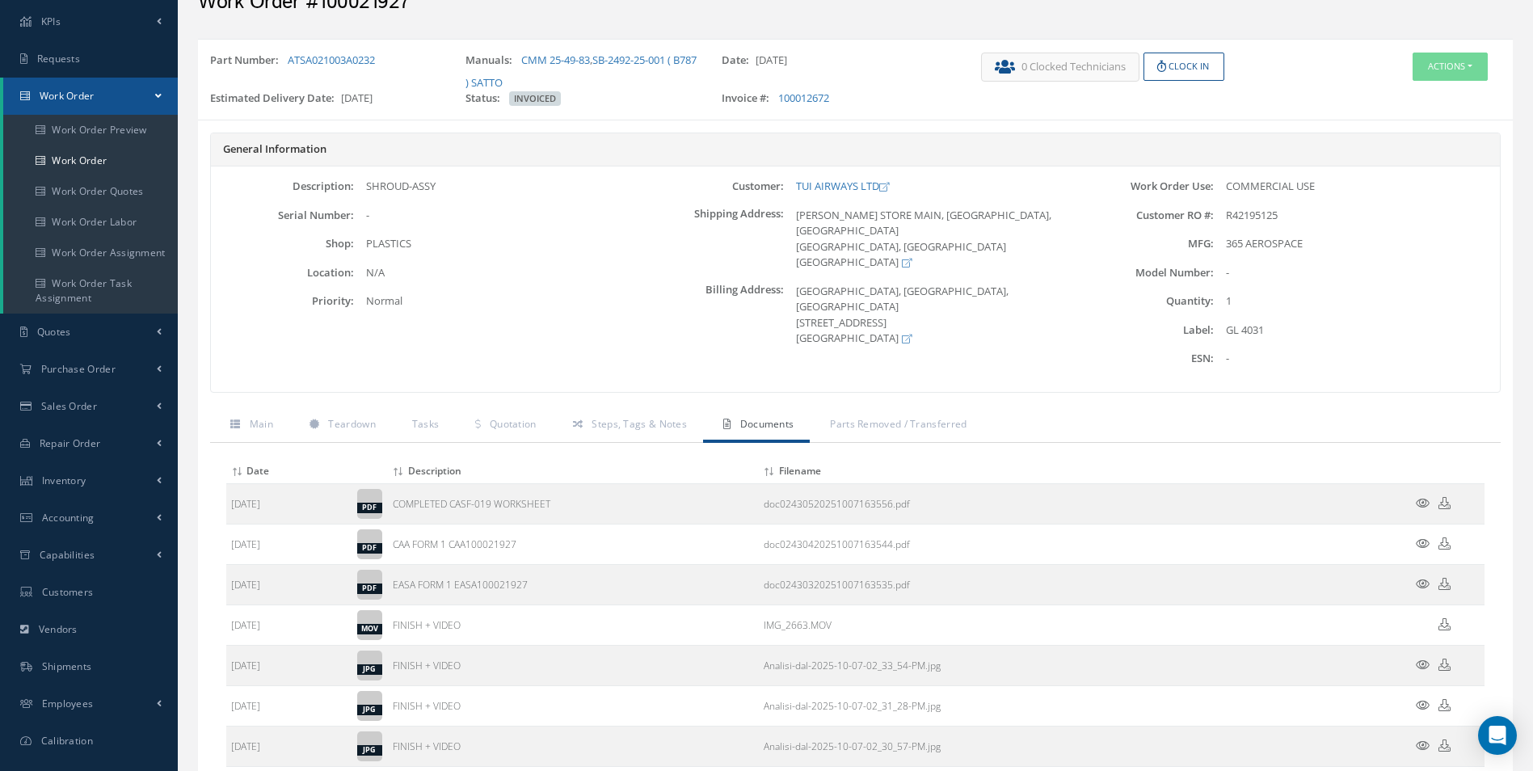
scroll to position [81, 0]
click at [344, 420] on span "Teardown" at bounding box center [351, 426] width 47 height 14
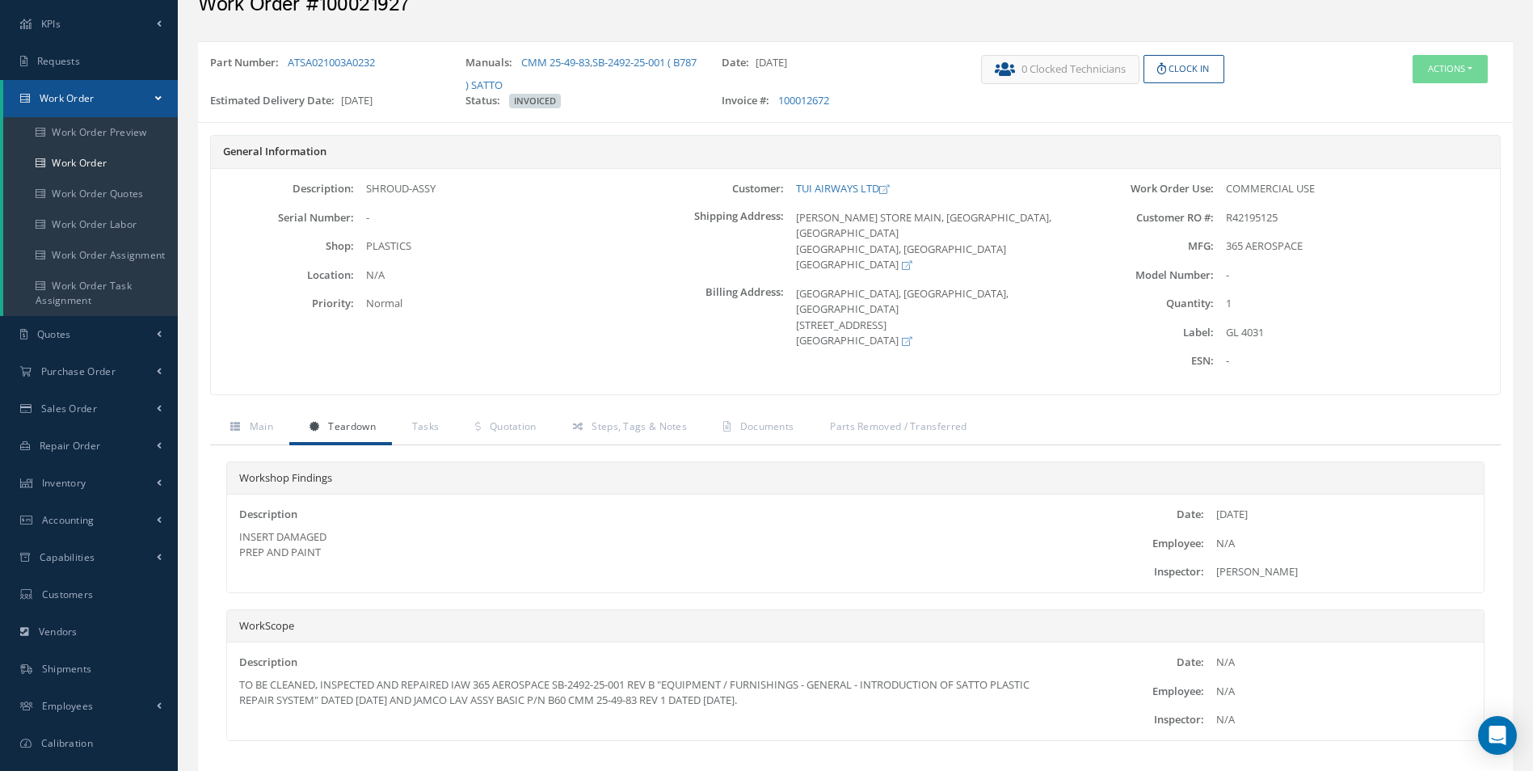
drag, startPoint x: 339, startPoint y: 560, endPoint x: 231, endPoint y: 530, distance: 112.3
click at [231, 530] on div "Description INSERT DAMAGED PREP AND PAINT" at bounding box center [646, 542] width 838 height 70
copy div "INSERT DAMAGED PREP AND PAINT"
